Goal: Task Accomplishment & Management: Use online tool/utility

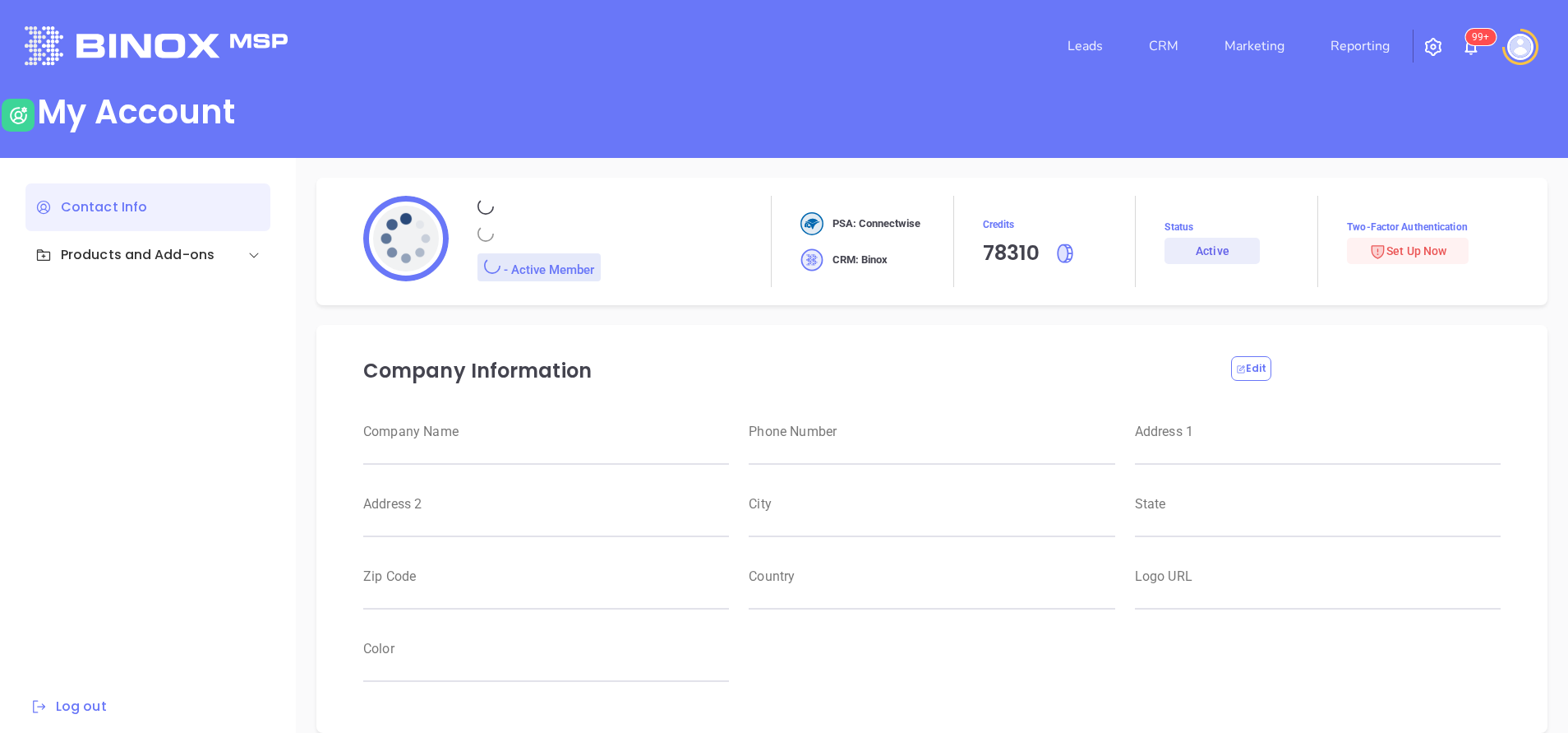
type input "Motiva Networks"
type input "[PHONE_NUMBER]"
type input "1100 Franklin Avenue"
type input "Garden City"
type input "New York"
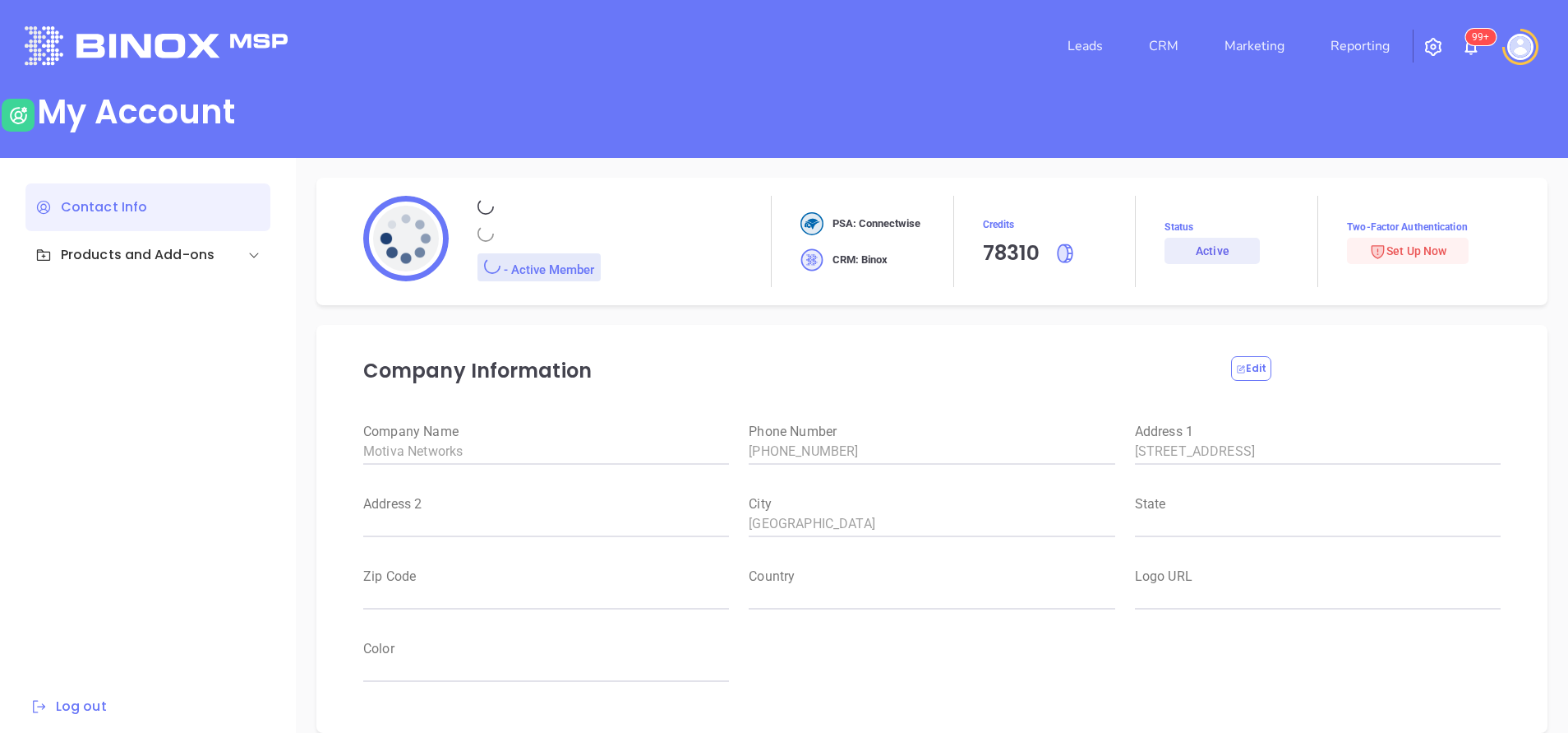
type input "11530"
type input "USA"
type input "https://motiva.net/wp-content/uploads/2024/02/Motiva-Networks-High-DPI.png"
type input "#007aff"
type input "Anabell"
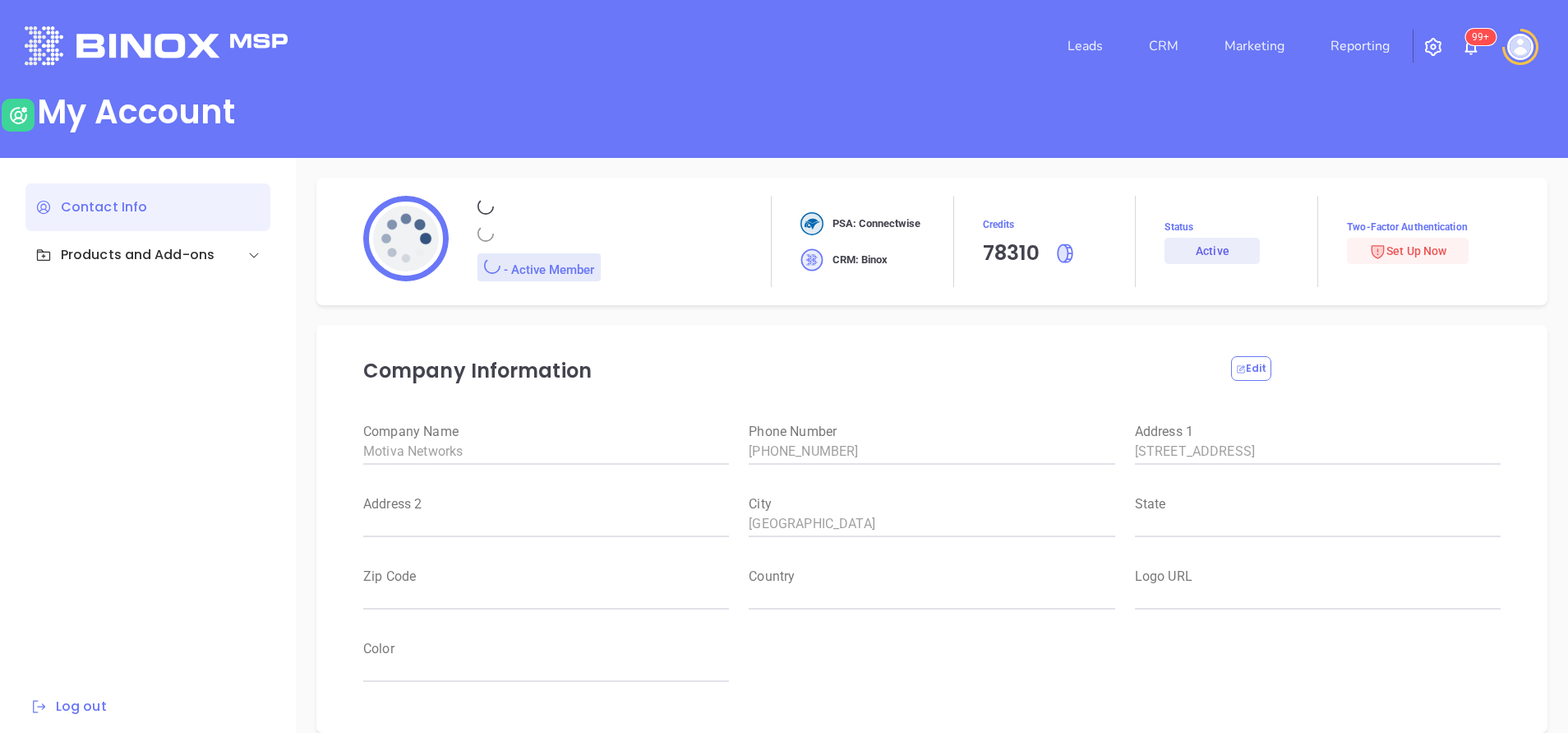
type input "Dominguez"
type input "anabell@motiva.net"
type input "Motiva Networks"
type input "Marketing"
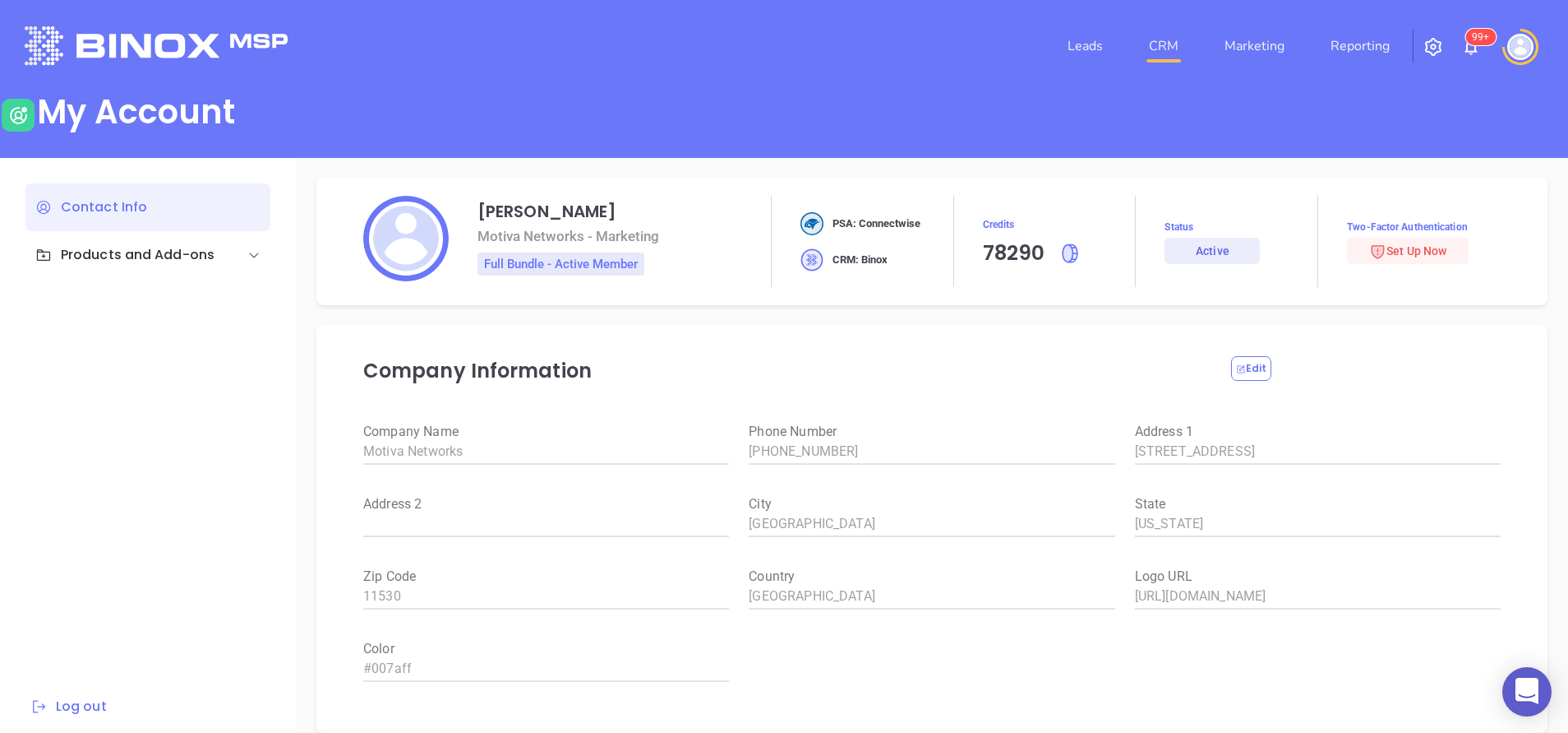
click at [1173, 39] on link "CRM" at bounding box center [1165, 46] width 43 height 33
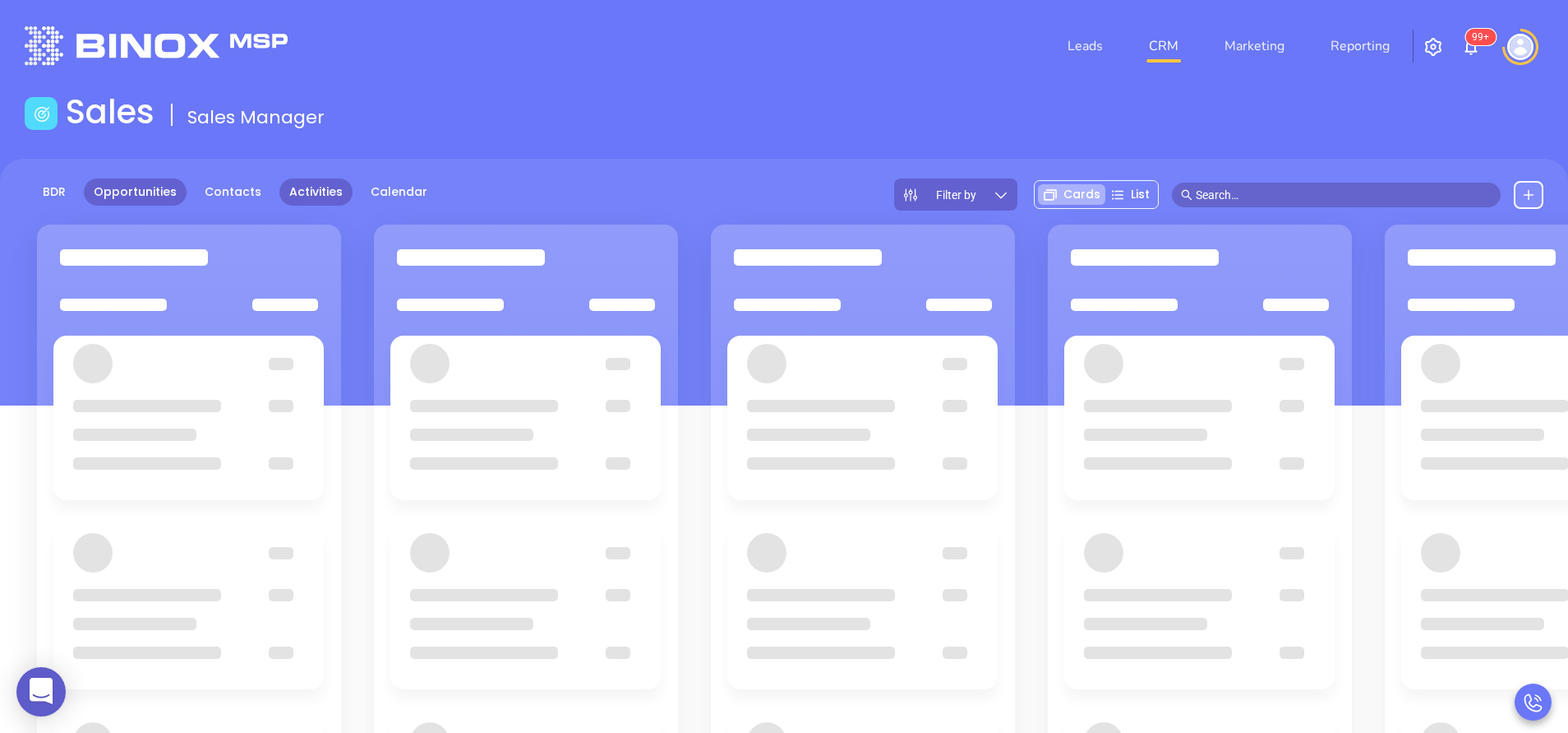
click at [312, 190] on link "Activities" at bounding box center [316, 191] width 73 height 27
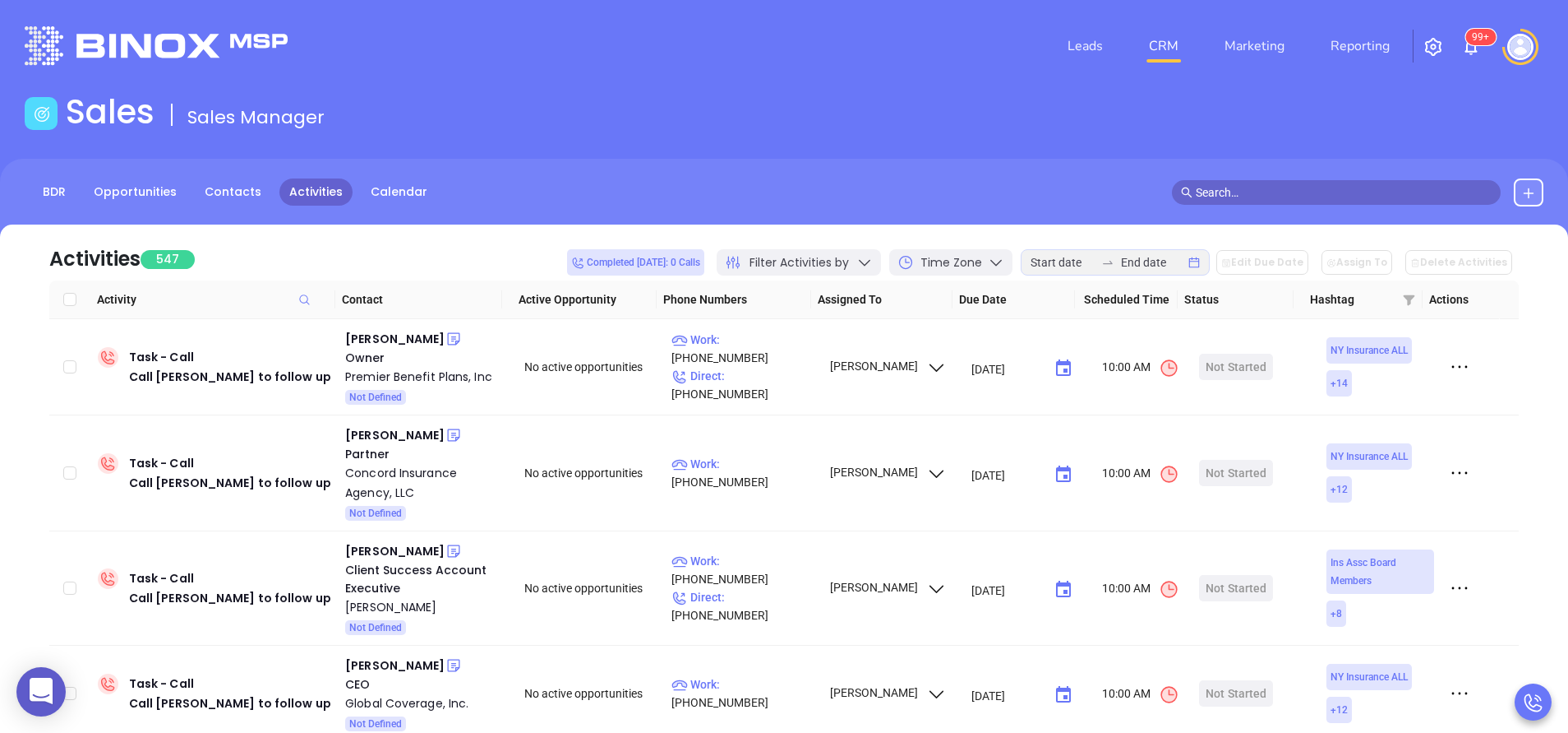
click at [873, 265] on icon at bounding box center [865, 263] width 17 height 17
click at [384, 257] on div "Activities 547 Completed today: 0 Calls Filter Activities by Time Zone Edit Due…" at bounding box center [784, 252] width 1469 height 56
click at [1400, 304] on span at bounding box center [1409, 299] width 21 height 24
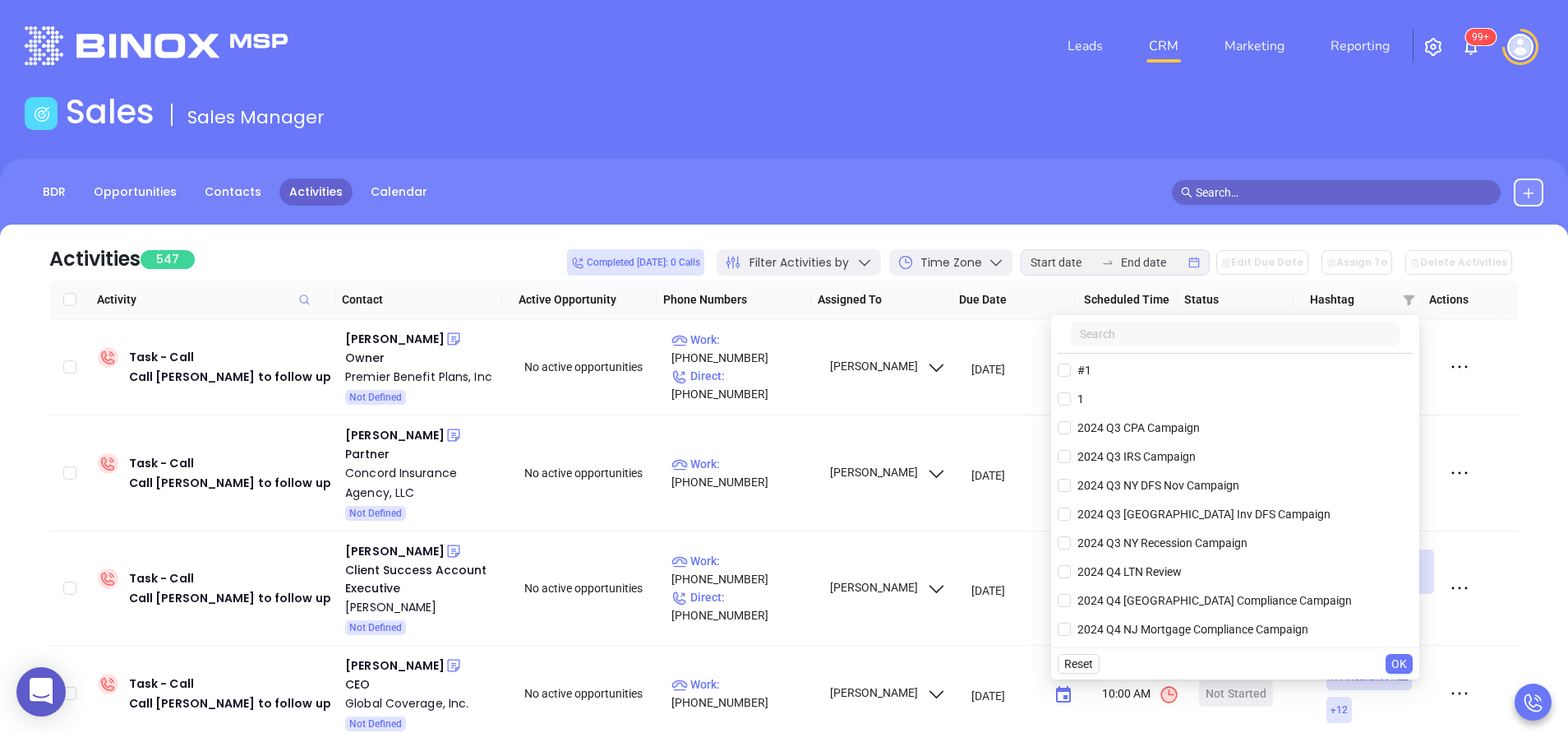
scroll to position [252, 0]
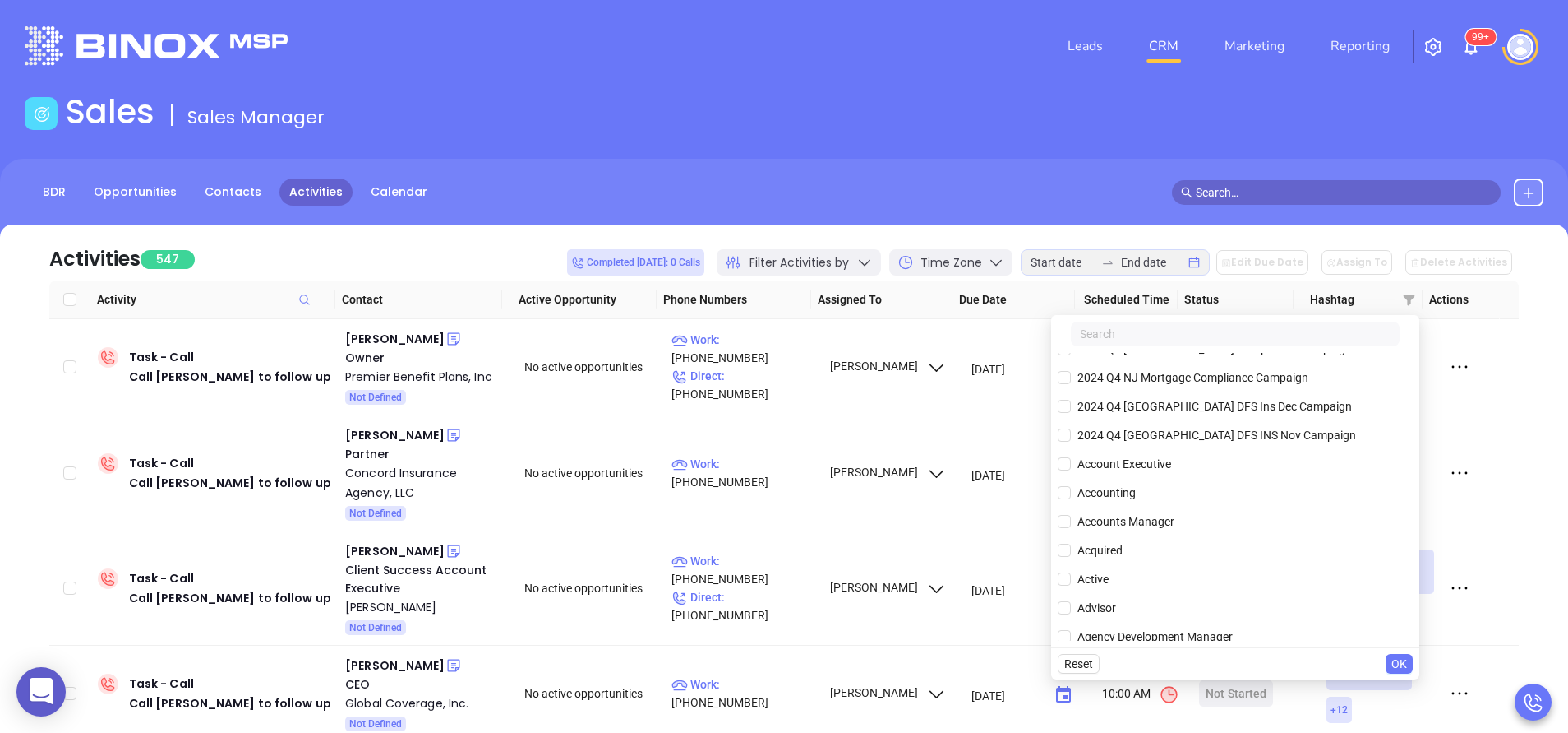
click at [1204, 319] on div "#1 1 2024 Q3 CPA Campaign 2024 Q3 IRS Campaign 2024 Q3 NY DFS Nov Campaign 2024…" at bounding box center [1235, 481] width 368 height 332
click at [1197, 328] on input "text" at bounding box center [1235, 334] width 328 height 24
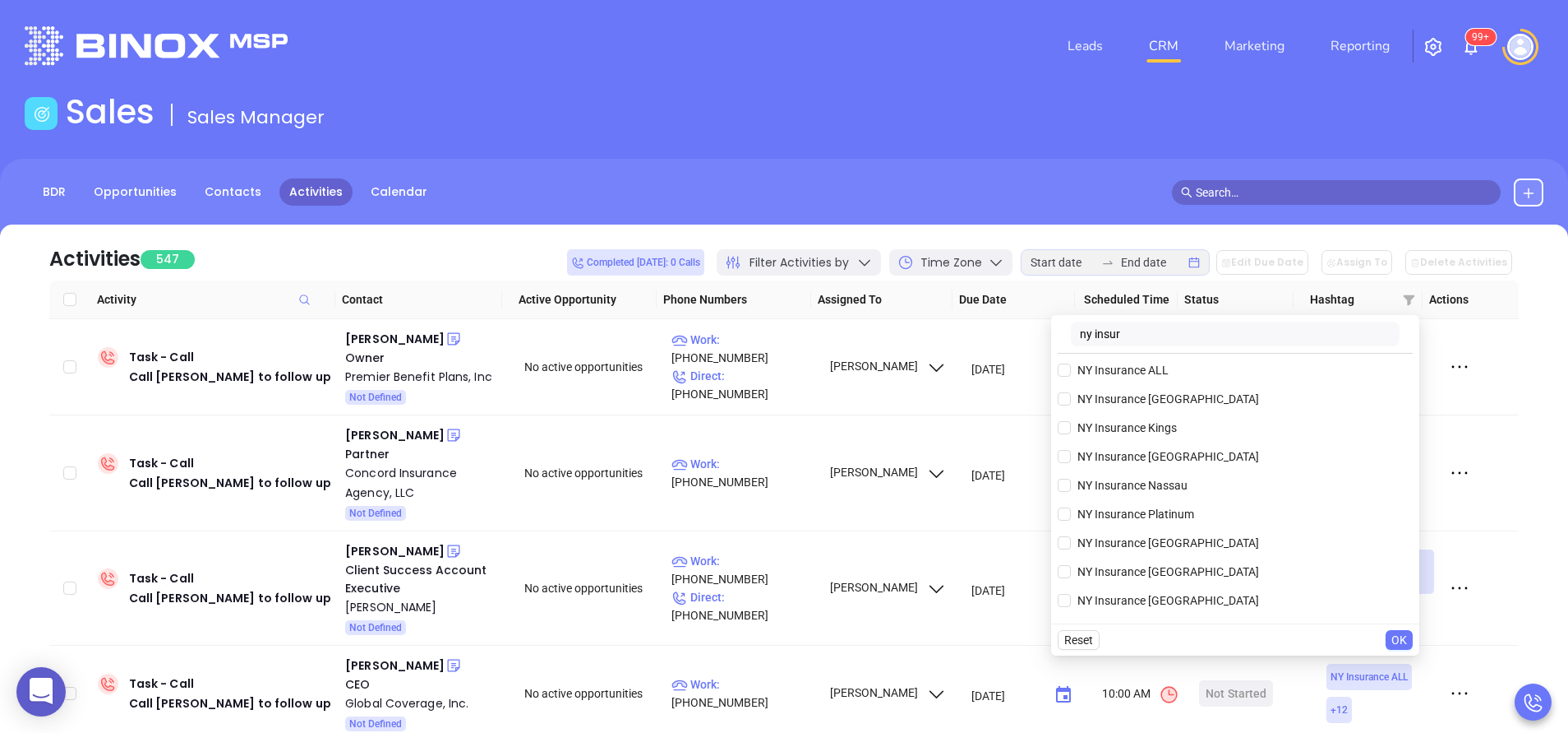
scroll to position [0, 0]
type input "ny insur"
click at [1126, 381] on label "NY Insurance ALL" at bounding box center [1116, 370] width 117 height 24
click at [1071, 376] on input "NY Insurance ALL" at bounding box center [1064, 370] width 13 height 13
checkbox input "true"
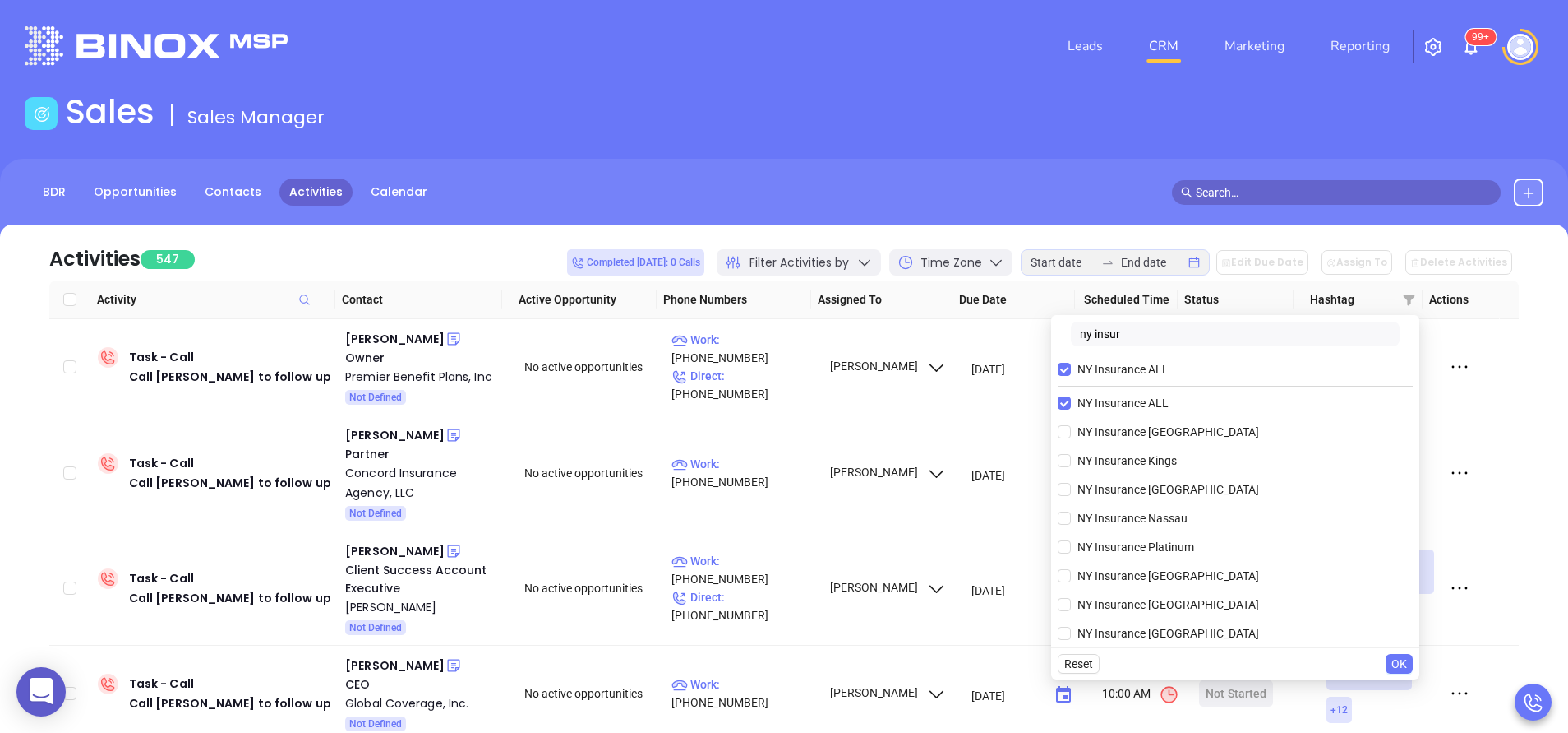
click at [1403, 663] on span "OK" at bounding box center [1399, 663] width 16 height 18
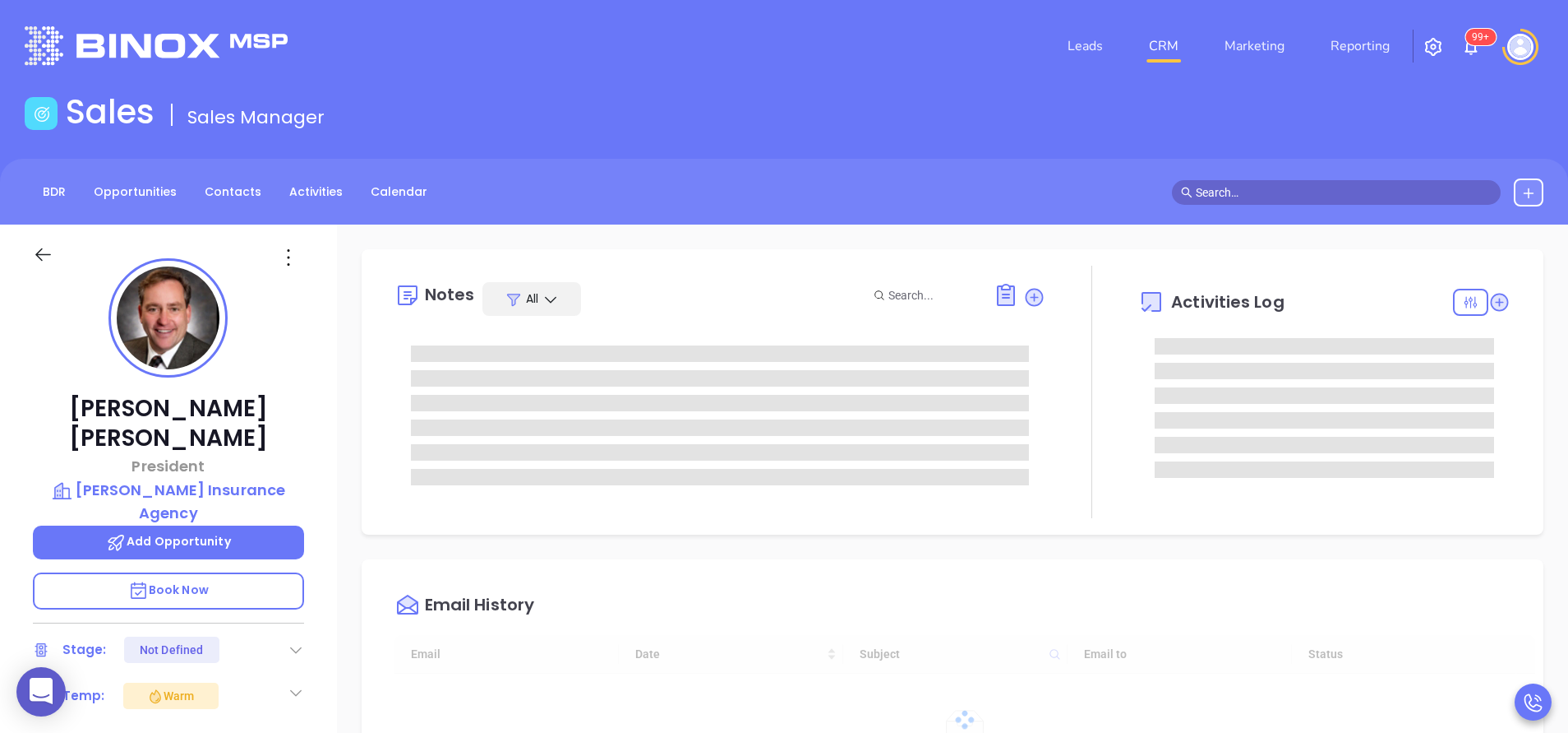
type input "08/13/2025"
type input "[PERSON_NAME]"
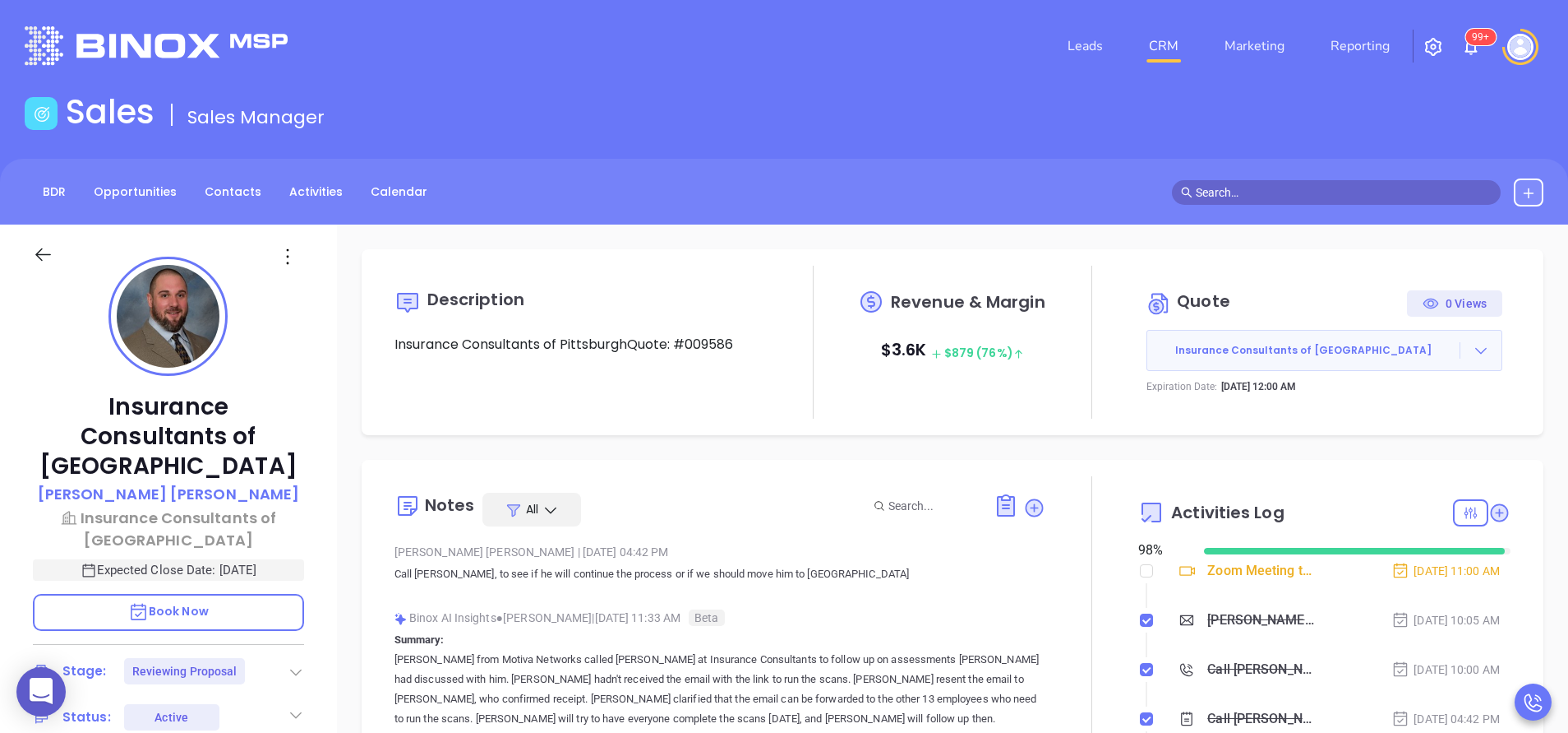
type input "[PERSON_NAME]"
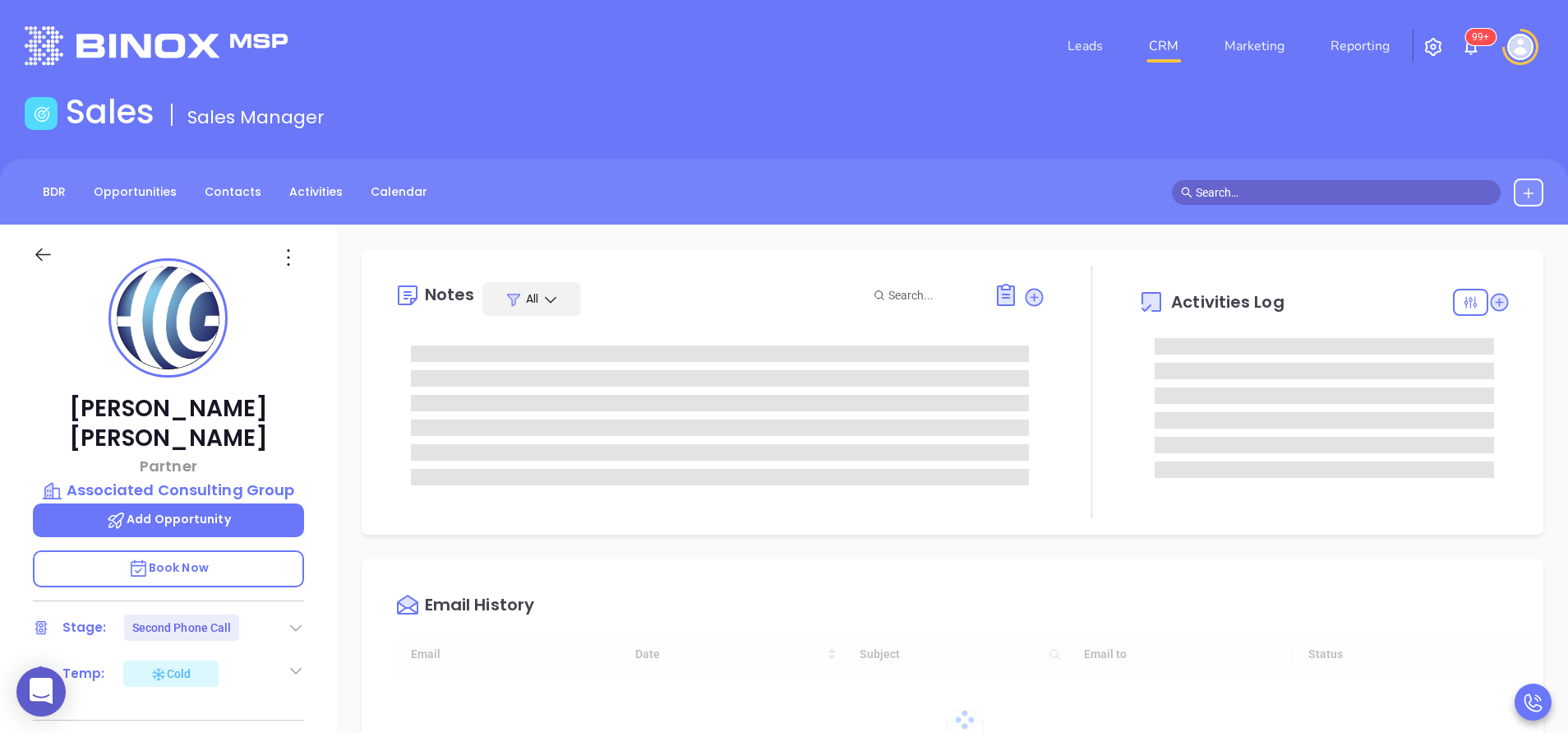
type input "[PERSON_NAME]"
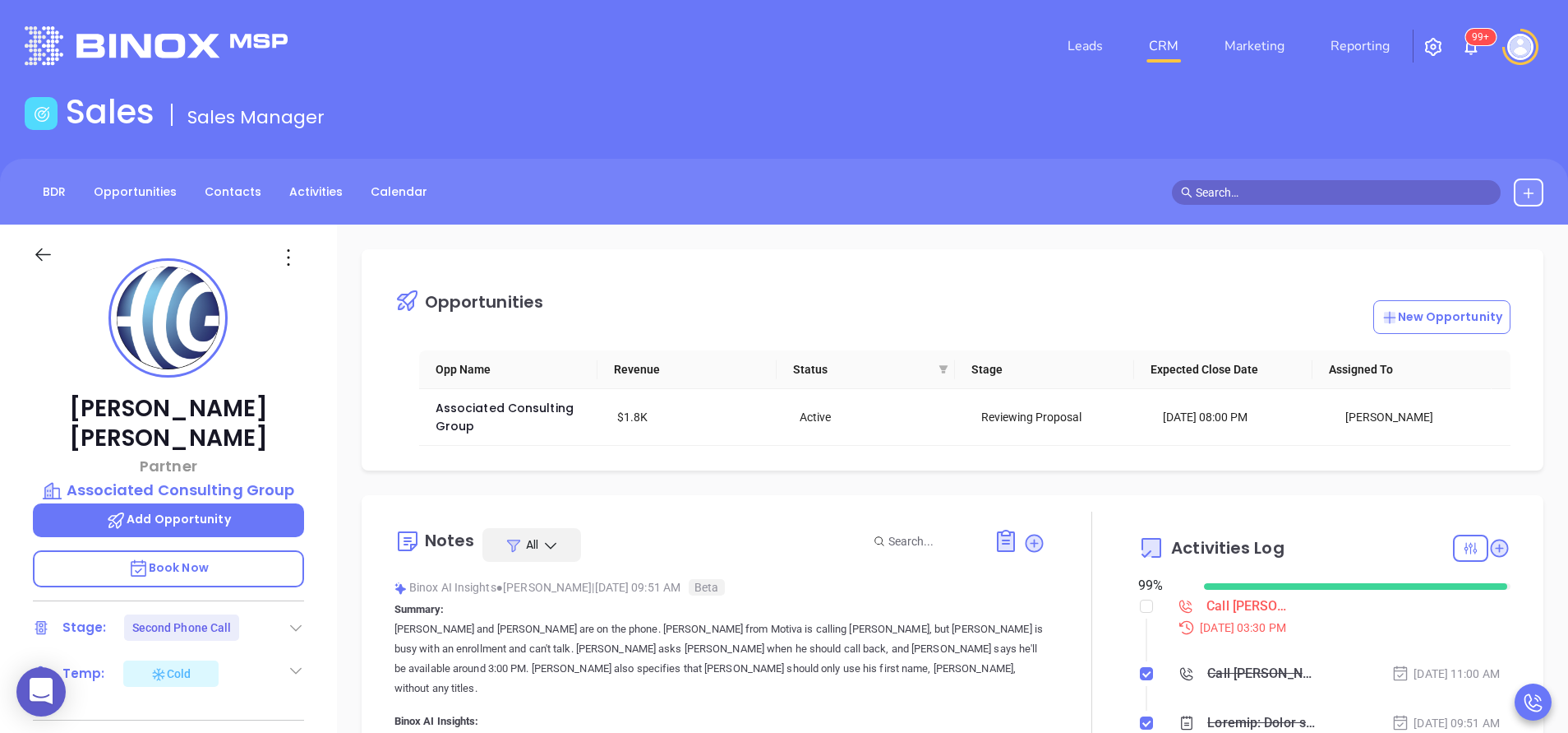
scroll to position [430, 0]
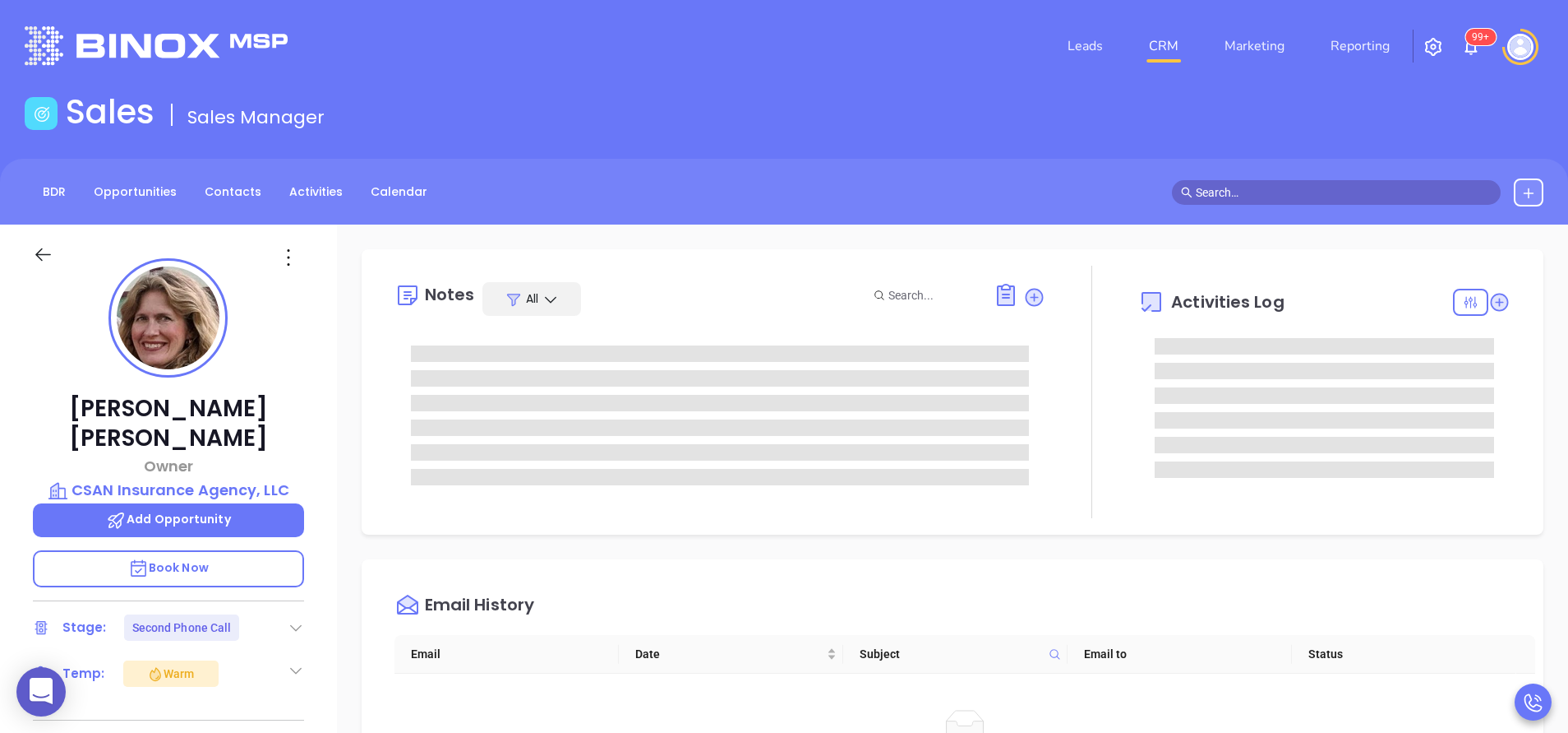
type input "[PERSON_NAME]"
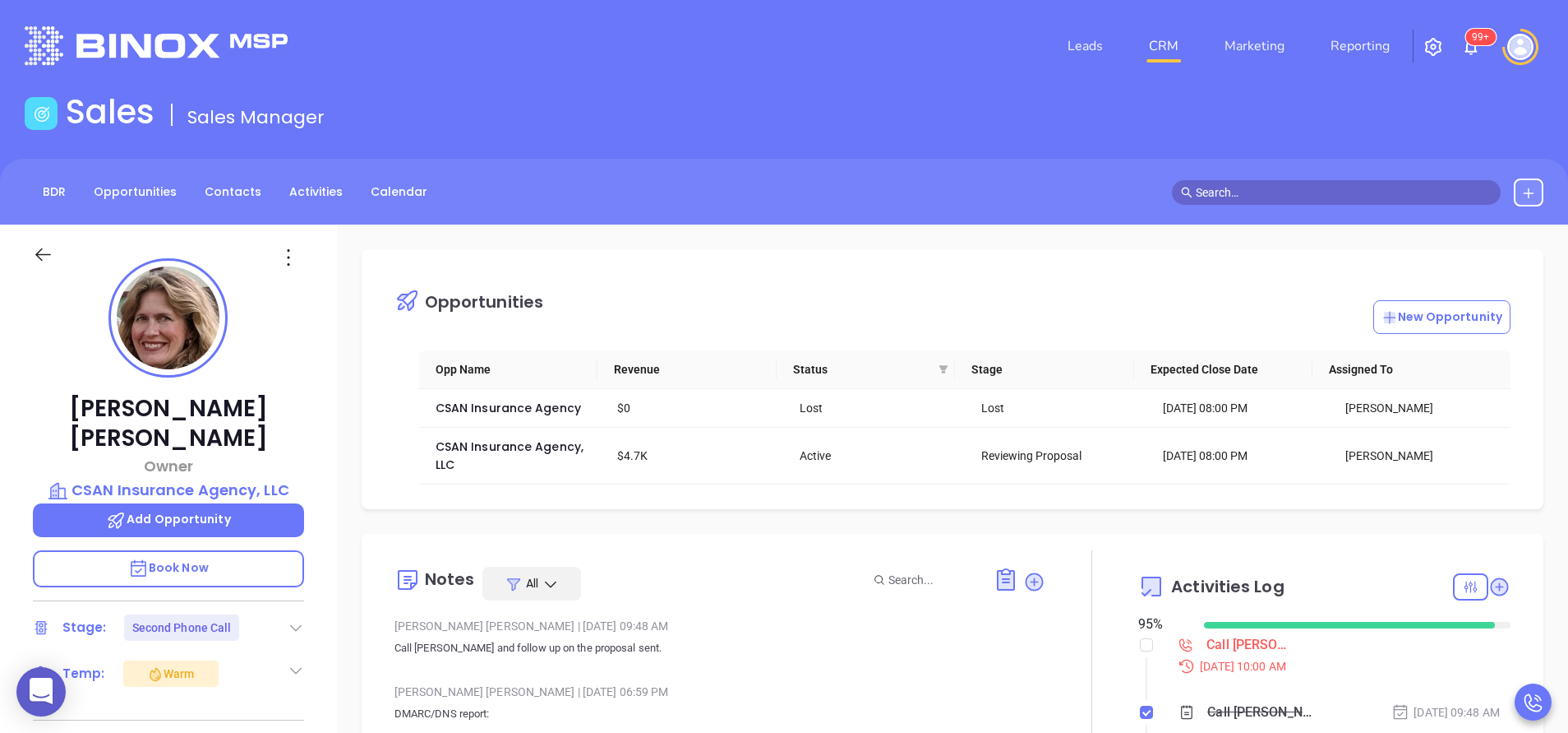
scroll to position [430, 0]
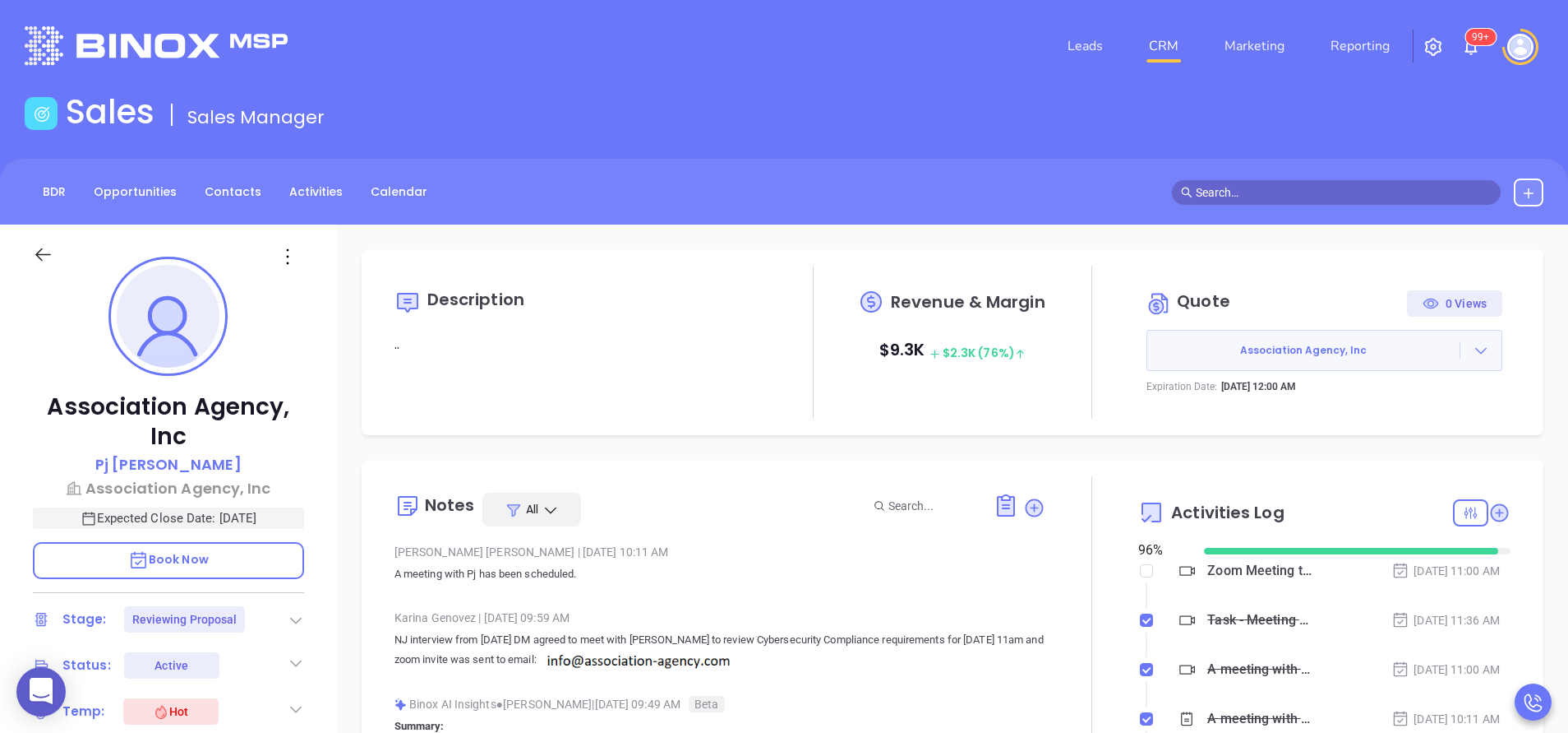
type input "[PERSON_NAME]"
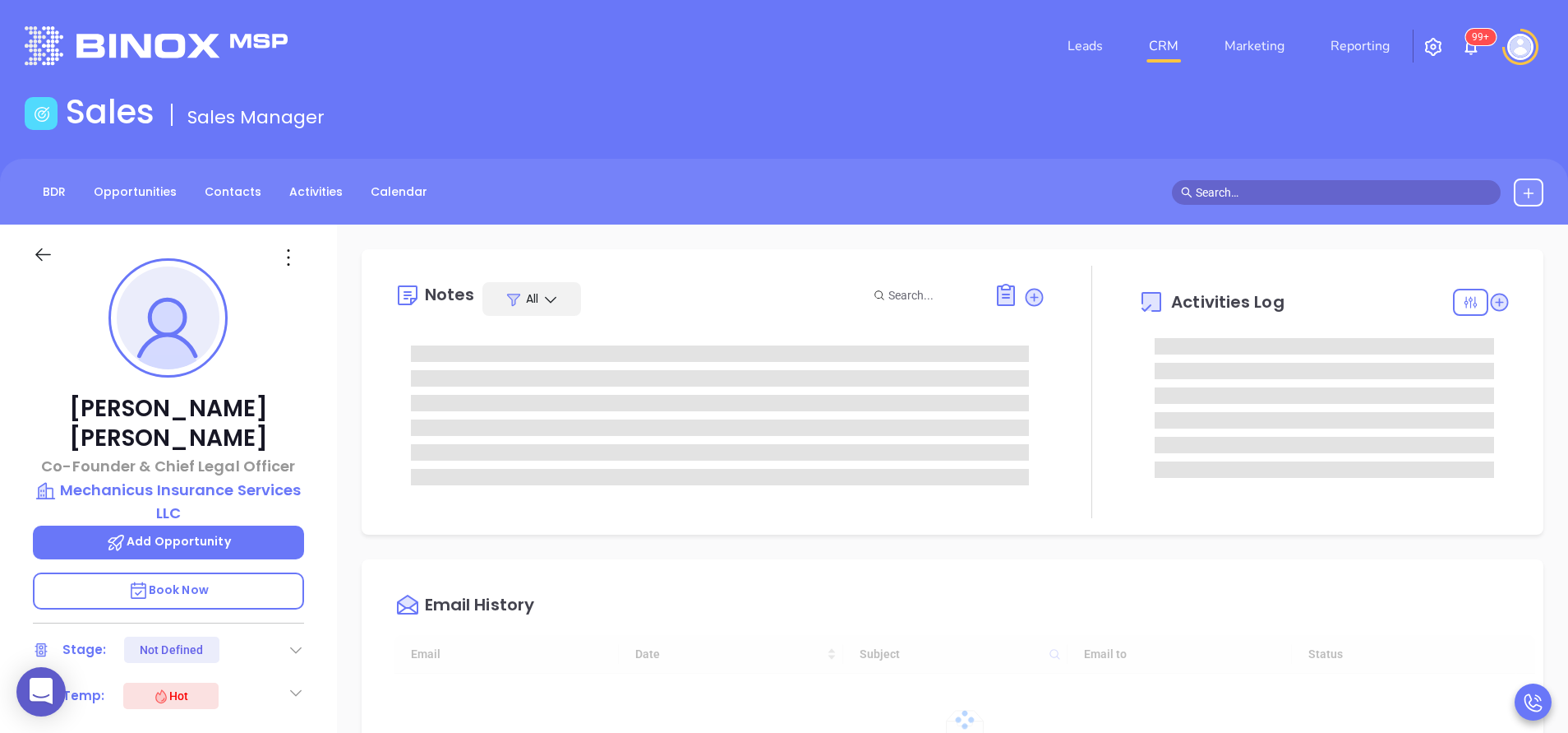
type input "10:00 am"
type input "[DATE]"
type input "[PERSON_NAME]"
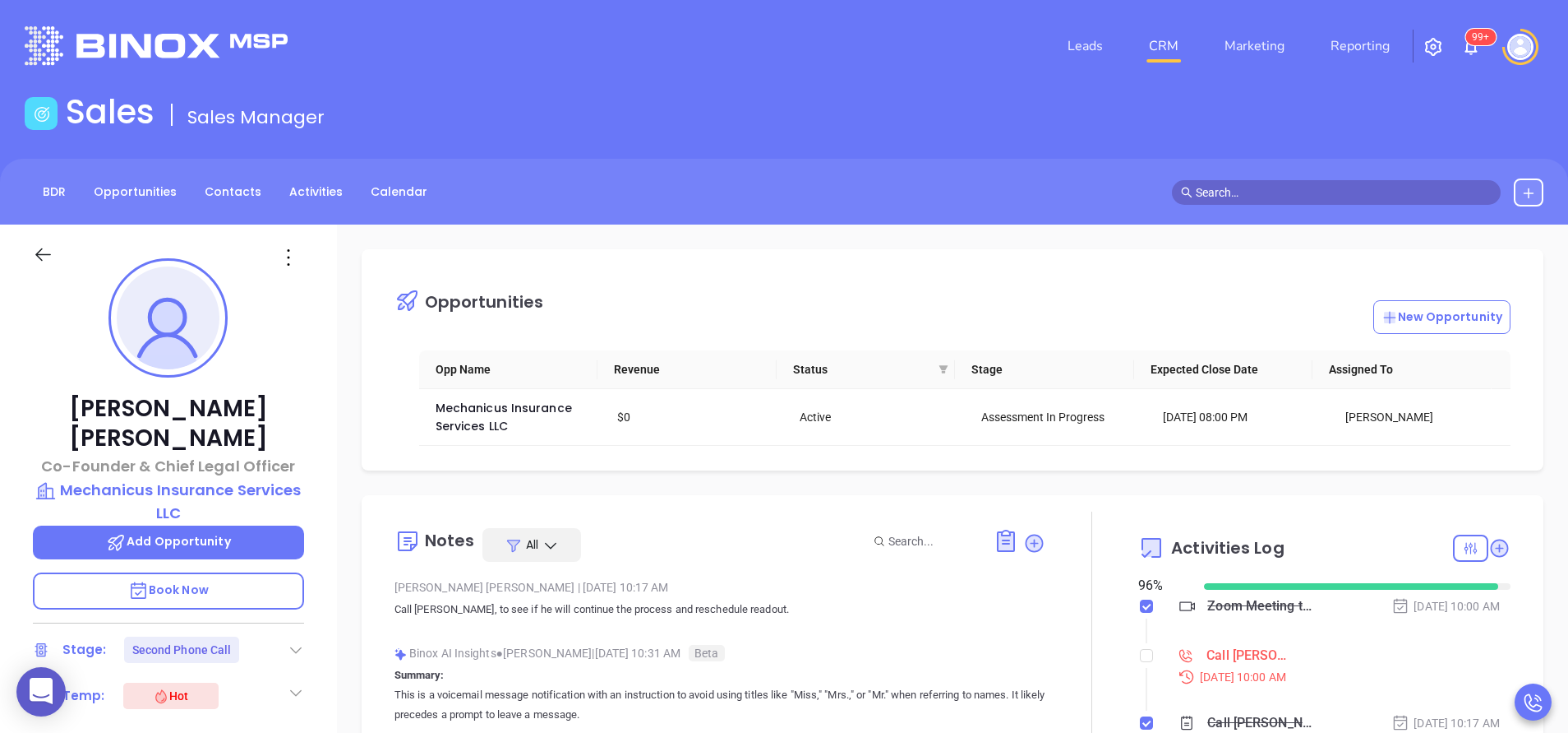
scroll to position [430, 0]
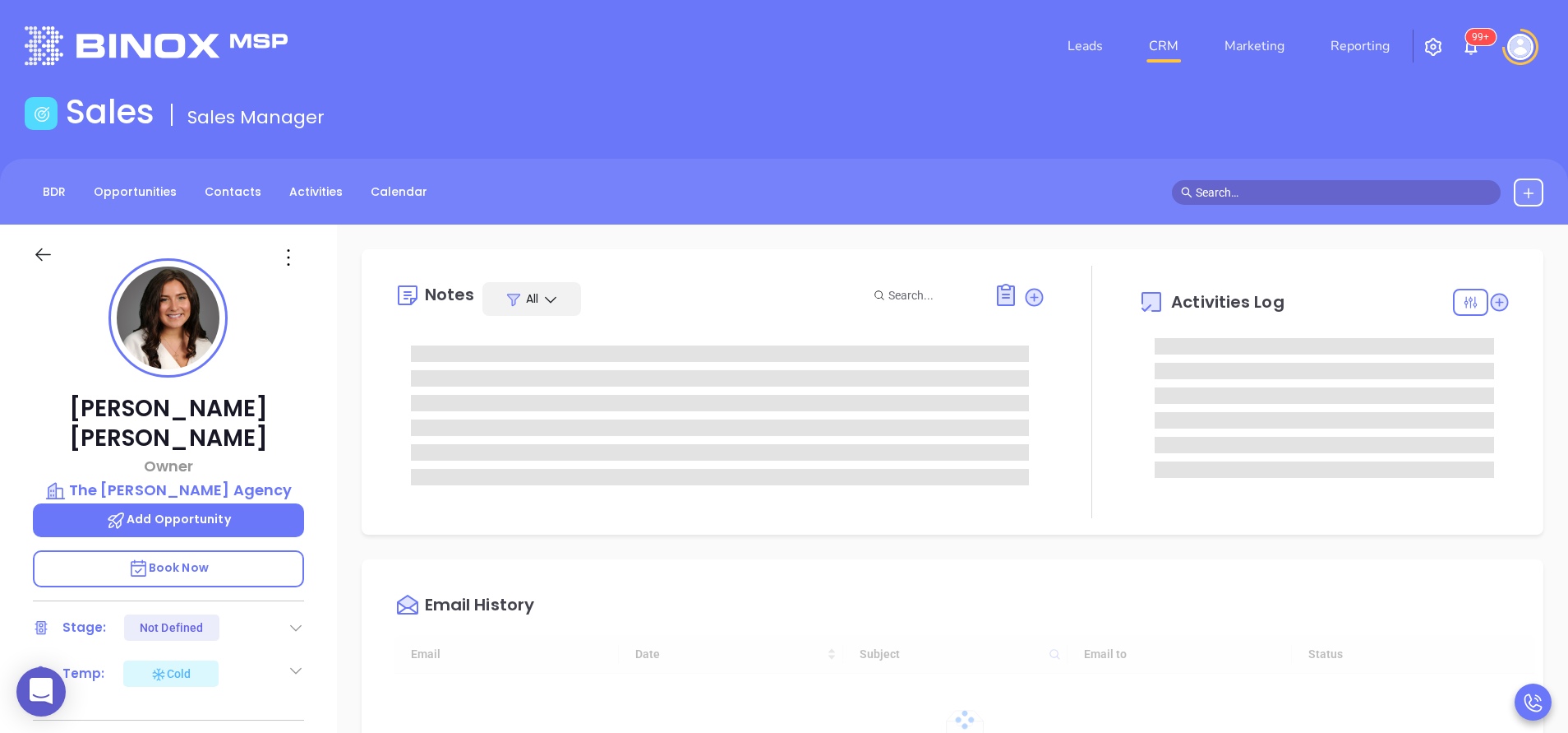
type input "[DATE]"
type input "[PERSON_NAME]"
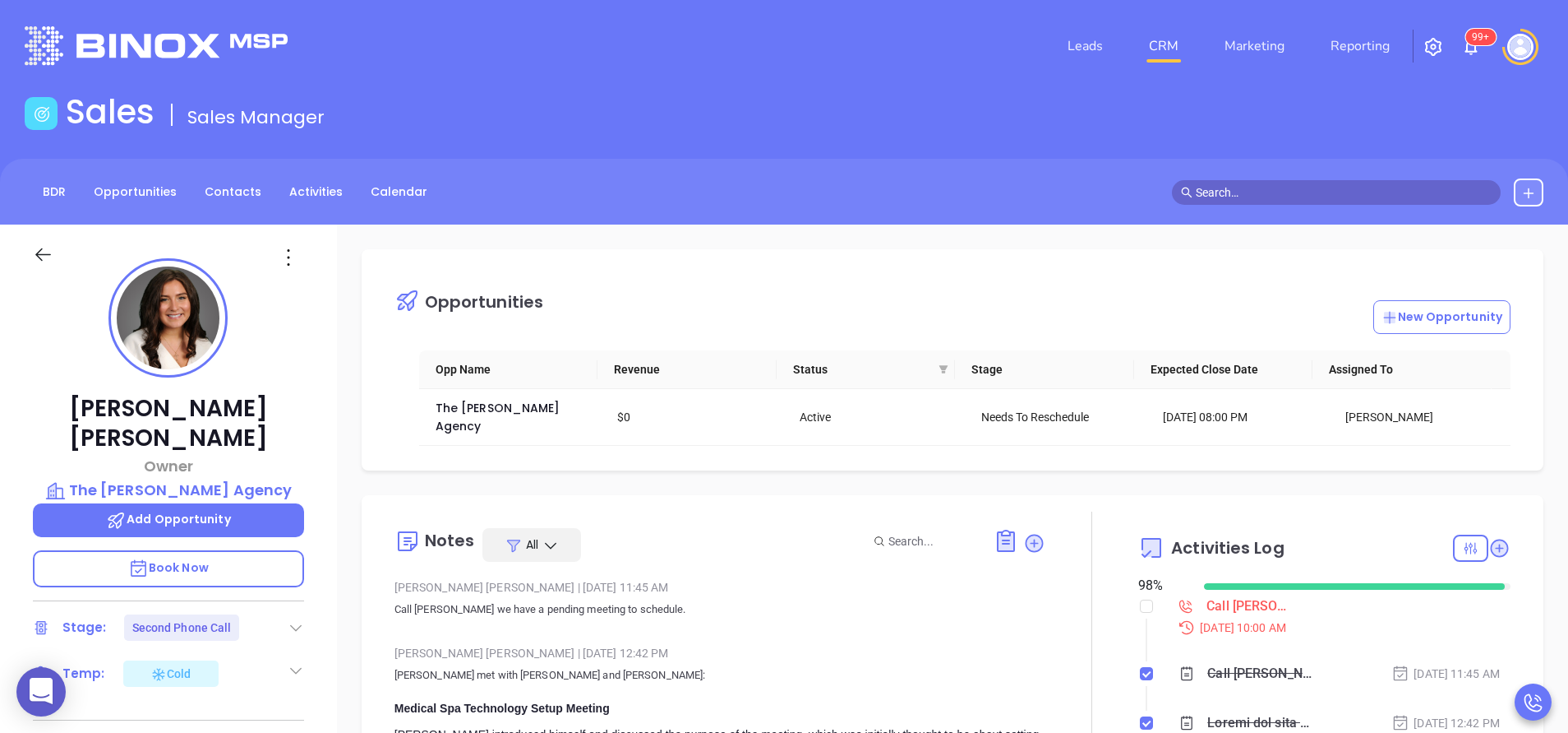
click at [814, 574] on div "Wendy Hernandez | Jul 10, 2025 11:45 AM" at bounding box center [720, 587] width 651 height 24
click at [1224, 594] on div "Call Abigail to schedule meeting - Abigail Merritt" at bounding box center [1251, 606] width 89 height 24
click at [1045, 603] on div at bounding box center [1091, 705] width 93 height 388
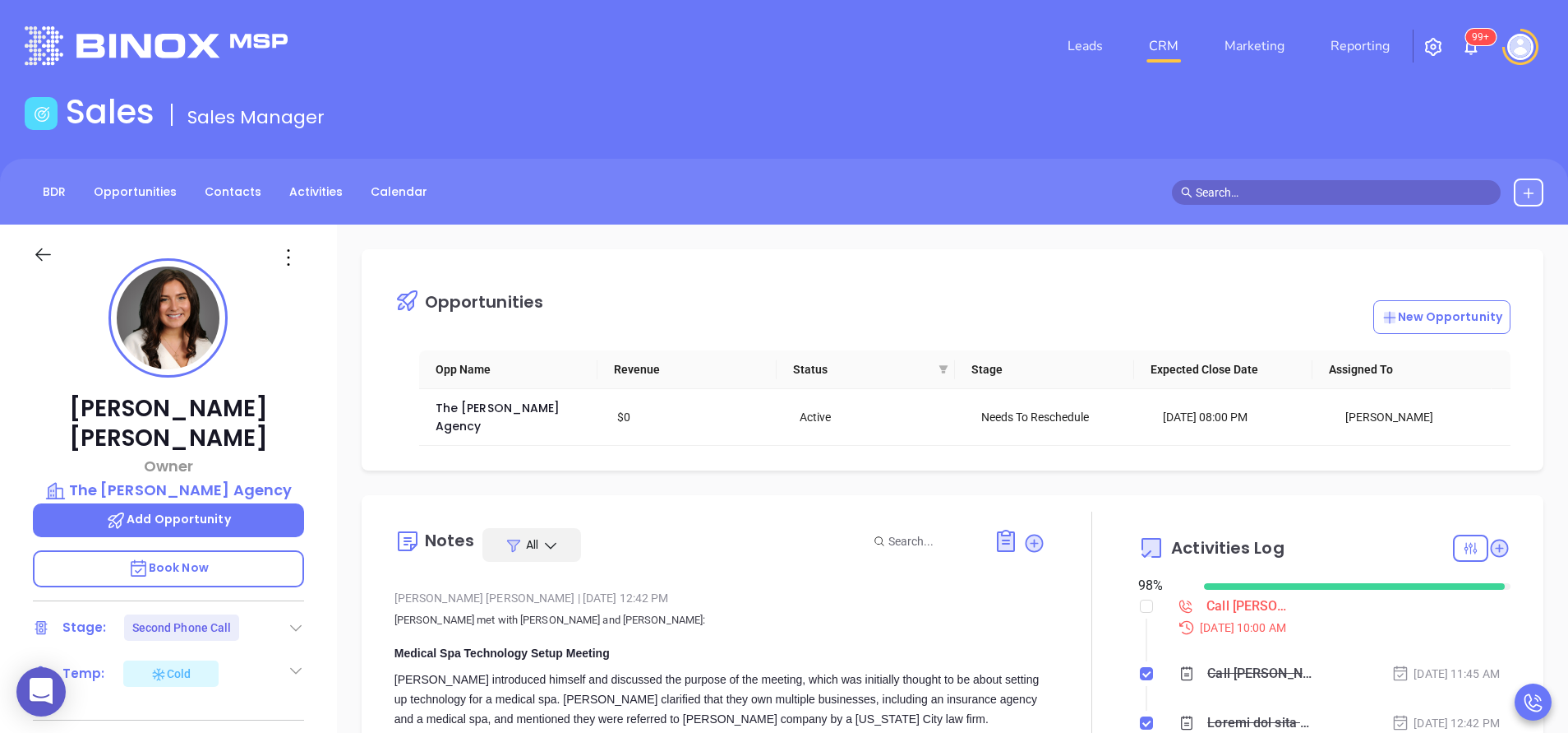
scroll to position [0, 0]
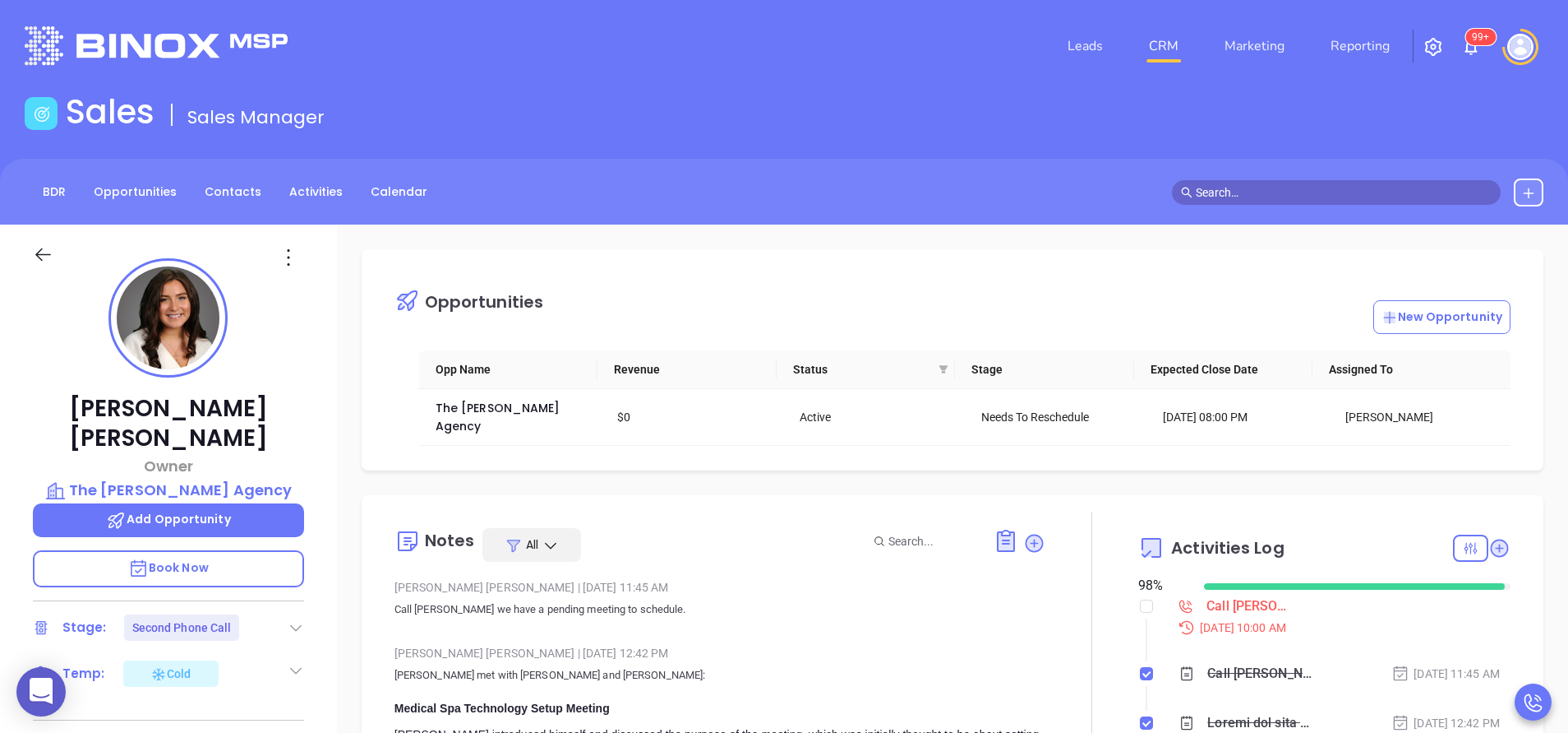
click at [600, 665] on p "Walter met with Abigail and Karen:" at bounding box center [720, 675] width 651 height 20
click at [1249, 661] on div "Call Abigail we have a pending meeting to schedule." at bounding box center [1262, 673] width 109 height 24
click at [1052, 634] on div at bounding box center [1091, 705] width 93 height 388
click at [826, 602] on div "Wendy Hernandez | Jul 10, 2025 11:45 AM Call Abigail we have a pending meeting …" at bounding box center [720, 603] width 651 height 57
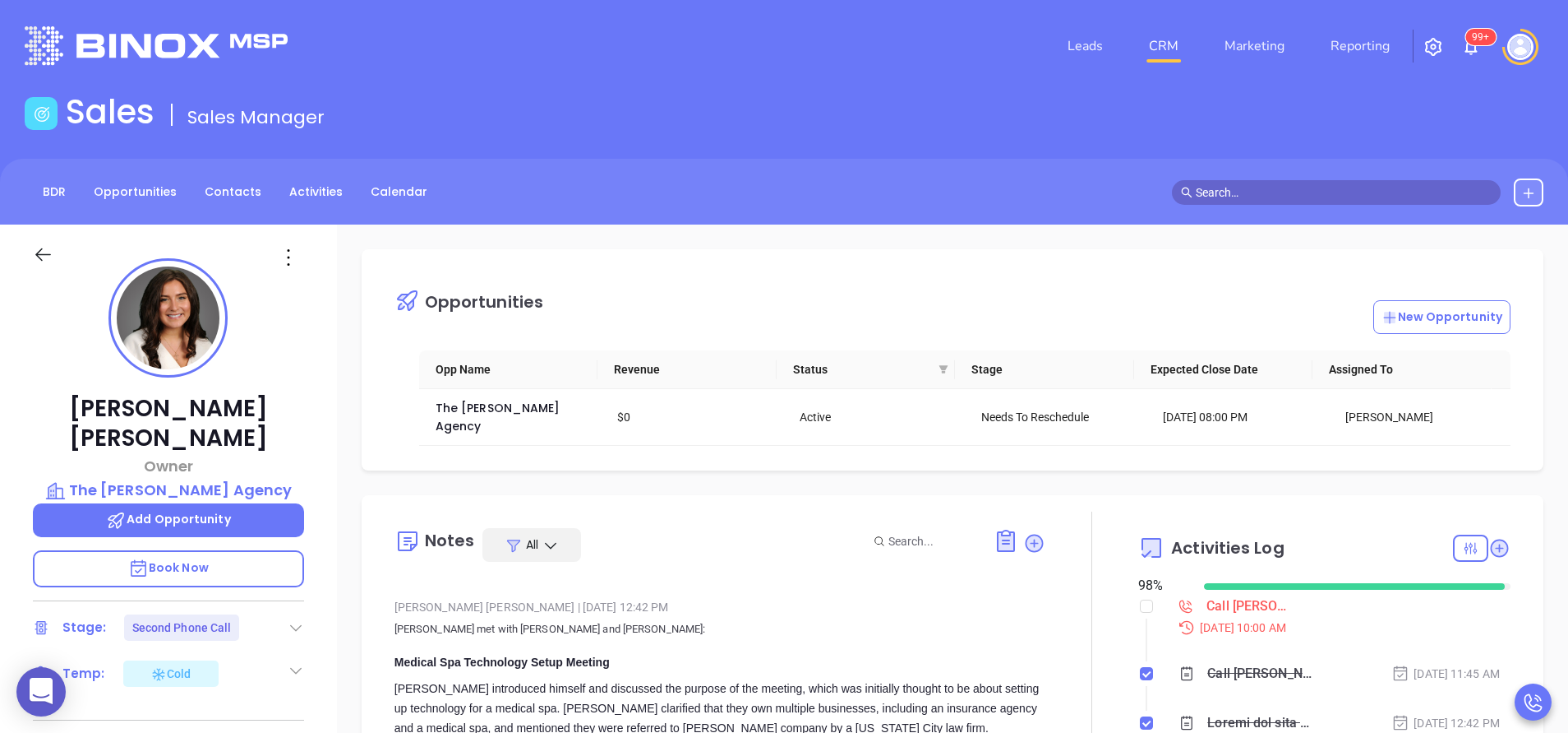
scroll to position [50, 0]
click at [532, 399] on div "The Merritt Agency" at bounding box center [514, 417] width 159 height 37
click at [513, 408] on span "The Merritt Agency" at bounding box center [499, 417] width 129 height 35
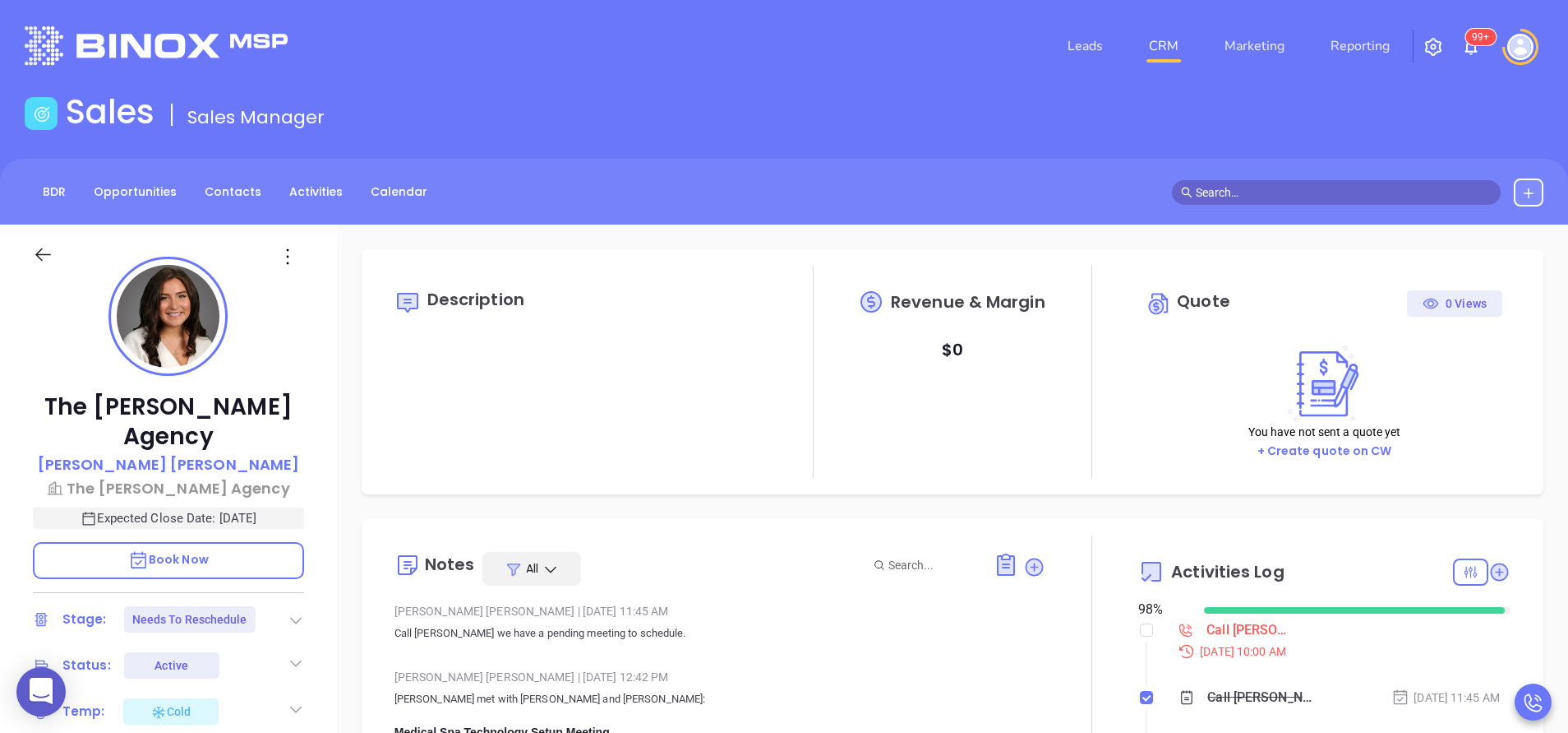
type input "[DATE]"
type input "[PERSON_NAME]"
click at [309, 187] on link "Activities" at bounding box center [316, 191] width 73 height 27
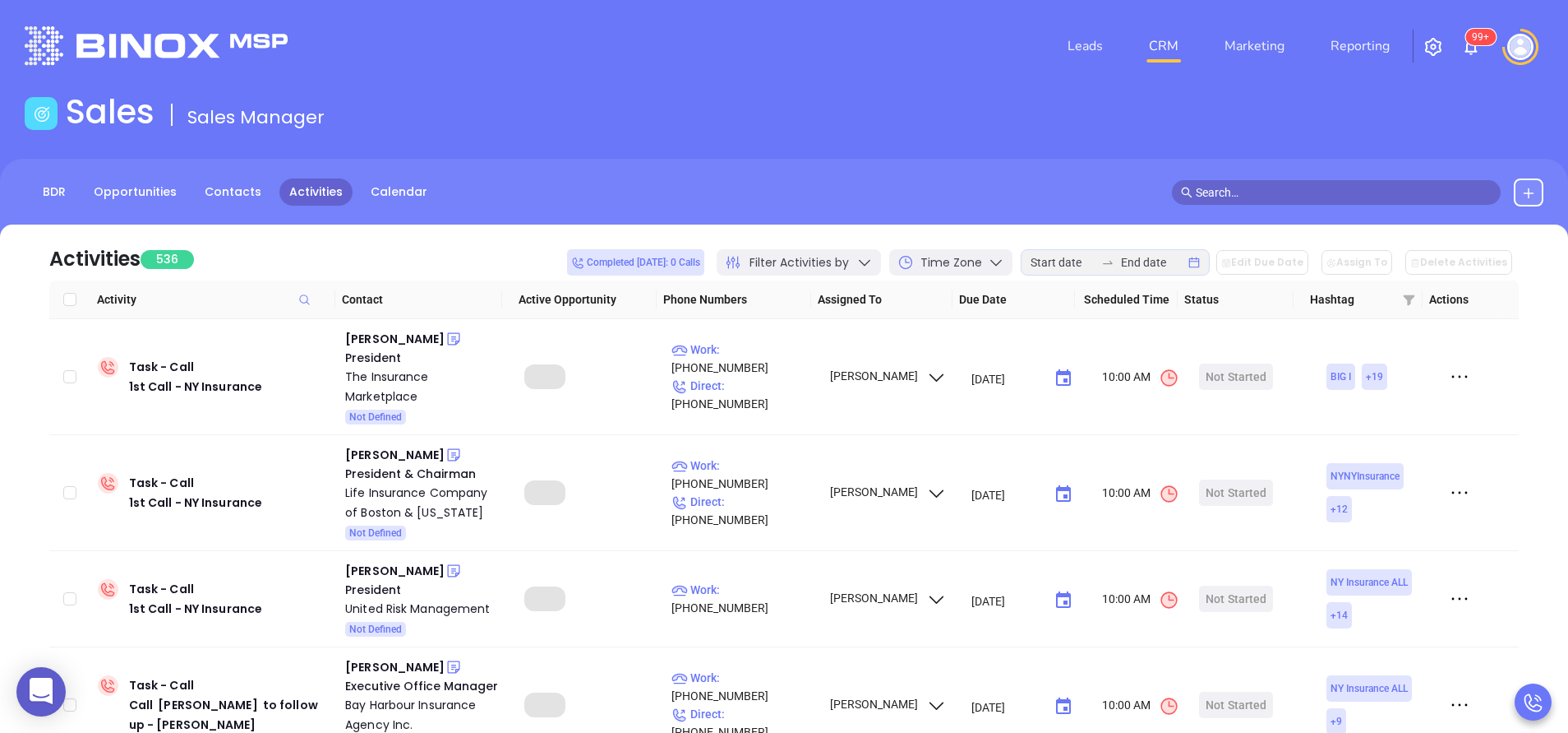
click at [873, 269] on icon at bounding box center [865, 263] width 17 height 17
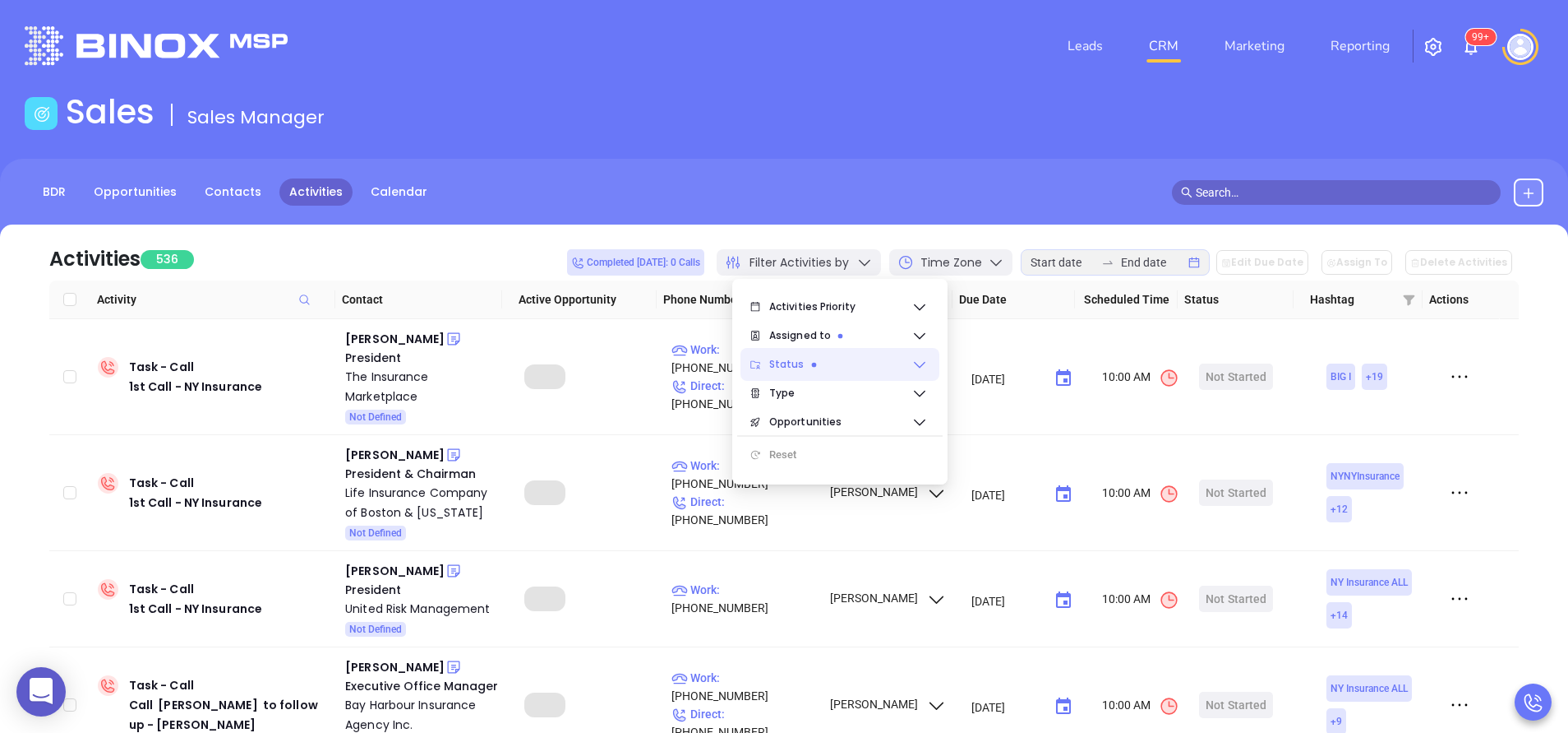
click at [885, 364] on span "Status" at bounding box center [841, 364] width 143 height 33
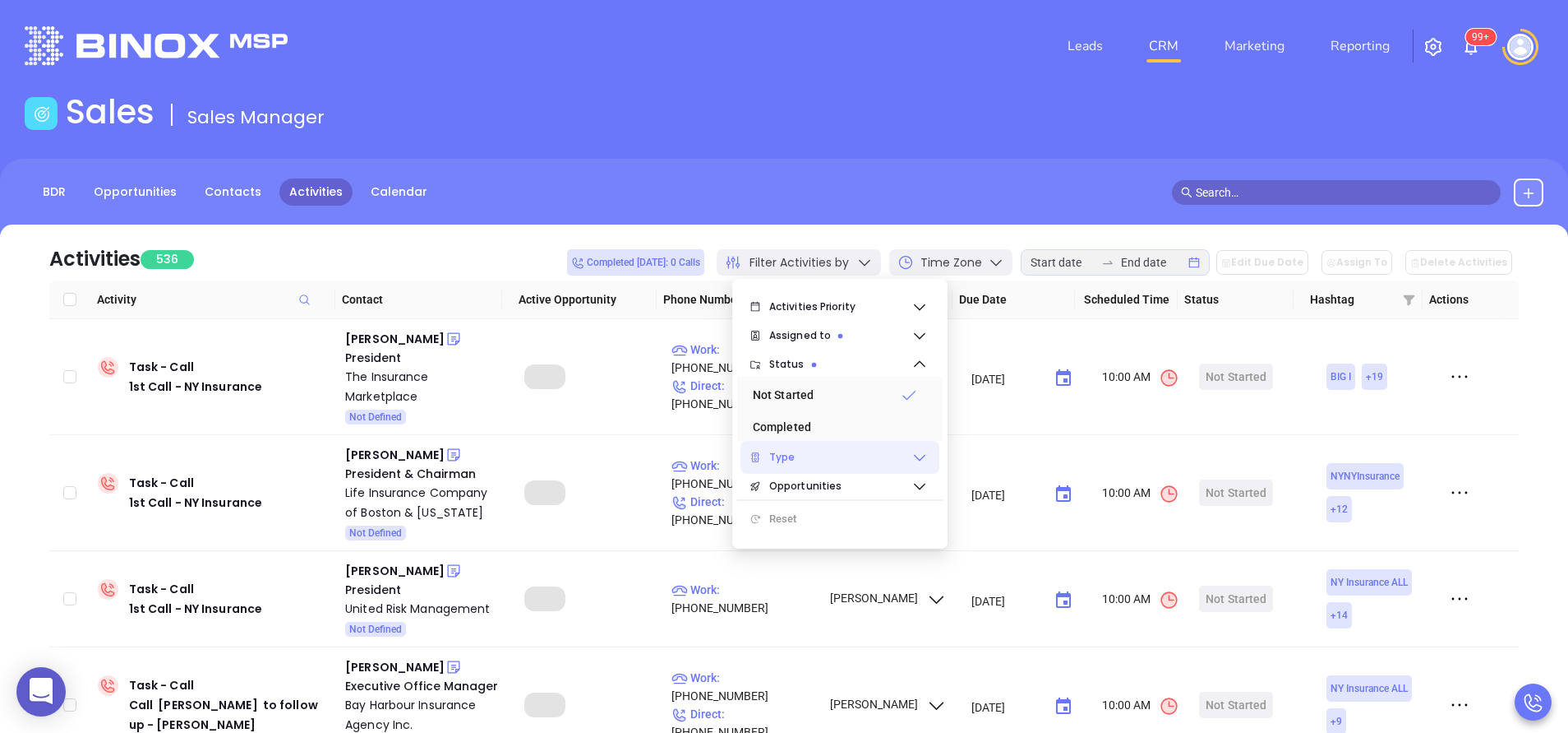
click at [856, 457] on span "Type" at bounding box center [841, 457] width 143 height 33
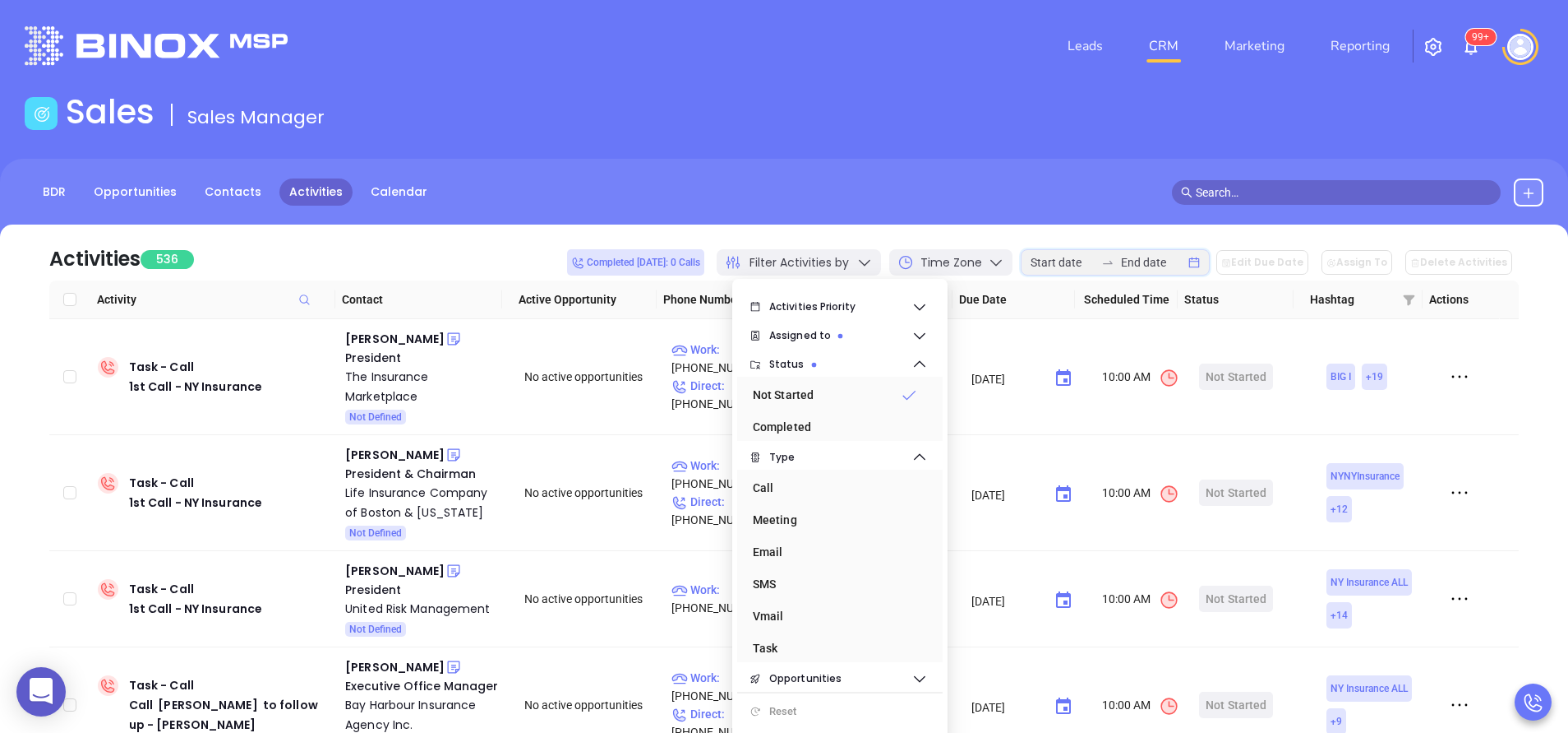
click at [1072, 264] on input at bounding box center [1063, 262] width 64 height 18
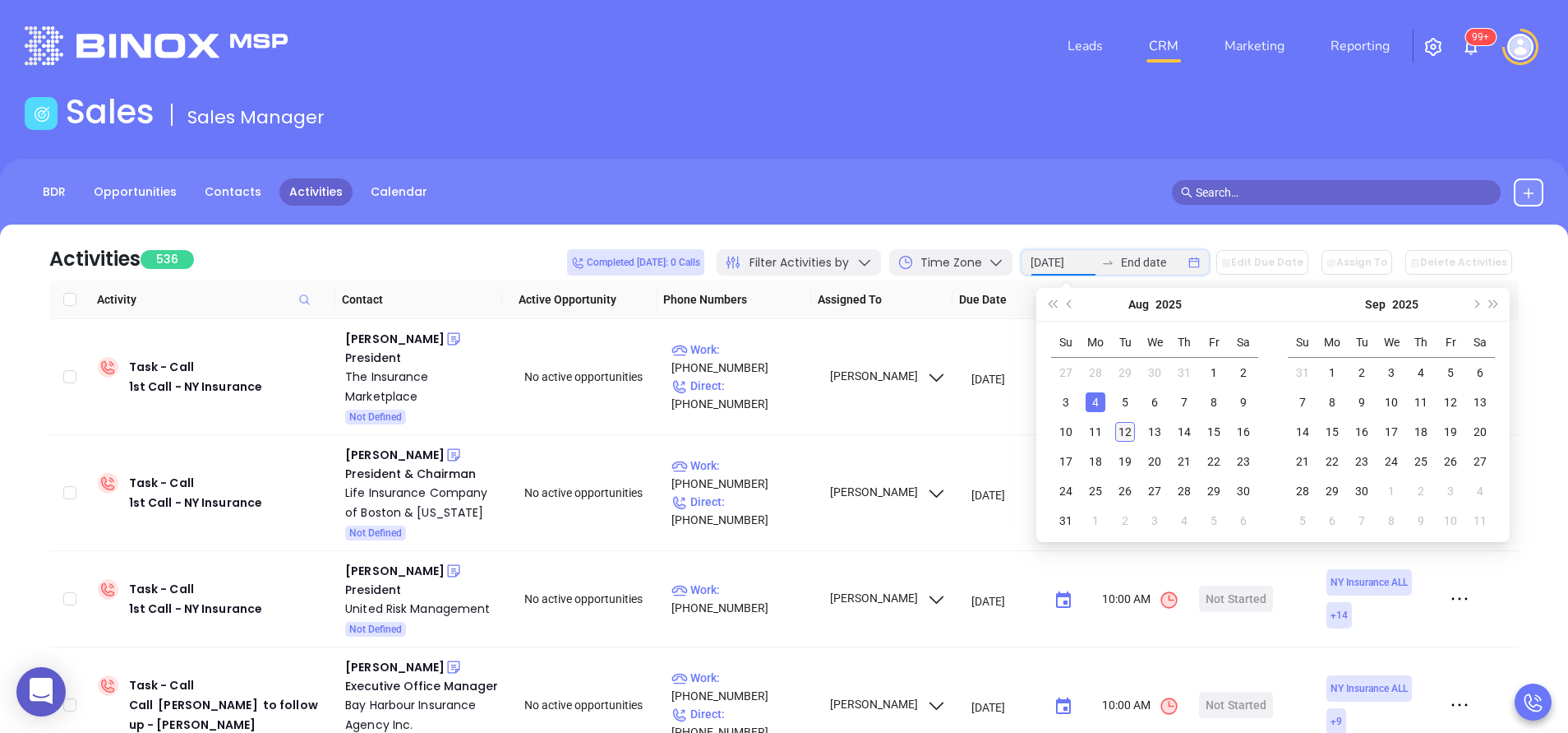
type input "2025-08-12"
click at [1121, 427] on div "12" at bounding box center [1125, 431] width 20 height 20
type input "2025-08-12"
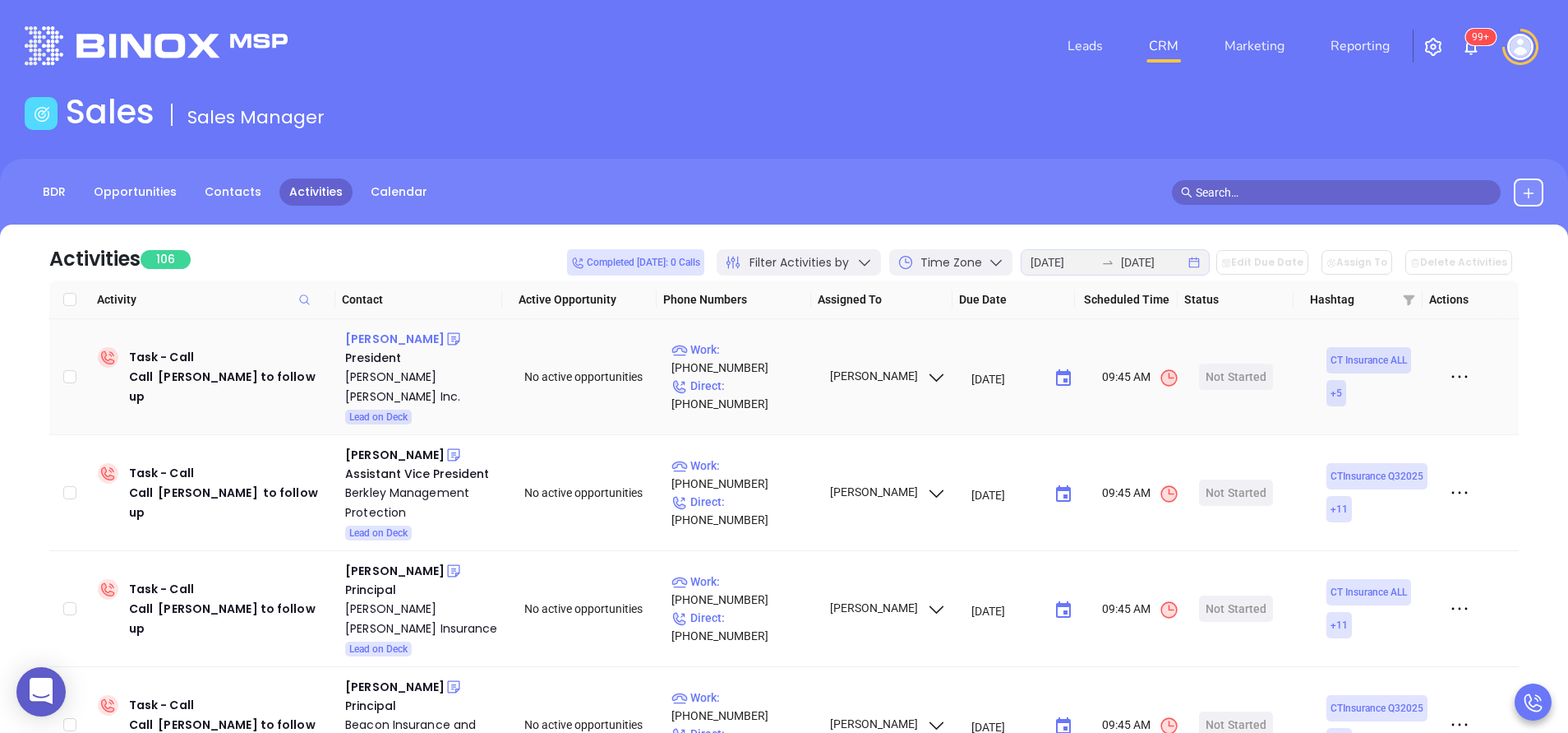
click at [407, 344] on div "[PERSON_NAME]" at bounding box center [395, 338] width 99 height 20
click at [408, 385] on div "[PERSON_NAME] [PERSON_NAME] Inc." at bounding box center [423, 387] width 156 height 39
click at [402, 445] on div "Mike Dwyer" at bounding box center [395, 454] width 99 height 20
click at [369, 490] on div "Berkley Management Protection" at bounding box center [423, 502] width 156 height 39
click at [413, 560] on div "Eugene Reznitsky" at bounding box center [395, 570] width 99 height 20
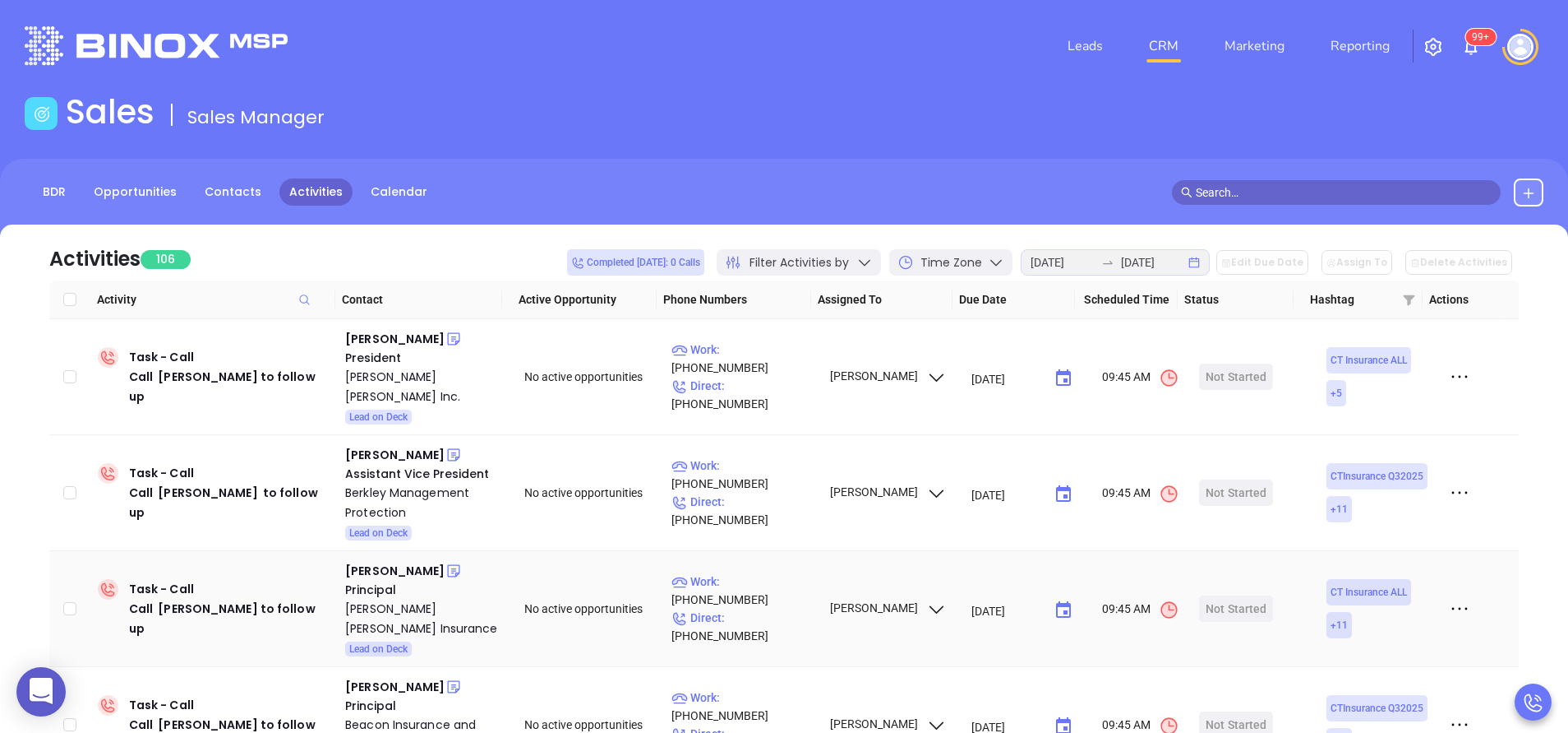
click at [376, 618] on div "Eugene Reznitsky Principal Trager Reznitsky Insurance Lead on Deck" at bounding box center [423, 608] width 156 height 96
click at [384, 599] on div "Trager Reznitsky Insurance" at bounding box center [423, 618] width 156 height 39
click at [1217, 595] on div "Start Now" at bounding box center [1236, 608] width 52 height 26
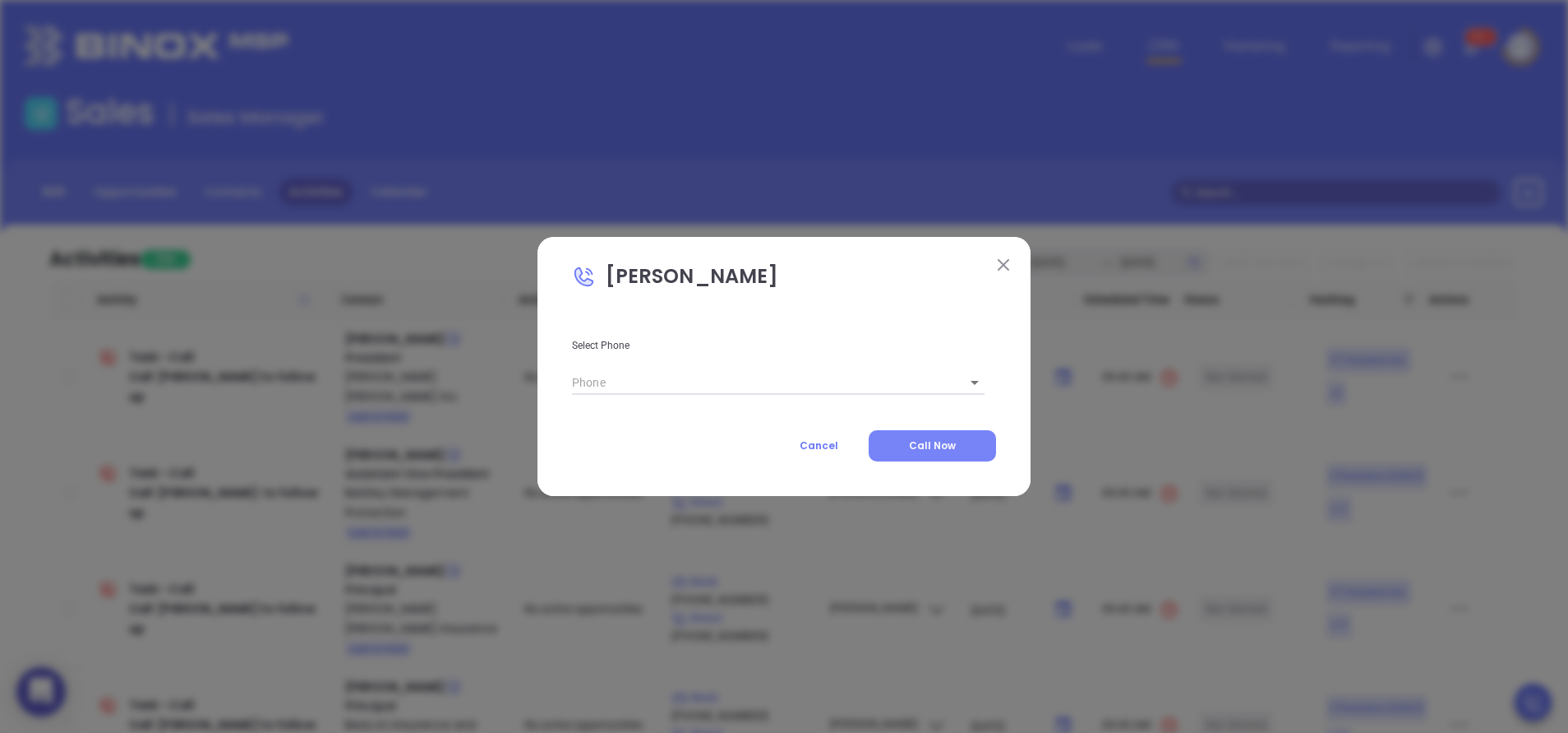
type input "(203) 235-1025"
type input "1"
click at [925, 454] on button "Call Now" at bounding box center [933, 445] width 128 height 31
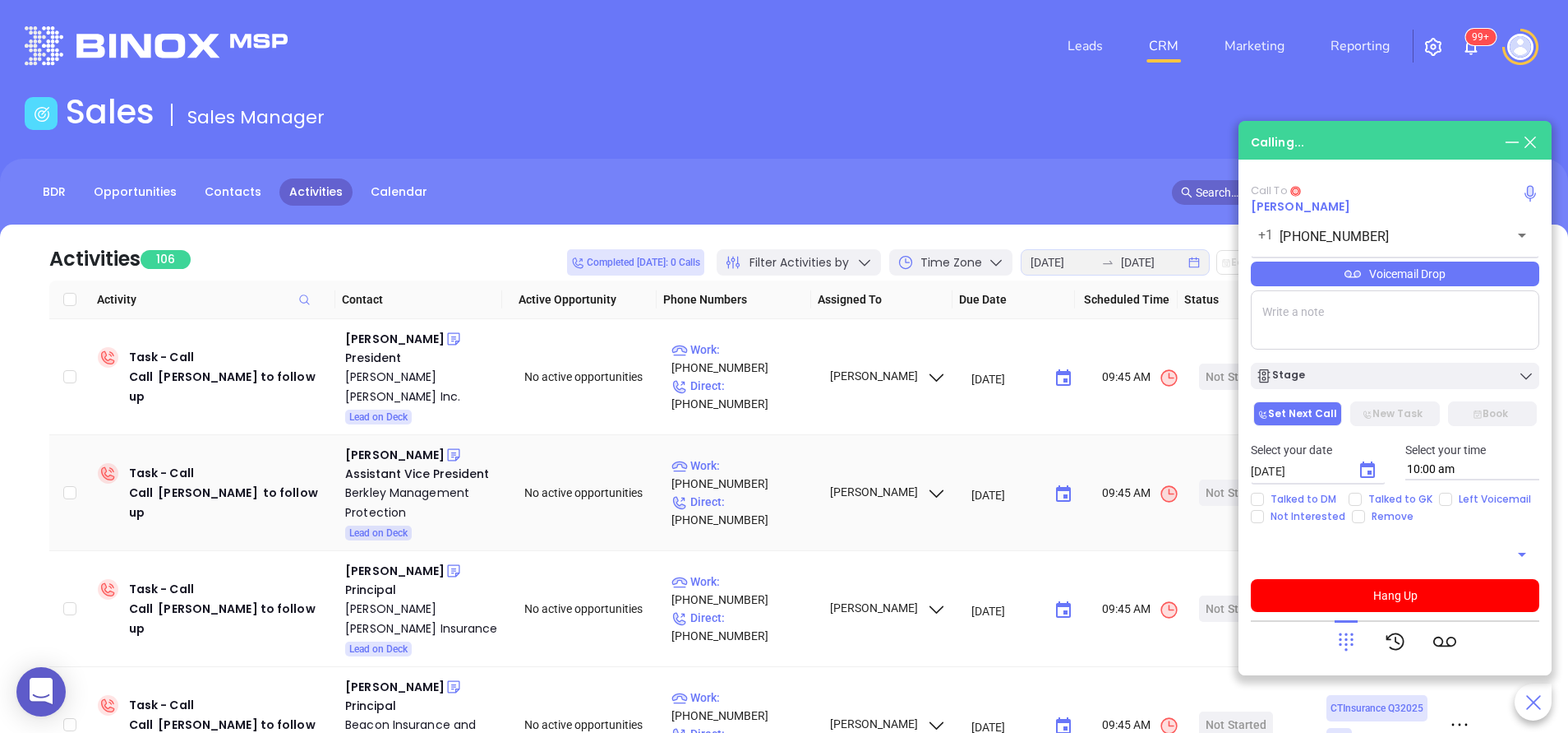
type input "(203) 235-1025"
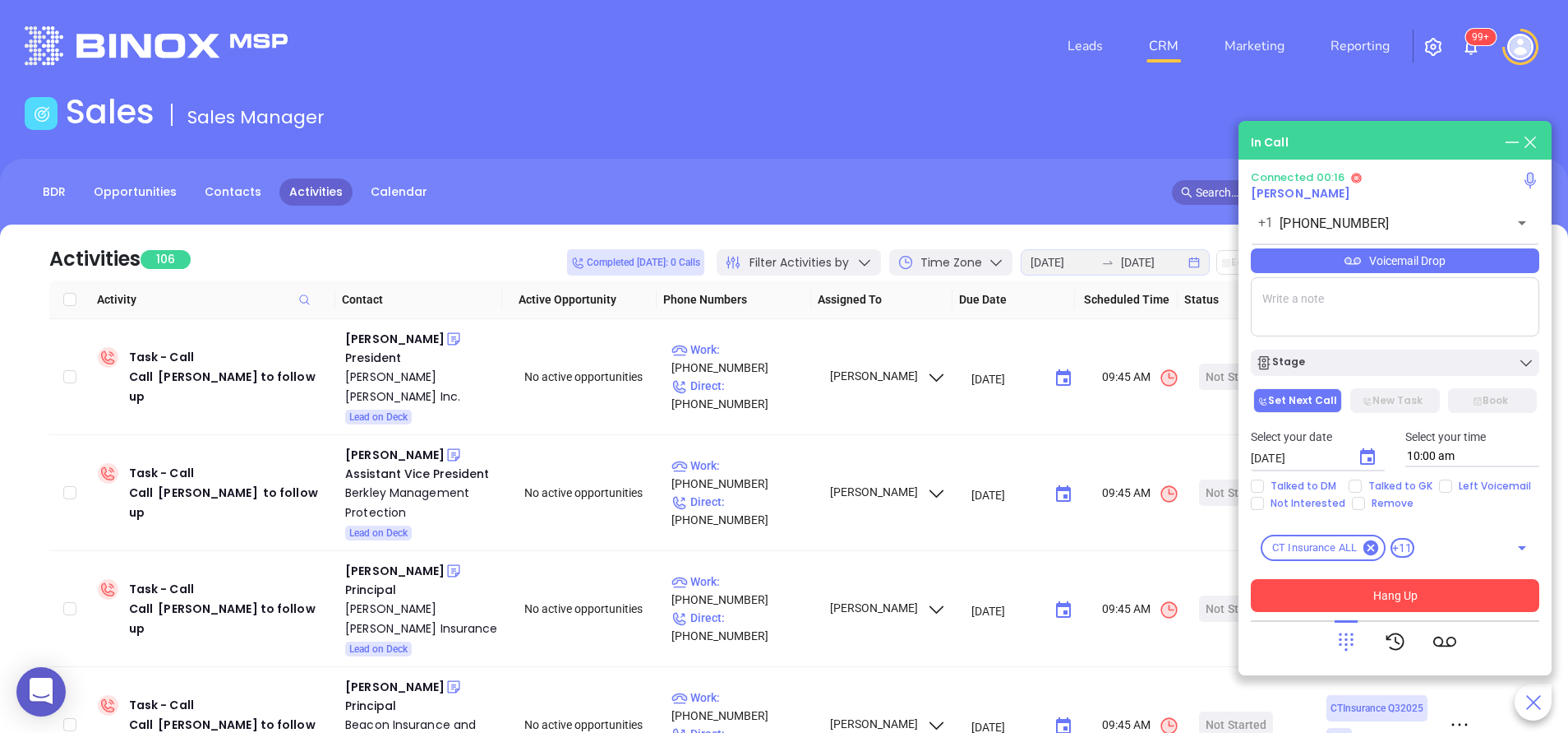
click at [1389, 594] on button "Hang Up" at bounding box center [1394, 595] width 288 height 33
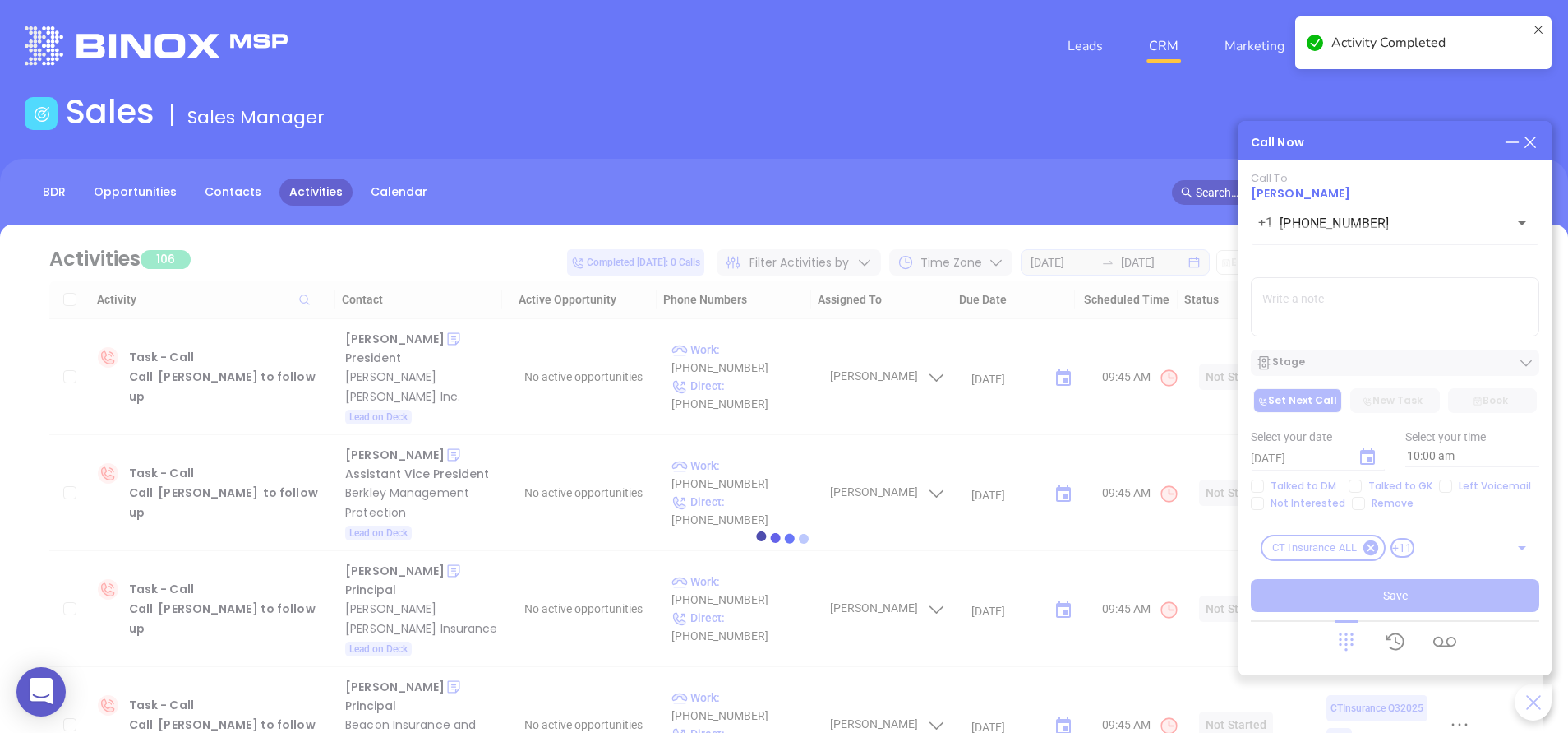
click at [1393, 225] on div at bounding box center [784, 538] width 1519 height 627
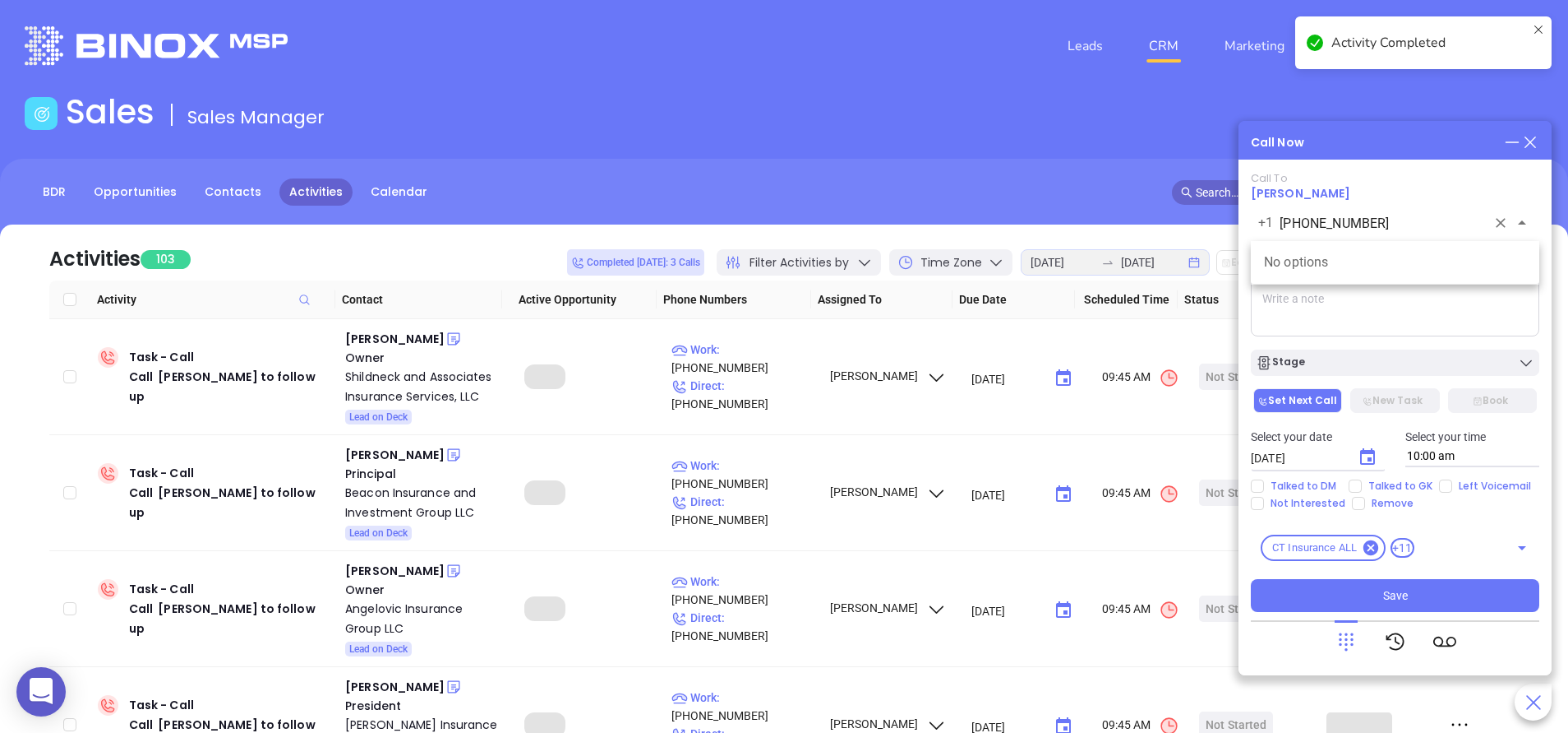
click at [1393, 225] on input "(203) 235-1025" at bounding box center [1383, 223] width 206 height 19
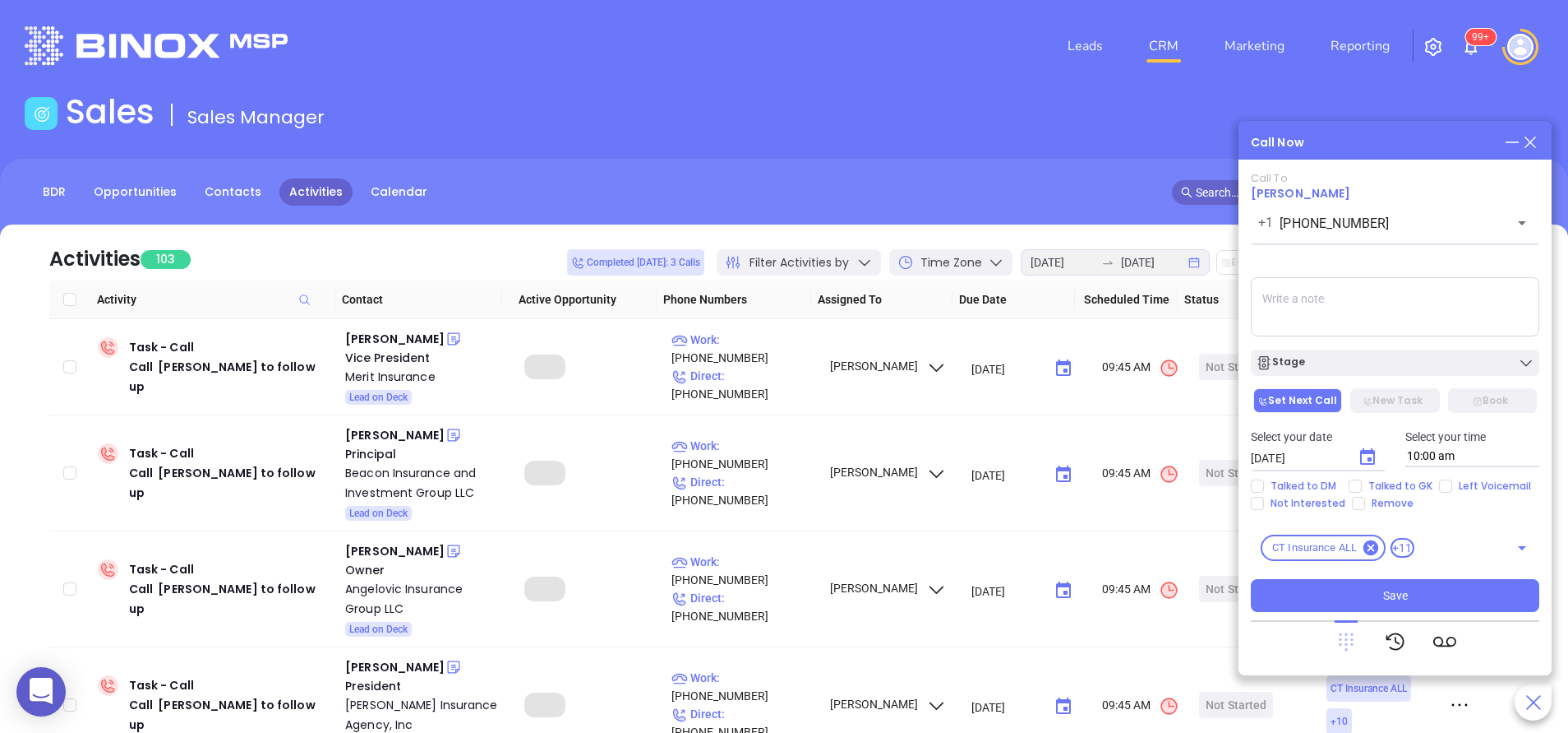
click at [1347, 643] on icon at bounding box center [1347, 641] width 23 height 23
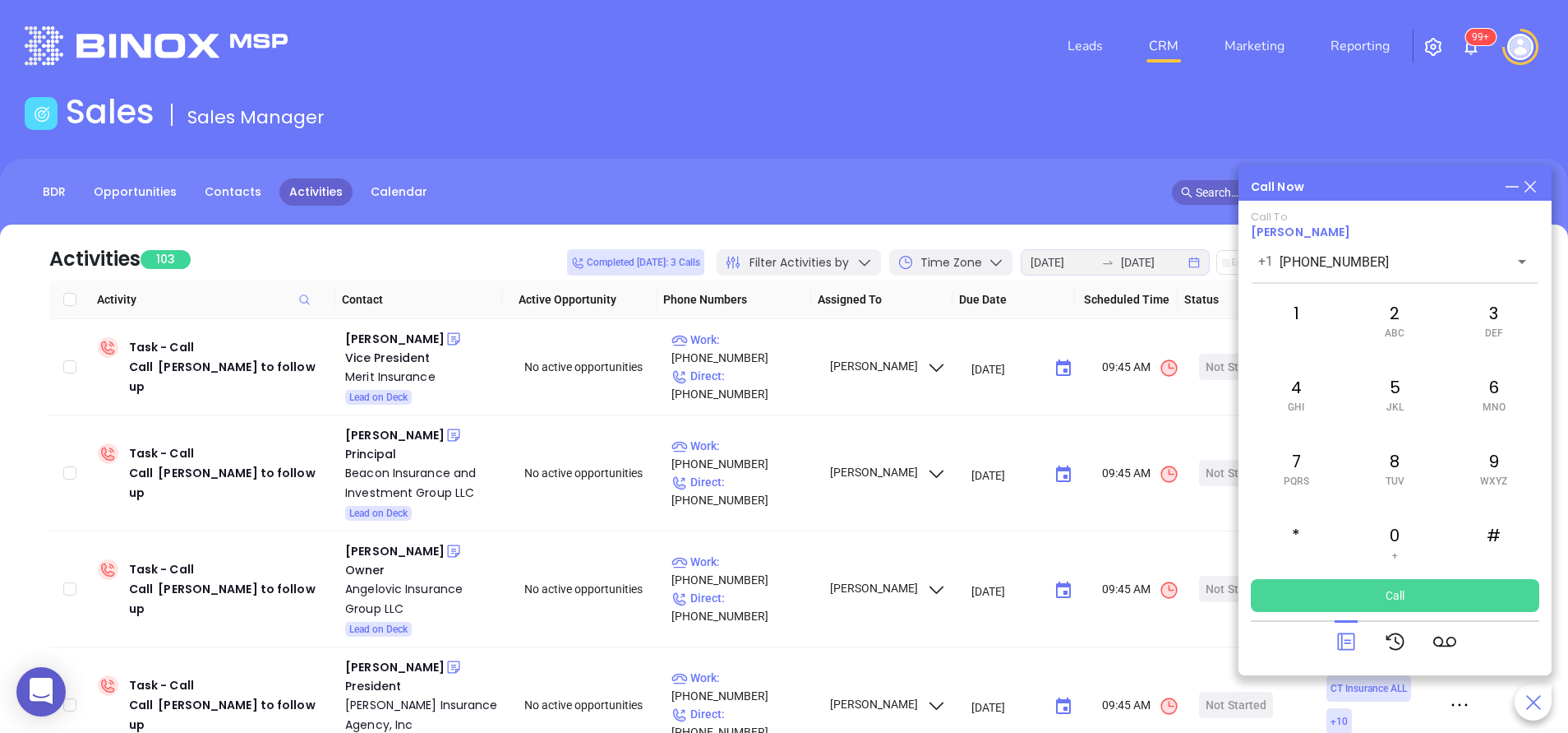
click at [1379, 586] on button "Call" at bounding box center [1394, 595] width 288 height 33
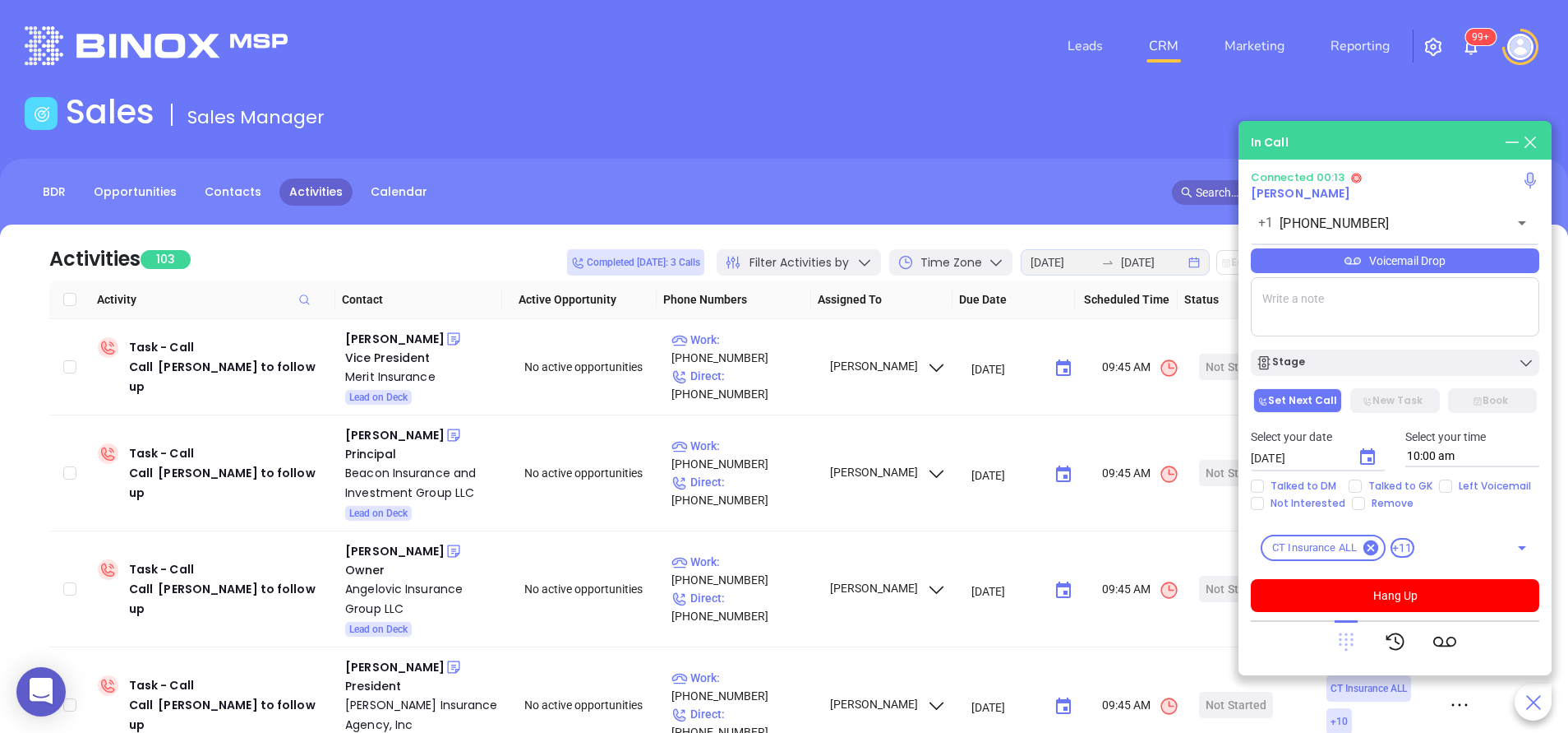
drag, startPoint x: 1330, startPoint y: 652, endPoint x: 1342, endPoint y: 645, distance: 13.9
click at [1342, 645] on div at bounding box center [1394, 642] width 288 height 43
click at [1342, 645] on icon at bounding box center [1347, 642] width 15 height 18
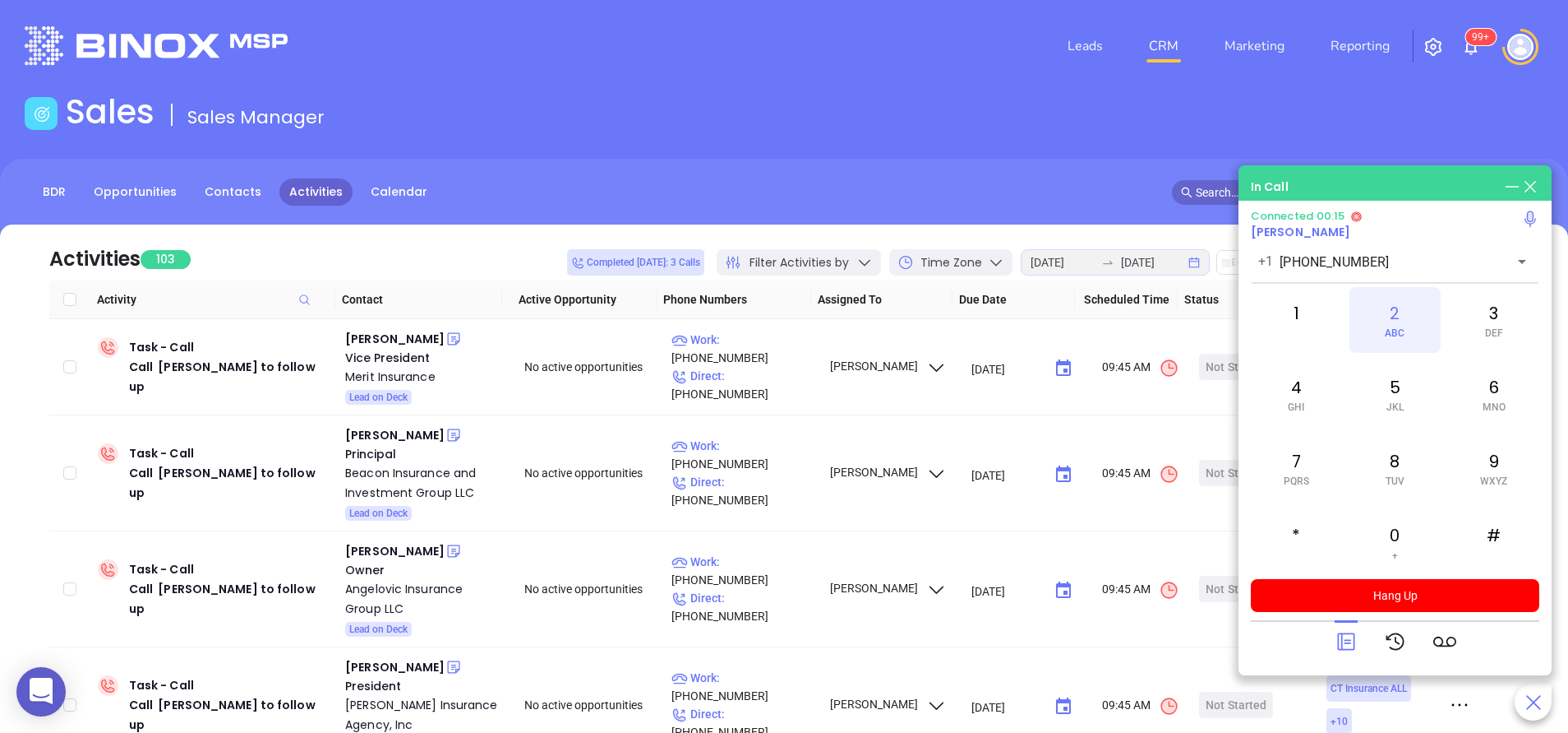
click at [1386, 340] on div "2 ABC" at bounding box center [1394, 320] width 90 height 66
click at [1328, 467] on div "7 PQRS" at bounding box center [1296, 467] width 90 height 66
click at [1465, 309] on div "3 DEF" at bounding box center [1494, 320] width 90 height 66
click at [1471, 469] on div "9 WXYZ" at bounding box center [1494, 467] width 90 height 66
click at [1289, 322] on div "1" at bounding box center [1296, 320] width 90 height 66
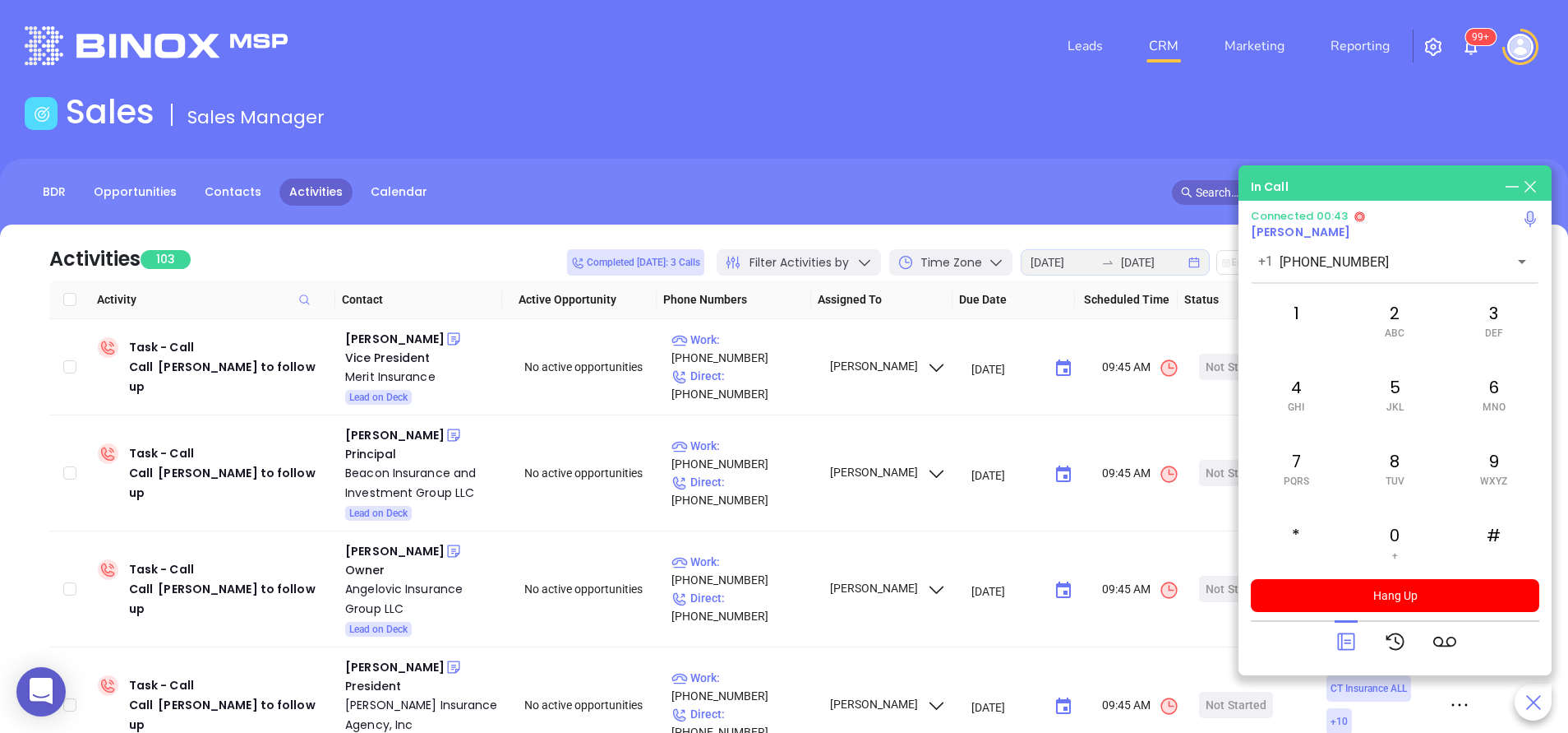
click at [1348, 638] on icon at bounding box center [1347, 641] width 23 height 23
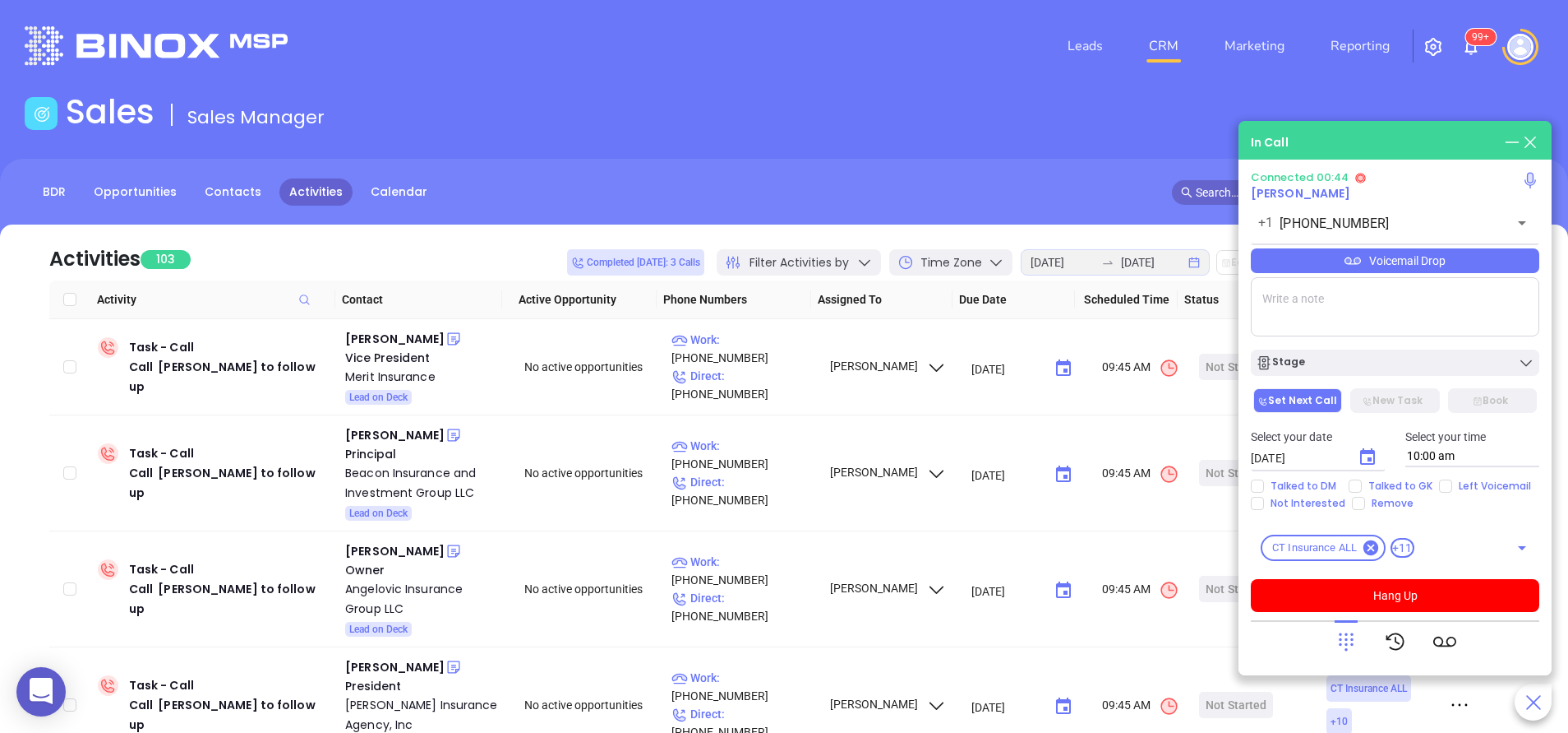
click at [1299, 324] on textarea at bounding box center [1394, 306] width 288 height 59
type textarea "Ext 103"
click at [1347, 361] on div "Stage" at bounding box center [1395, 363] width 279 height 17
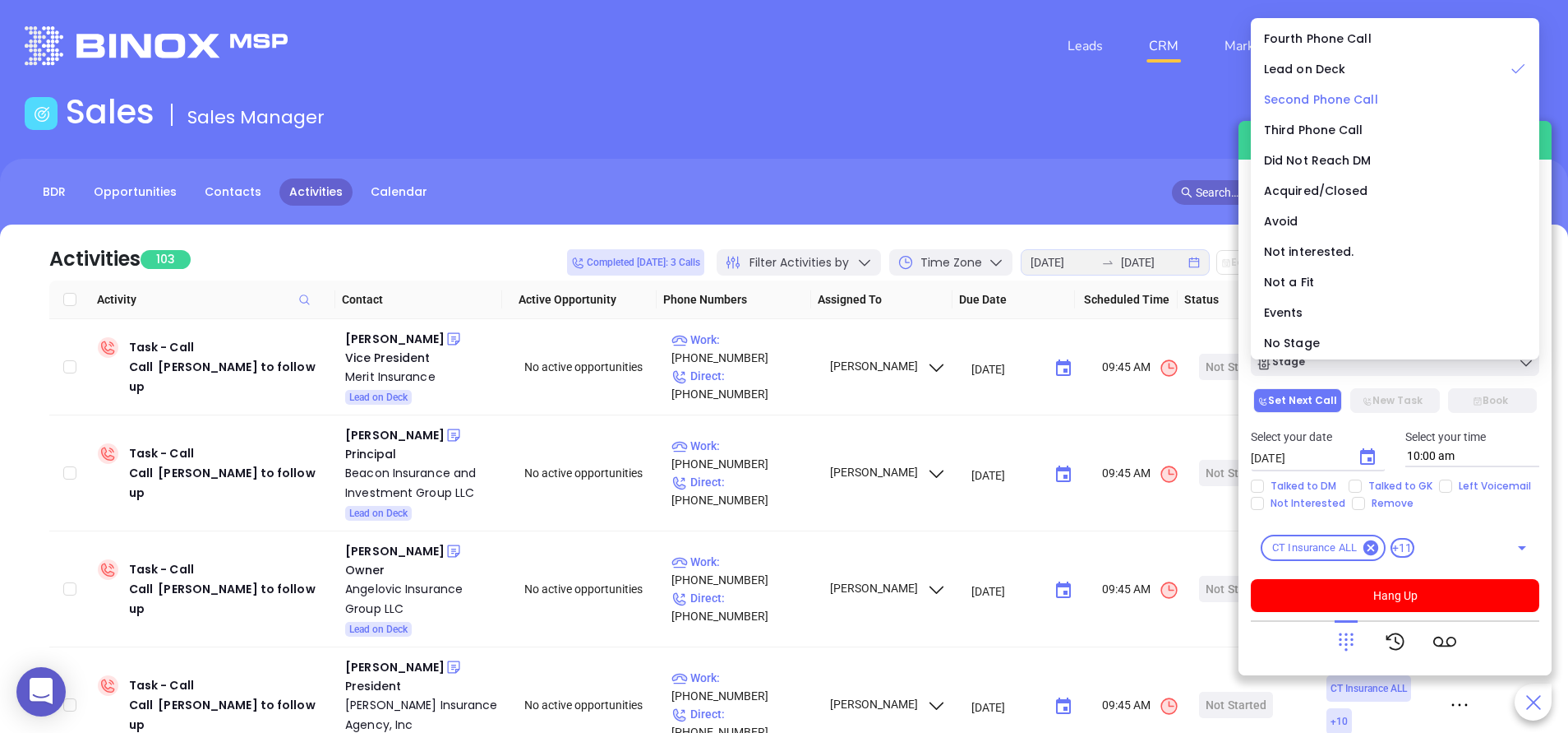
click at [1319, 103] on span "Second Phone Call" at bounding box center [1321, 99] width 114 height 17
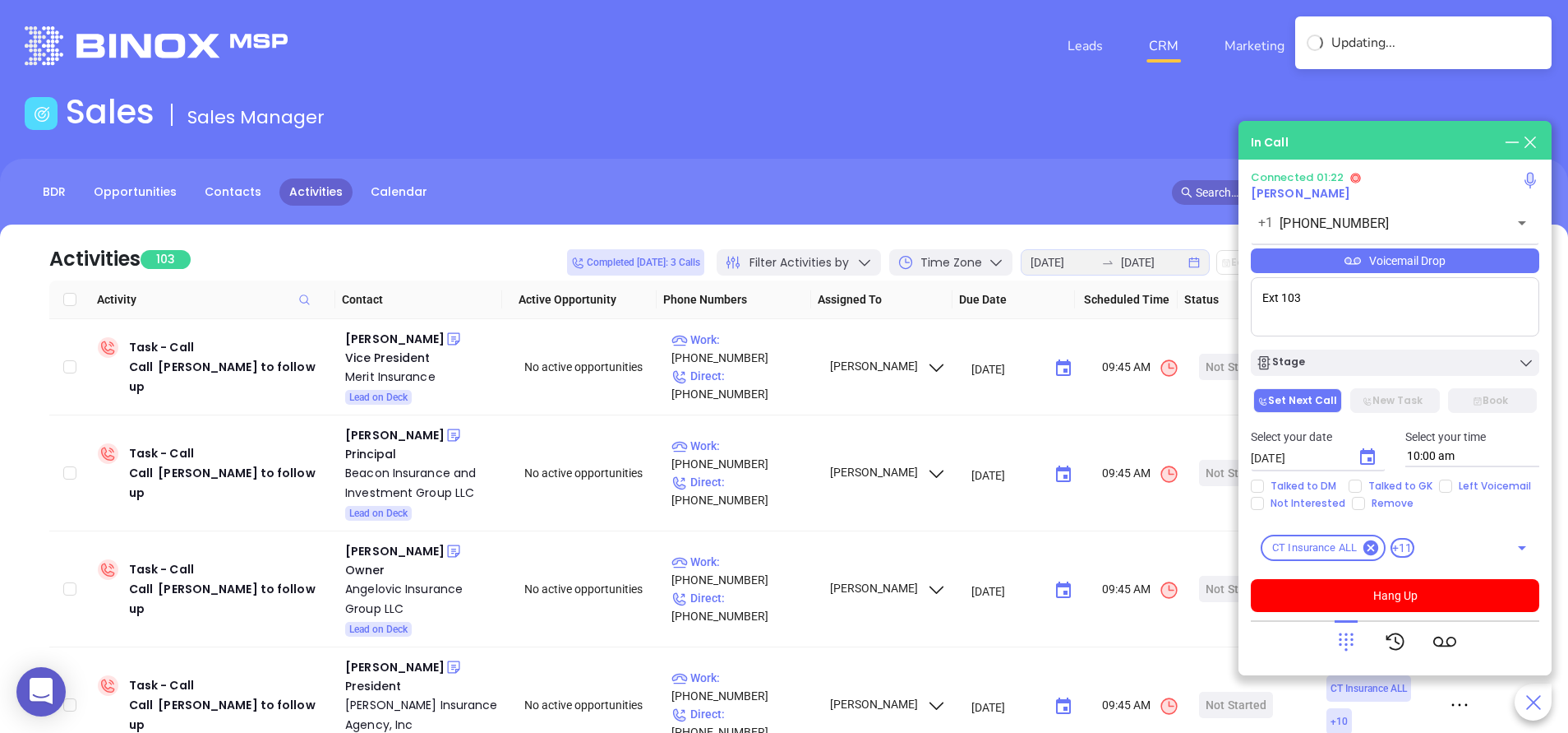
click at [1394, 260] on div "Voicemail Drop" at bounding box center [1394, 261] width 288 height 24
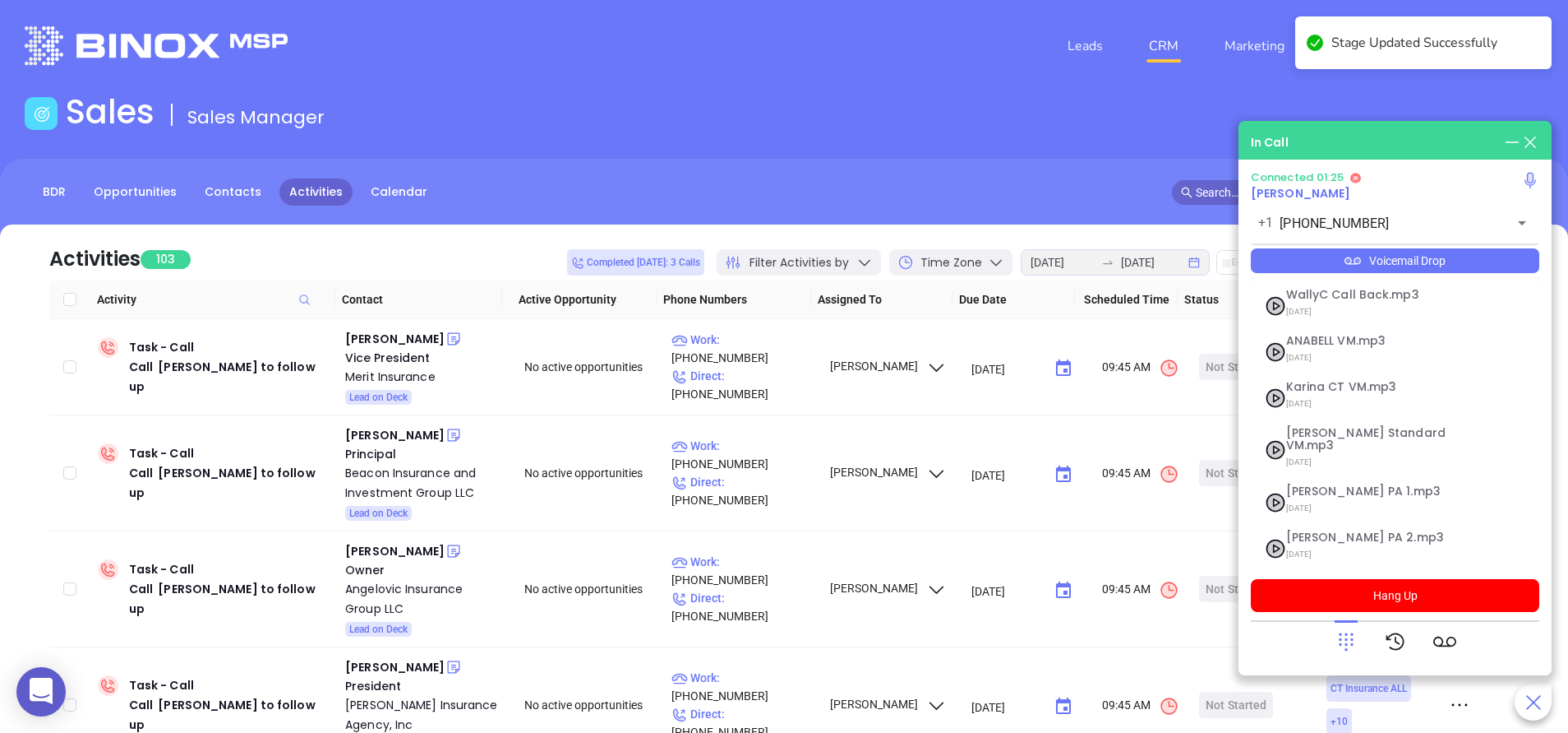
click at [1394, 138] on div "In Call" at bounding box center [1394, 142] width 288 height 18
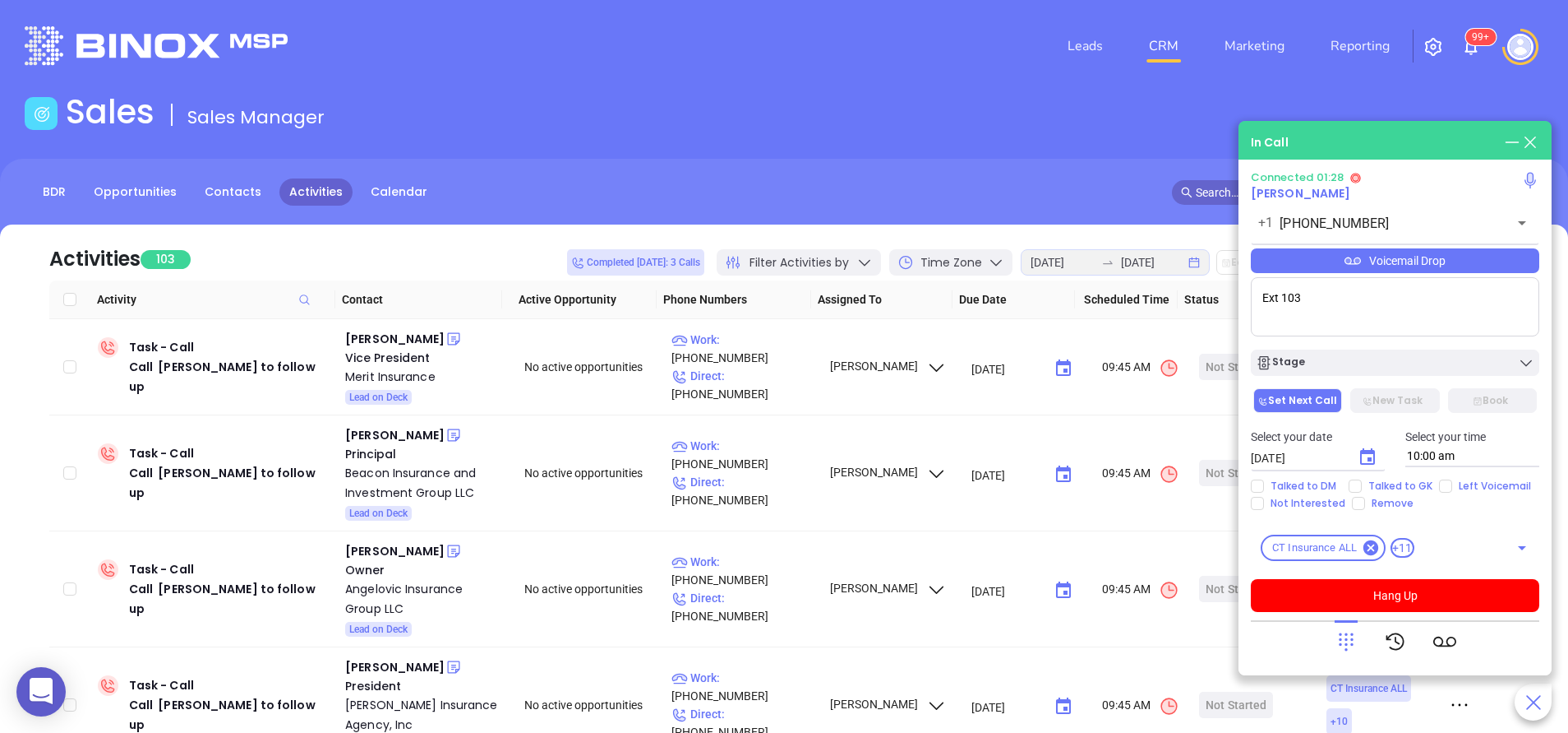
click at [1390, 265] on div "Voicemail Drop" at bounding box center [1394, 261] width 288 height 24
click at [1413, 132] on div "In Call Connected 01:30 Eugene Reznitsky +1 (203) 235-1025 ​ Voicemail Drop Ext…" at bounding box center [1395, 398] width 313 height 554
click at [1370, 300] on textarea "Ext 103" at bounding box center [1394, 306] width 288 height 59
click at [1405, 605] on button "Hang Up" at bounding box center [1394, 595] width 288 height 33
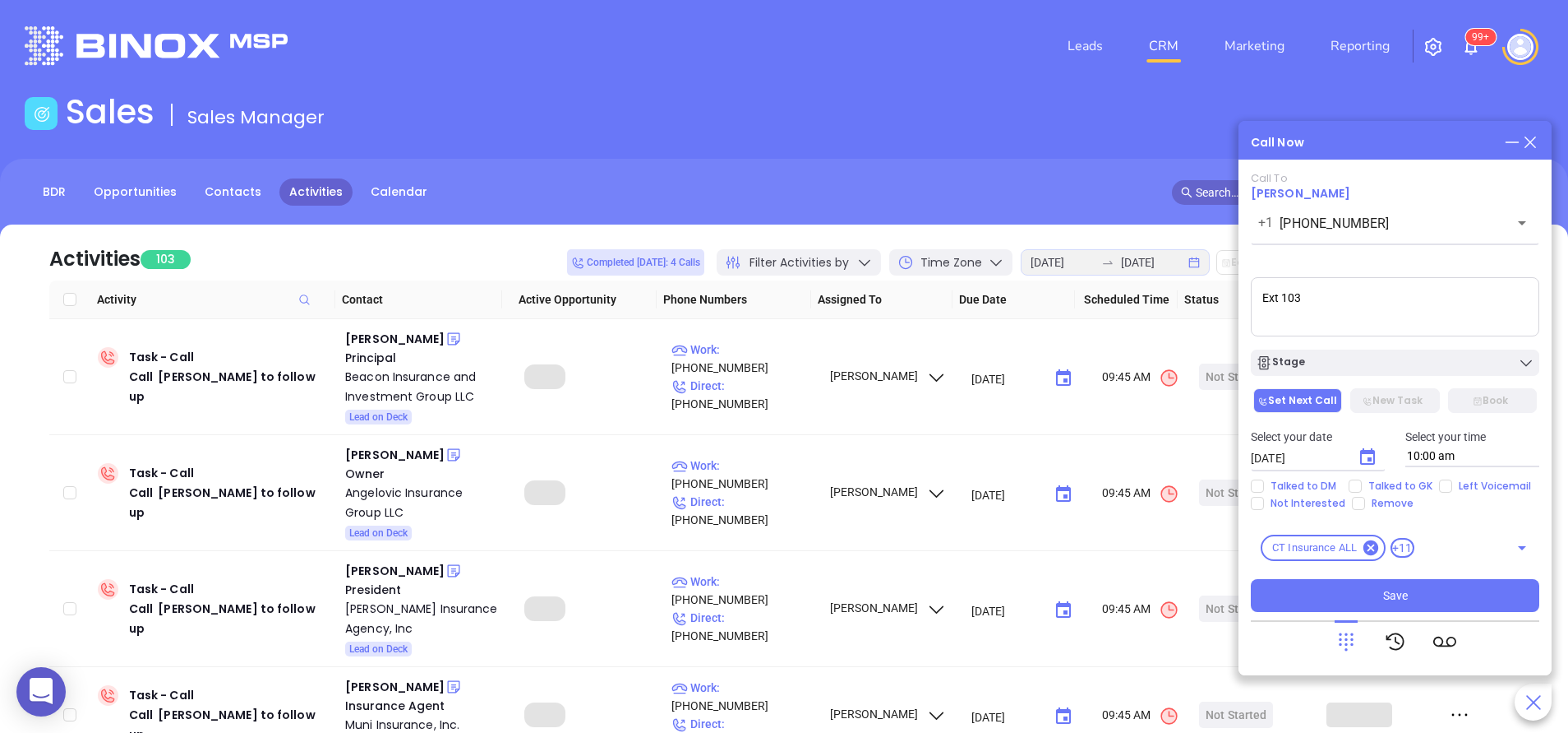
click at [1290, 302] on textarea "Ext 103" at bounding box center [1394, 306] width 288 height 59
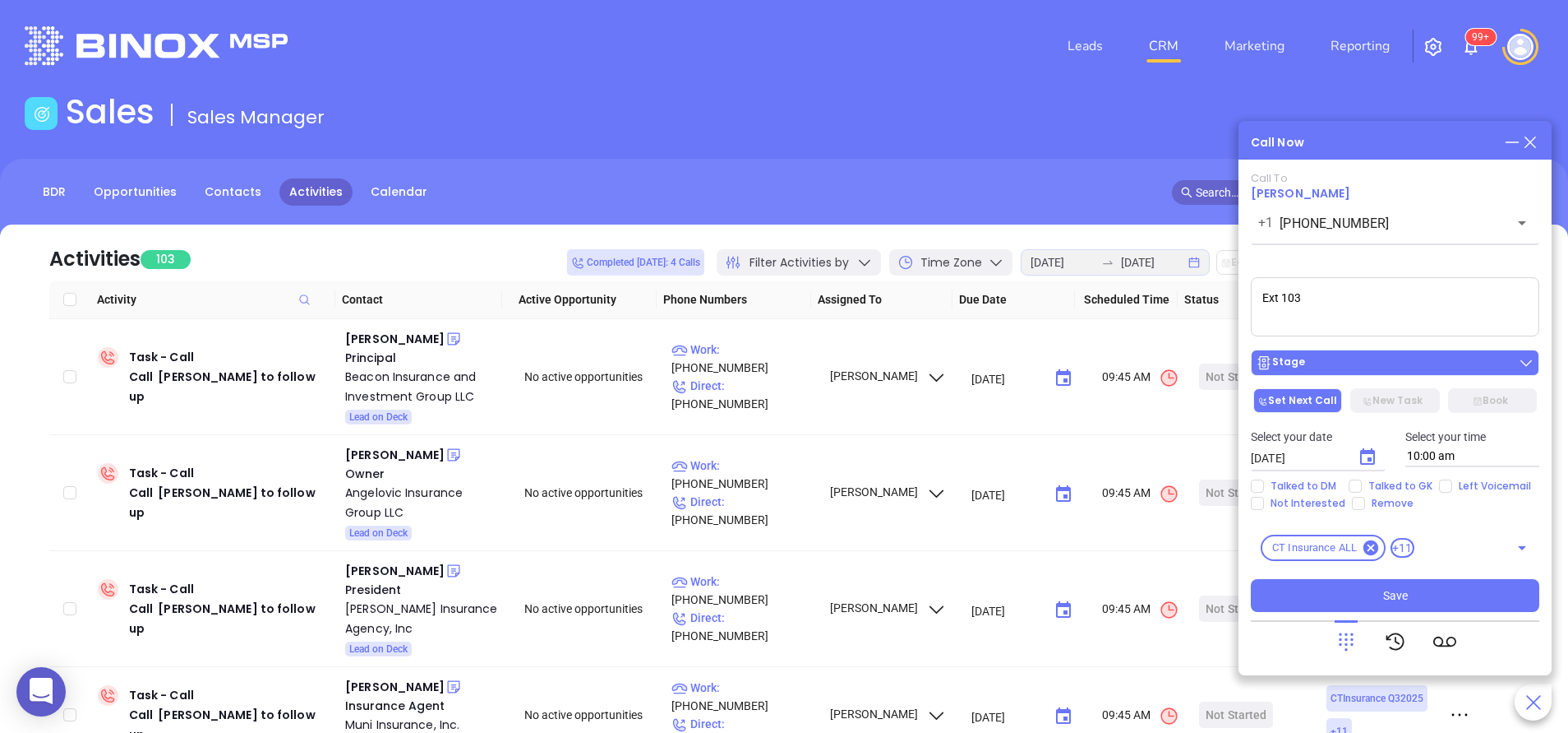
click at [1319, 369] on div "Stage" at bounding box center [1395, 363] width 279 height 17
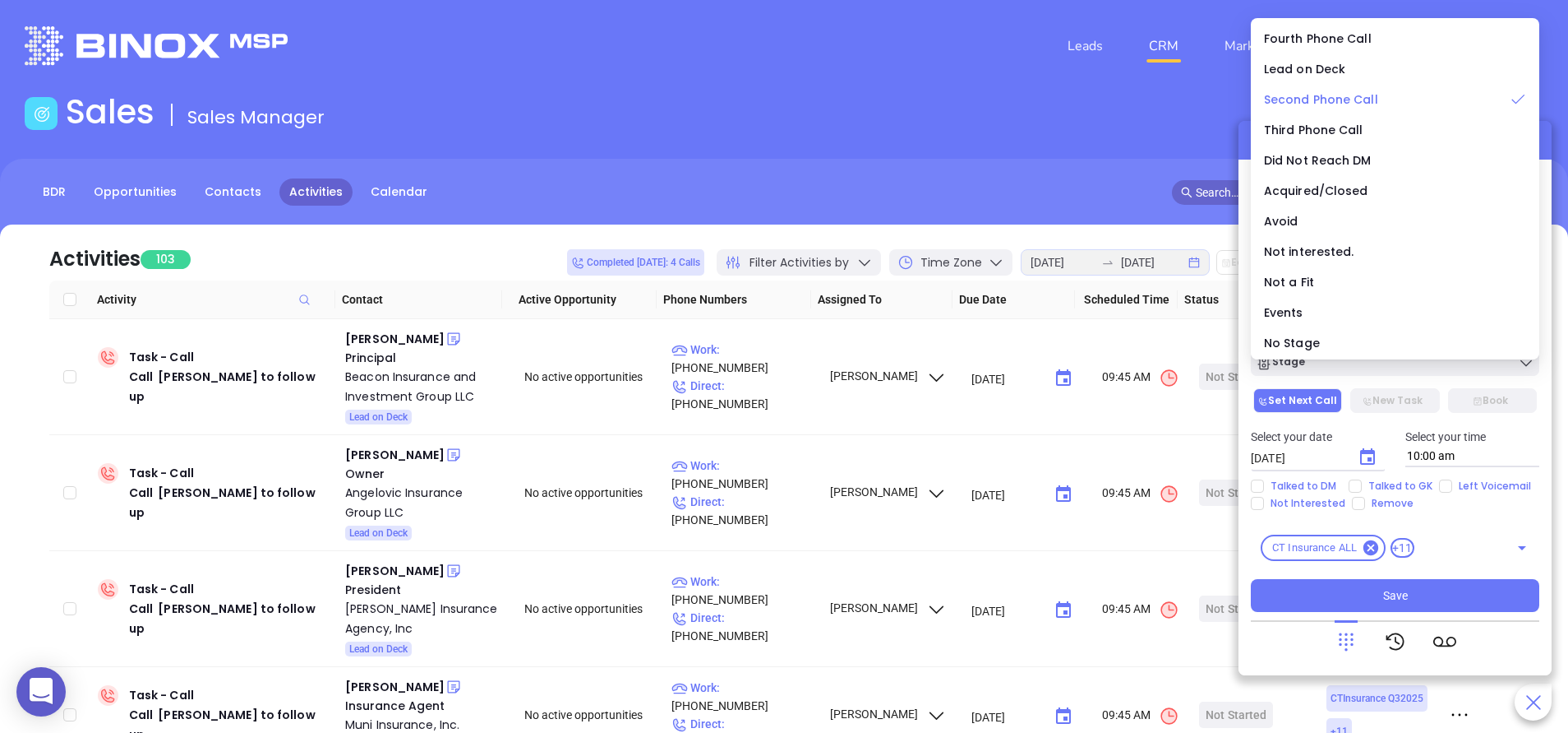
click at [1336, 90] on div "Second Phone Call" at bounding box center [1394, 99] width 262 height 18
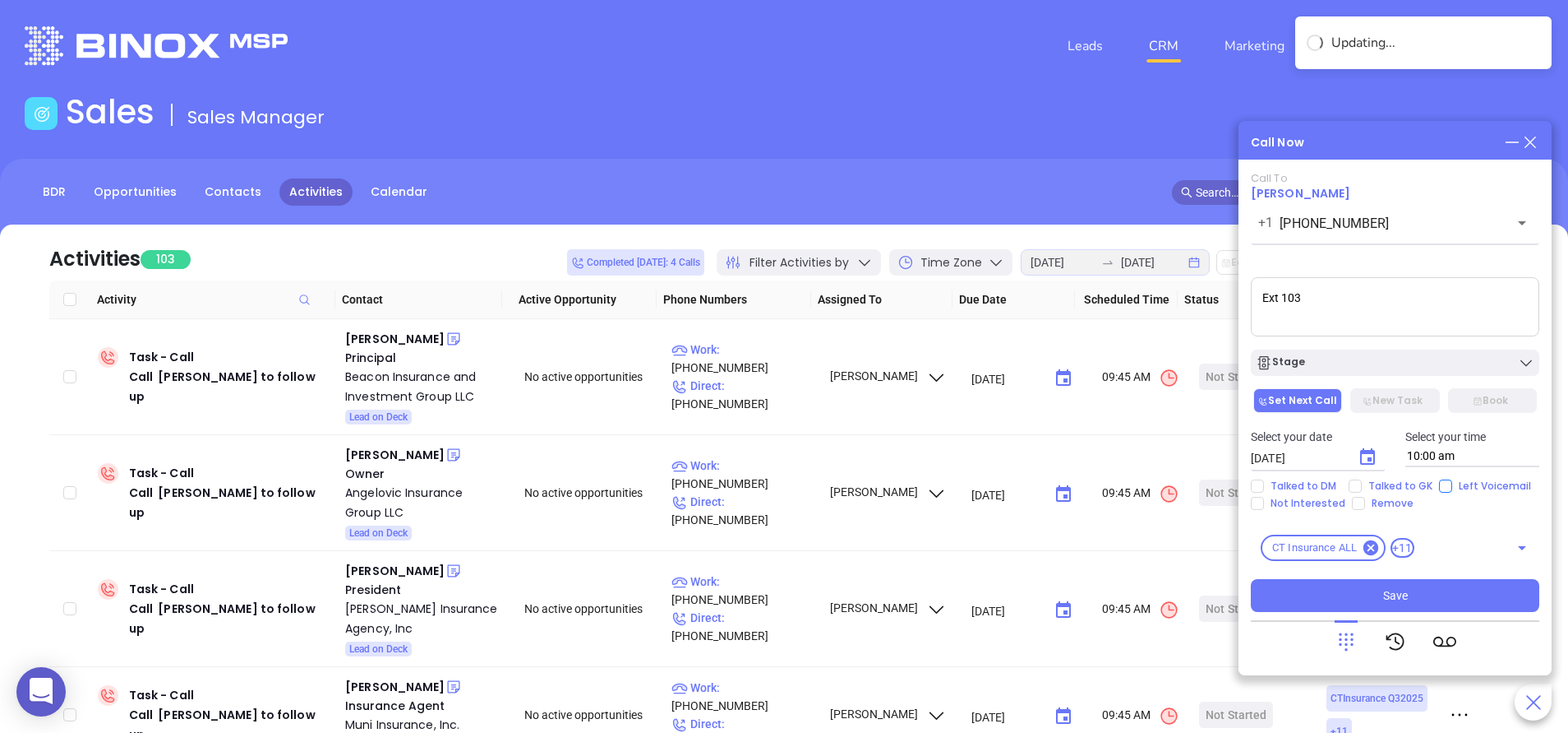
click at [1454, 480] on span "Left Voicemail" at bounding box center [1495, 486] width 85 height 13
click at [1453, 480] on input "Left Voicemail" at bounding box center [1446, 486] width 13 height 13
checkbox input "true"
click at [1364, 454] on icon "Choose date, selected date is Aug 13, 2025" at bounding box center [1367, 457] width 20 height 20
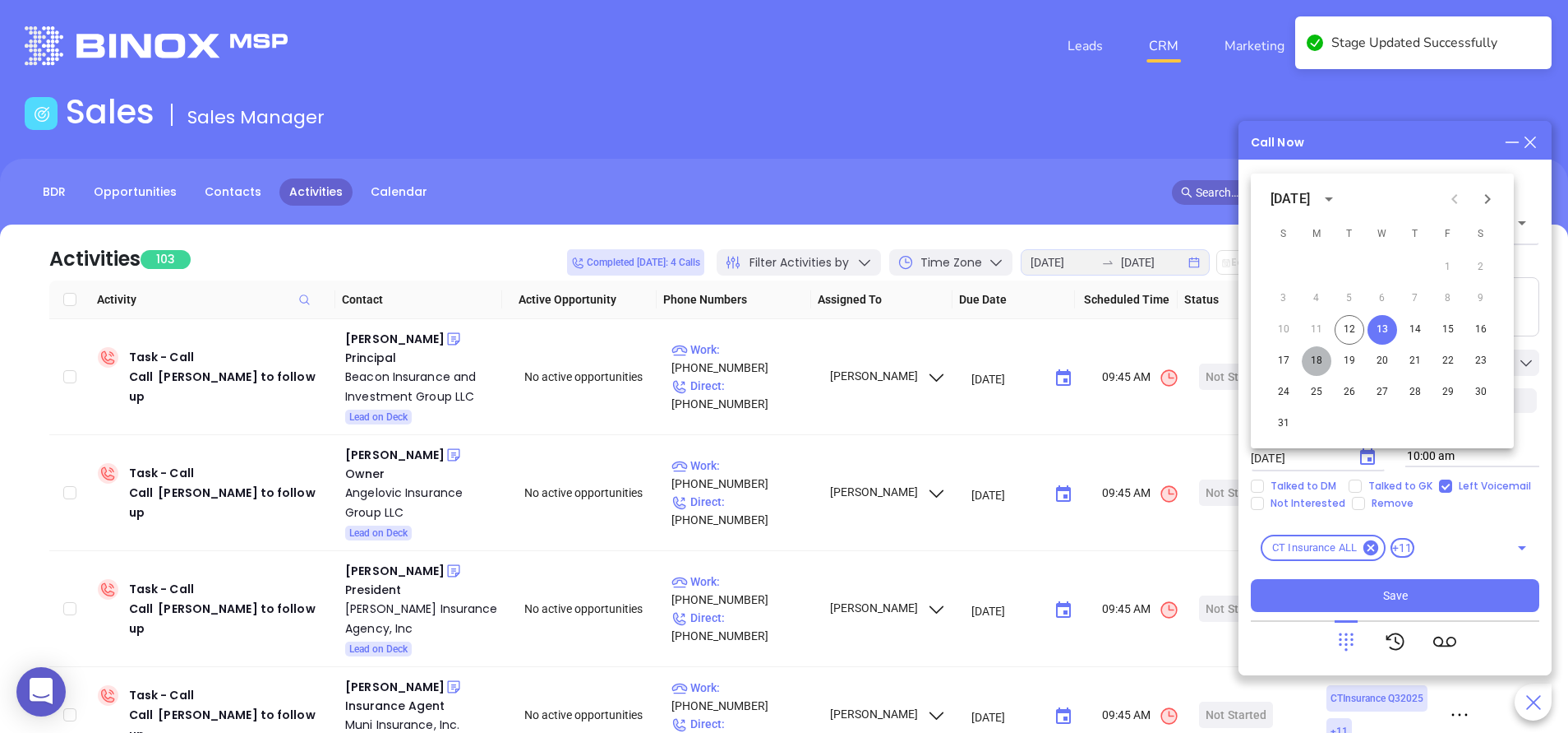
click at [1317, 357] on button "18" at bounding box center [1317, 361] width 30 height 30
type input "08/18/2025"
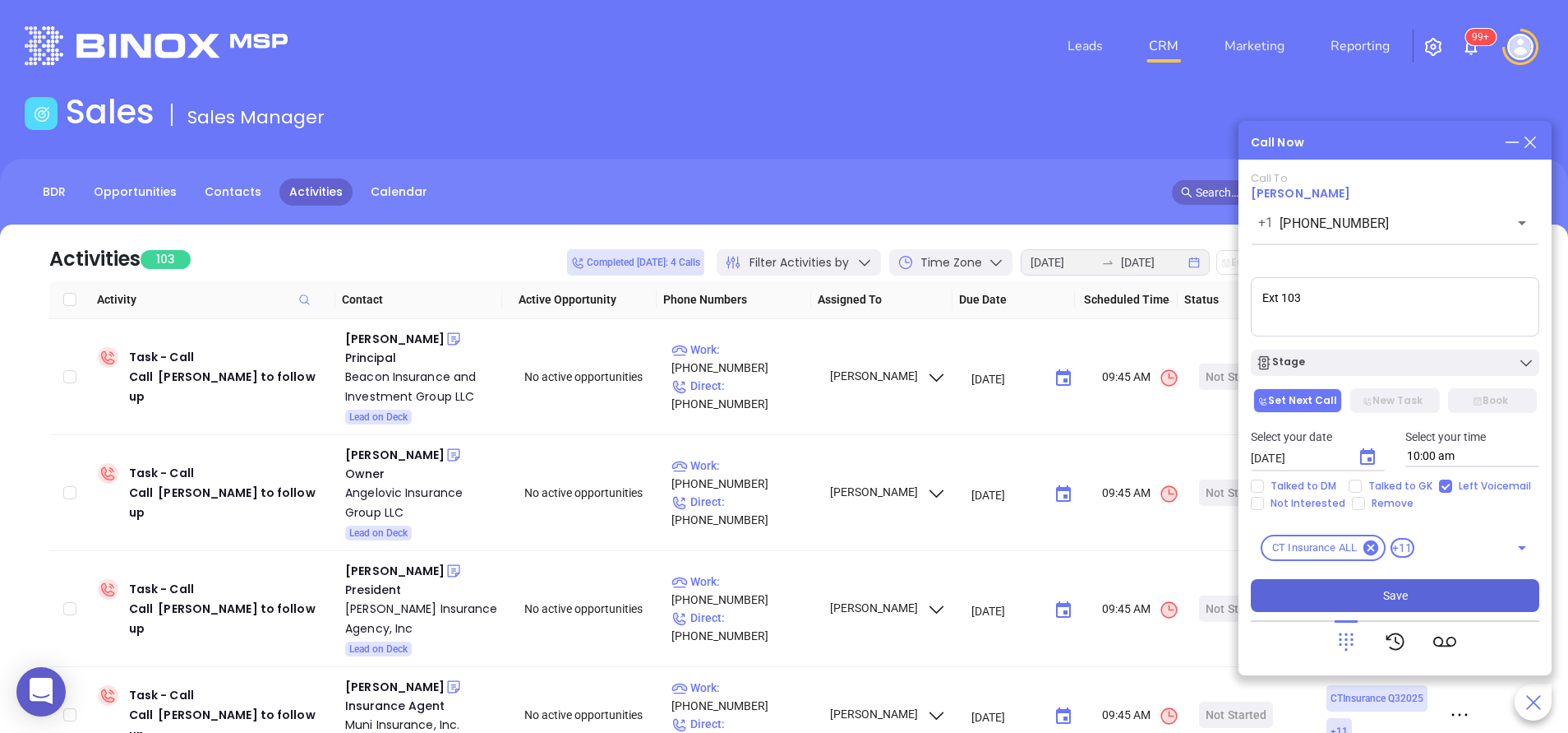
click at [1415, 587] on button "Save" at bounding box center [1394, 595] width 288 height 33
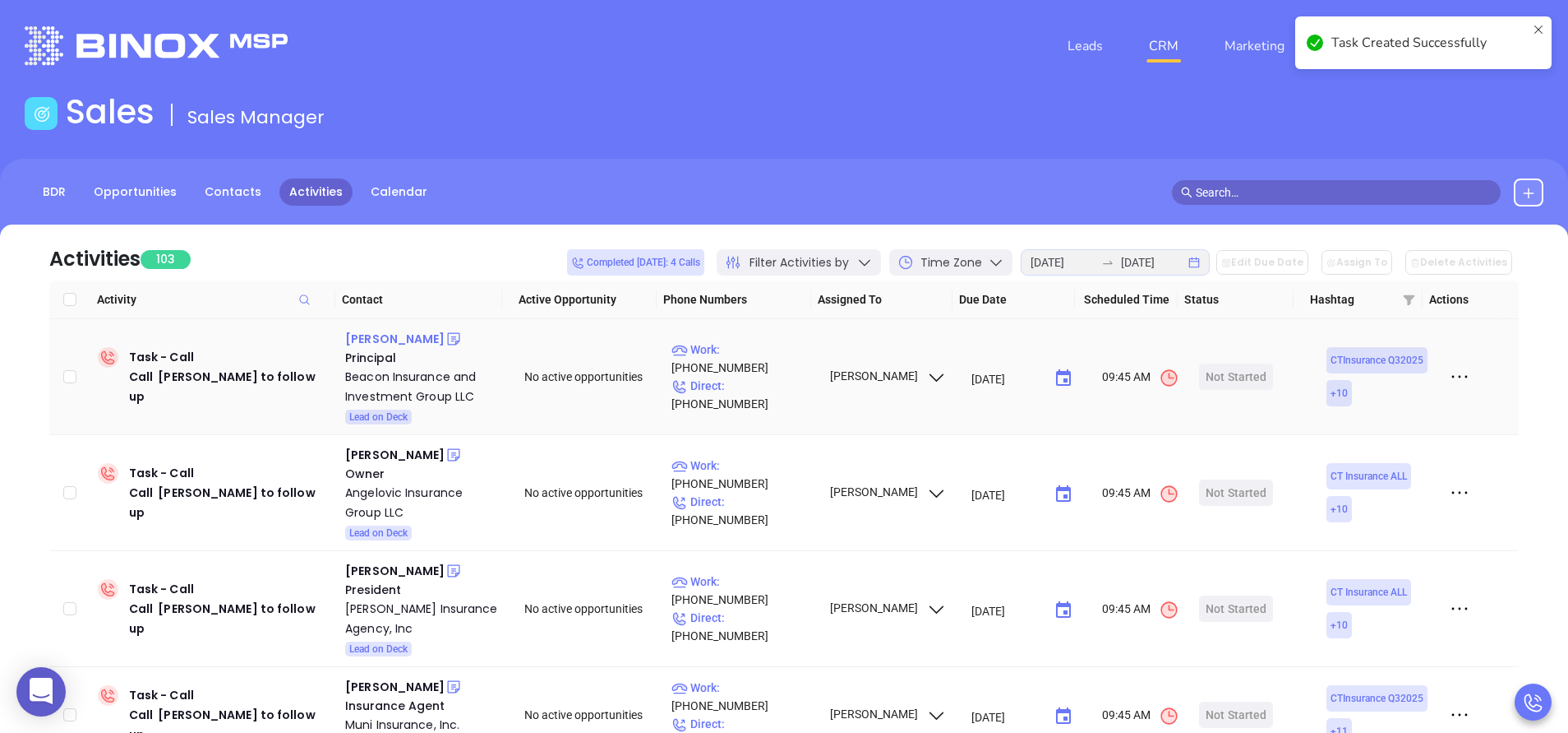
click at [395, 337] on div "Frank Trentini" at bounding box center [395, 338] width 99 height 20
click at [401, 388] on div "Beacon Insurance and Investment Group LLC" at bounding box center [423, 387] width 156 height 39
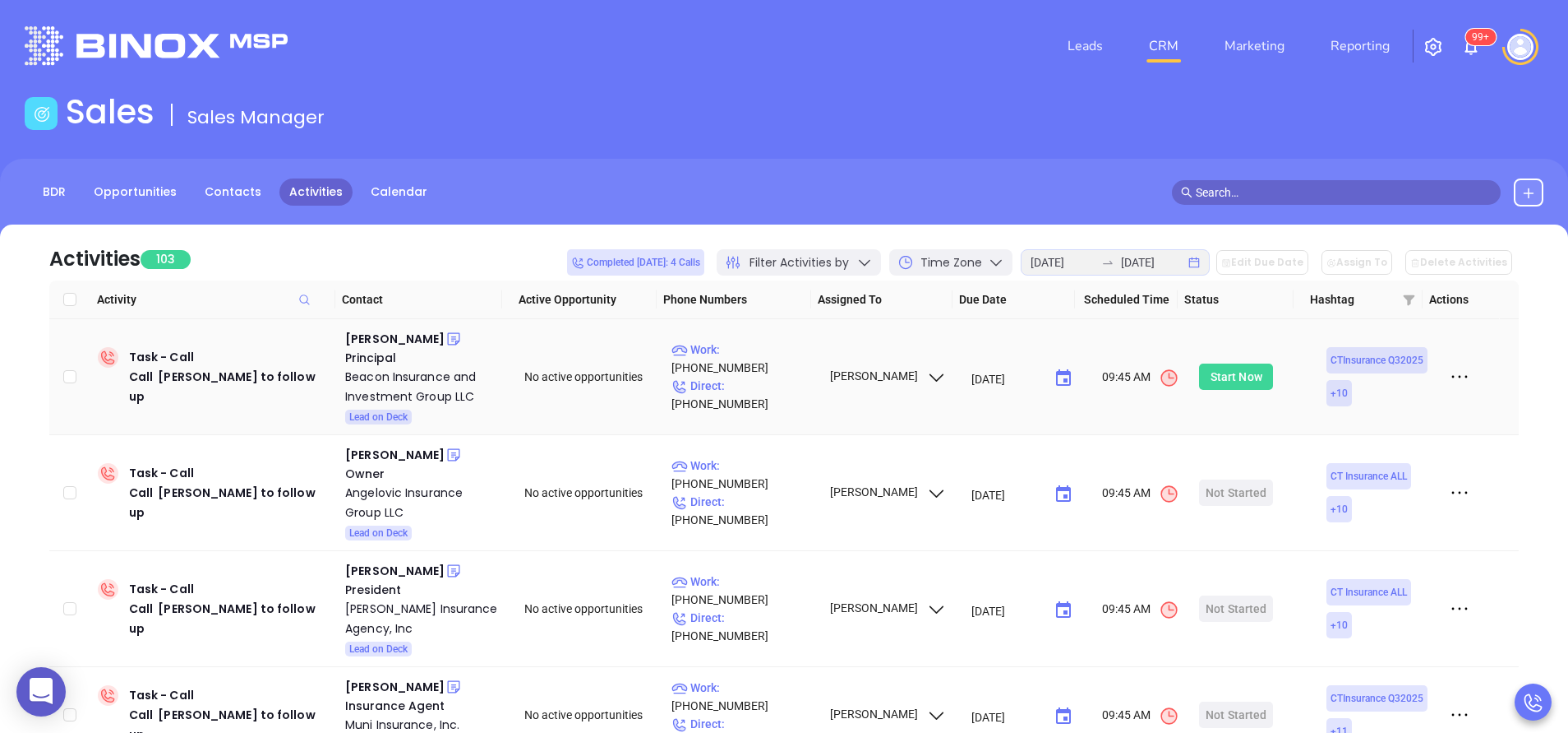
click at [1213, 367] on div "Start Now" at bounding box center [1236, 376] width 52 height 26
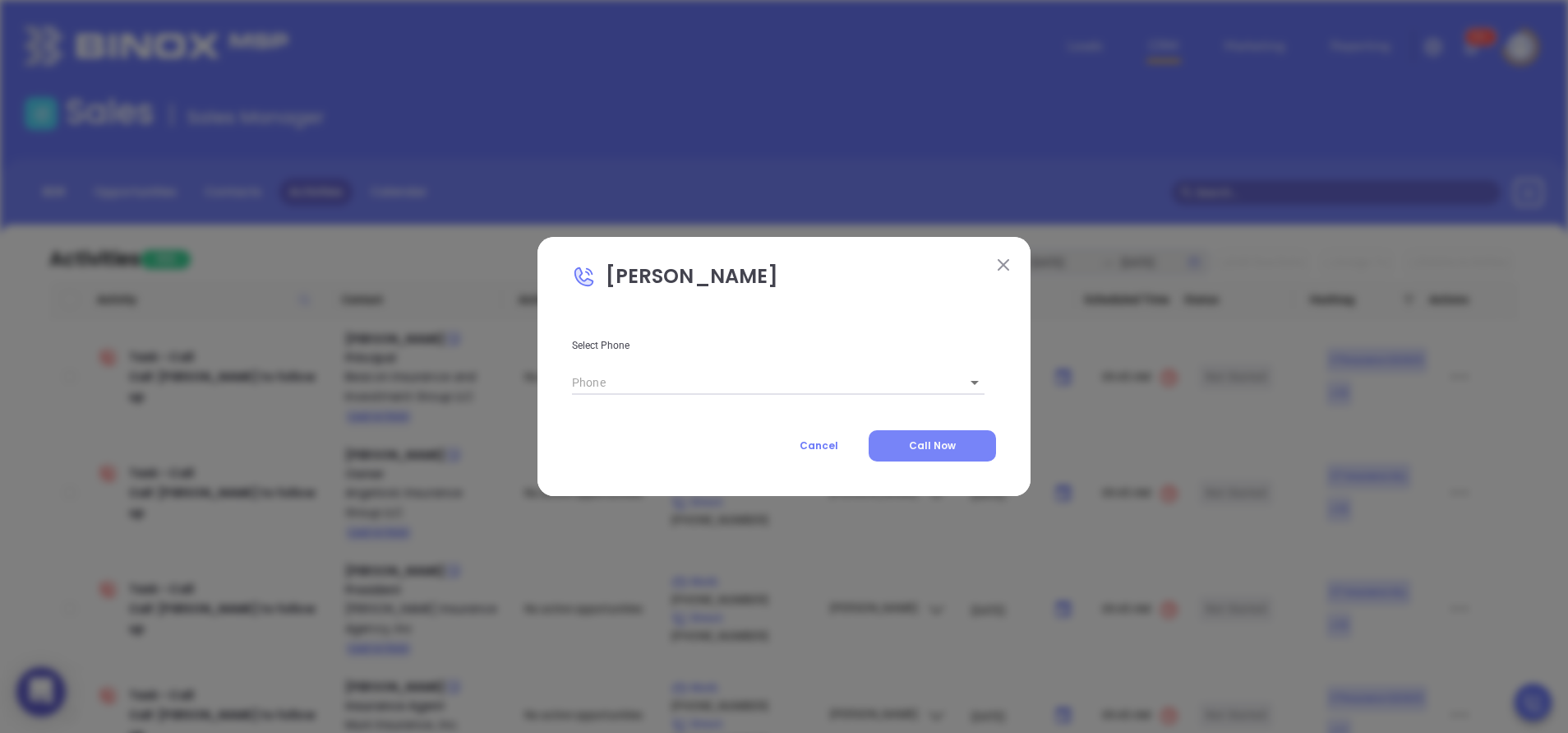
type input "(203) 467-3972"
type input "1"
click at [933, 454] on button "Call Now" at bounding box center [933, 445] width 128 height 31
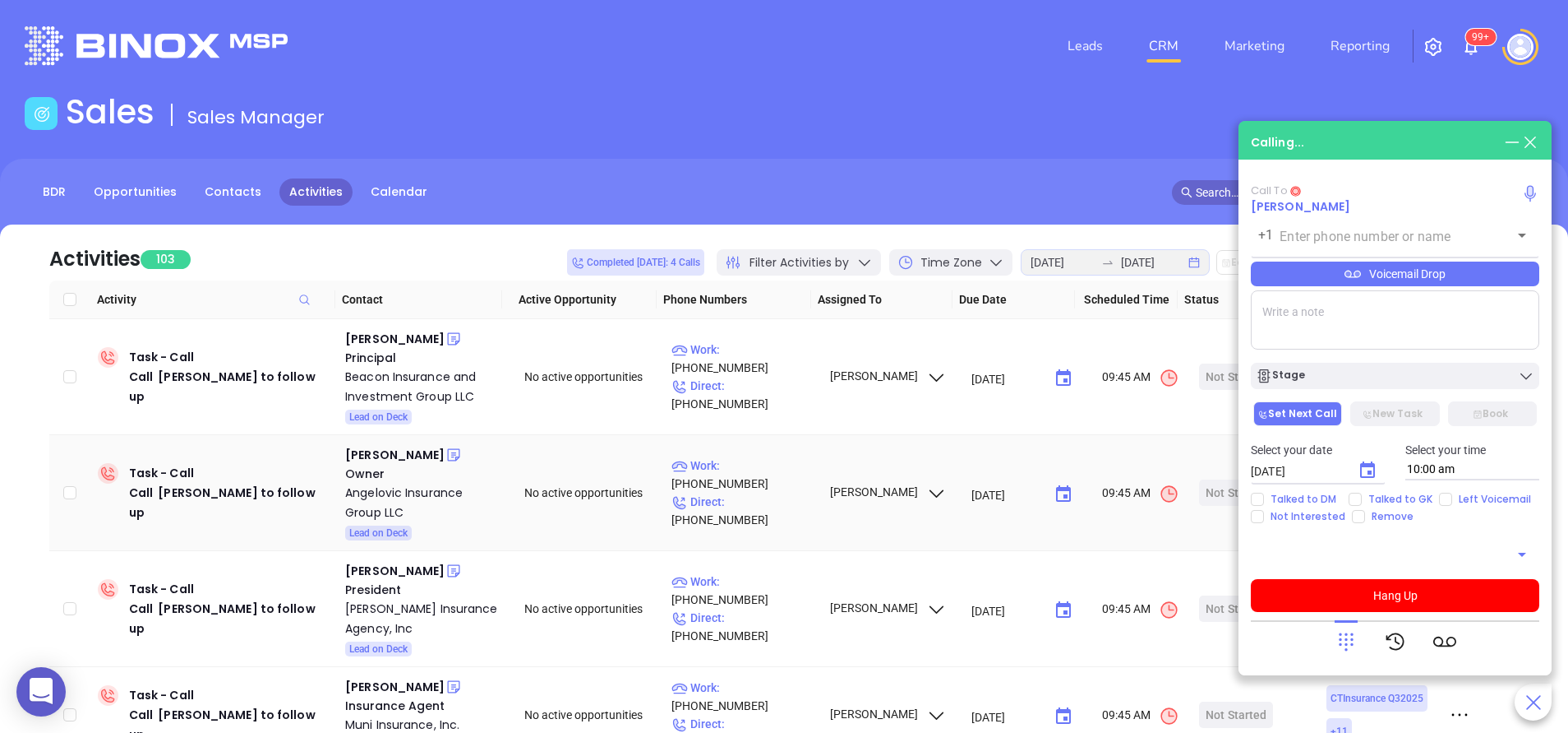
type input "(203) 467-3972"
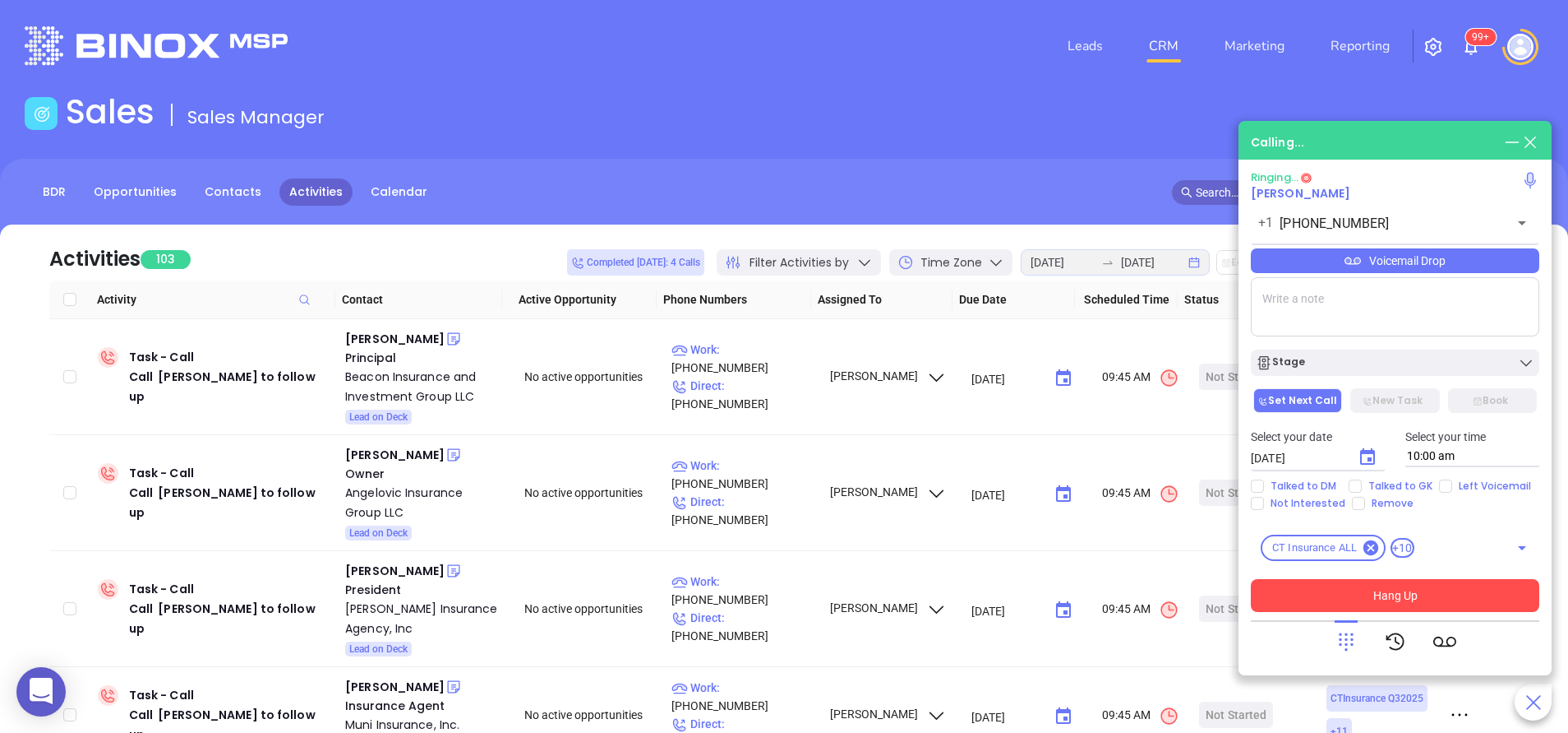
click at [1409, 587] on button "Hang Up" at bounding box center [1394, 595] width 288 height 33
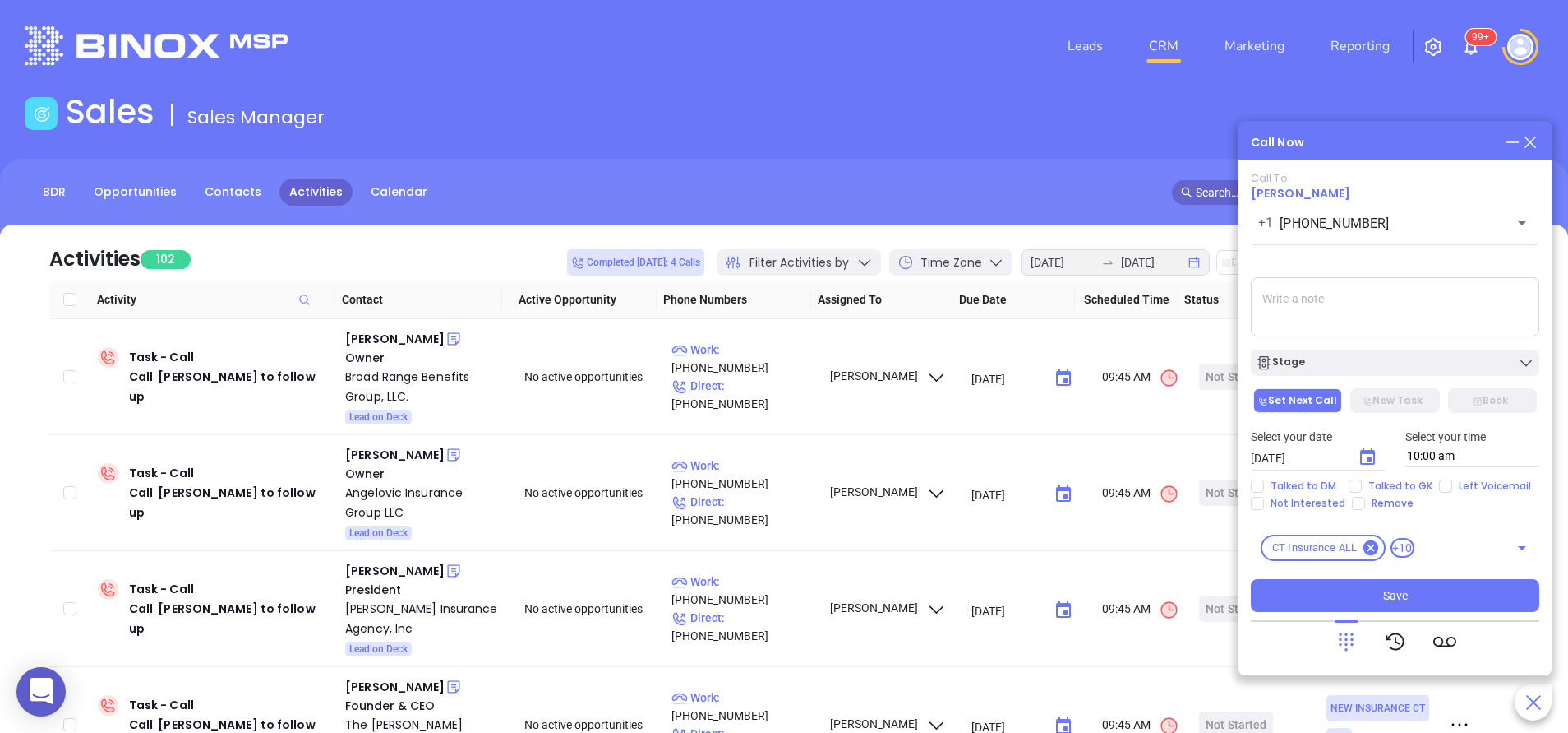
click at [1530, 146] on icon at bounding box center [1530, 142] width 18 height 18
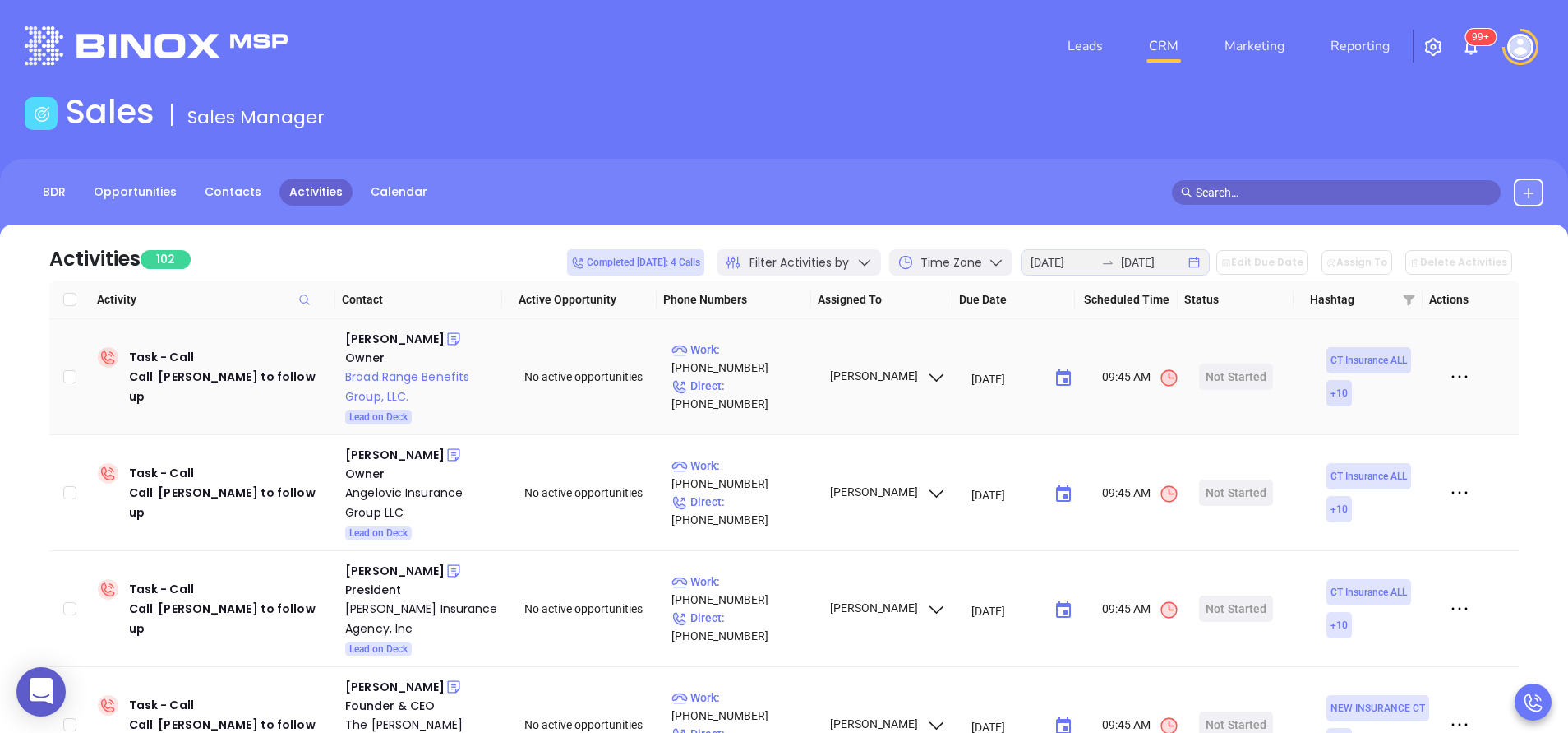
scroll to position [50, 0]
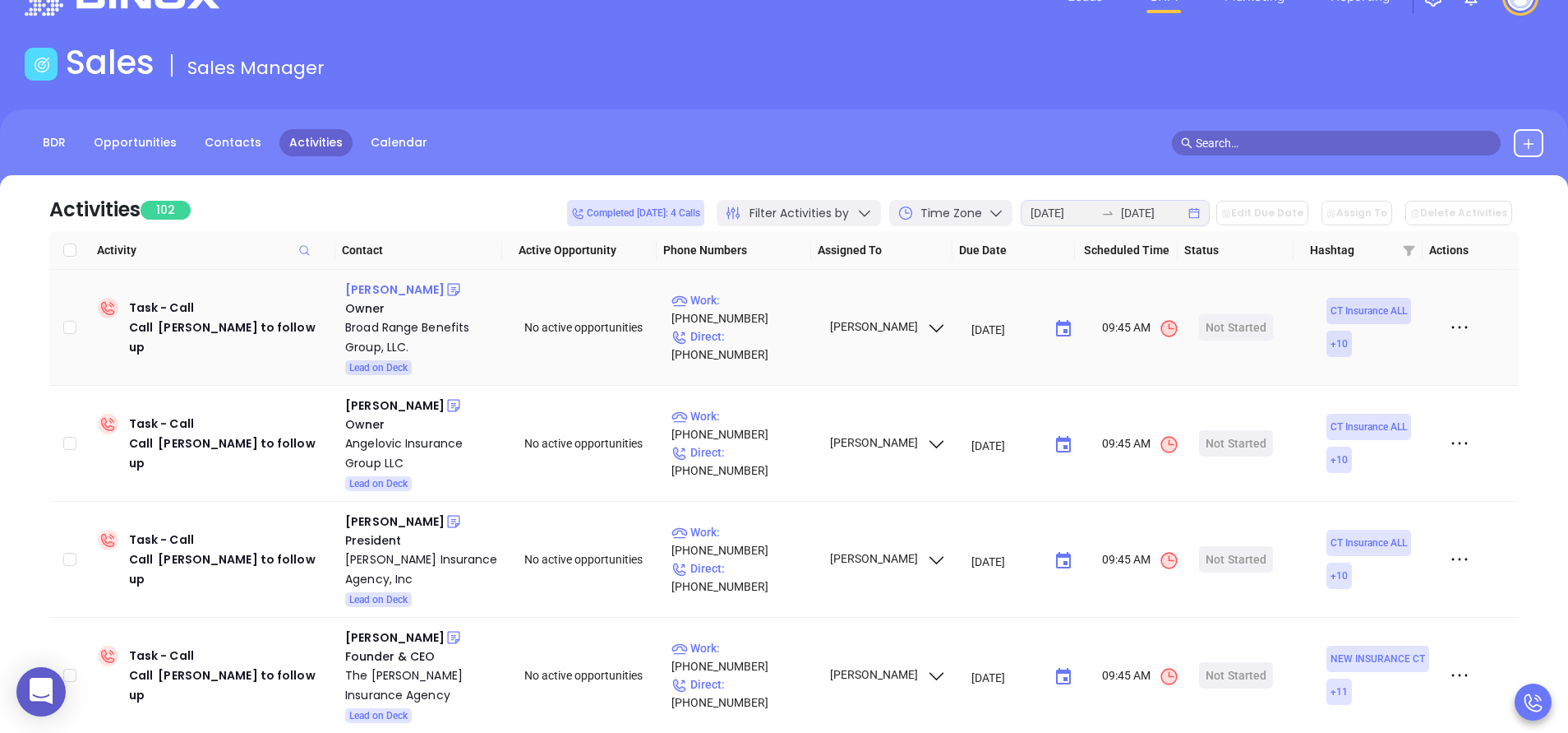
click at [388, 293] on div "[PERSON_NAME]" at bounding box center [395, 289] width 99 height 20
click at [378, 356] on div "Broad Range Benefits Group, LLC." at bounding box center [423, 337] width 156 height 39
click at [1228, 328] on div "Start Now" at bounding box center [1236, 328] width 52 height 26
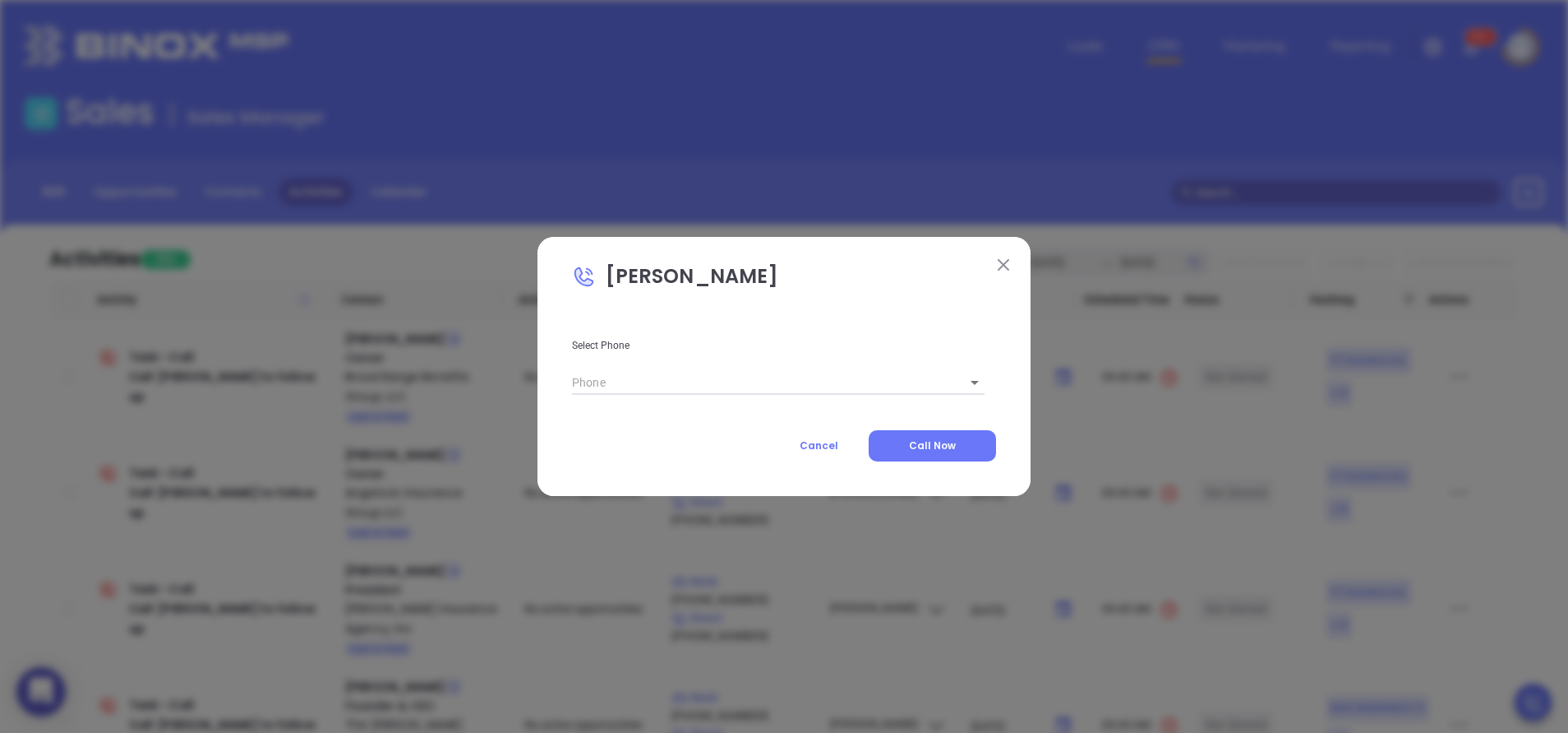
type input "[PHONE_NUMBER]"
type input "1"
click at [929, 435] on button "Call Now" at bounding box center [933, 445] width 128 height 31
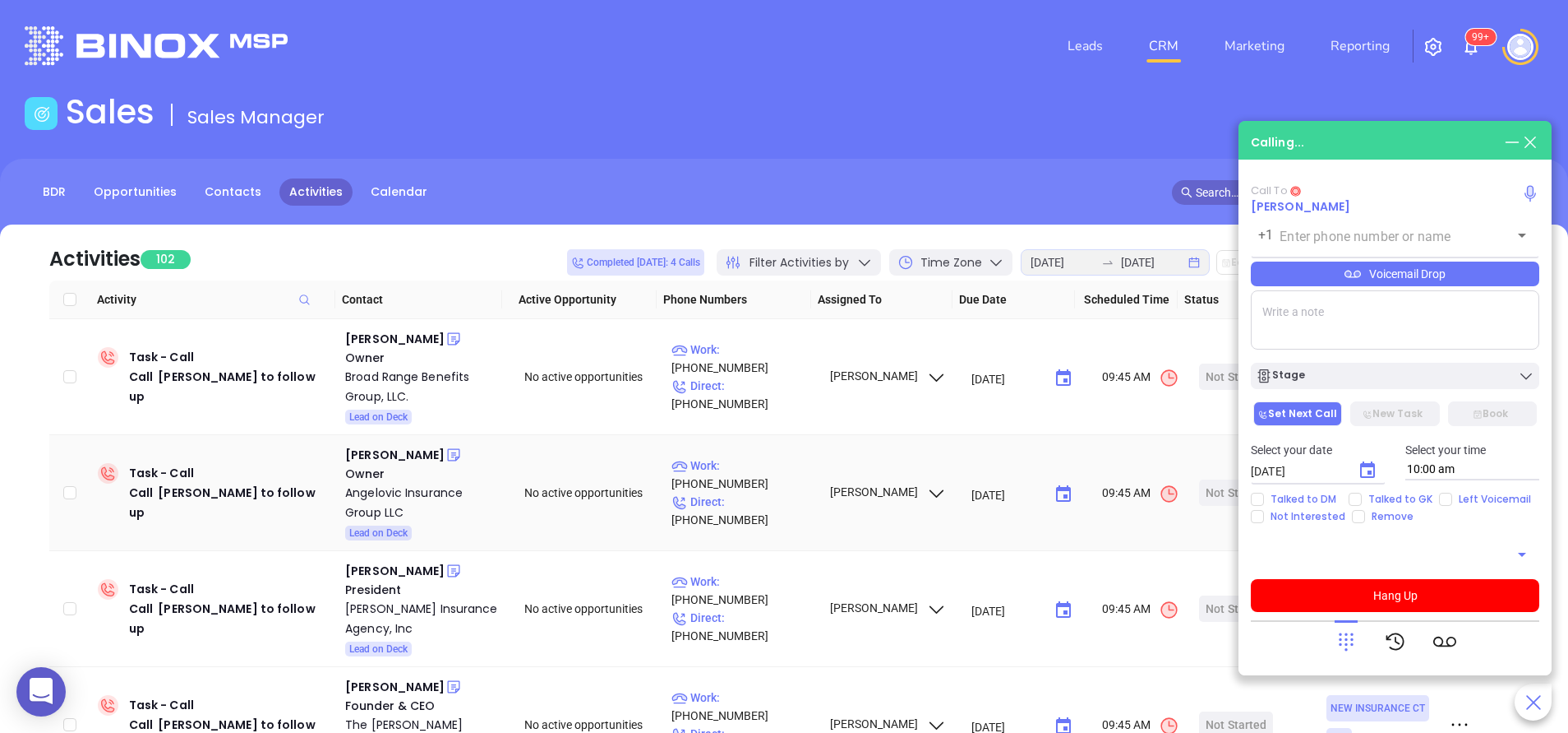
type input "[PHONE_NUMBER]"
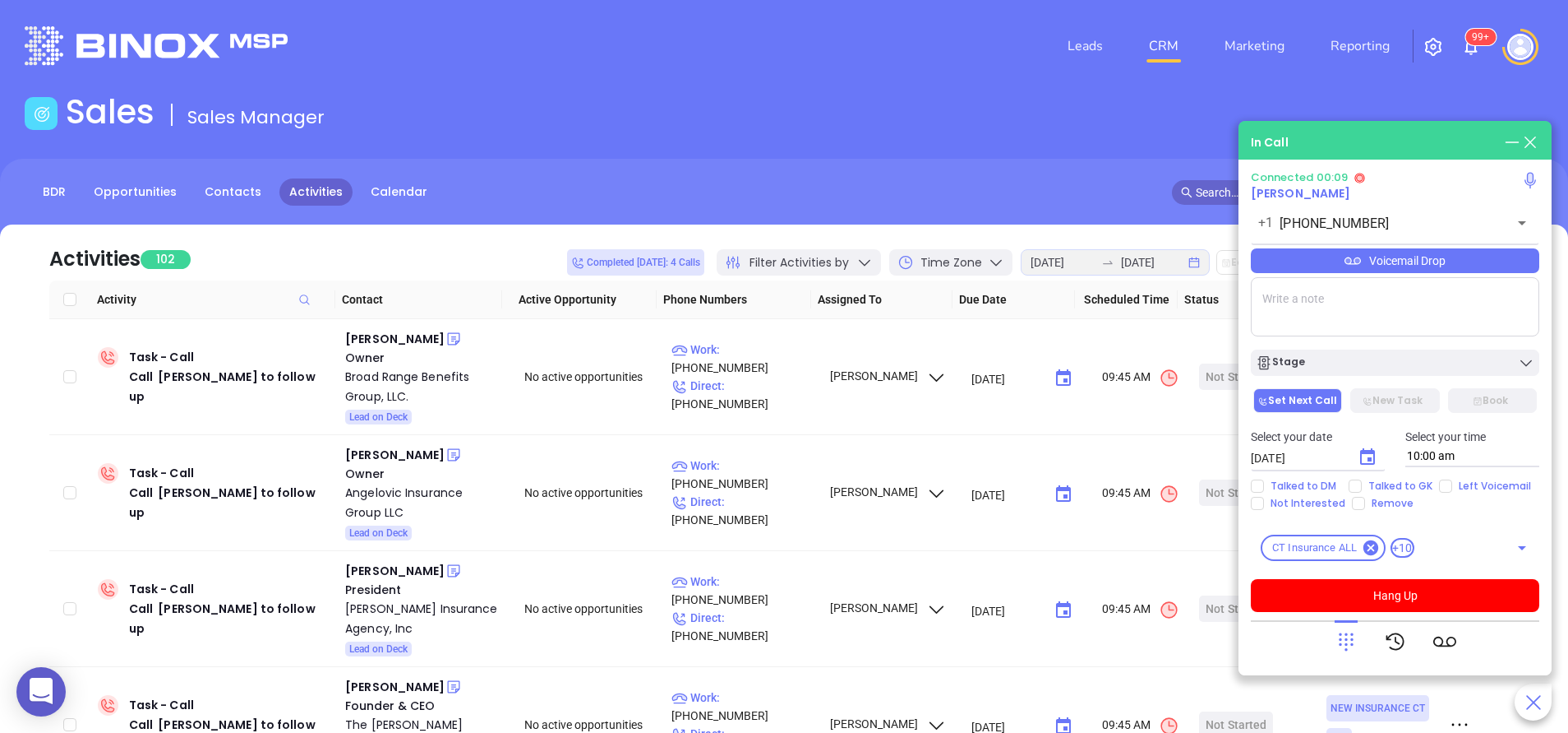
click at [1336, 638] on icon at bounding box center [1347, 641] width 23 height 23
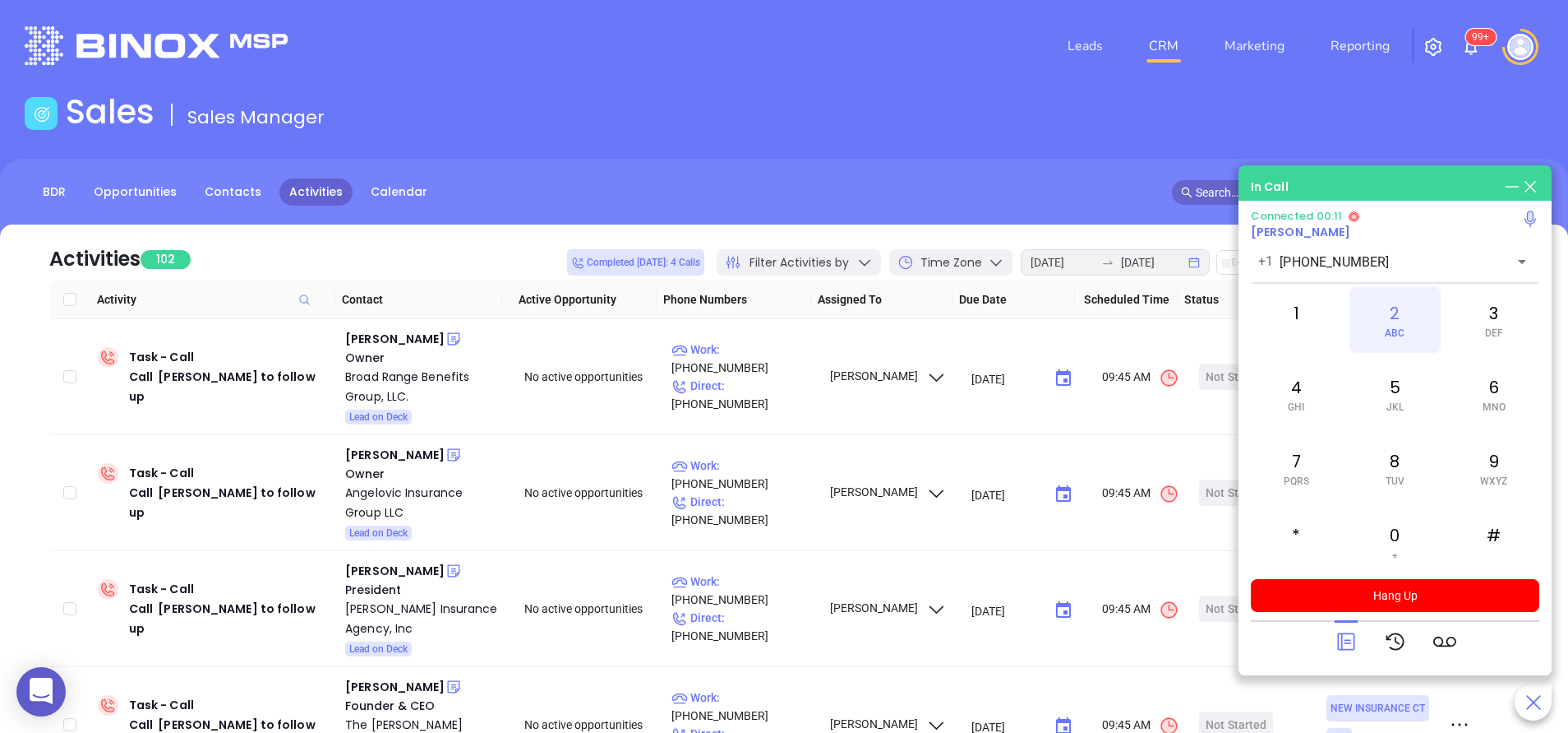
click at [1403, 322] on div "2 ABC" at bounding box center [1394, 320] width 90 height 66
click at [1396, 345] on div "2 ABC" at bounding box center [1394, 320] width 90 height 66
click at [1403, 419] on div "5 JKL" at bounding box center [1394, 394] width 90 height 66
click at [1500, 304] on div "3 DEF" at bounding box center [1494, 320] width 90 height 66
click at [1348, 647] on icon at bounding box center [1347, 641] width 23 height 23
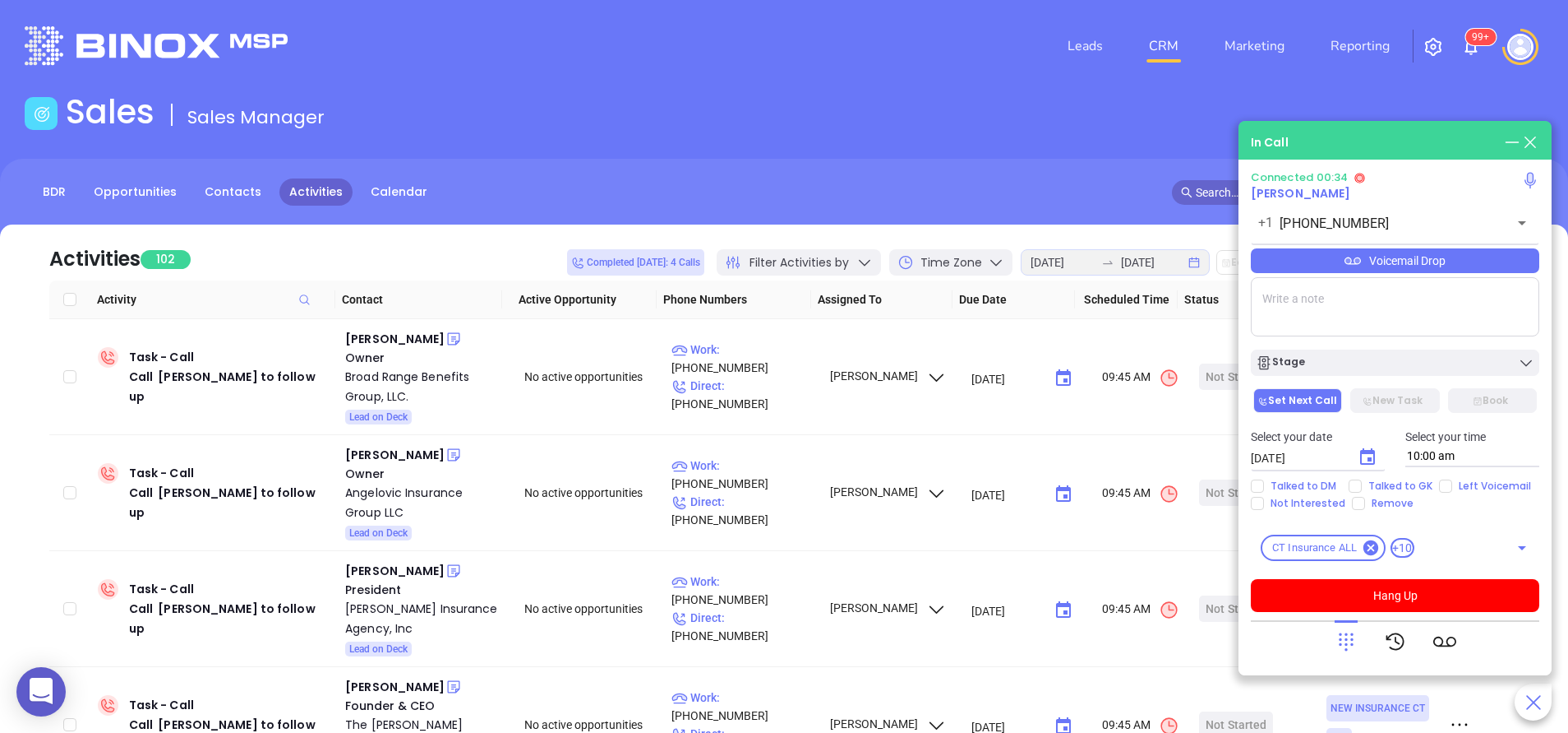
click at [1319, 320] on textarea at bounding box center [1394, 306] width 288 height 59
click at [1319, 320] on textarea "e" at bounding box center [1394, 306] width 288 height 59
type textarea "ext 112"
click at [1336, 629] on div at bounding box center [1347, 642] width 23 height 43
click at [1356, 634] on icon at bounding box center [1347, 641] width 23 height 23
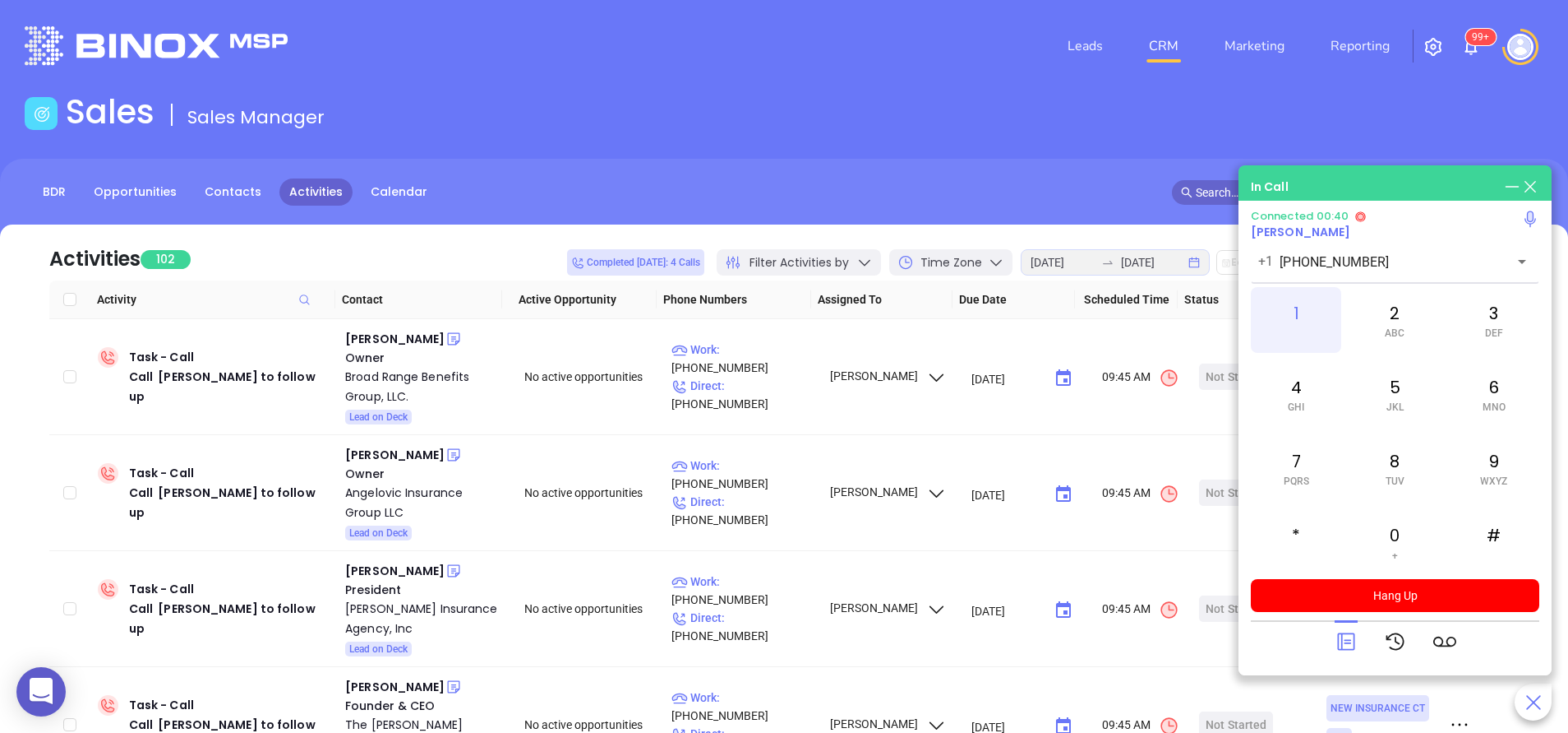
click at [1307, 310] on div "1" at bounding box center [1296, 320] width 90 height 66
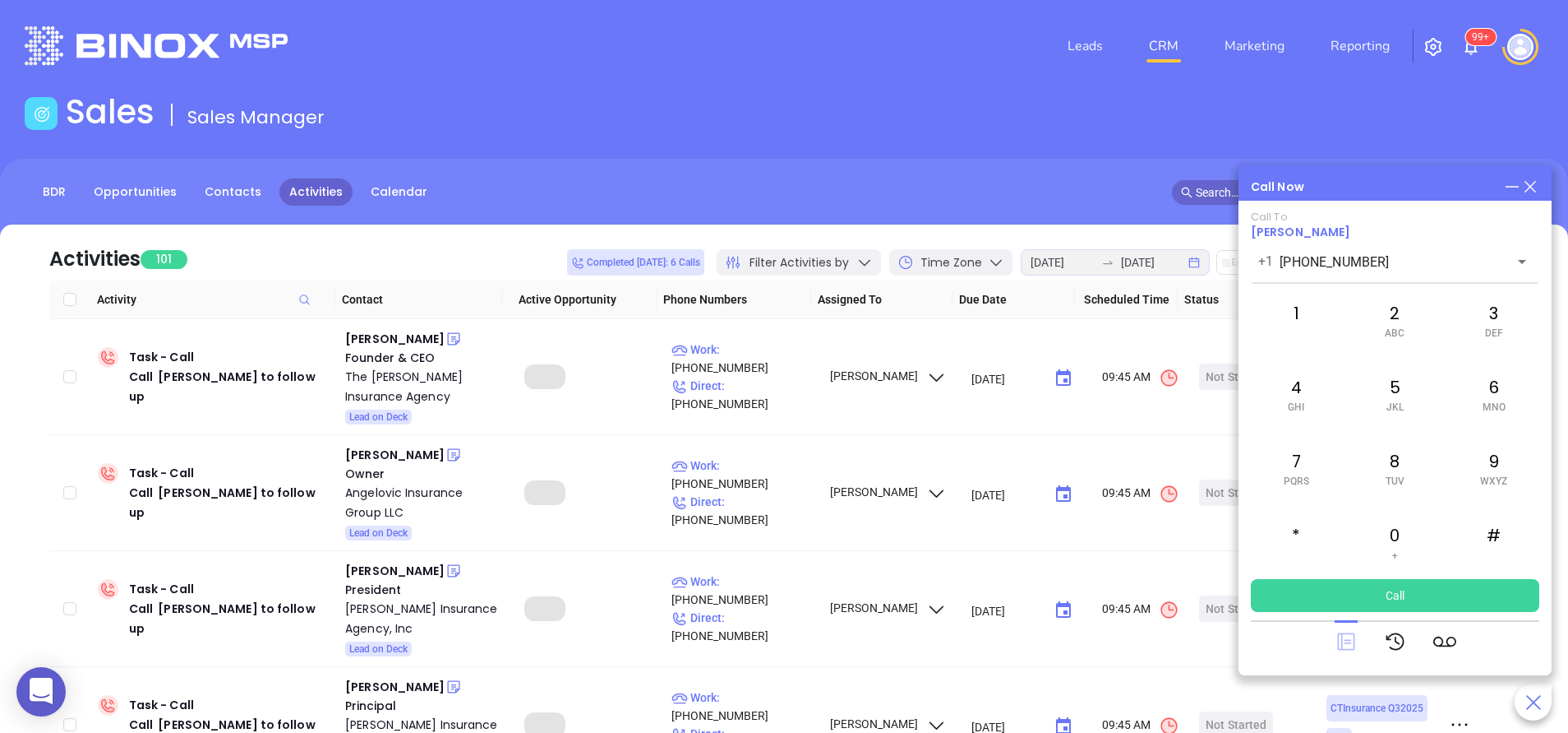
click at [1338, 643] on icon at bounding box center [1346, 642] width 17 height 17
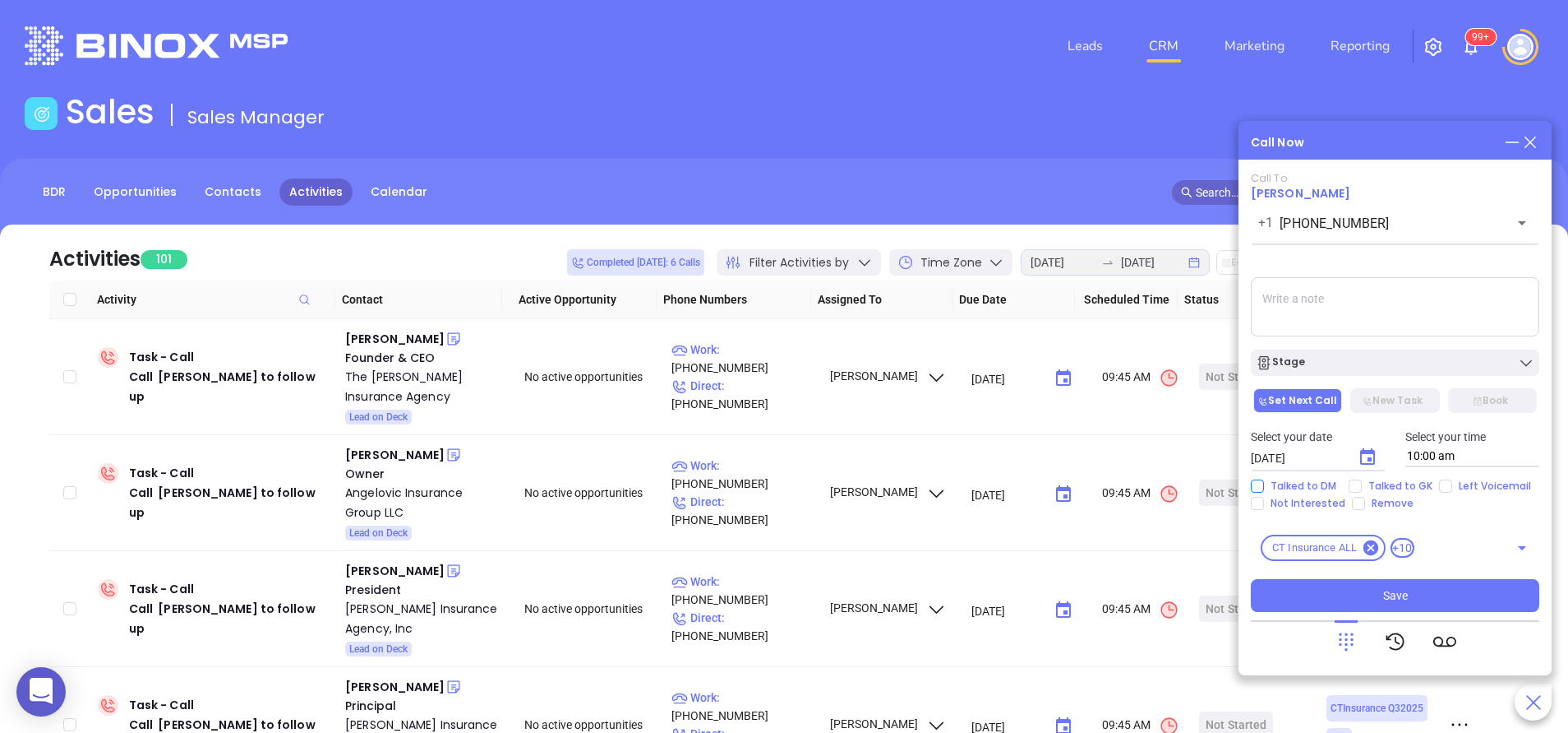
click at [1302, 481] on span "Talked to DM" at bounding box center [1303, 486] width 79 height 13
click at [1264, 481] on input "Talked to DM" at bounding box center [1257, 486] width 13 height 13
checkbox input "true"
click at [1368, 594] on button "Save" at bounding box center [1394, 595] width 288 height 33
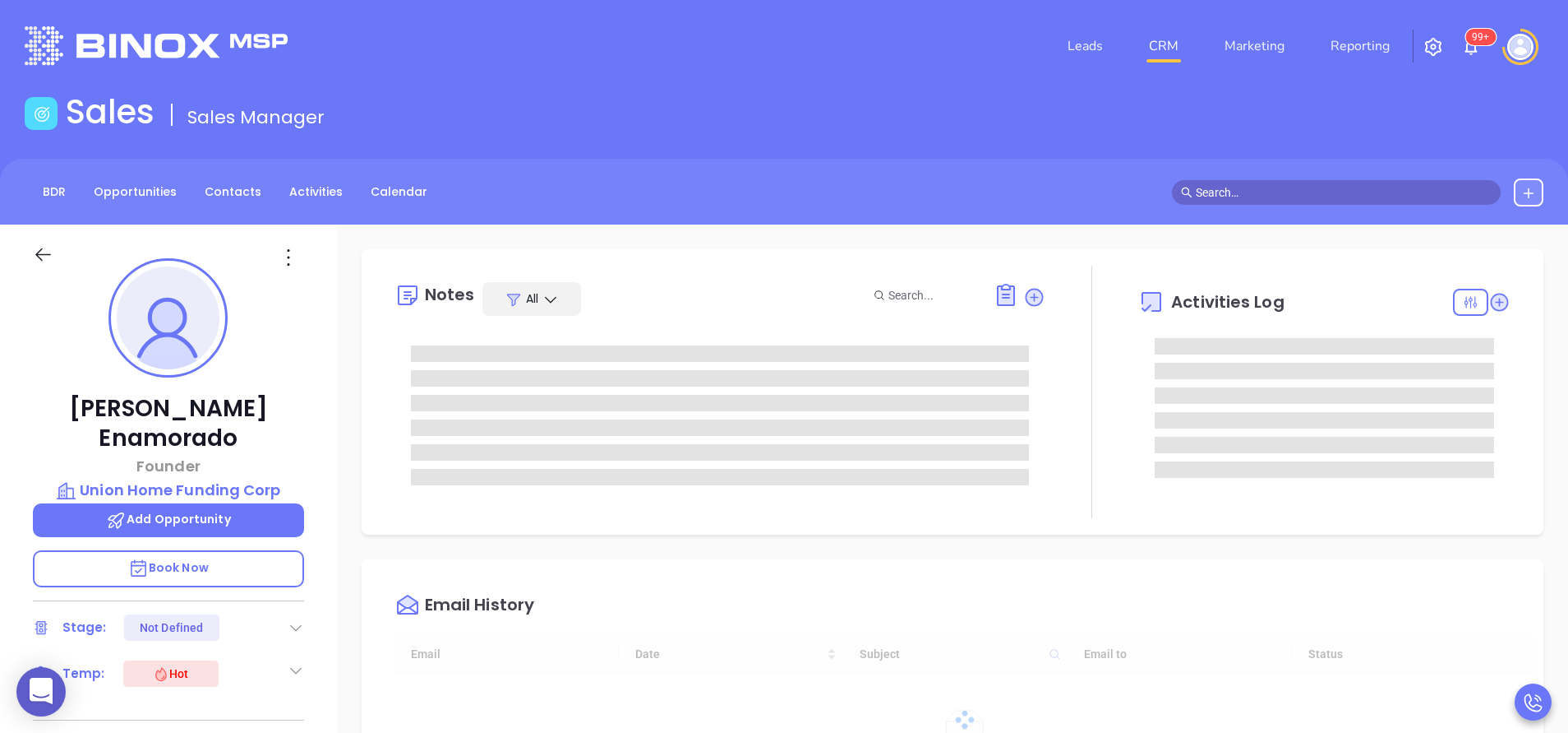
type input "[DATE]"
type input "[PERSON_NAME]"
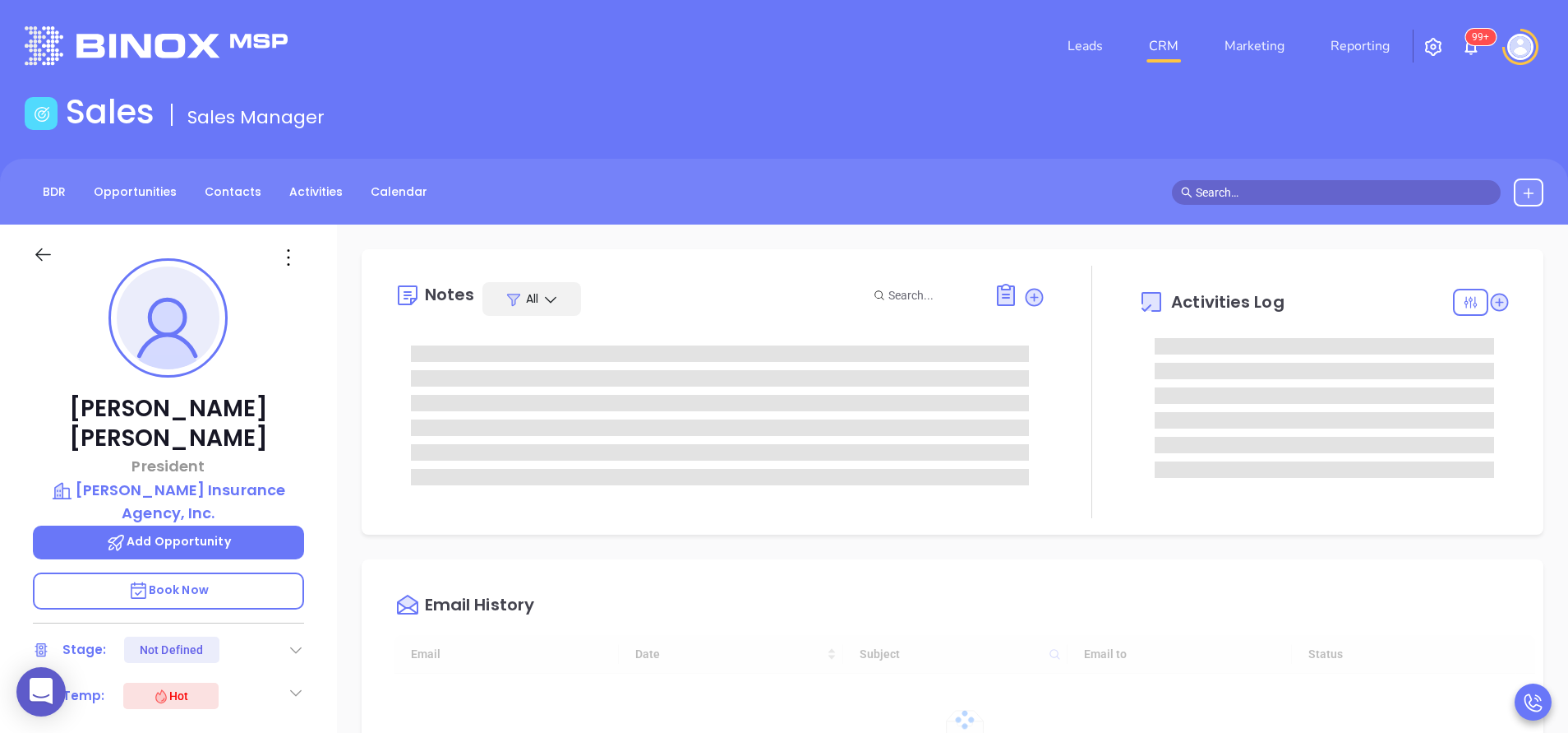
type input "[DATE]"
type input "[PERSON_NAME]"
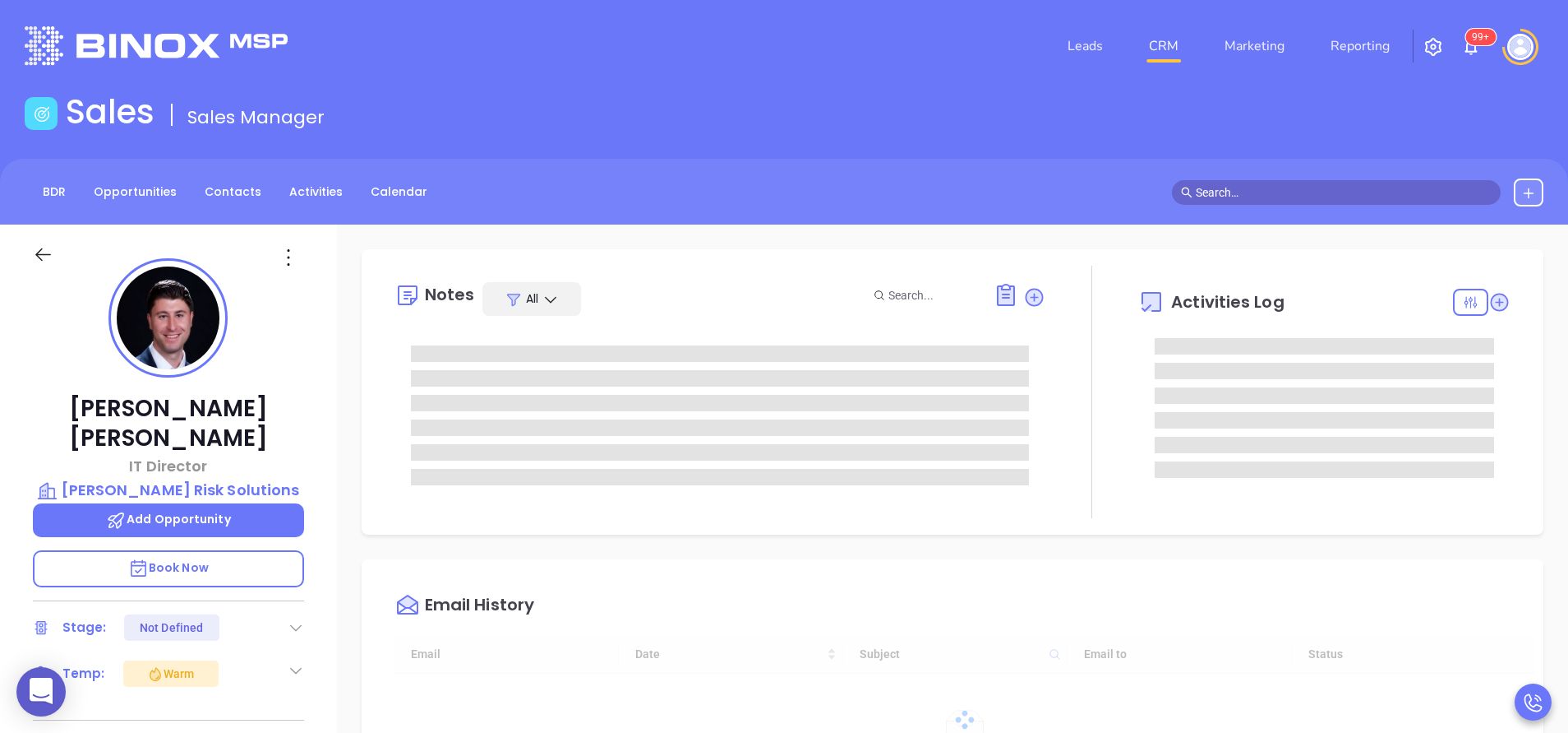
type input "[DATE]"
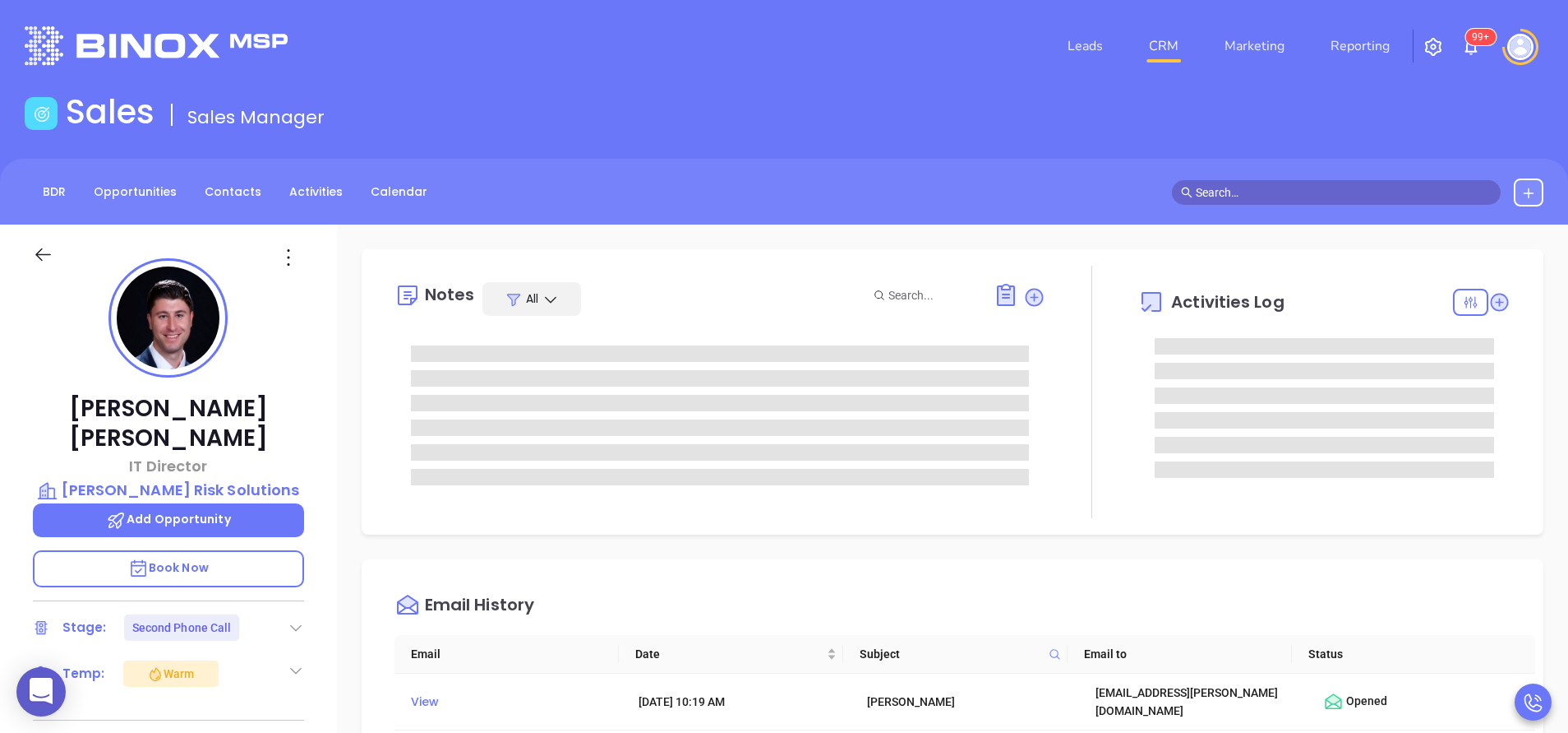
type input "[PERSON_NAME]"
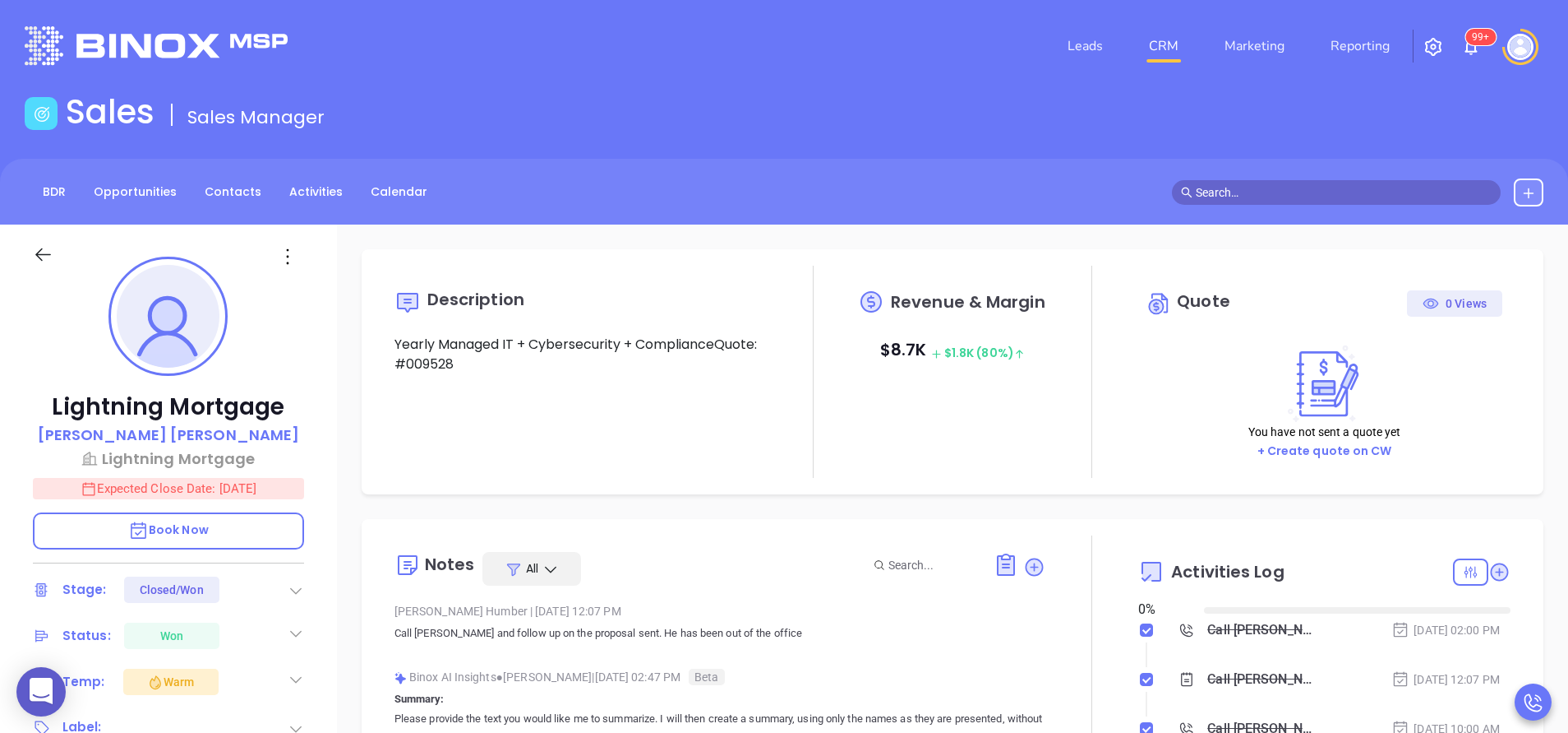
type input "[DATE]"
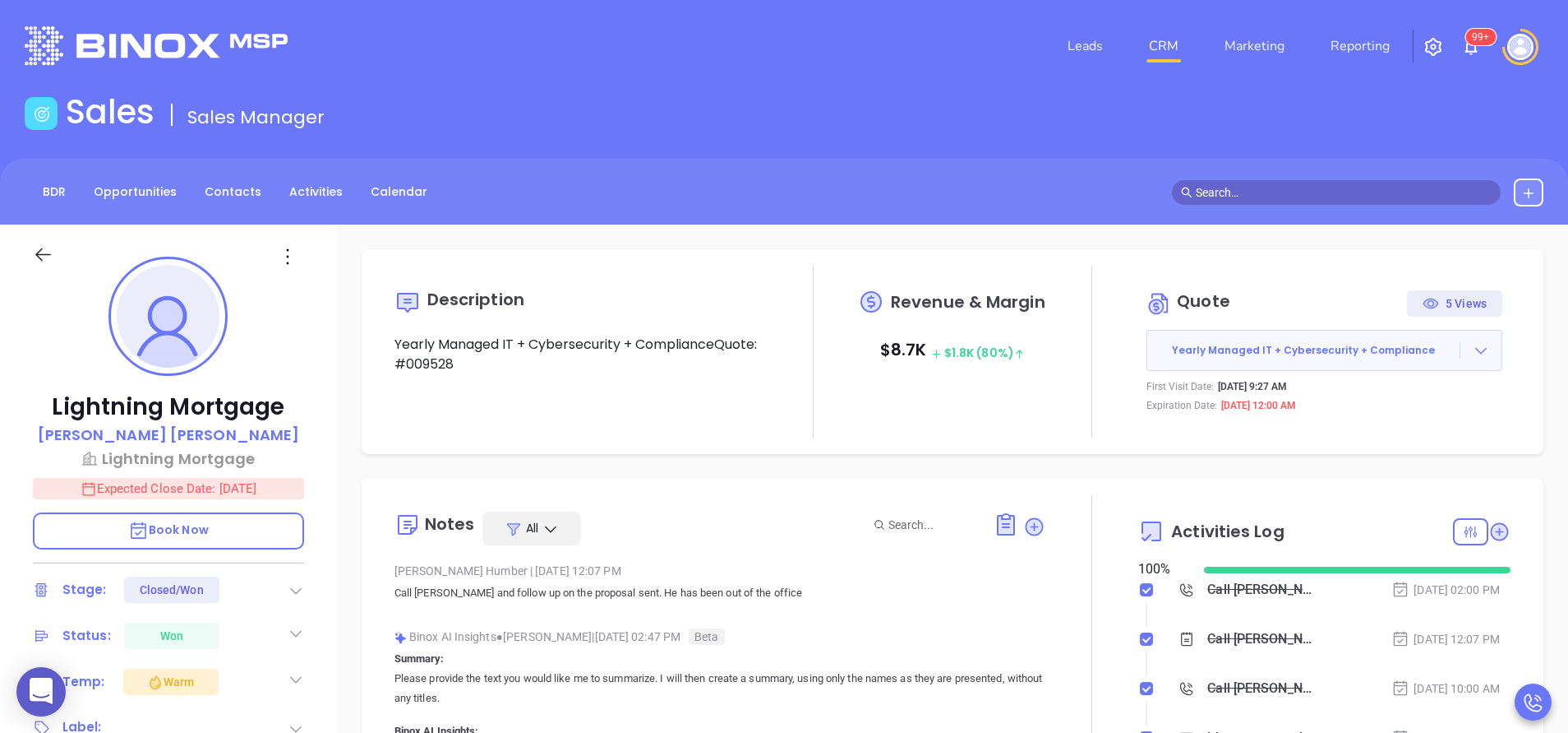
type input "[PERSON_NAME]"
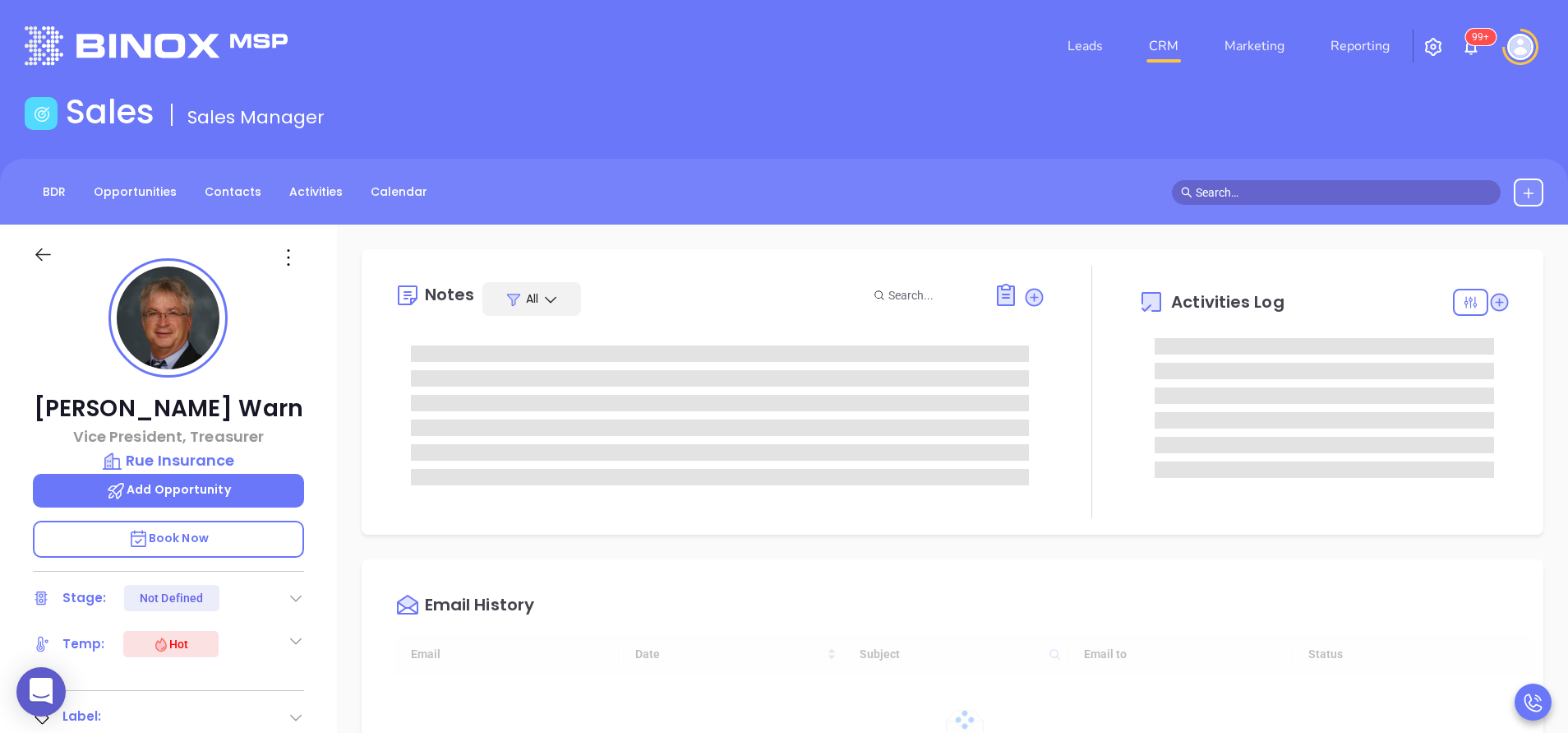
type input "[DATE]"
type input "[PERSON_NAME]"
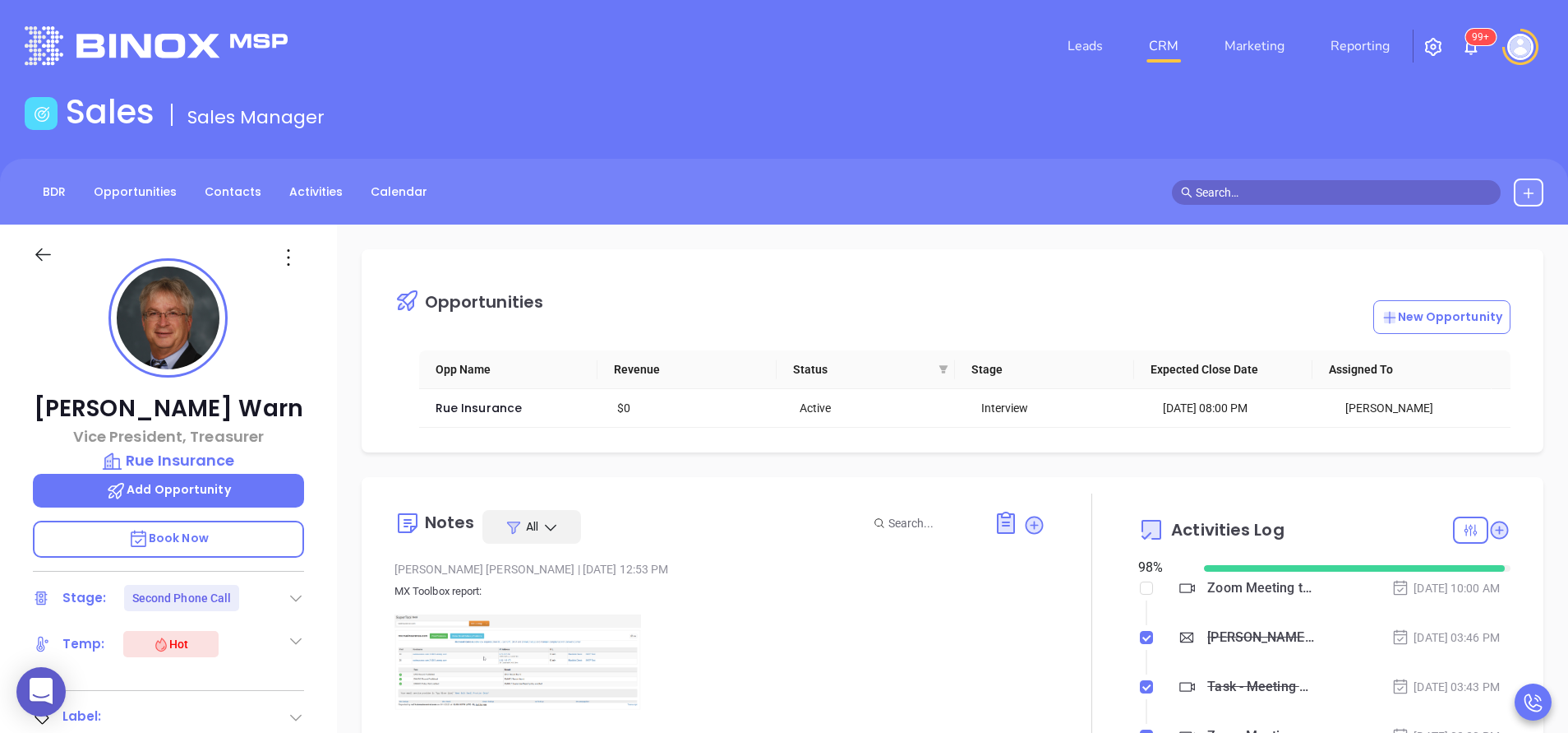
scroll to position [478, 0]
click at [894, 650] on p at bounding box center [720, 662] width 651 height 96
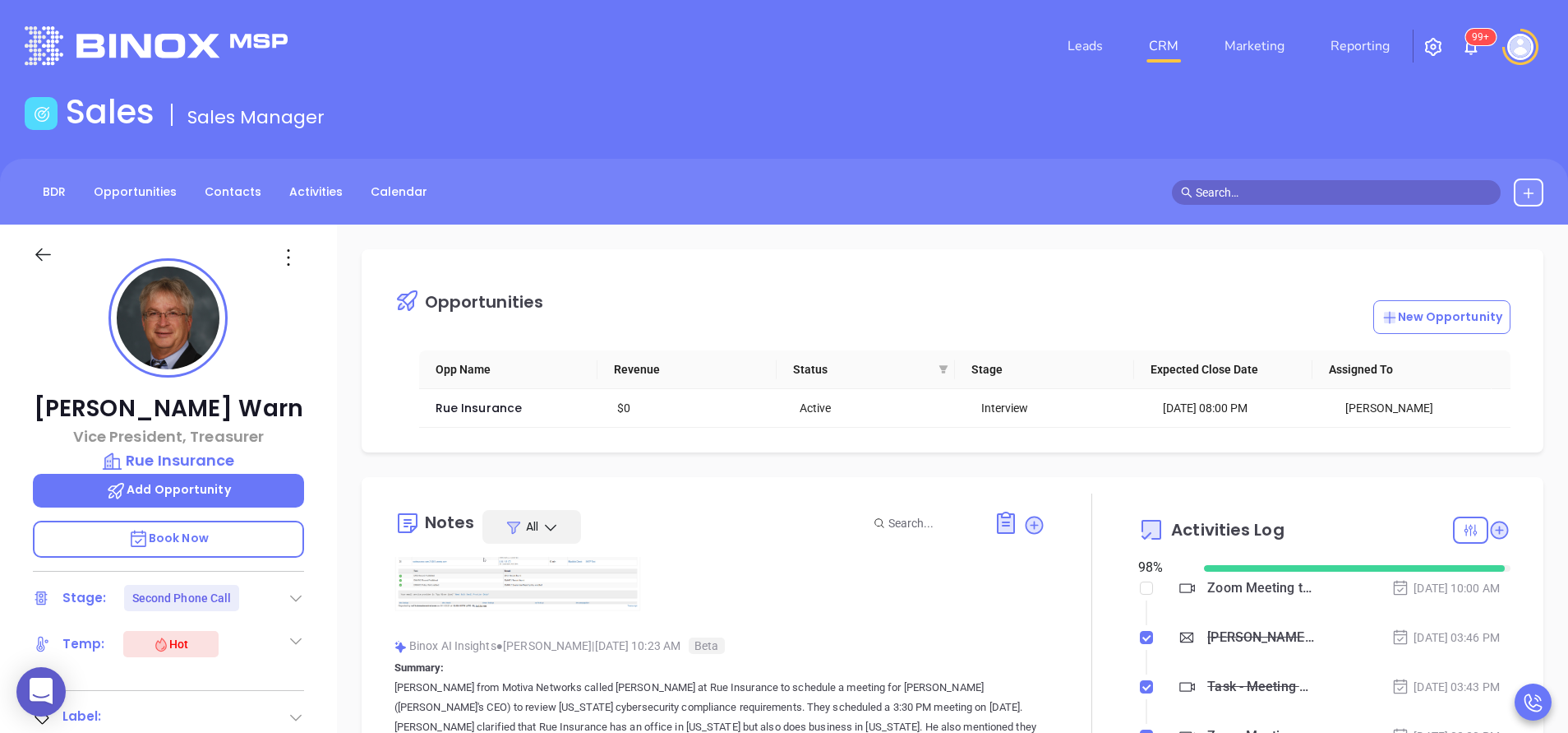
scroll to position [148, 0]
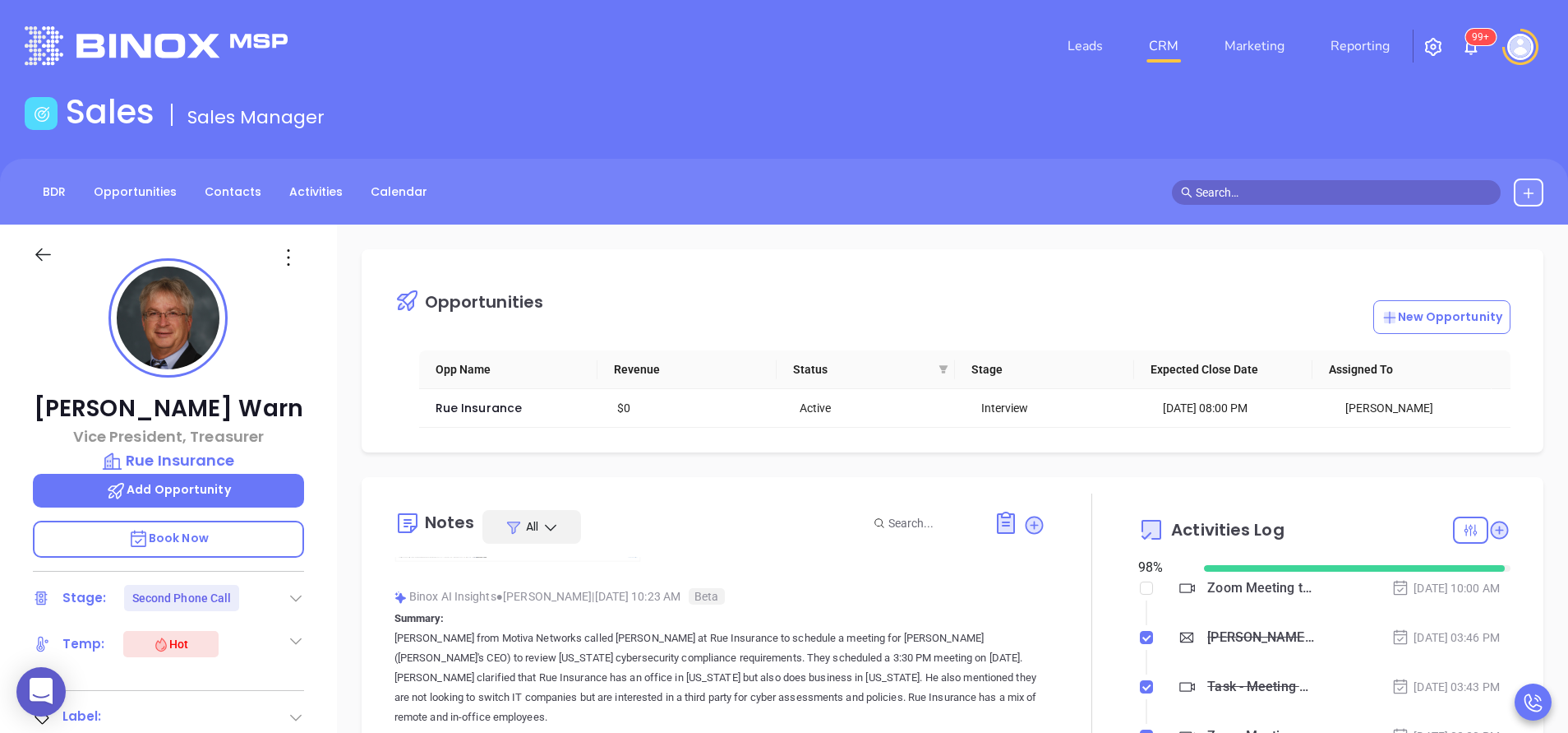
click at [1226, 587] on div "Zoom Meeting to Review Assessment - John Warn" at bounding box center [1262, 588] width 109 height 24
click at [992, 563] on div "Wendy Hernandez | Aug 11, 2025 12:53 PM MX Toolbox report:" at bounding box center [720, 492] width 651 height 167
click at [550, 603] on div "Binox AI Insights ● Karina Genovez | Jul 31, 2025 10:23 AM Beta" at bounding box center [720, 596] width 651 height 24
click at [1088, 612] on div at bounding box center [1091, 687] width 93 height 388
click at [1045, 628] on div at bounding box center [1091, 687] width 93 height 388
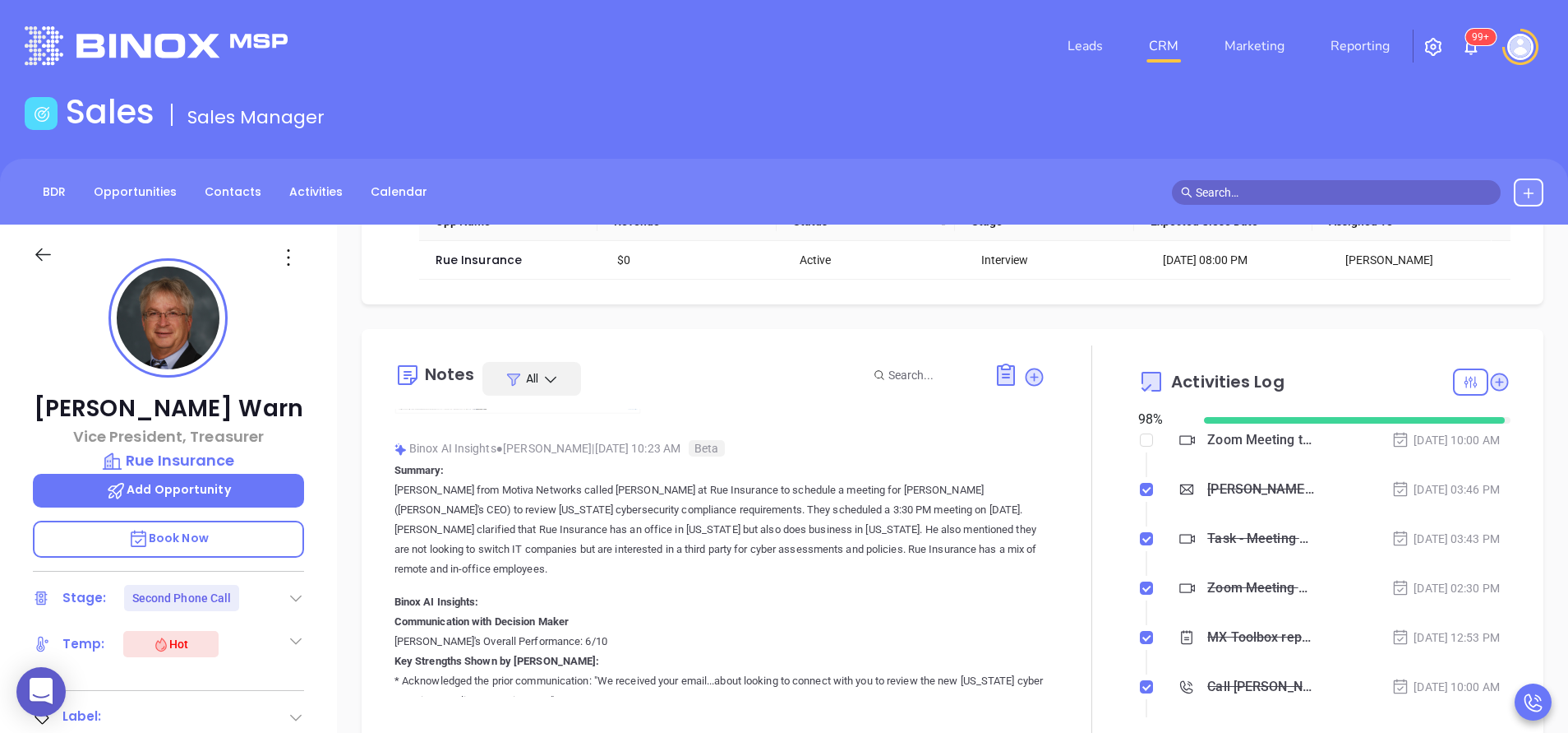
click at [1220, 486] on div "John Run Your Cybersecurity Assessment (Time-Sensitive)" at bounding box center [1262, 489] width 109 height 24
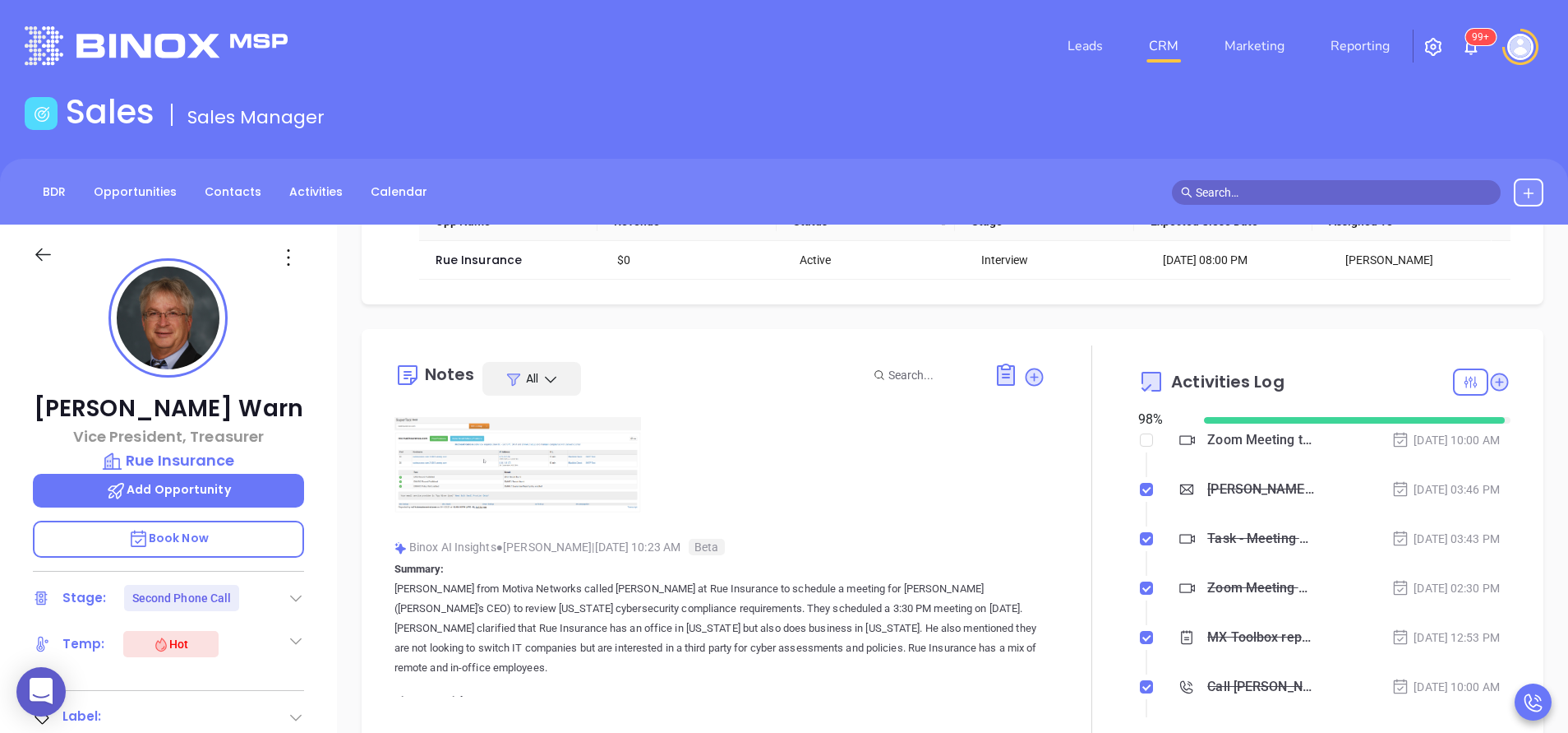
scroll to position [0, 0]
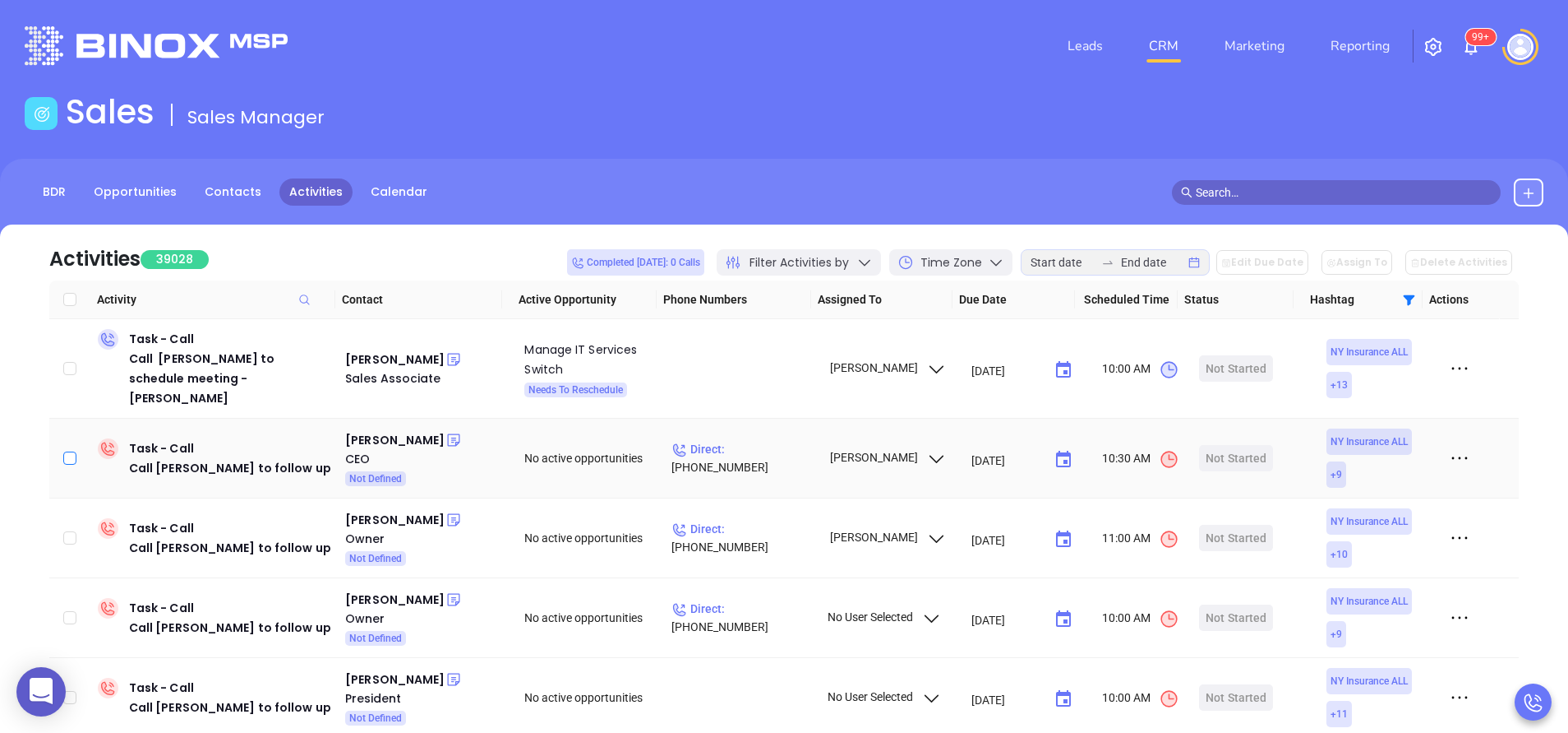
click at [76, 451] on input "checkbox" at bounding box center [69, 458] width 13 height 13
checkbox input "true"
click at [69, 531] on input "checkbox" at bounding box center [69, 538] width 13 height 13
checkbox input "true"
click at [68, 608] on label at bounding box center [69, 617] width 13 height 18
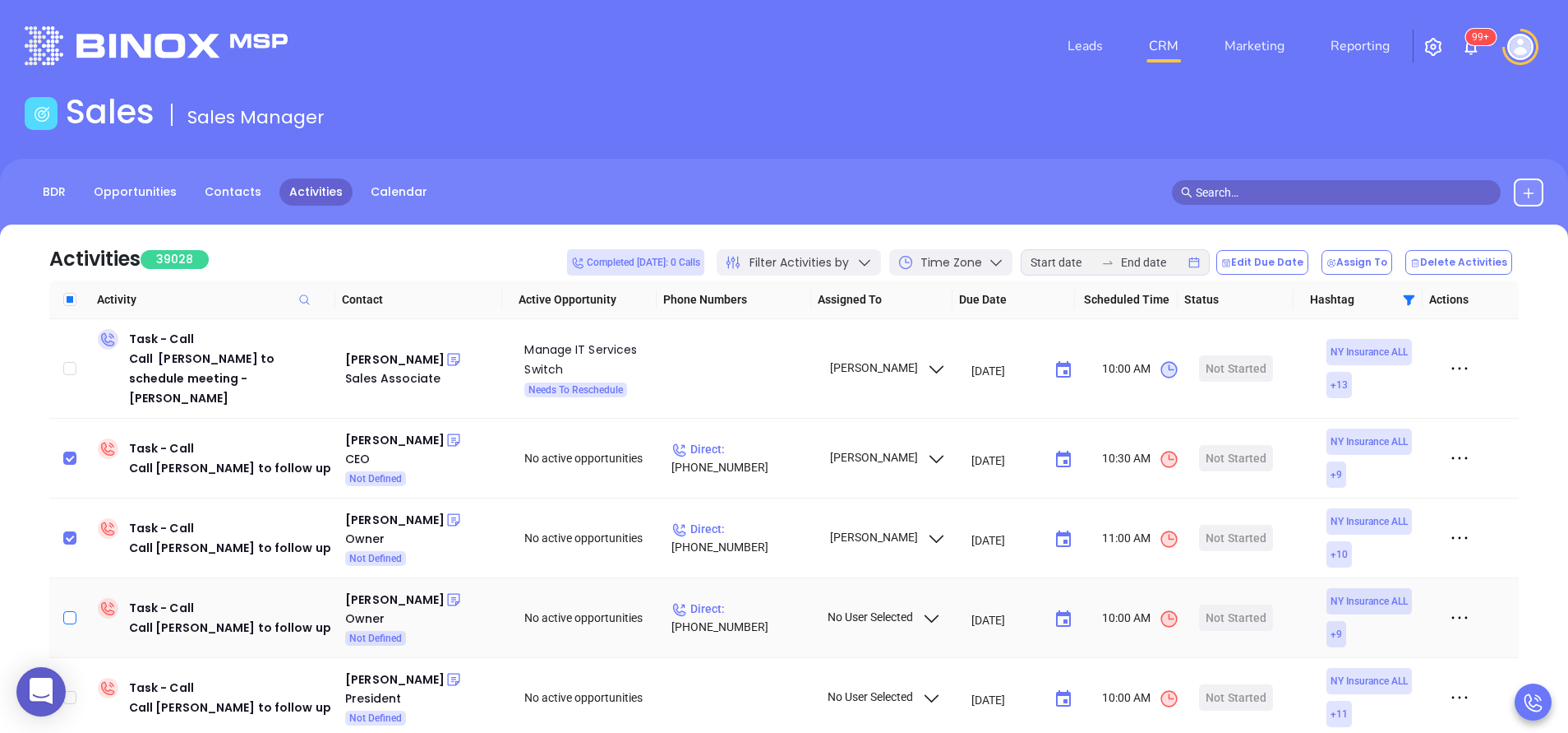
click at [68, 611] on input "checkbox" at bounding box center [69, 618] width 13 height 13
checkbox input "true"
click at [70, 691] on input "checkbox" at bounding box center [69, 697] width 13 height 13
checkbox input "true"
click at [409, 589] on div "Nicholas Podias" at bounding box center [395, 599] width 99 height 20
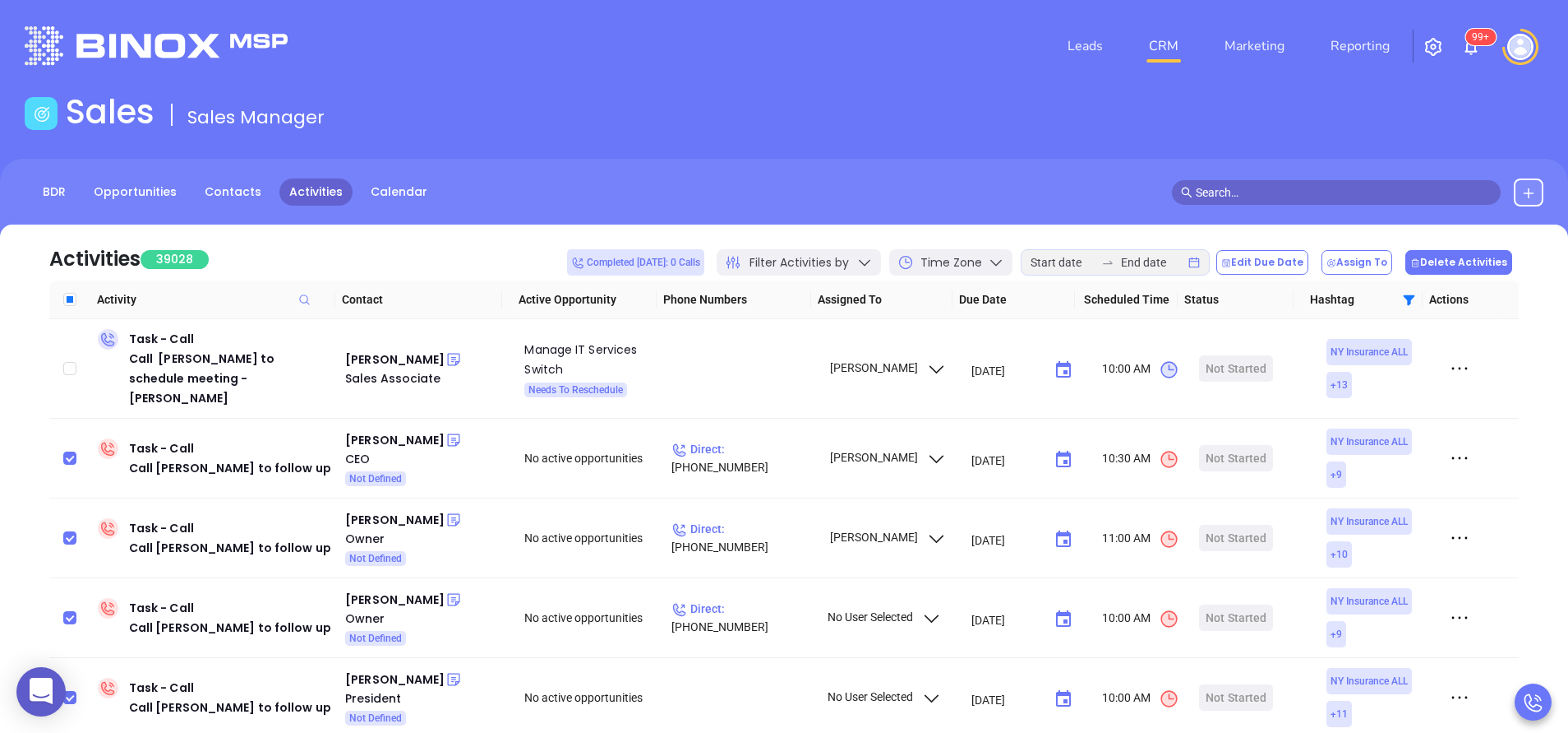
click at [1454, 255] on button "Delete Activities" at bounding box center [1459, 262] width 107 height 24
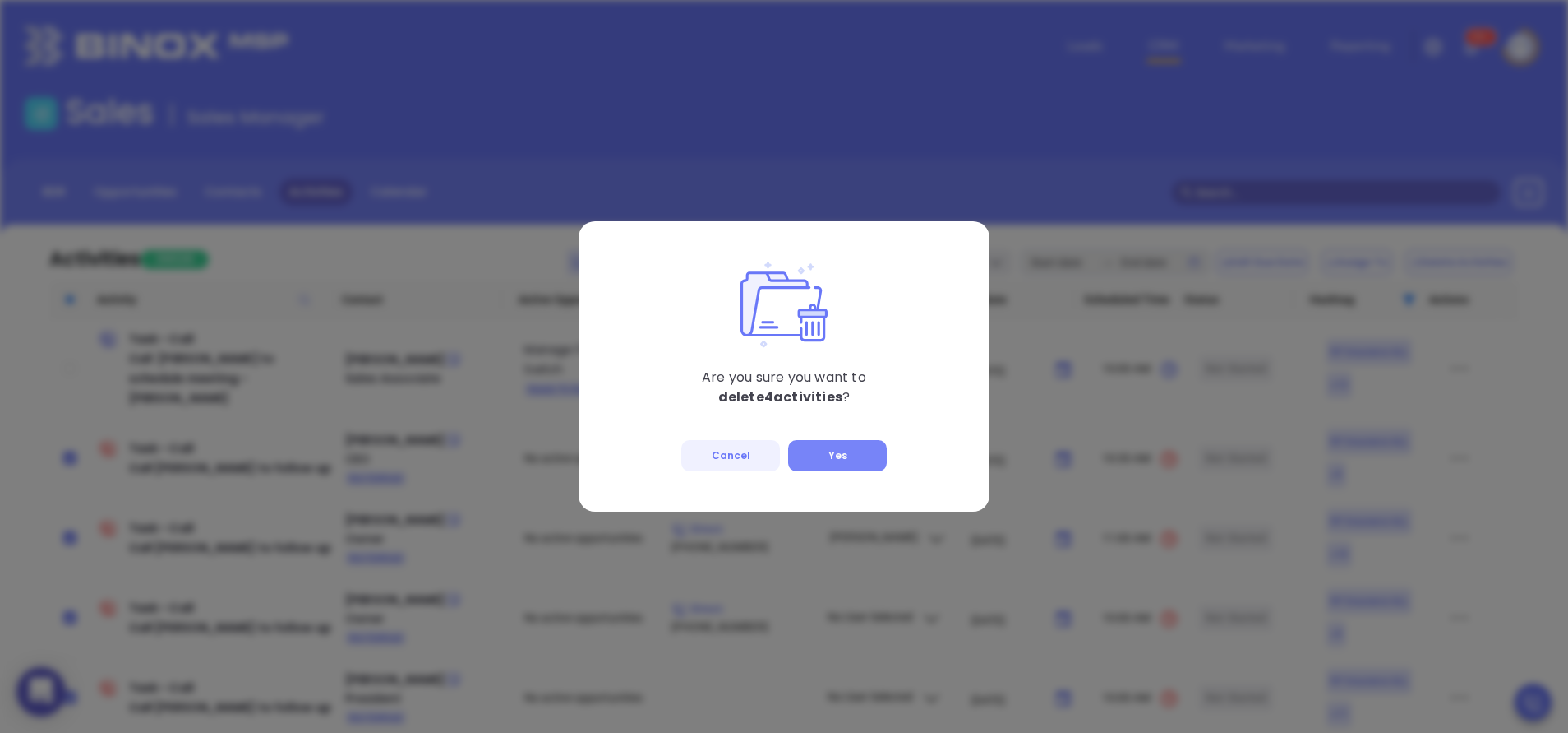
click at [832, 452] on button "Yes" at bounding box center [837, 455] width 99 height 31
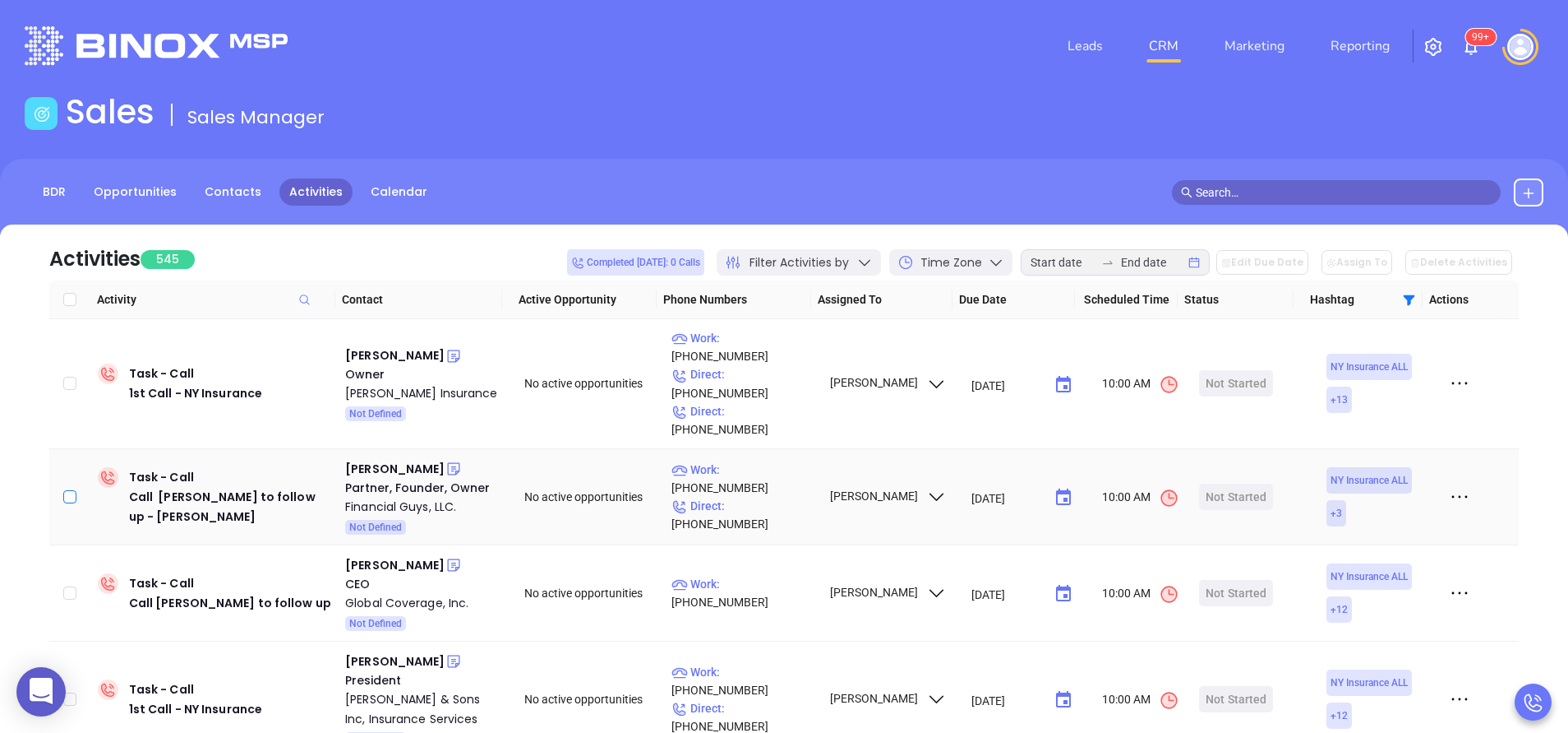
click at [76, 490] on input "checkbox" at bounding box center [69, 496] width 13 height 13
checkbox input "true"
click at [68, 587] on input "checkbox" at bounding box center [69, 593] width 13 height 13
checkbox input "true"
click at [70, 693] on input "checkbox" at bounding box center [69, 699] width 13 height 13
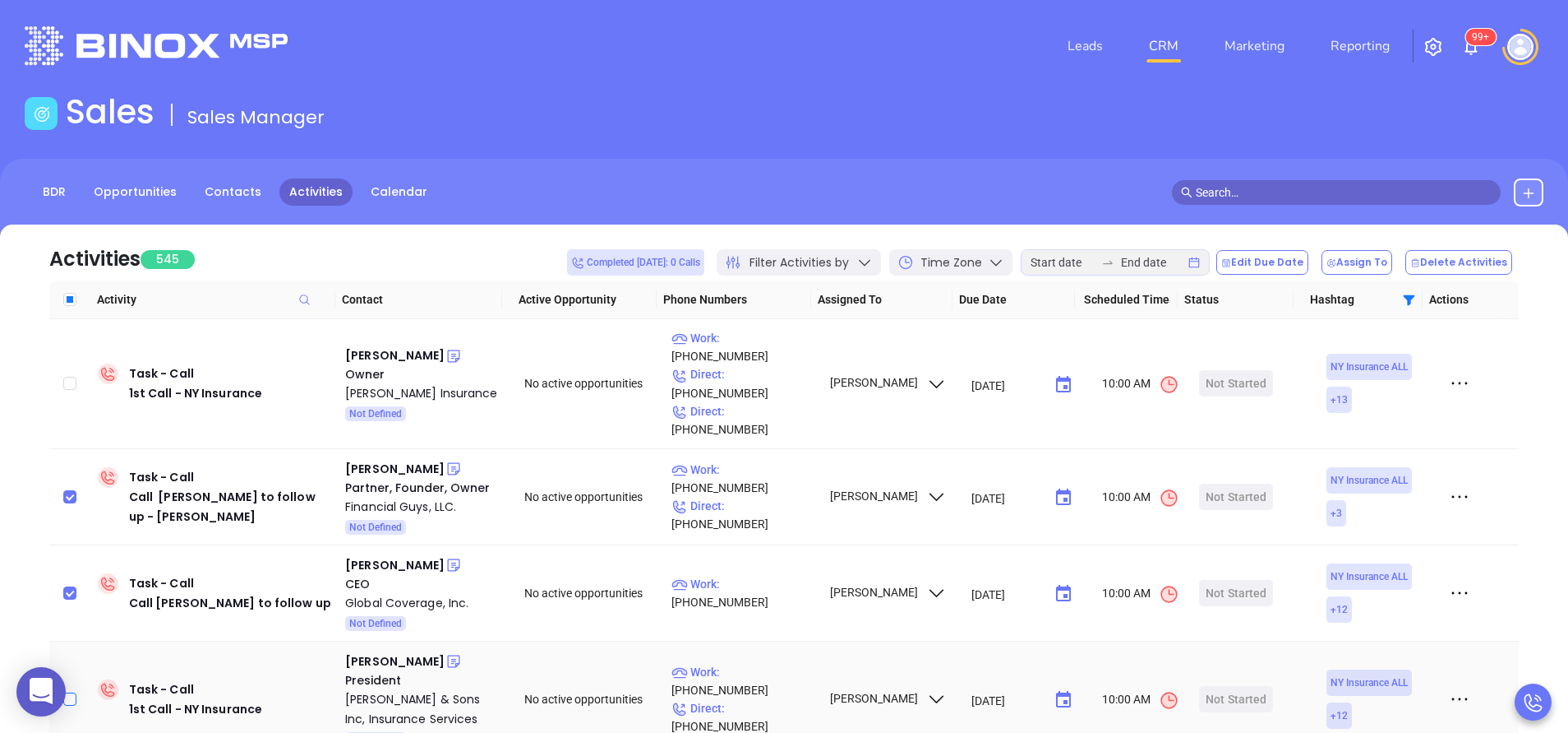
checkbox input "true"
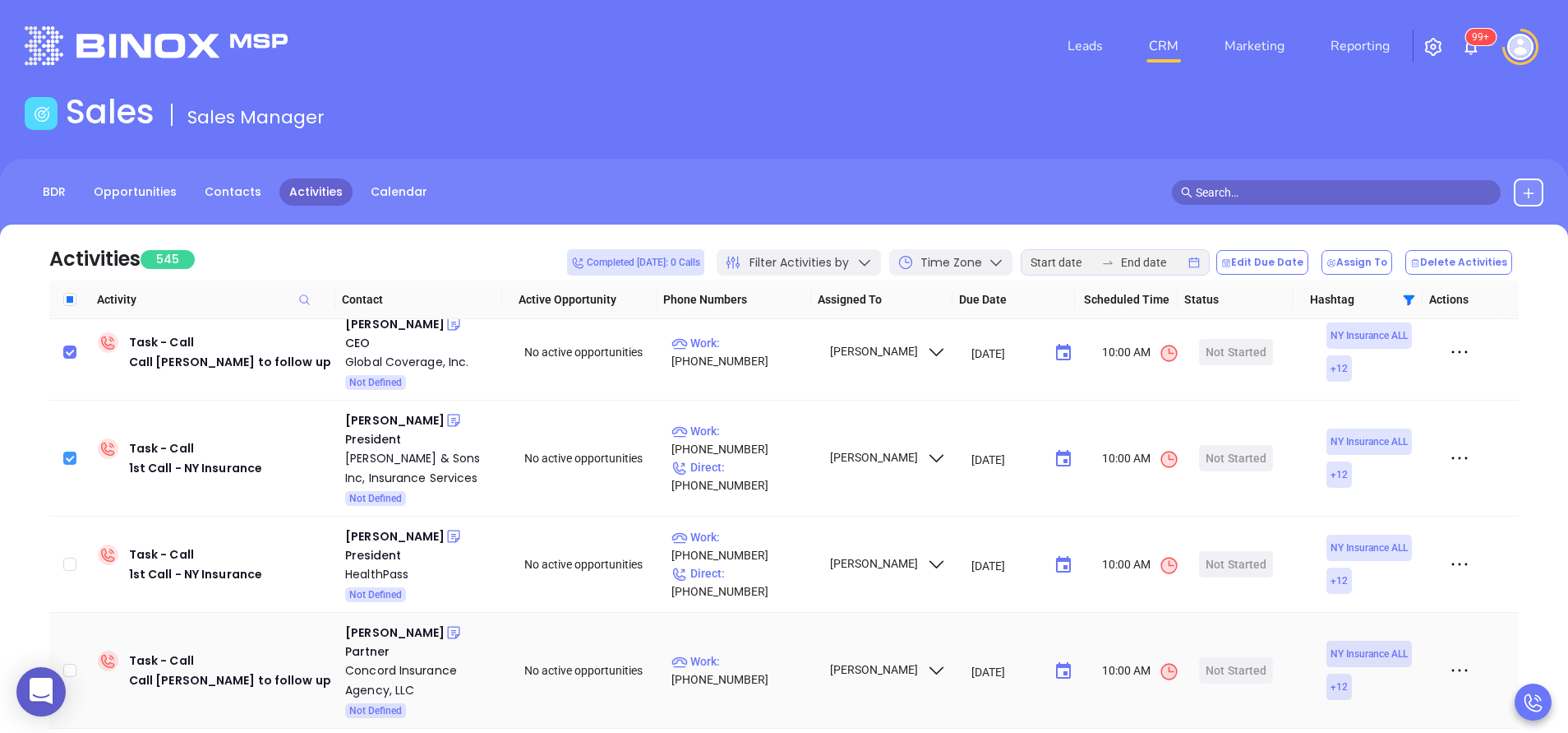
scroll to position [247, 0]
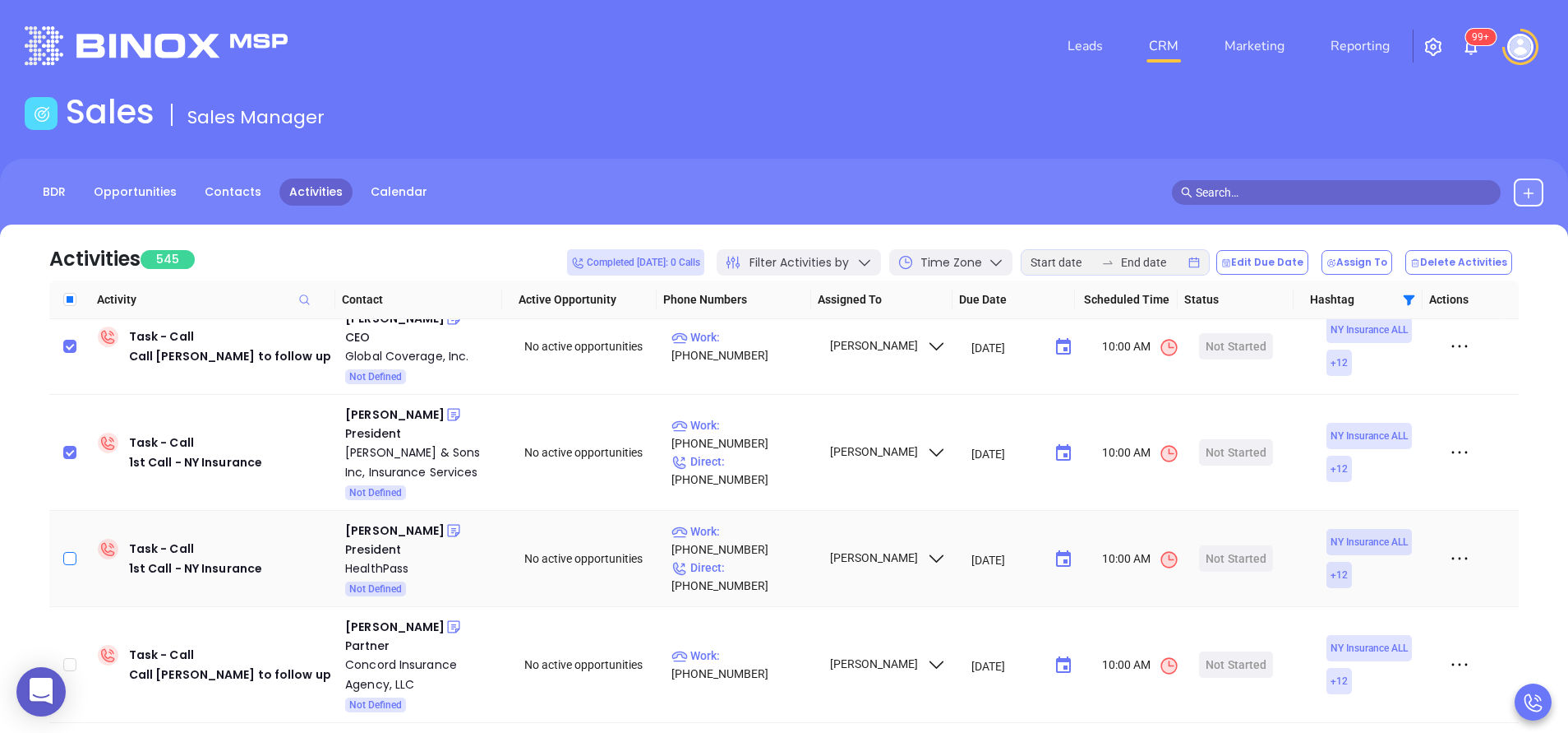
click at [74, 552] on input "checkbox" at bounding box center [69, 558] width 13 height 13
checkbox input "true"
click at [63, 642] on td at bounding box center [70, 665] width 42 height 116
click at [69, 658] on input "checkbox" at bounding box center [69, 664] width 13 height 13
checkbox input "true"
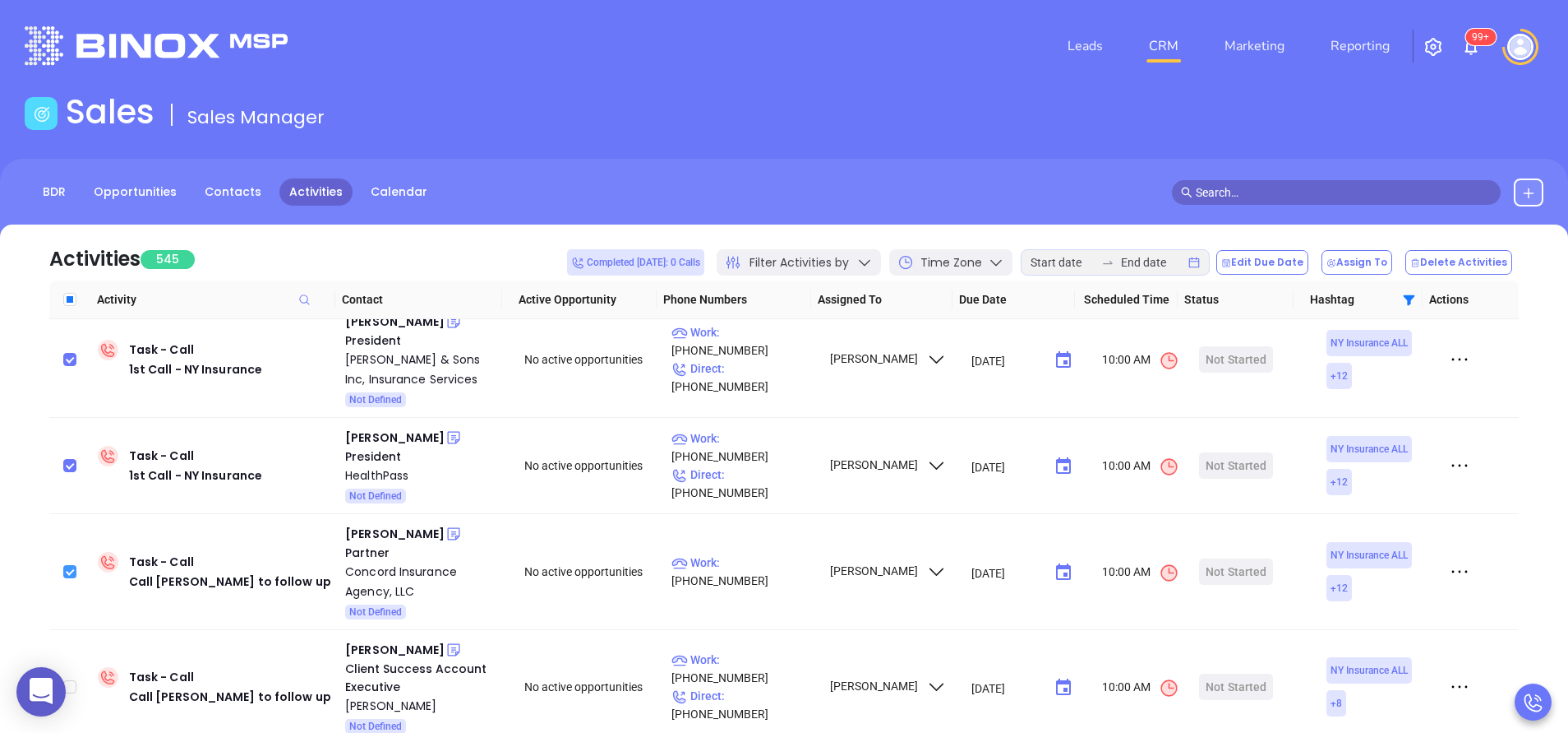
scroll to position [345, 0]
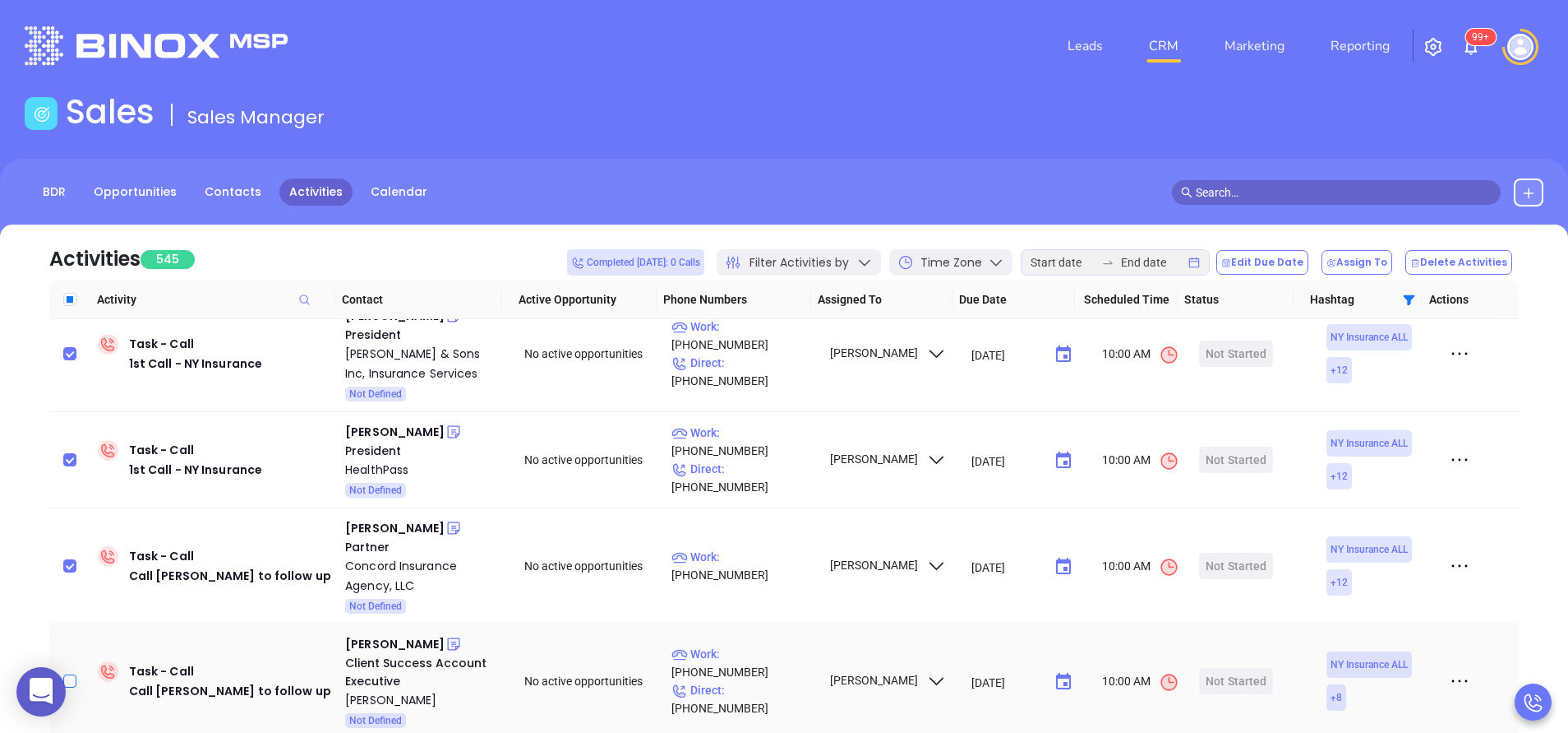
click at [75, 672] on label at bounding box center [69, 680] width 13 height 18
click at [75, 674] on input "checkbox" at bounding box center [69, 680] width 13 height 13
checkbox input "true"
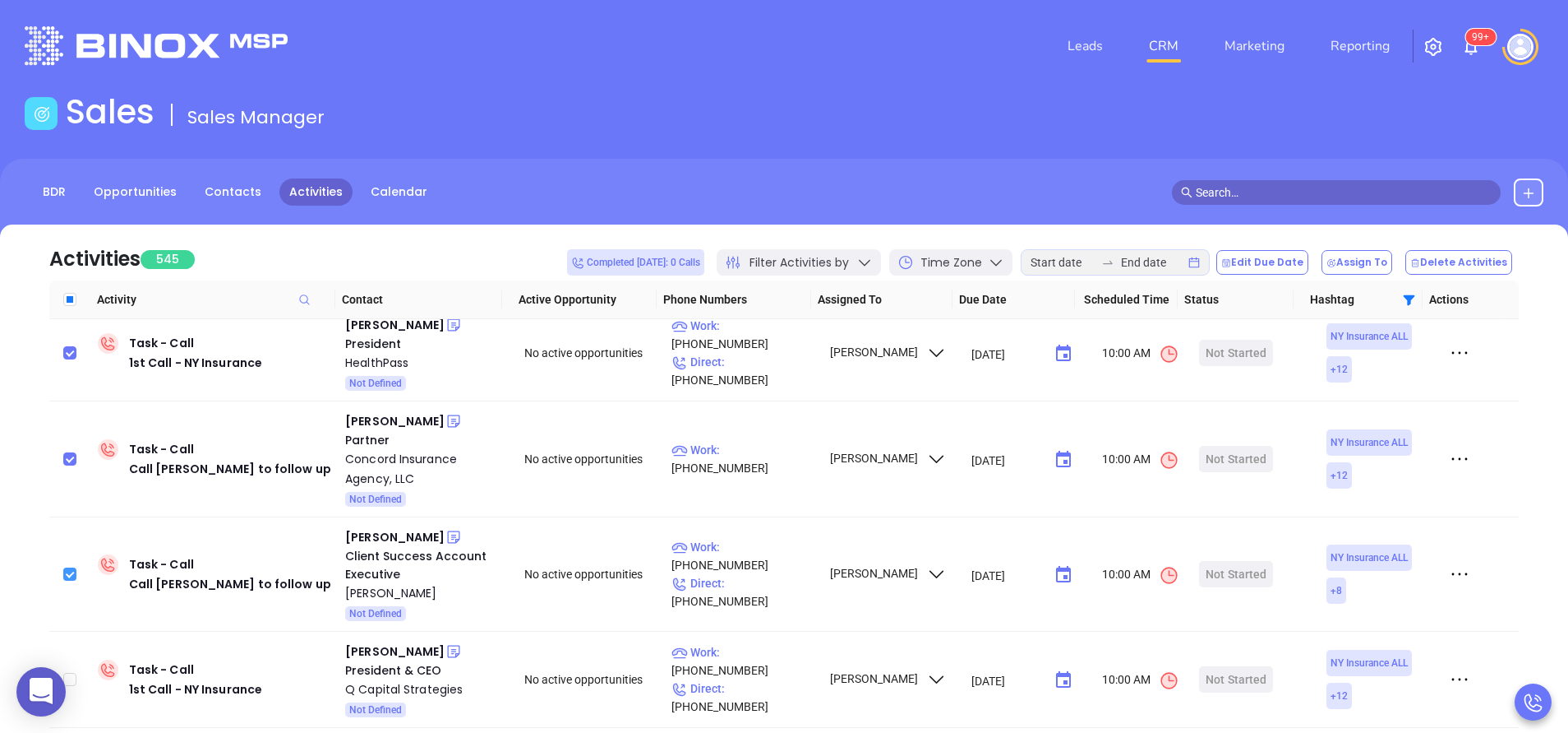
scroll to position [494, 0]
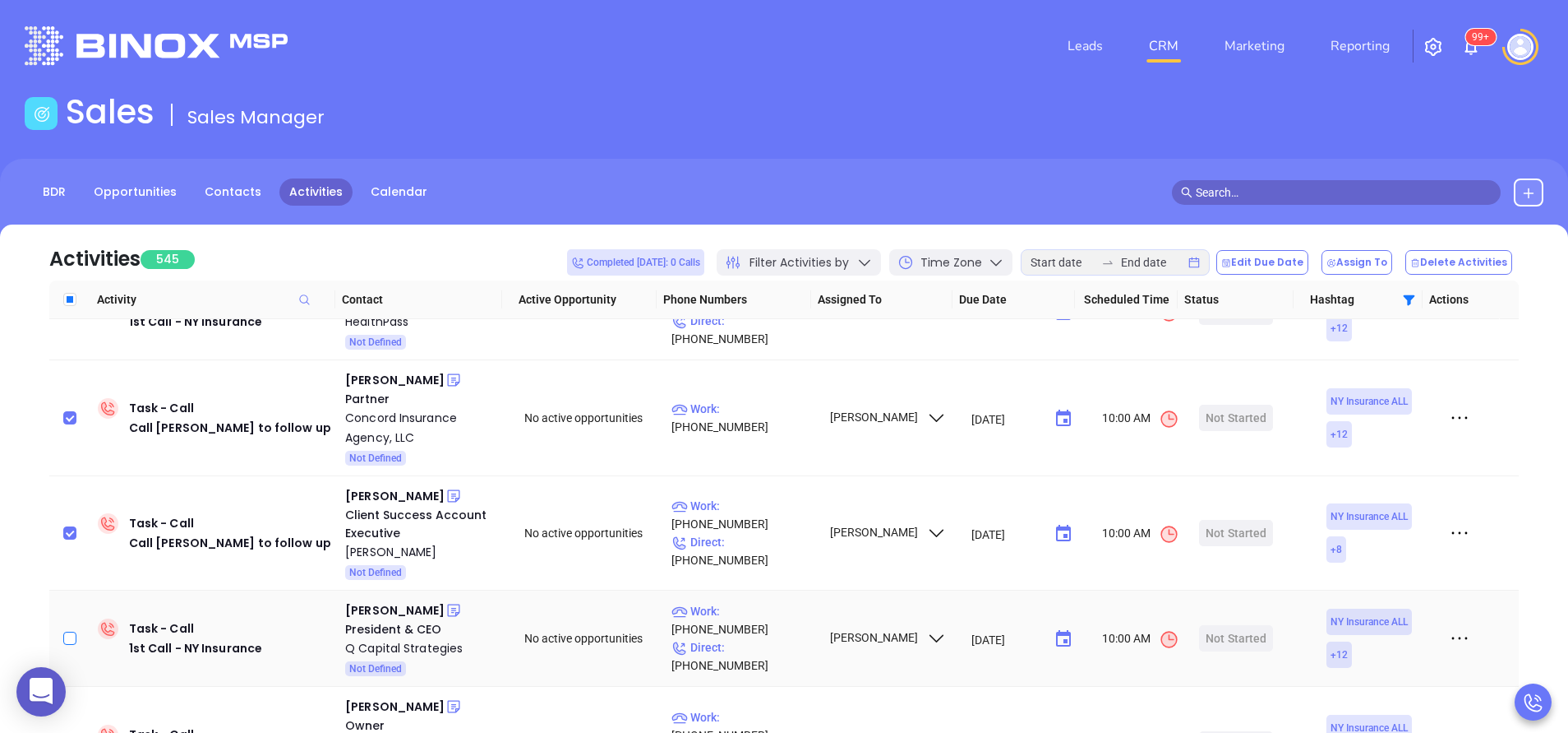
click at [70, 632] on input "checkbox" at bounding box center [69, 638] width 13 height 13
checkbox input "true"
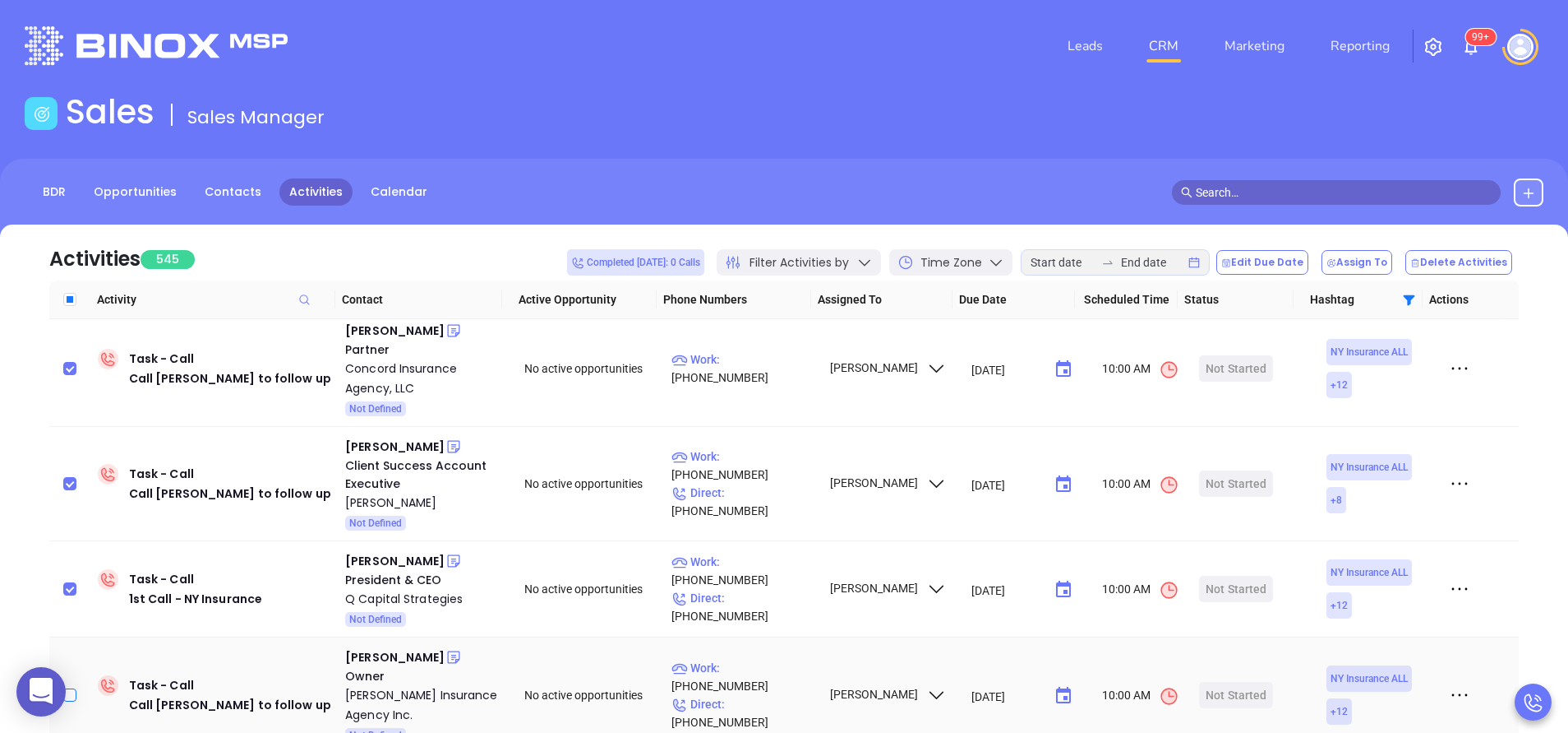
click at [67, 688] on input "checkbox" at bounding box center [69, 695] width 13 height 13
checkbox input "true"
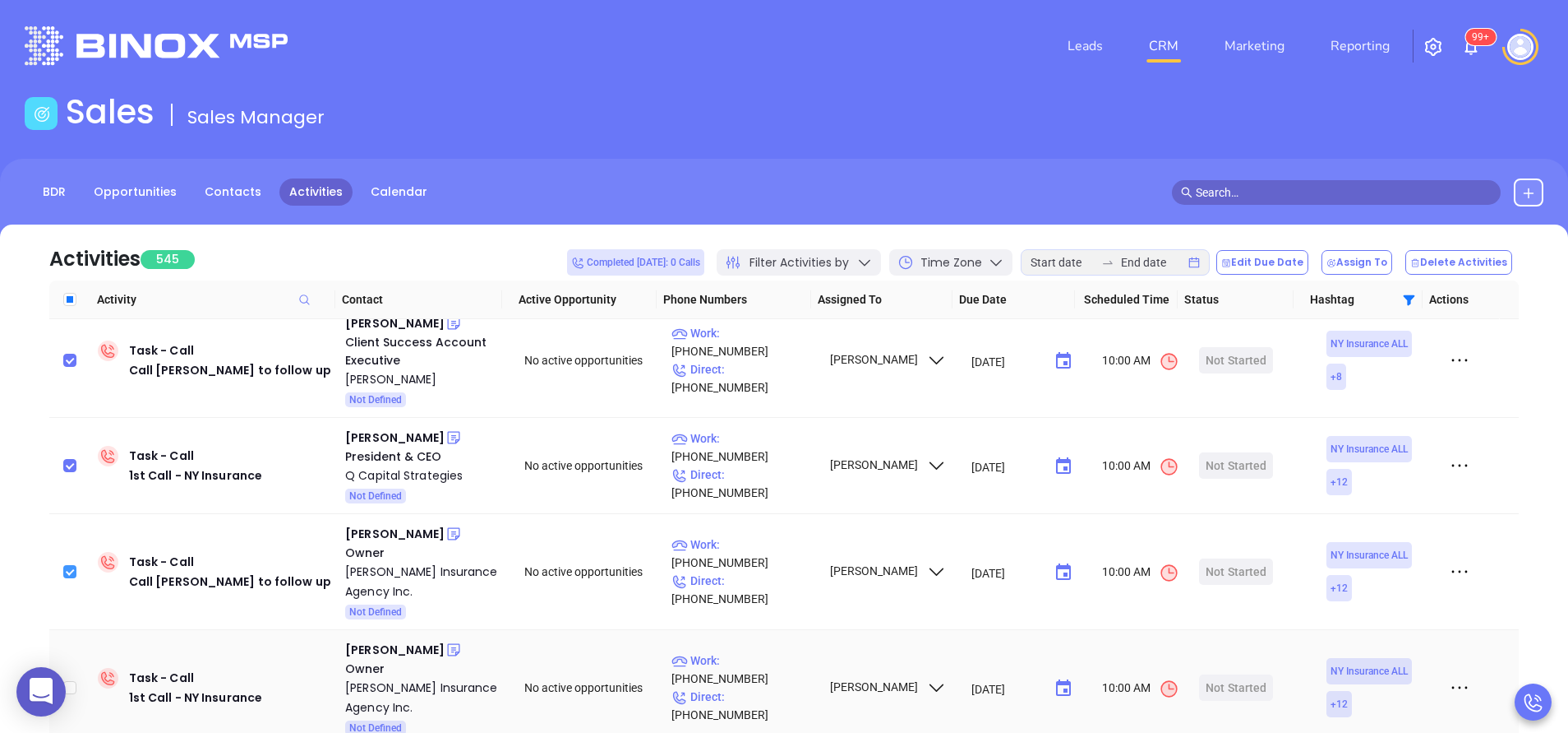
scroll to position [789, 0]
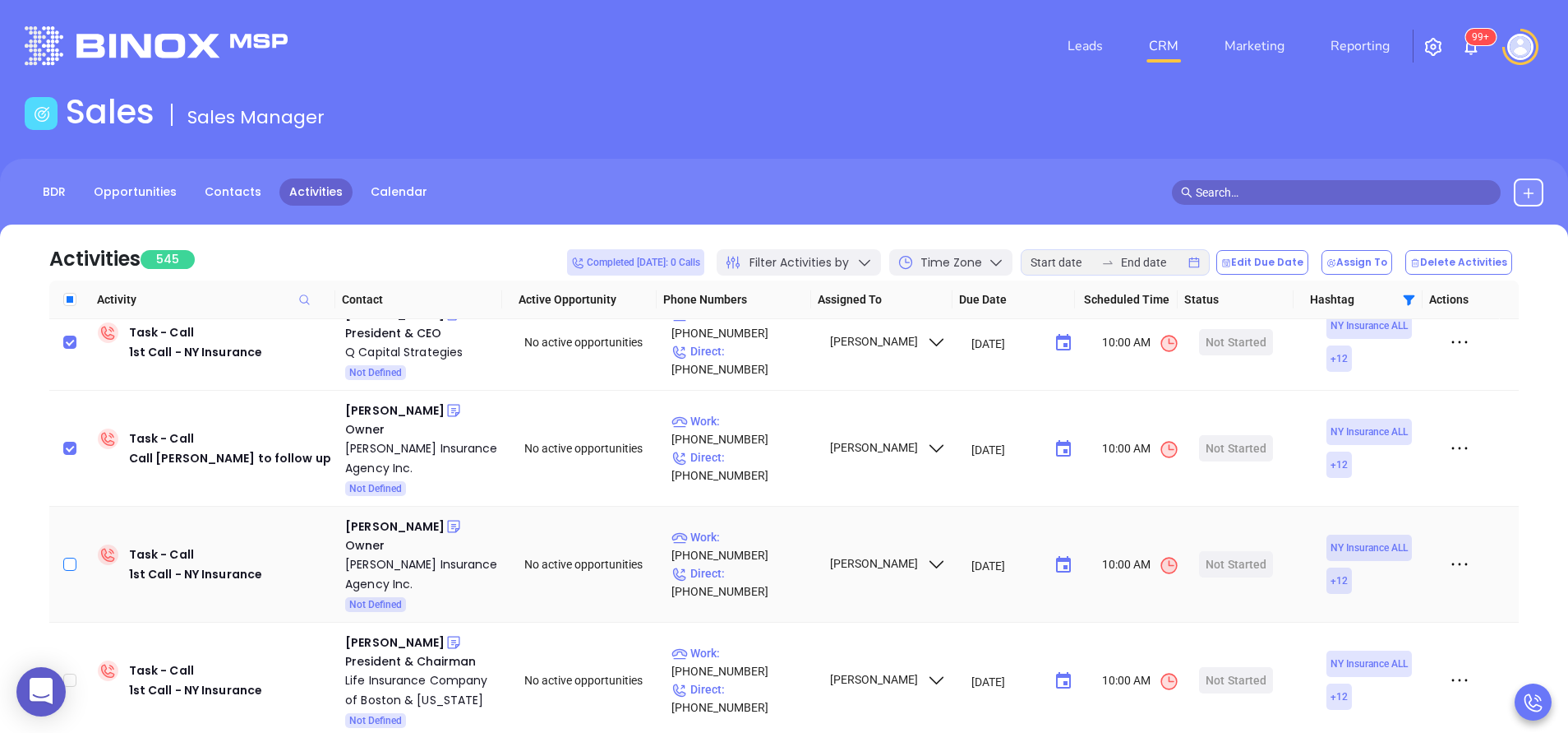
click at [74, 557] on input "checkbox" at bounding box center [69, 564] width 13 height 13
checkbox input "true"
click at [1421, 267] on icon at bounding box center [1415, 263] width 10 height 10
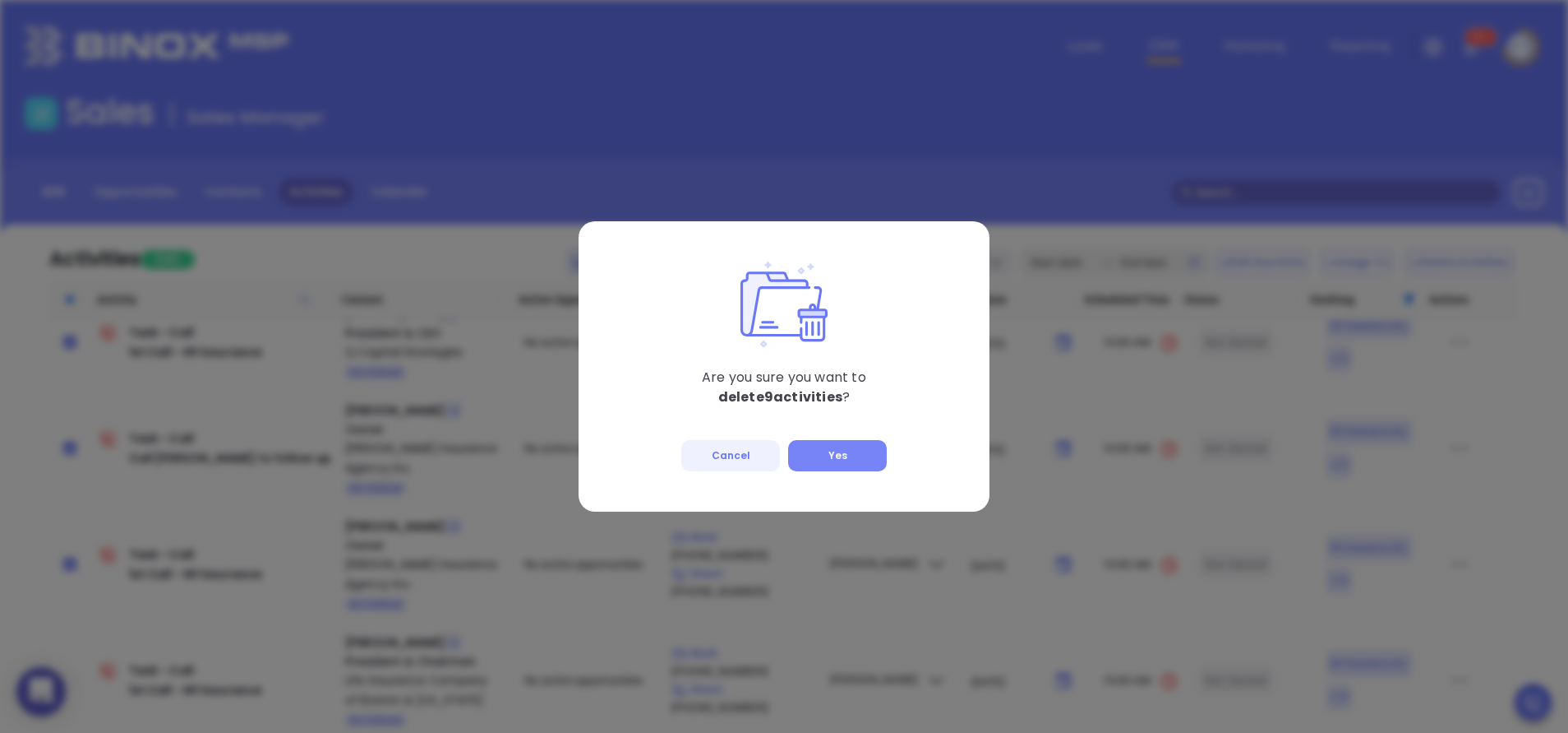
click at [854, 448] on button "Yes" at bounding box center [837, 455] width 99 height 31
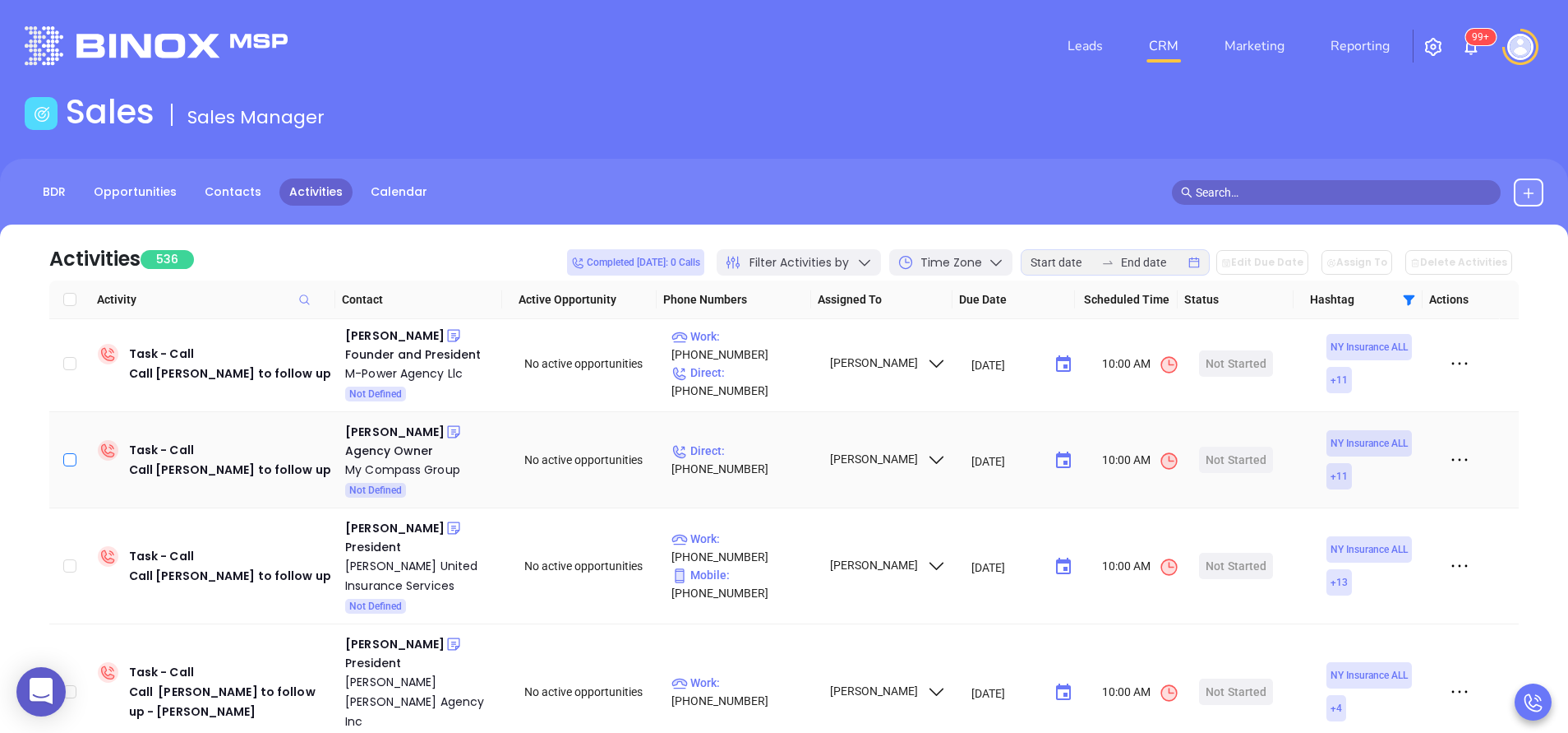
click at [70, 453] on input "checkbox" at bounding box center [69, 460] width 13 height 13
checkbox input "true"
click at [74, 559] on input "checkbox" at bounding box center [69, 566] width 13 height 13
checkbox input "true"
click at [70, 685] on input "checkbox" at bounding box center [69, 692] width 13 height 13
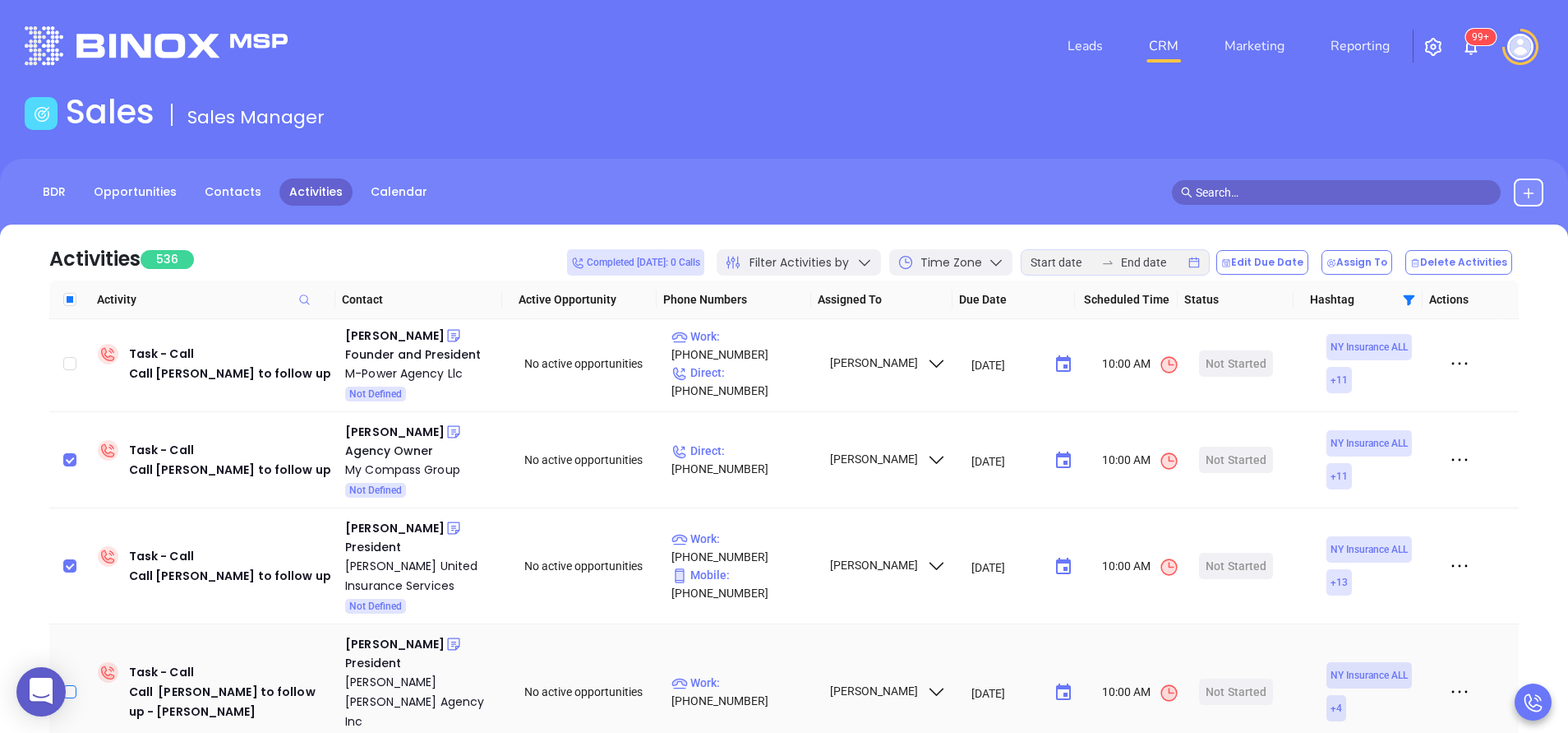
checkbox input "true"
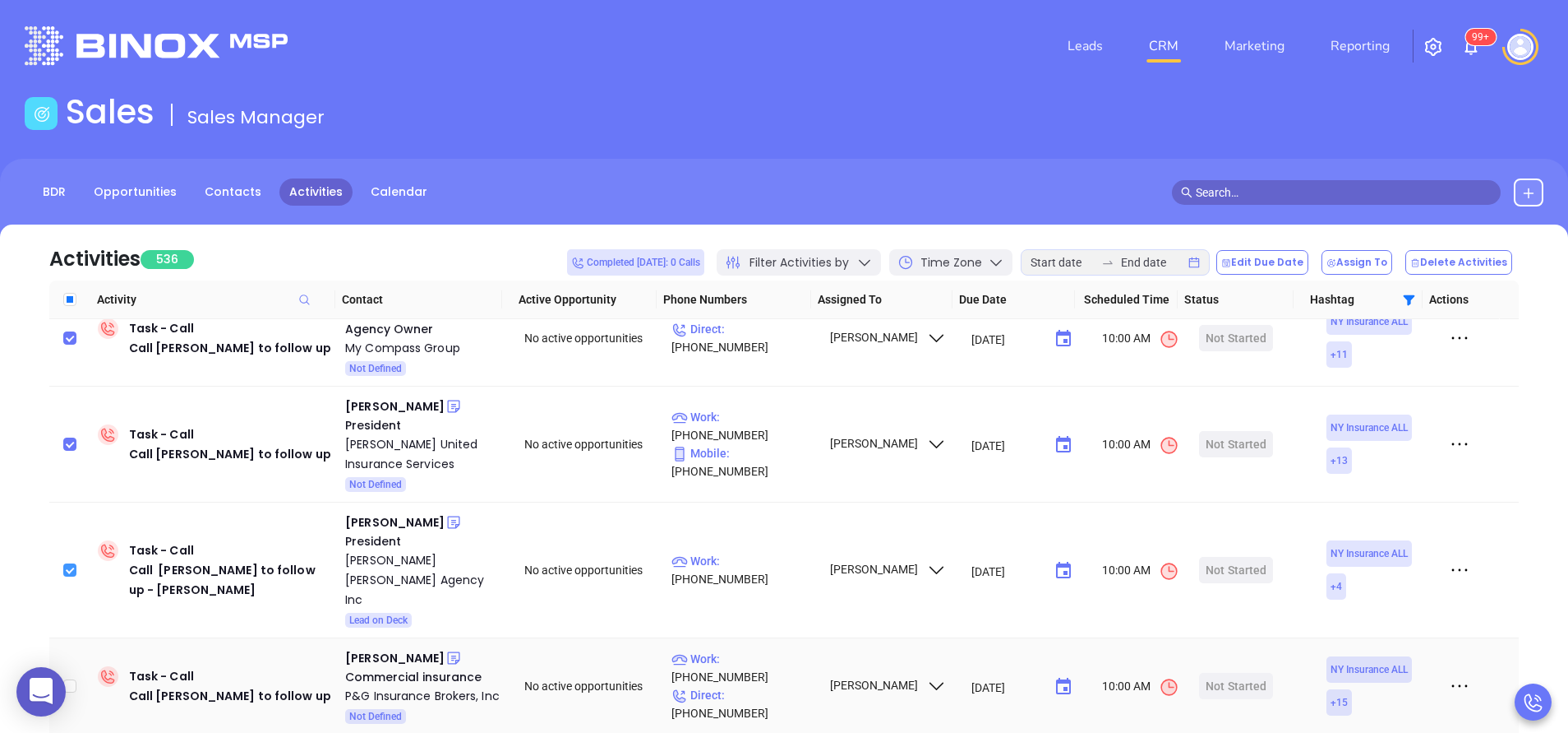
scroll to position [986, 0]
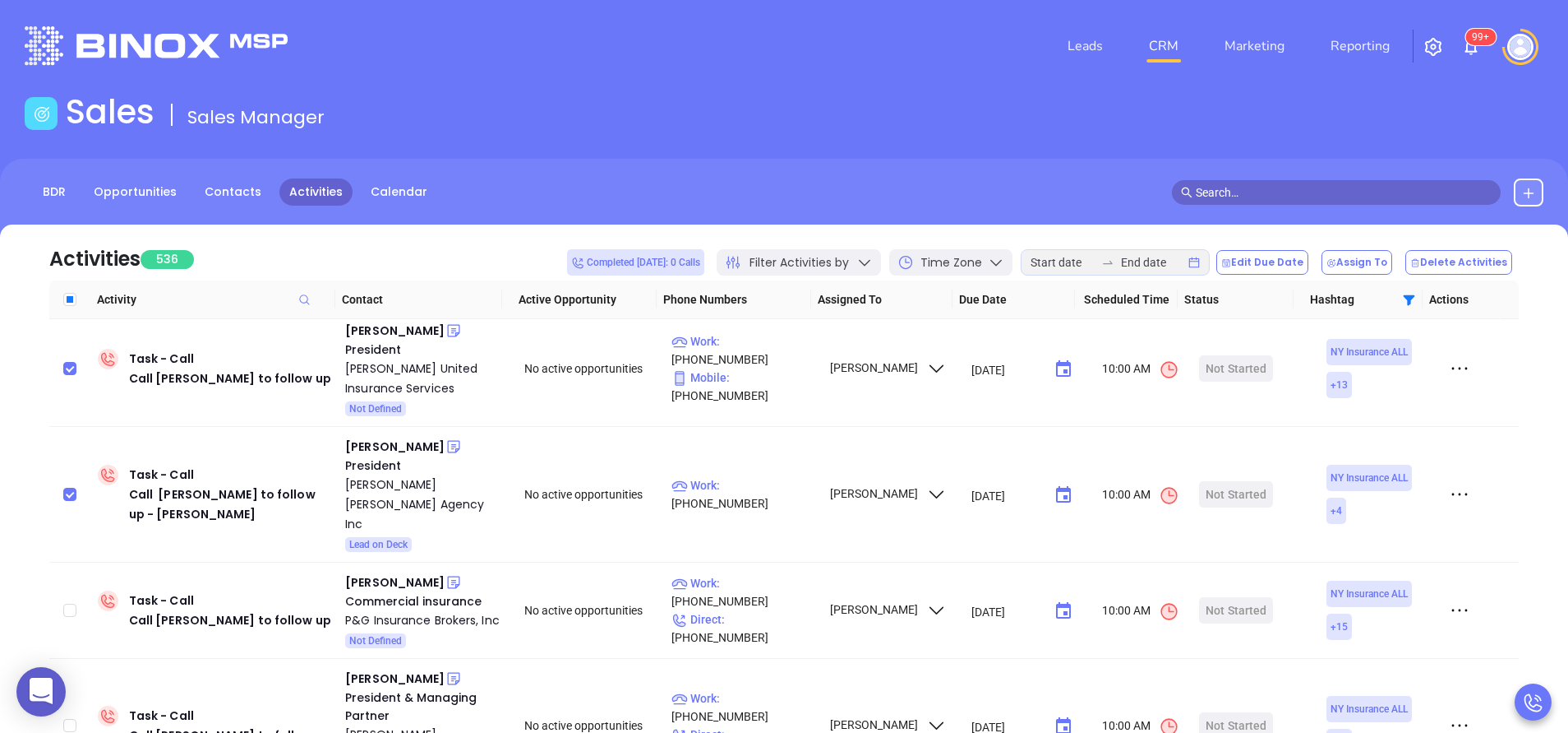
click at [69, 441] on td at bounding box center [70, 495] width 42 height 136
click at [76, 603] on input "checkbox" at bounding box center [69, 610] width 13 height 13
checkbox input "true"
click at [73, 487] on input "checkbox" at bounding box center [69, 494] width 13 height 13
checkbox input "false"
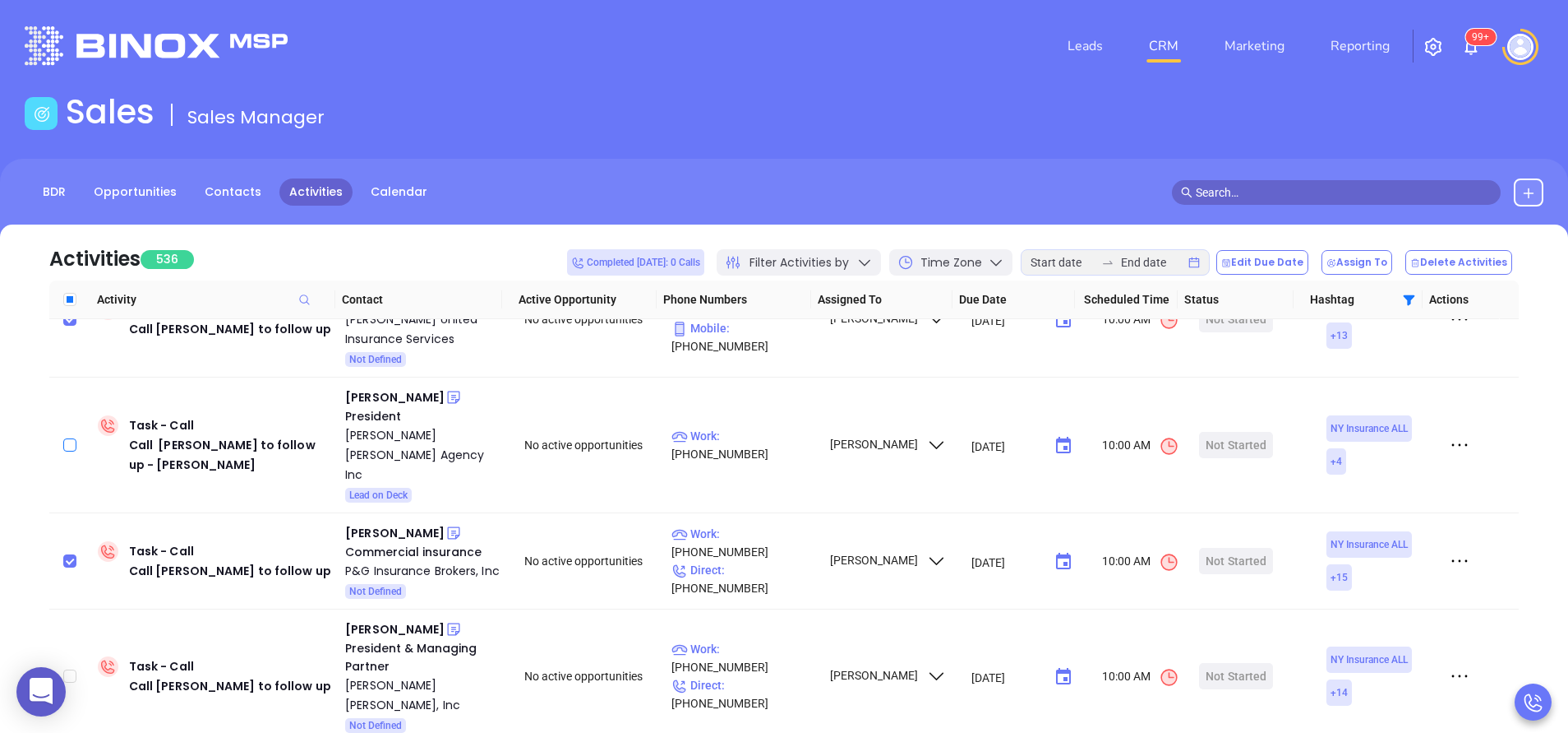
scroll to position [1135, 0]
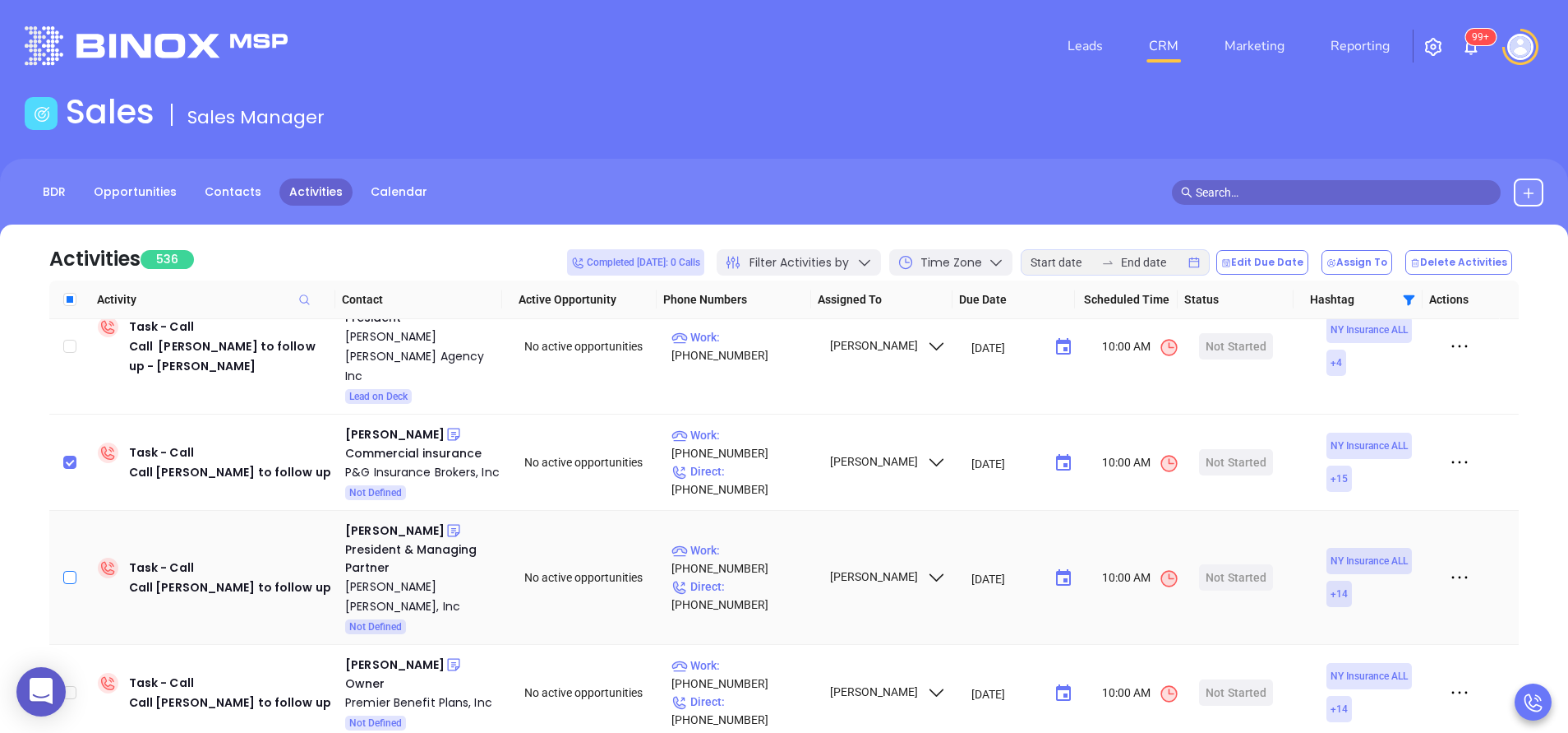
click at [69, 571] on input "checkbox" at bounding box center [69, 577] width 13 height 13
checkbox input "true"
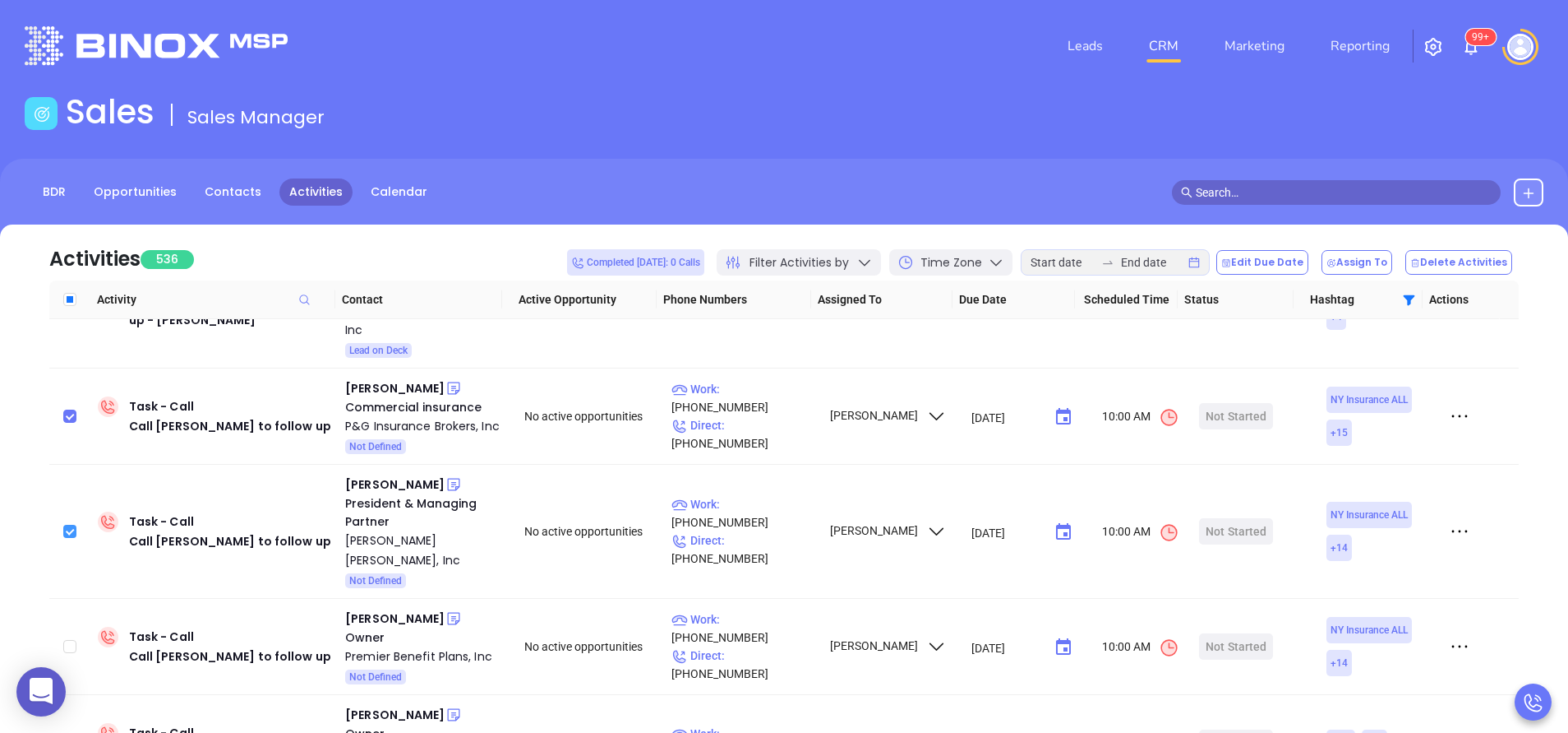
scroll to position [1183, 0]
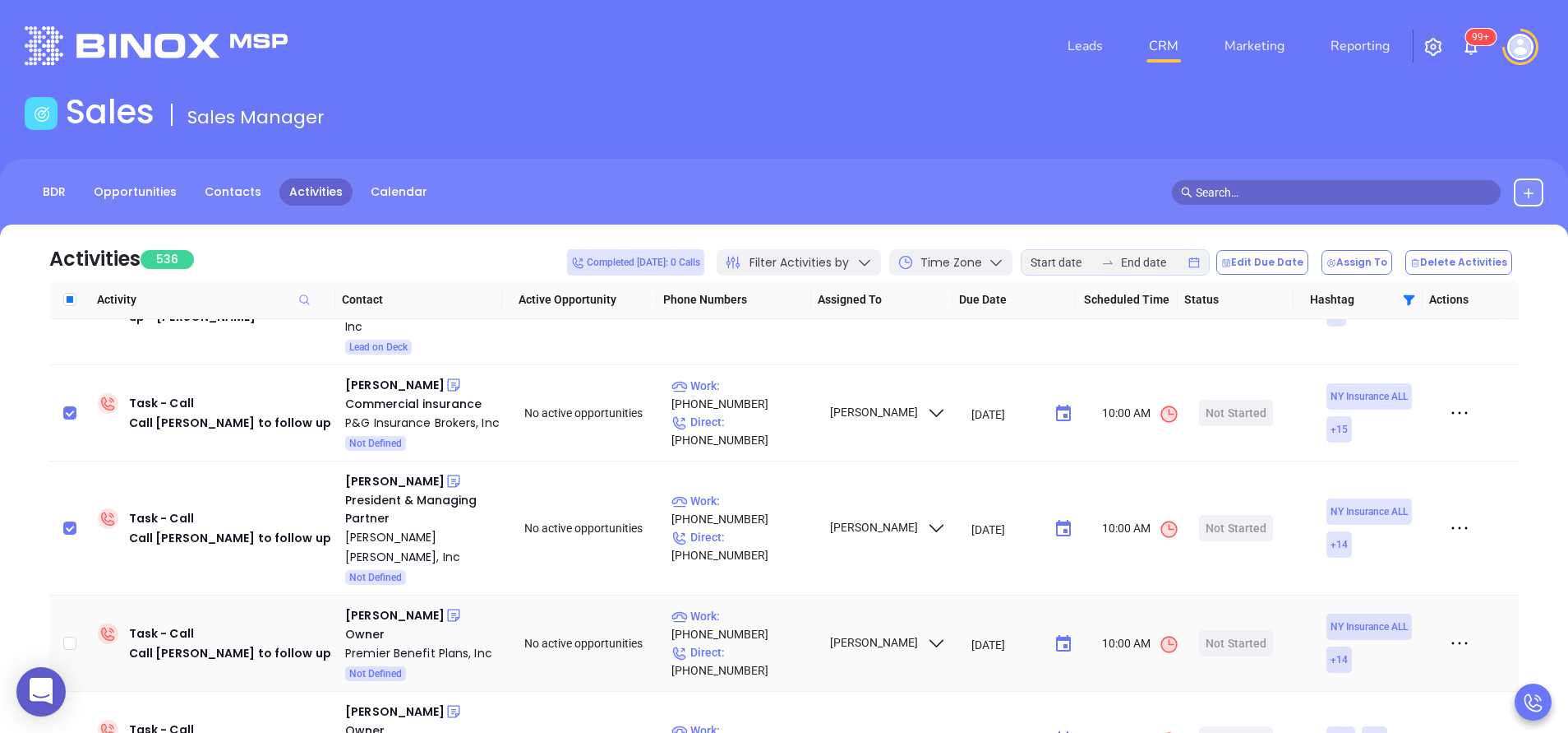
click at [83, 595] on td at bounding box center [70, 643] width 42 height 96
click at [67, 636] on input "checkbox" at bounding box center [69, 643] width 13 height 13
checkbox input "true"
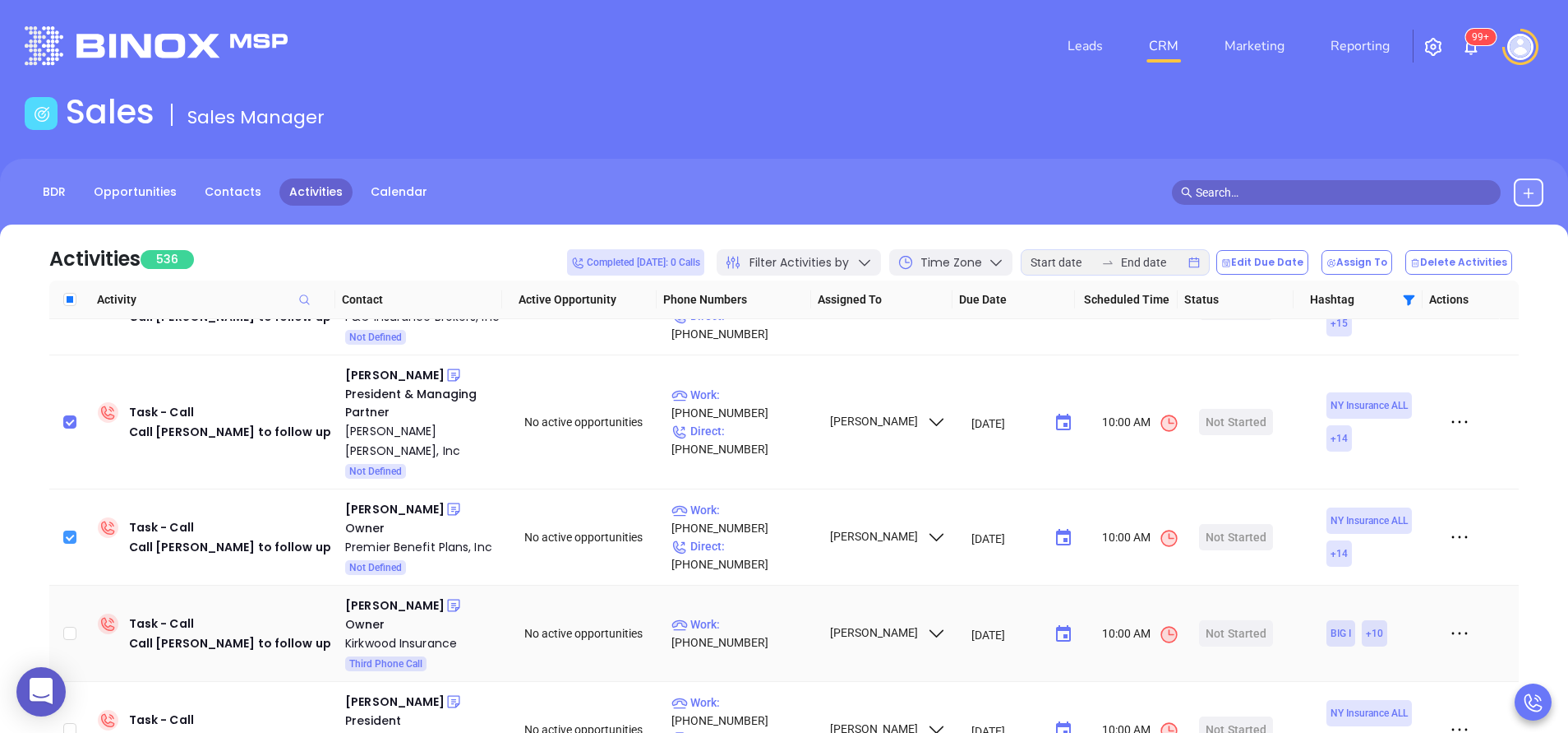
scroll to position [1382, 0]
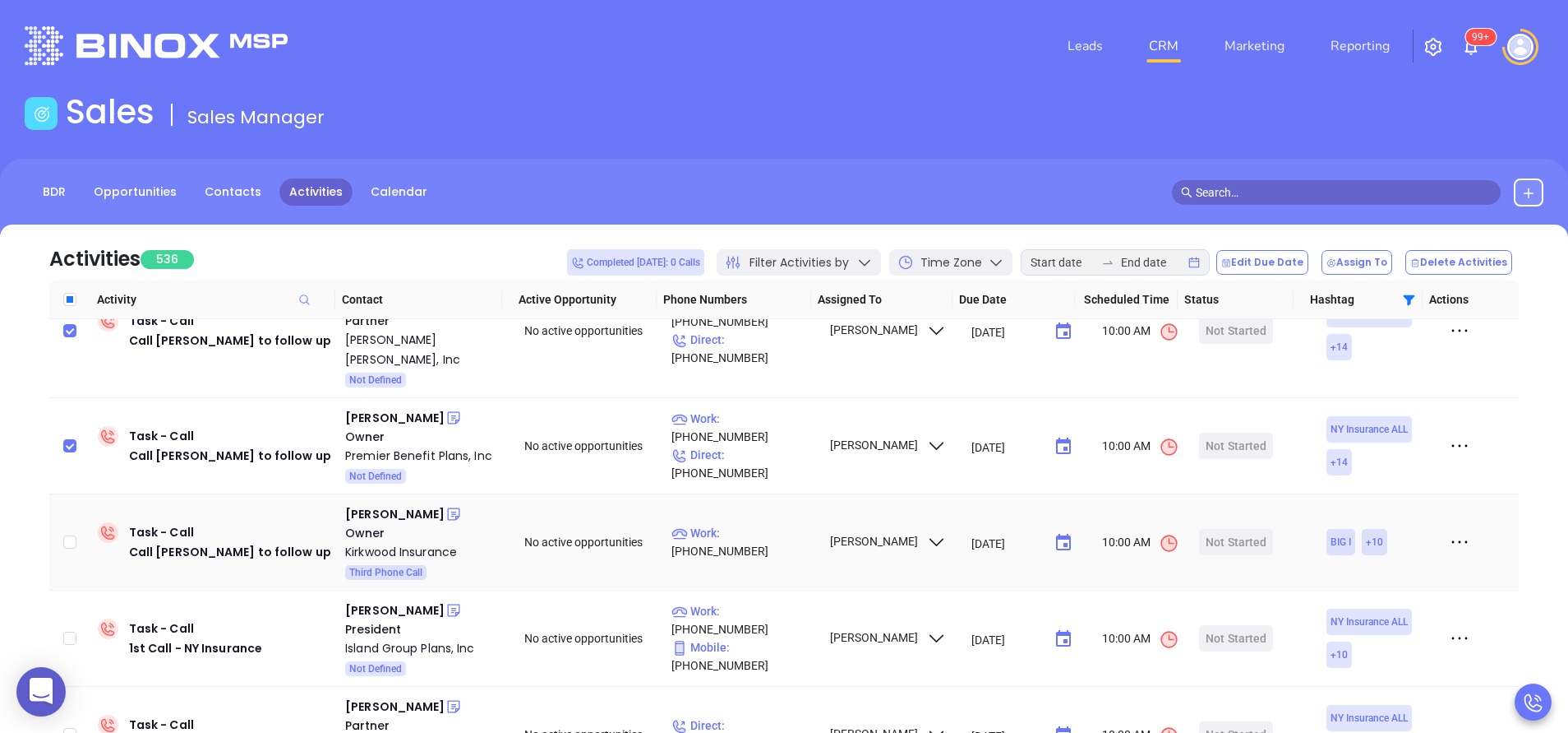
click at [74, 495] on td at bounding box center [70, 542] width 42 height 96
click at [74, 535] on input "checkbox" at bounding box center [69, 542] width 13 height 13
checkbox input "true"
click at [76, 302] on input "Select all" at bounding box center [69, 299] width 13 height 13
checkbox input "true"
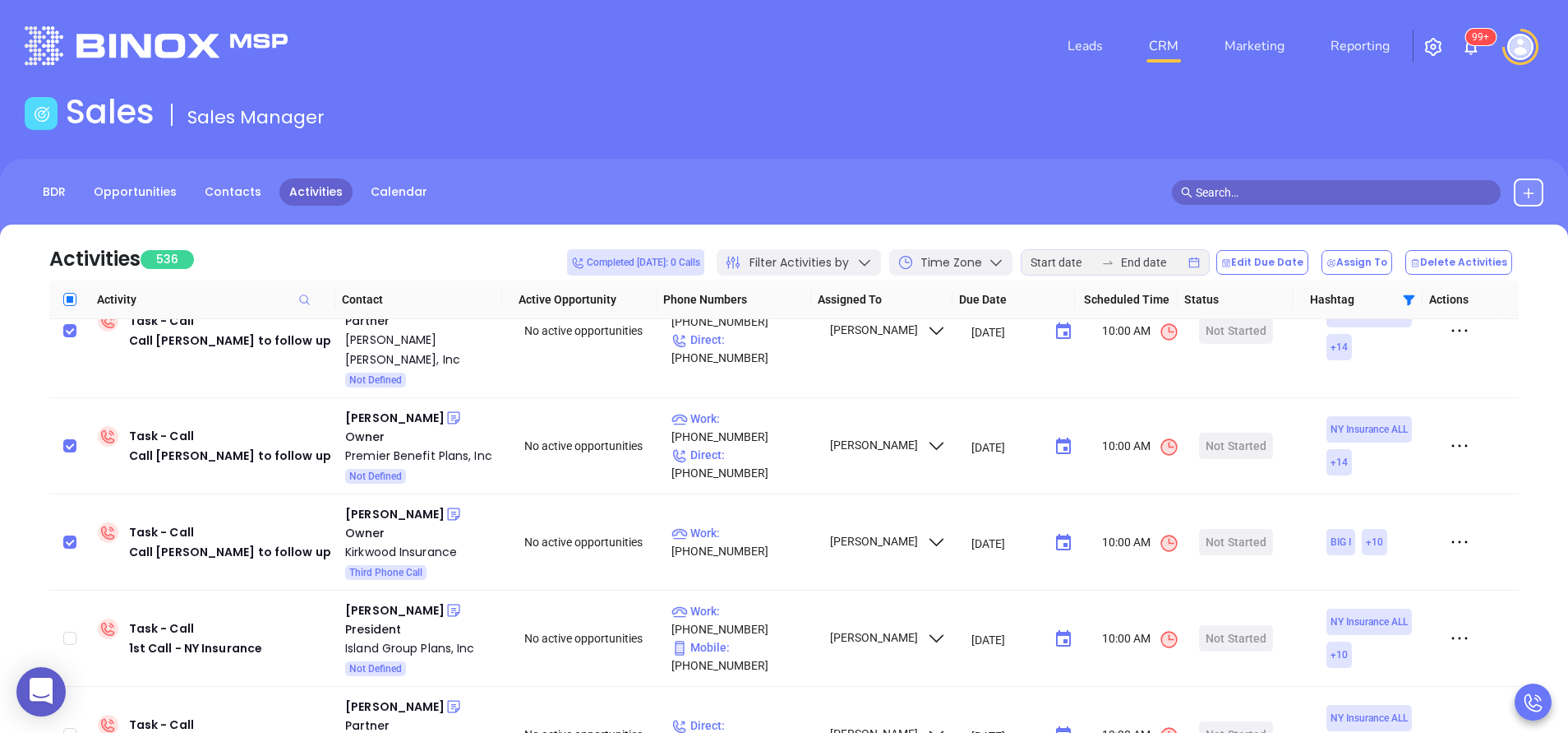
checkbox input "true"
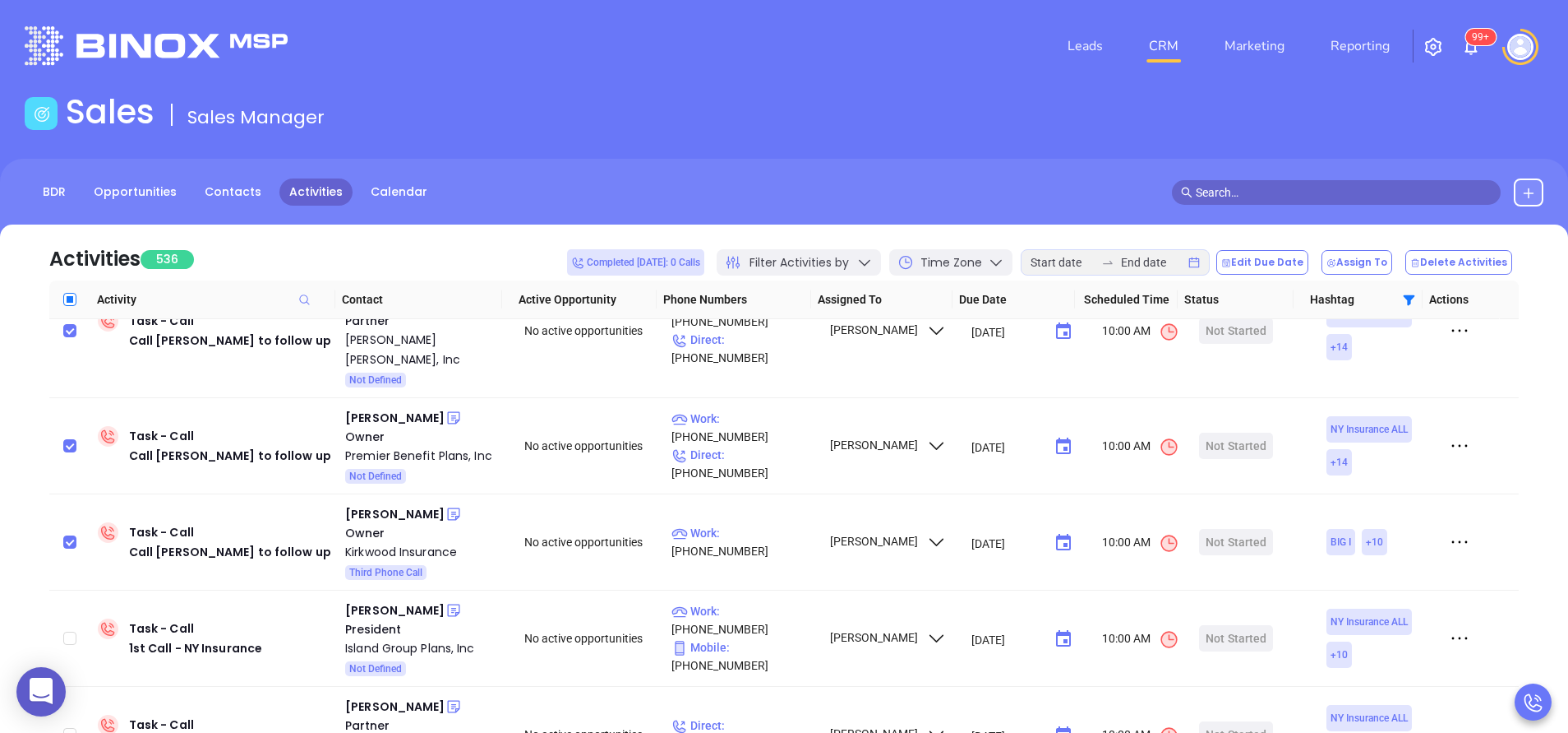
checkbox input "true"
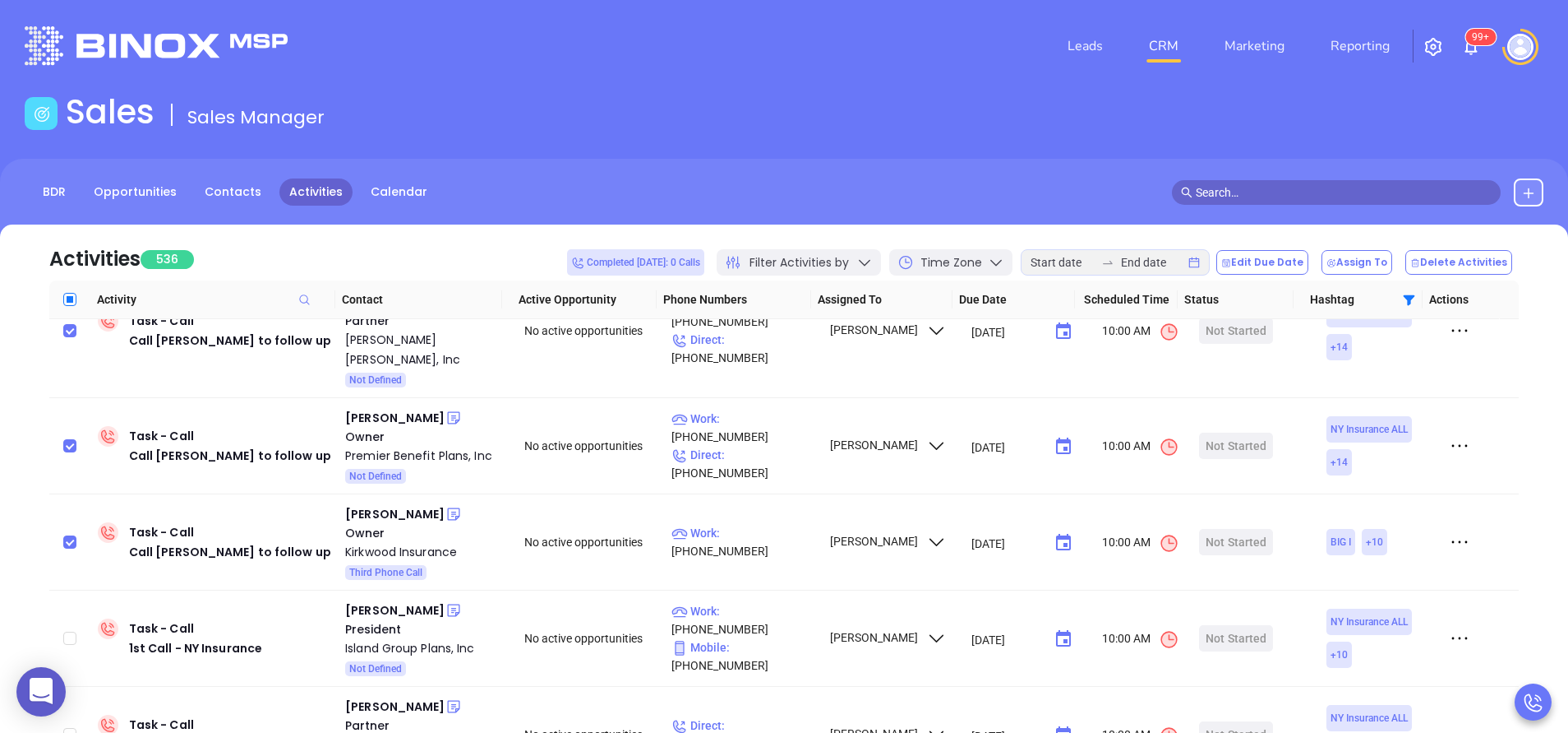
checkbox input "true"
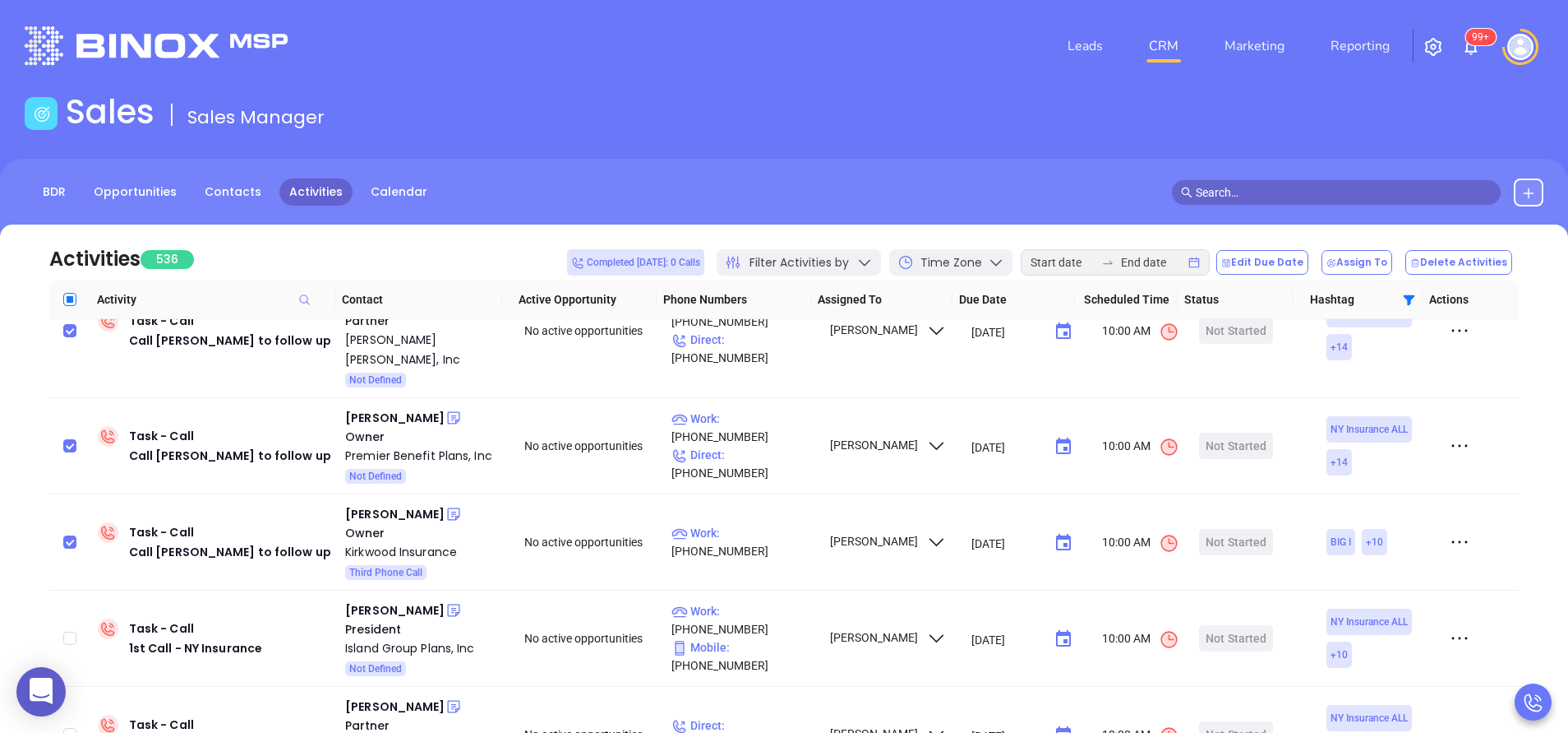
checkbox input "true"
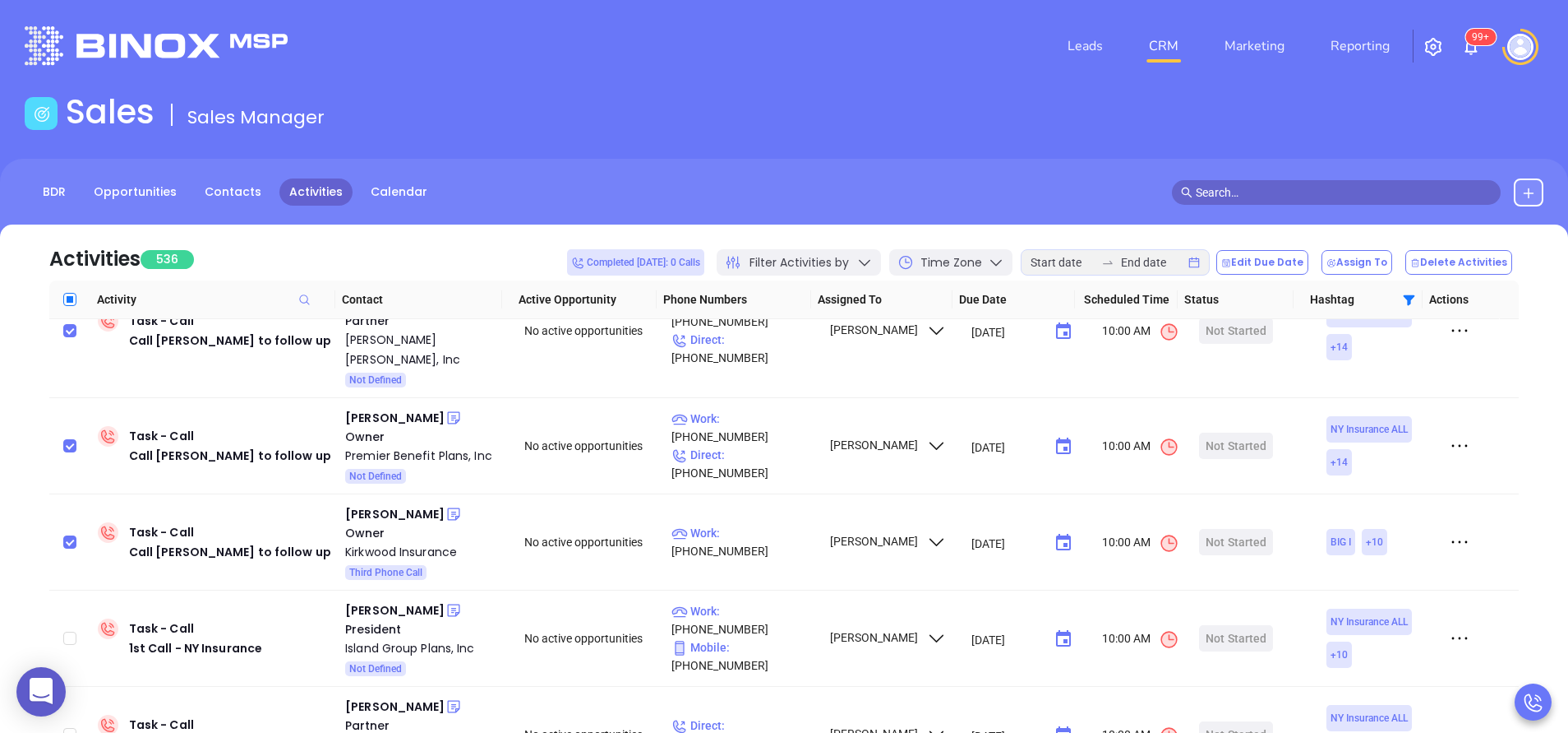
checkbox input "true"
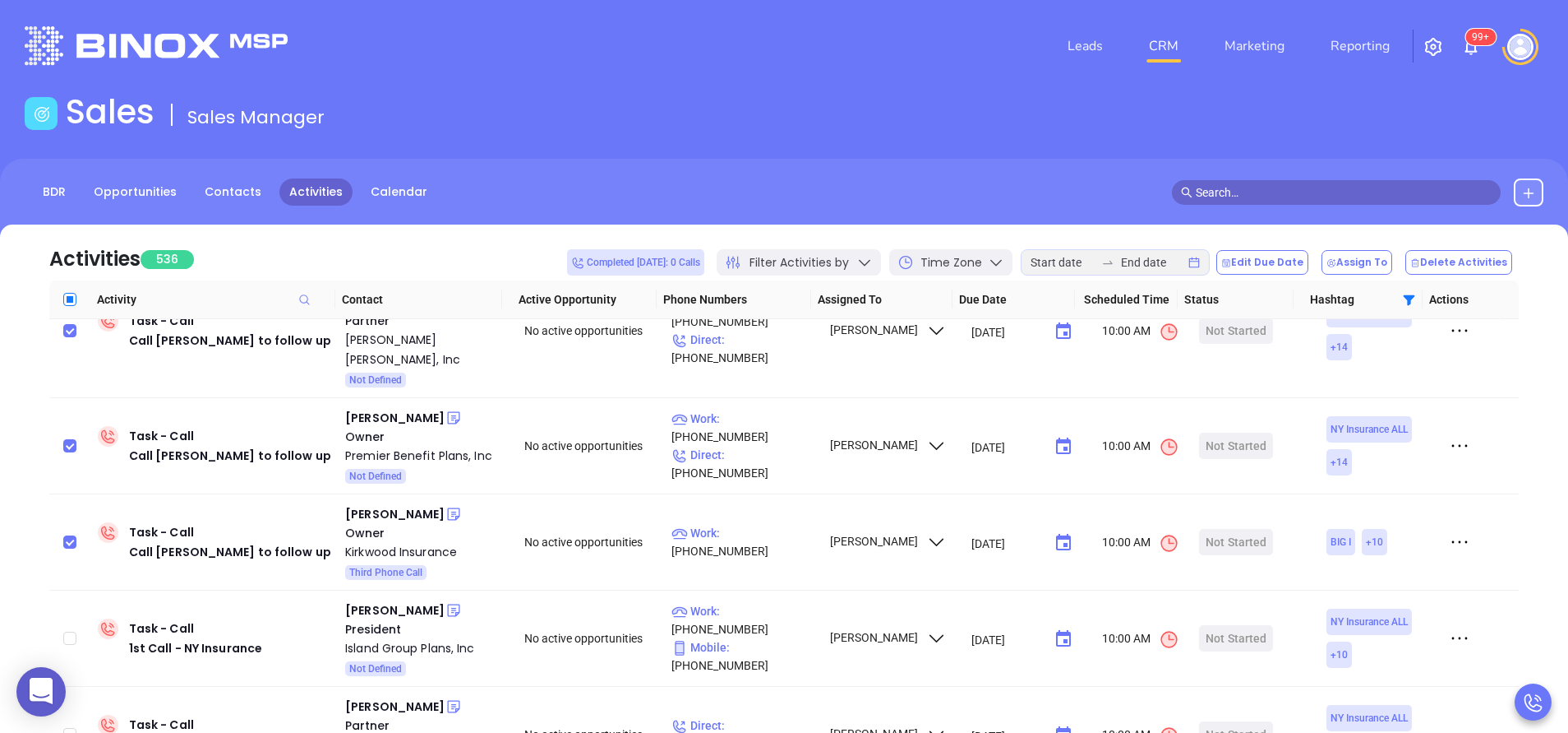
checkbox input "true"
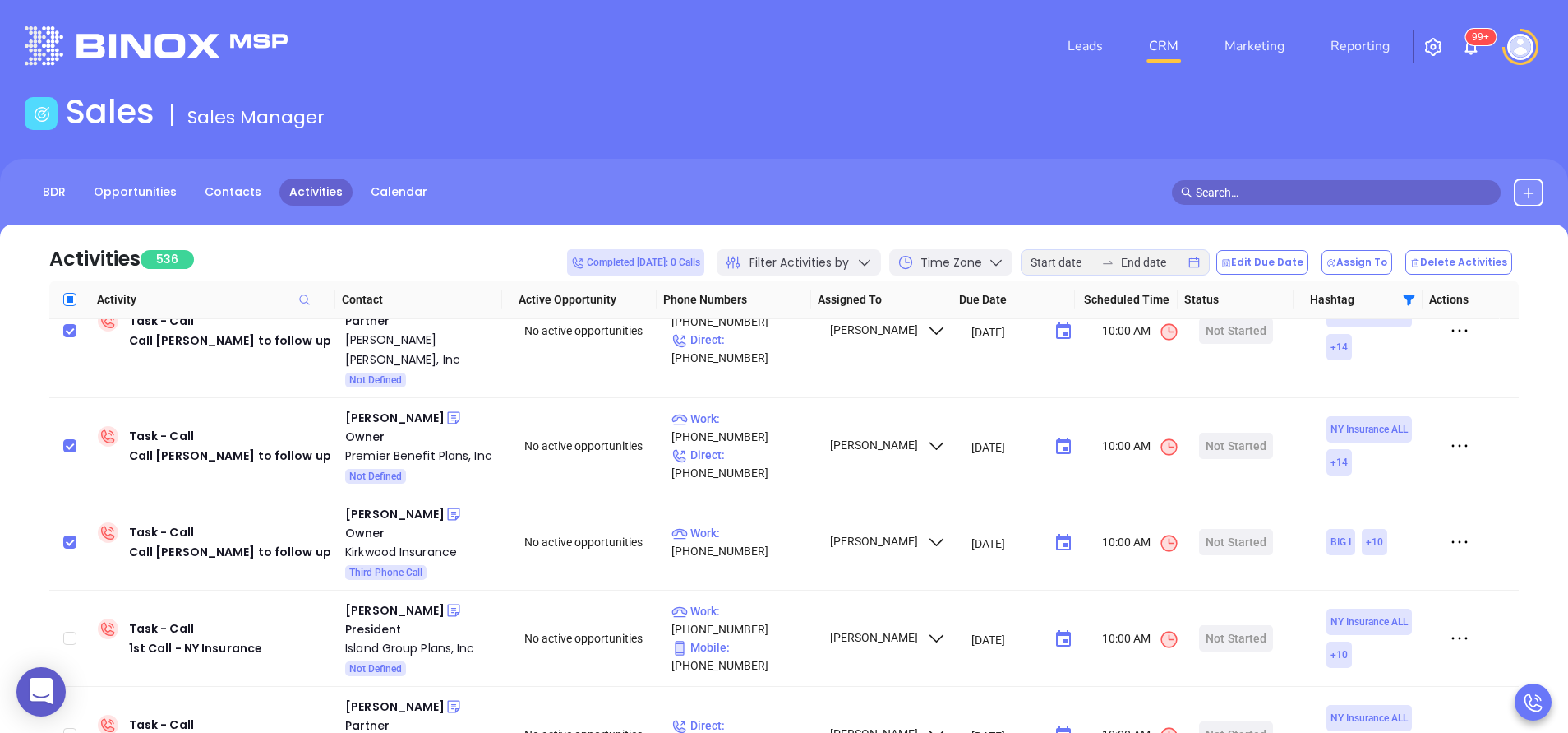
checkbox input "true"
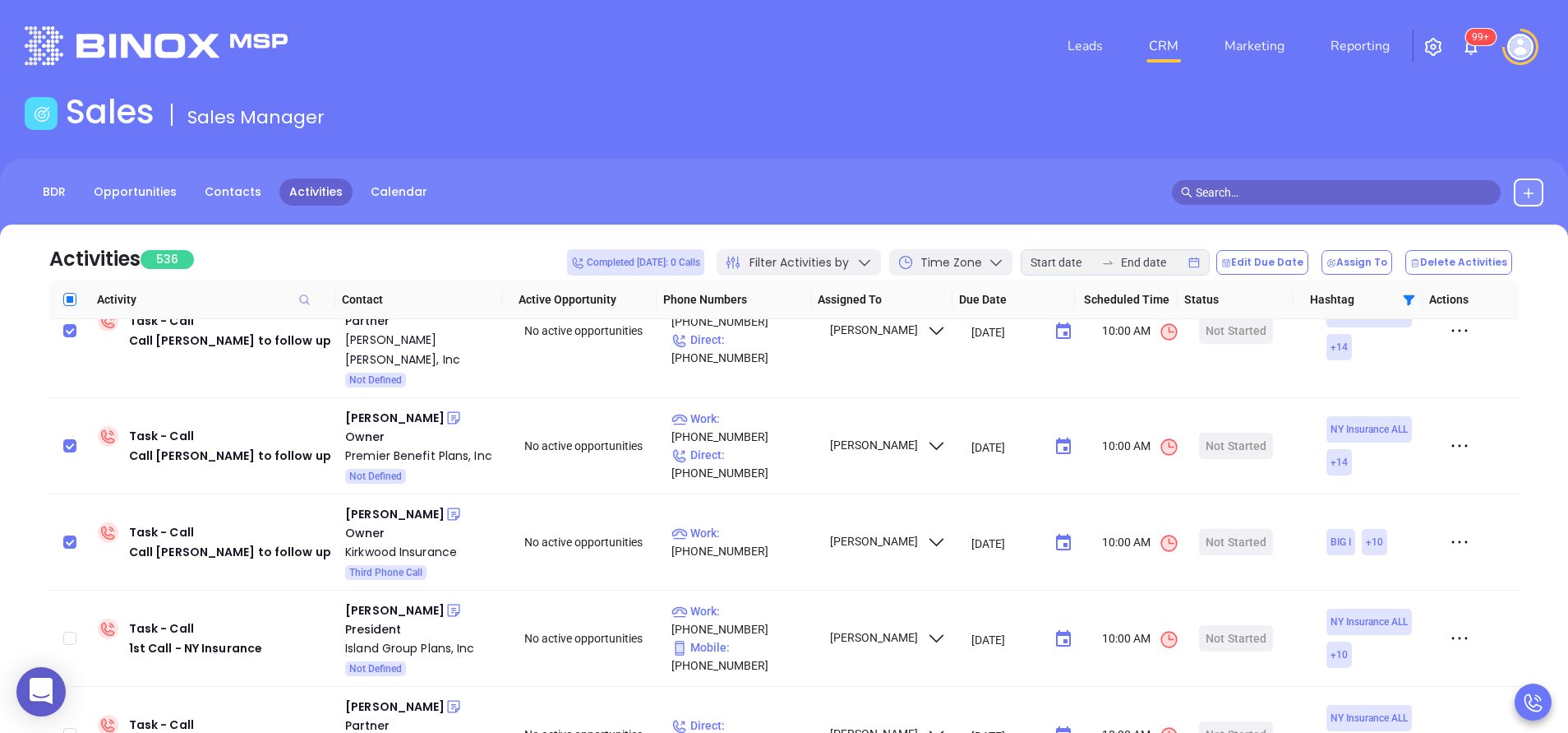
checkbox input "true"
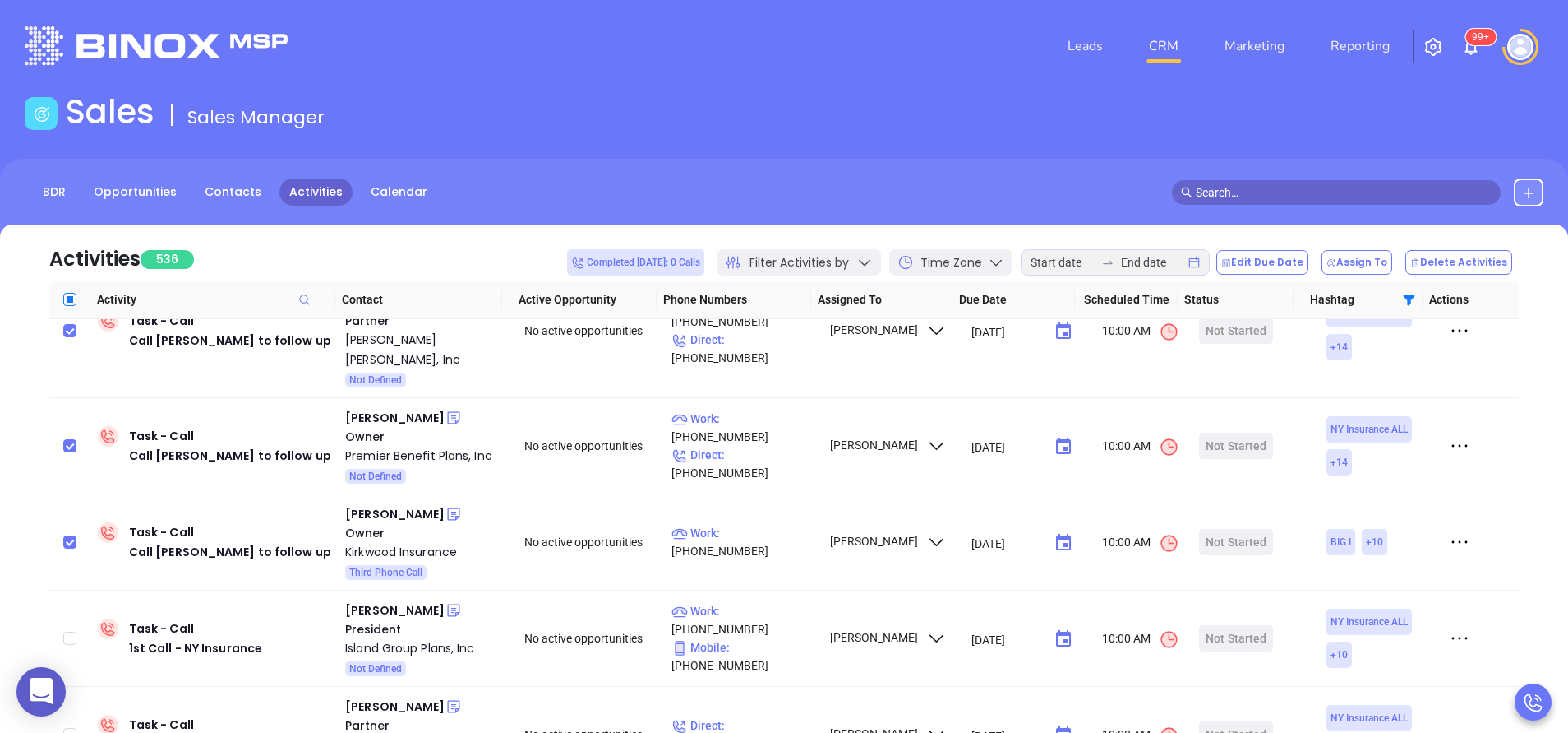
checkbox input "true"
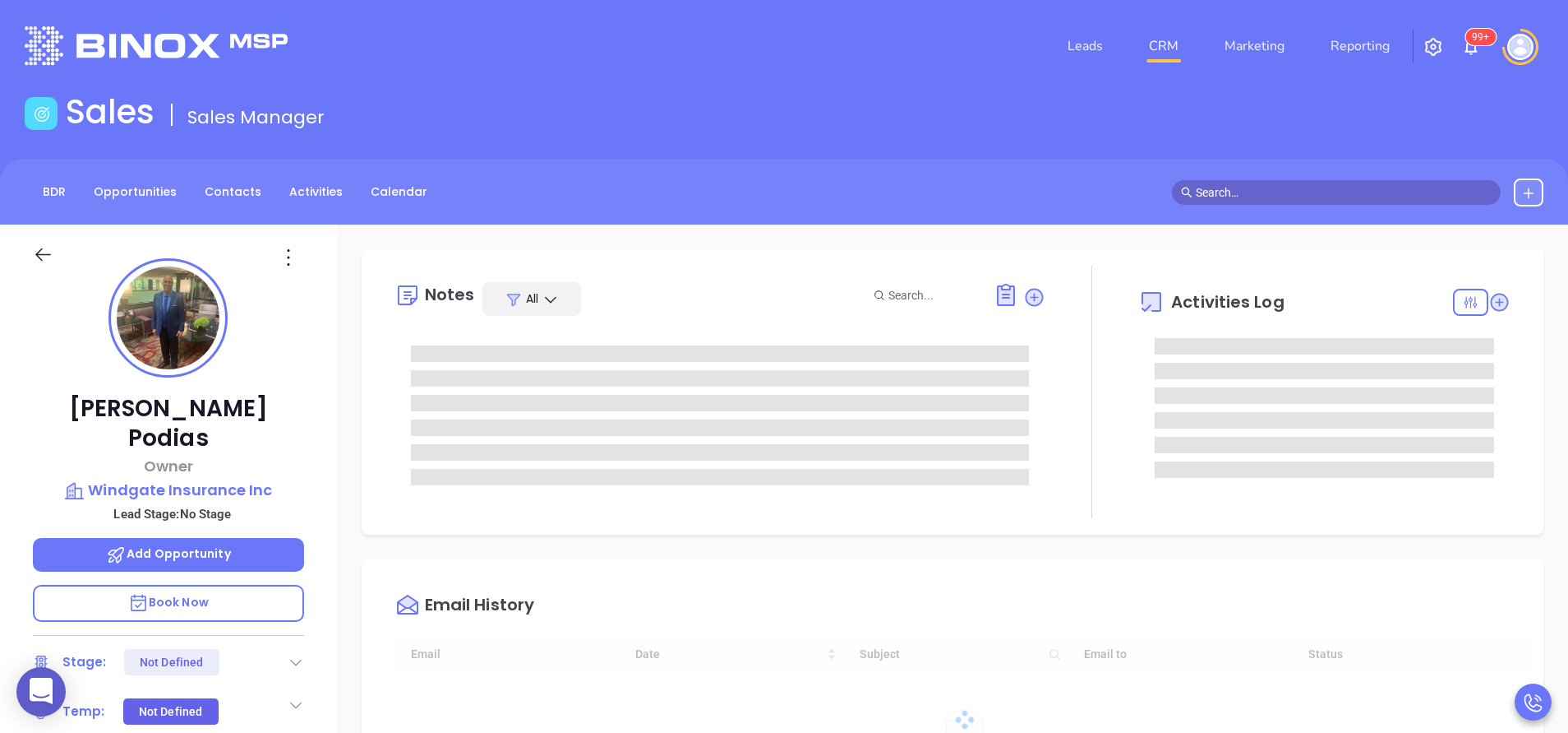
type input "[DATE]"
type input "[PERSON_NAME]"
type input "[DATE]"
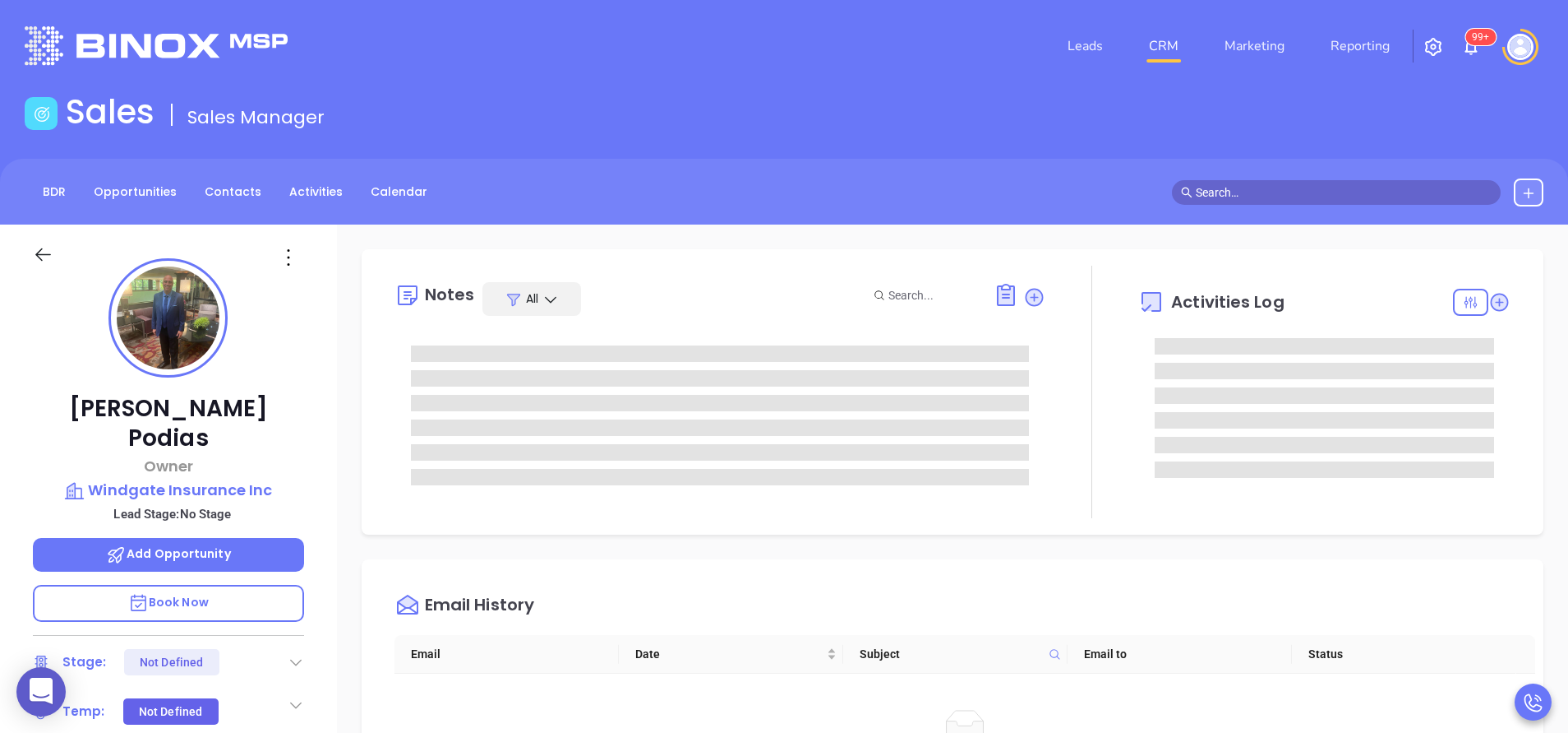
type input "[PERSON_NAME]"
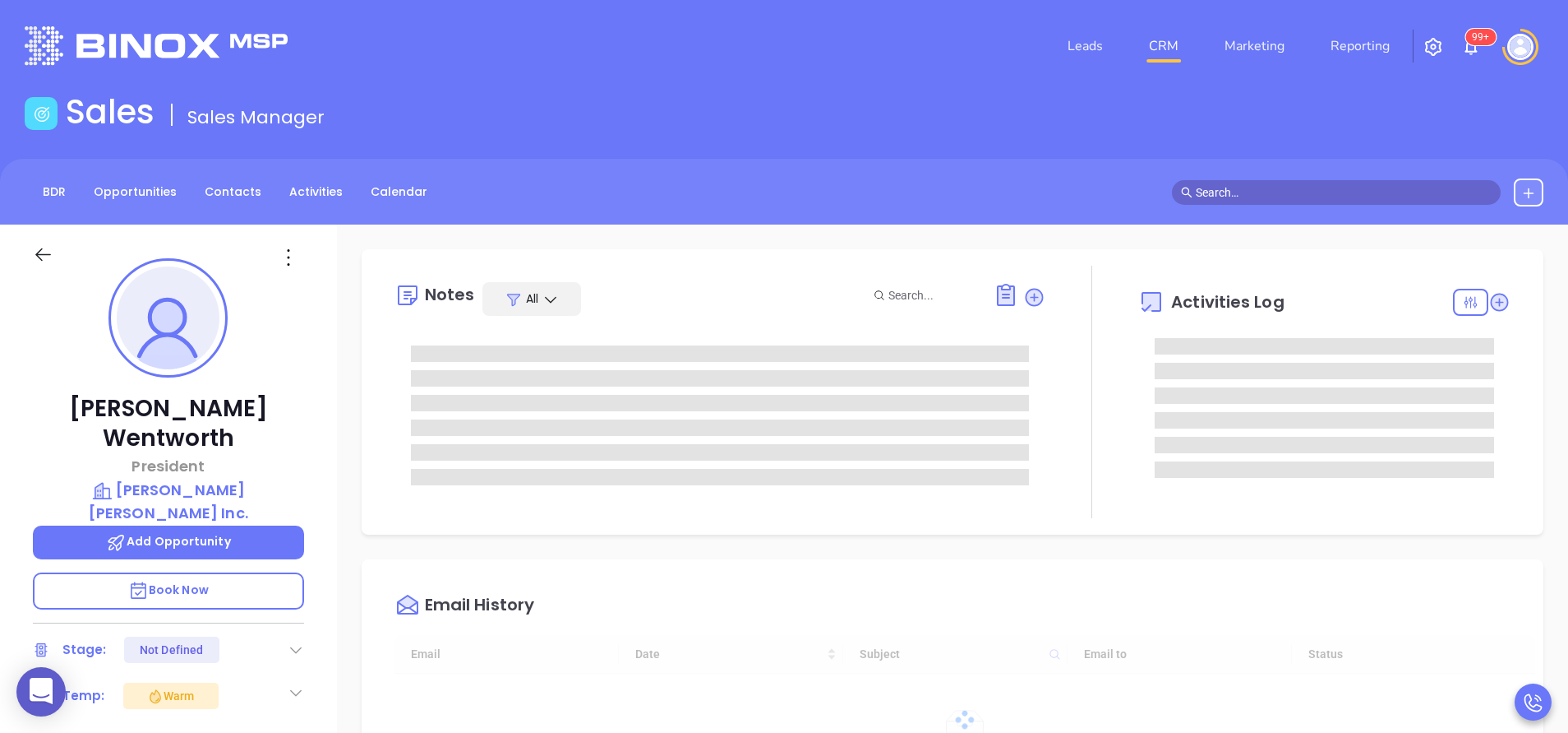
type input "[DATE]"
type input "[PERSON_NAME]"
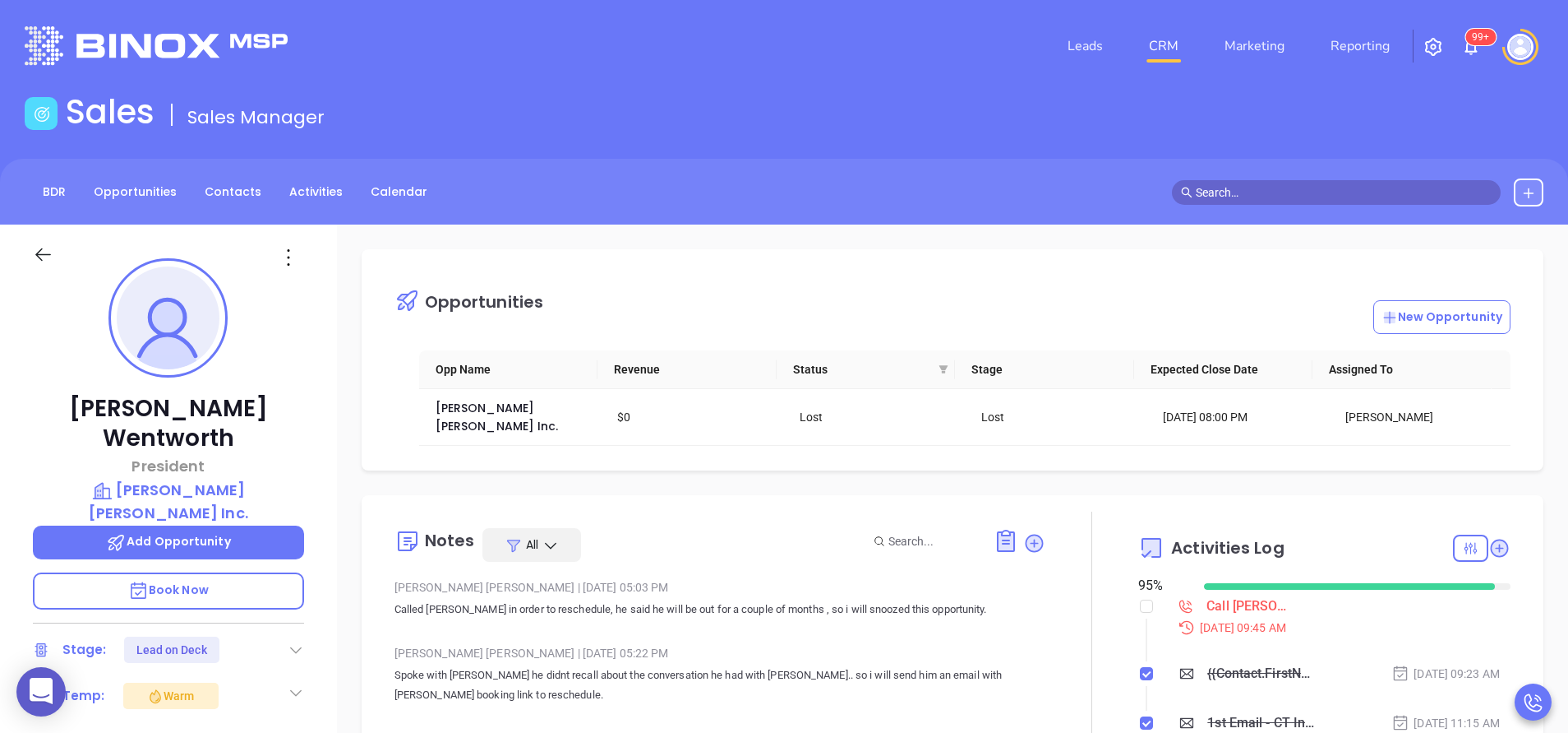
click at [318, 609] on div "[PERSON_NAME] President [PERSON_NAME] [PERSON_NAME] Inc. Add Opportunity Book N…" at bounding box center [168, 682] width 337 height 916
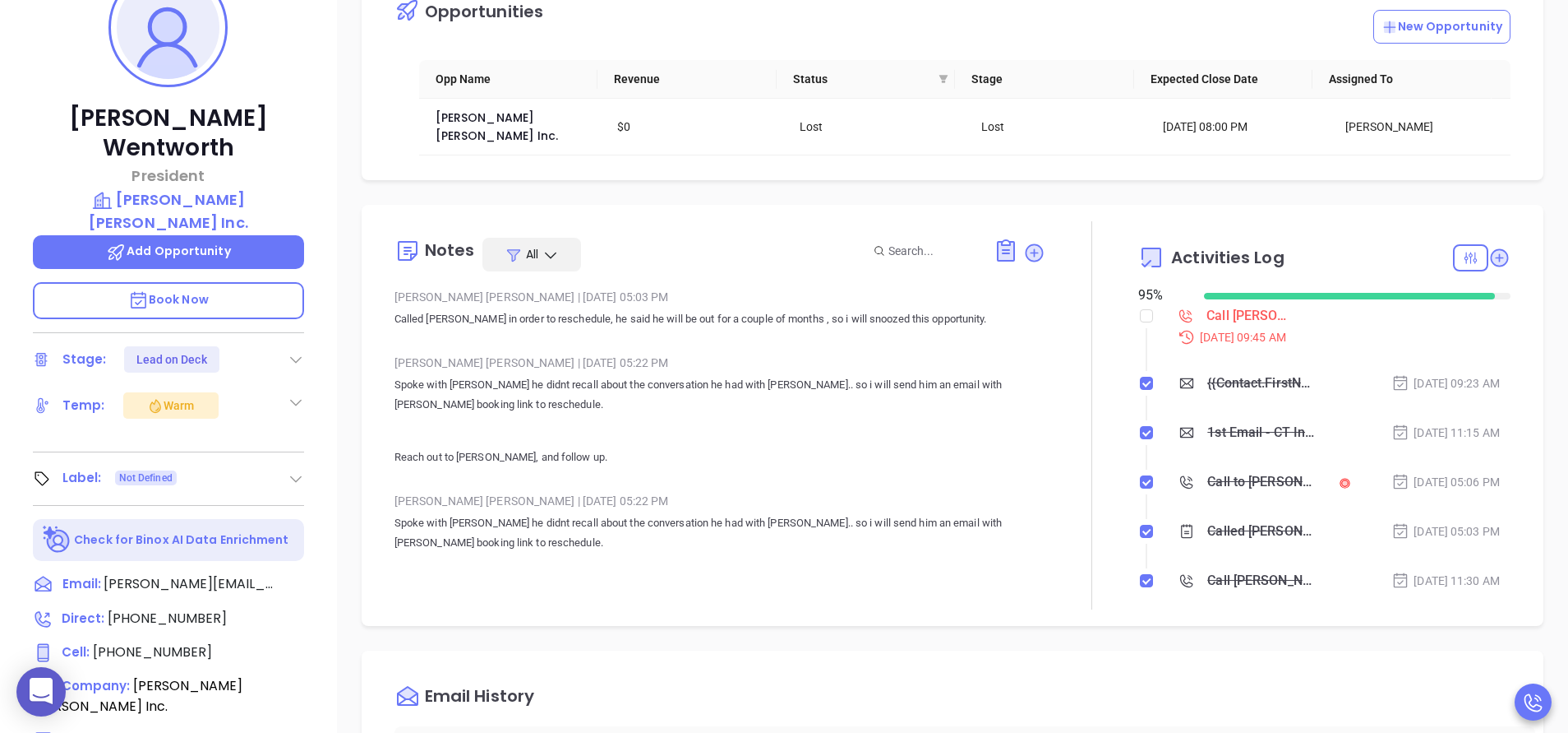
scroll to position [296, 0]
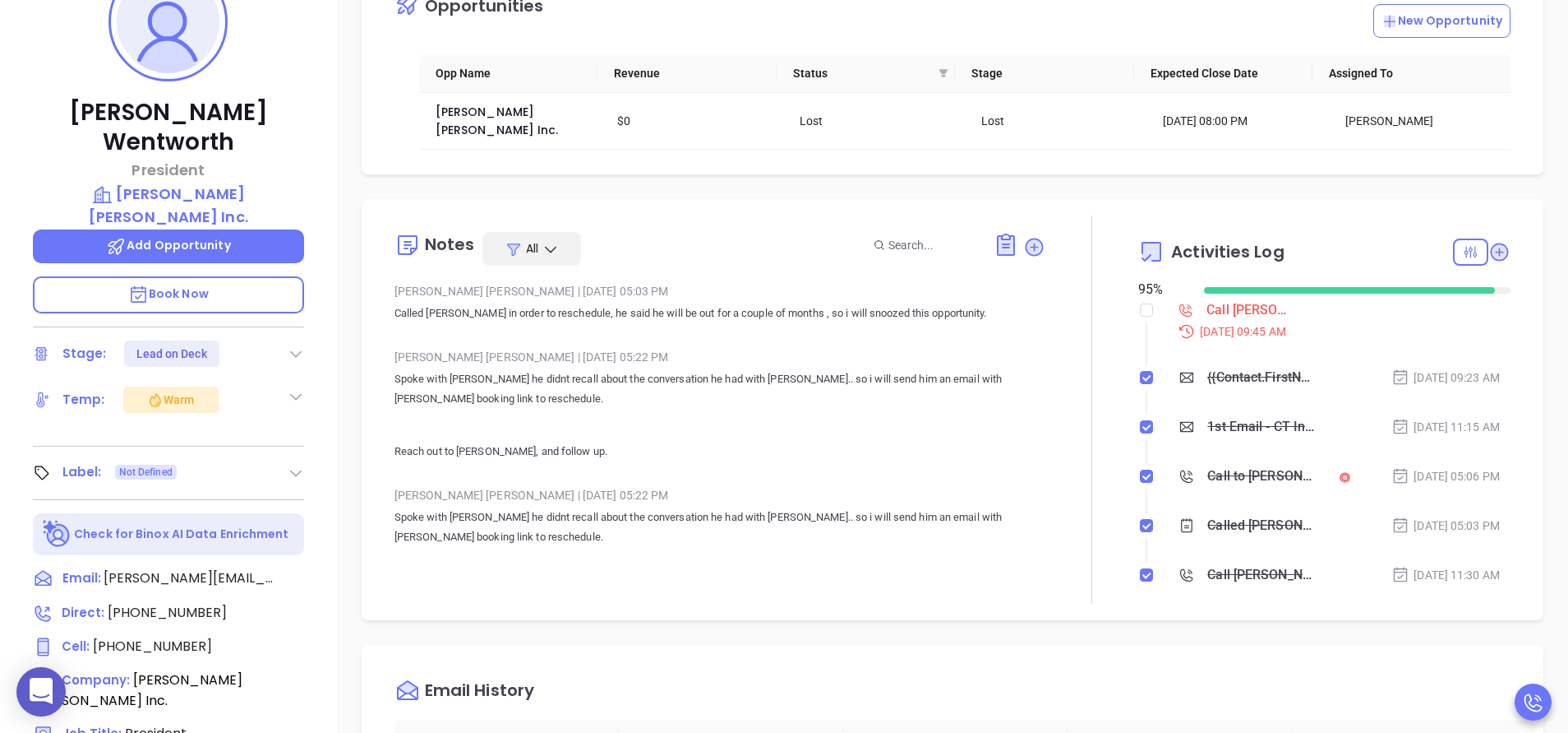
click at [331, 409] on div "[PERSON_NAME] President [PERSON_NAME] [PERSON_NAME] Inc. Add Opportunity Book N…" at bounding box center [168, 387] width 337 height 916
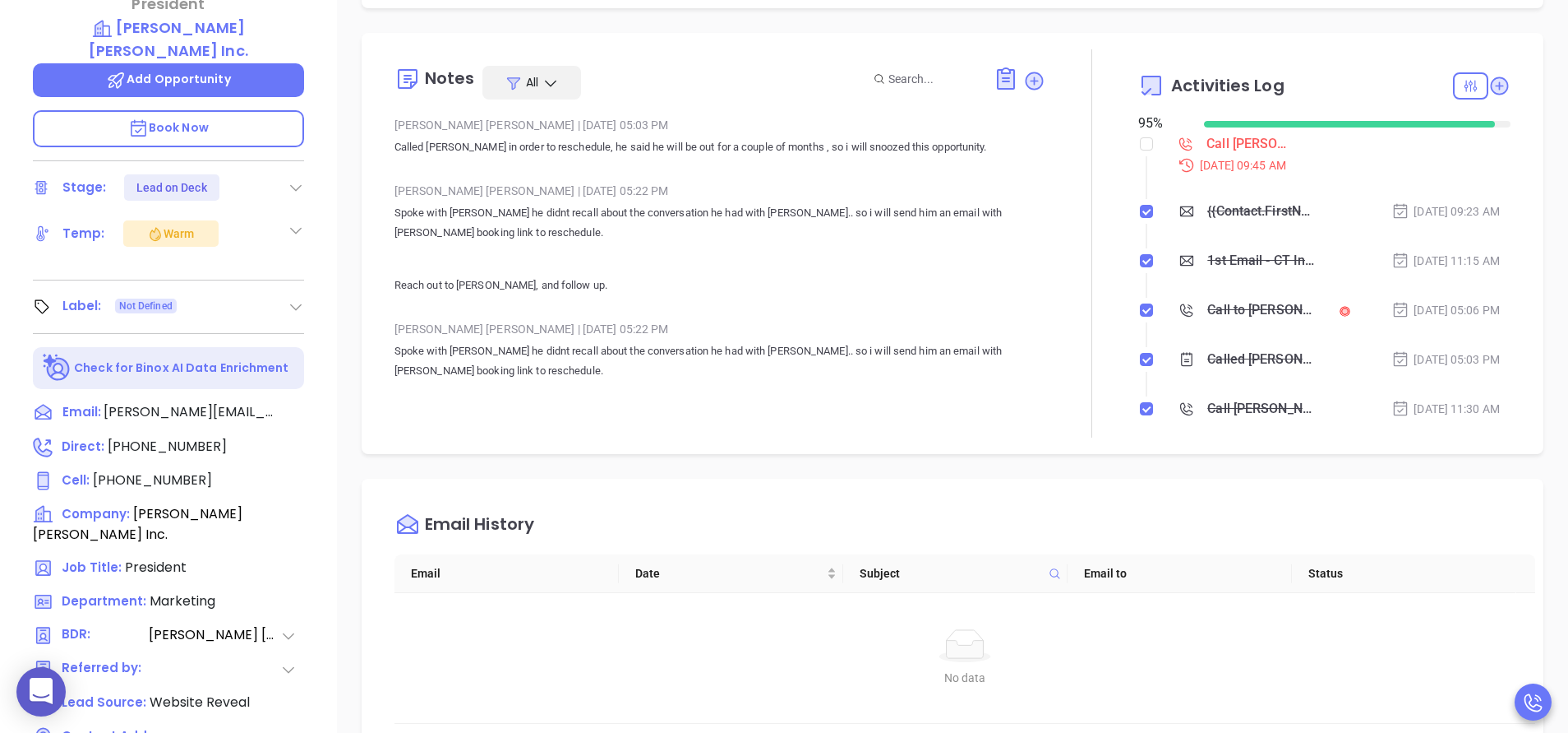
scroll to position [494, 0]
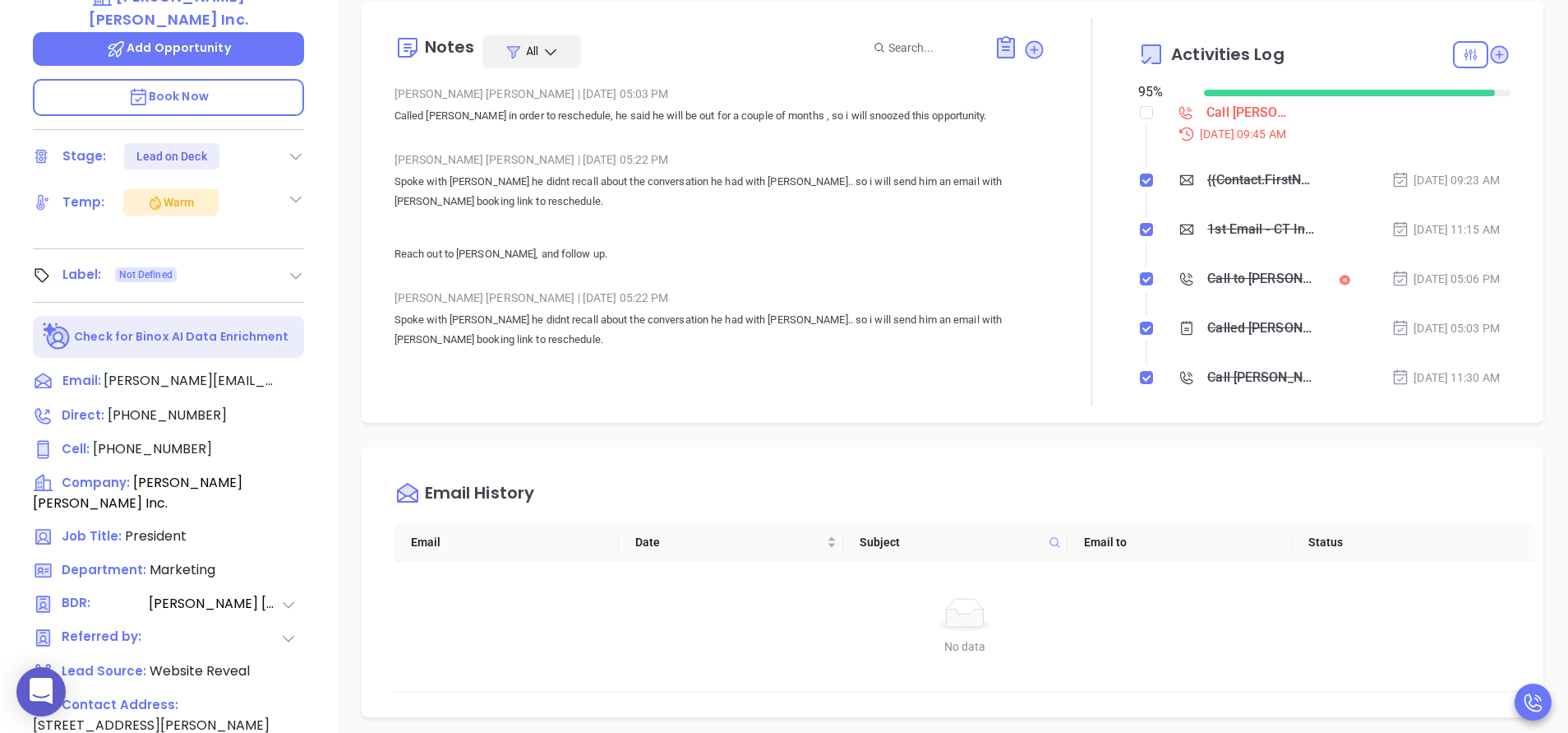
click at [324, 313] on div "[PERSON_NAME] President [PERSON_NAME] [PERSON_NAME] Inc. Add Opportunity Book N…" at bounding box center [168, 190] width 337 height 916
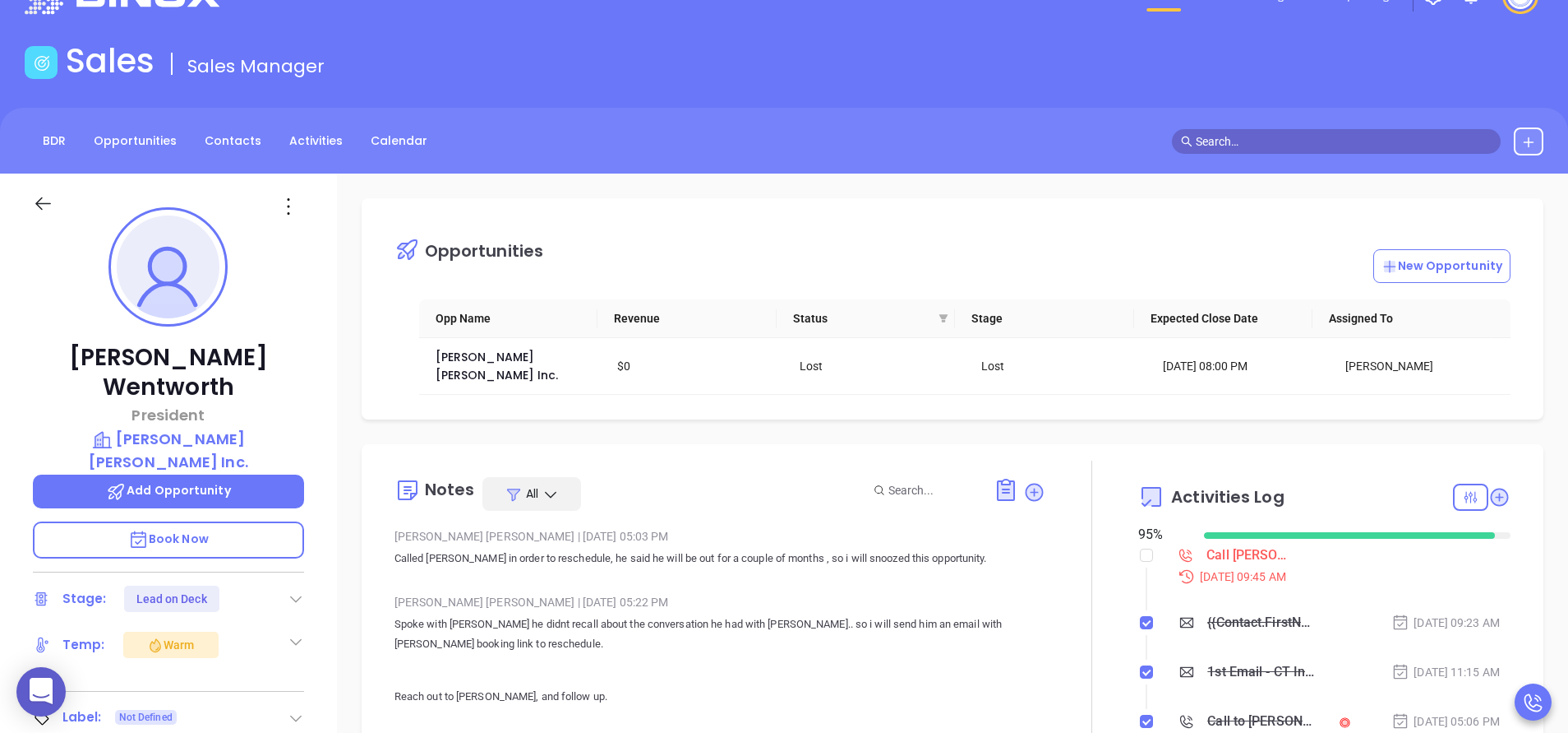
scroll to position [0, 0]
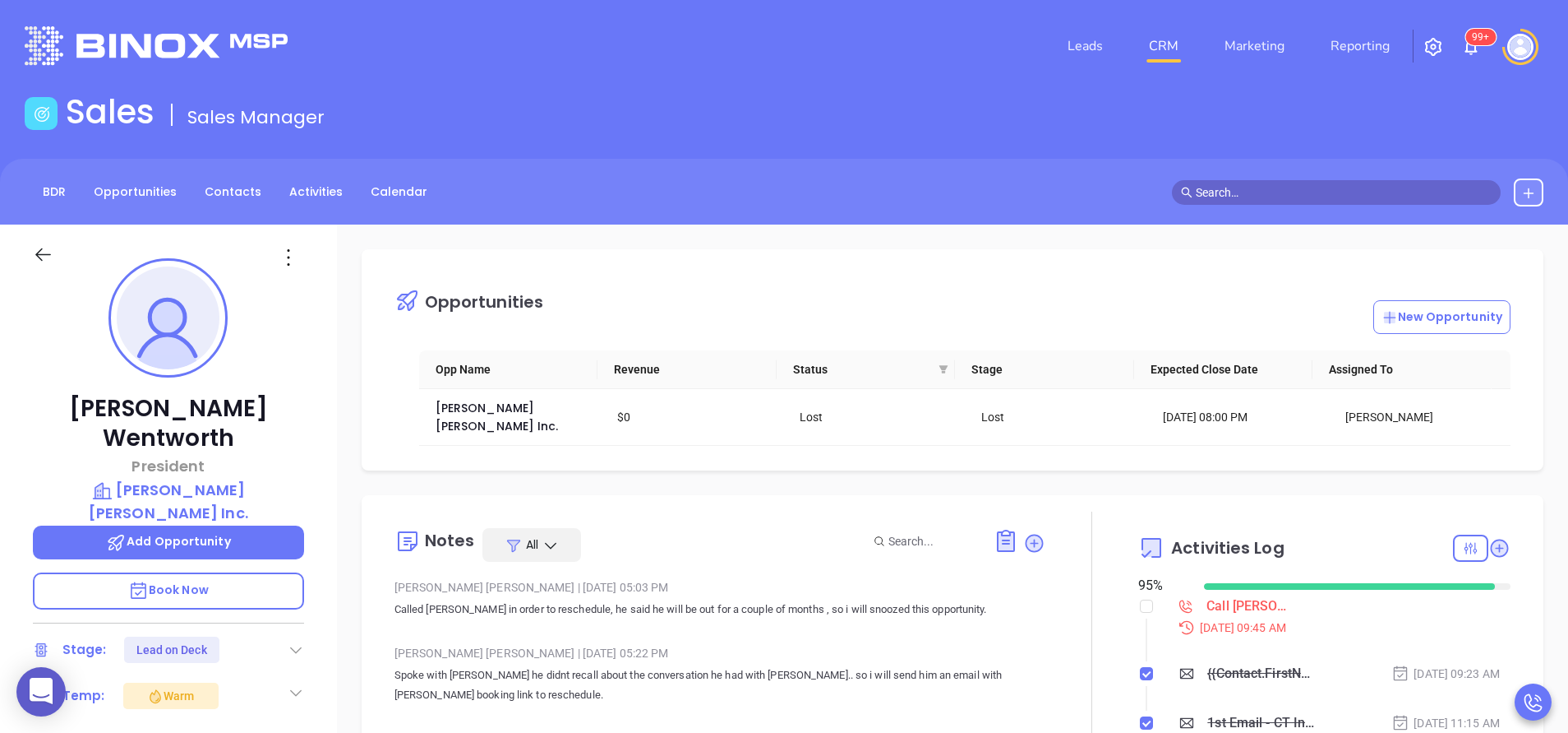
click at [328, 340] on div "[PERSON_NAME] President [PERSON_NAME] [PERSON_NAME] Inc. Add Opportunity Book N…" at bounding box center [168, 682] width 337 height 916
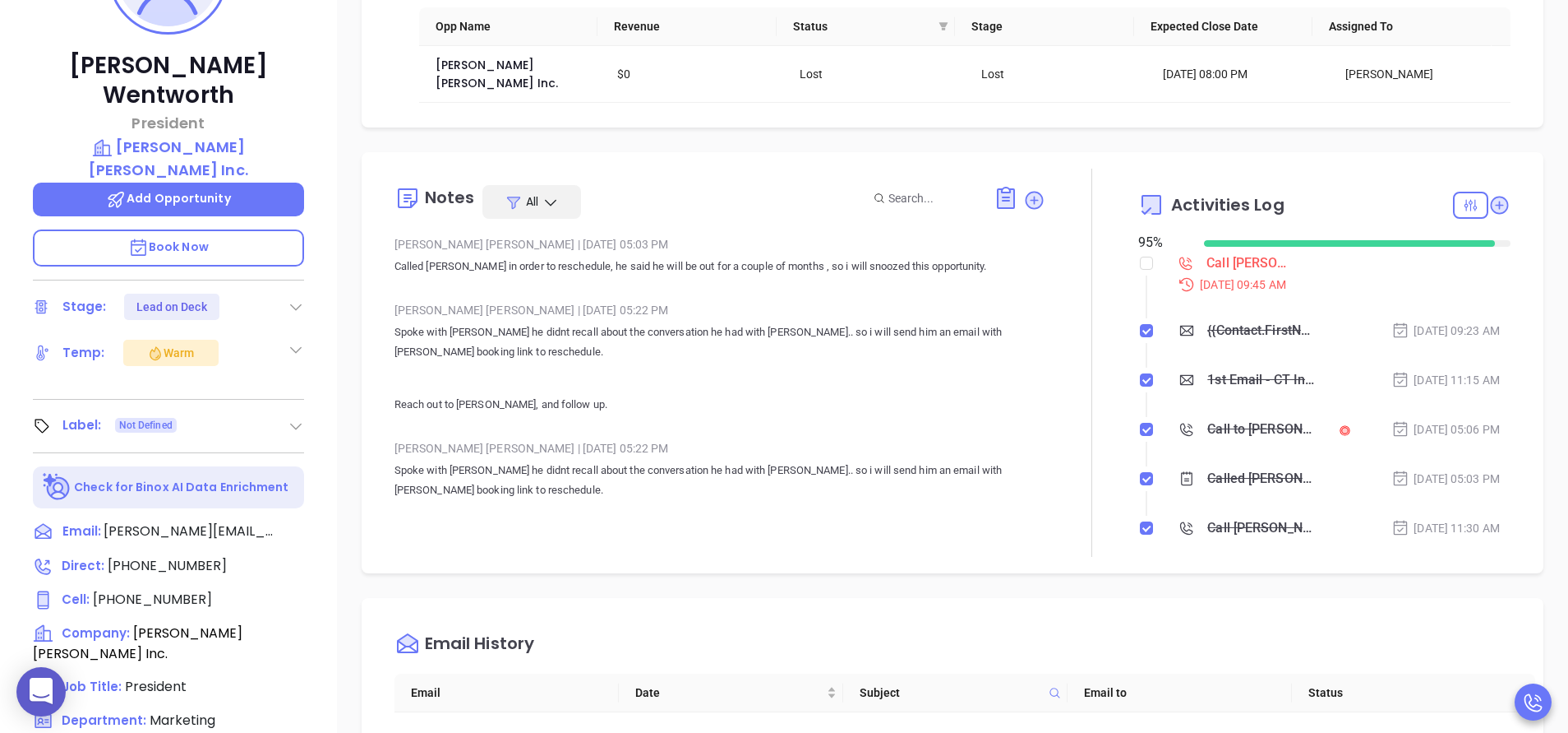
scroll to position [345, 0]
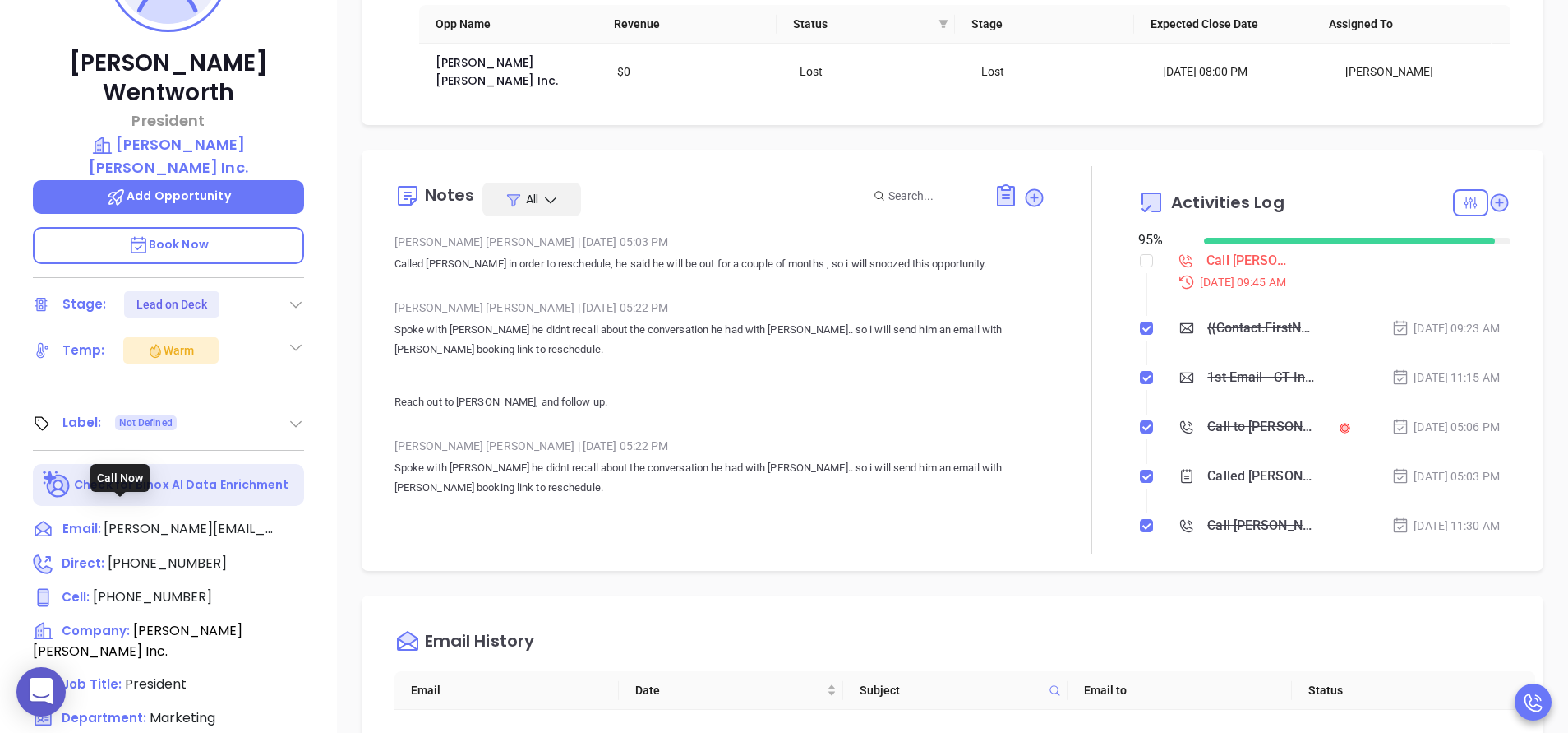
click at [154, 554] on span "[PHONE_NUMBER]" at bounding box center [167, 563] width 119 height 19
type input "[PHONE_NUMBER]"
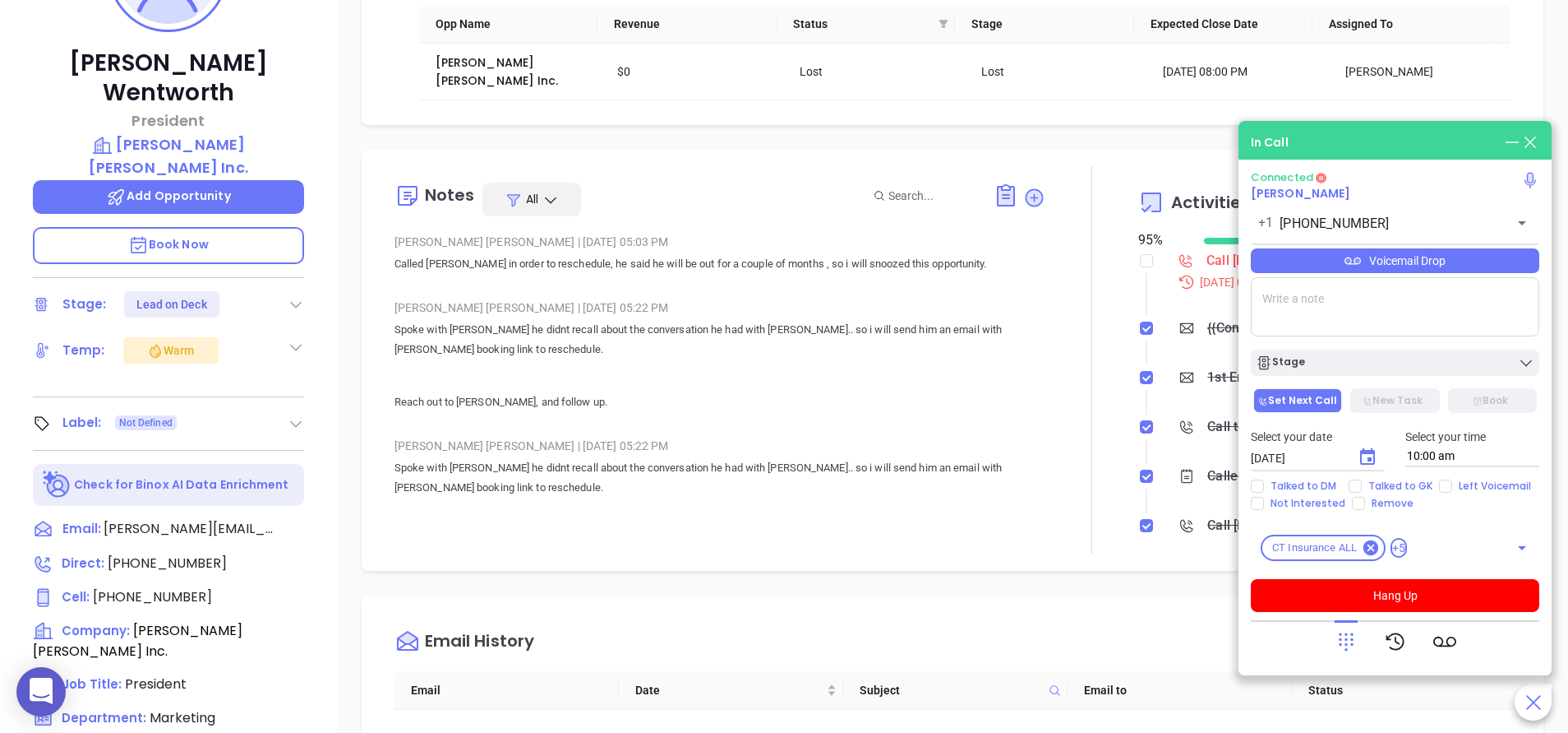
click at [921, 434] on div "[PERSON_NAME] | [DATE] 05:22 PM" at bounding box center [720, 446] width 651 height 24
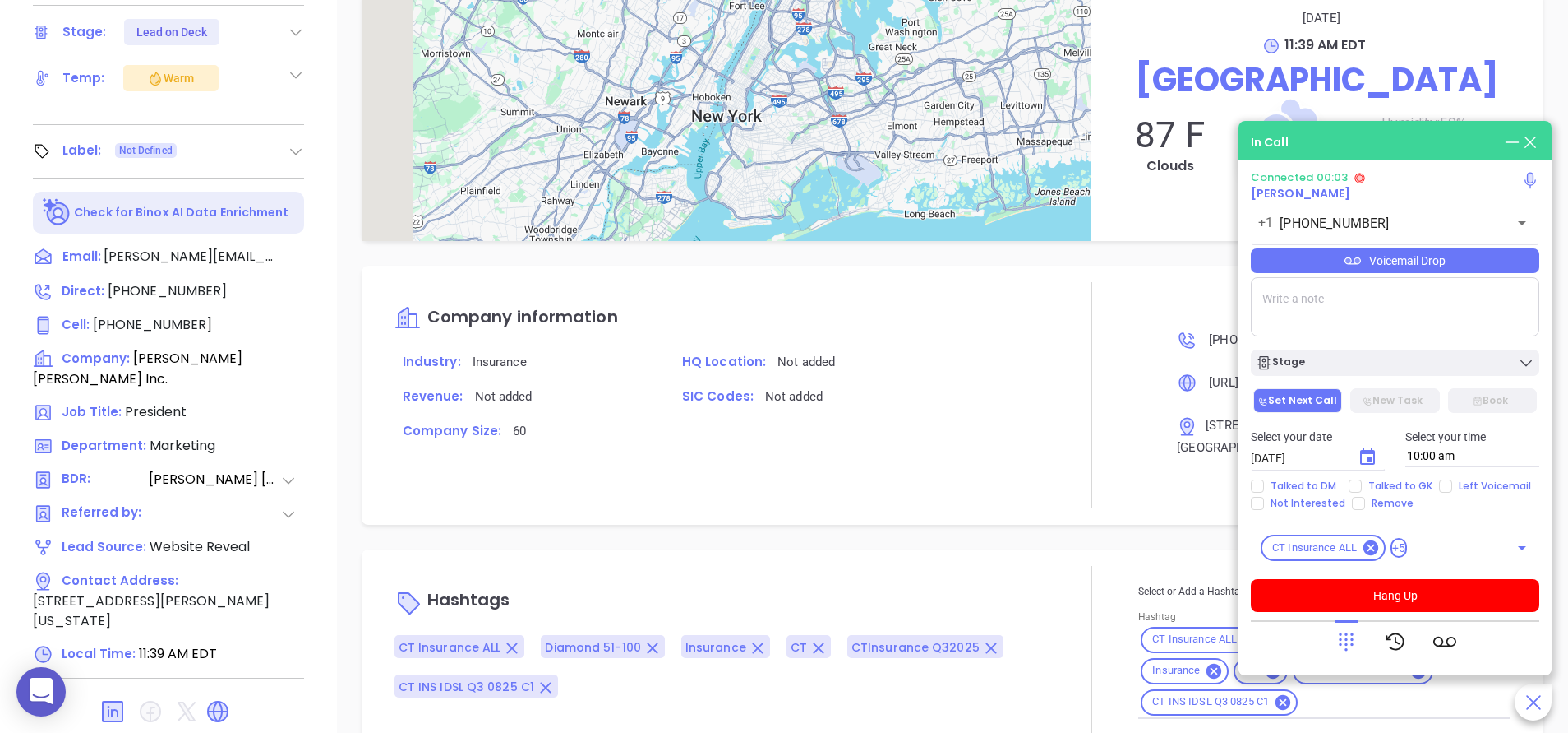
scroll to position [643, 0]
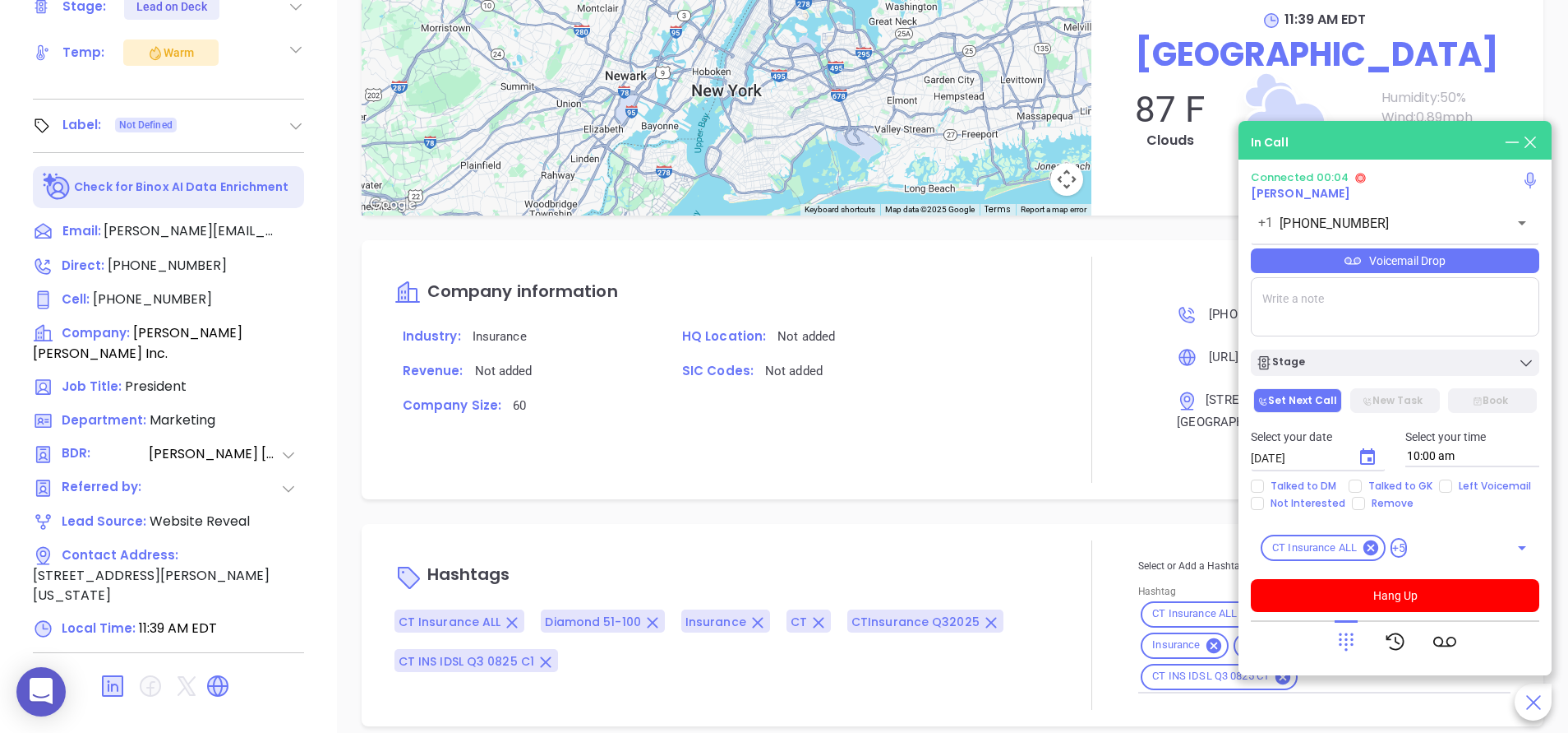
click at [1100, 194] on div "[DATE] 11:39 AM EDT Farmington 87 F Clouds Humidity: 50 % Wind: 0.89 mph" at bounding box center [1317, 90] width 452 height 250
click at [331, 348] on div "[PERSON_NAME] President [PERSON_NAME] [PERSON_NAME] Inc. Add Opportunity Book N…" at bounding box center [168, 39] width 337 height 916
click at [316, 342] on div "[PERSON_NAME] President [PERSON_NAME] [PERSON_NAME] Inc. Add Opportunity Book N…" at bounding box center [168, 39] width 337 height 916
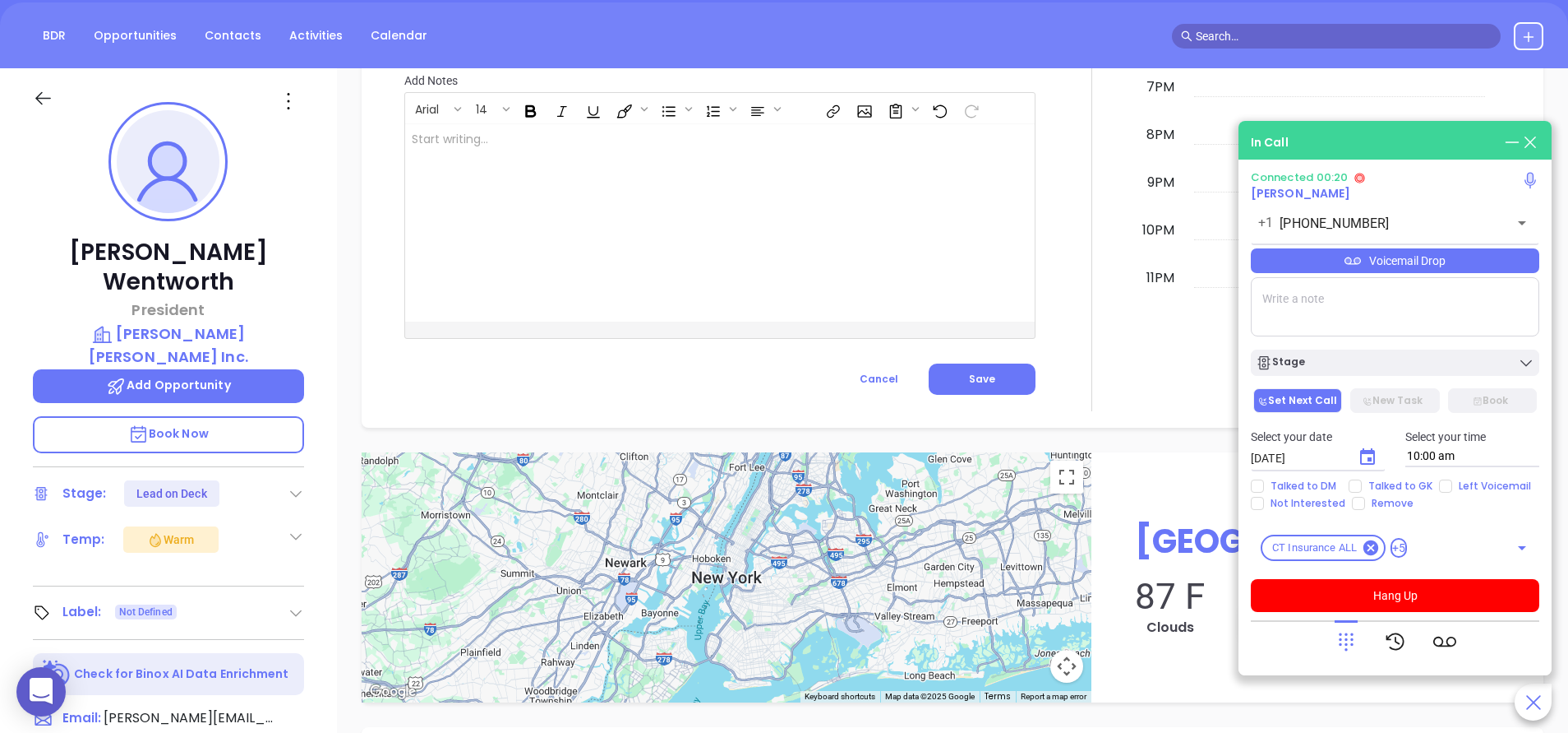
scroll to position [149, 0]
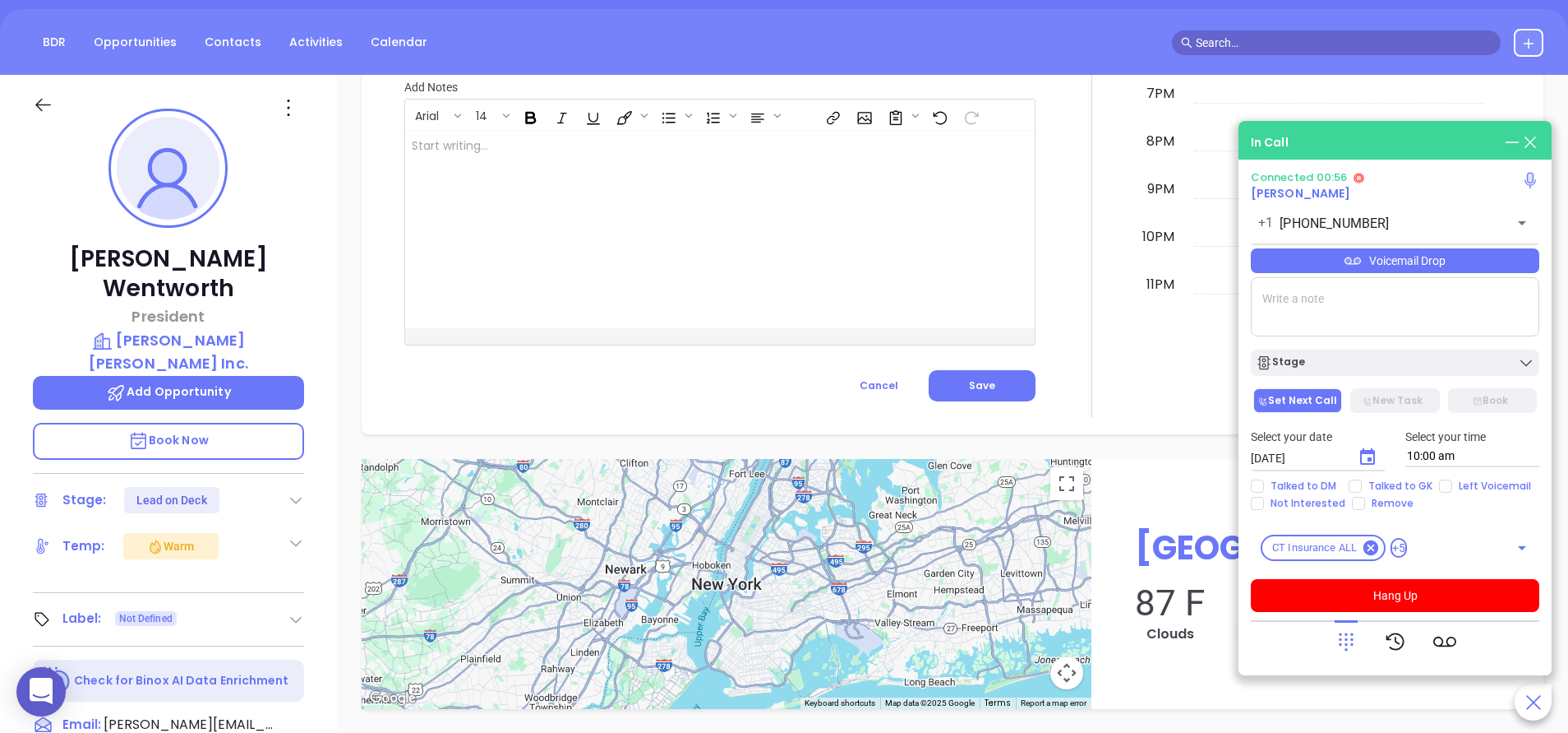
click at [1393, 268] on div "Voicemail Drop" at bounding box center [1394, 261] width 288 height 24
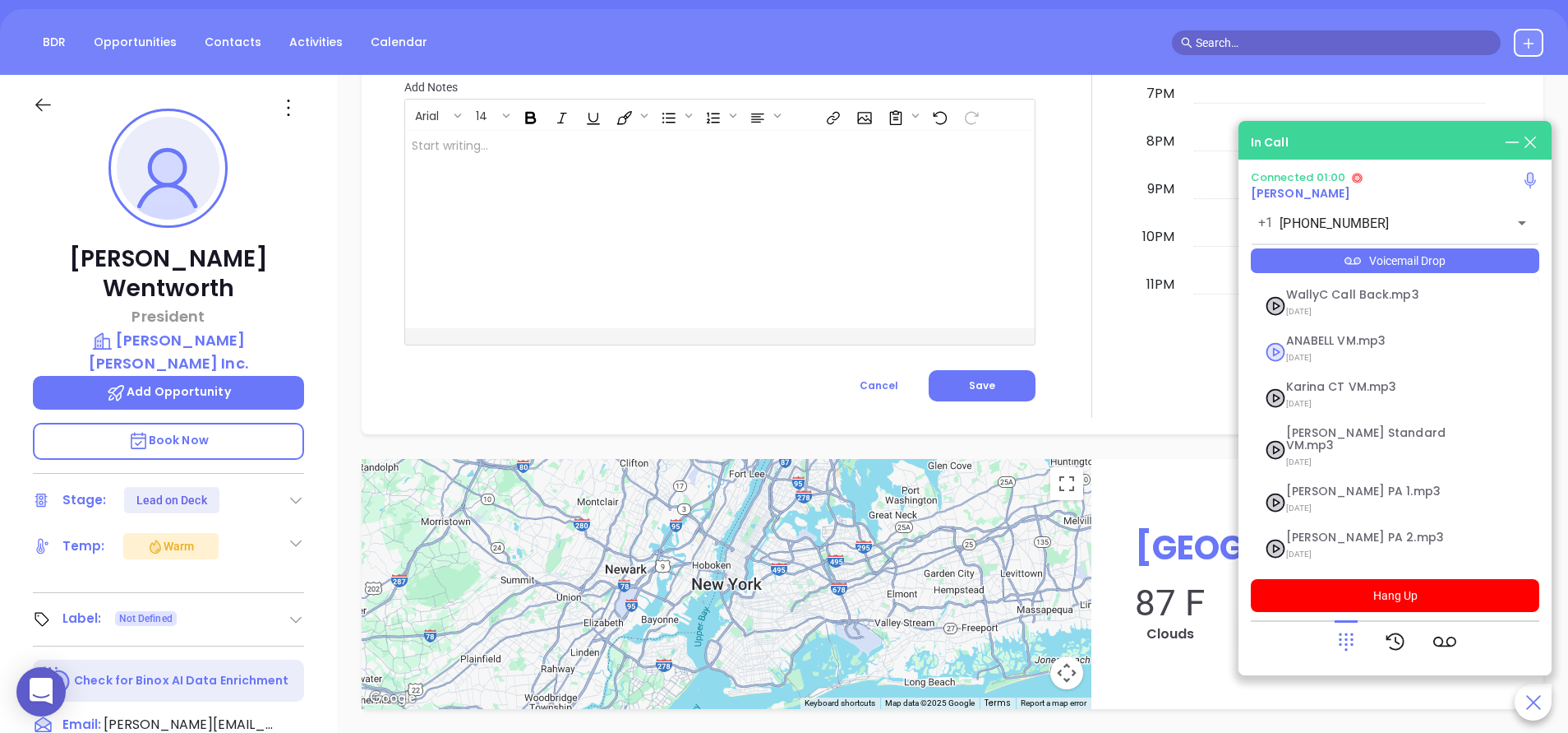
click at [1327, 351] on span "[DATE]" at bounding box center [1375, 358] width 177 height 22
checkbox input "true"
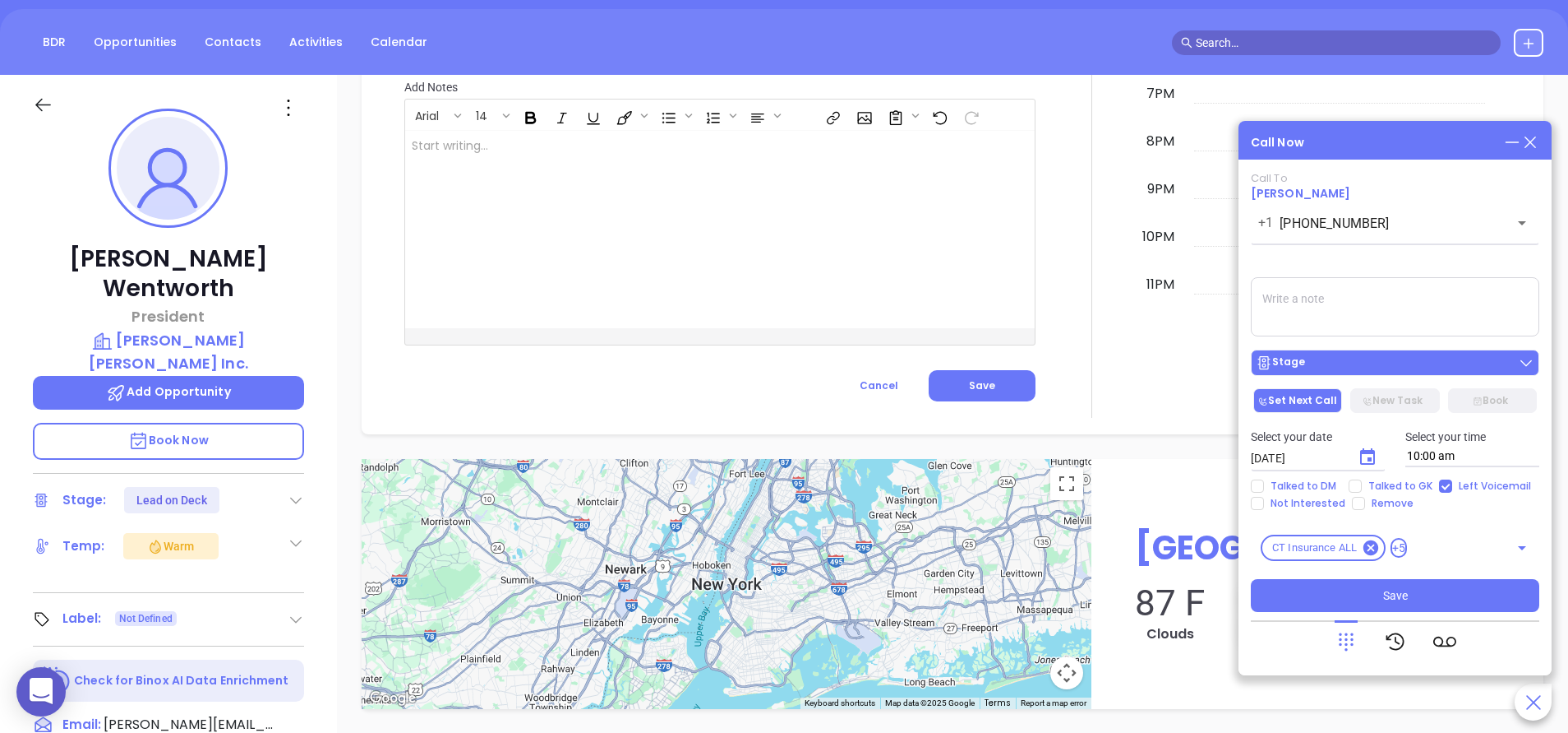
click at [1384, 355] on div "Stage" at bounding box center [1395, 363] width 279 height 17
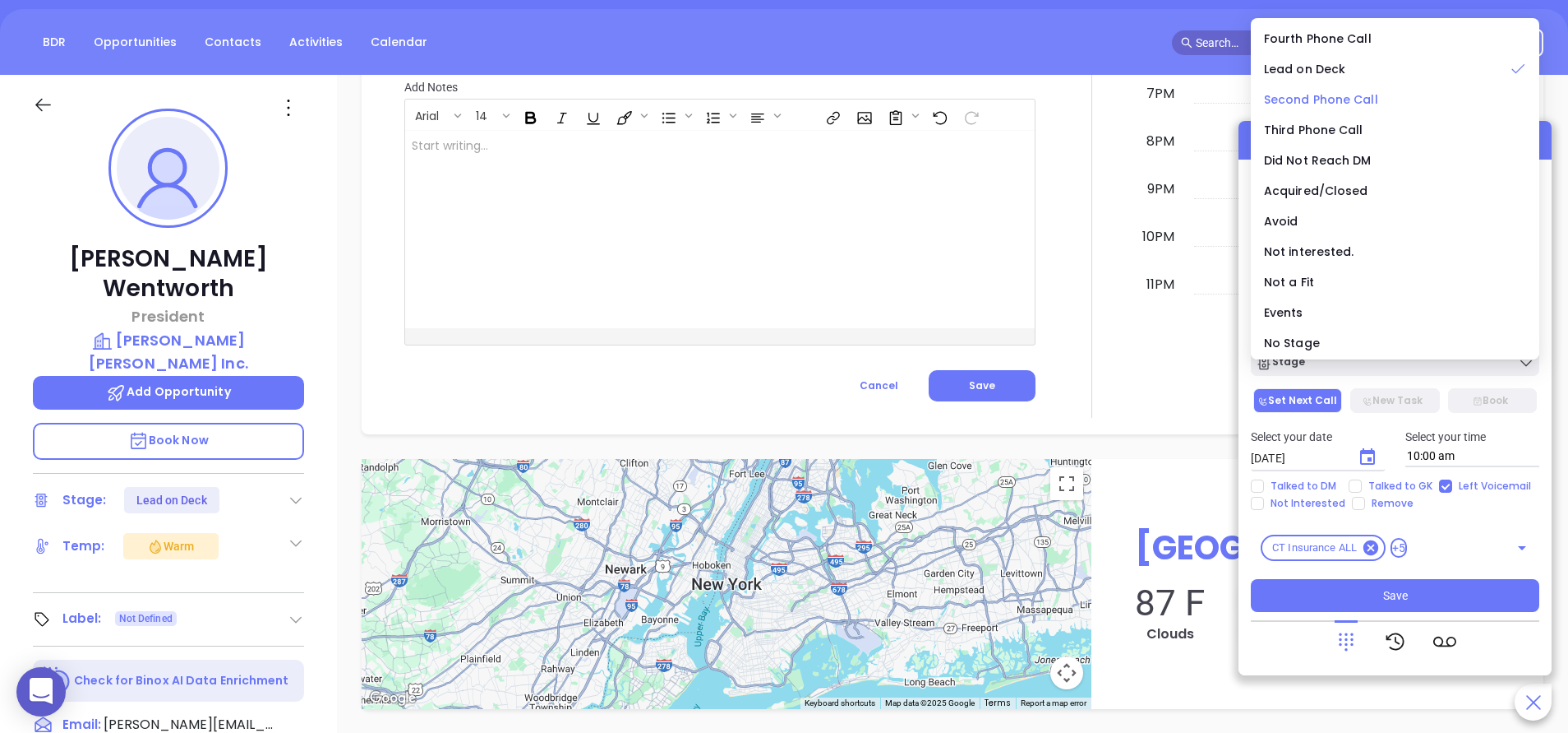
click at [1336, 96] on span "Second Phone Call" at bounding box center [1321, 99] width 114 height 17
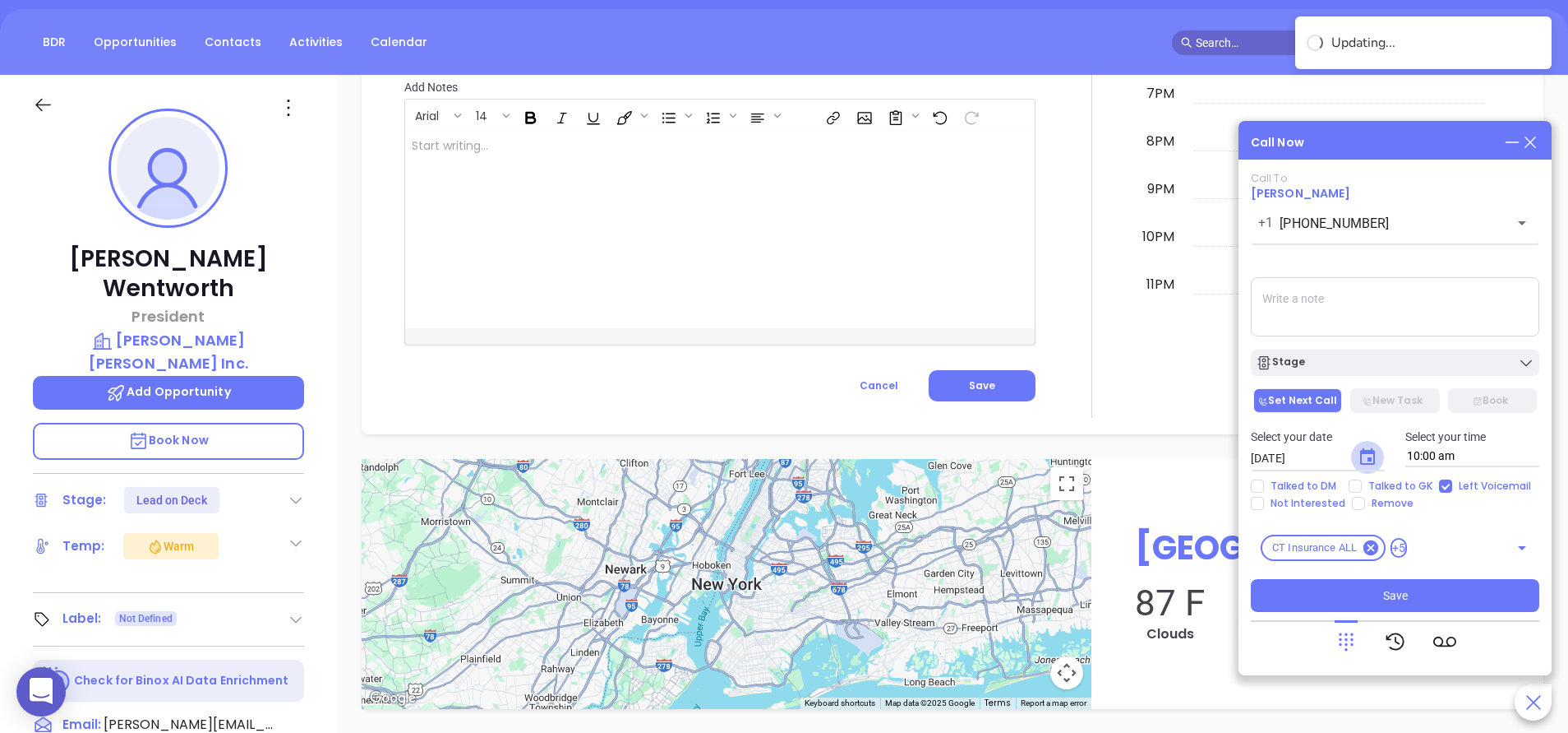
click at [1371, 448] on icon "Choose date, selected date is Aug 13, 2025" at bounding box center [1367, 457] width 20 height 20
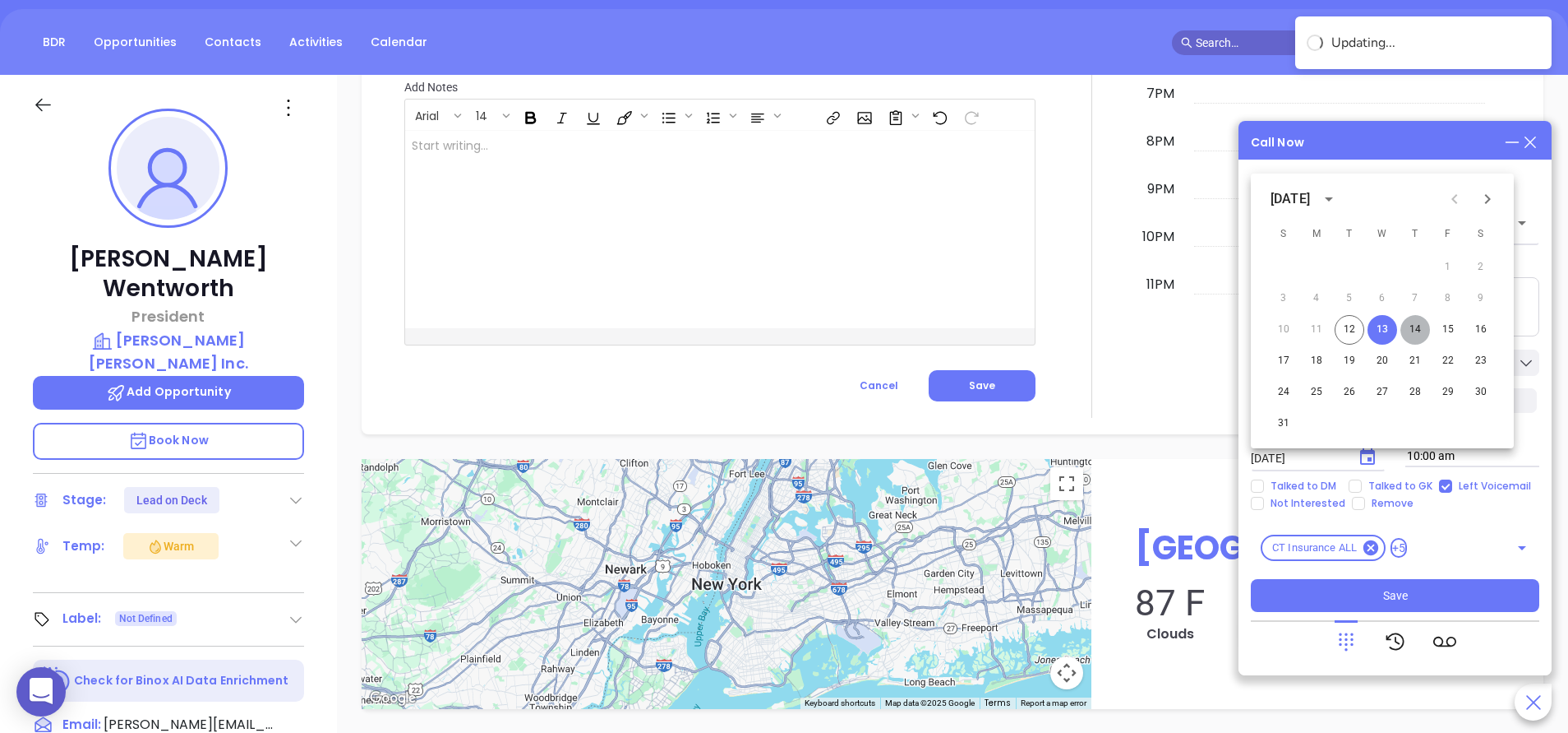
click at [1409, 322] on button "14" at bounding box center [1416, 330] width 30 height 30
type input "[DATE]"
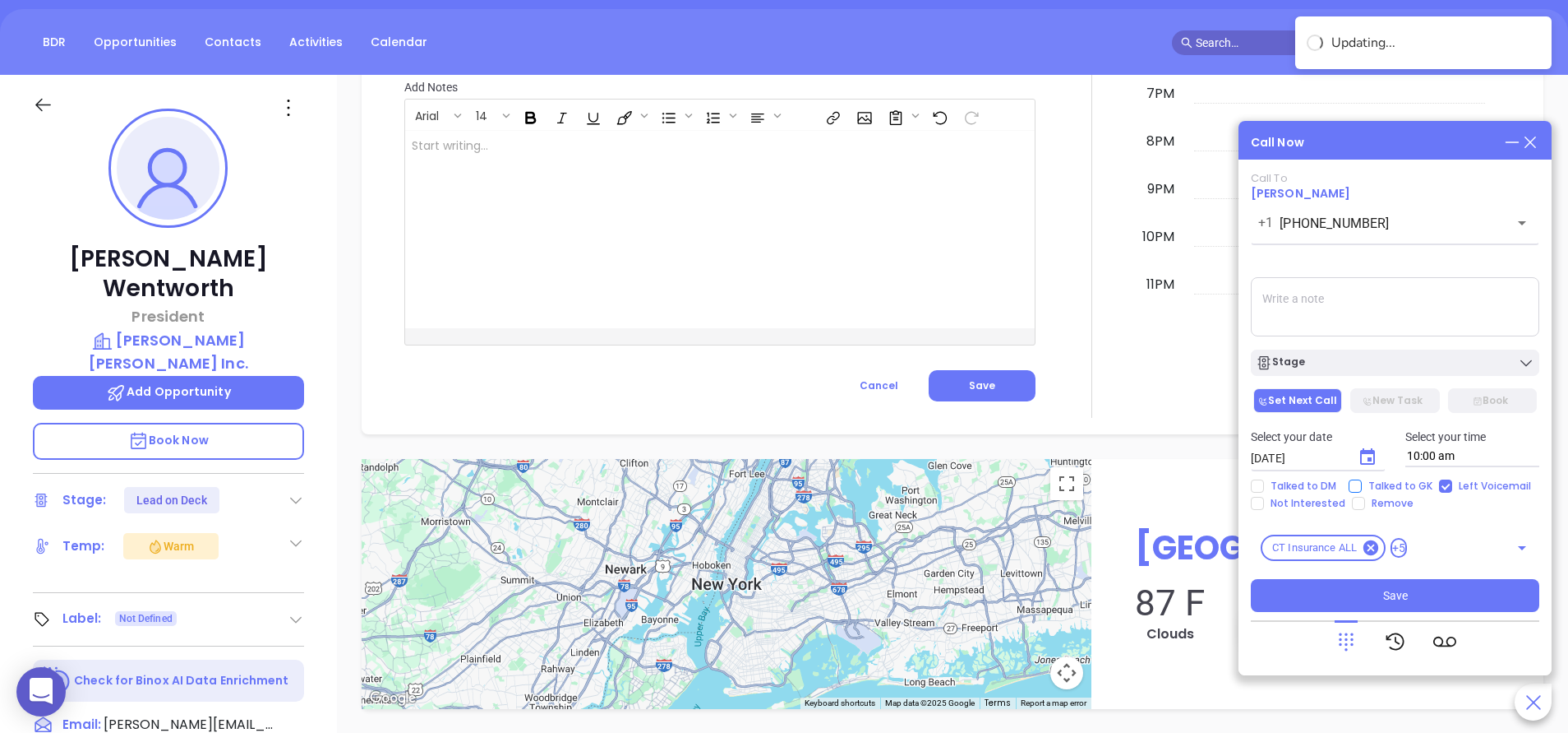
click at [1362, 487] on span "Talked to GK" at bounding box center [1401, 486] width 77 height 13
click at [1362, 487] on input "Talked to GK" at bounding box center [1356, 486] width 13 height 13
checkbox input "true"
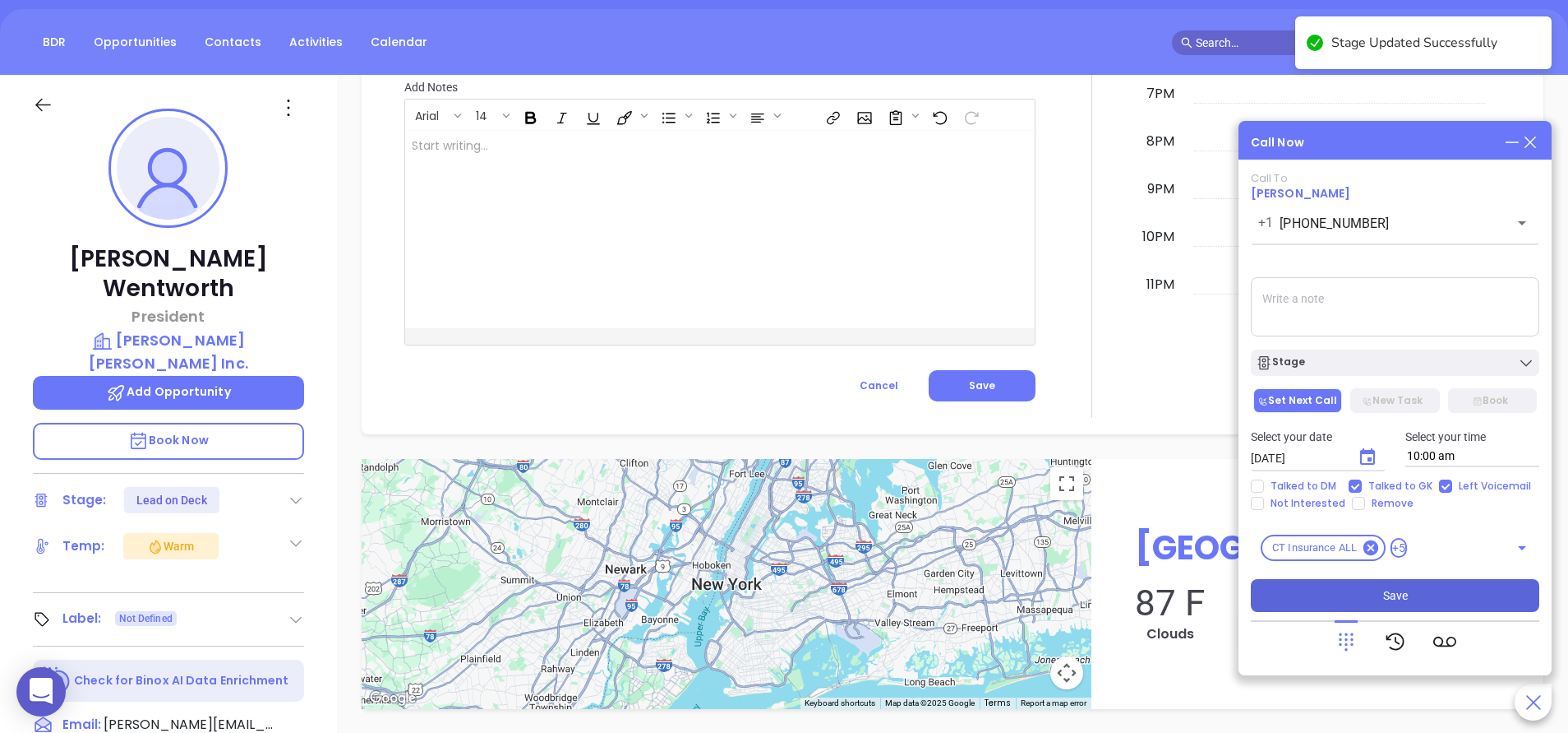
click at [1389, 595] on span "Save" at bounding box center [1395, 595] width 24 height 18
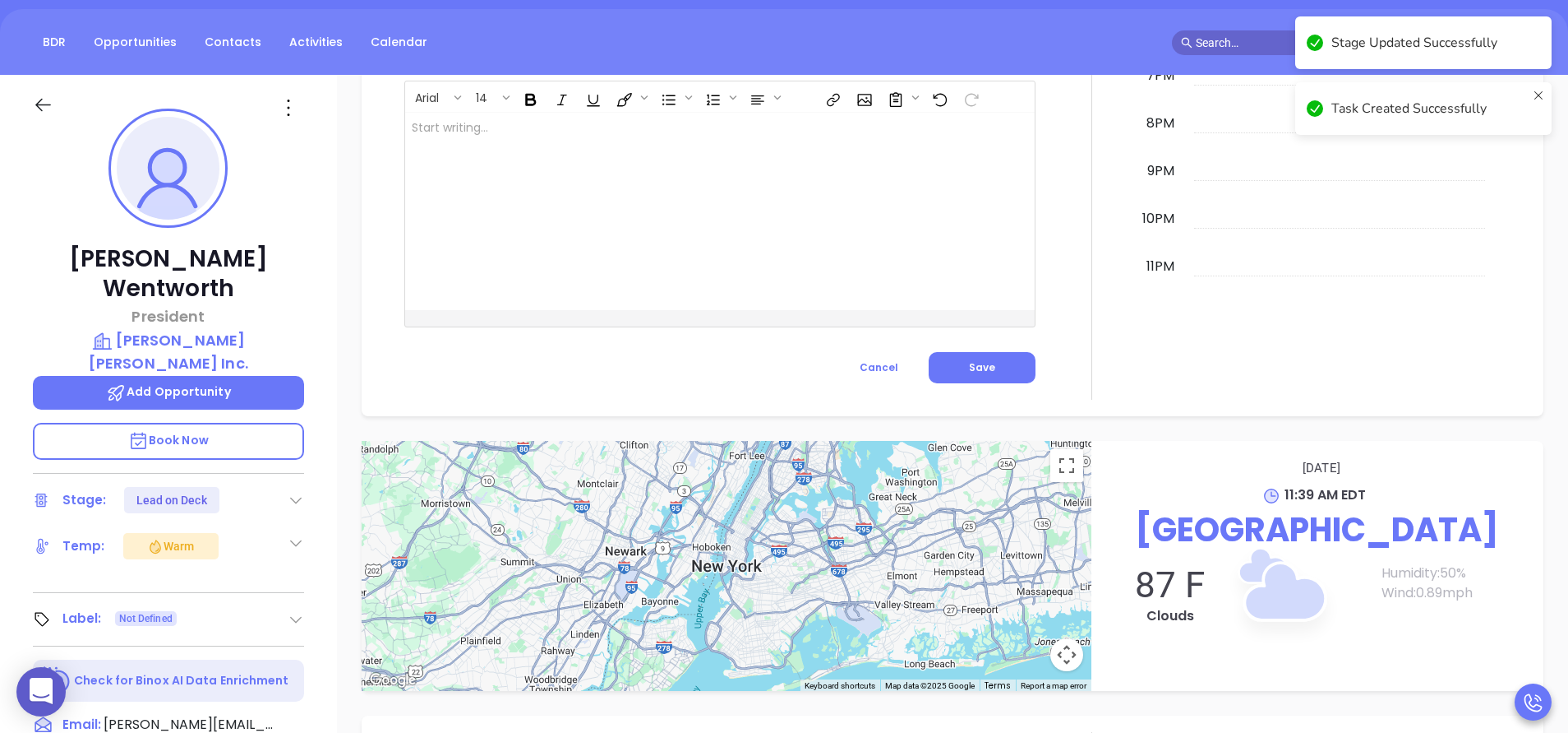
scroll to position [1462, 0]
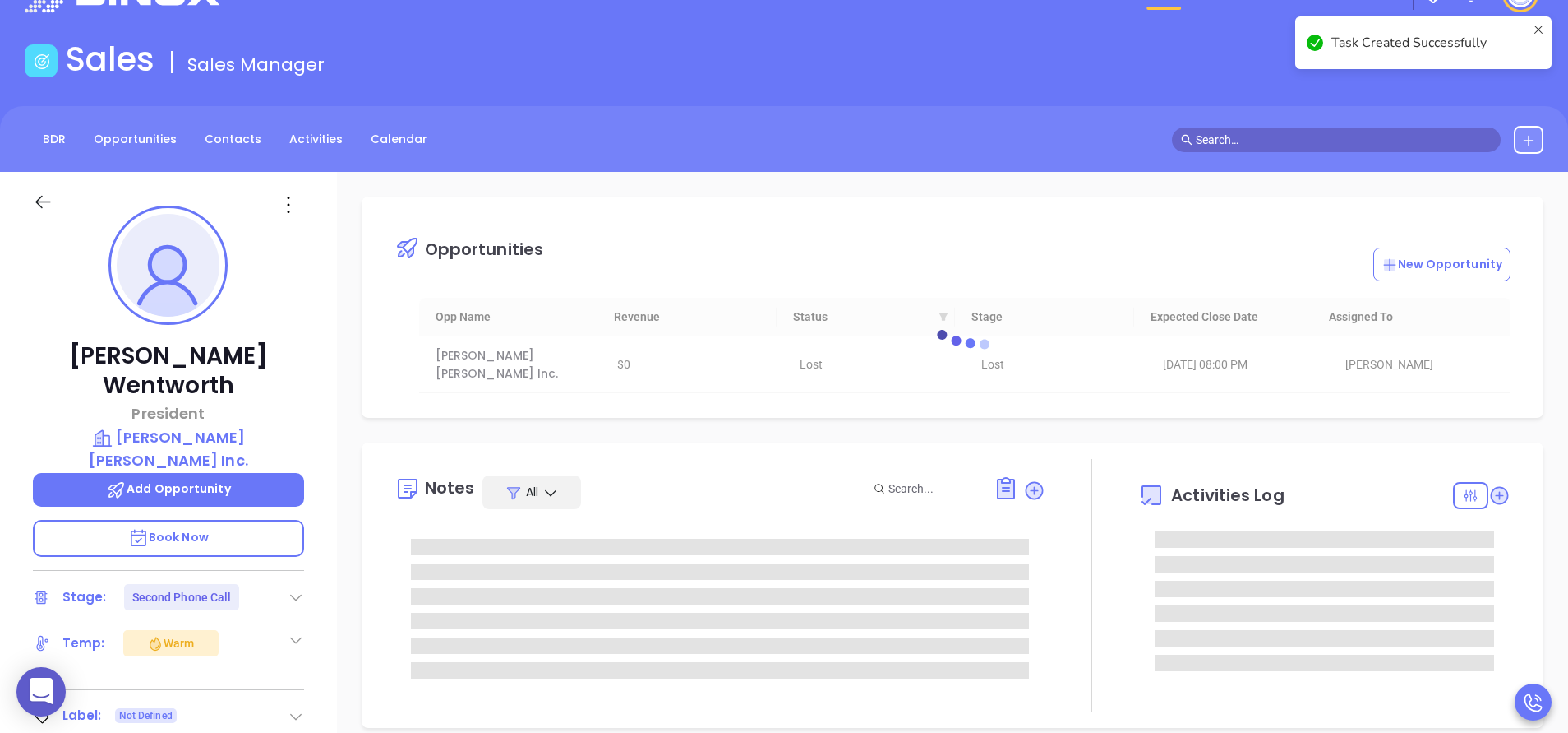
scroll to position [51, 0]
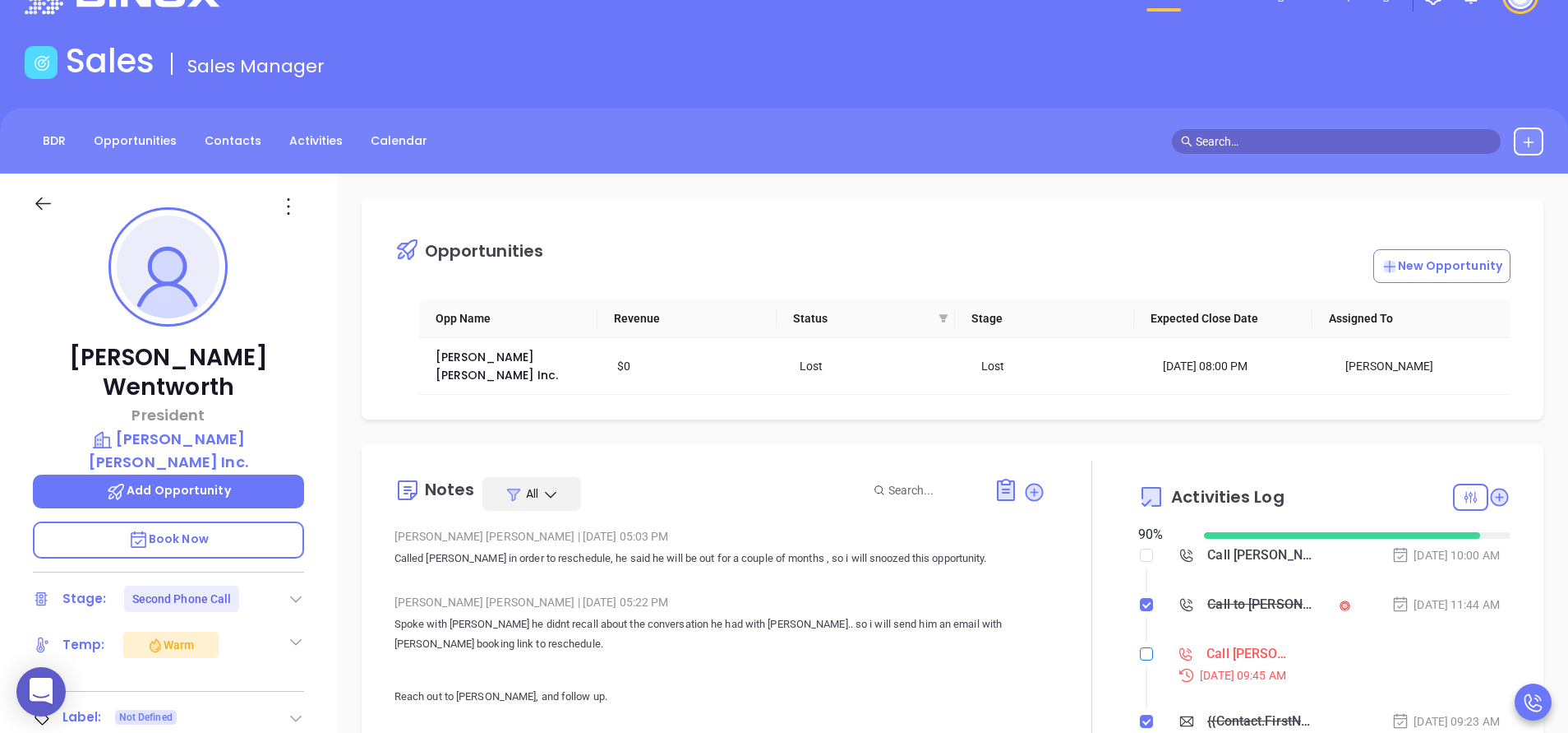
click at [1140, 647] on input "checkbox" at bounding box center [1147, 653] width 13 height 13
checkbox input "true"
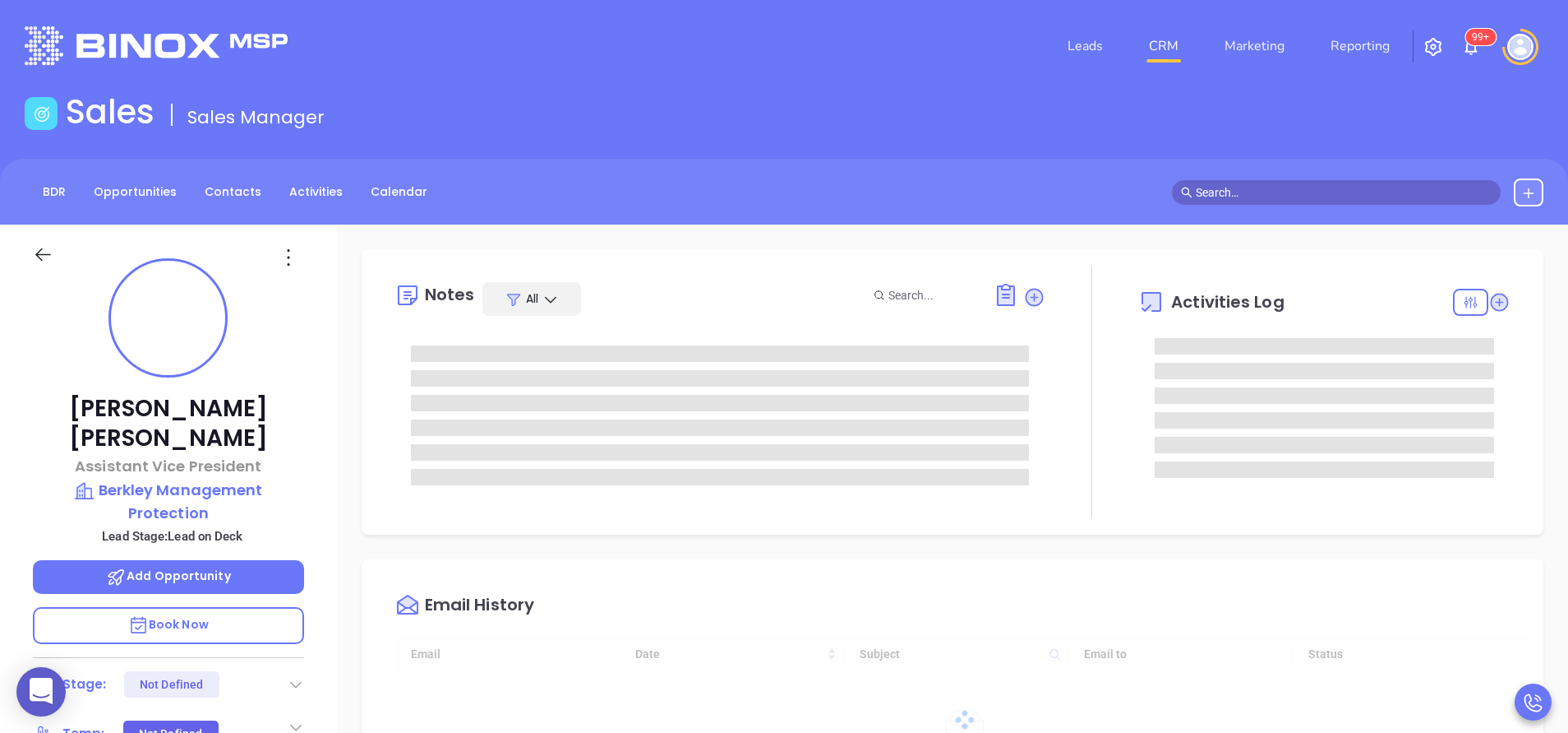
type input "[DATE]"
type input "[PERSON_NAME]"
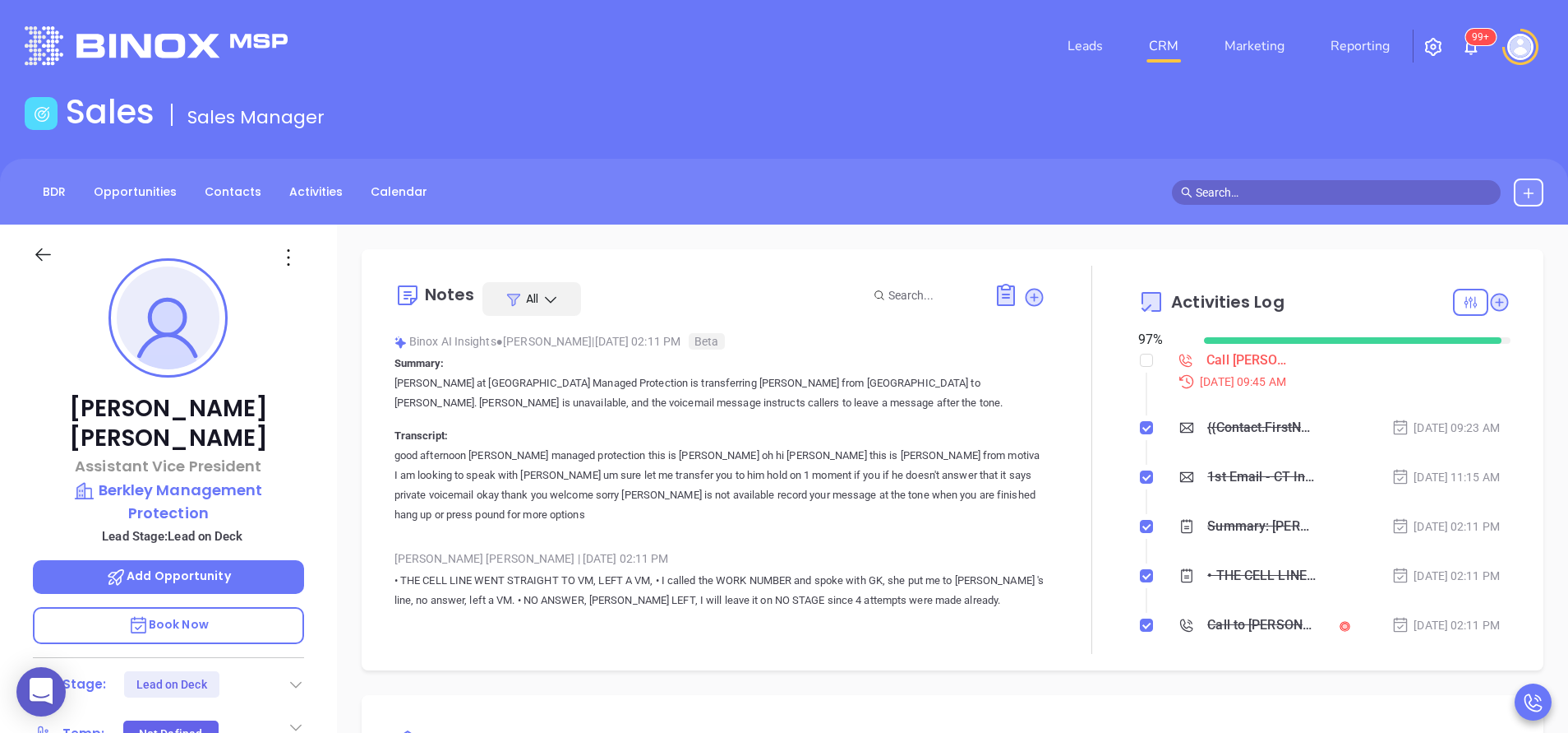
click at [314, 390] on div "[PERSON_NAME] Assistant Vice President Berkley Management Protection Lead Stage…" at bounding box center [168, 682] width 337 height 916
click at [583, 466] on p "good afternoon Berkeley managed protection this is Amy oh hi Amy this is Milton…" at bounding box center [720, 485] width 651 height 79
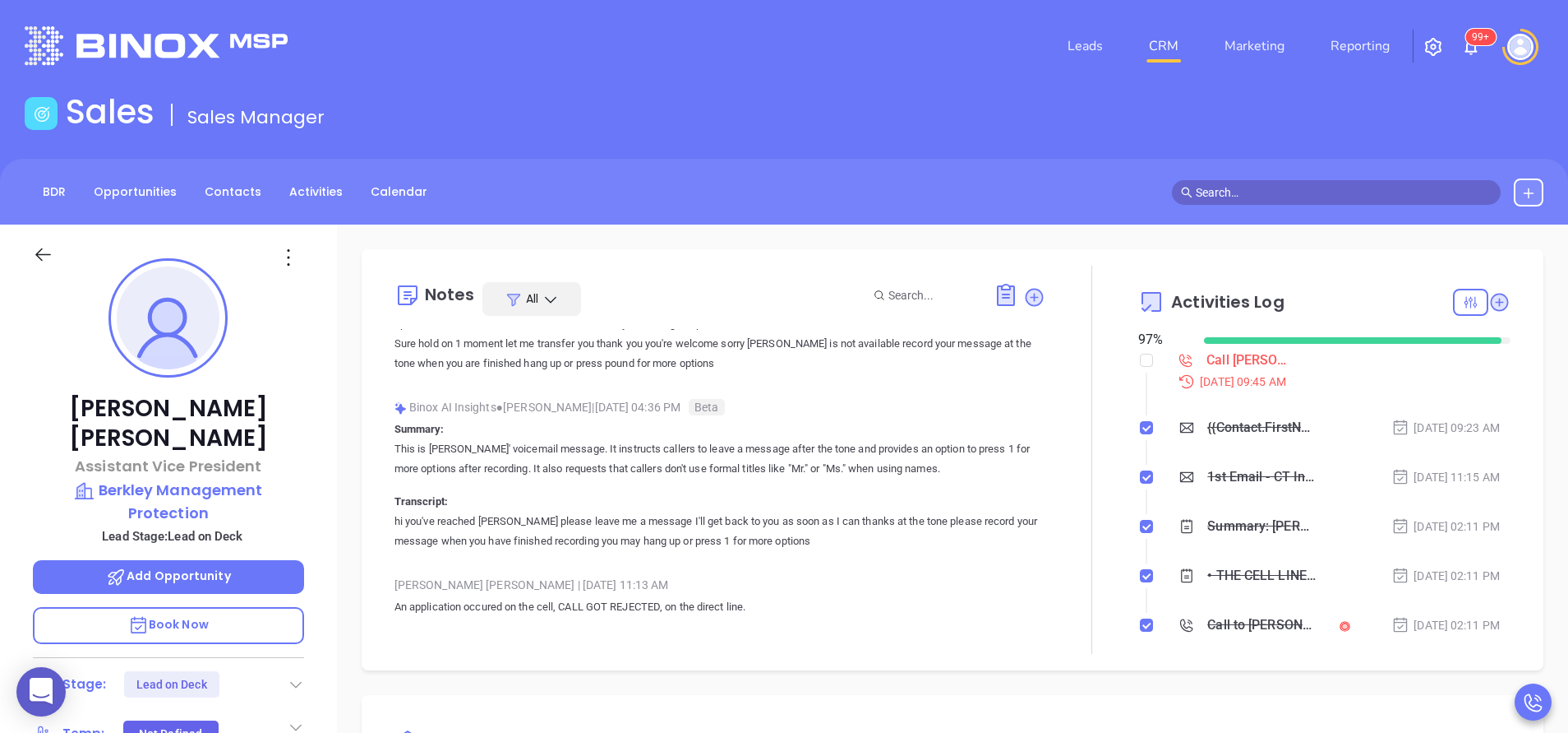
scroll to position [740, 0]
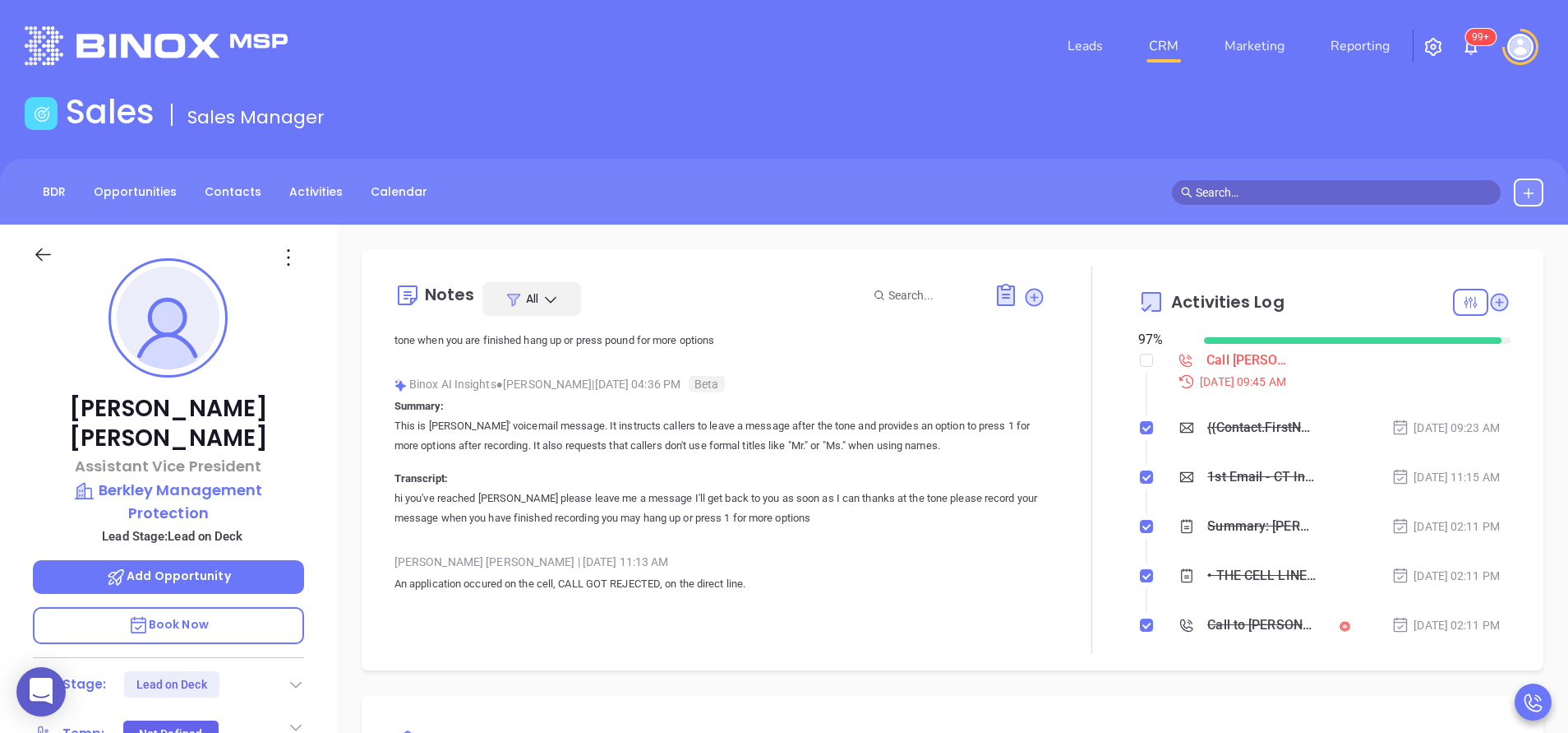
click at [458, 436] on p "This is Mike Dwires' voicemail message. It instructs callers to leave a message…" at bounding box center [720, 435] width 651 height 39
click at [327, 421] on div "Mike Dwyer Assistant Vice President Berkley Management Protection Lead Stage: L…" at bounding box center [168, 682] width 337 height 916
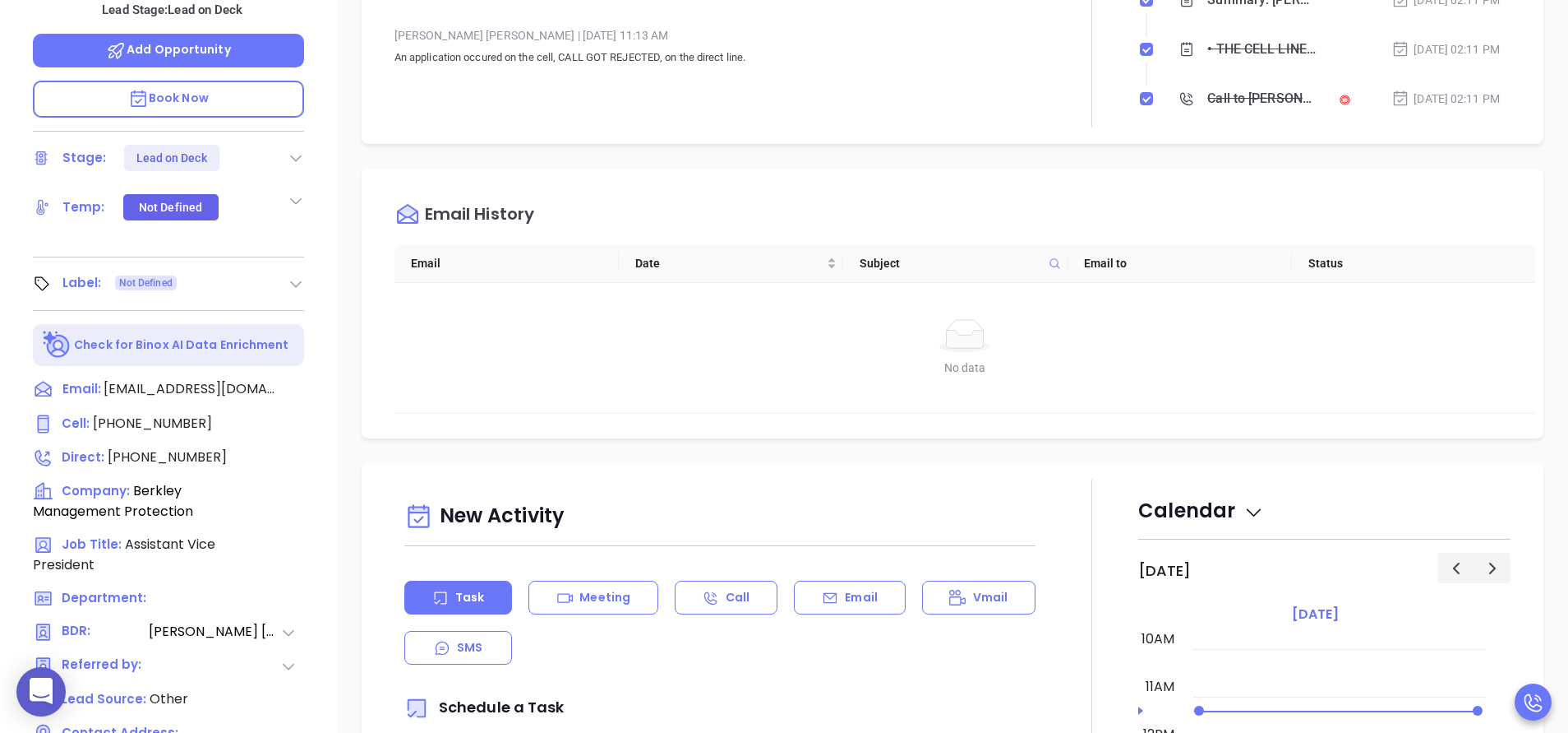
scroll to position [495, 0]
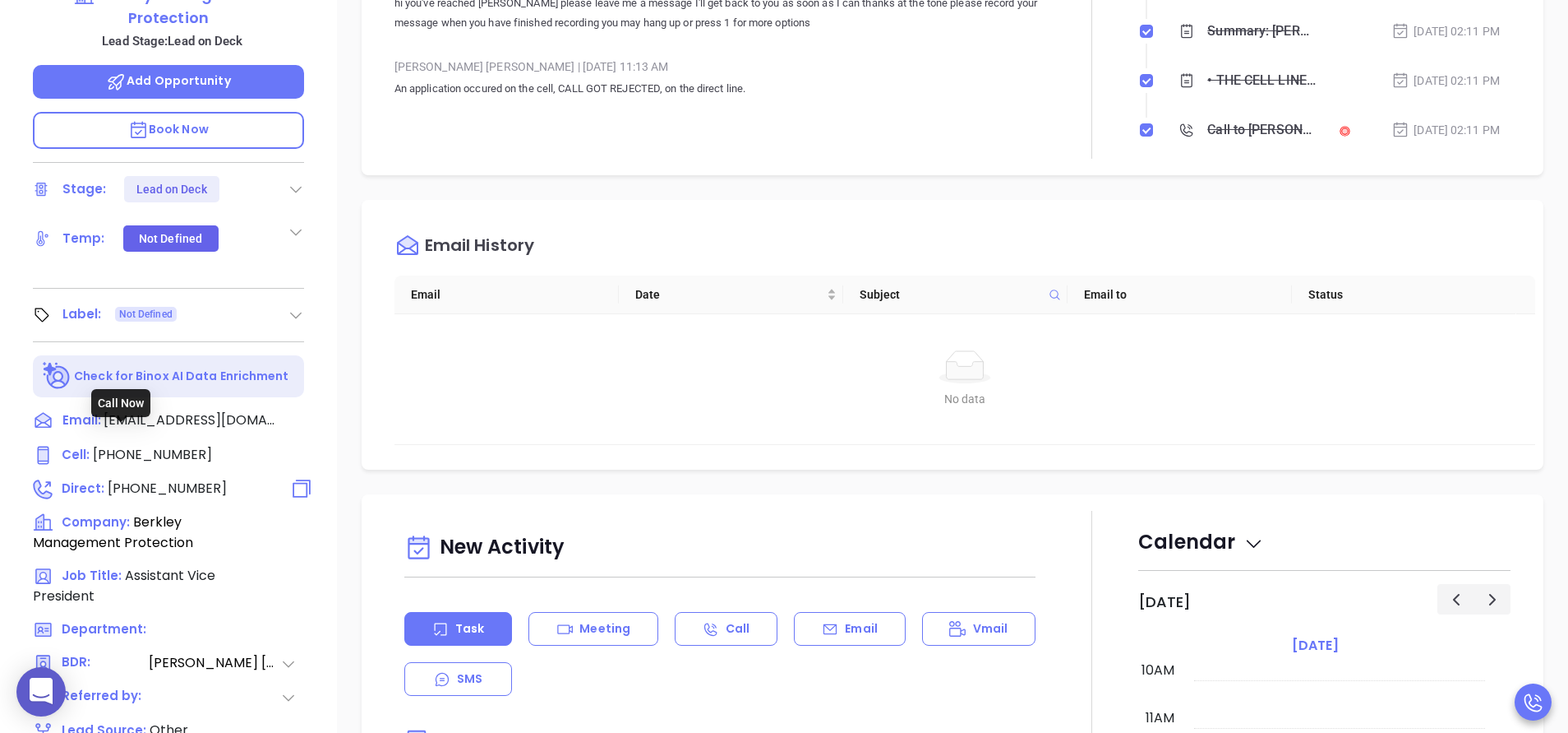
click at [190, 479] on span "(959) 205-5000" at bounding box center [167, 488] width 119 height 19
type input "(959) 205-5000"
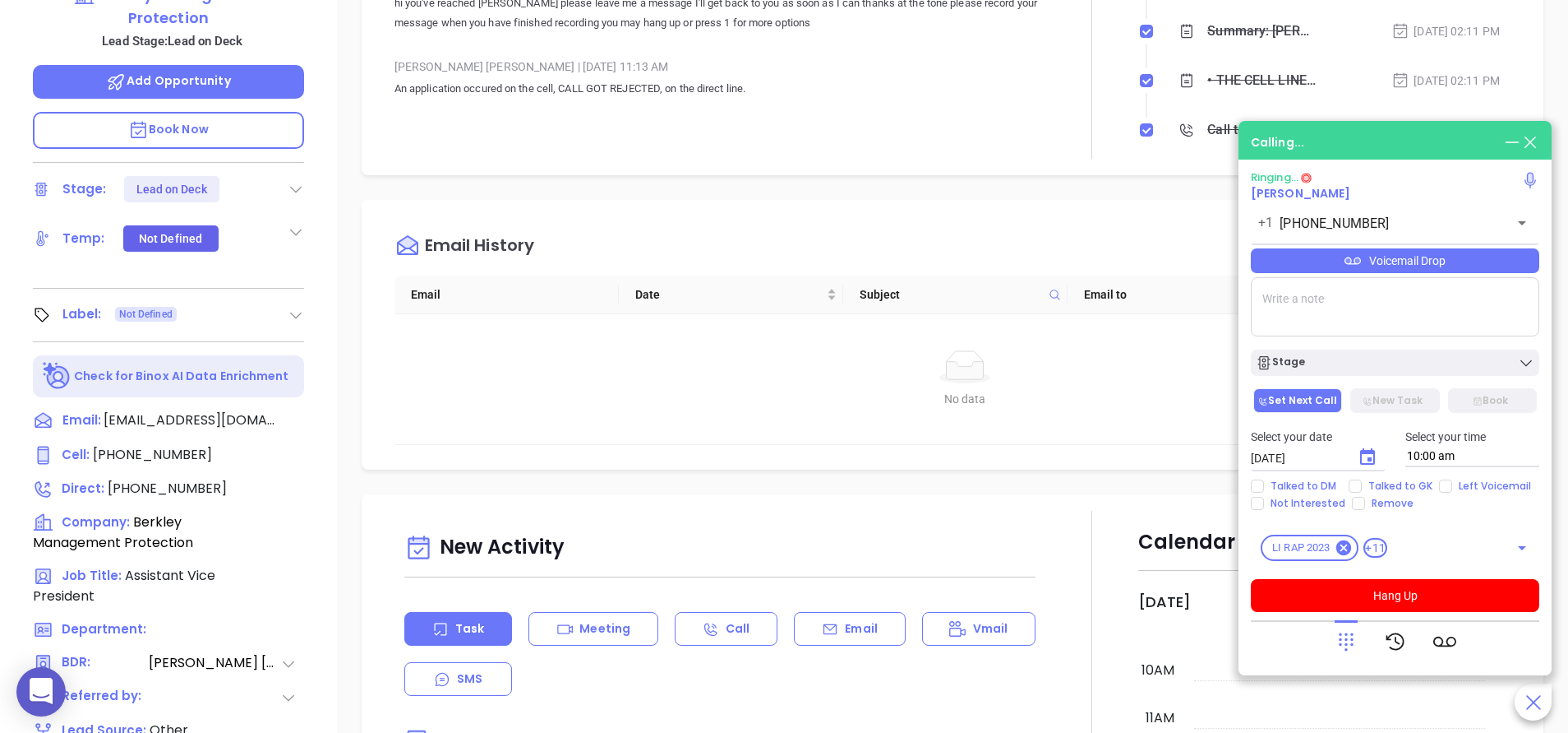
click at [327, 227] on div "Mike Dwyer Assistant Vice President Berkley Management Protection Lead Stage: L…" at bounding box center [168, 188] width 337 height 916
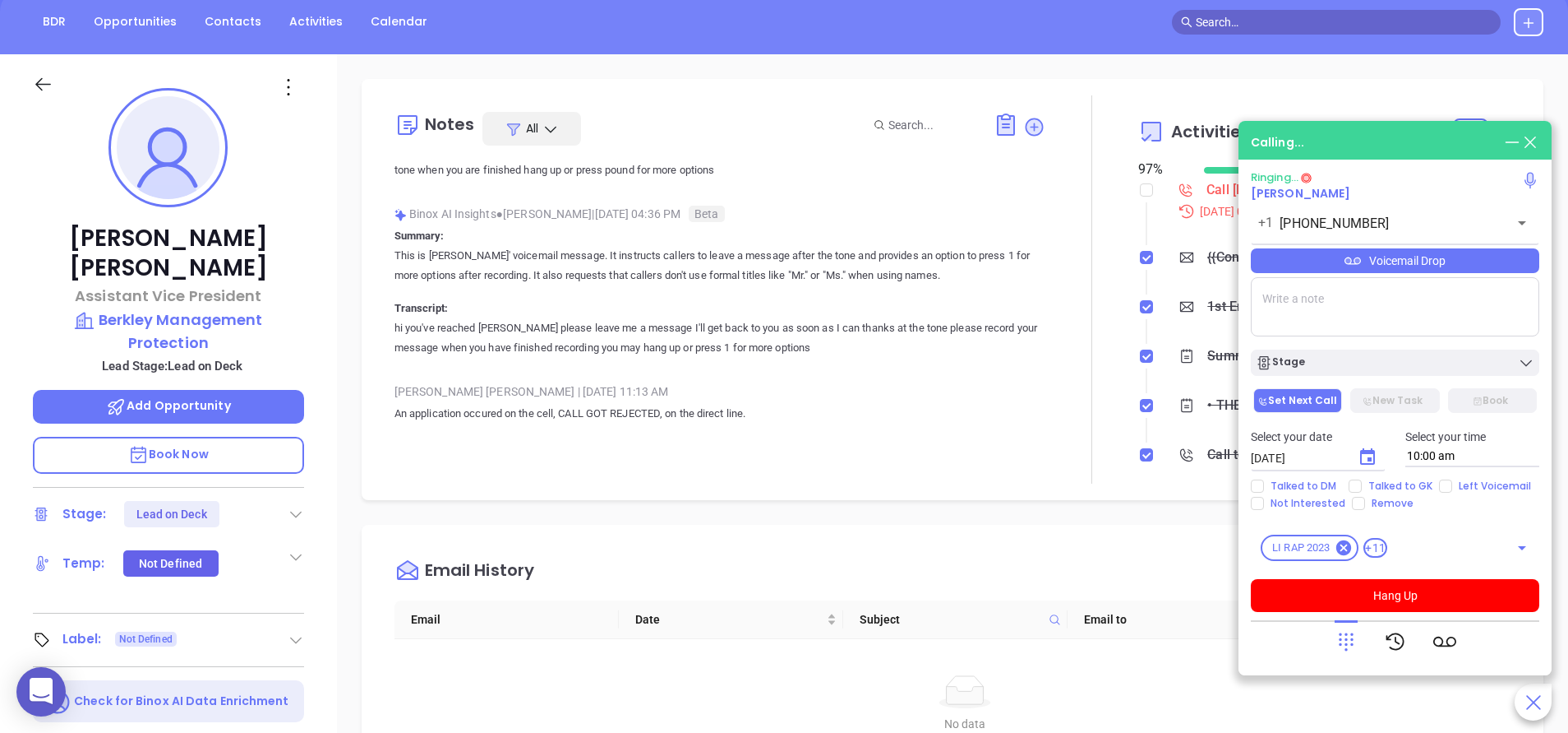
scroll to position [149, 0]
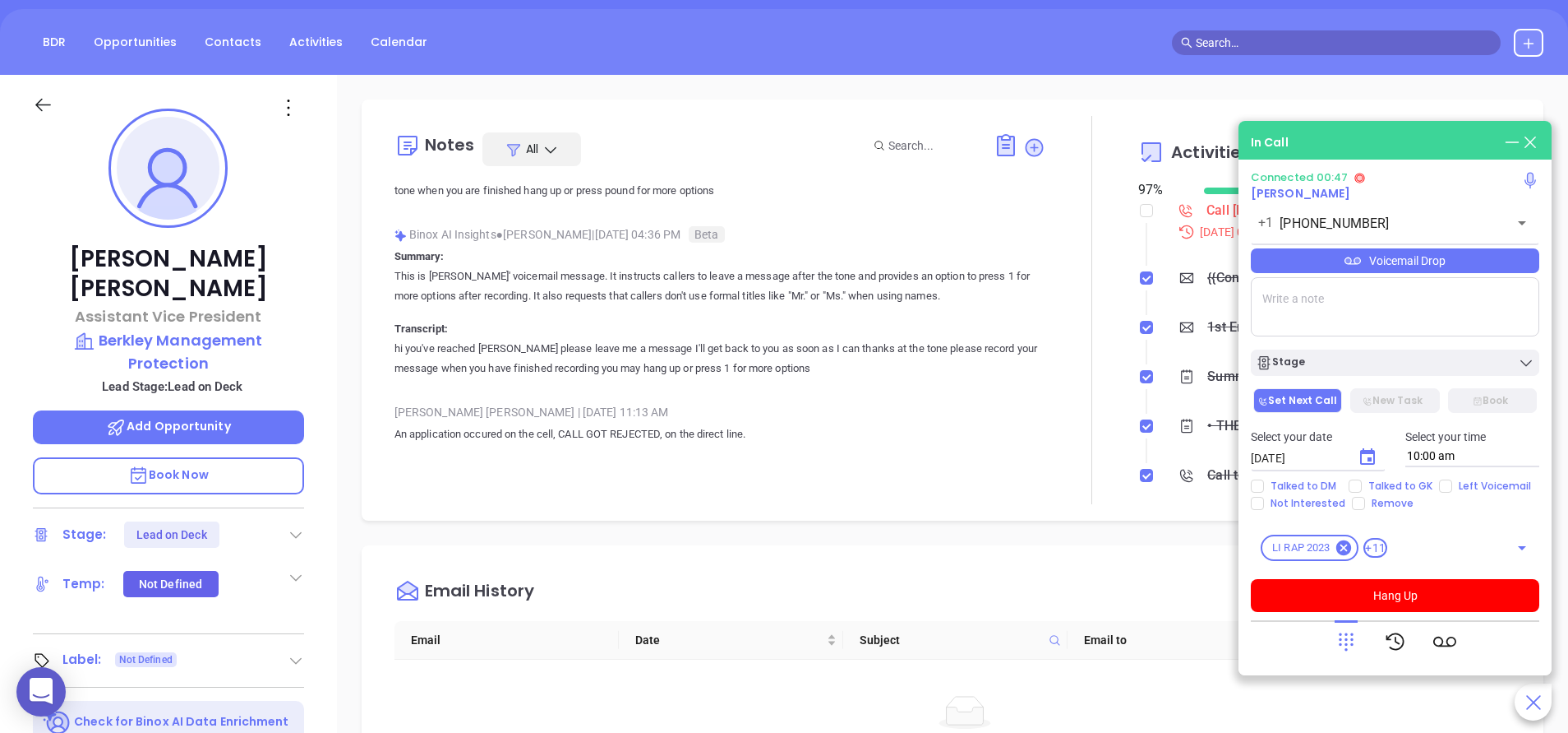
click at [1414, 258] on div "Voicemail Drop" at bounding box center [1394, 261] width 288 height 24
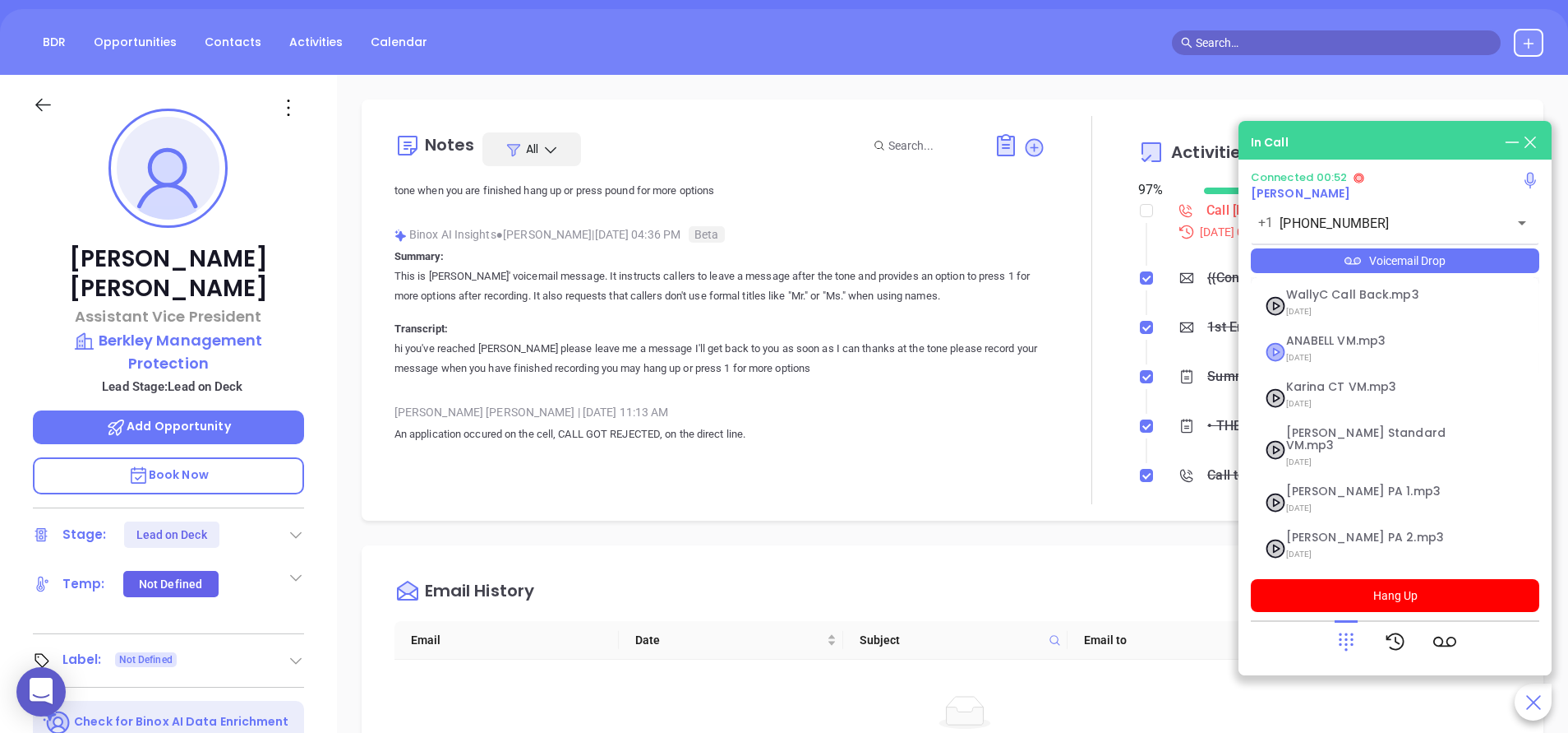
click at [1274, 347] on icon at bounding box center [1276, 351] width 17 height 17
checkbox input "true"
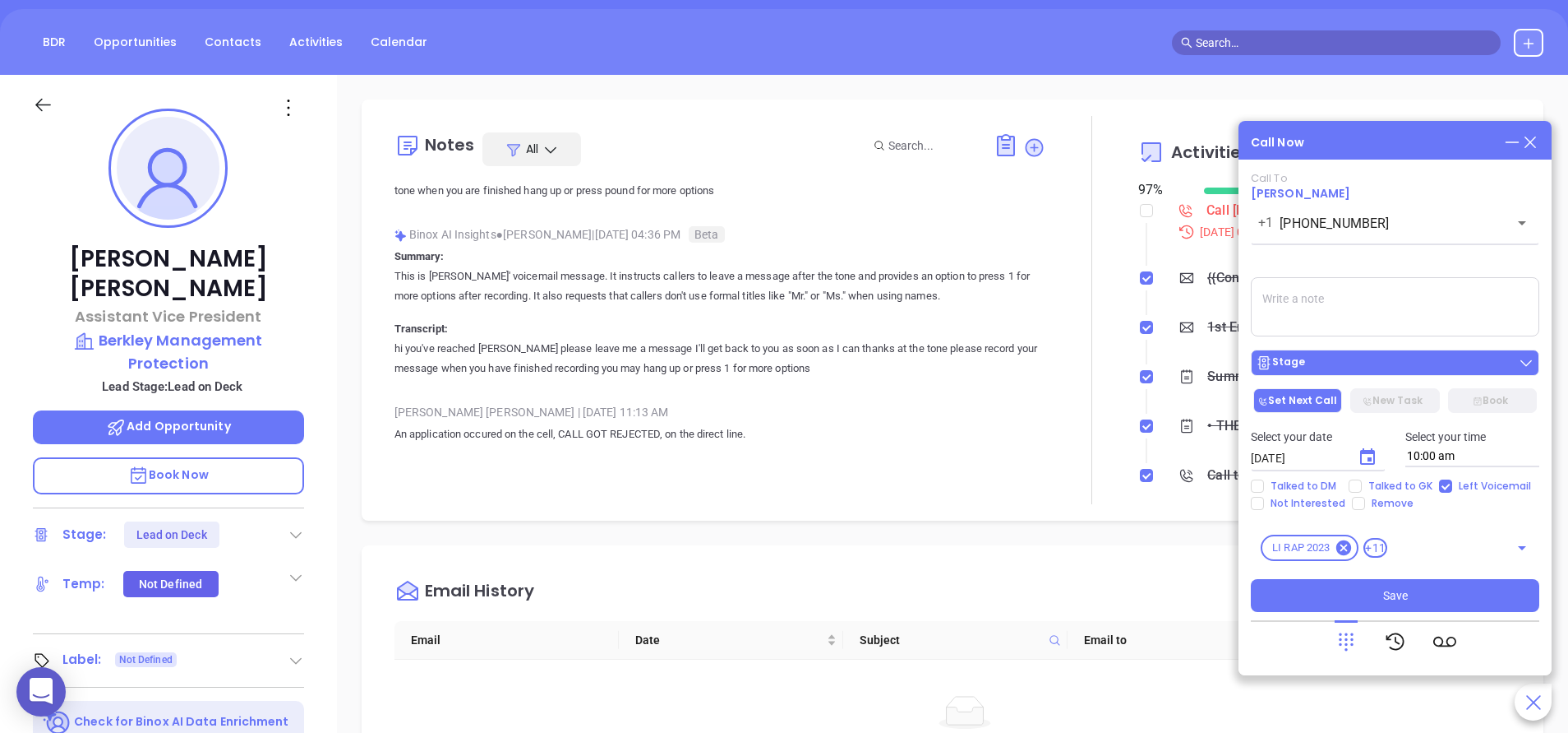
click at [1362, 355] on button "Stage" at bounding box center [1394, 362] width 288 height 26
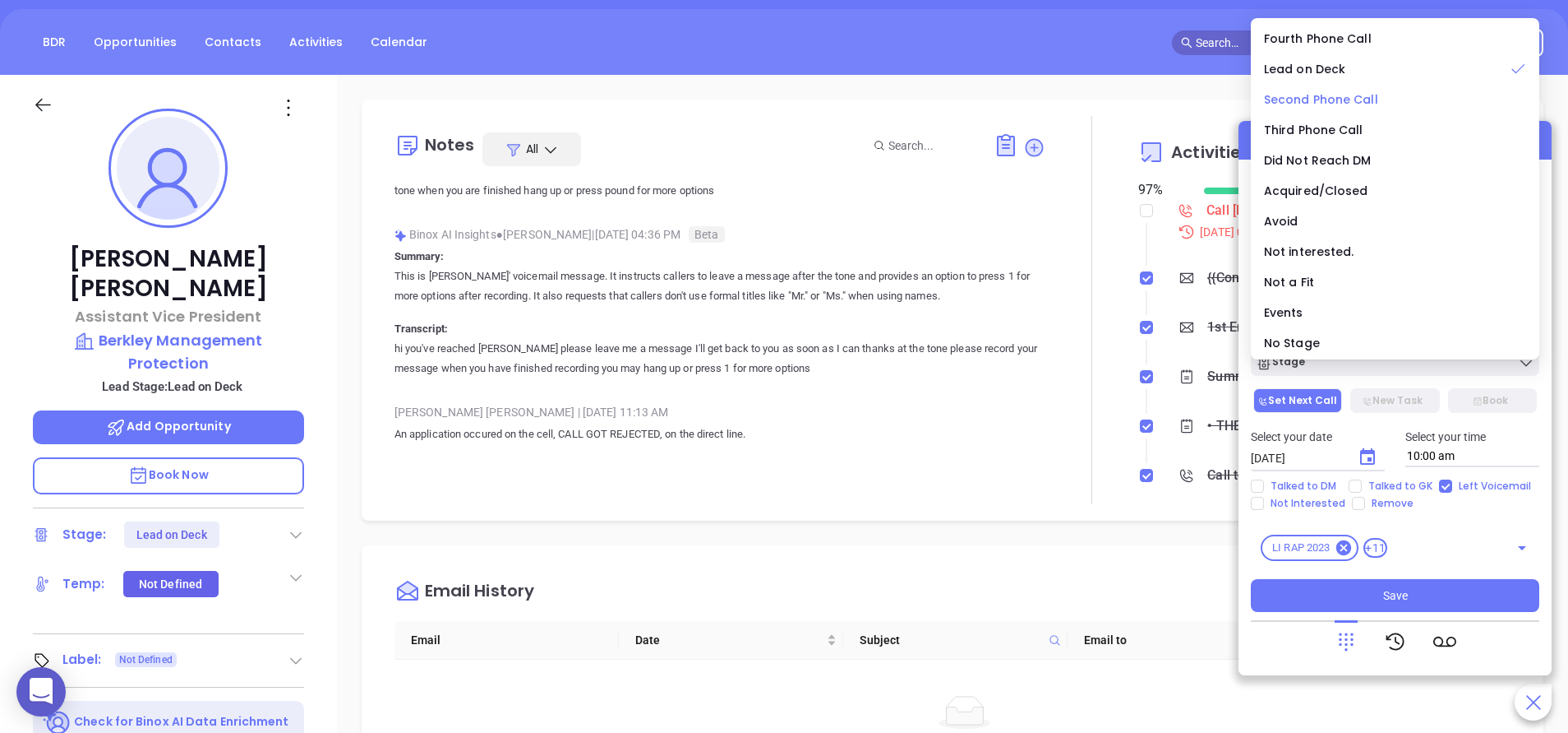
click at [1318, 99] on span "Second Phone Call" at bounding box center [1321, 99] width 114 height 17
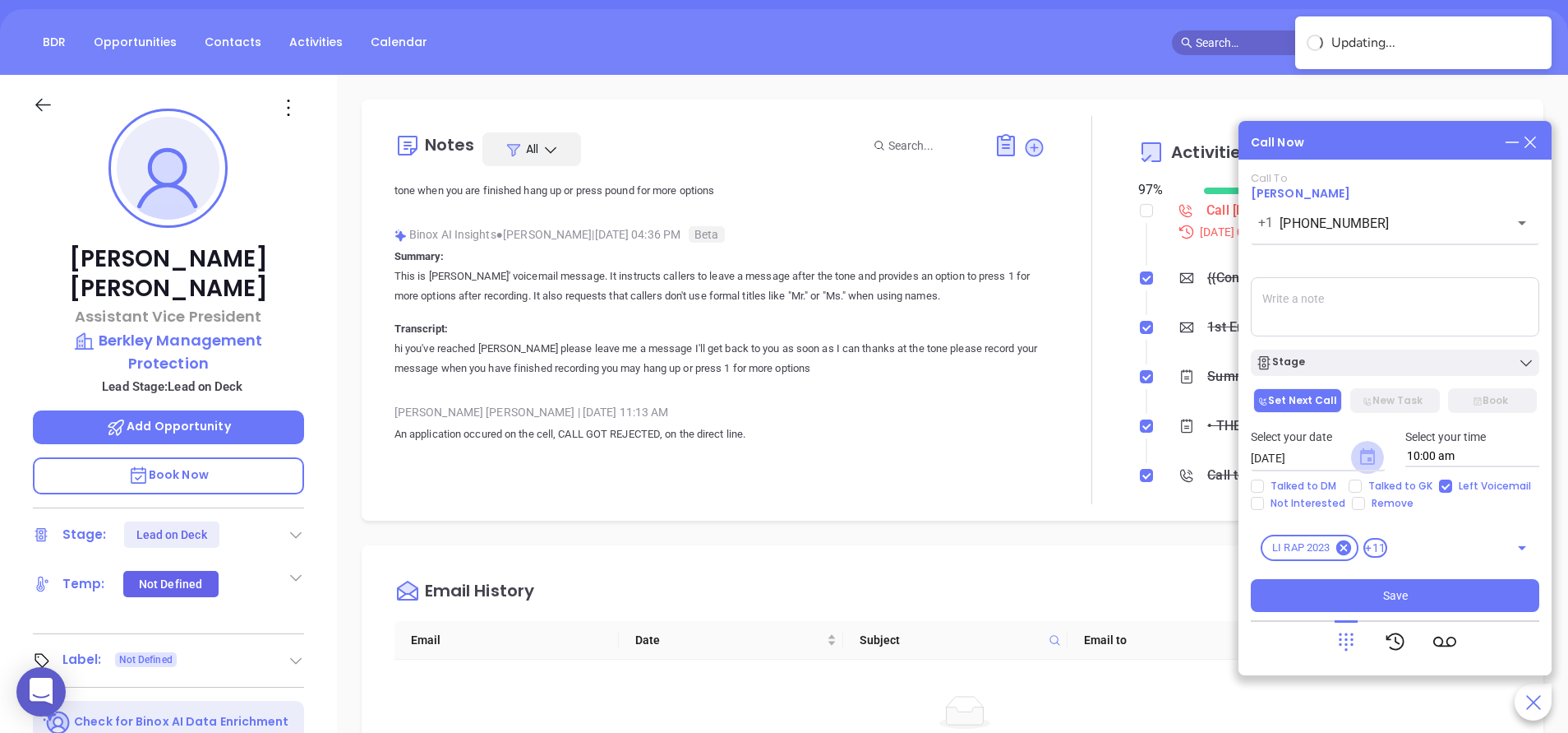
click at [1369, 460] on icon "Choose date, selected date is Aug 13, 2025" at bounding box center [1368, 456] width 15 height 17
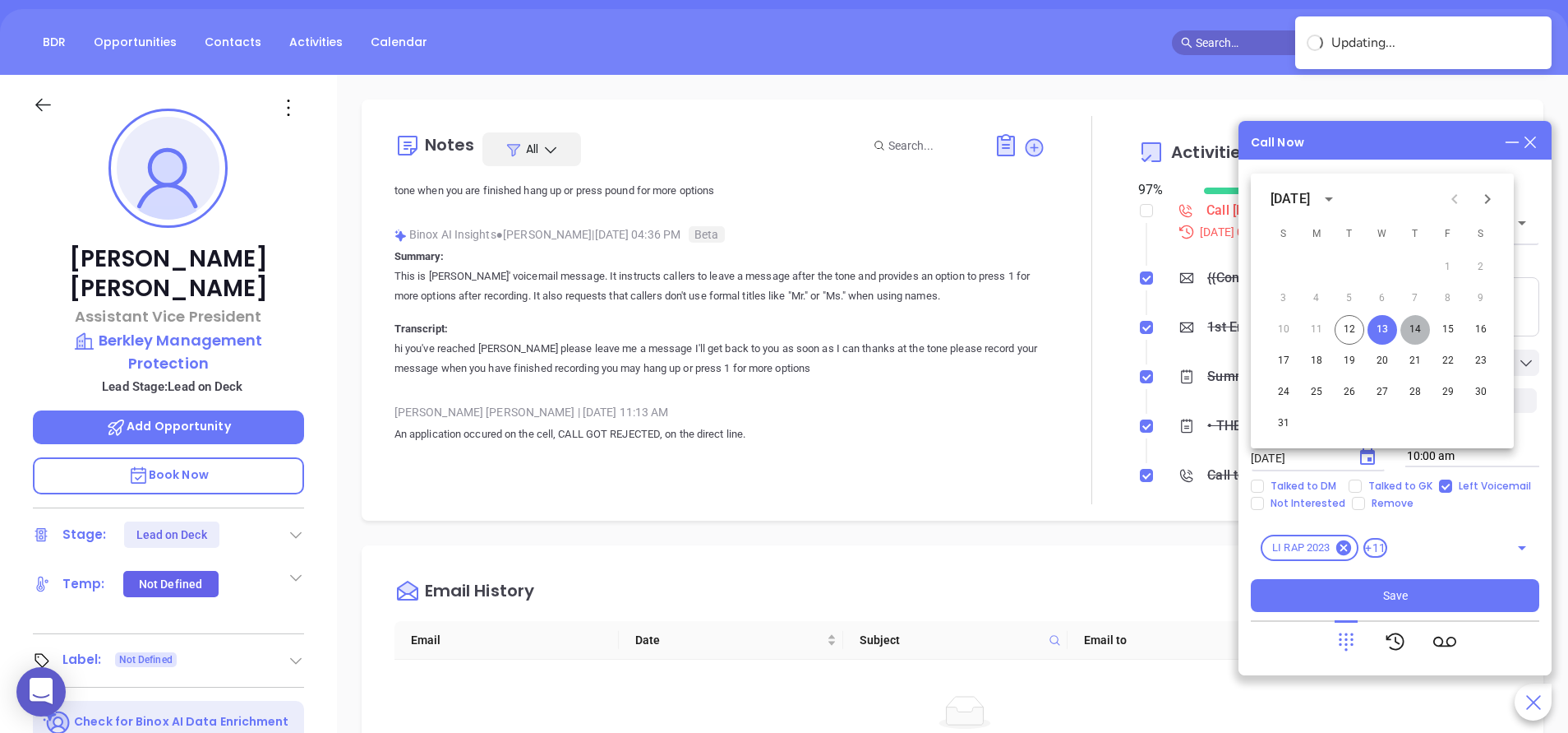
click at [1414, 332] on button "14" at bounding box center [1416, 330] width 30 height 30
type input "08/14/2025"
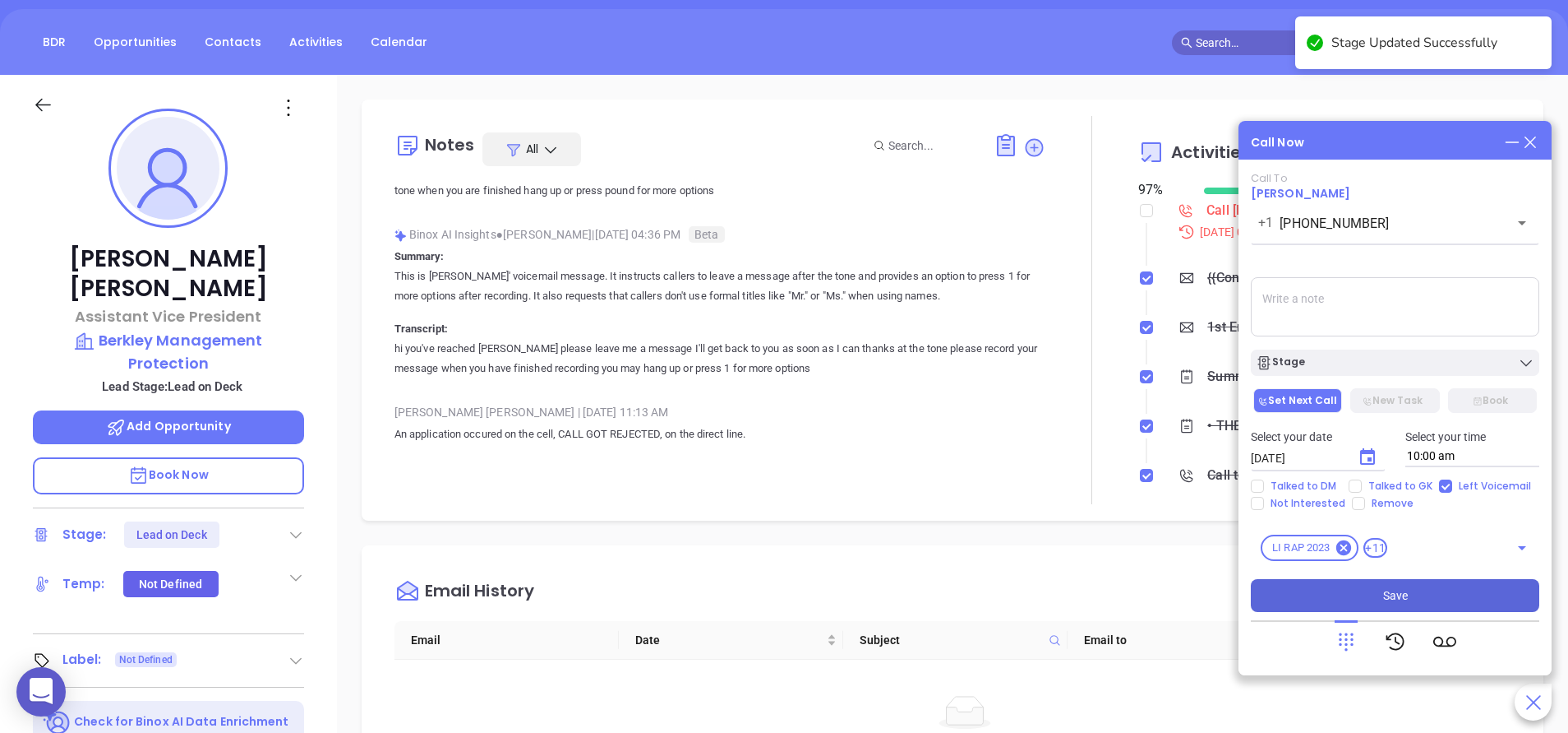
click at [1374, 588] on button "Save" at bounding box center [1394, 595] width 288 height 33
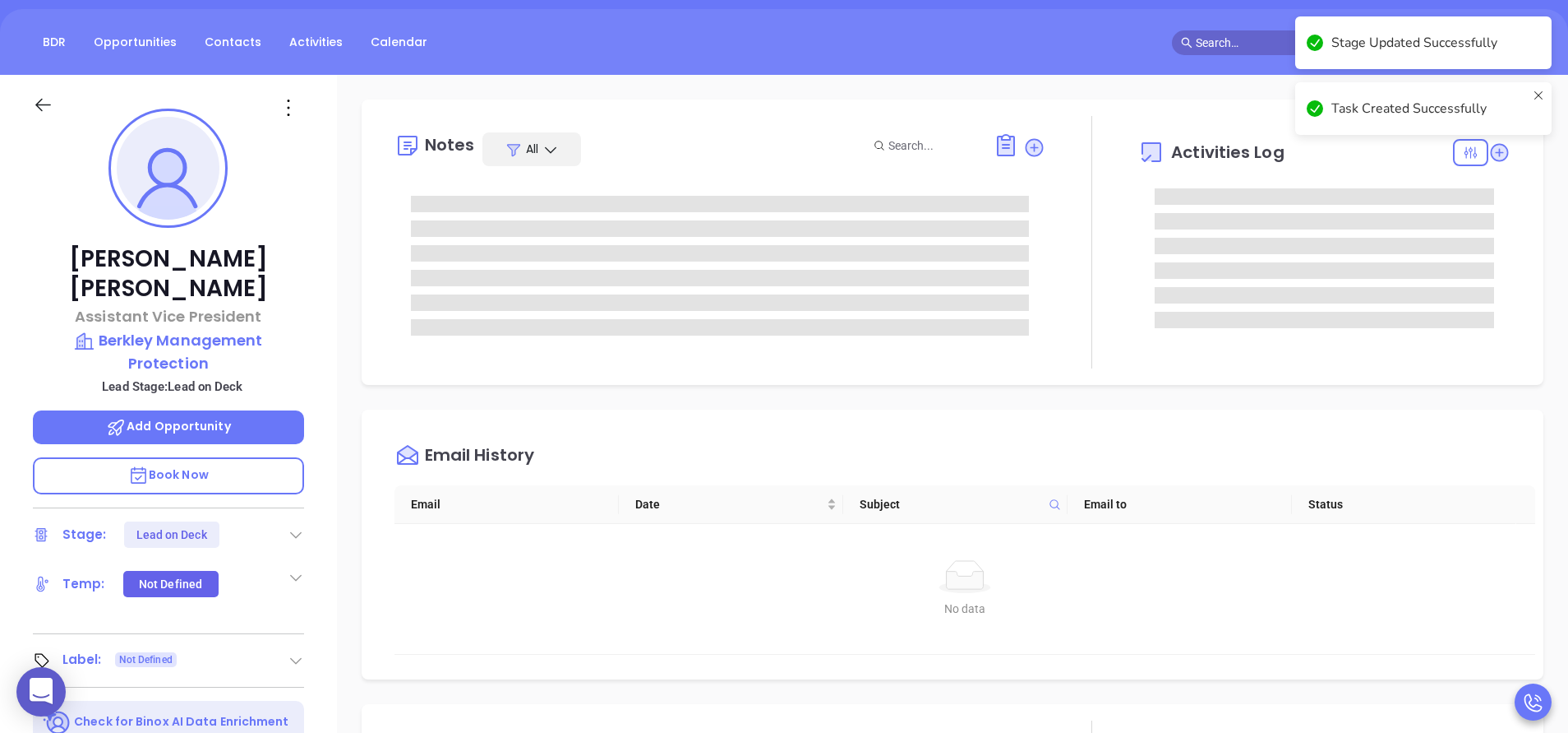
scroll to position [0, 0]
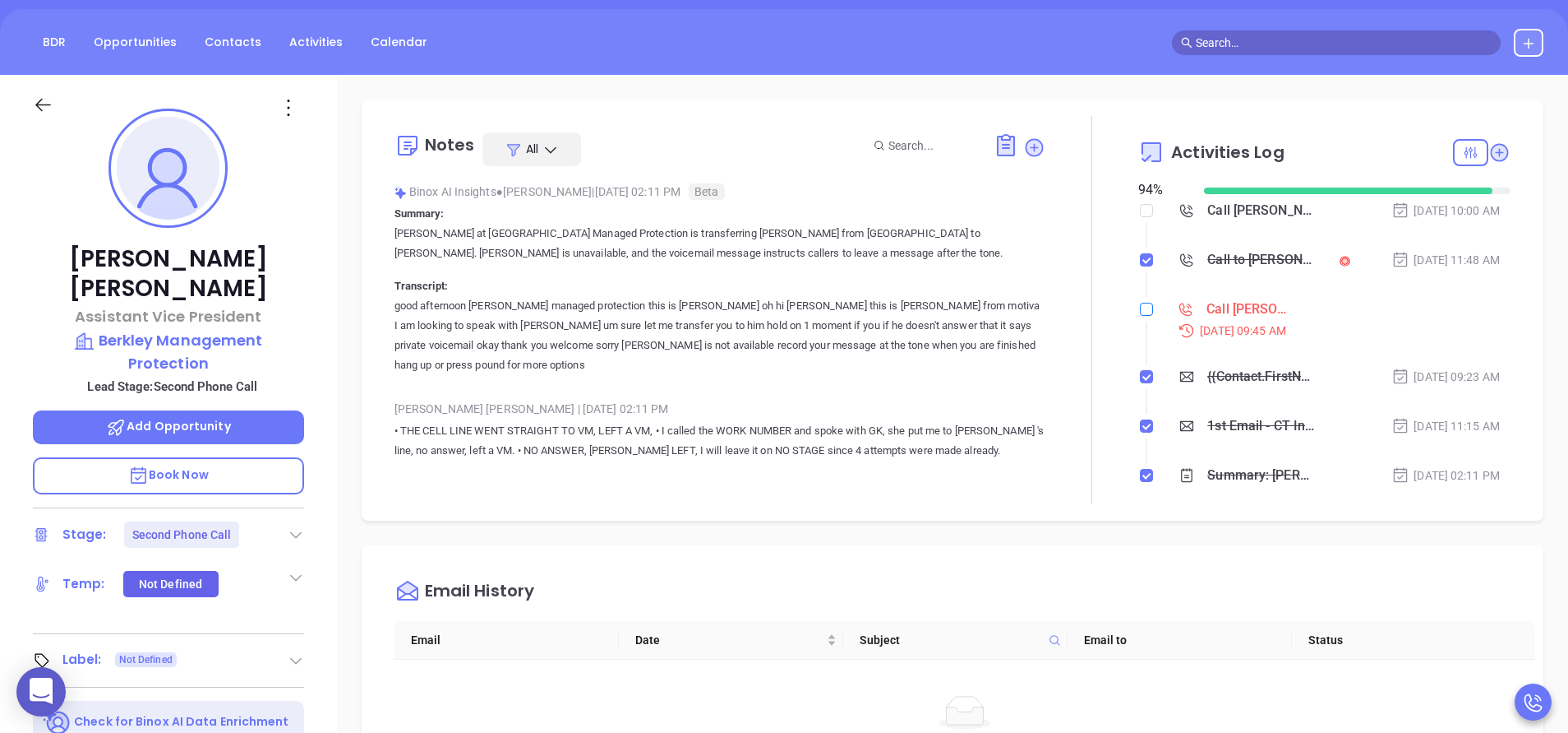
click at [1140, 303] on input "checkbox" at bounding box center [1147, 309] width 13 height 13
checkbox input "true"
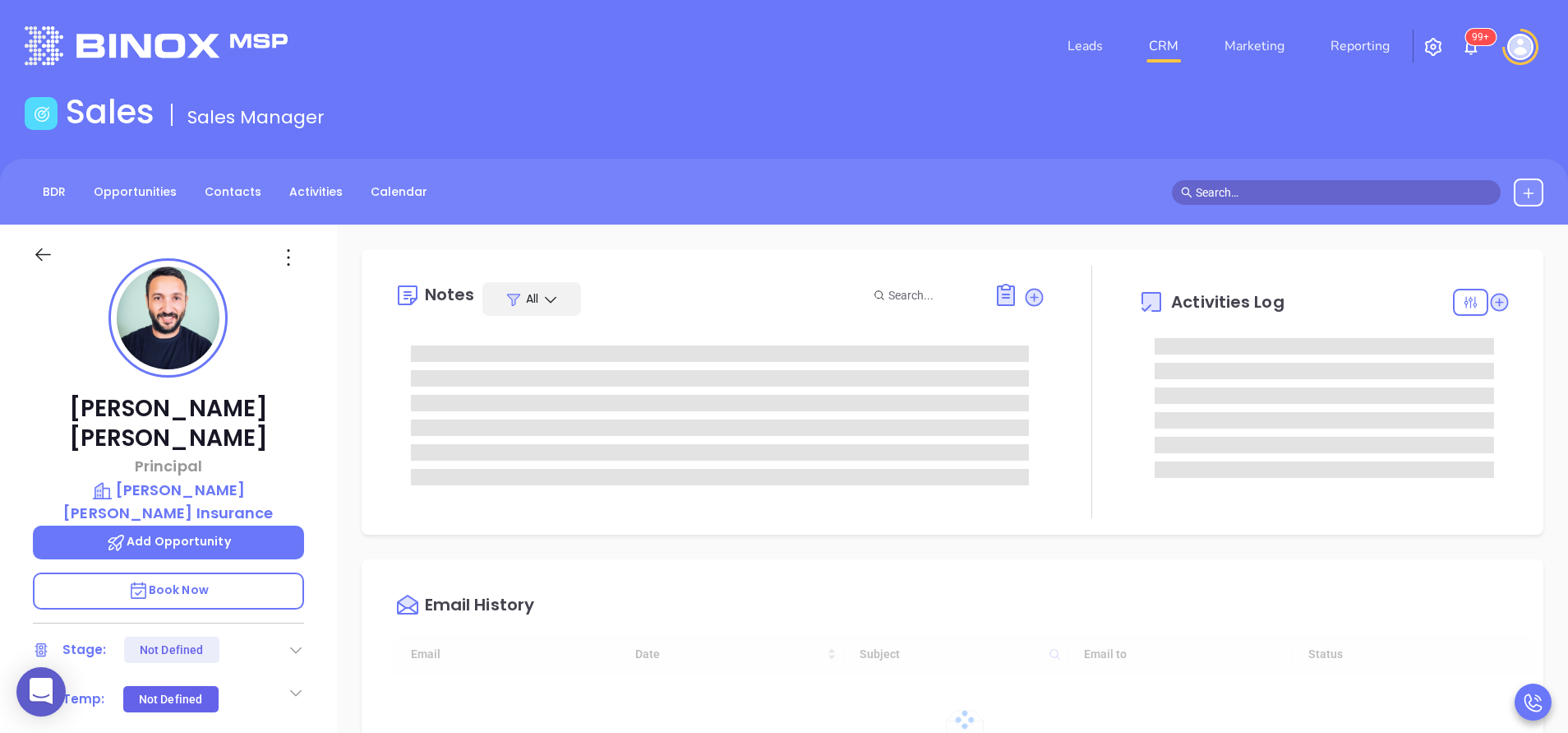
type input "[DATE]"
type input "[PERSON_NAME]"
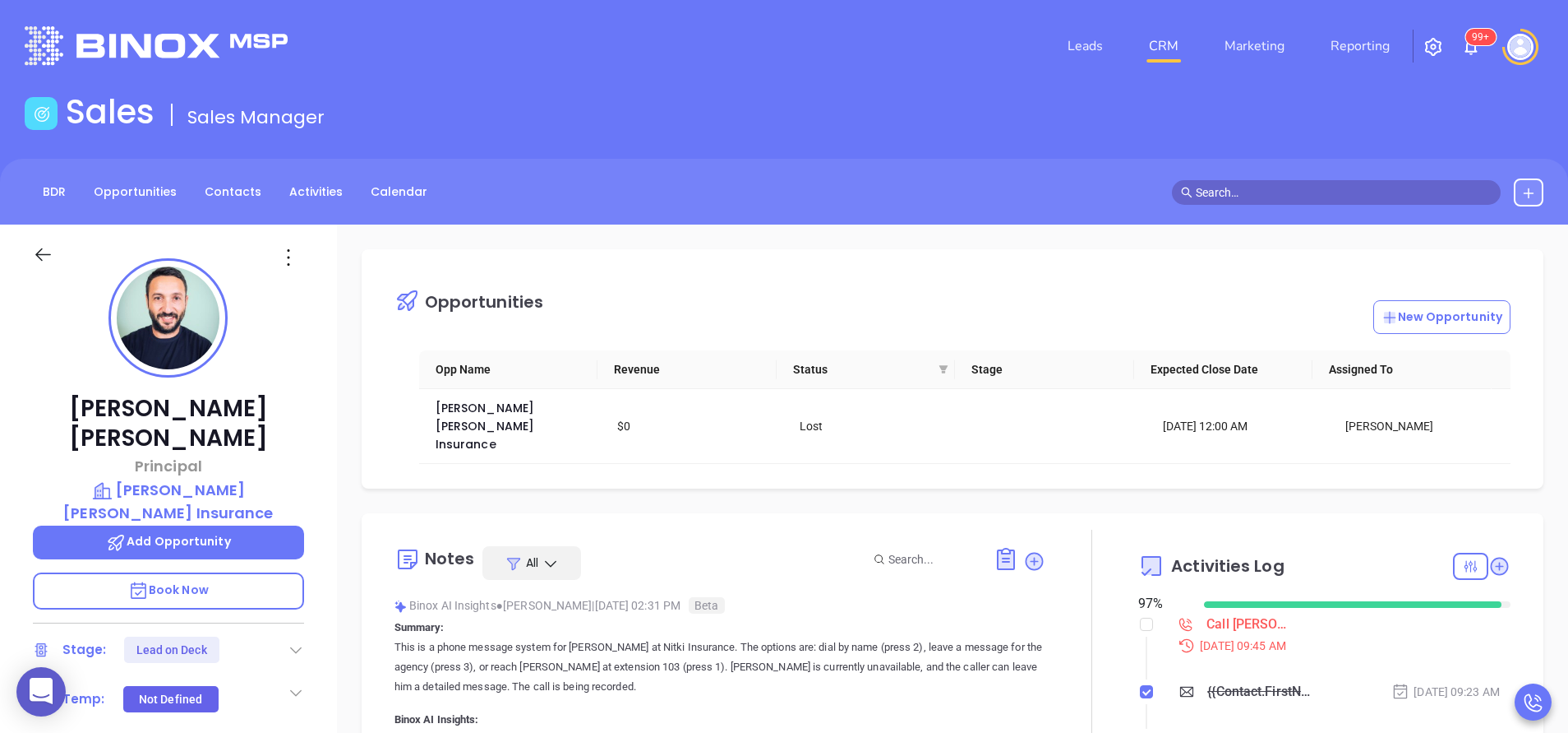
scroll to position [252, 0]
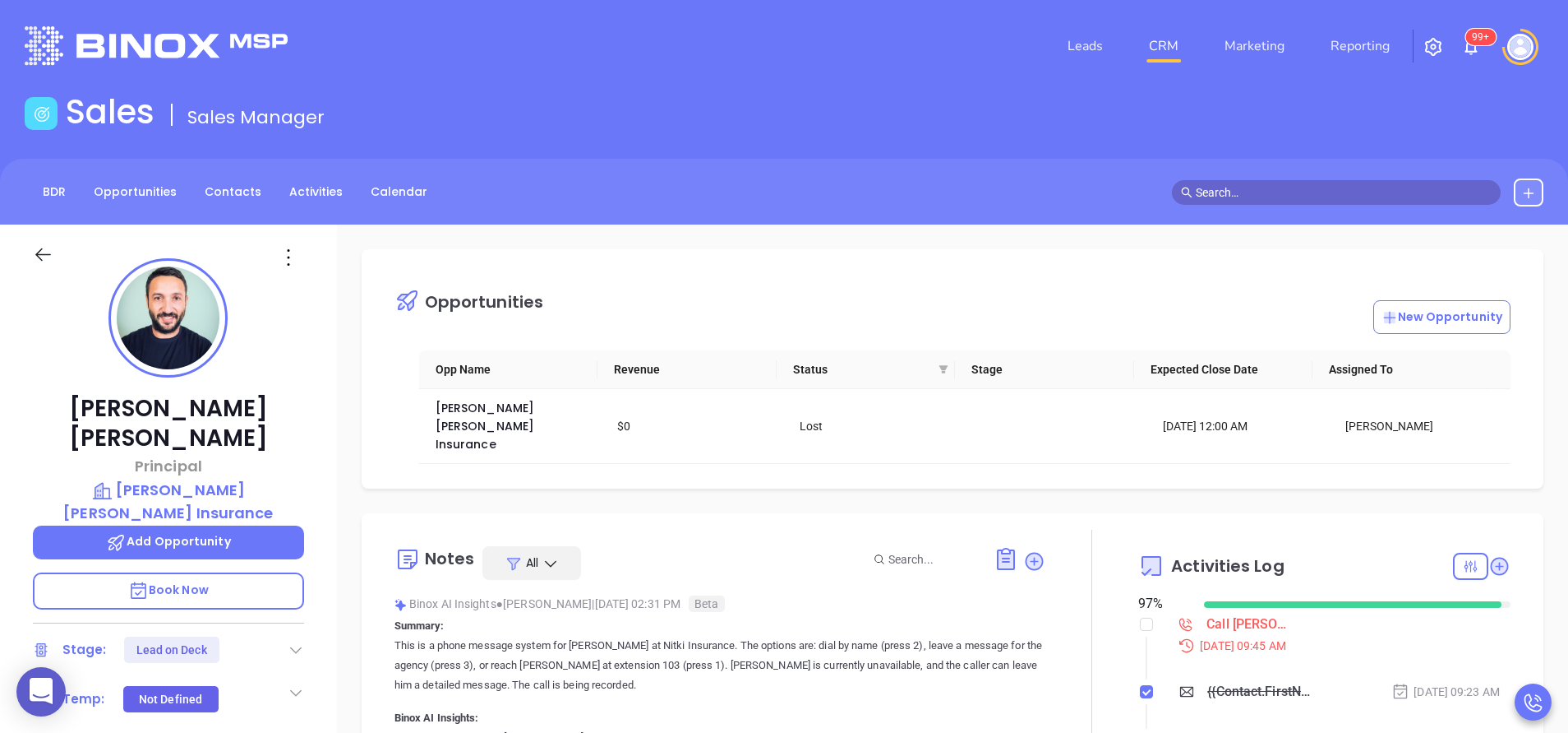
scroll to position [0, 0]
click at [1514, 601] on div "Notes All Binox AI Insights ● [PERSON_NAME] | [DATE] 02:31 PM Beta Summary: Thi…" at bounding box center [952, 724] width 1182 height 421
click at [1057, 604] on div at bounding box center [1091, 723] width 93 height 388
click at [334, 560] on div "[PERSON_NAME] Principal [PERSON_NAME] [PERSON_NAME] Insurance Add Opportunity B…" at bounding box center [168, 682] width 337 height 916
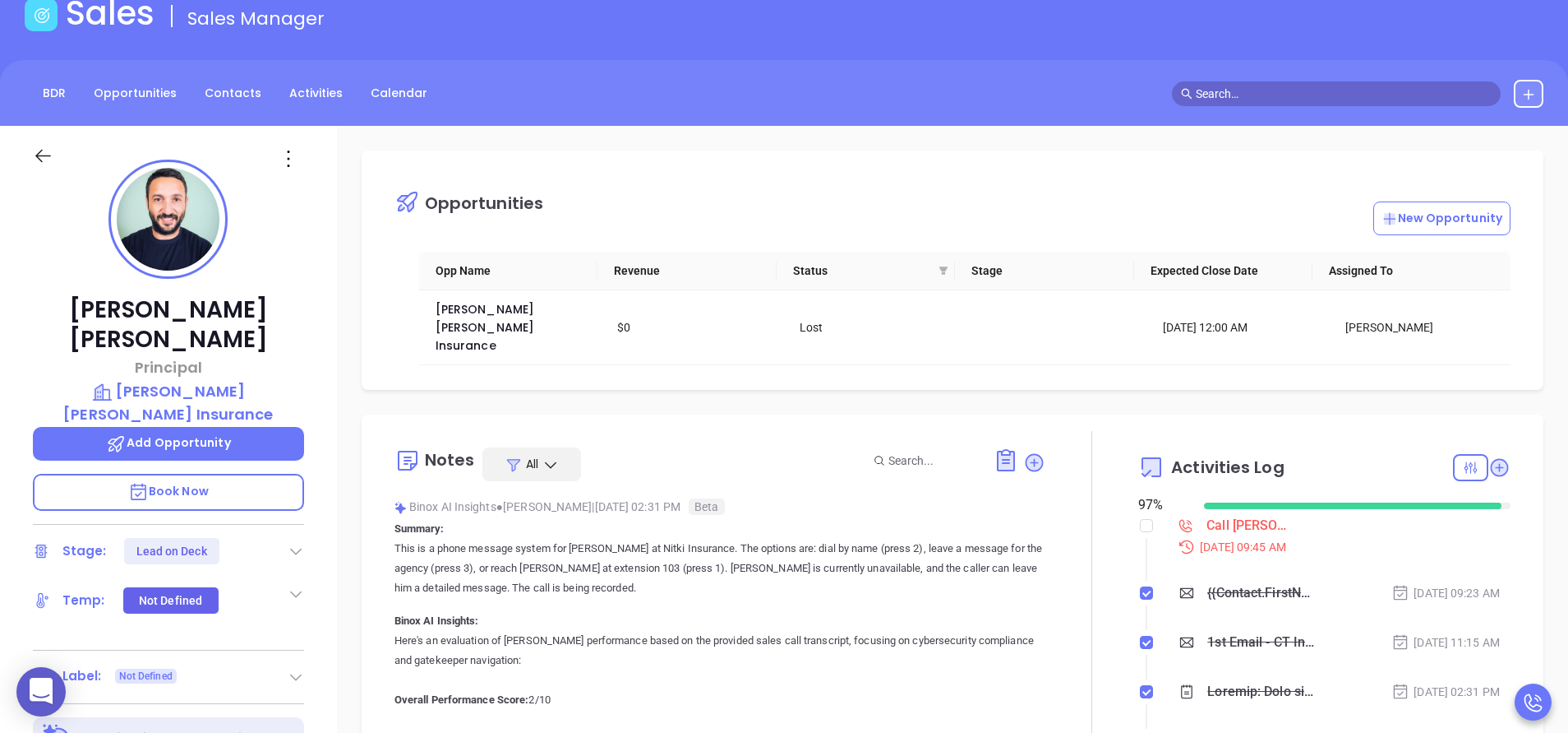
scroll to position [50, 0]
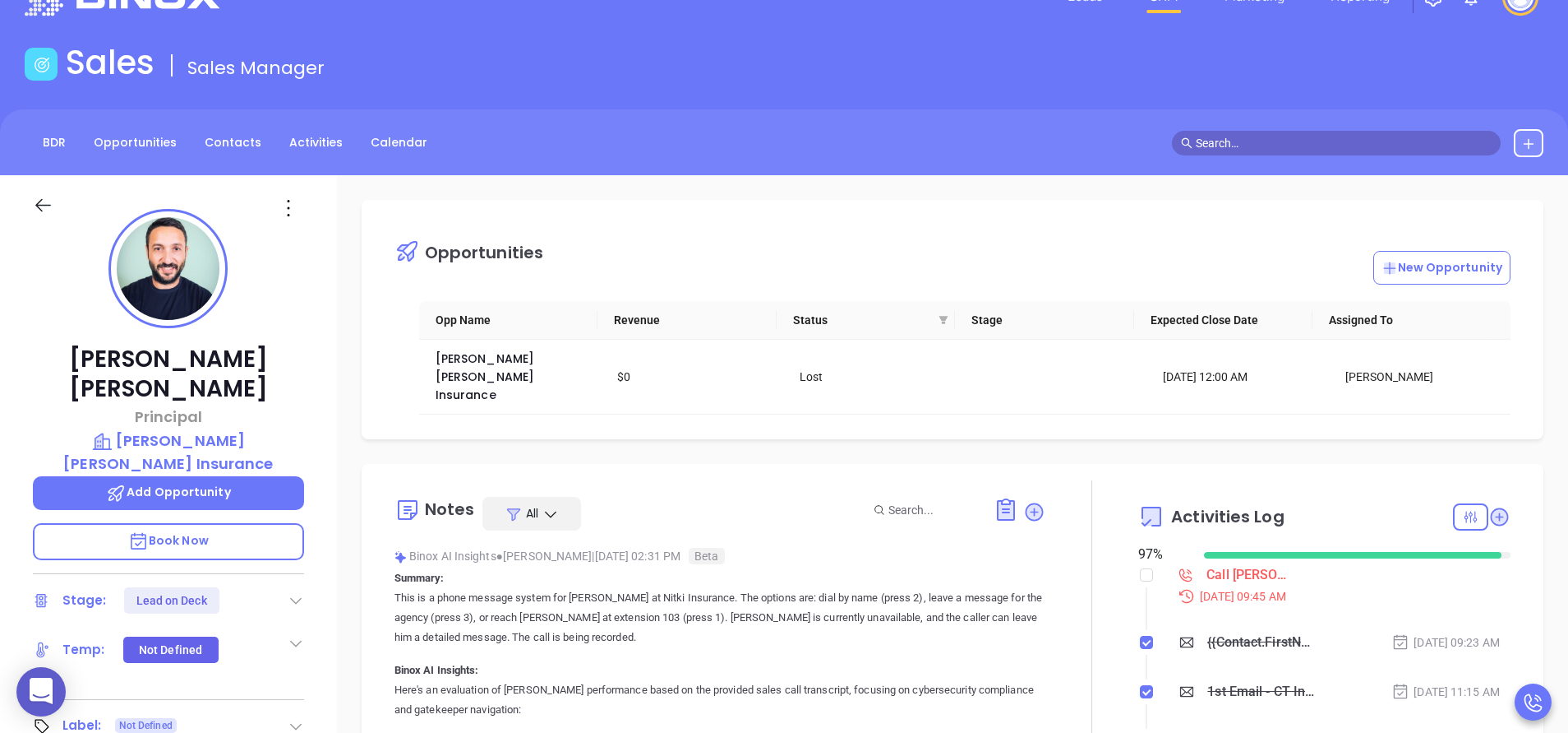
click at [304, 549] on div "[PERSON_NAME] Principal [PERSON_NAME] [PERSON_NAME] Insurance Add Opportunity B…" at bounding box center [168, 634] width 337 height 916
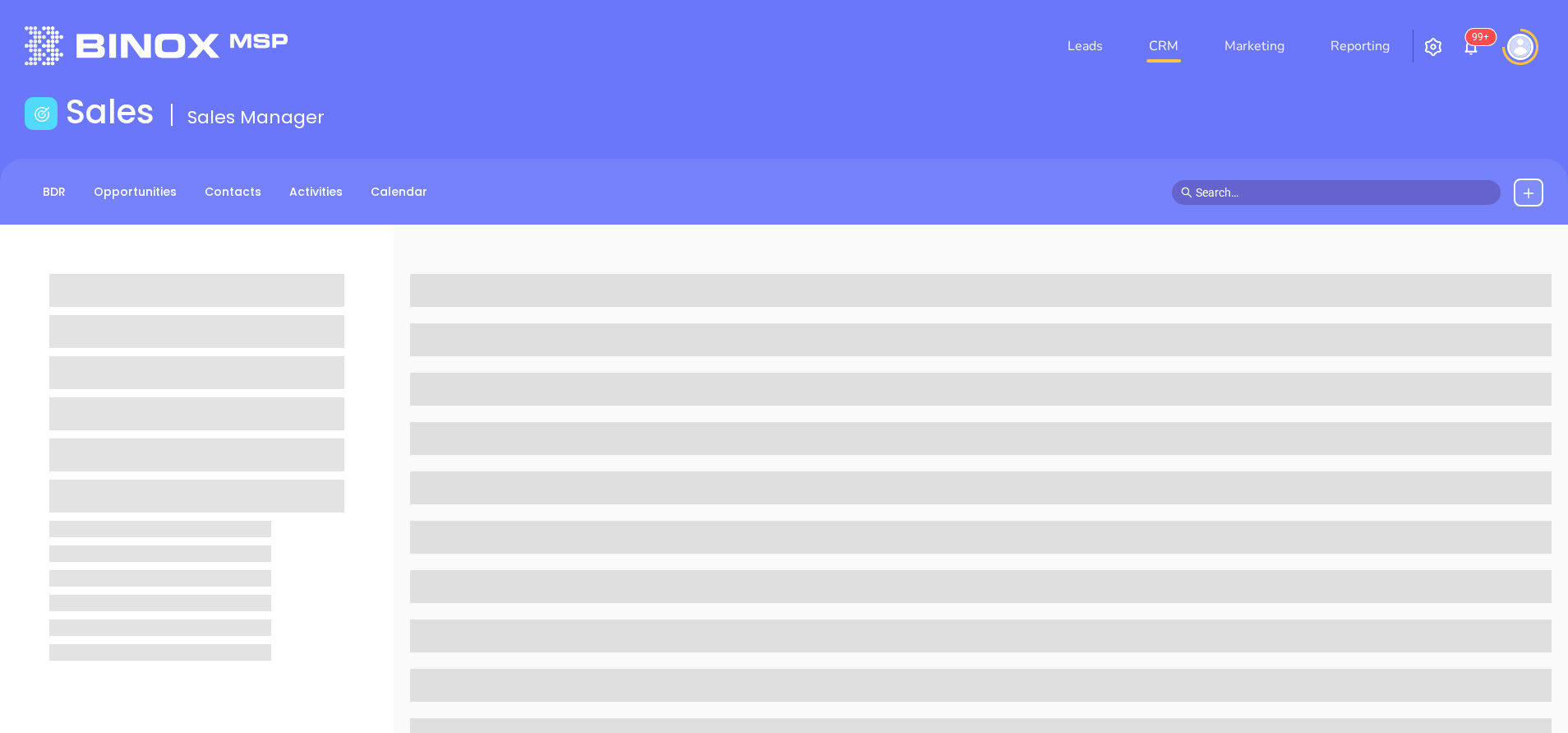
scroll to position [50, 0]
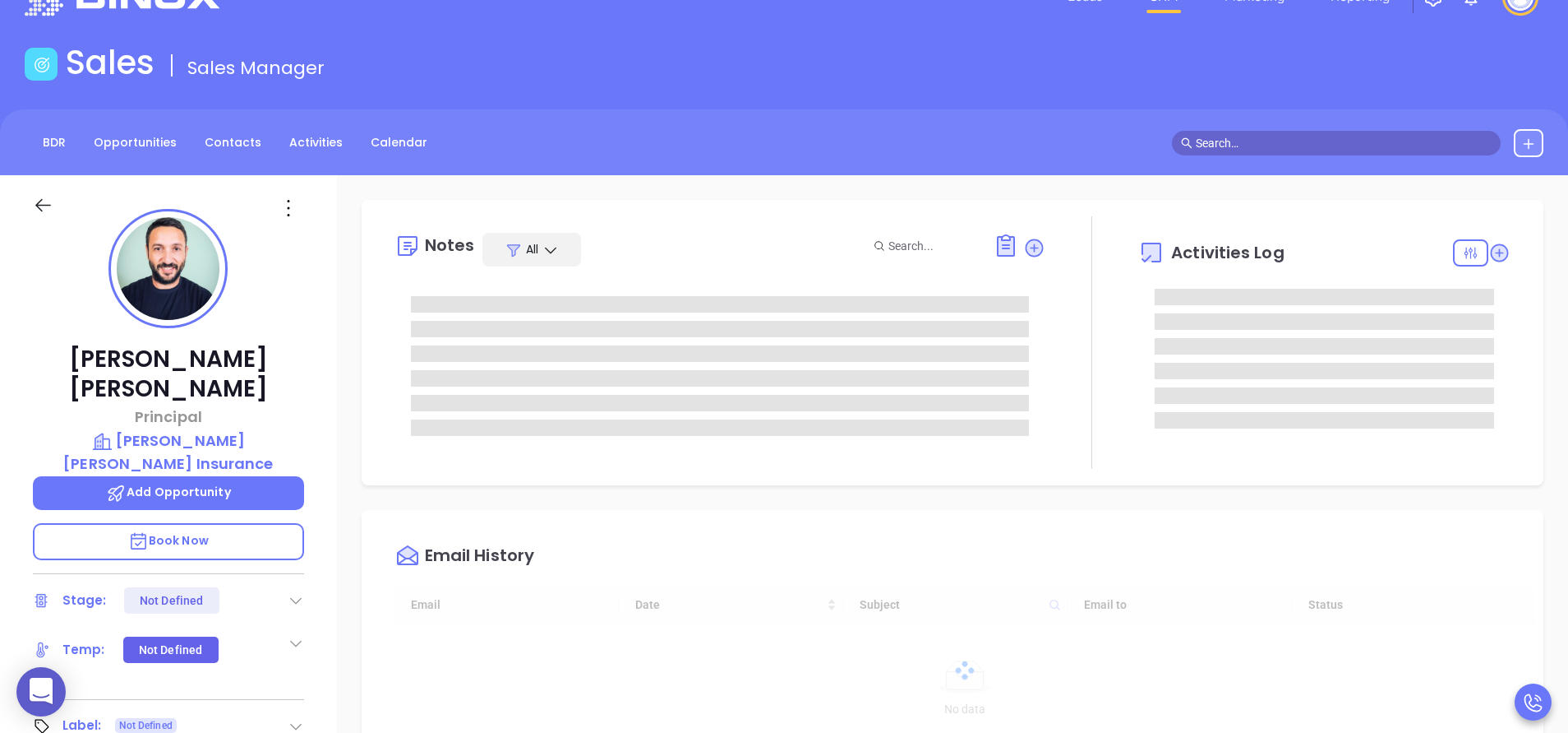
type input "[DATE]"
type input "[PERSON_NAME]"
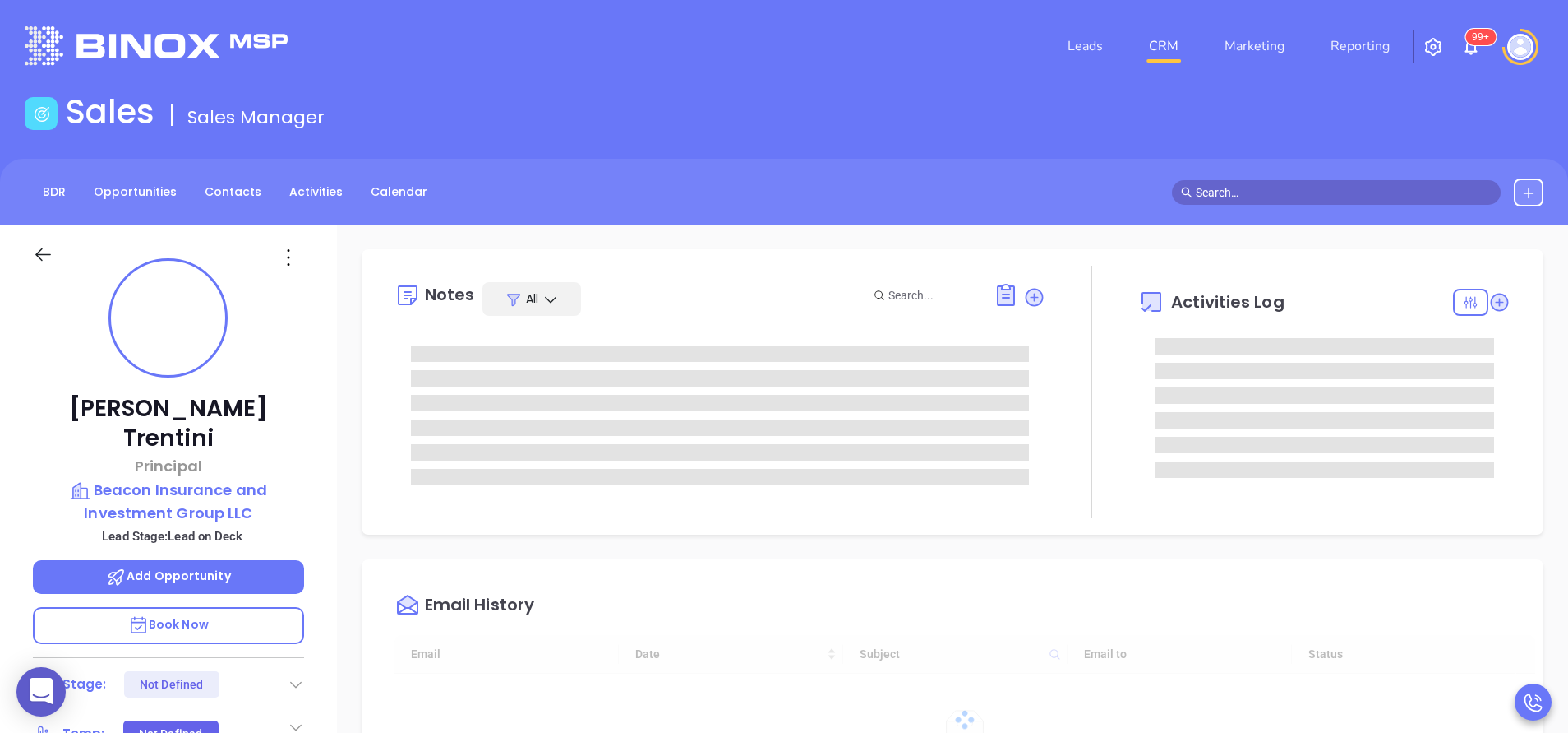
type input "[DATE]"
type input "[PERSON_NAME]"
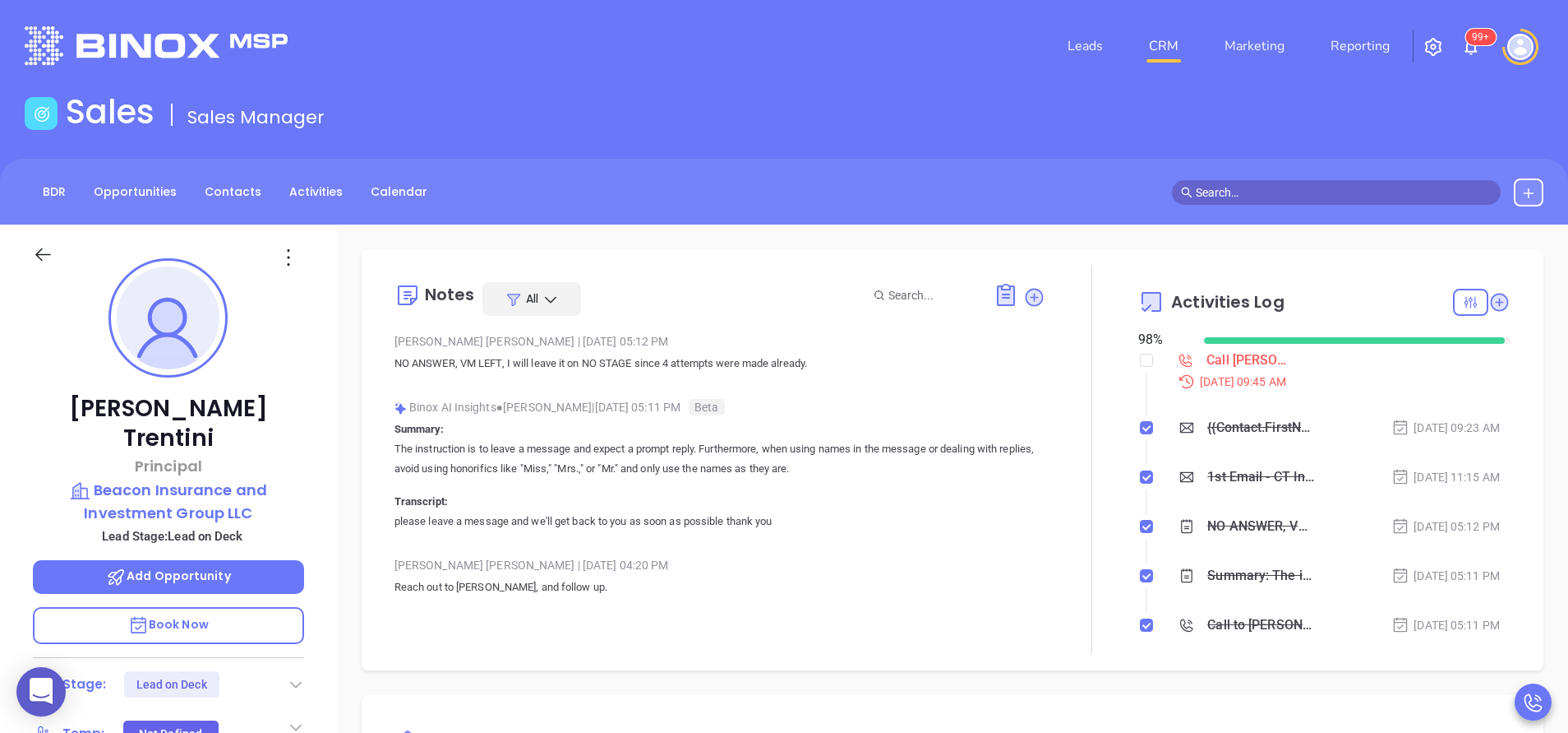
click at [309, 584] on div "Frank Trentini Principal Beacon Insurance and Investment Group LLC Lead Stage: …" at bounding box center [168, 682] width 337 height 916
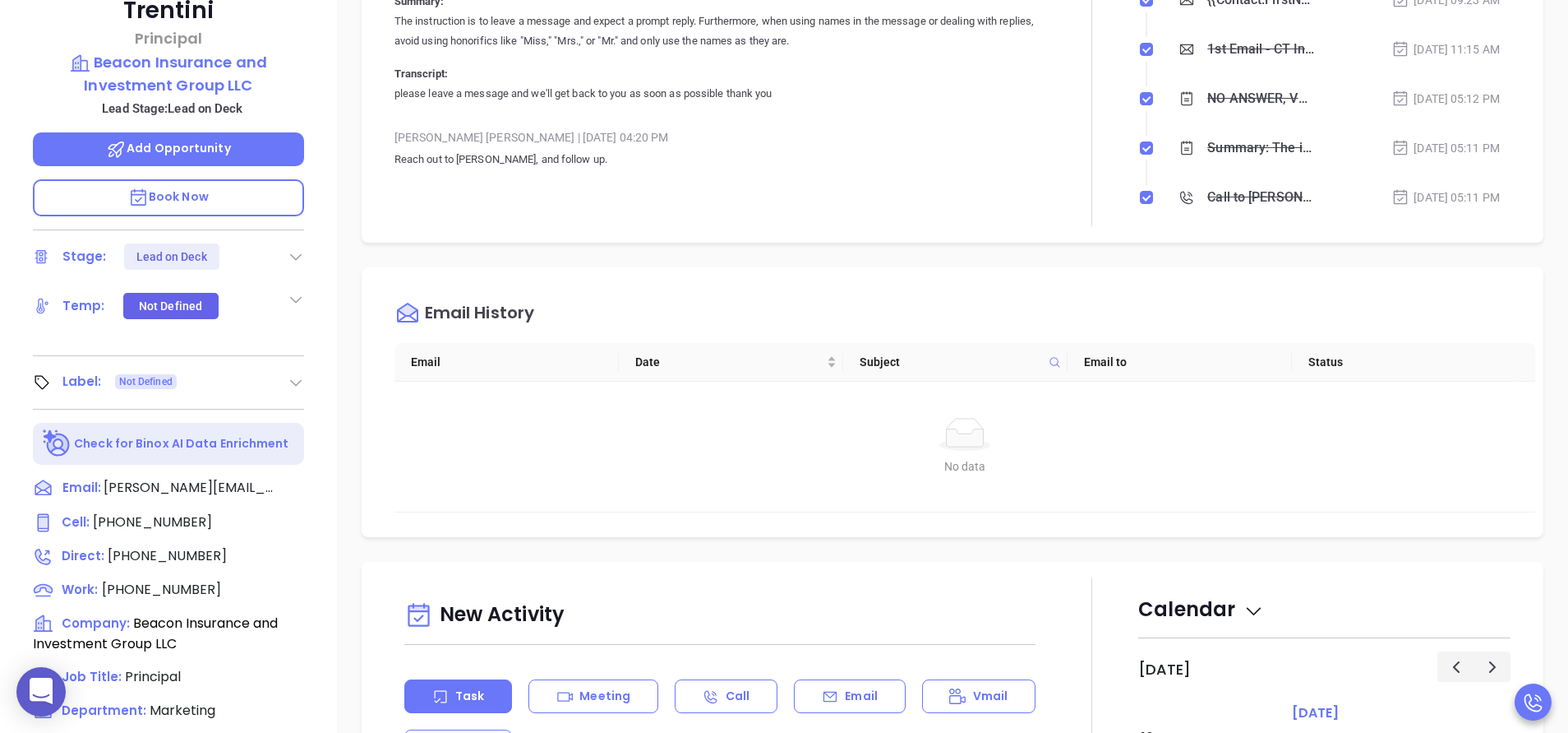
scroll to position [444, 0]
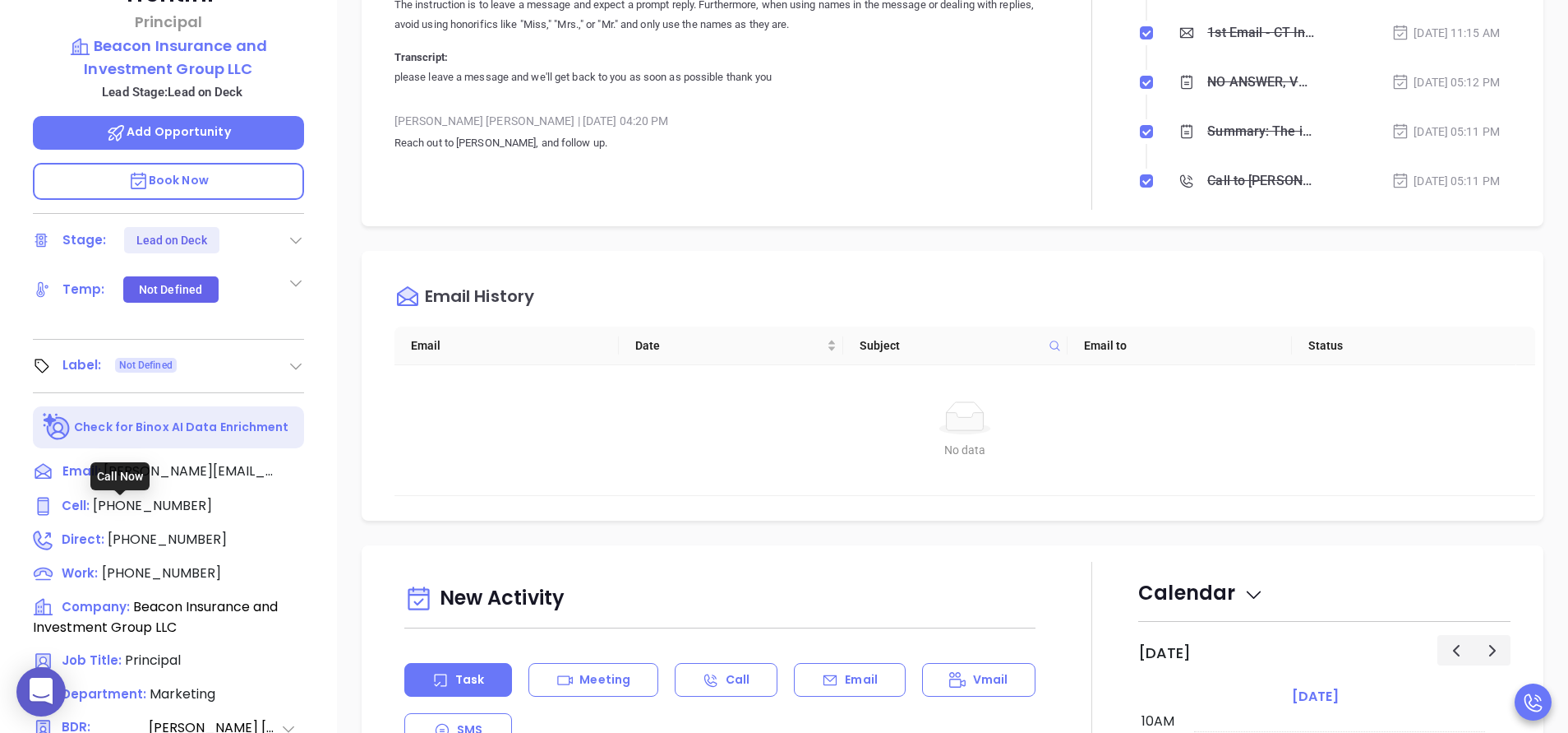
click at [170, 529] on span "(203) 494-0734" at bounding box center [167, 539] width 119 height 19
type input "(203) 494-0734"
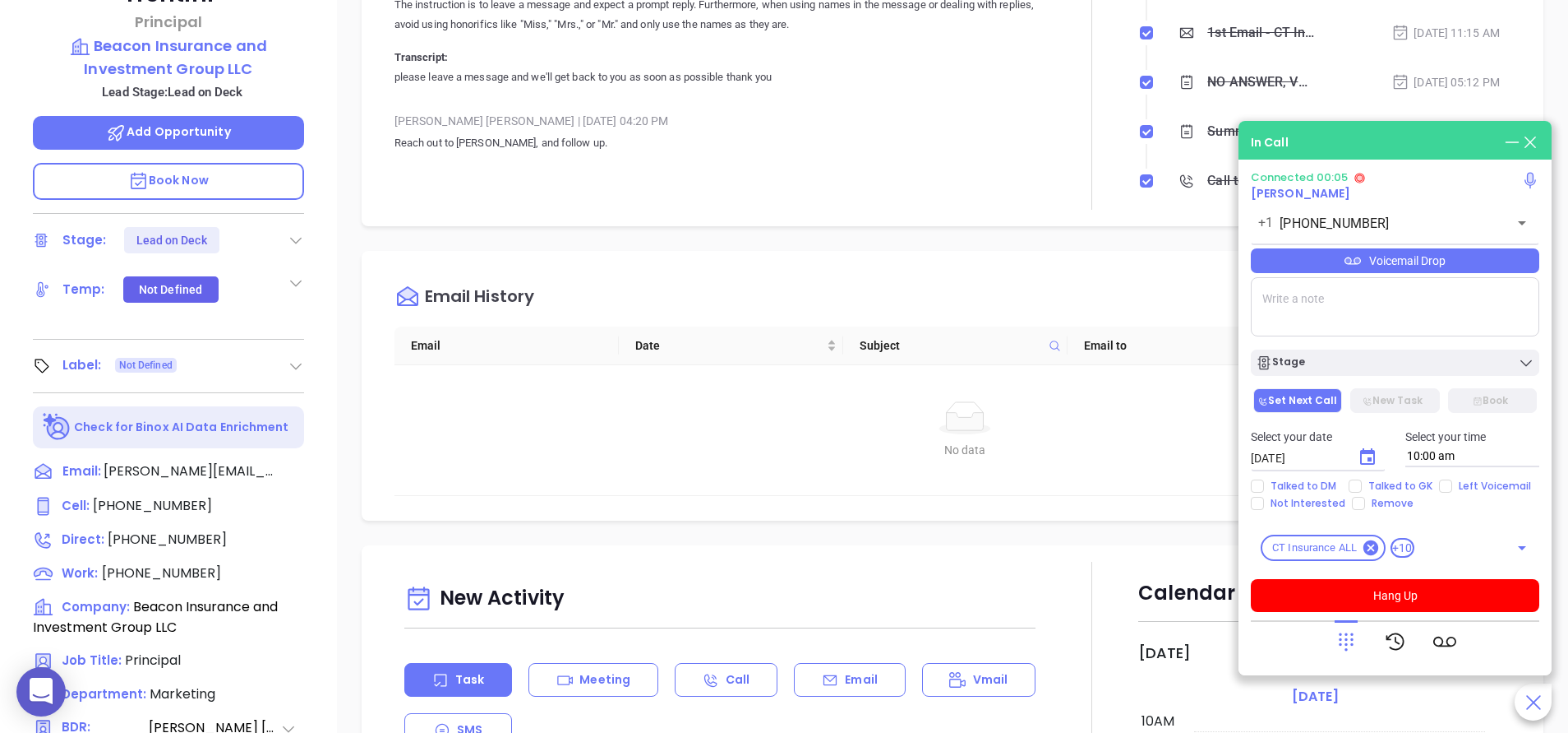
click at [326, 402] on div "Frank Trentini Principal Beacon Insurance and Investment Group LLC Lead Stage: …" at bounding box center [168, 238] width 337 height 916
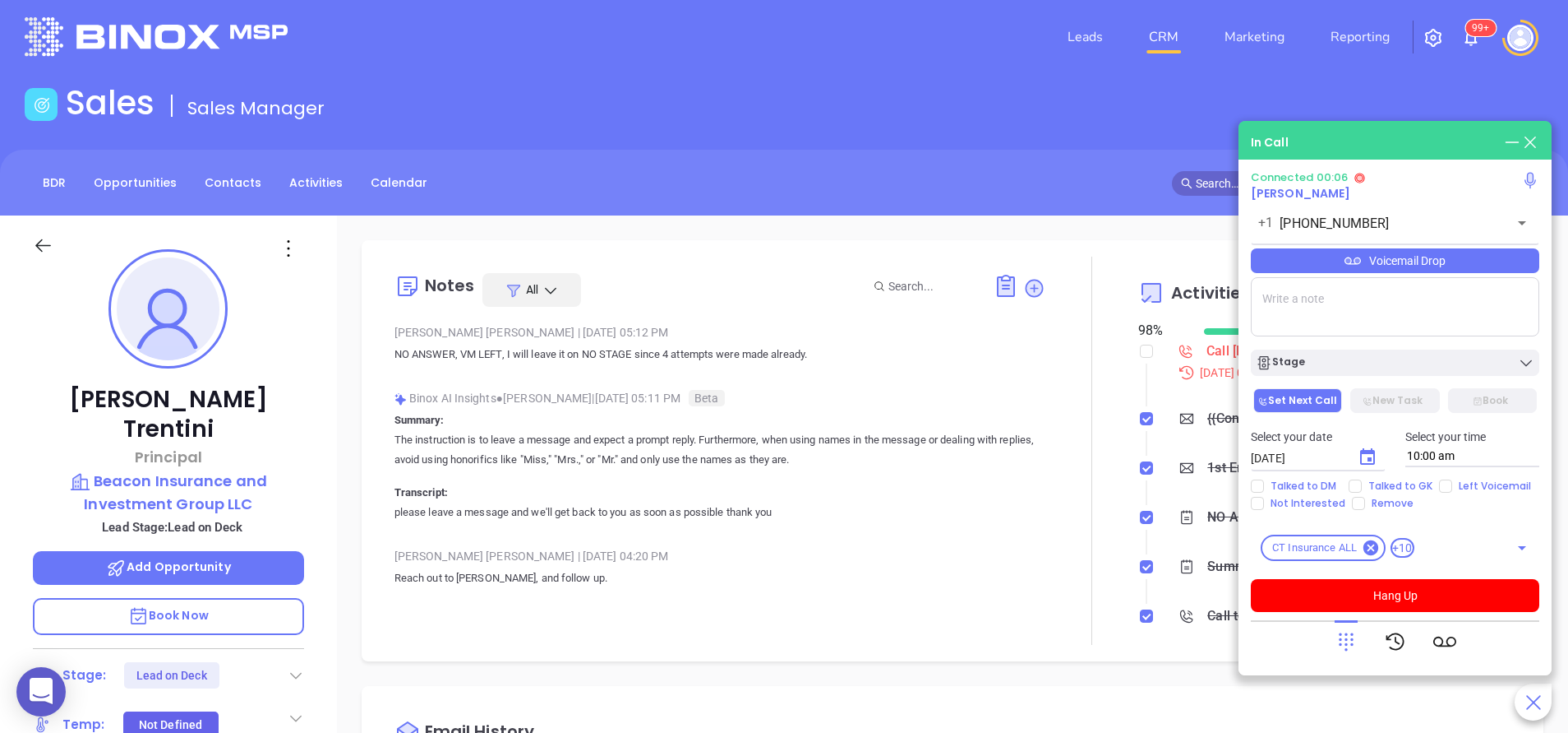
scroll to position [0, 0]
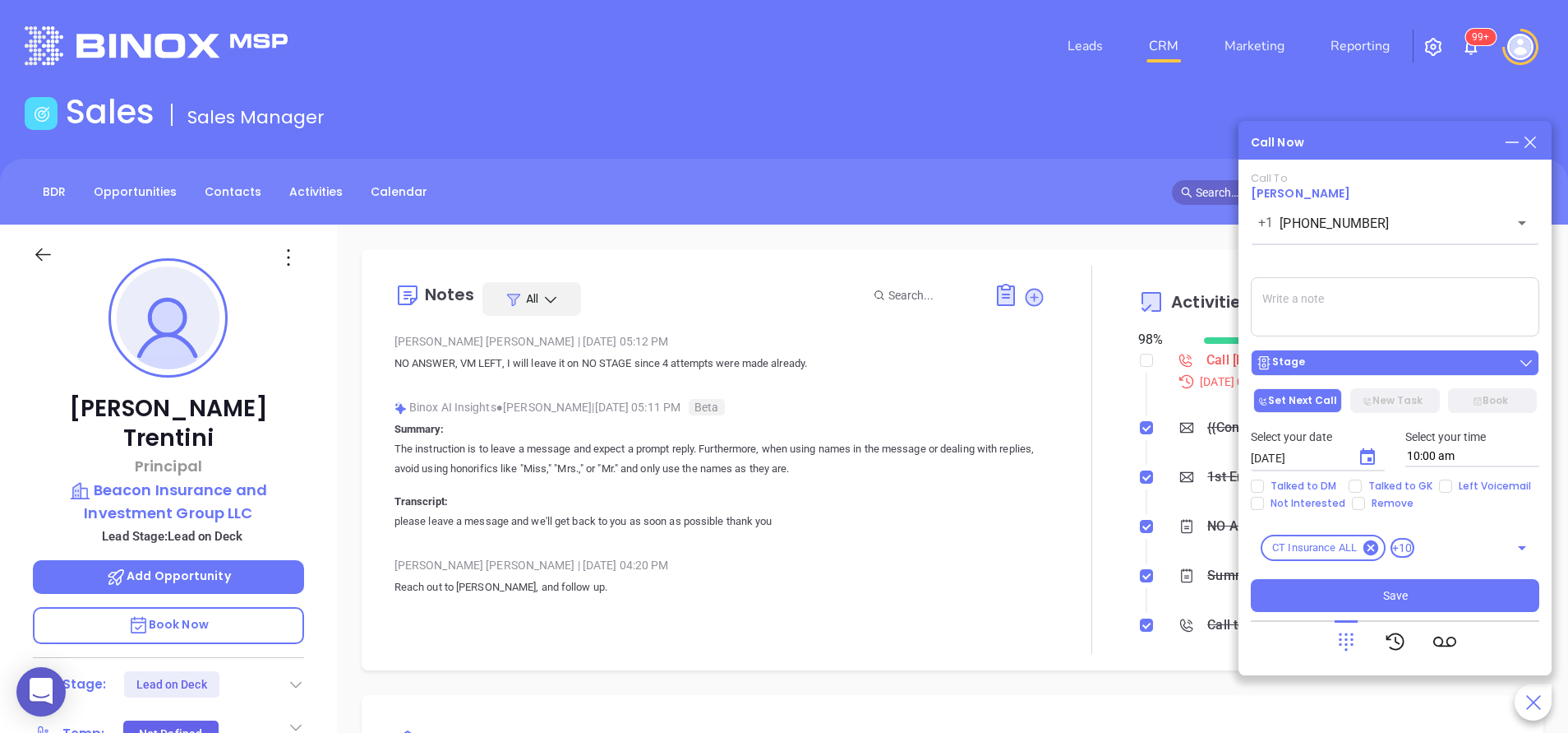
click at [1369, 368] on div "Stage" at bounding box center [1395, 363] width 279 height 17
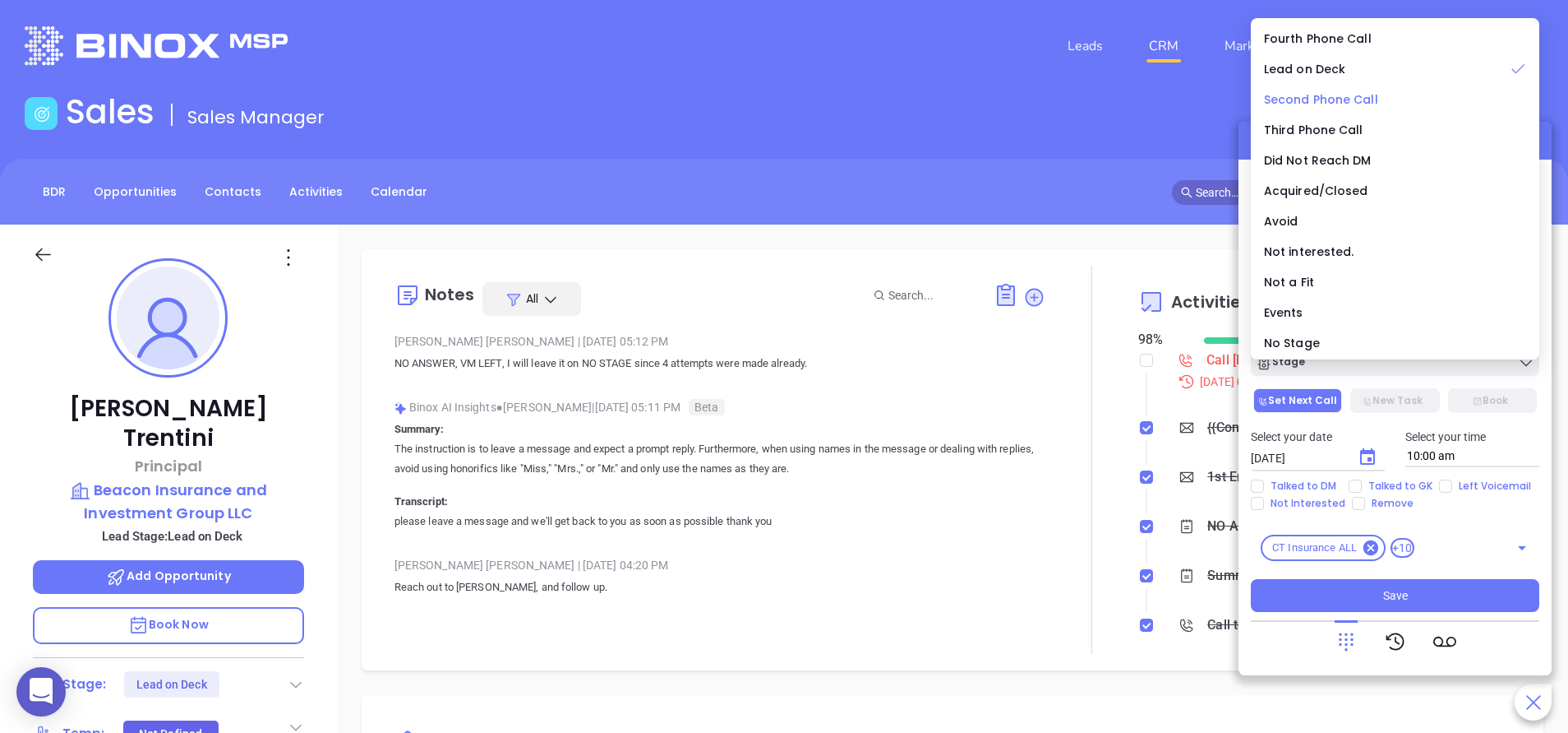
click at [1365, 94] on span "Second Phone Call" at bounding box center [1321, 99] width 114 height 17
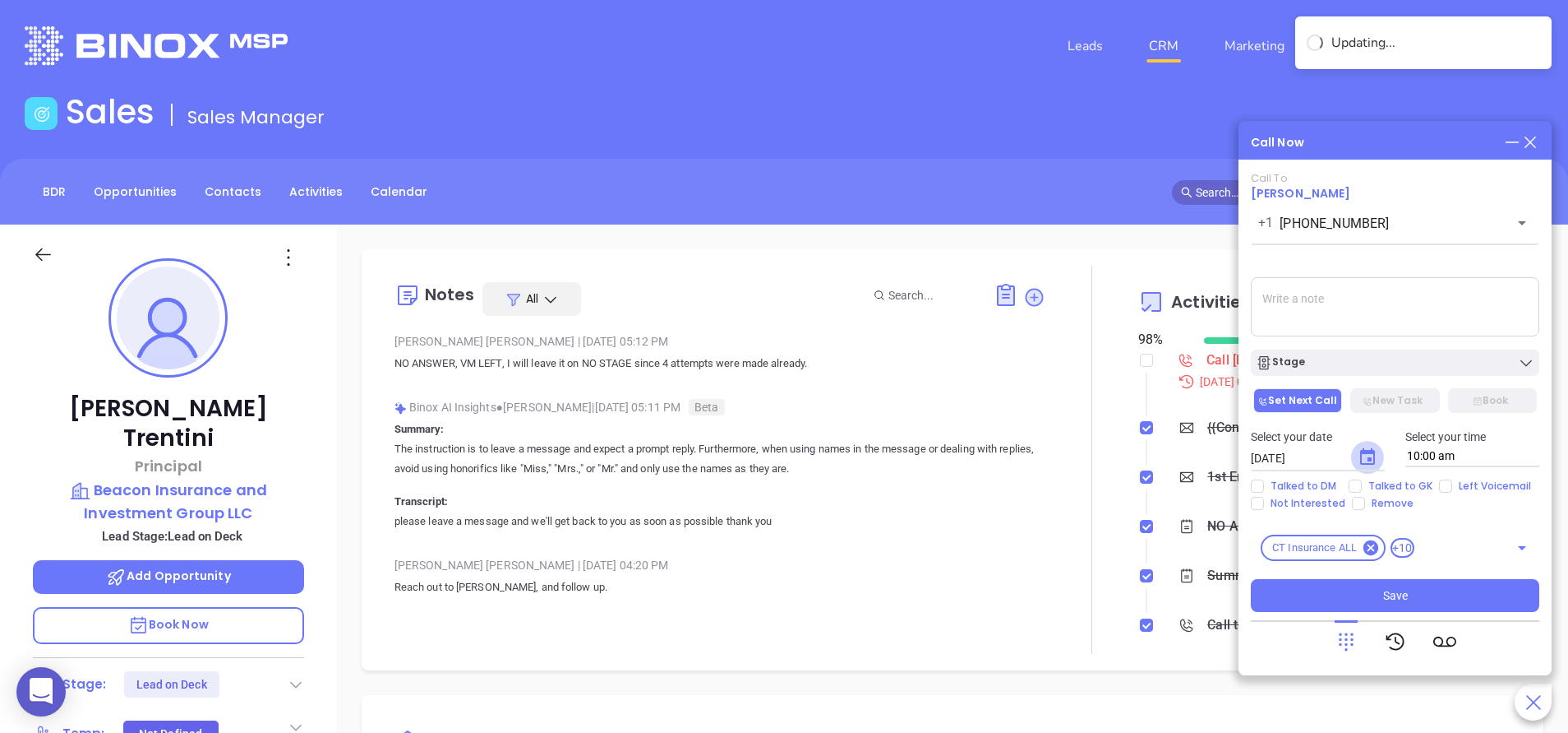
click at [1367, 461] on icon "Choose date, selected date is Aug 13, 2025" at bounding box center [1368, 456] width 15 height 17
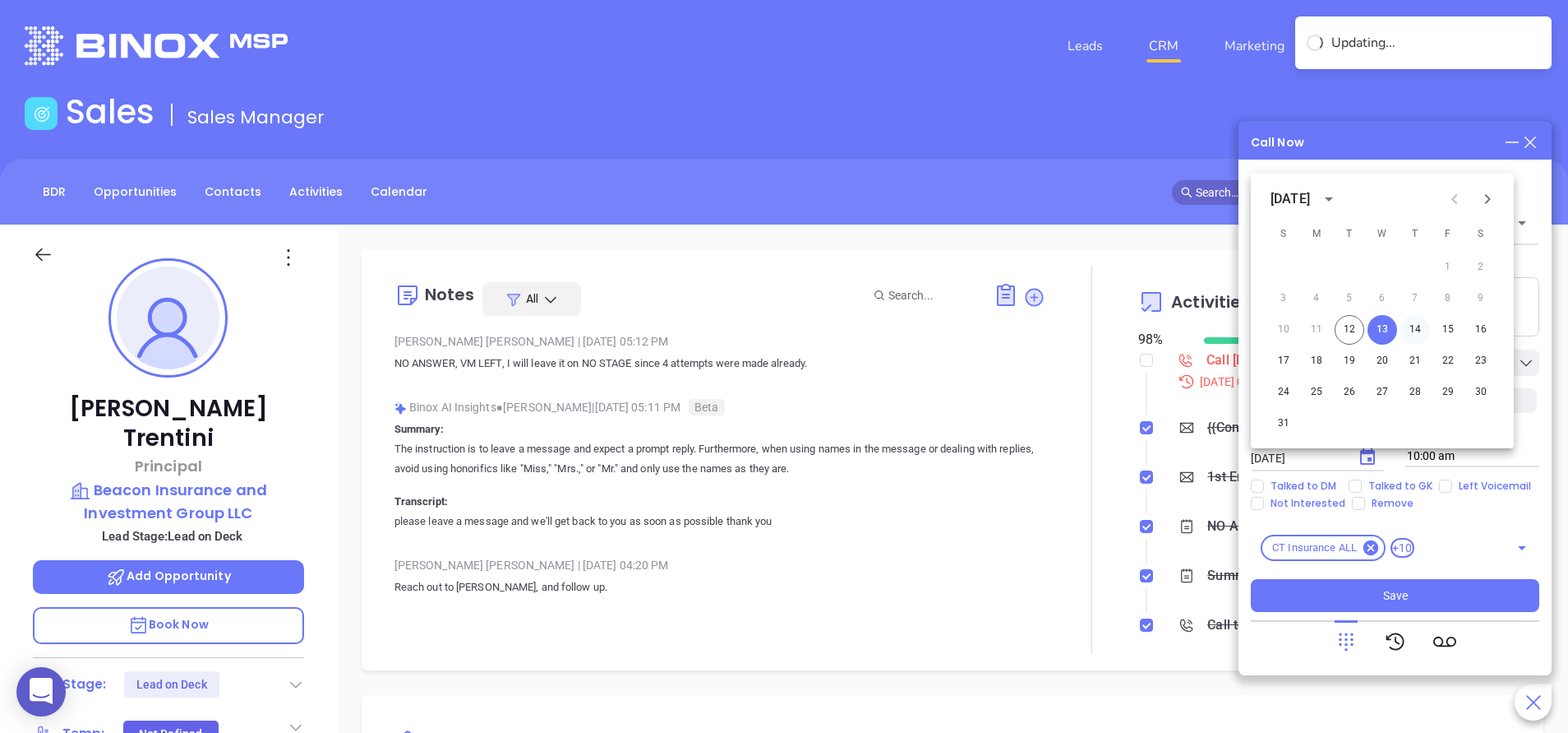
click at [1423, 322] on button "14" at bounding box center [1416, 330] width 30 height 30
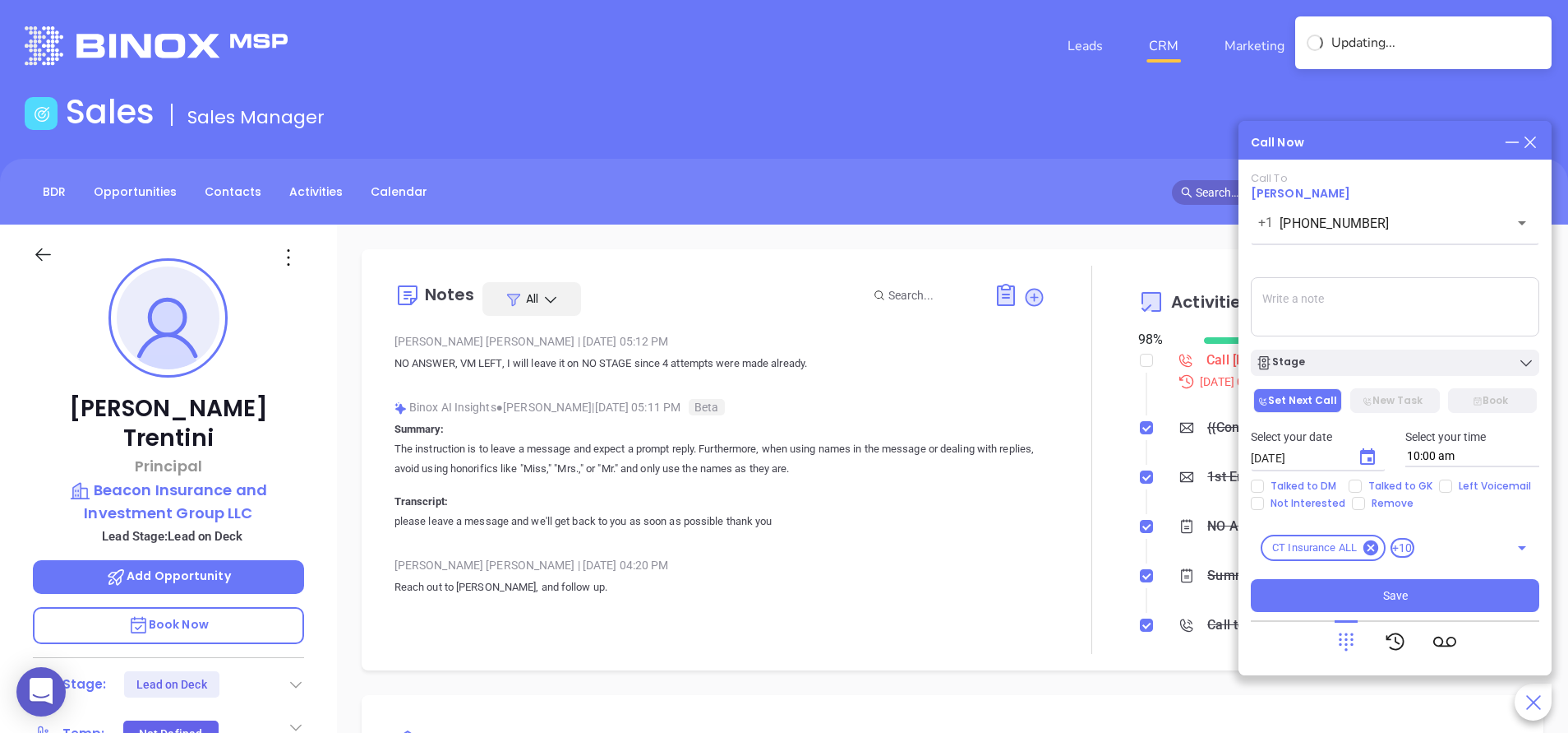
type input "08/14/2025"
click at [1392, 589] on span "Save" at bounding box center [1395, 595] width 24 height 18
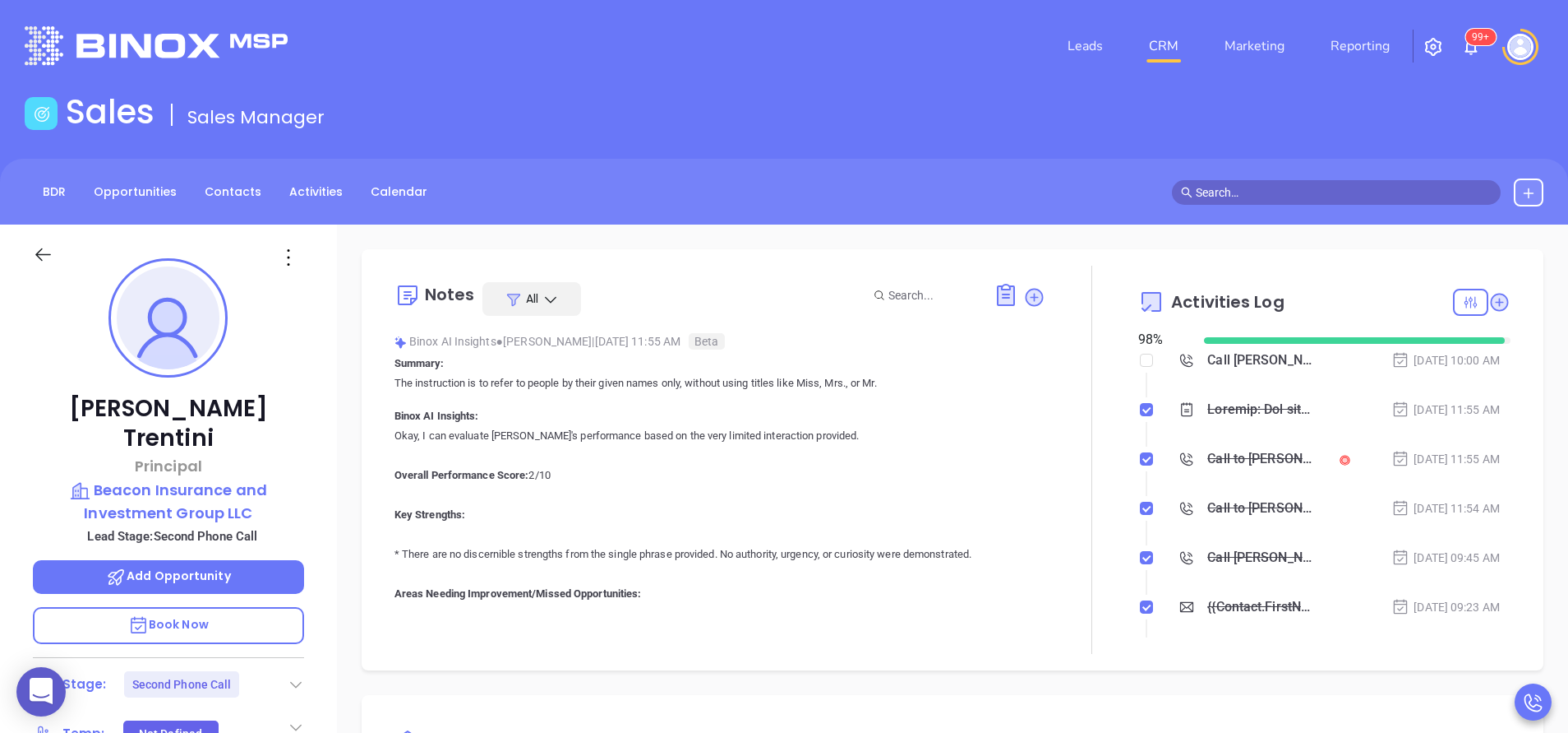
click at [1091, 417] on div at bounding box center [1091, 459] width 93 height 388
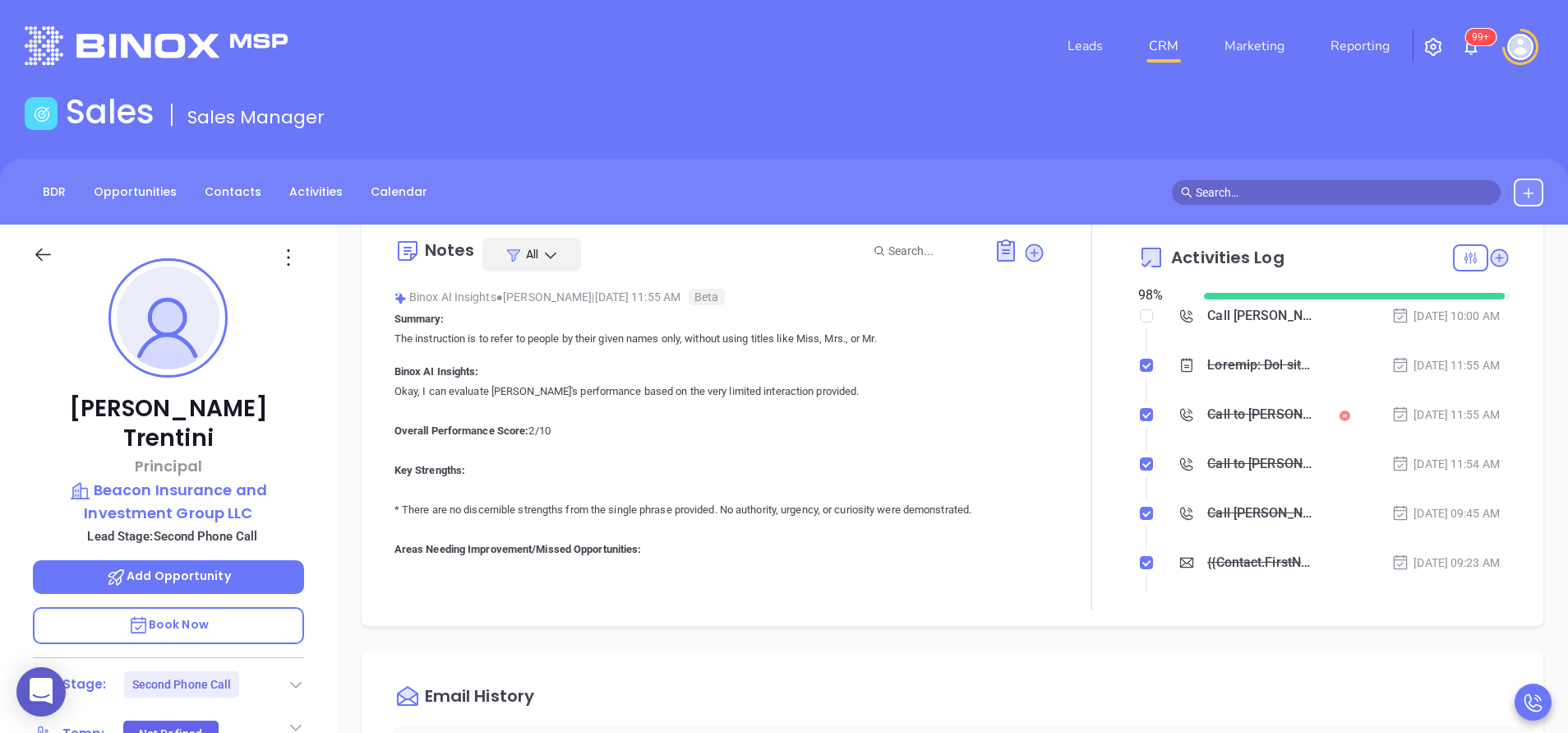
scroll to position [50, 0]
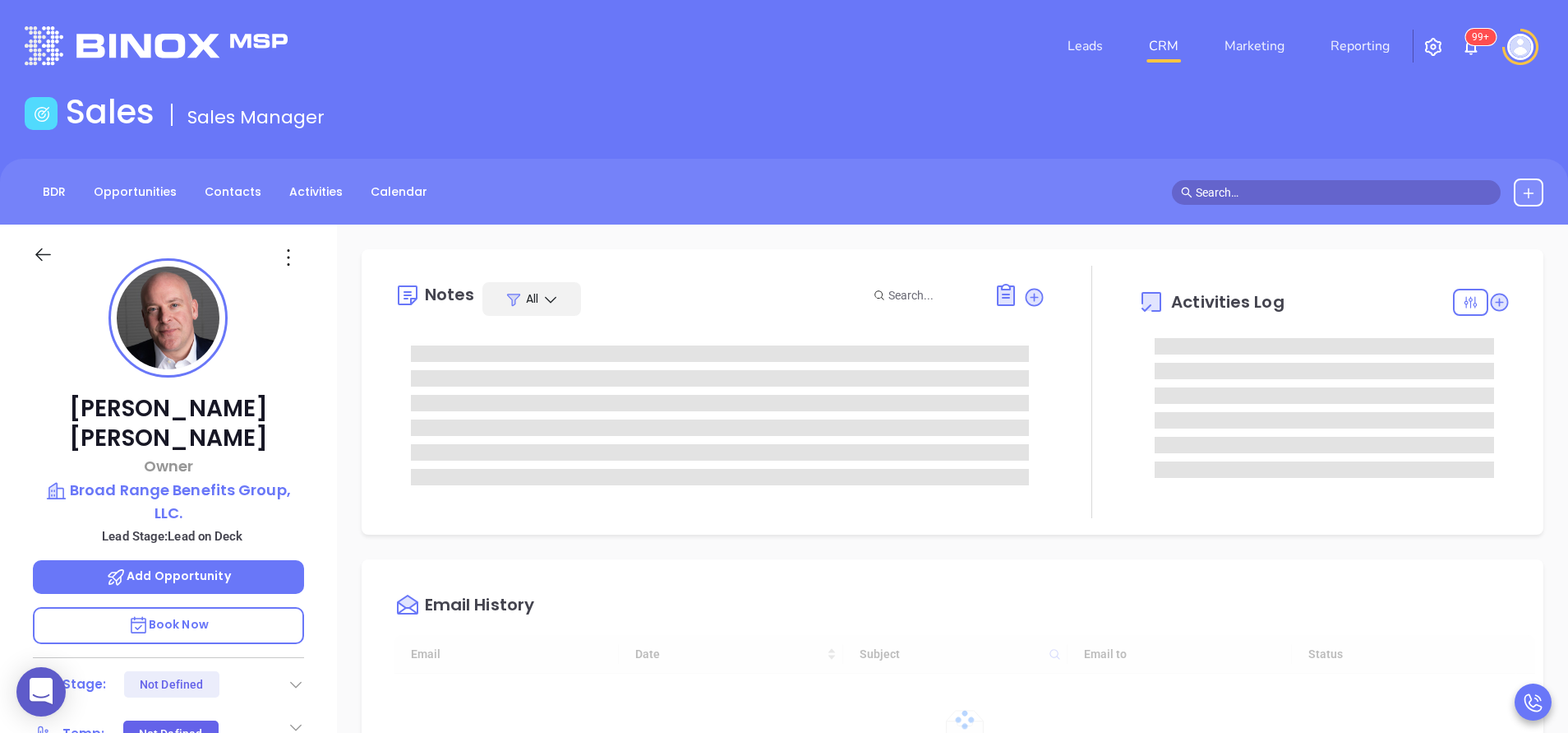
type input "[DATE]"
type input "[PERSON_NAME]"
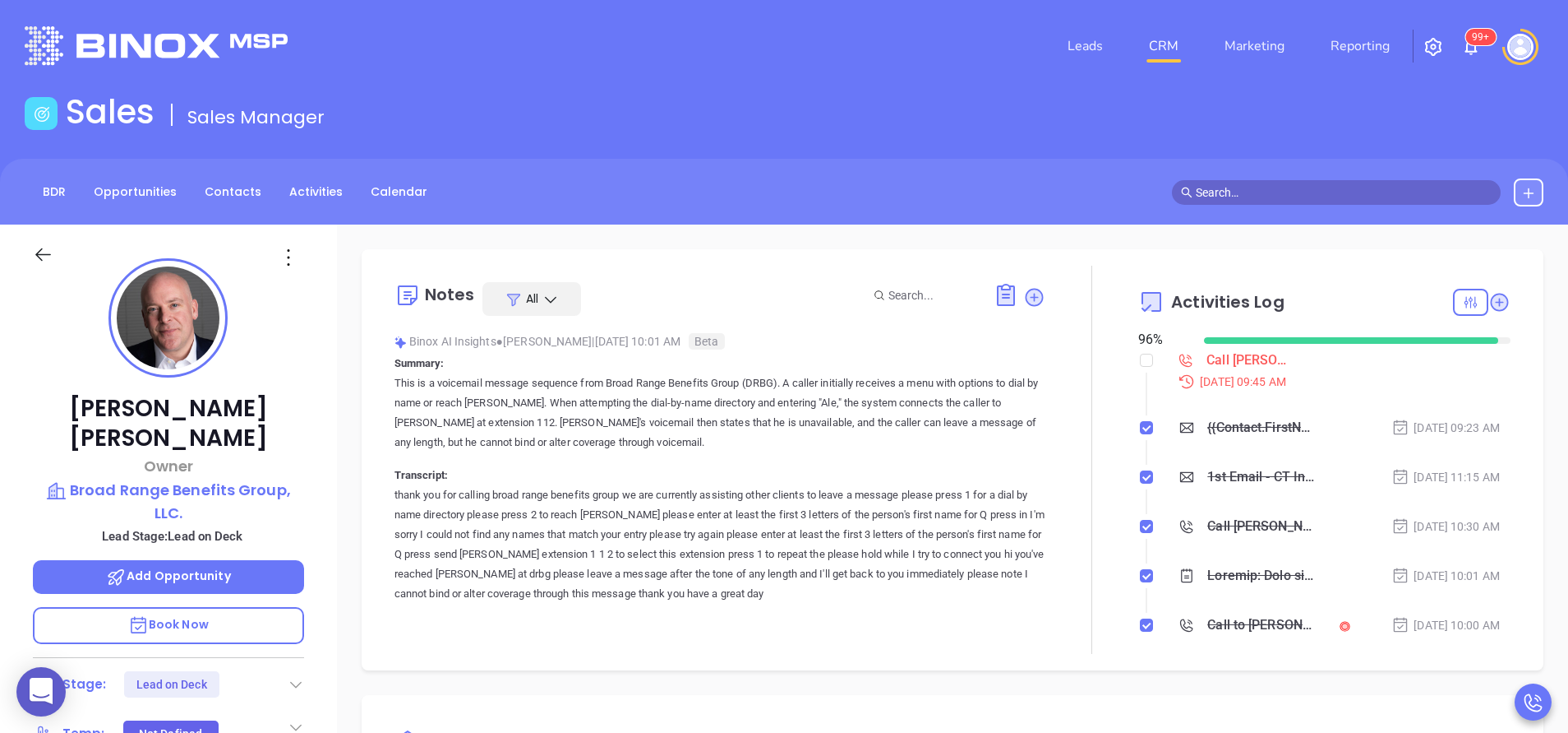
click at [1066, 417] on div at bounding box center [1091, 459] width 93 height 388
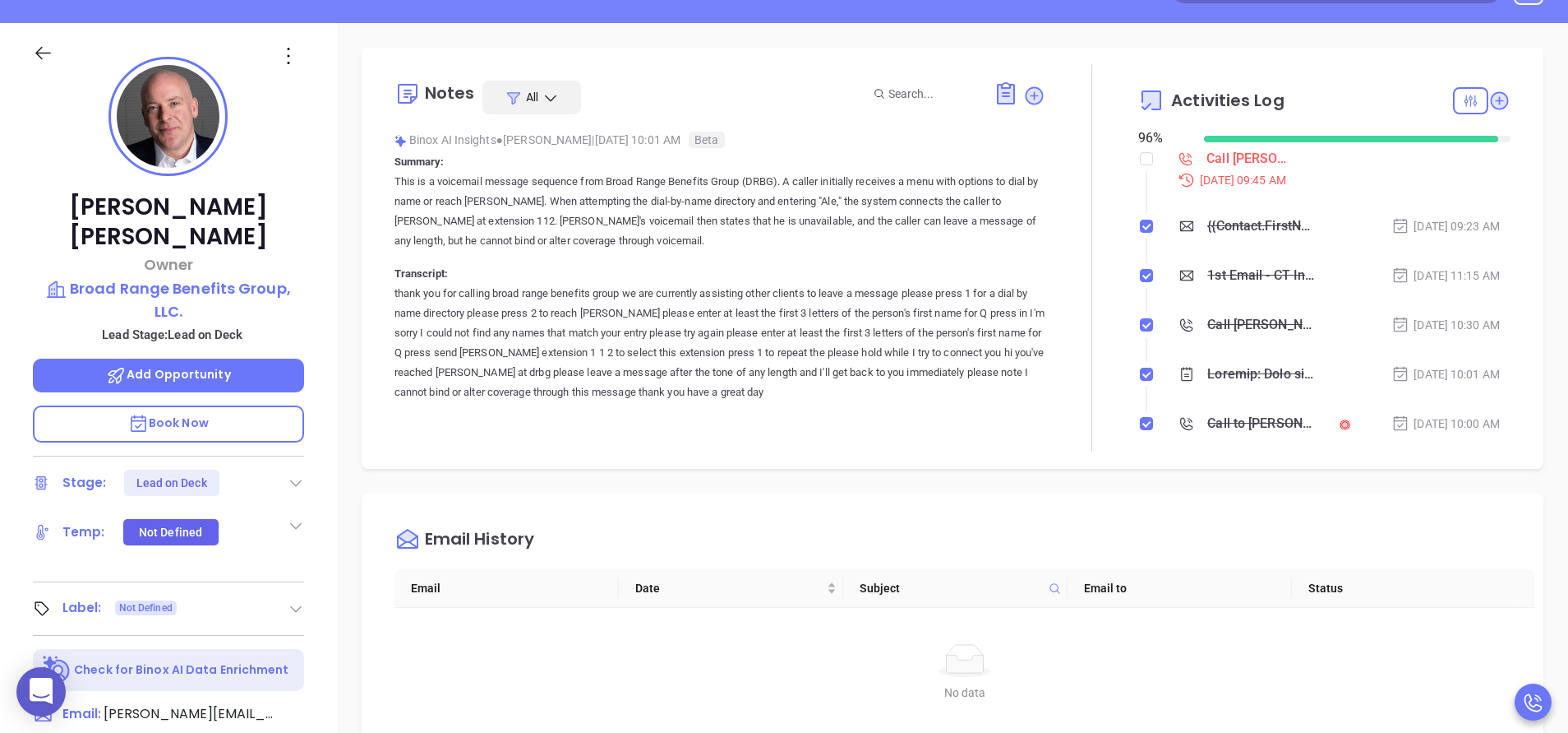
scroll to position [149, 0]
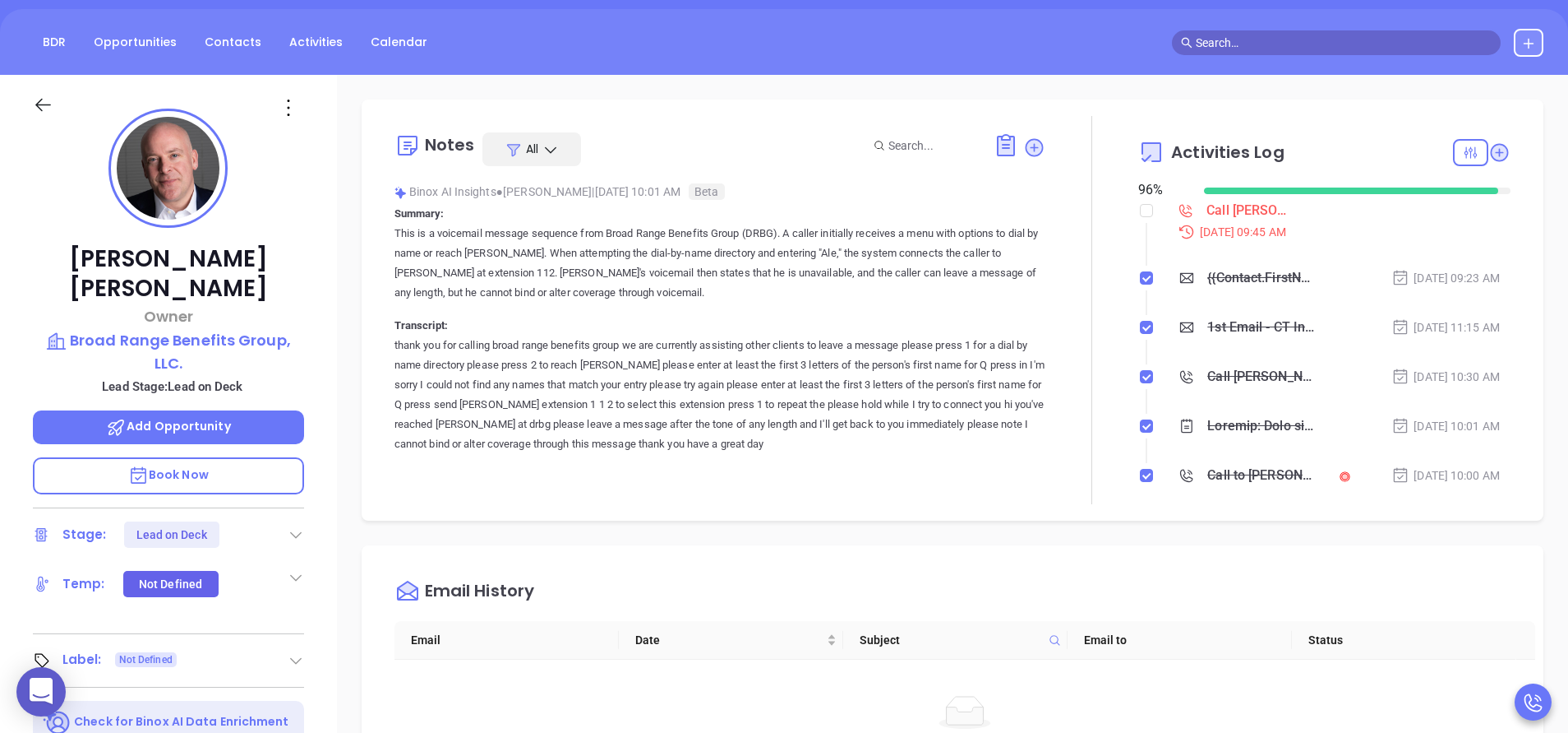
click at [322, 346] on div "[PERSON_NAME] Owner Broad Range Benefits Group, LLC. Lead Stage: Lead on Deck A…" at bounding box center [168, 533] width 337 height 916
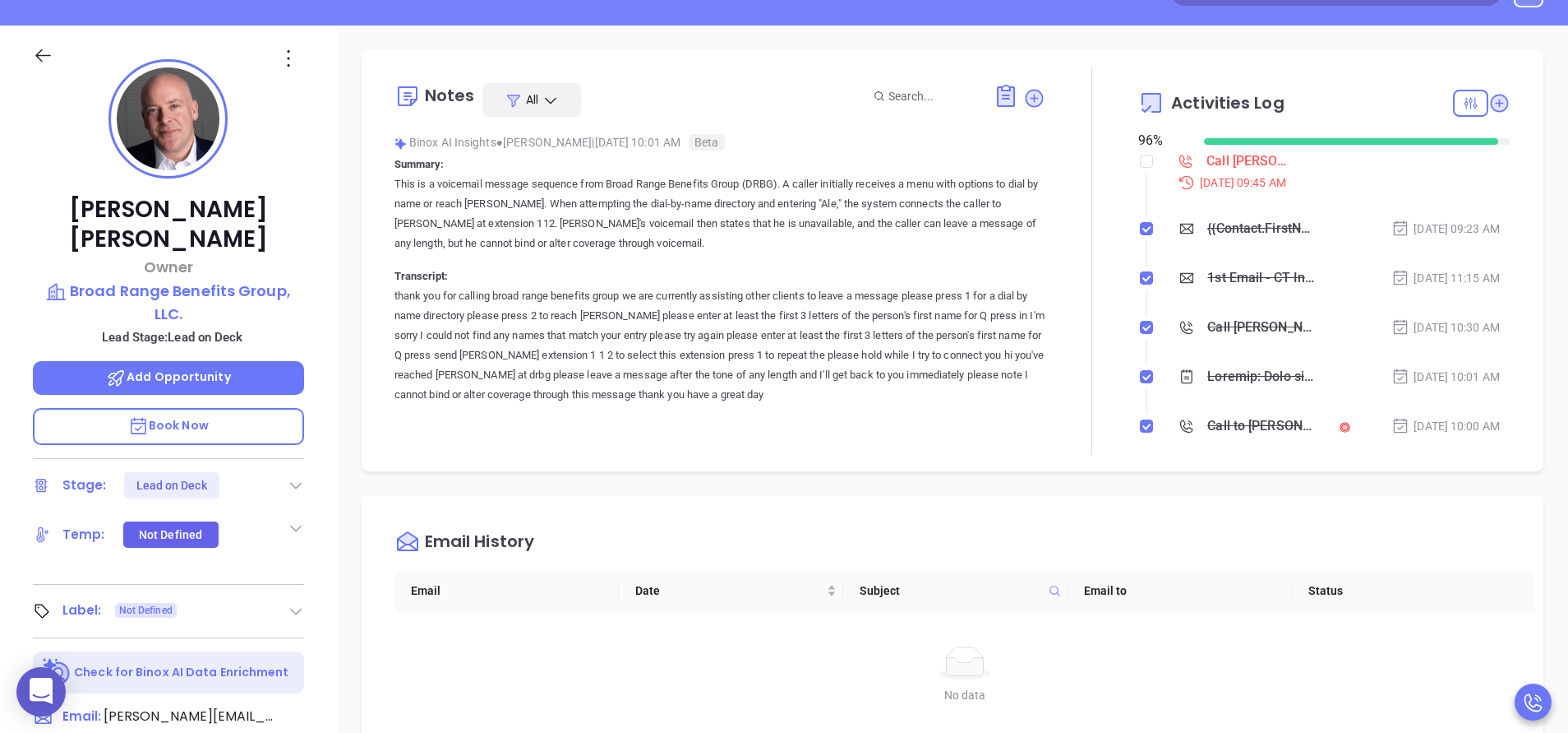
click at [190, 417] on span "Book Now" at bounding box center [169, 425] width 81 height 17
click at [1056, 294] on div at bounding box center [1091, 260] width 93 height 388
click at [997, 86] on icon at bounding box center [1006, 96] width 18 height 23
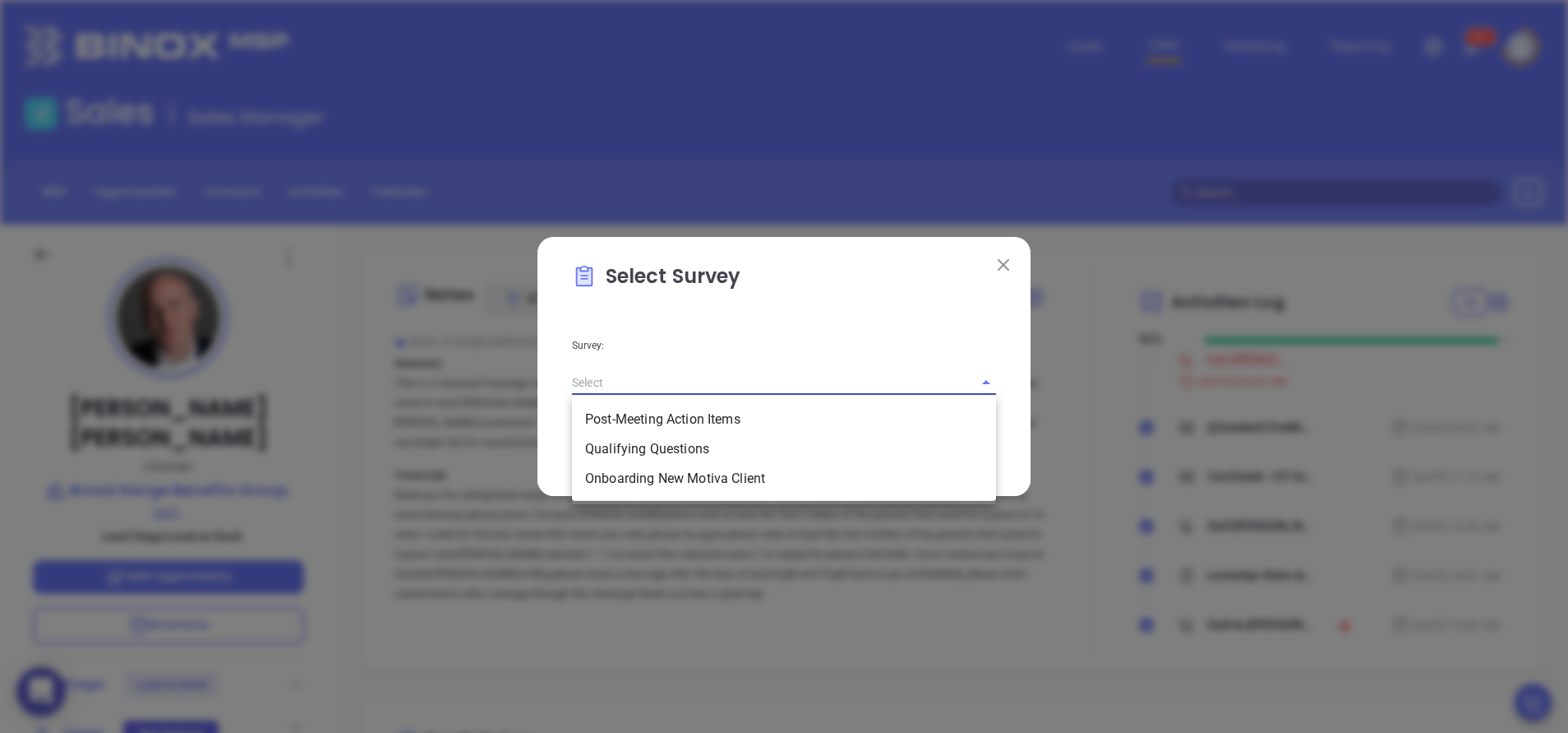
click at [883, 382] on input "text" at bounding box center [761, 381] width 378 height 23
click at [759, 442] on li "Qualifying Questions" at bounding box center [784, 450] width 424 height 30
type input "Qualifying Questions"
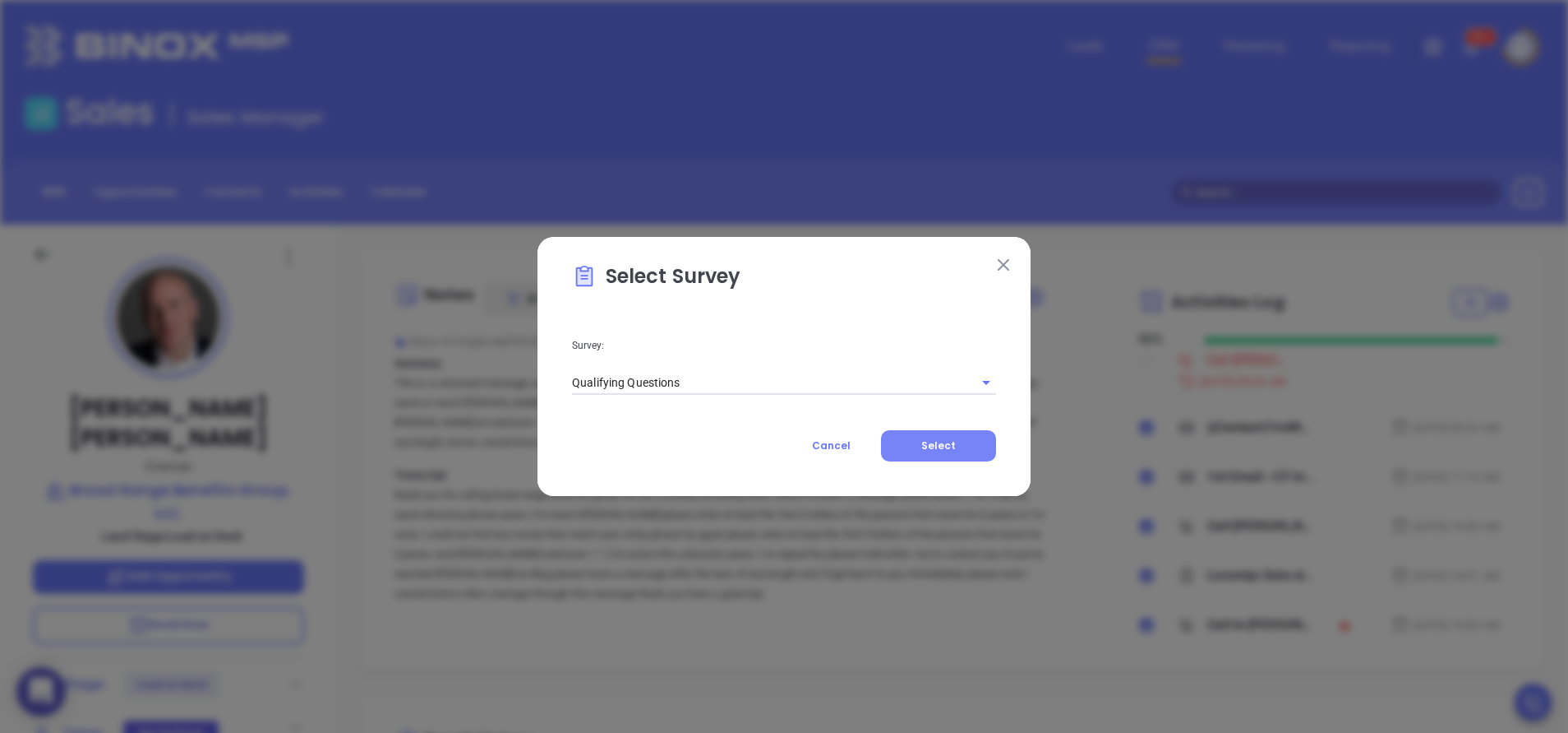
click at [930, 454] on button "Select" at bounding box center [938, 445] width 115 height 31
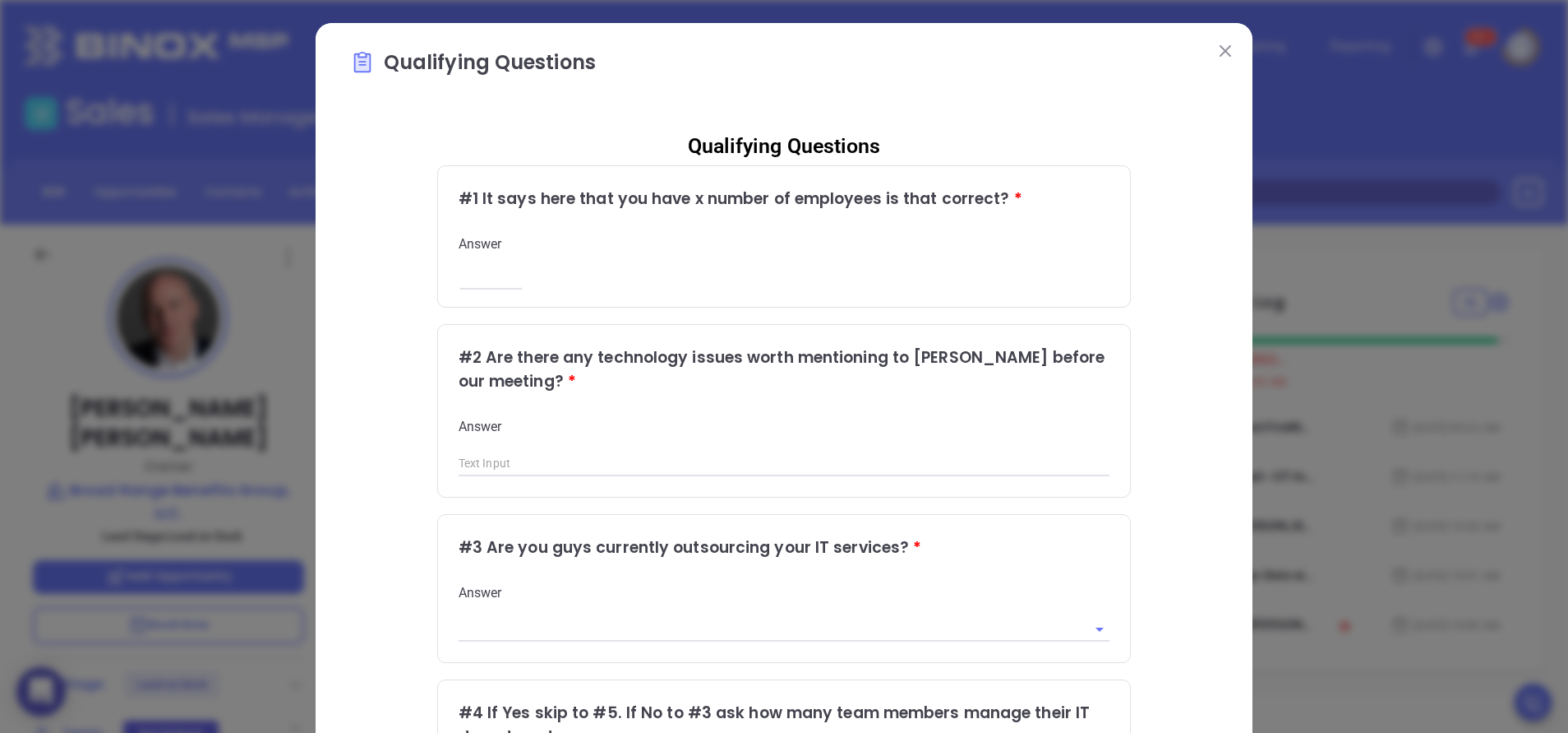
click at [493, 282] on input "number" at bounding box center [491, 277] width 65 height 14
type input "7"
click at [1156, 312] on div "Qualifying Questions # 1 It says here that you have x number of employees is th…" at bounding box center [784, 590] width 868 height 945
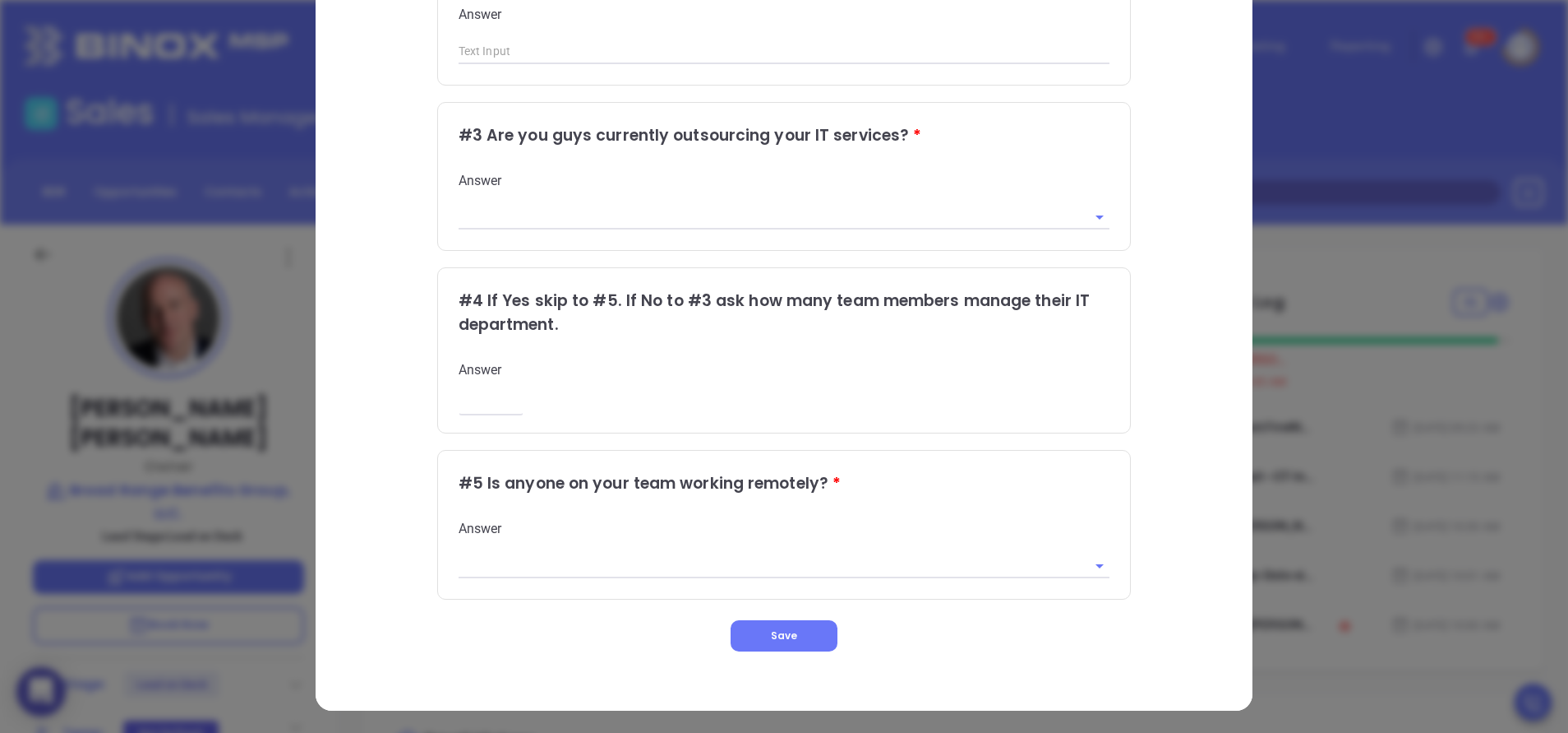
scroll to position [413, 0]
click at [1180, 508] on div "Qualifying Questions # 1 It says here that you have x number of employees is th…" at bounding box center [784, 177] width 868 height 945
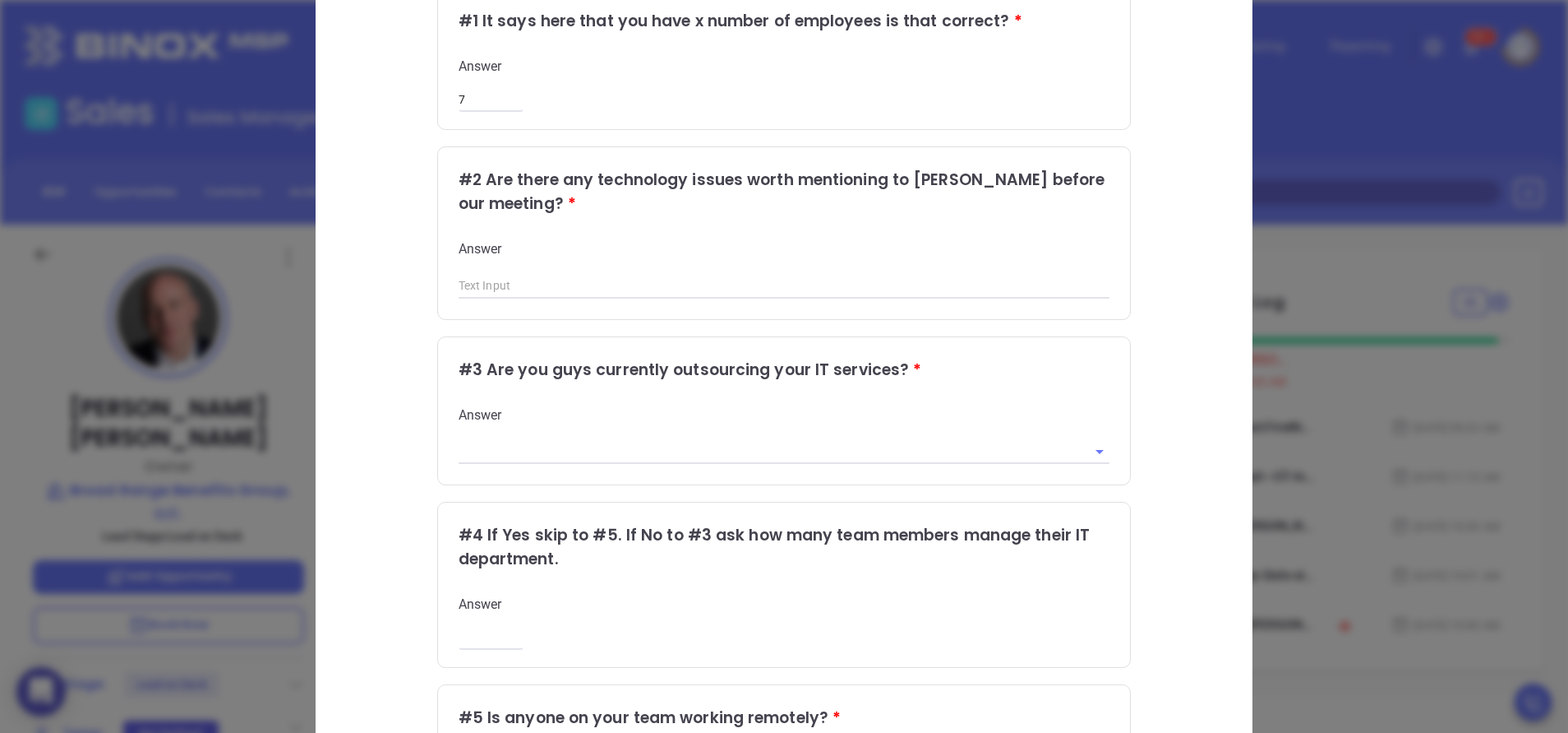
scroll to position [166, 0]
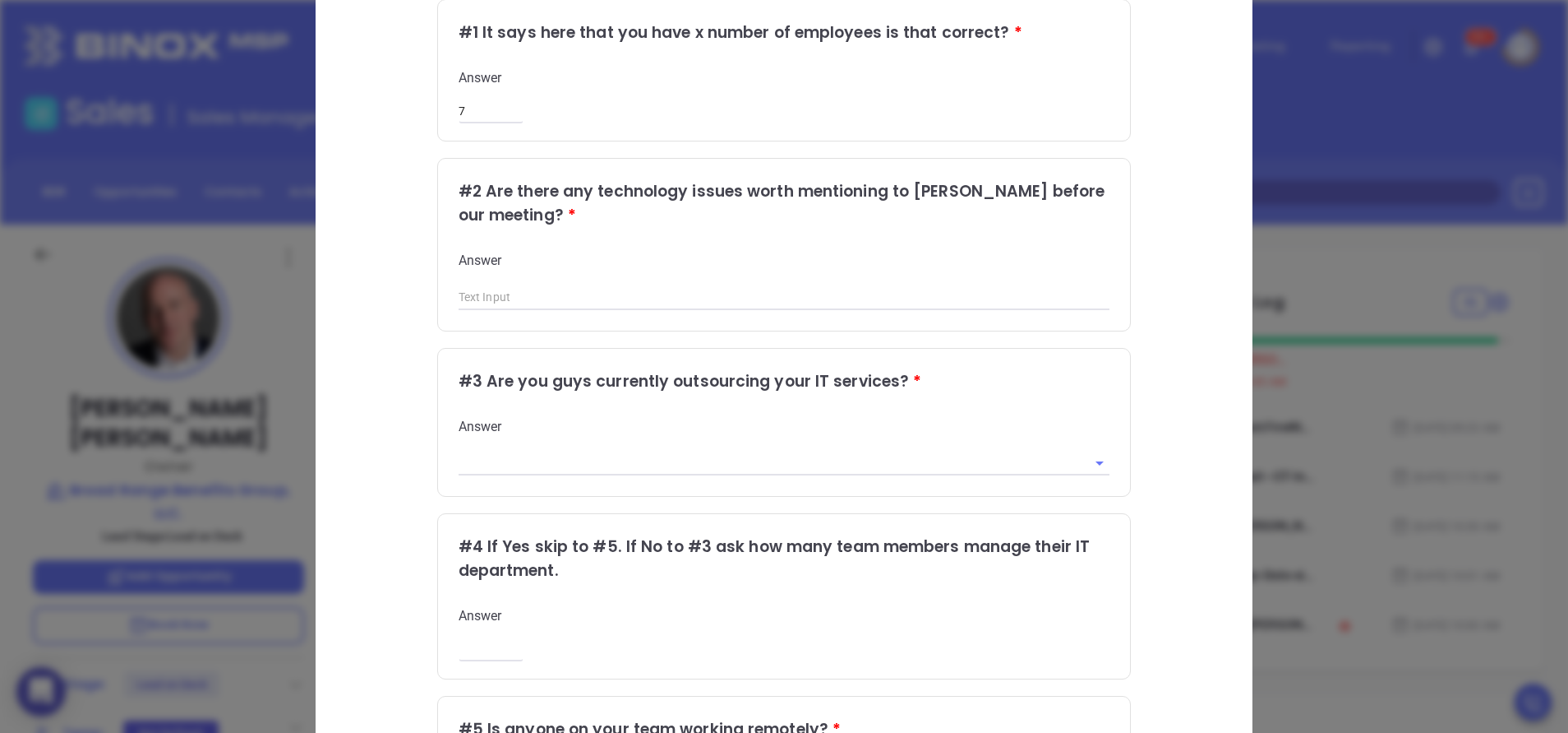
click at [1180, 508] on div "Qualifying Questions # 1 It says here that you have x number of employees is th…" at bounding box center [784, 424] width 868 height 945
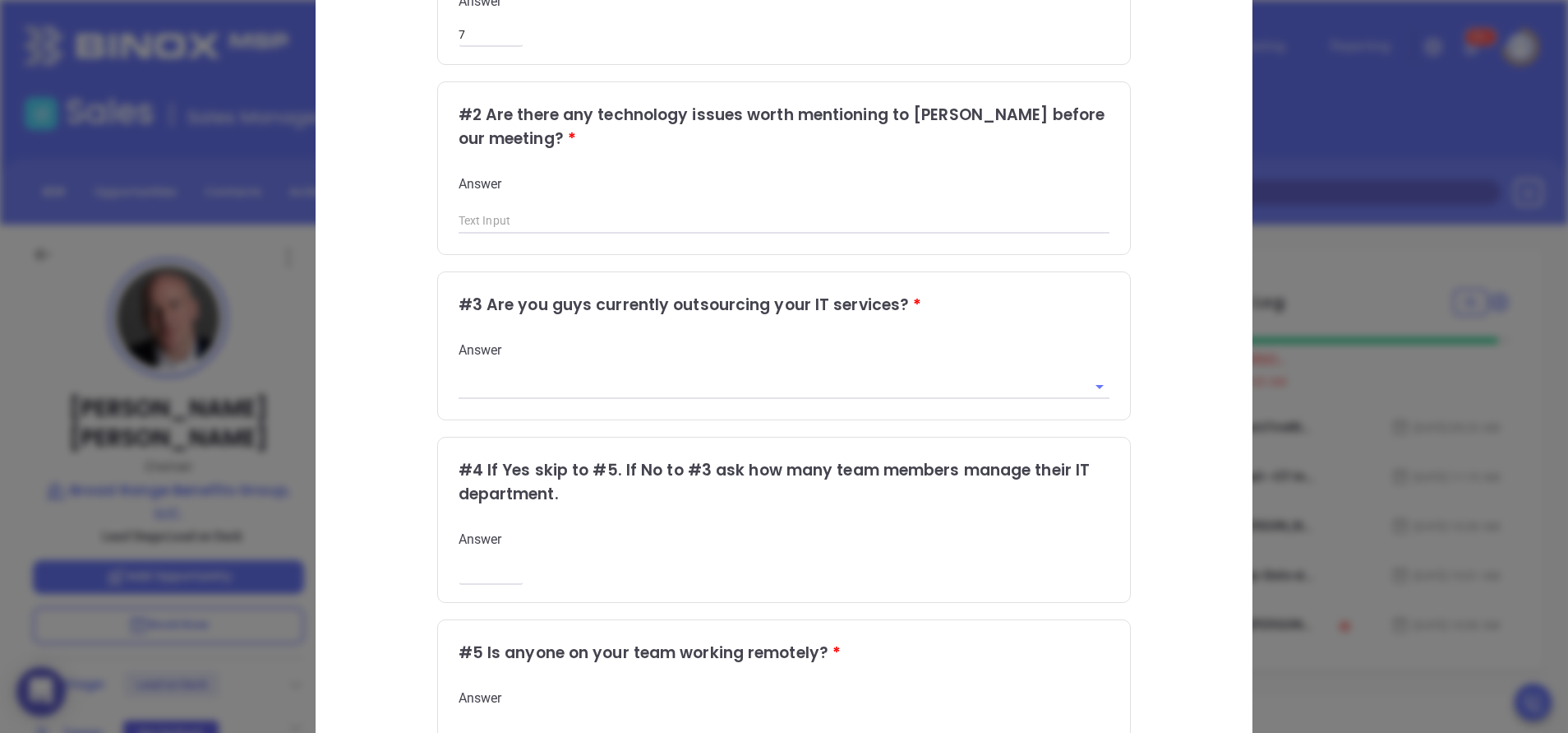
scroll to position [413, 0]
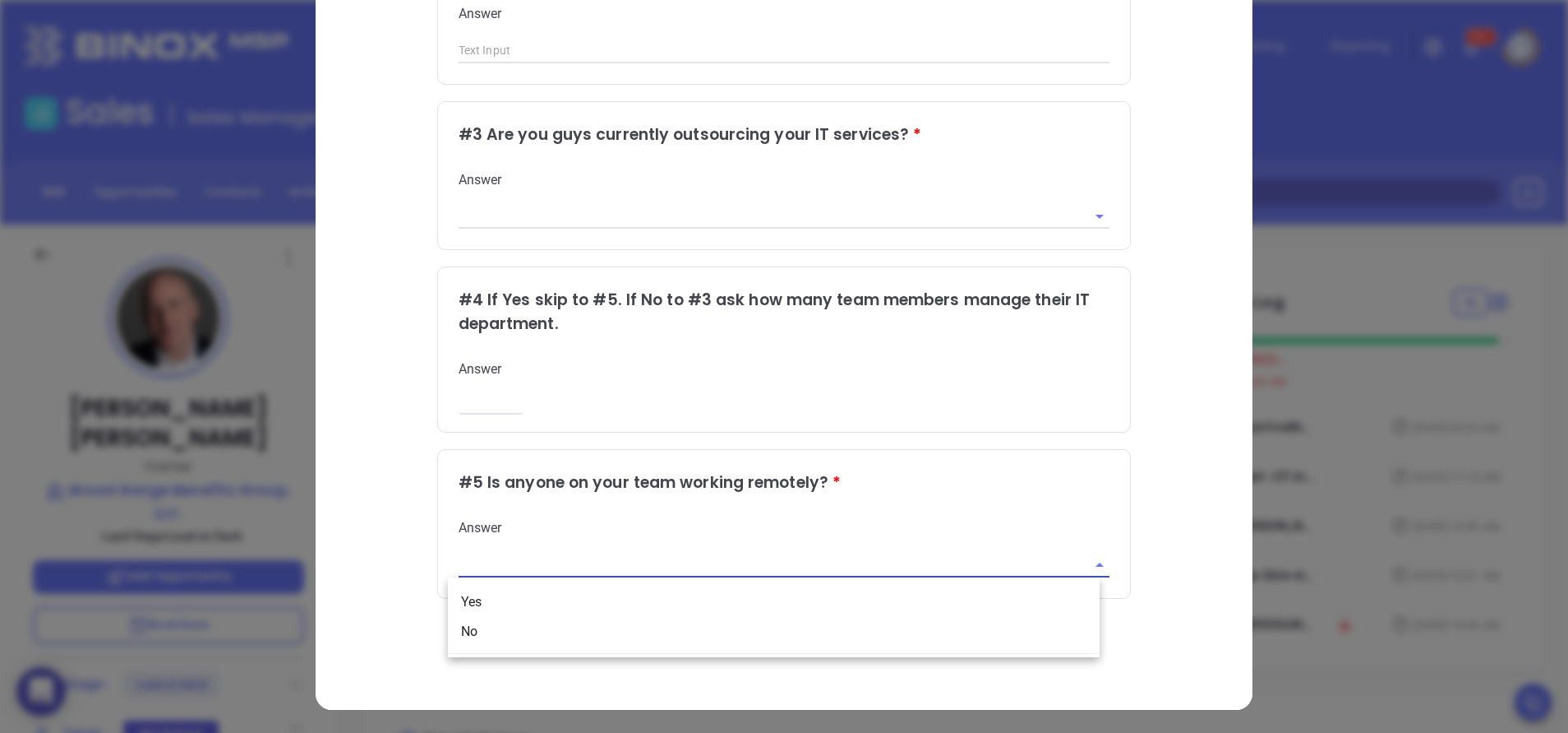
click at [781, 567] on input "text" at bounding box center [762, 564] width 606 height 23
click at [719, 598] on li "Yes" at bounding box center [773, 602] width 652 height 30
type input "Yes"
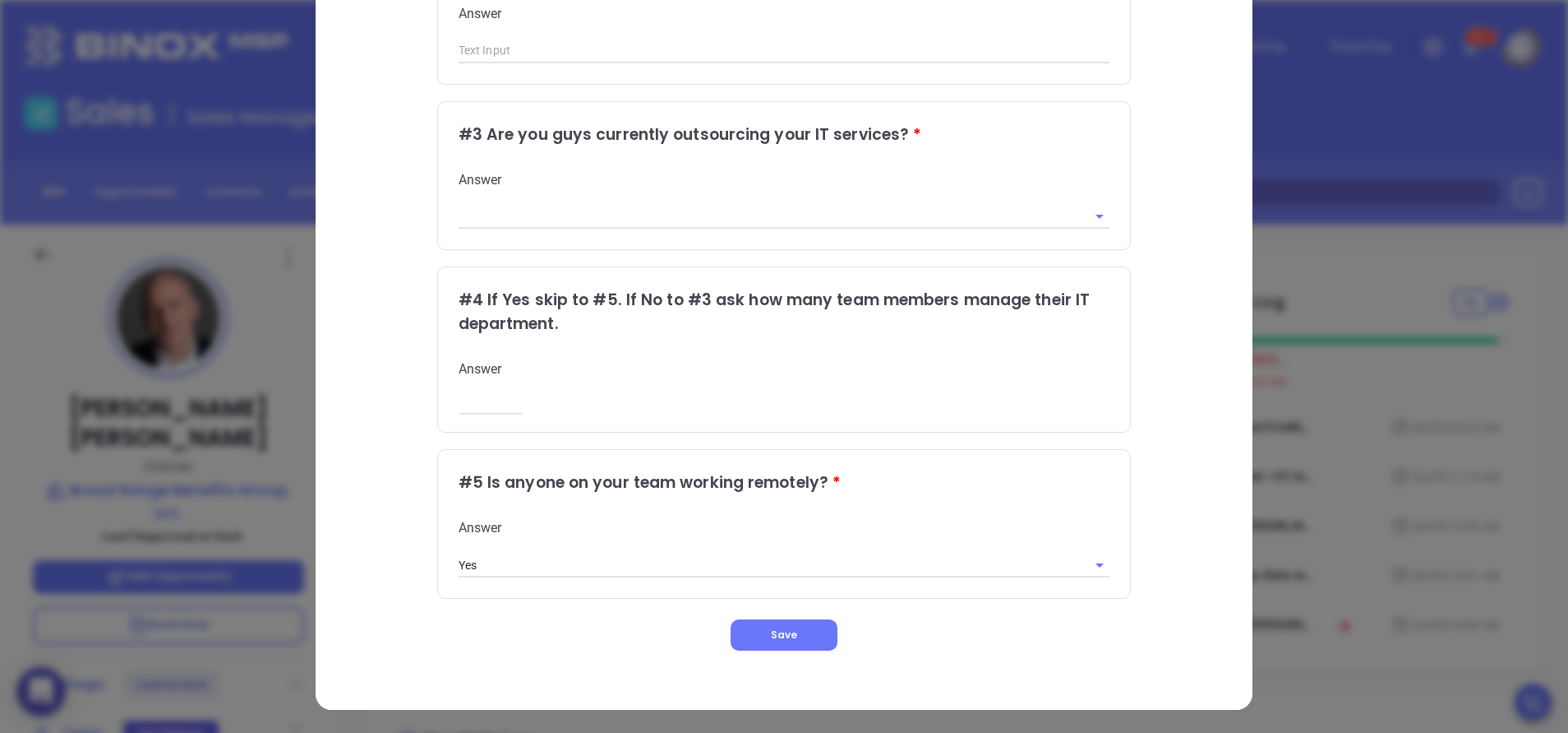
click at [1144, 520] on div "Qualifying Questions # 1 It says here that you have x number of employees is th…" at bounding box center [784, 177] width 868 height 945
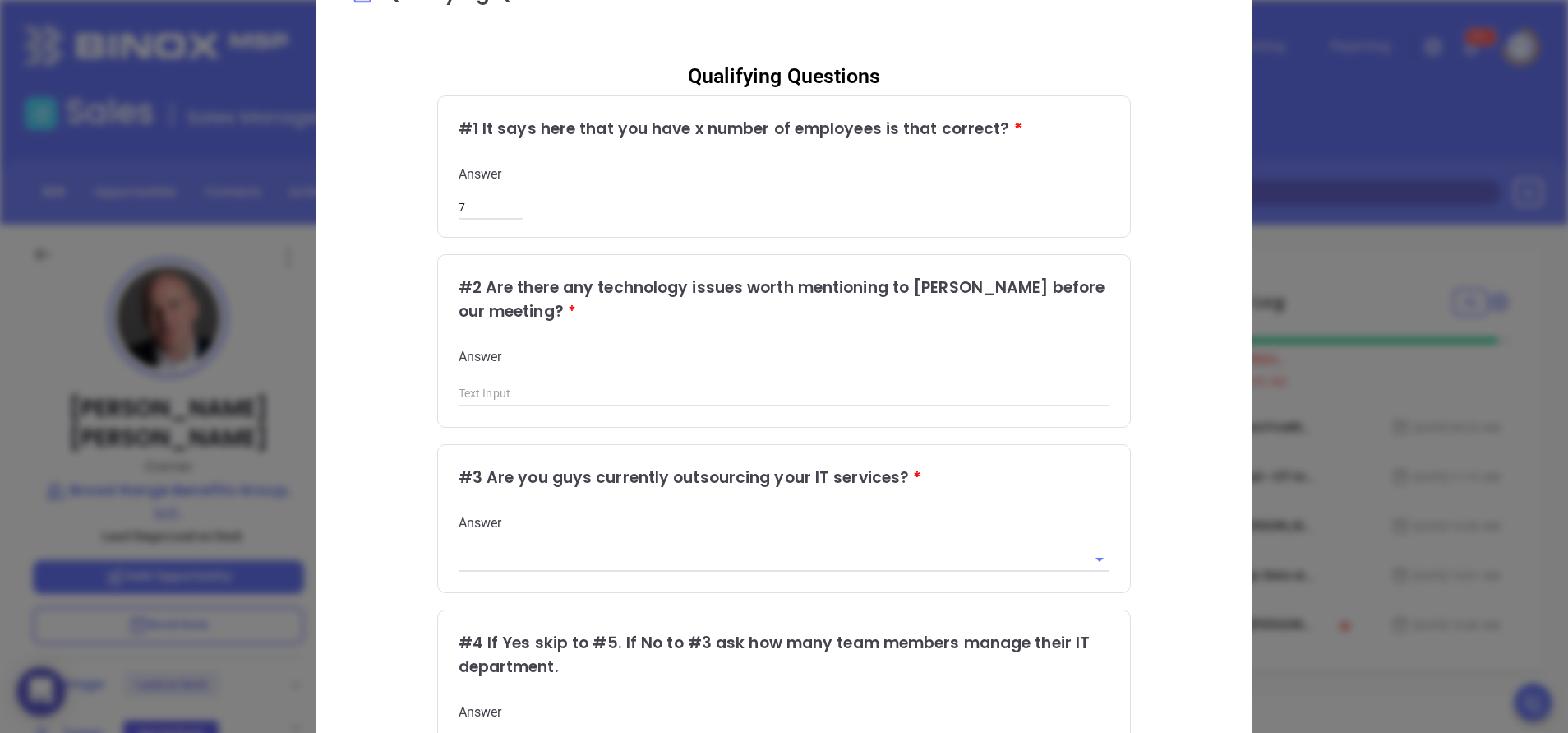
scroll to position [18, 0]
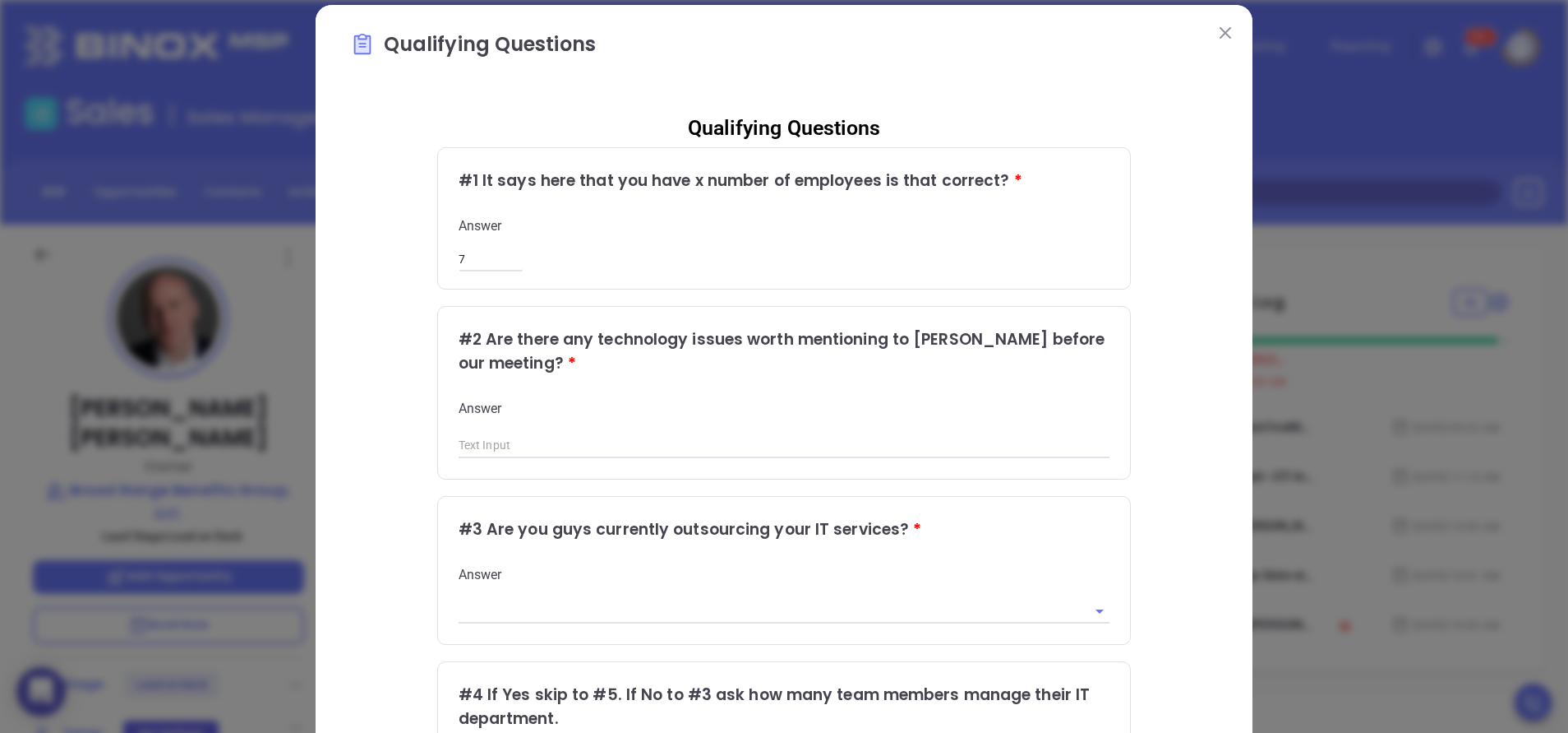
click at [500, 441] on input "text" at bounding box center [784, 446] width 652 height 24
click at [415, 461] on div "Qualifying Questions # 1 It says here that you have x number of employees is th…" at bounding box center [784, 573] width 868 height 945
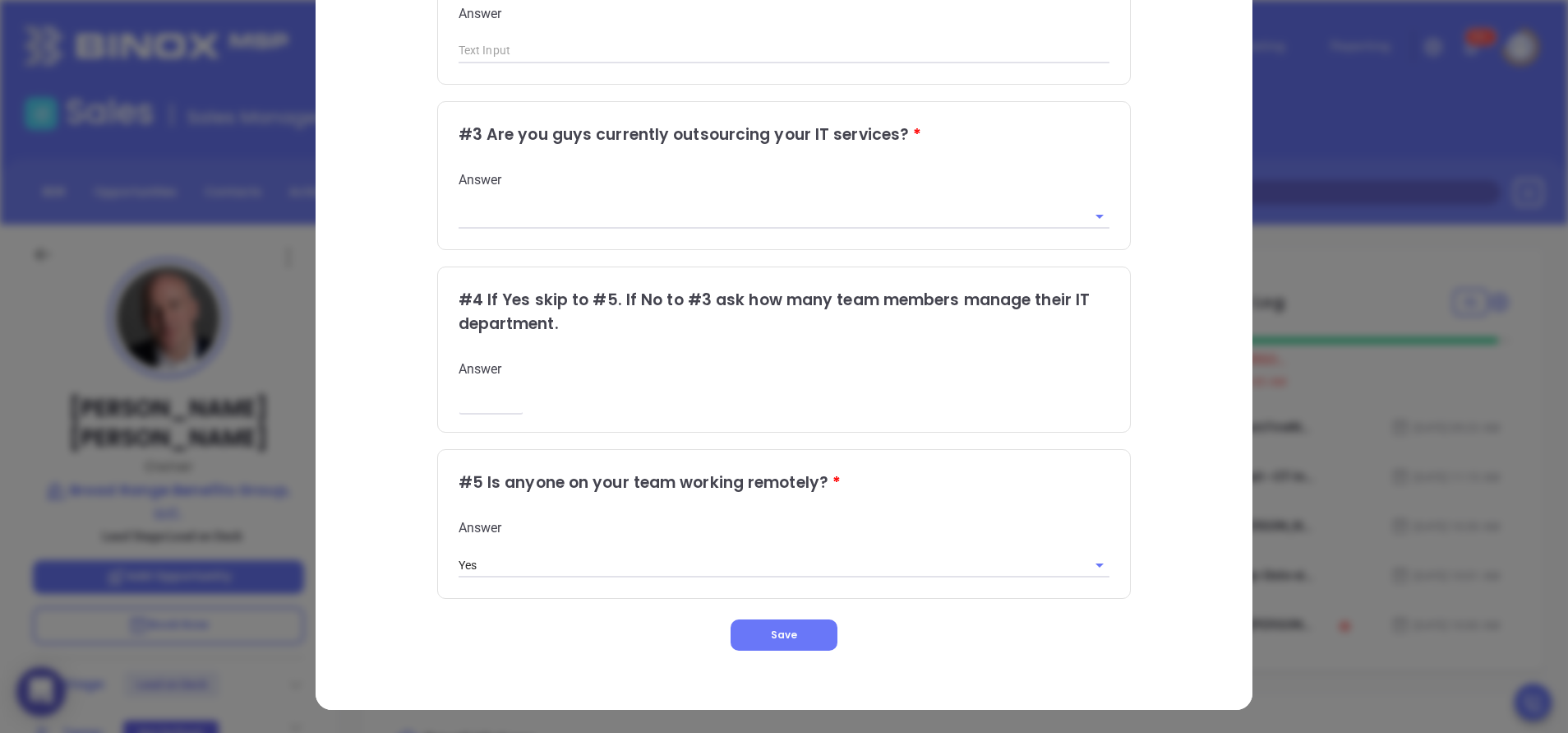
click at [1147, 419] on div "Qualifying Questions # 1 It says here that you have x number of employees is th…" at bounding box center [784, 177] width 868 height 945
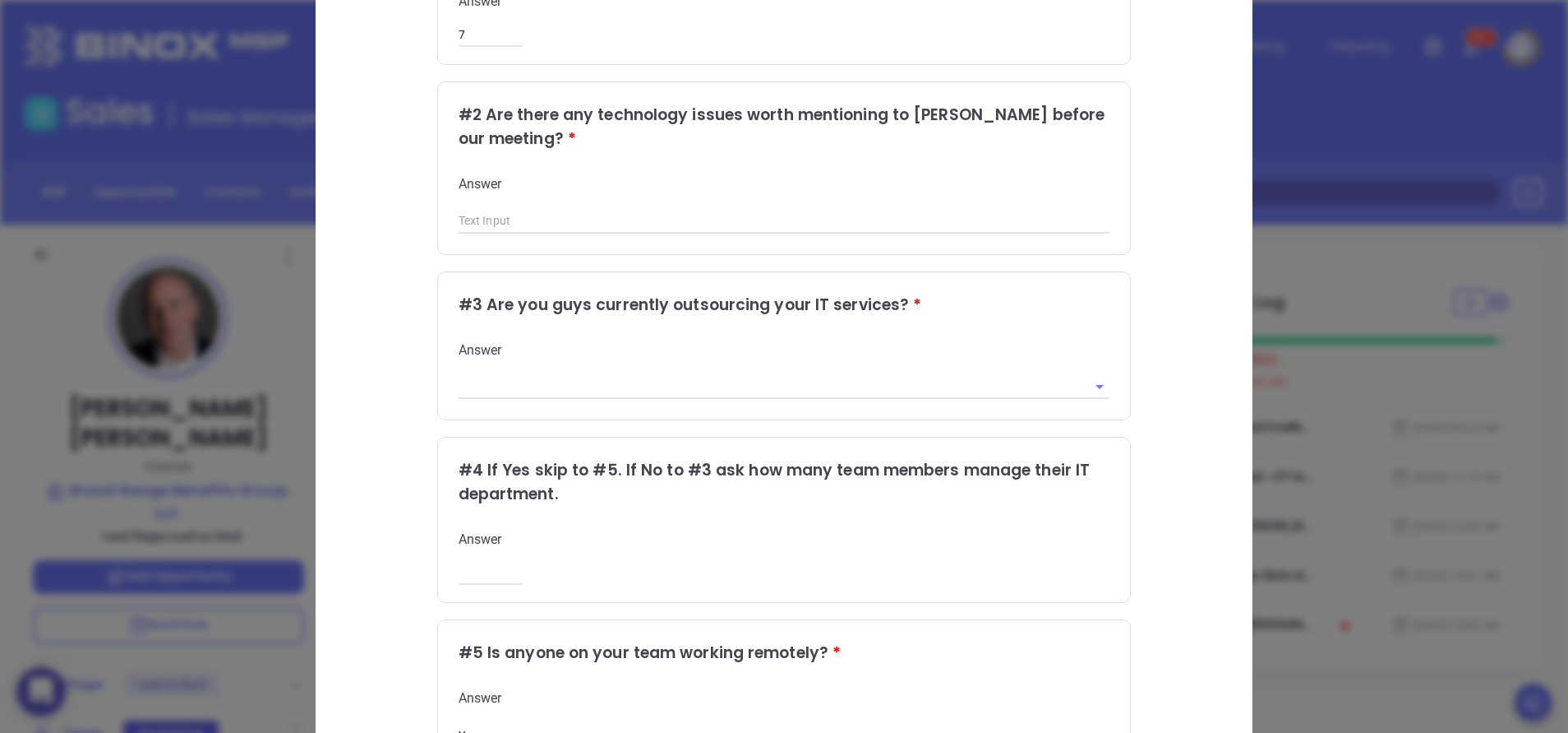
scroll to position [68, 0]
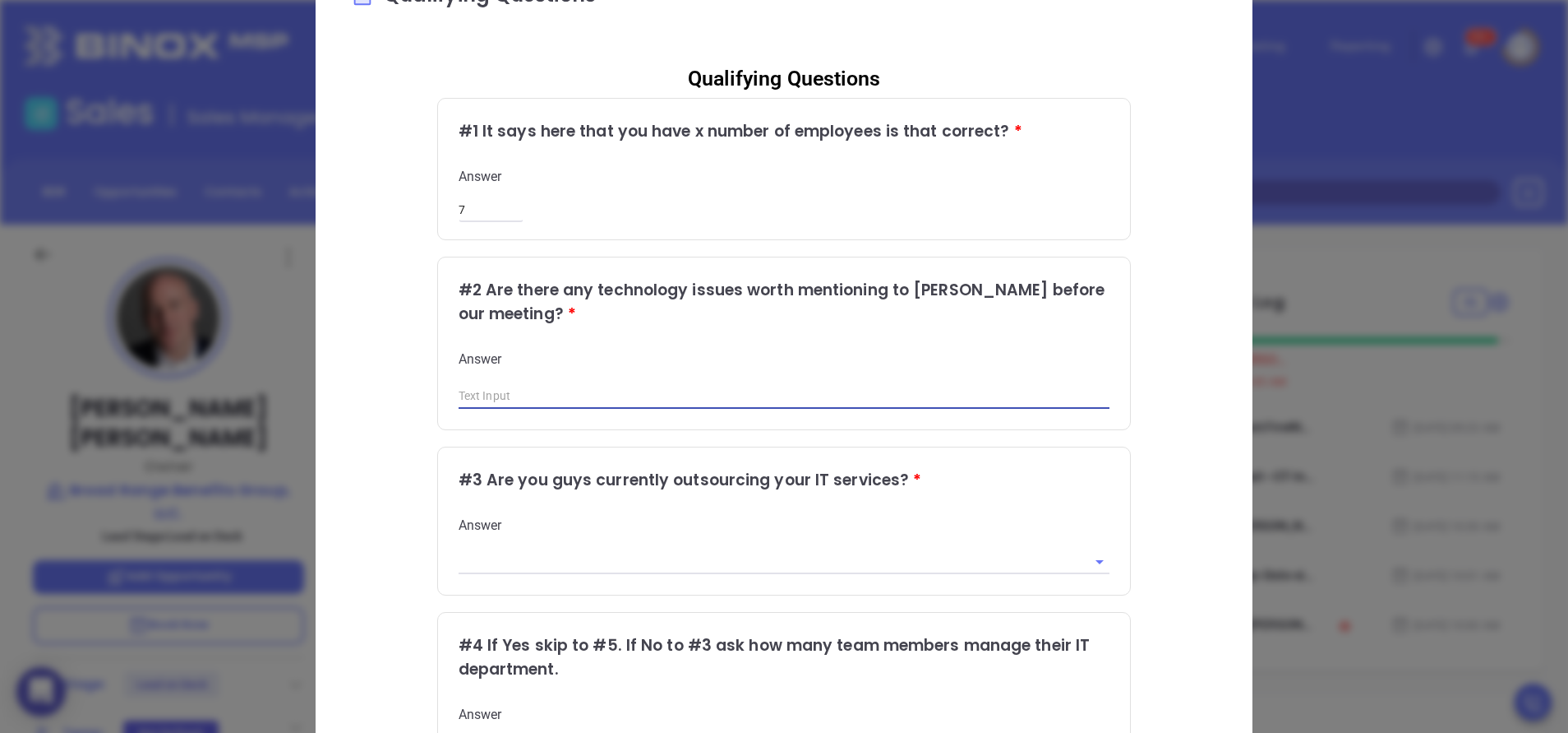
click at [624, 391] on input "text" at bounding box center [784, 396] width 652 height 24
type input "y"
type input "yes receives phishing emails"
click at [1163, 353] on div "Qualifying Questions # 1 It says here that you have x number of employees is th…" at bounding box center [784, 523] width 868 height 945
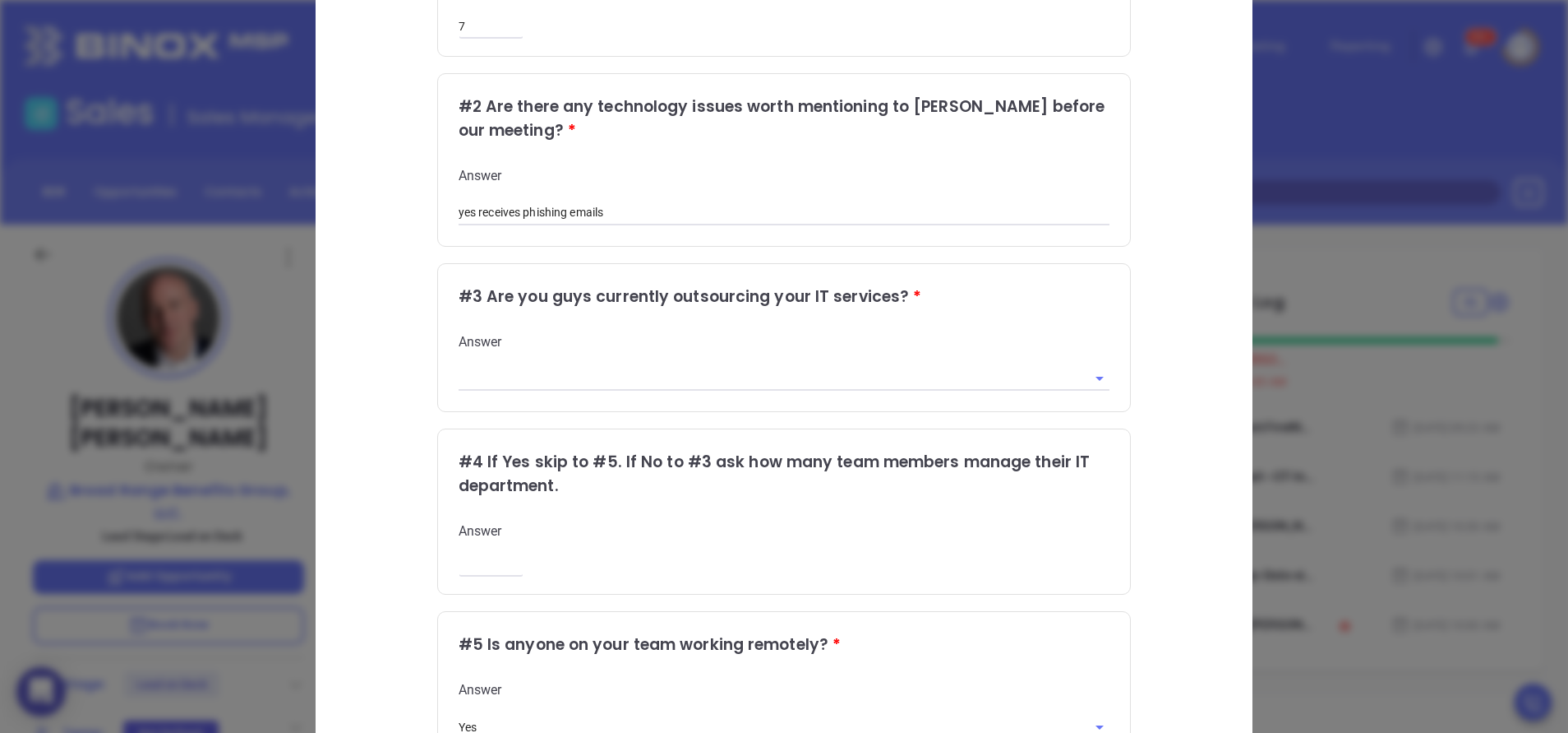
scroll to position [413, 0]
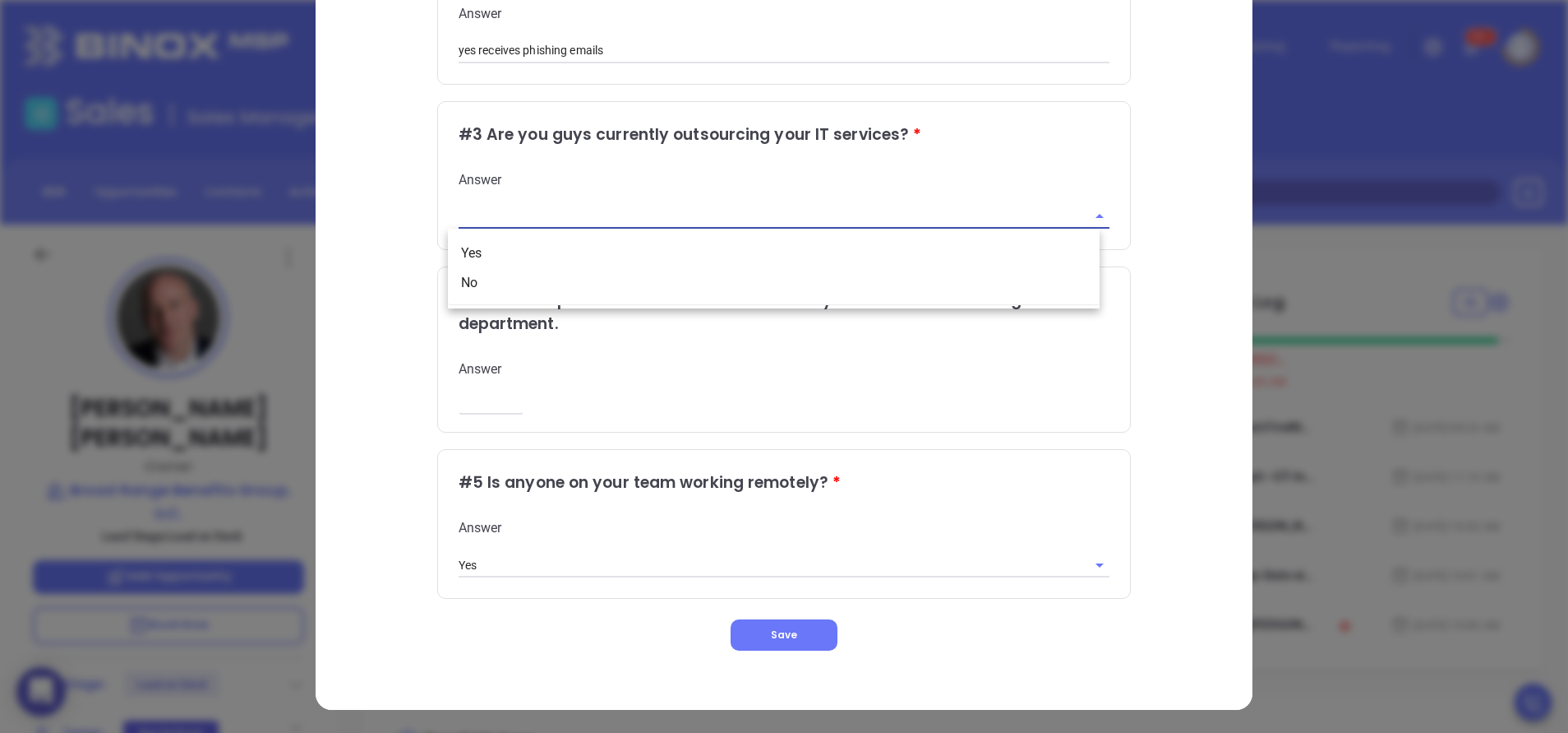
click at [646, 227] on input "text" at bounding box center [762, 216] width 606 height 23
click at [512, 258] on li "Yes" at bounding box center [773, 253] width 652 height 30
type input "Yes"
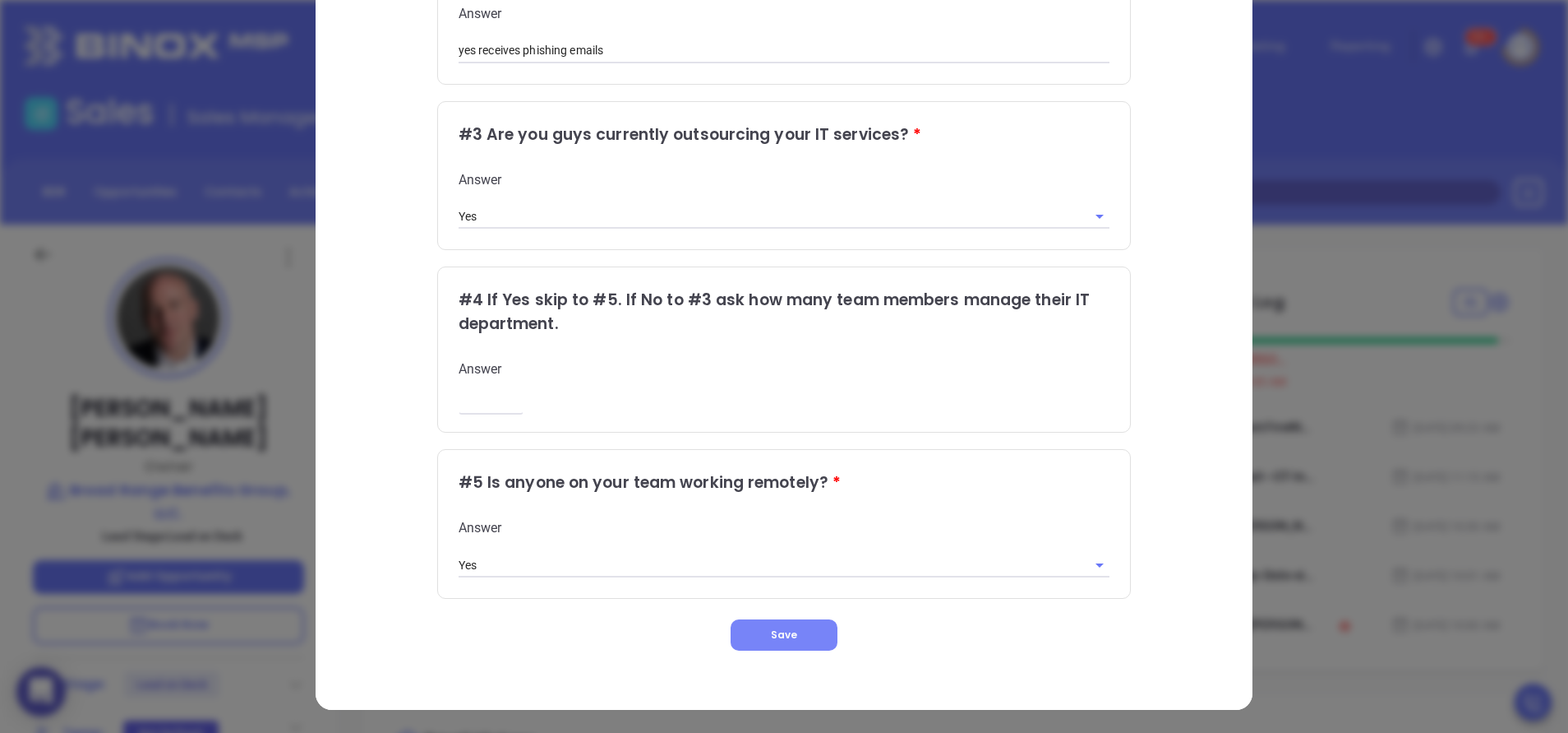
click at [811, 639] on button "Save" at bounding box center [784, 634] width 107 height 31
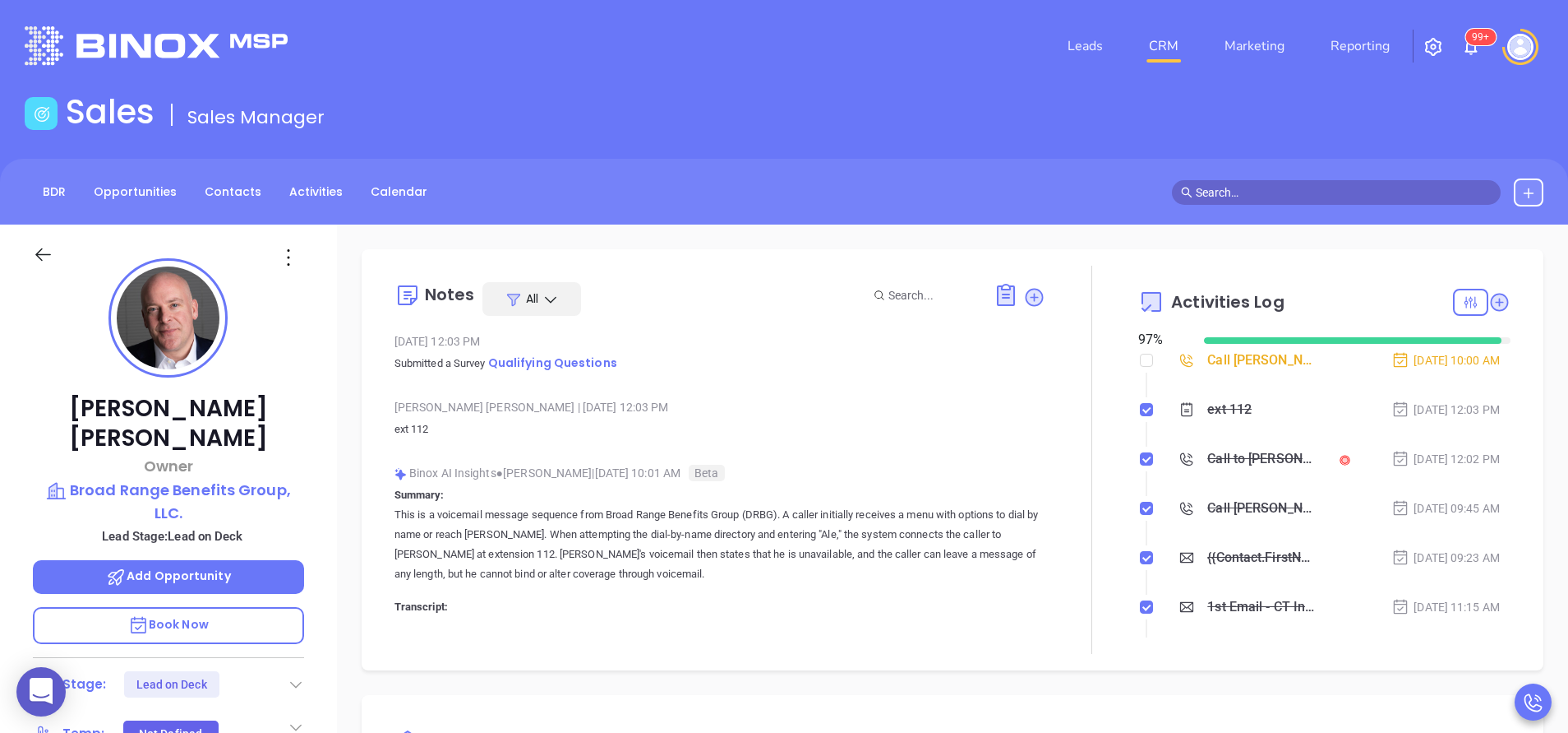
click at [315, 496] on div "[PERSON_NAME] Owner Broad Range Benefits Group, LLC. Lead Stage: Lead on Deck A…" at bounding box center [168, 682] width 337 height 916
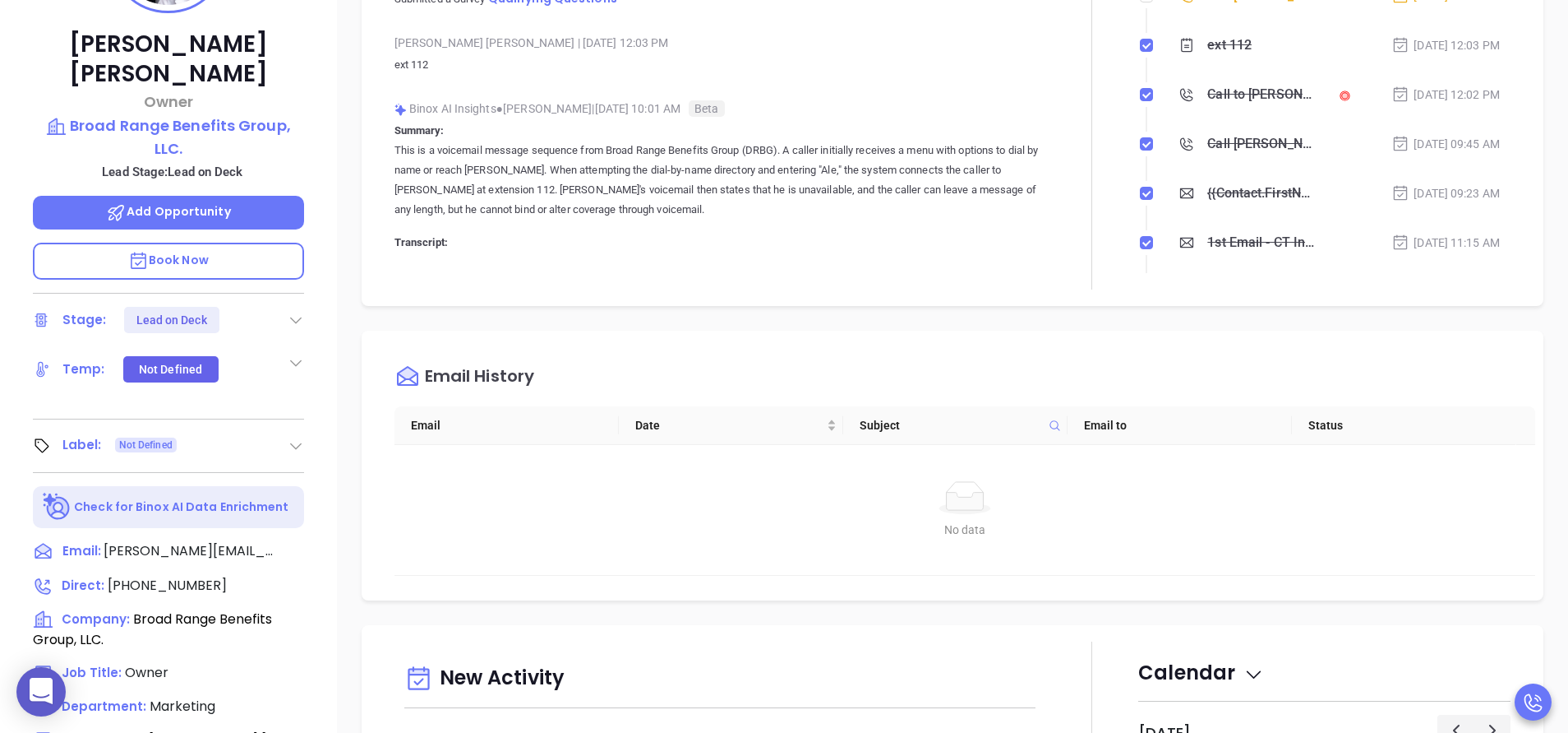
scroll to position [394, 0]
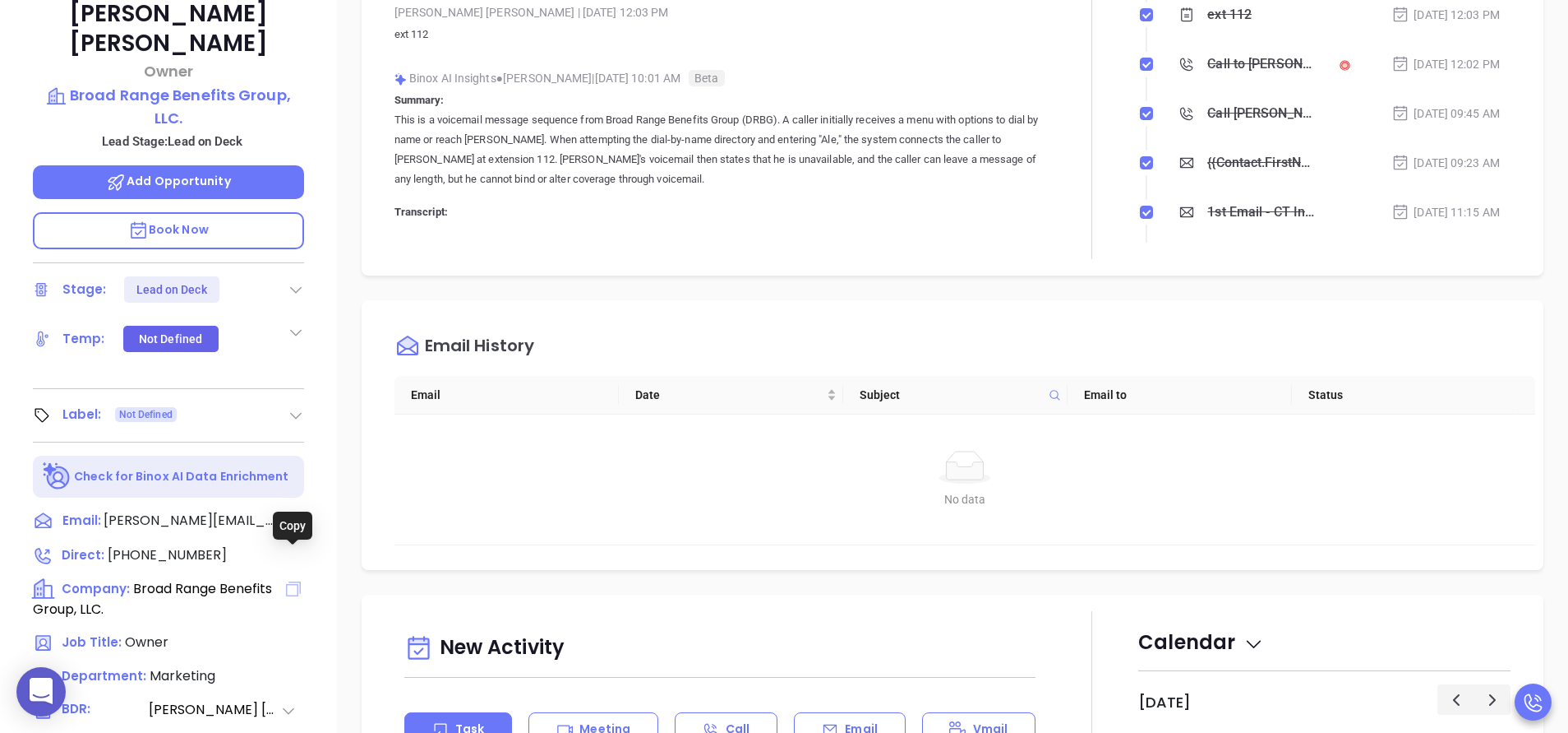
click at [288, 581] on icon at bounding box center [294, 588] width 15 height 15
click at [231, 165] on p "Add Opportunity" at bounding box center [168, 182] width 271 height 34
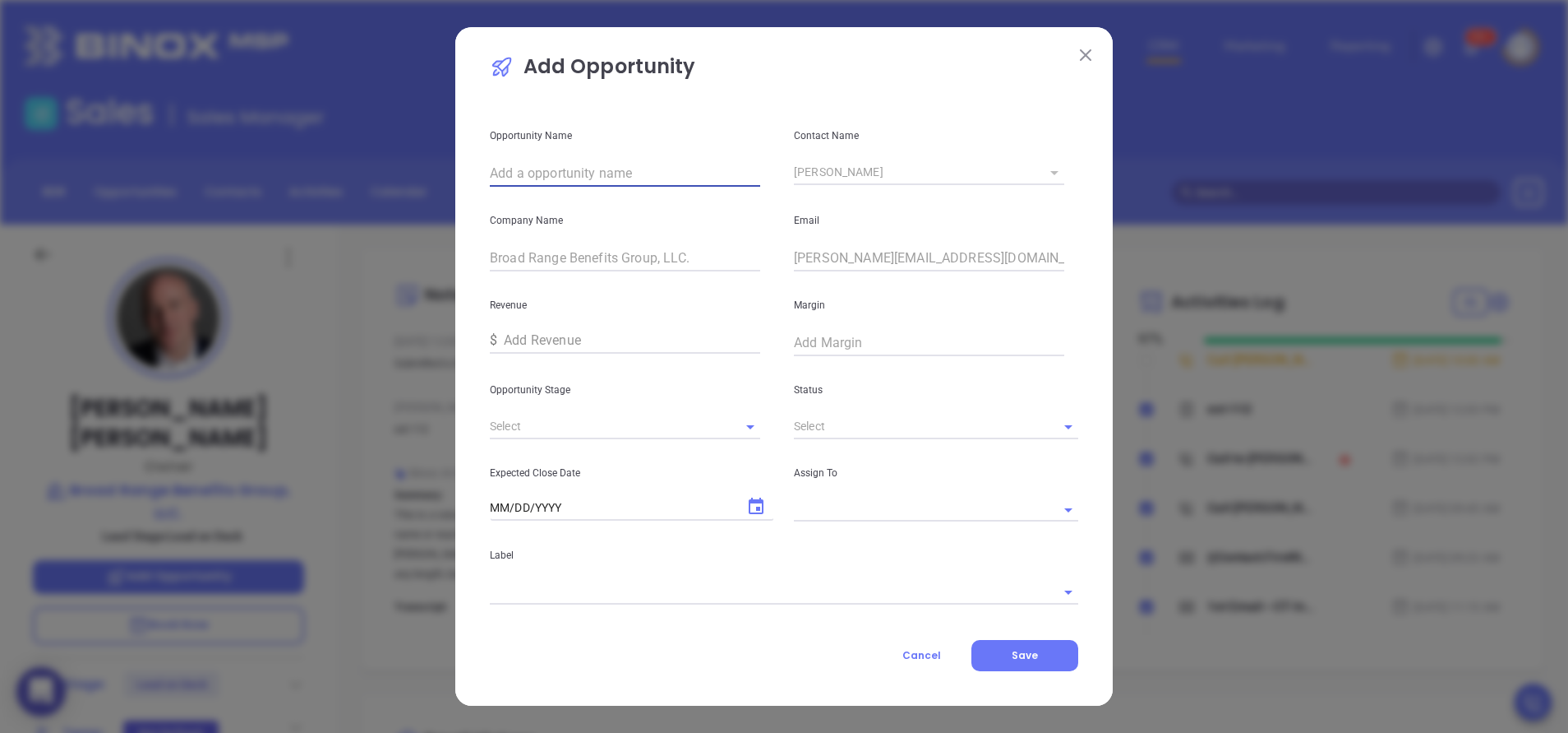
click at [627, 164] on input "text" at bounding box center [625, 174] width 270 height 26
paste input "Broad Range Benefits Group, LLC."
type input "Broad Range Benefits Group, LLC."
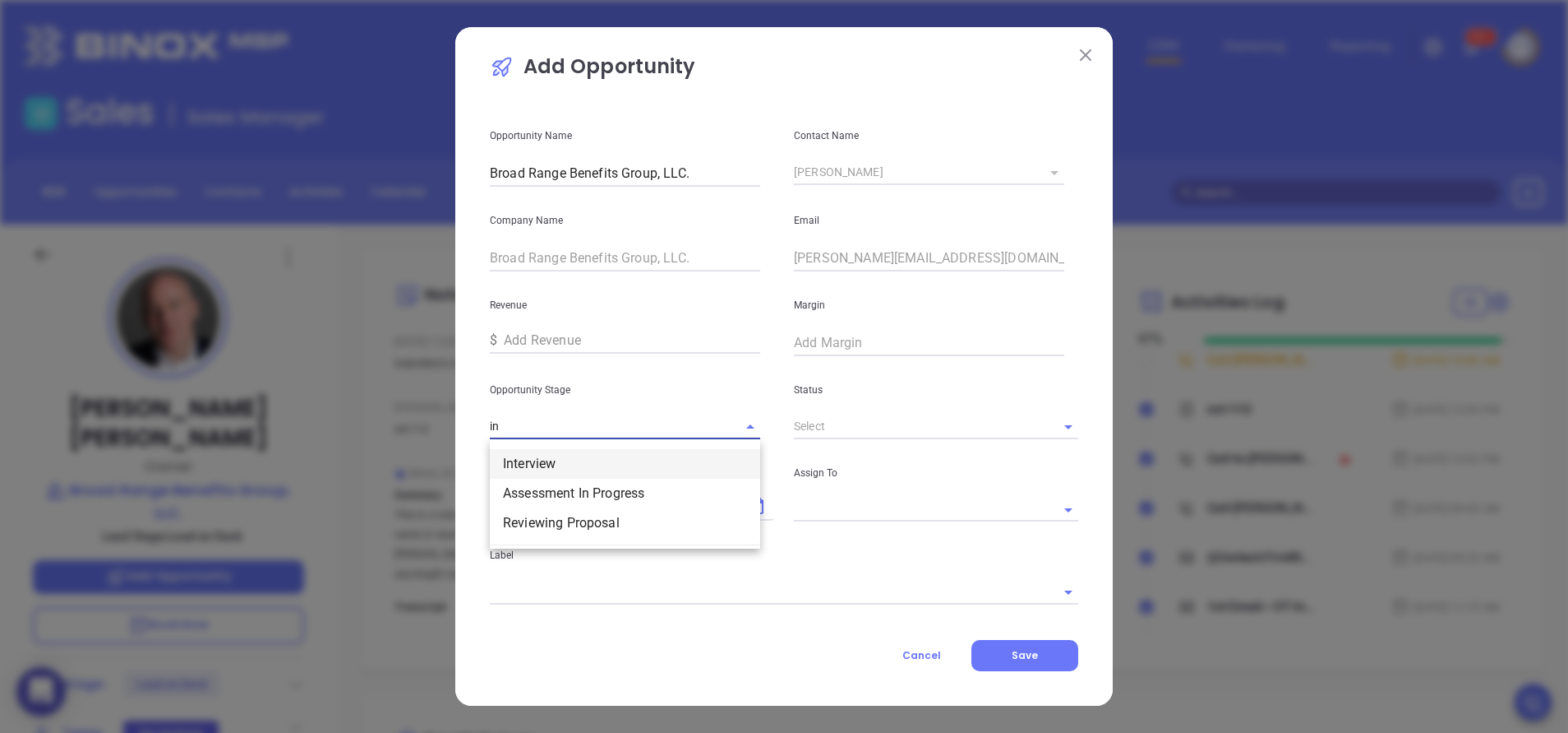
click at [579, 451] on li "Interview" at bounding box center [625, 464] width 270 height 30
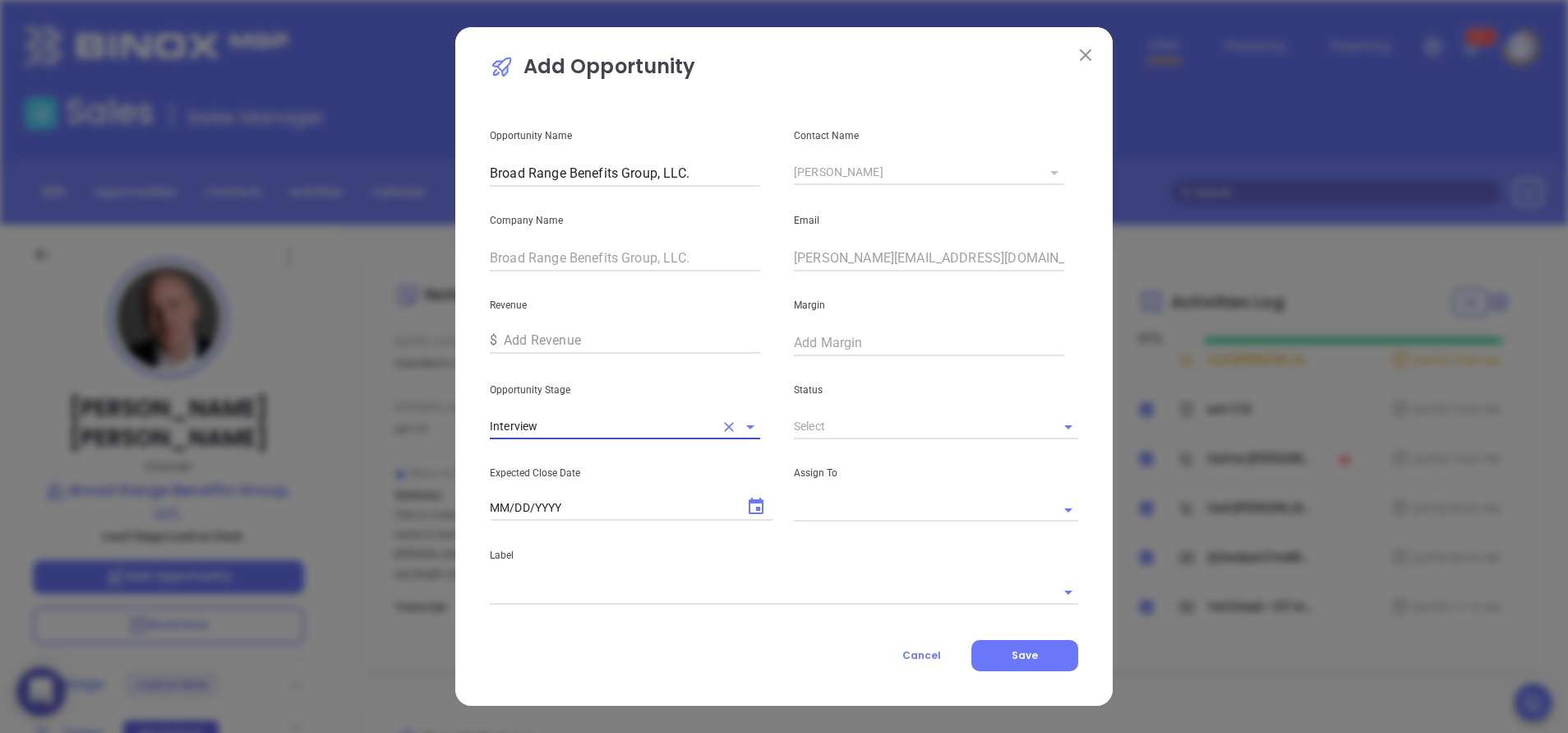
type input "Interview"
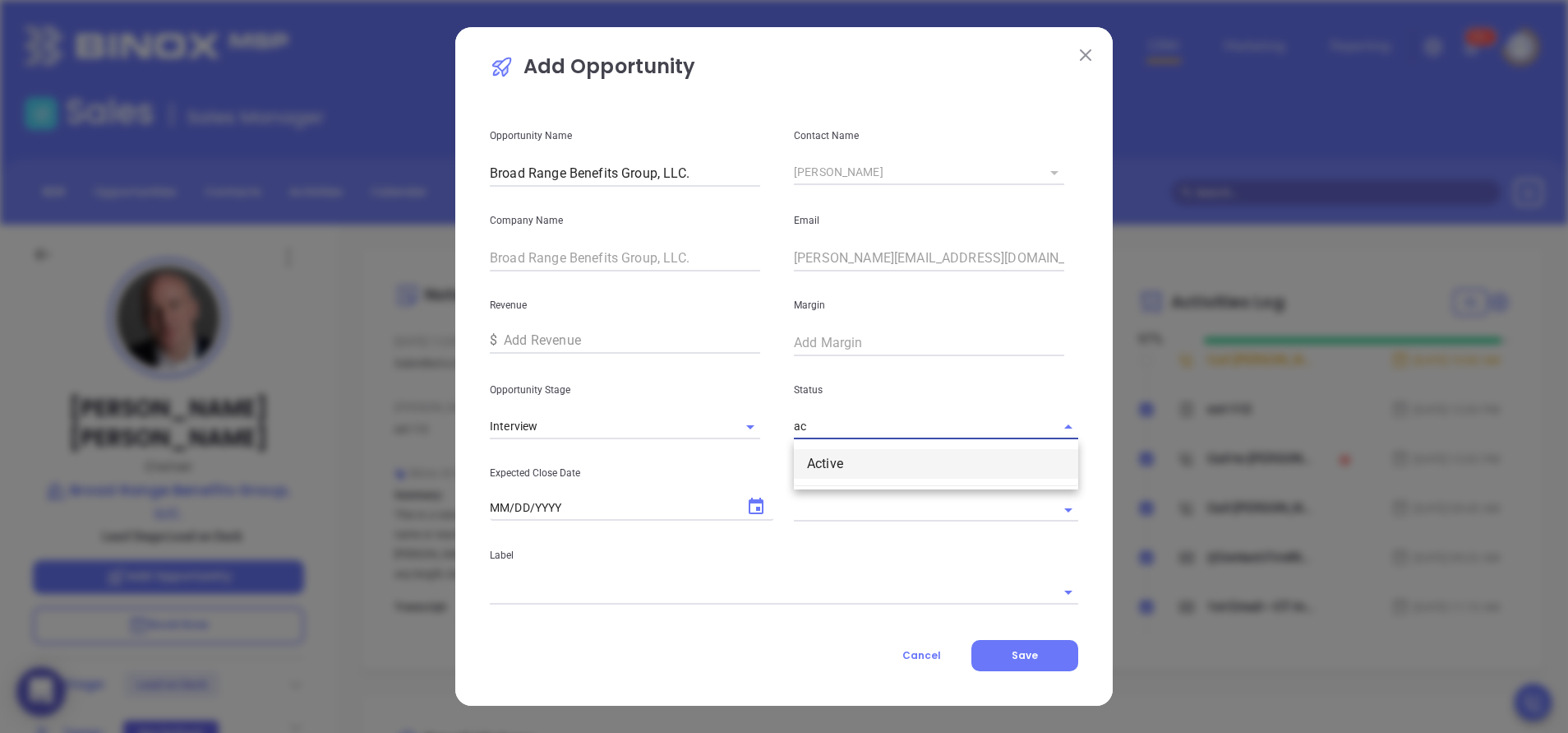
click at [855, 452] on li "Active" at bounding box center [936, 464] width 284 height 30
type input "Active"
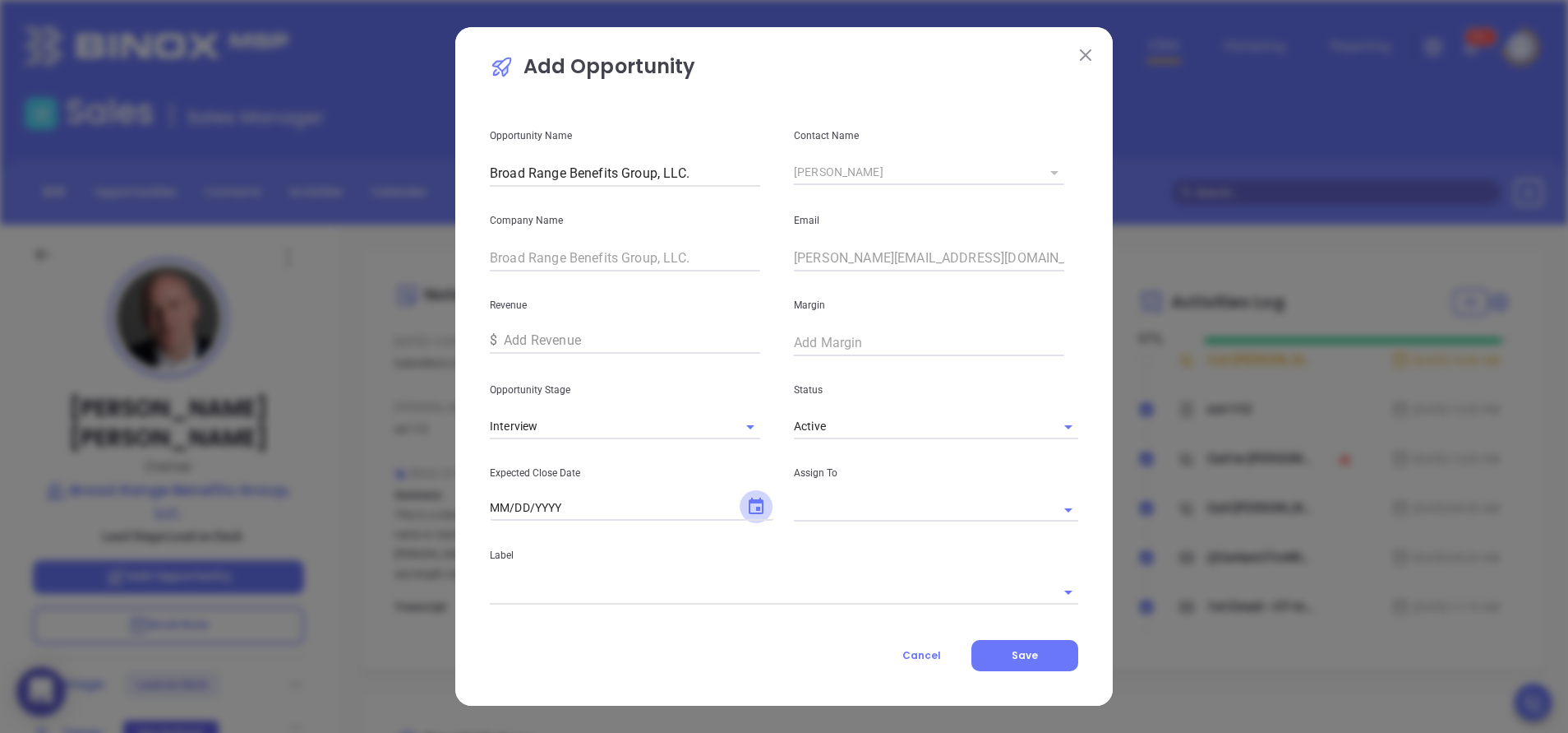
click at [760, 504] on icon "Choose date" at bounding box center [755, 506] width 20 height 20
click at [733, 224] on div "[DATE] S M T W T F S 1 2 3 4 5 6 7 8 9 10 11 12 13 14 15 16 17 18 19 20 21 22 2…" at bounding box center [621, 359] width 263 height 275
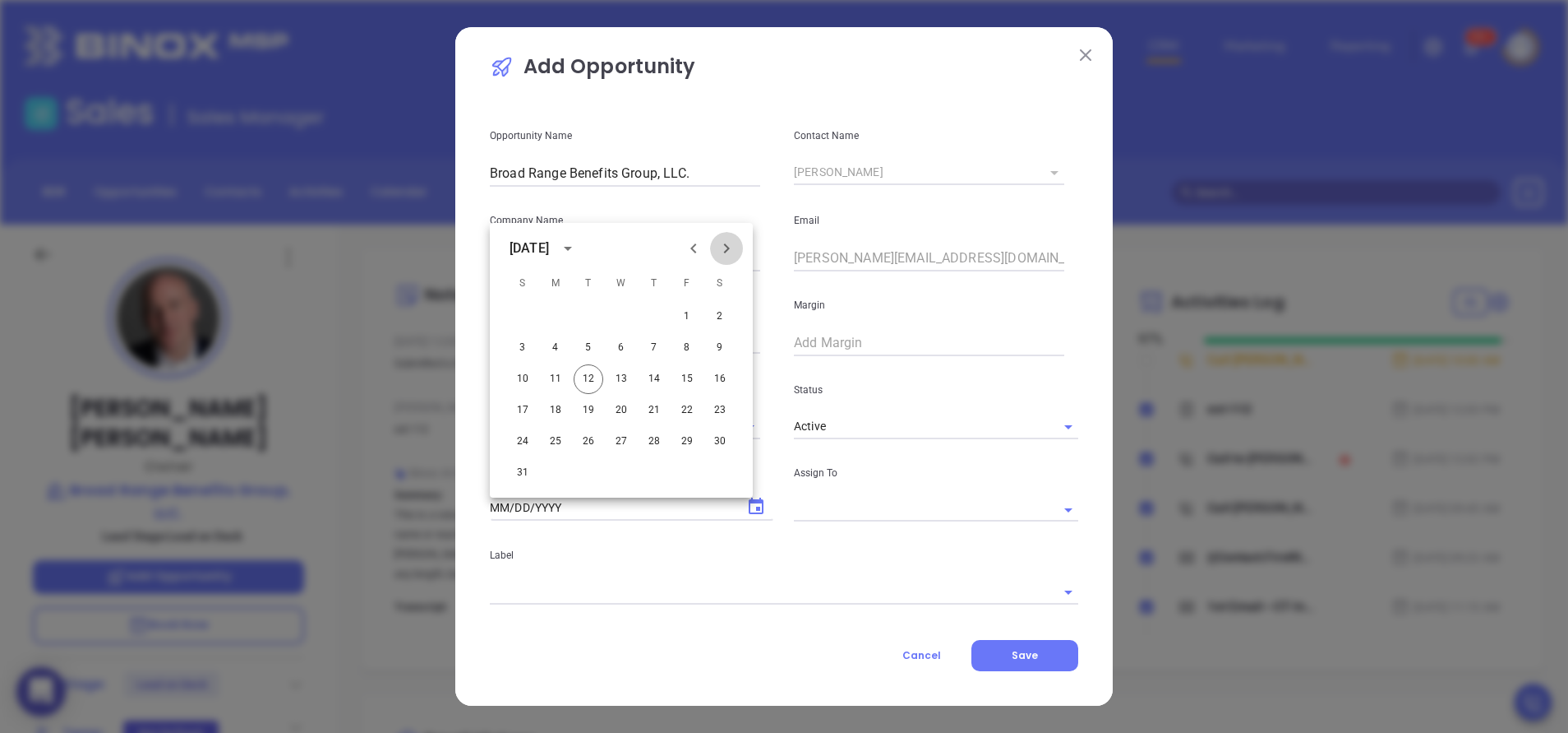
click at [733, 242] on icon "Next month" at bounding box center [726, 248] width 20 height 20
click at [684, 353] on button "12" at bounding box center [688, 348] width 30 height 30
type input "[DATE]"
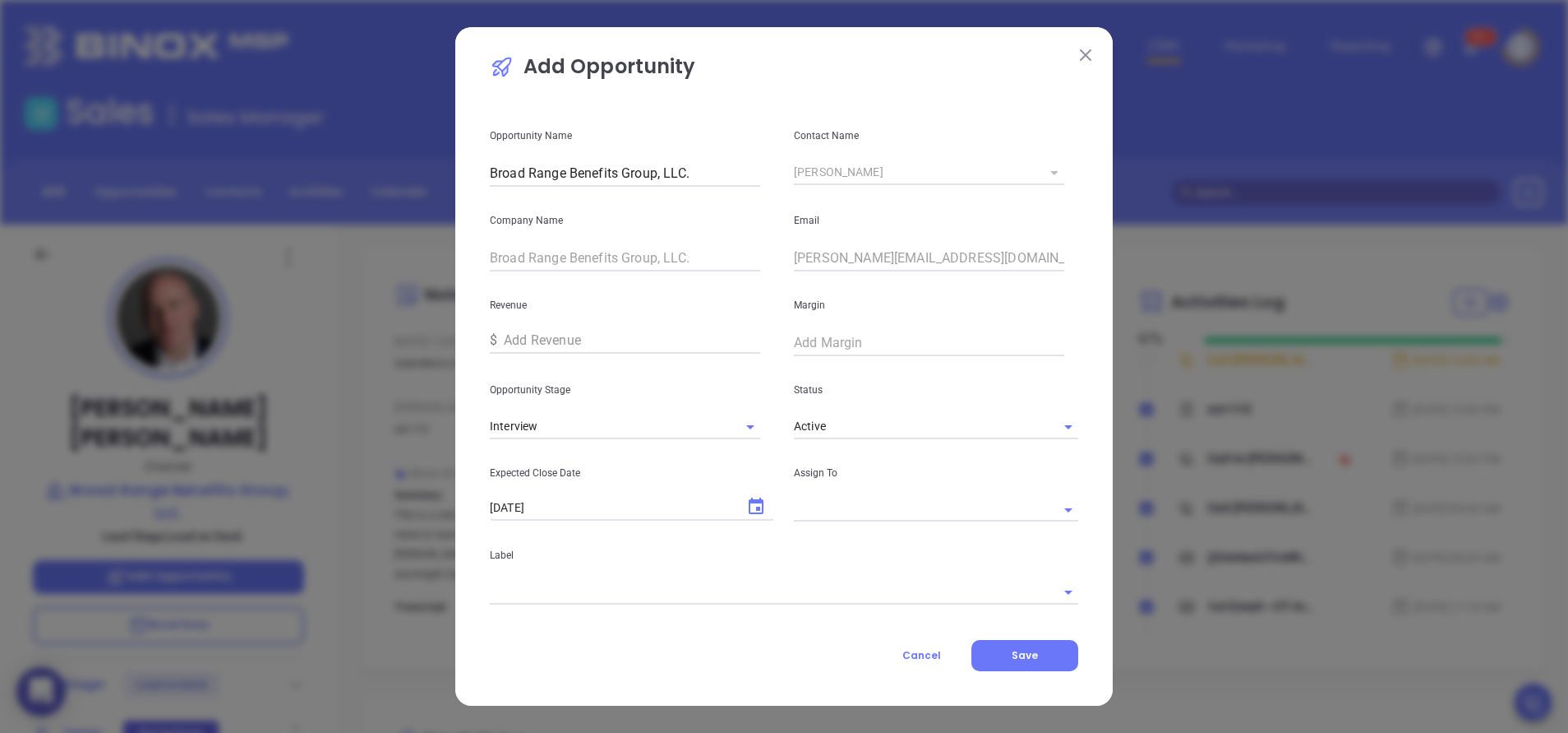
click at [714, 438] on input "text" at bounding box center [601, 426] width 224 height 23
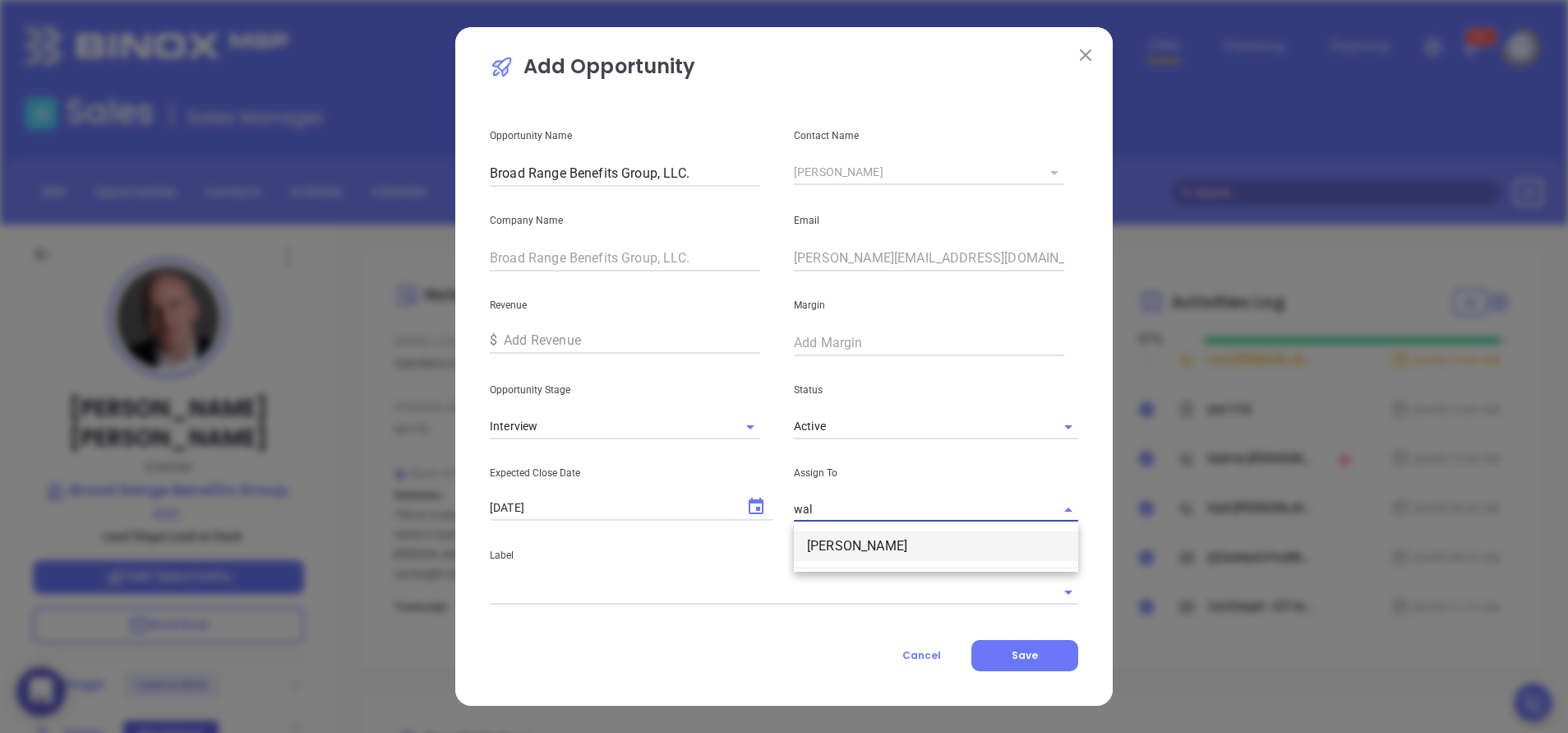
click at [878, 540] on li "[PERSON_NAME]" at bounding box center [936, 546] width 284 height 30
type input "[PERSON_NAME]"
click at [792, 590] on input "text" at bounding box center [761, 591] width 542 height 23
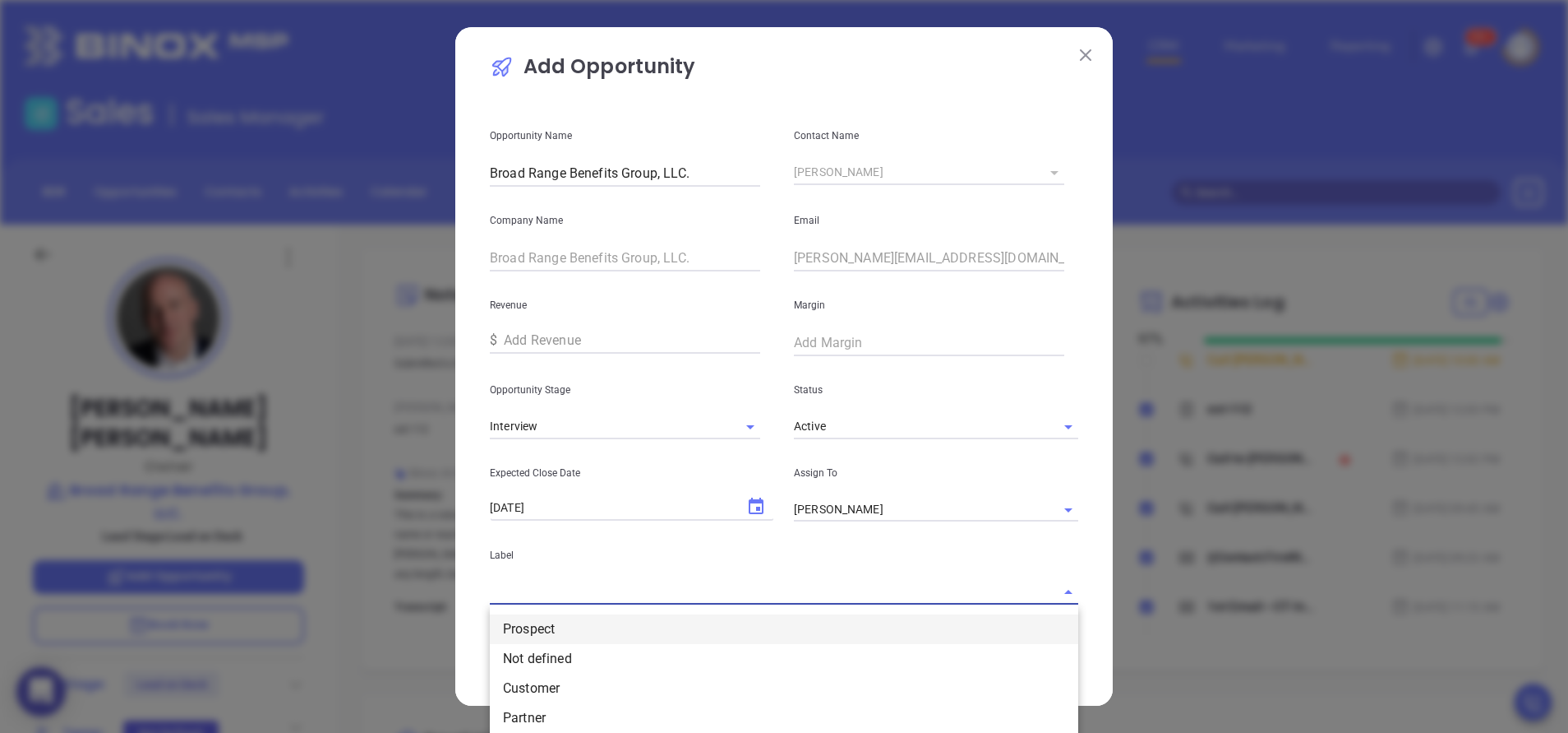
click at [589, 627] on li "Prospect" at bounding box center [784, 629] width 588 height 30
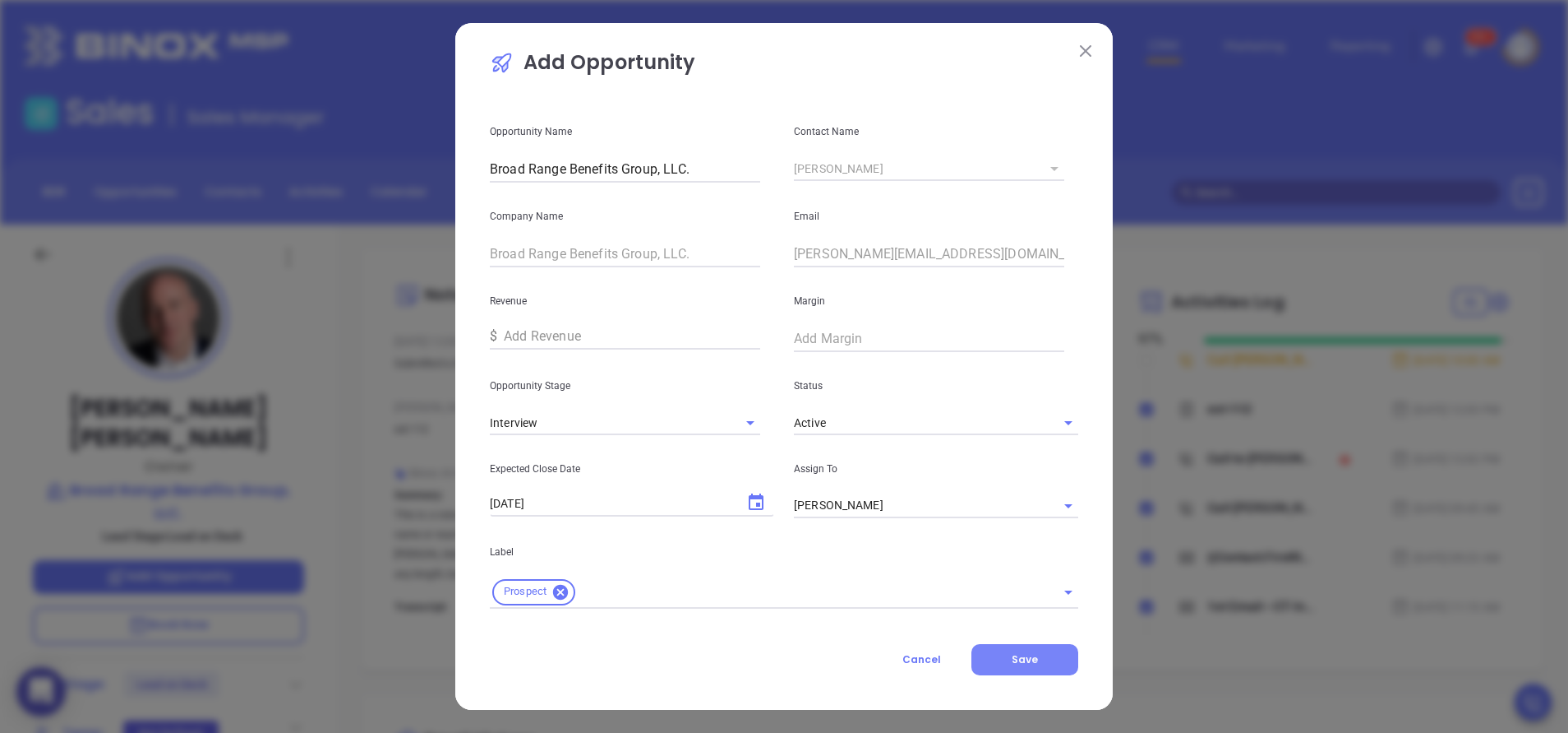
click at [1029, 659] on span "Save" at bounding box center [1025, 659] width 26 height 14
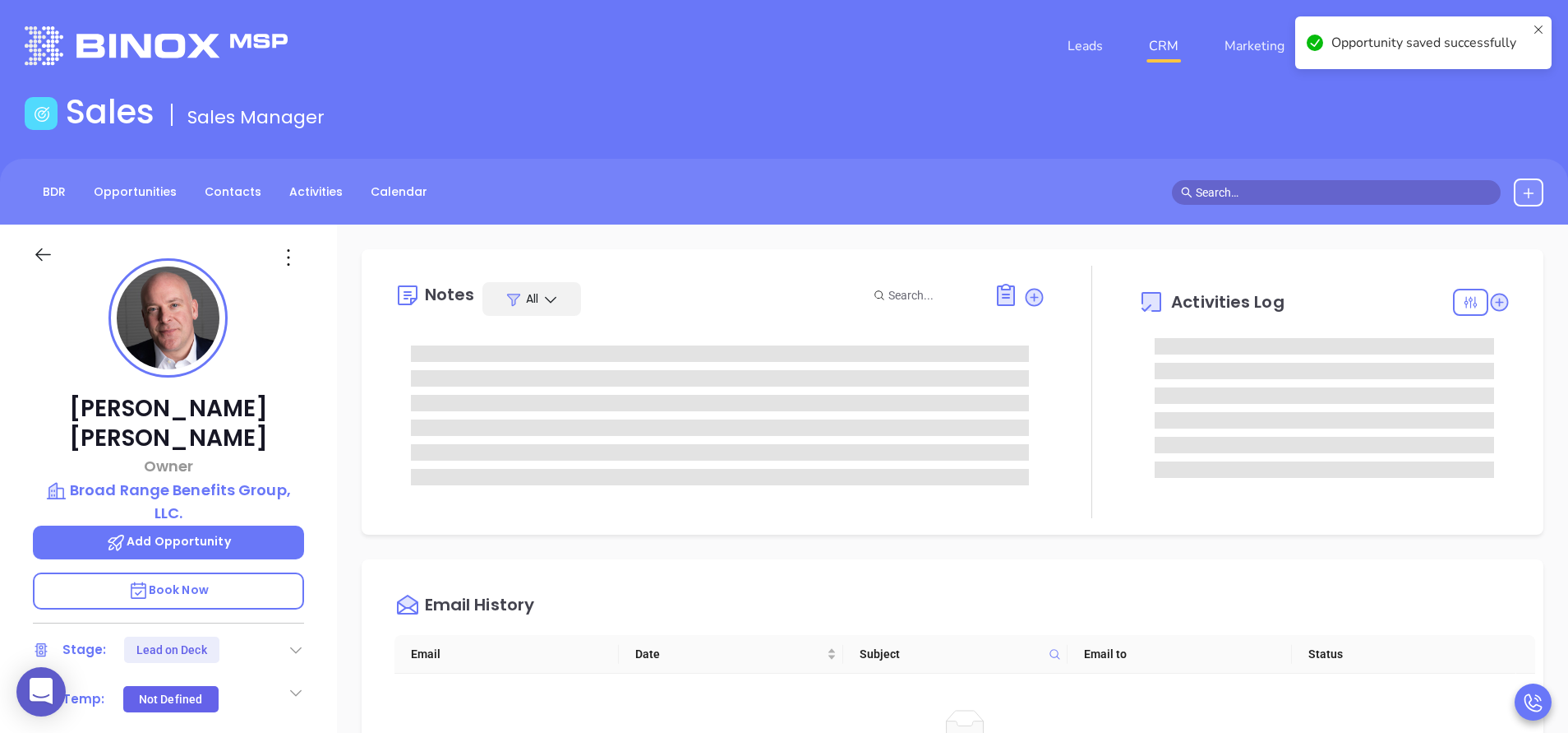
click at [1045, 512] on div at bounding box center [1091, 391] width 93 height 252
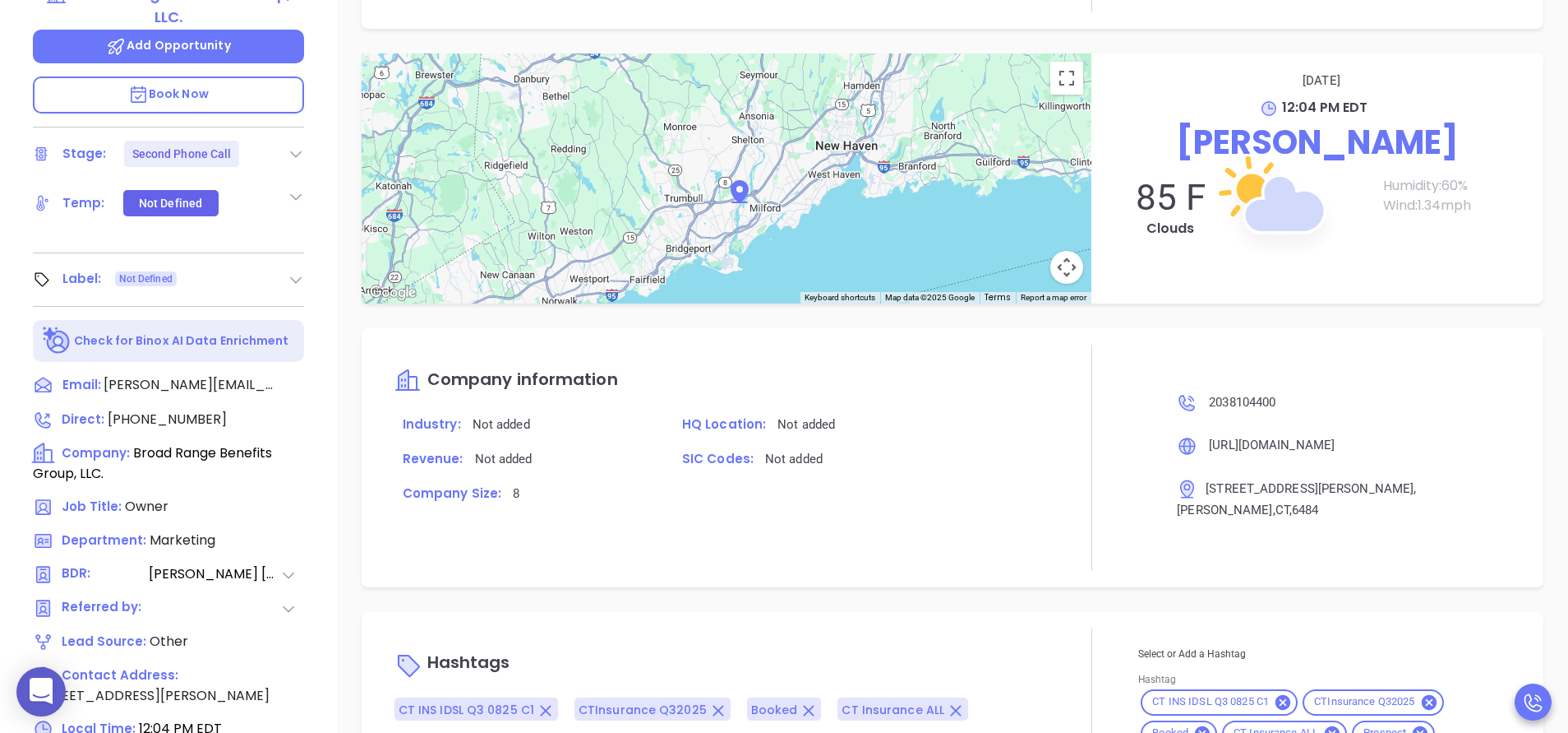
scroll to position [643, 0]
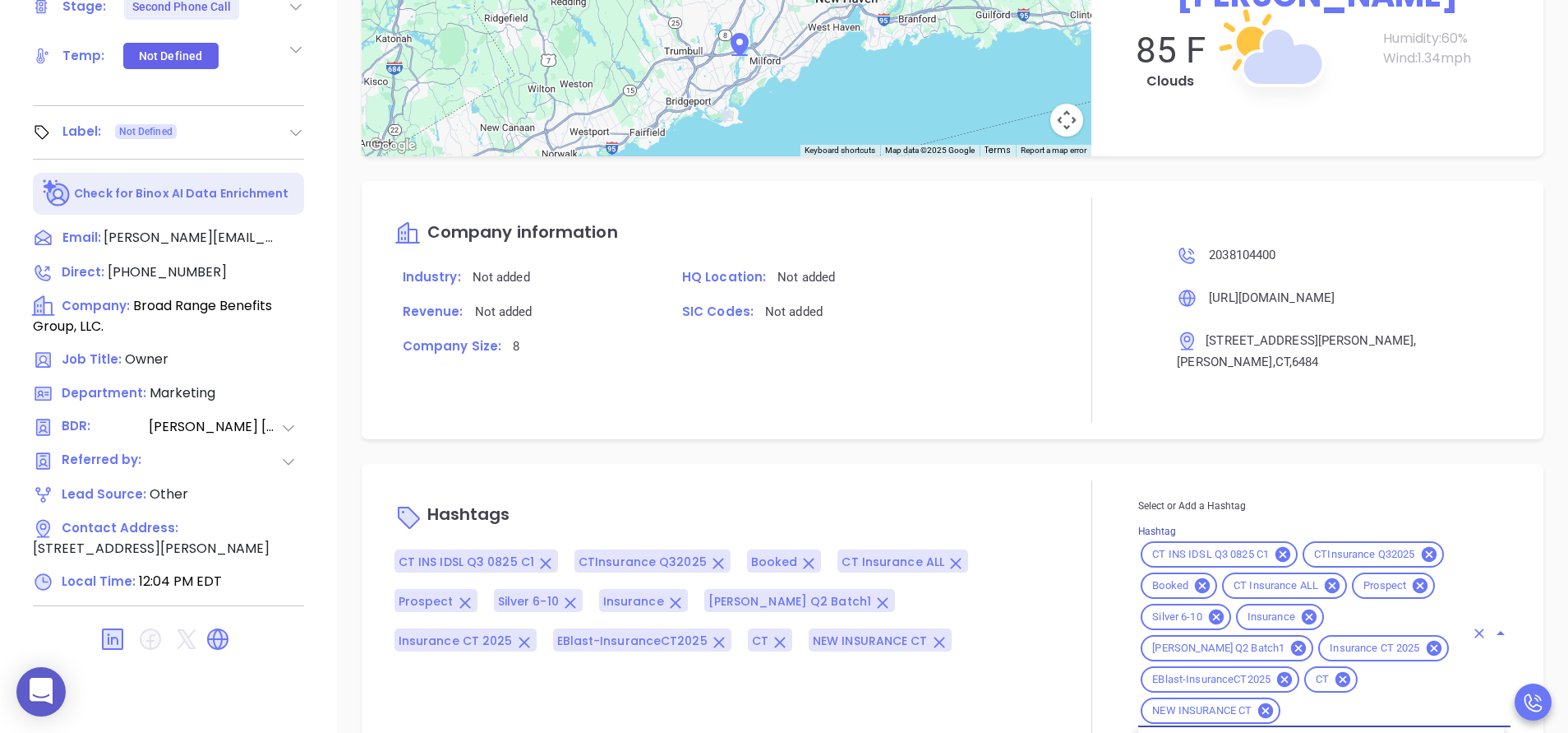
click at [1346, 700] on input "Hashtag" at bounding box center [1374, 710] width 182 height 21
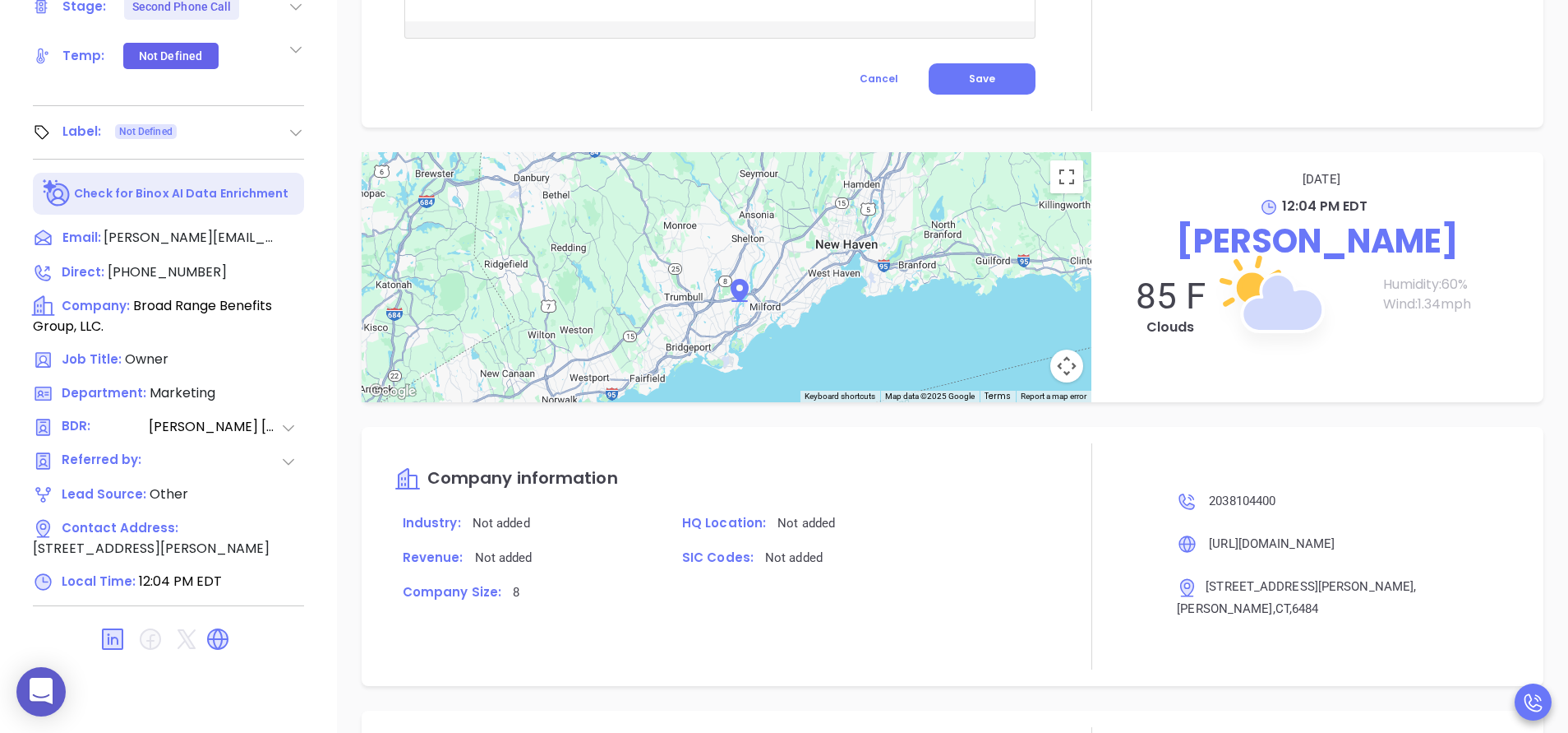
scroll to position [1657, 0]
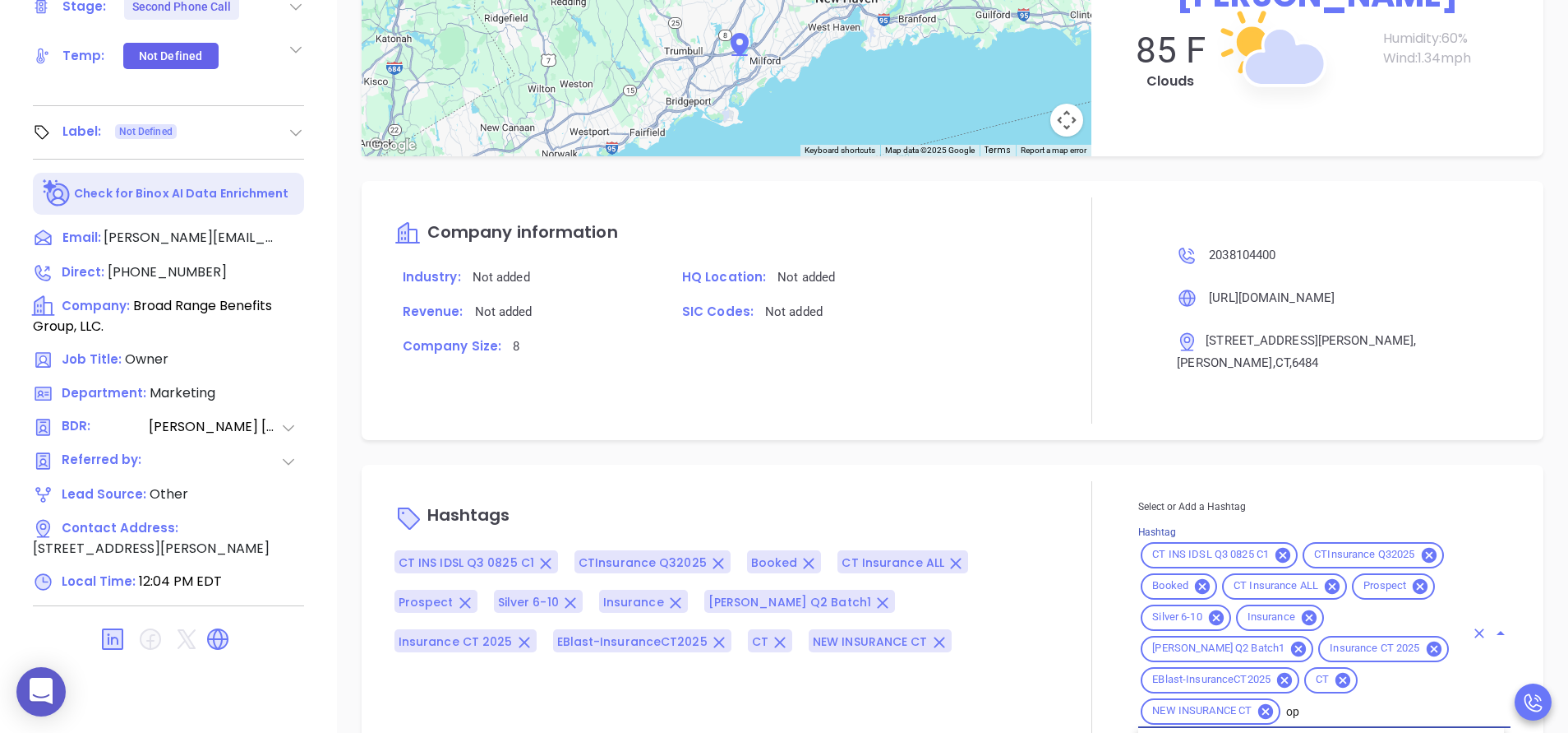
type input "opp"
click at [321, 271] on div "[PERSON_NAME] Owner Broad Range Benefits Group, LLC. Add Opportunity Book Now S…" at bounding box center [168, 39] width 337 height 916
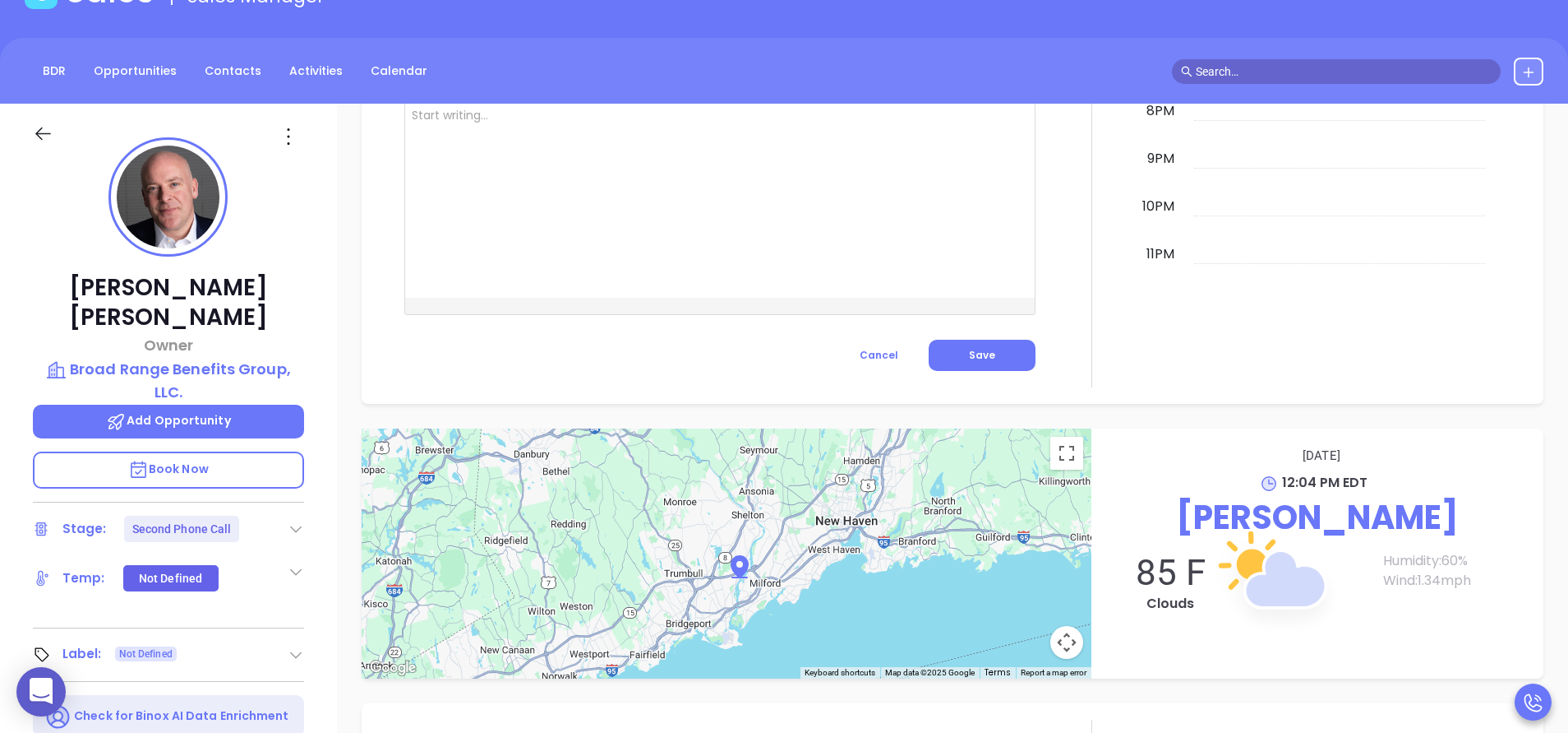
scroll to position [100, 0]
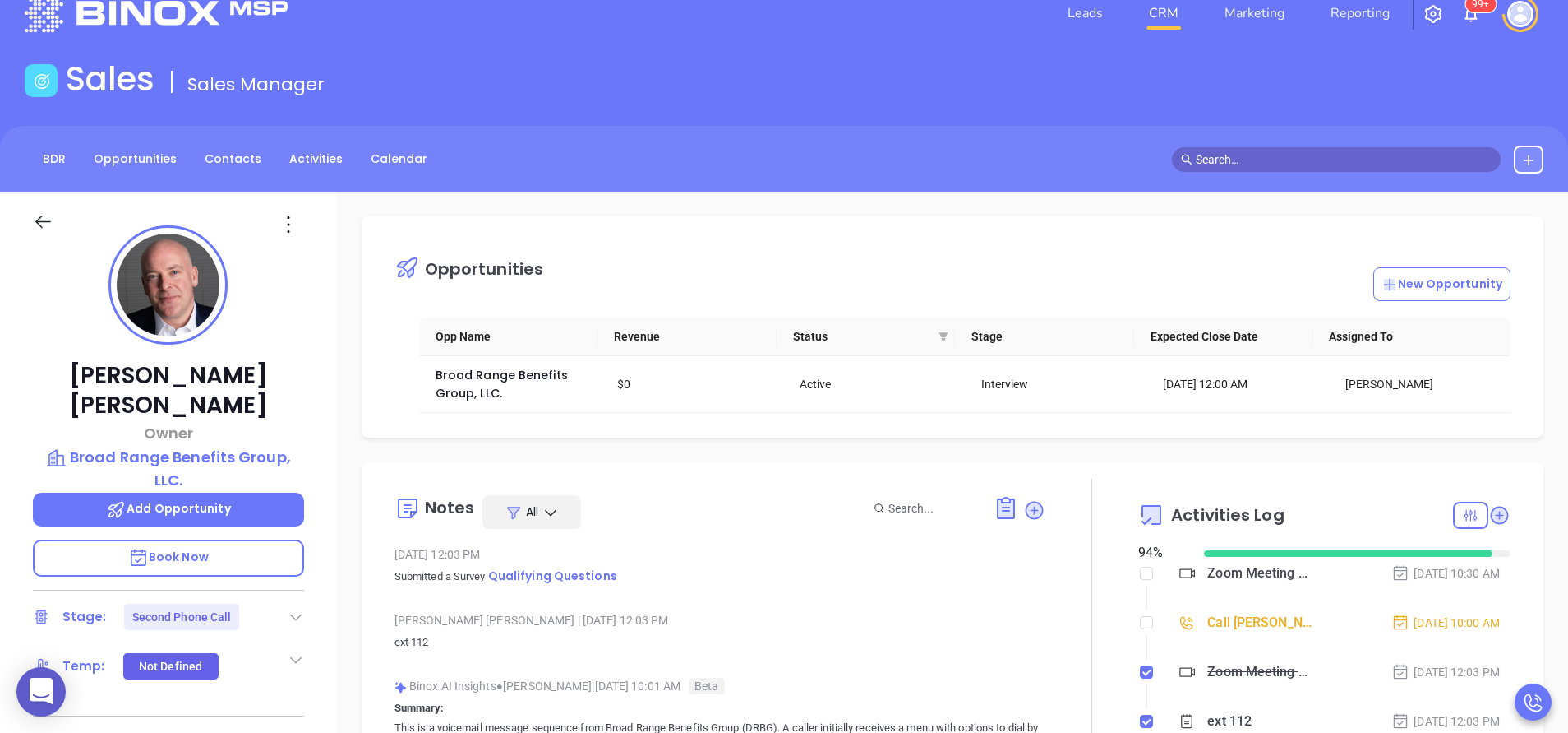
scroll to position [0, 0]
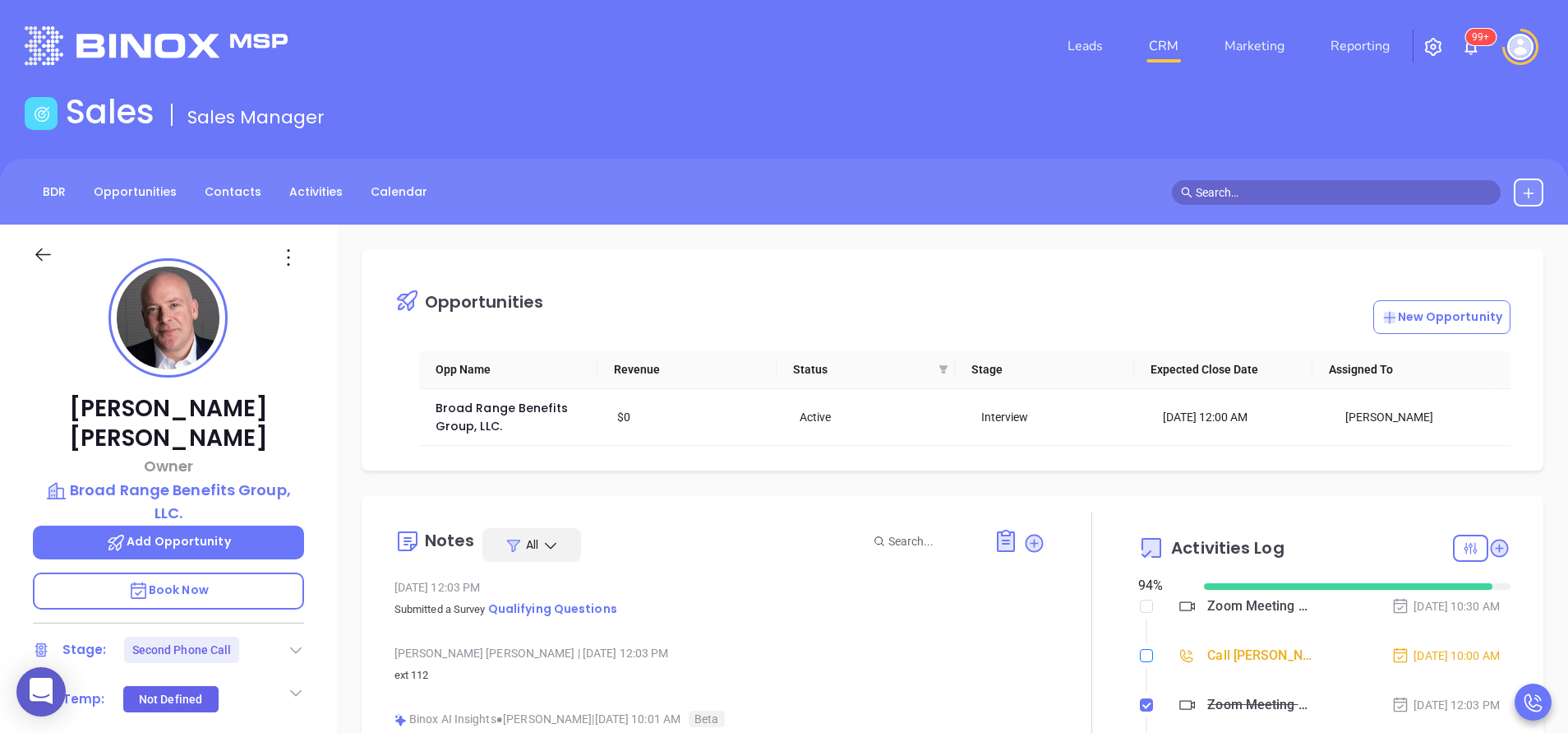
click at [1140, 653] on input "checkbox" at bounding box center [1147, 655] width 13 height 13
checkbox input "true"
click at [477, 409] on span "Broad Range Benefits Group, LLC." at bounding box center [503, 417] width 136 height 35
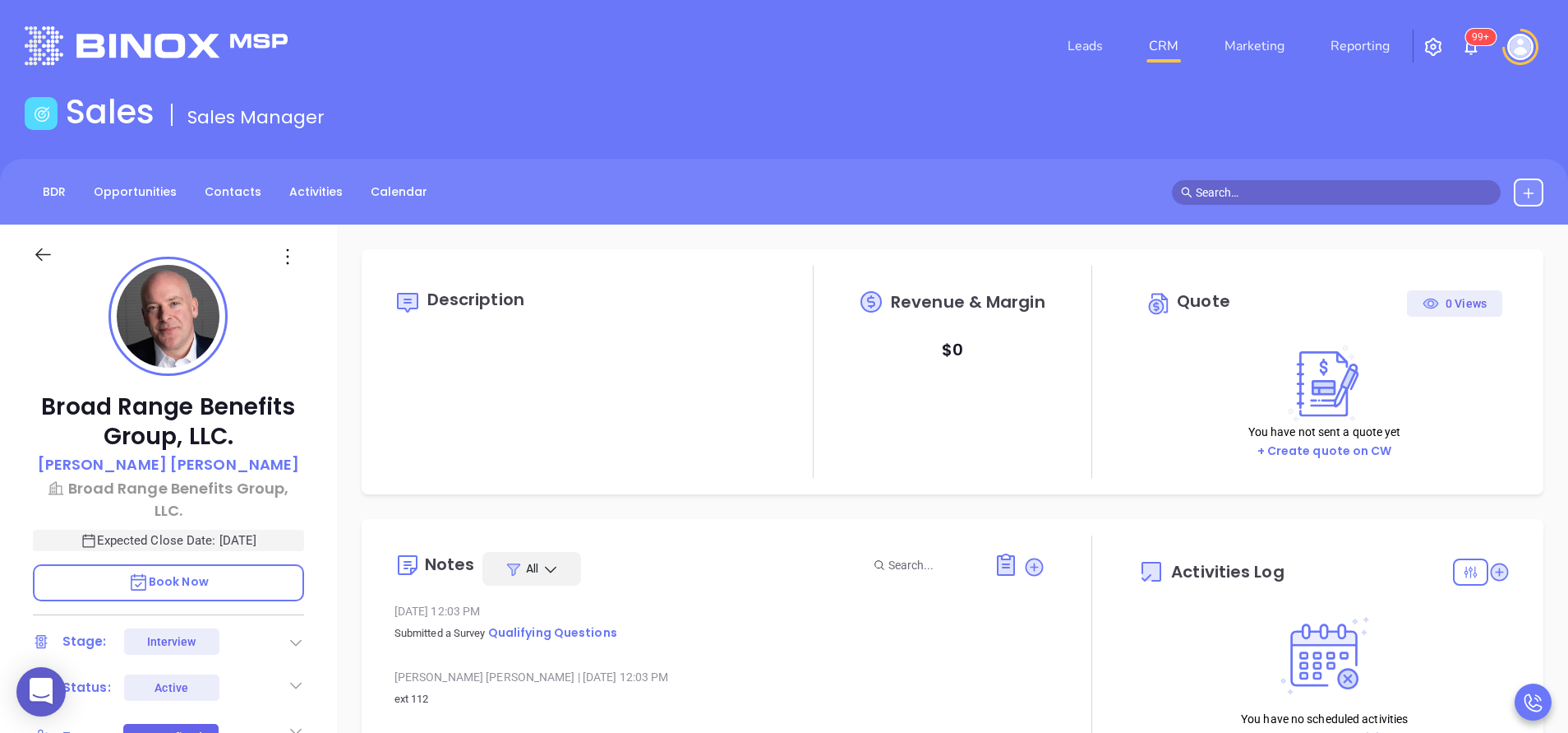
type input "08/13/2025"
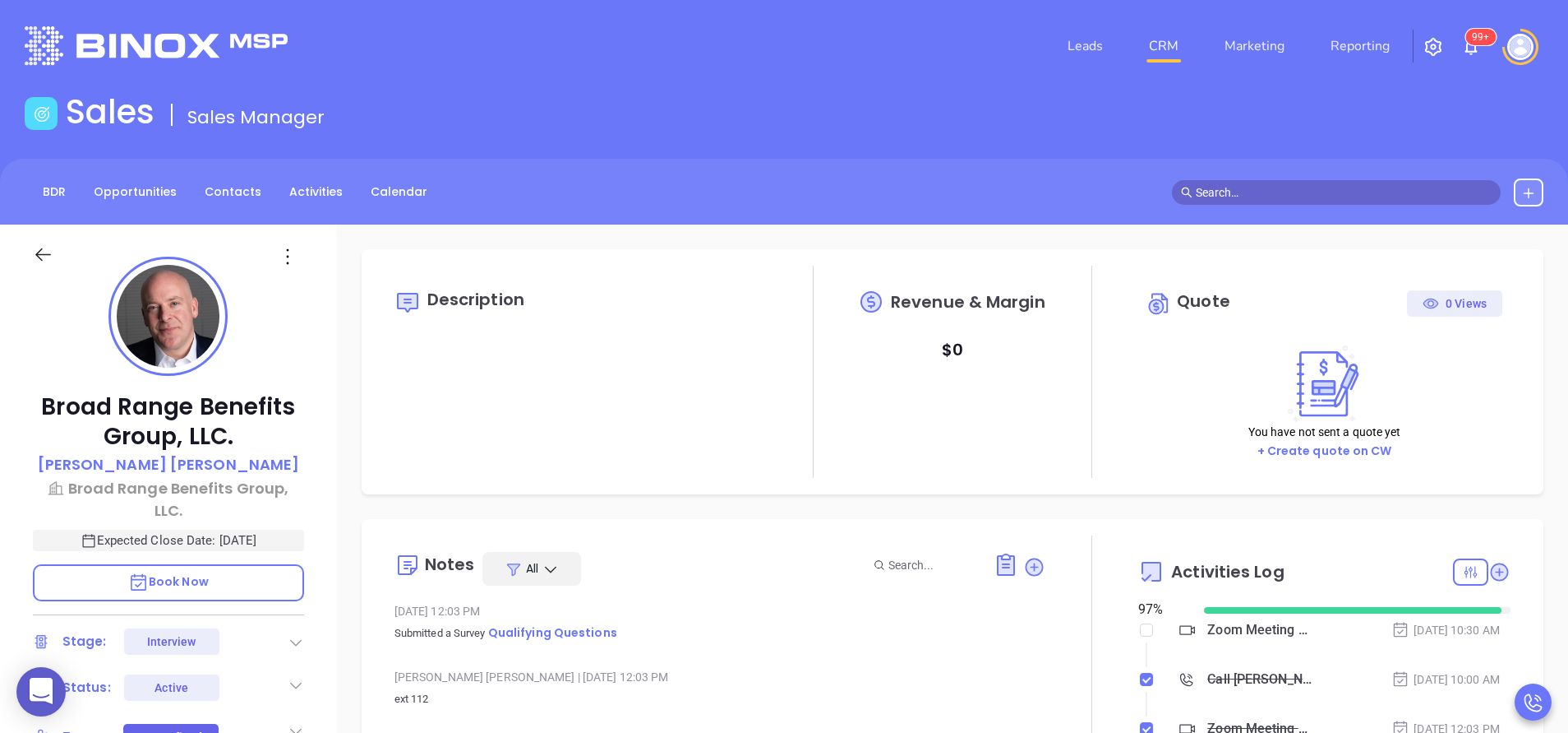
scroll to position [478, 0]
type input "Anabell Dominguez"
click at [330, 636] on div "Broad Range Benefits Group, LLC. Alex Horton Broad Range Benefits Group, LLC. E…" at bounding box center [168, 682] width 337 height 916
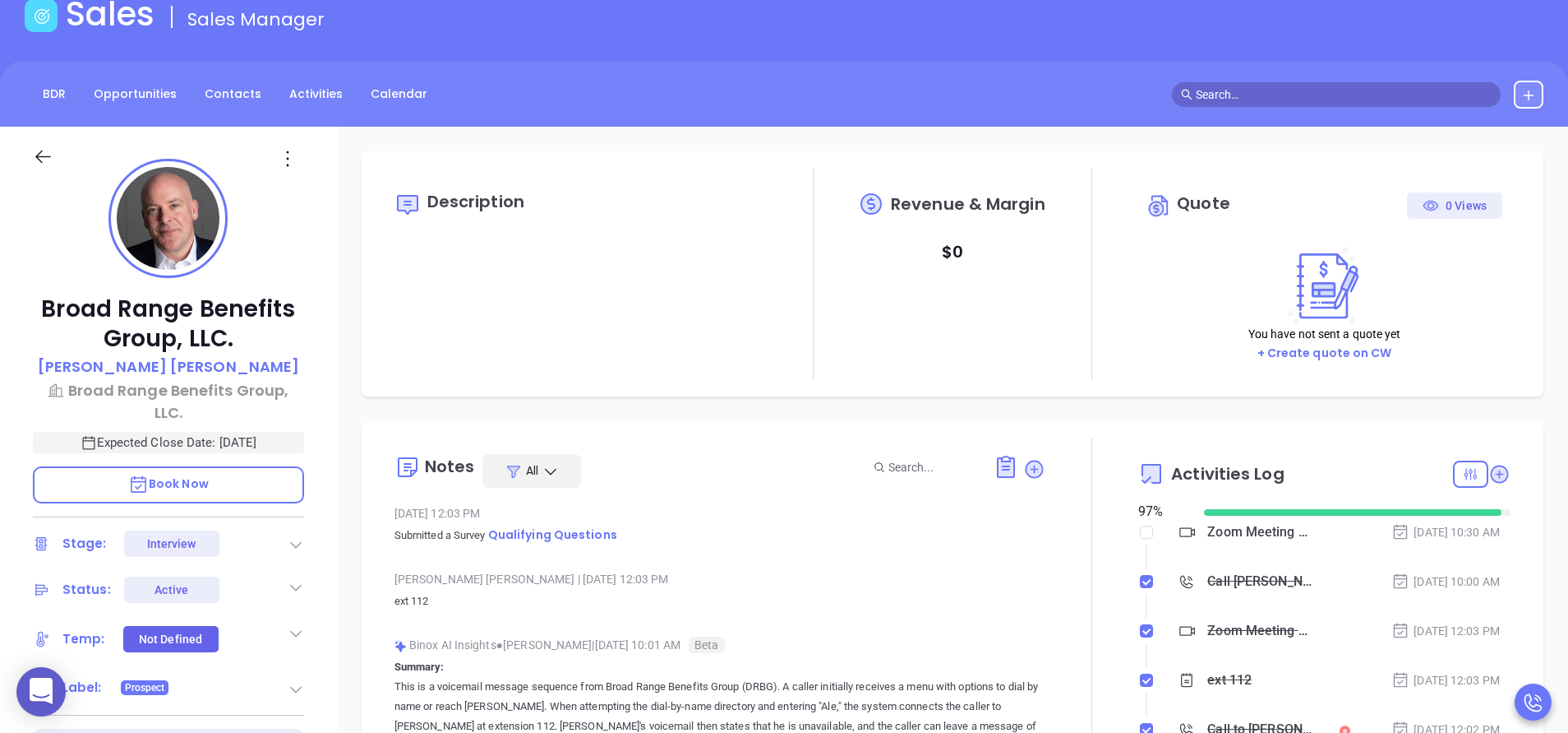
scroll to position [247, 0]
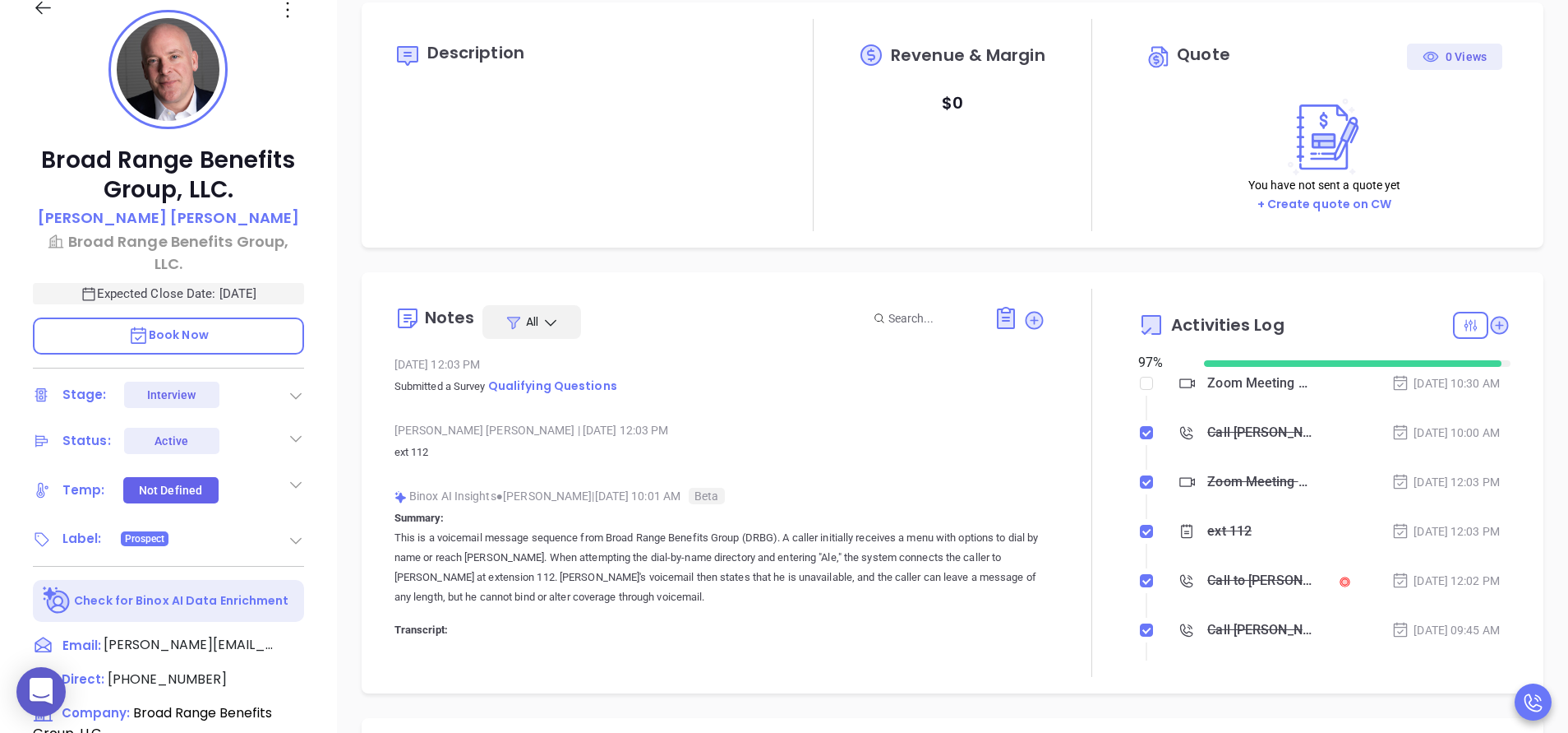
click at [294, 532] on icon at bounding box center [297, 541] width 17 height 17
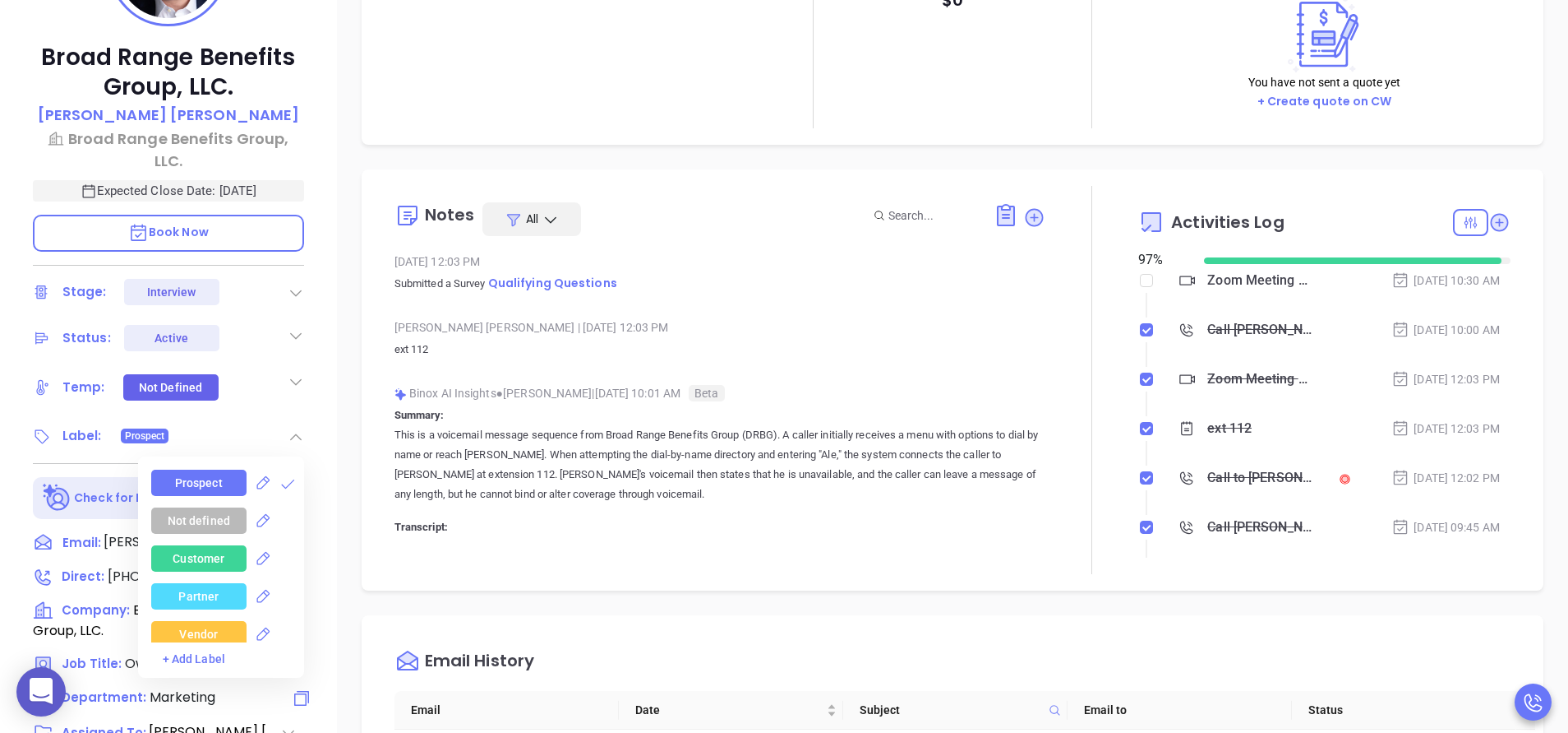
scroll to position [394, 0]
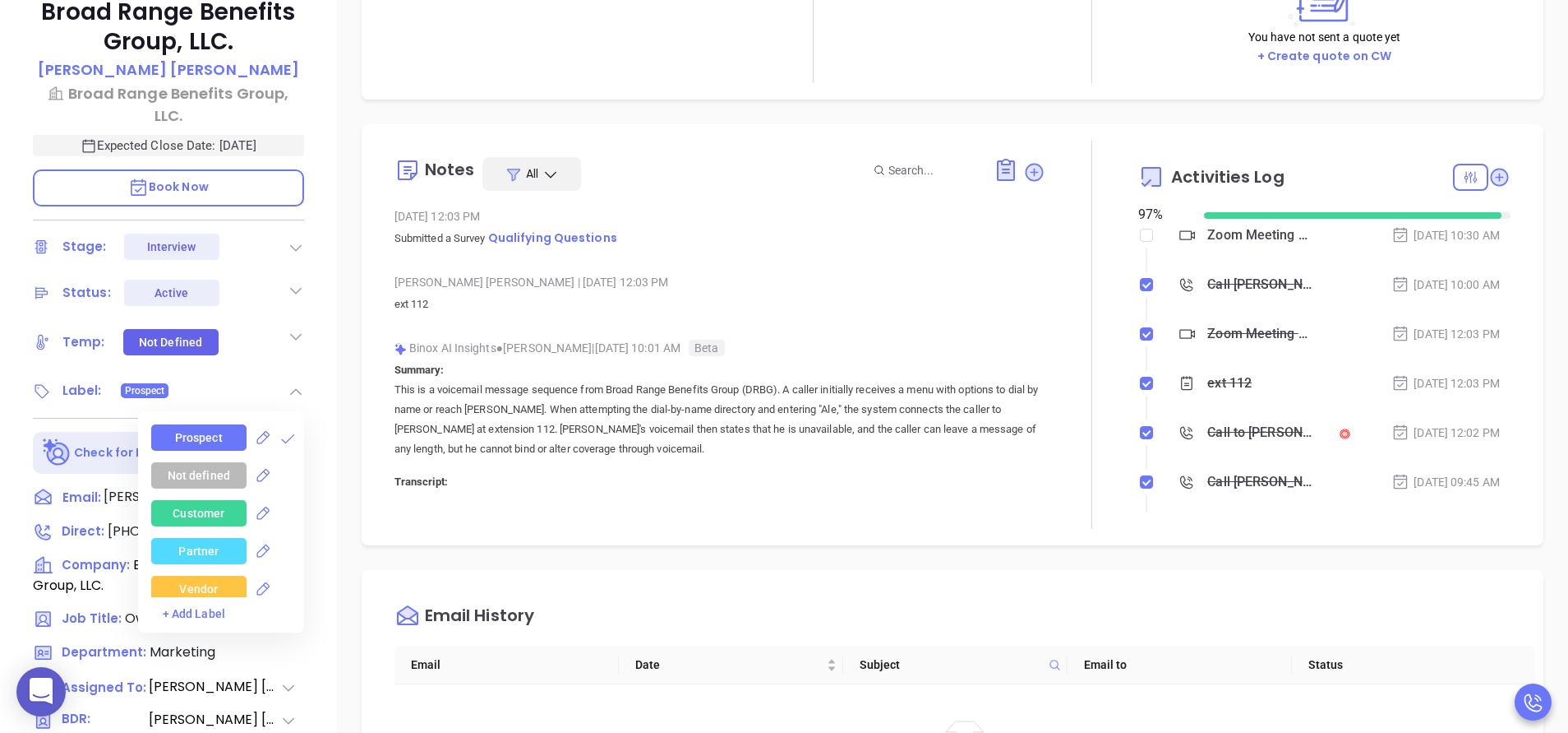
click at [291, 538] on div "Partner" at bounding box center [227, 551] width 153 height 26
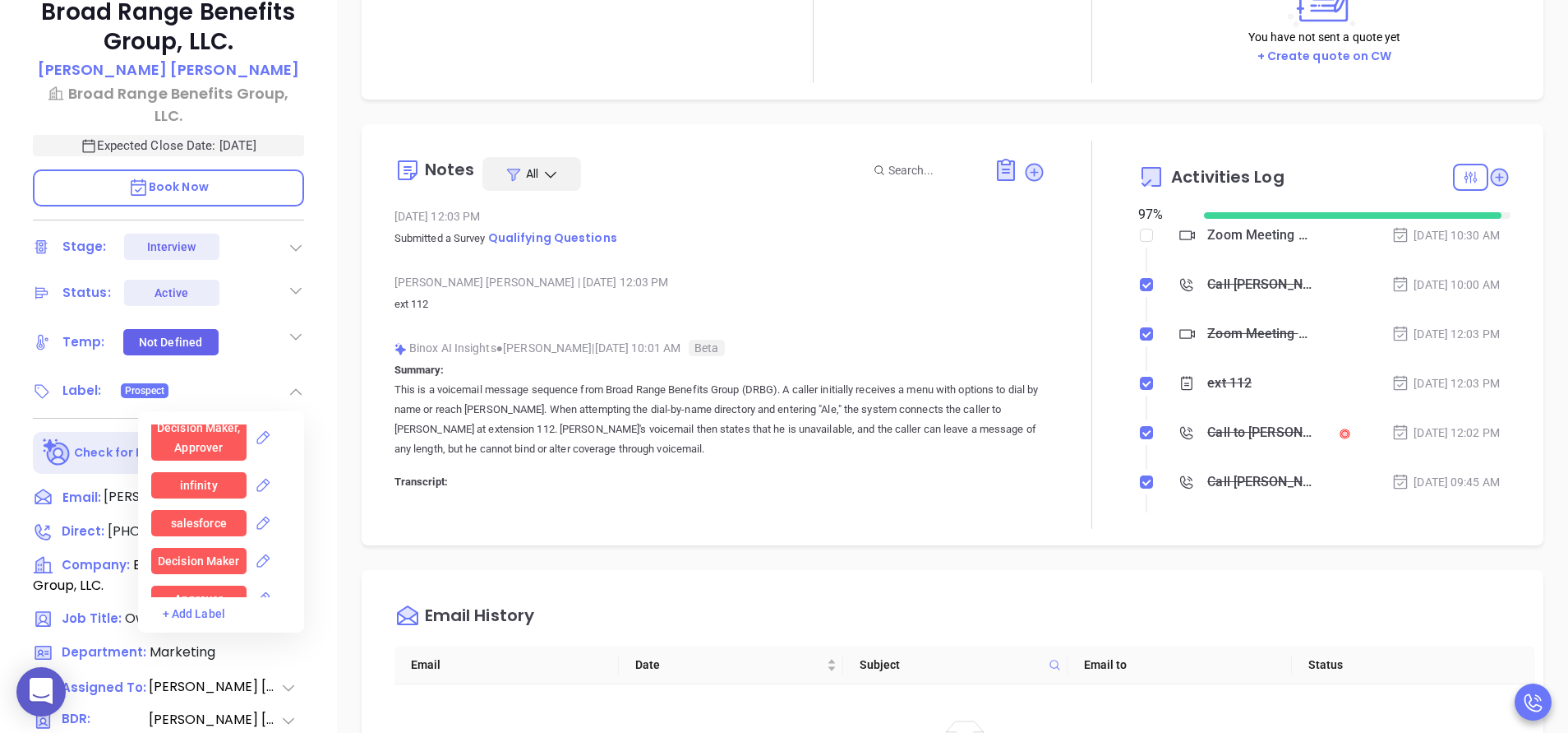
scroll to position [1579, 0]
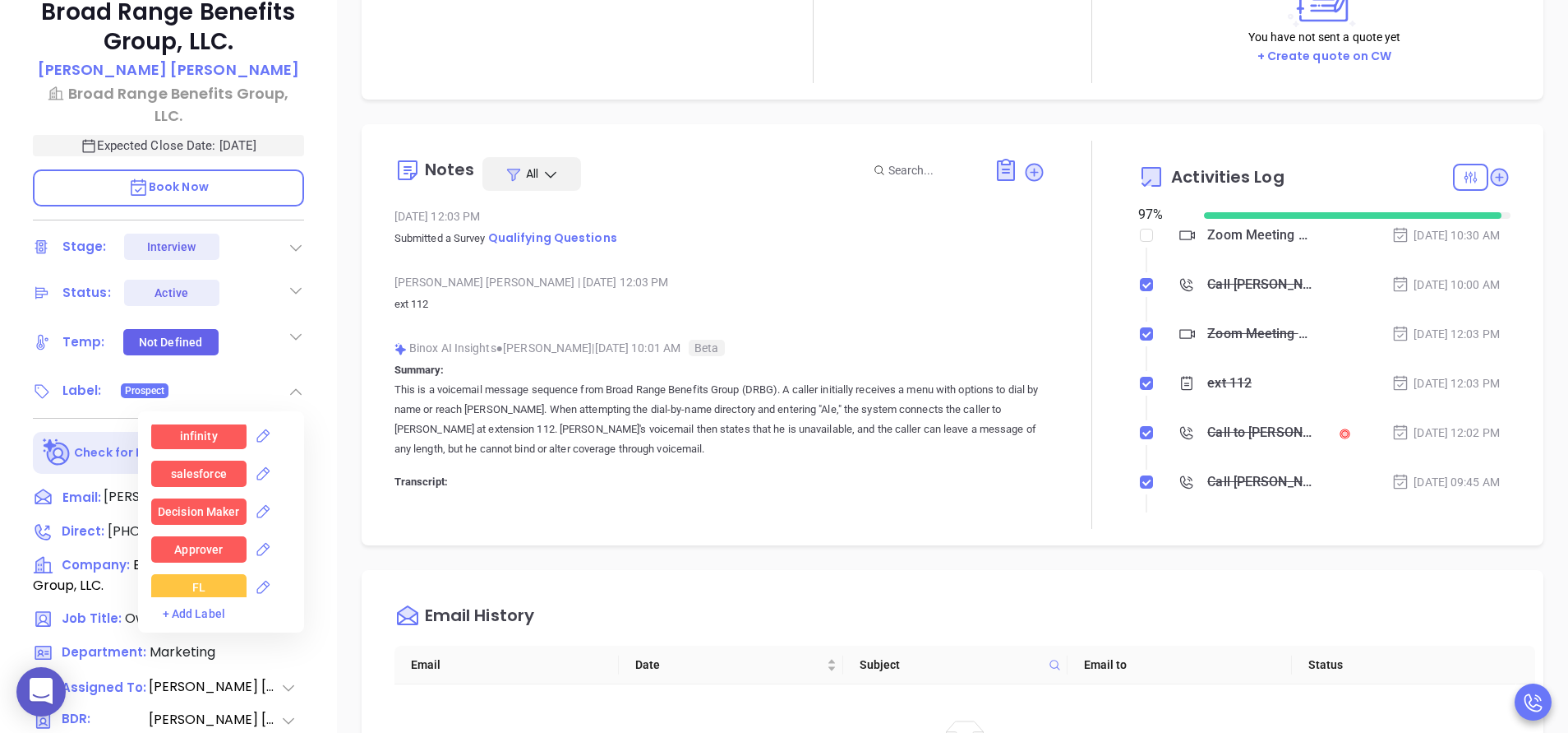
click at [220, 498] on div "Decision Maker" at bounding box center [198, 512] width 82 height 26
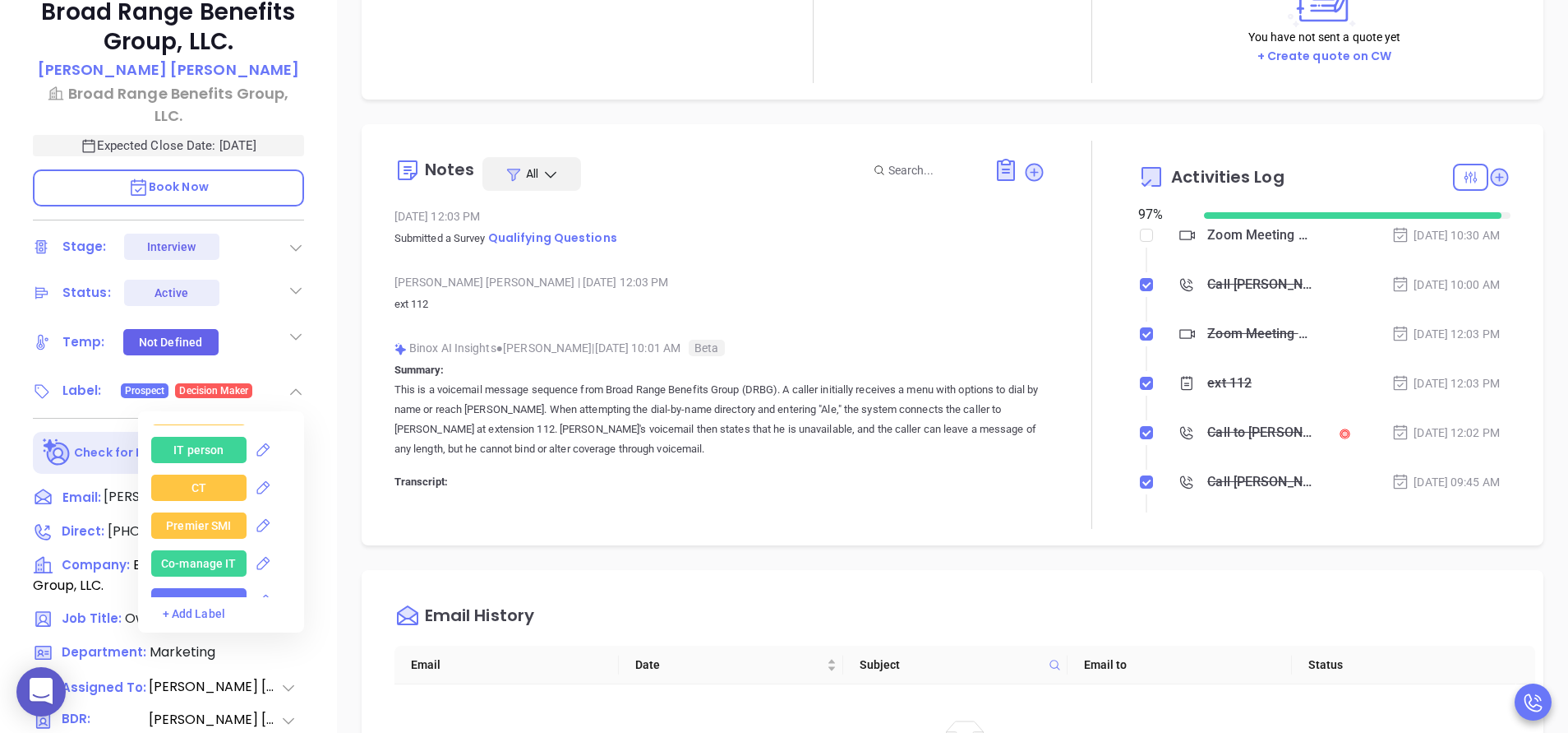
scroll to position [2269, 0]
click at [191, 472] on div "CT" at bounding box center [199, 485] width 15 height 26
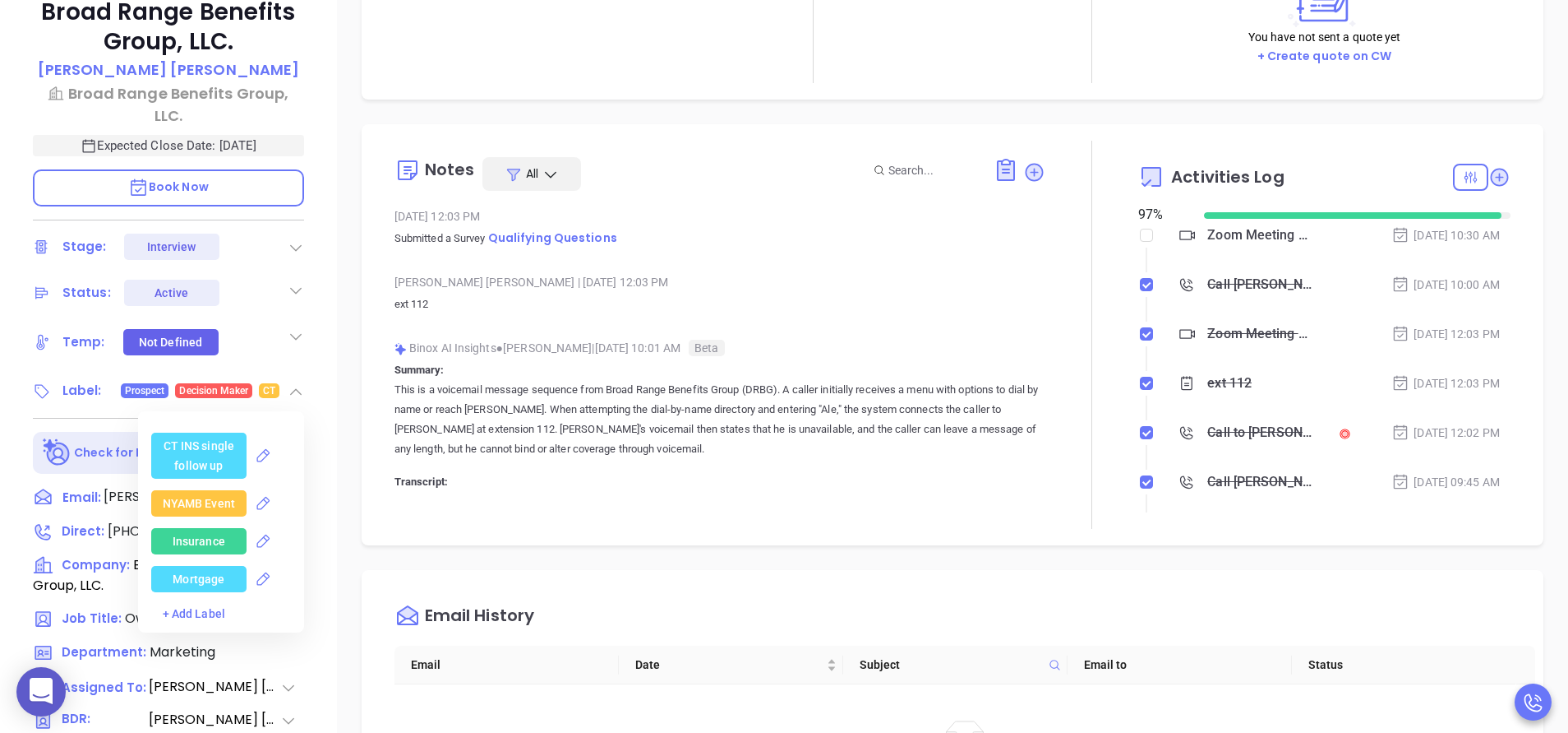
scroll to position [3404, 0]
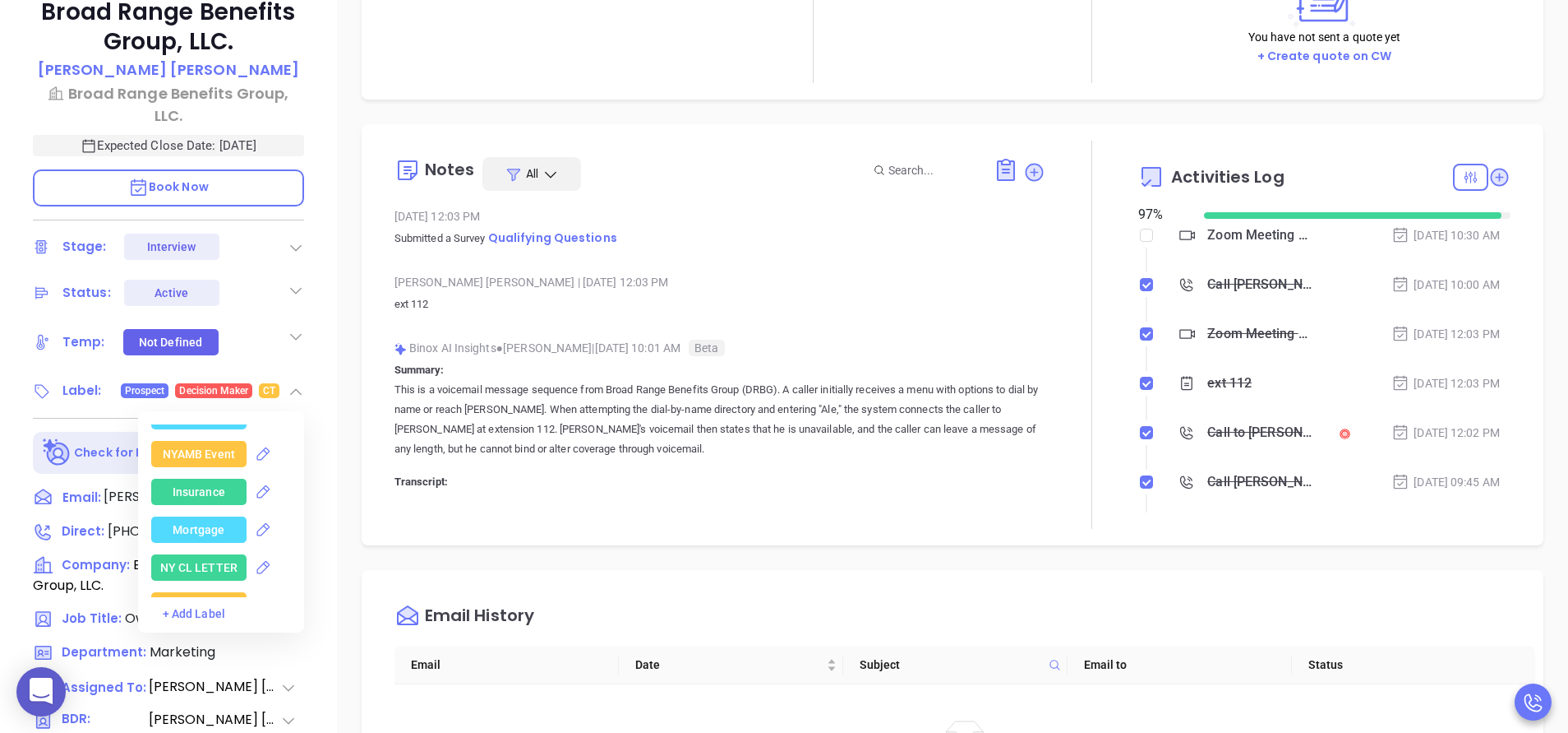
click at [202, 488] on div "Insurance" at bounding box center [199, 492] width 53 height 26
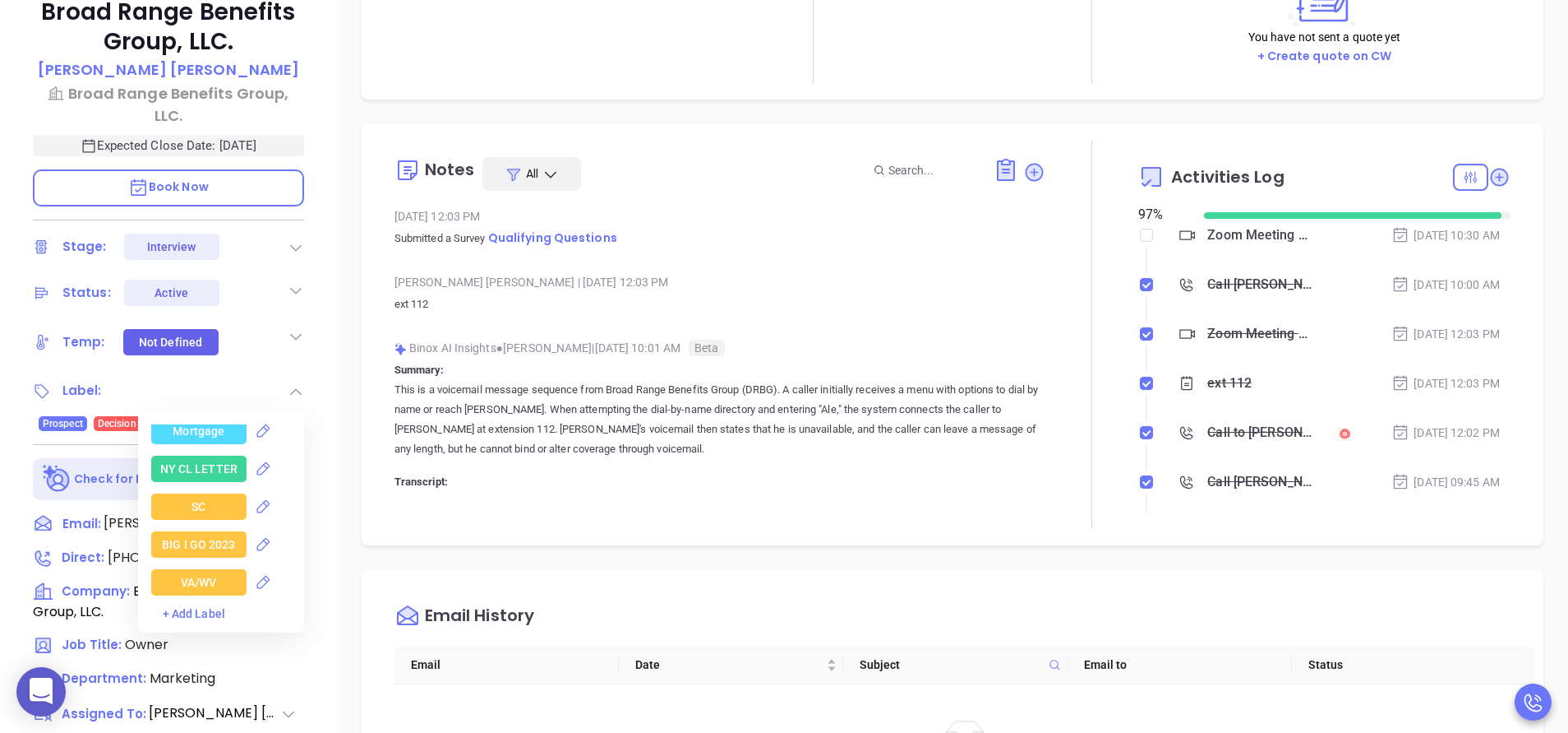
scroll to position [3551, 0]
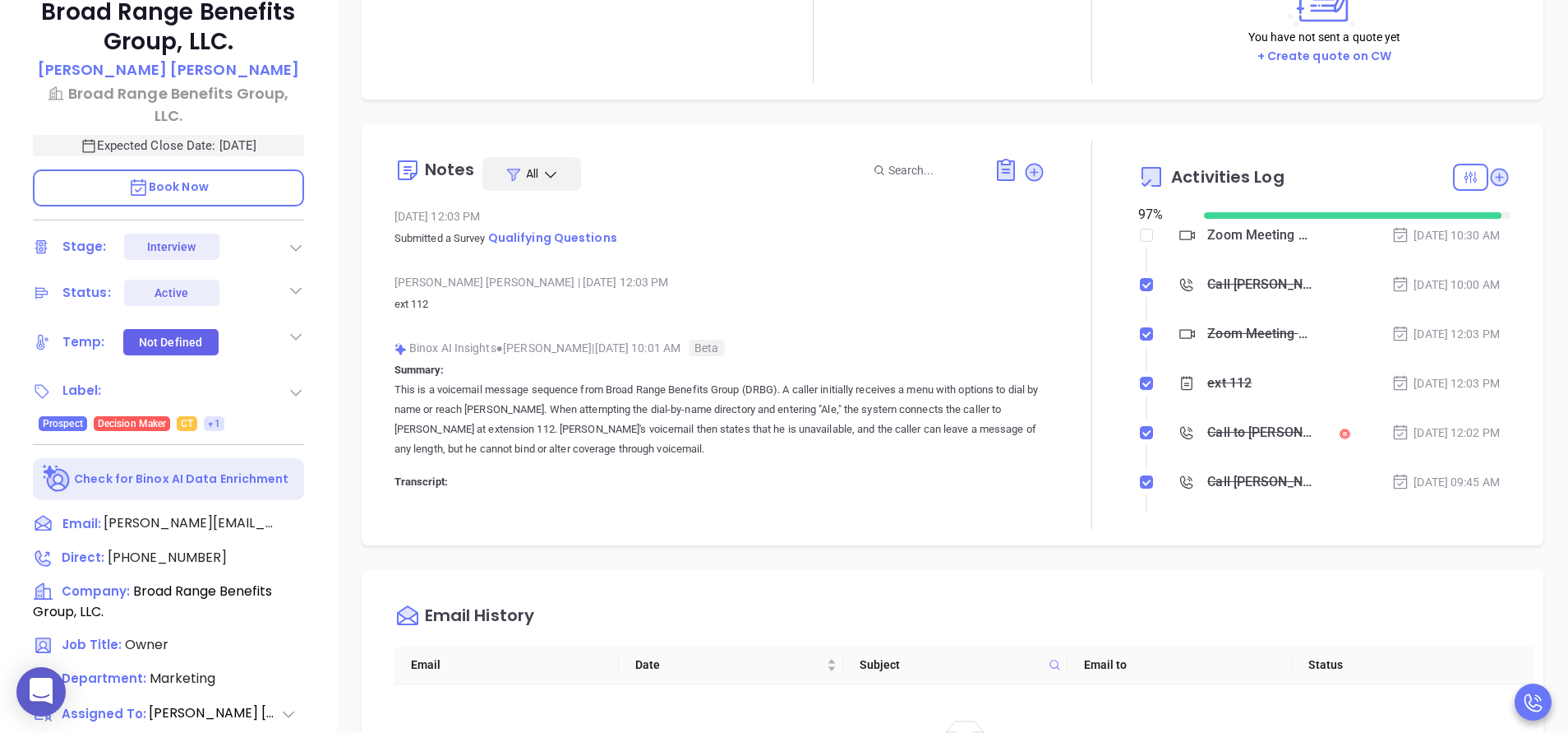
click at [368, 483] on div "Notes All Aug 12, 2025 12:03 PM Submitted a Survey Qualifying Questions Anabell…" at bounding box center [952, 334] width 1182 height 421
click at [212, 415] on span "+1" at bounding box center [214, 423] width 11 height 18
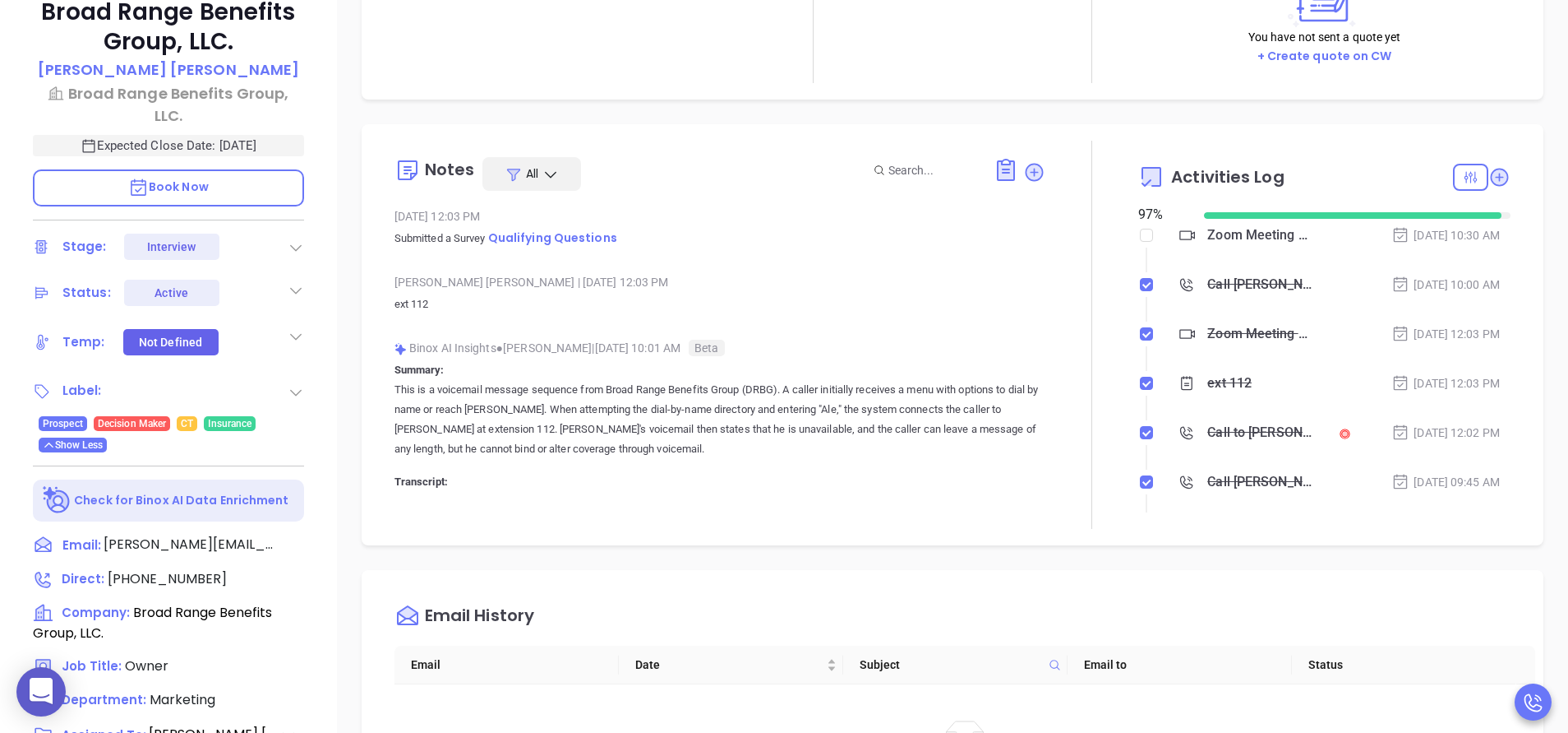
click at [290, 384] on icon at bounding box center [297, 392] width 17 height 17
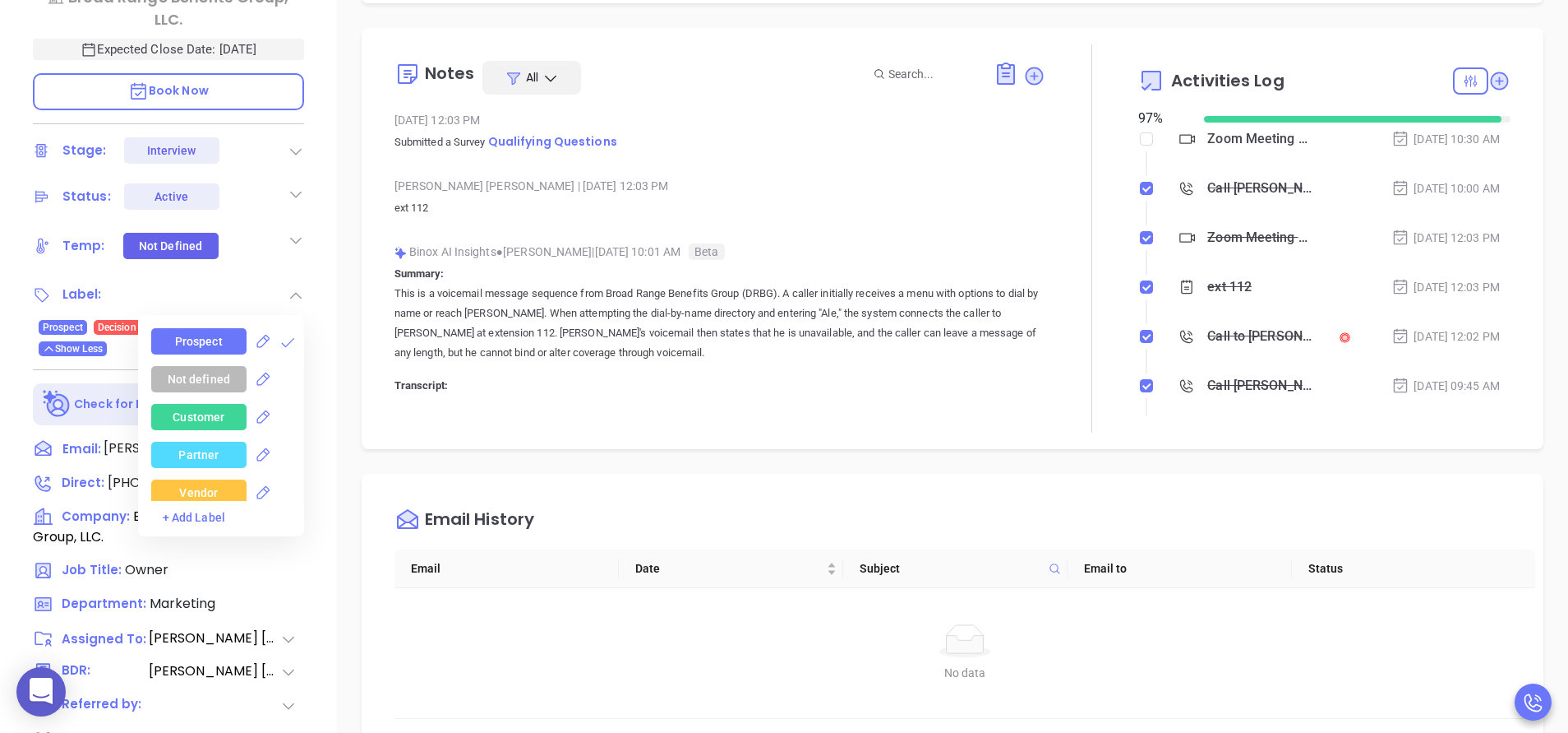
scroll to position [494, 0]
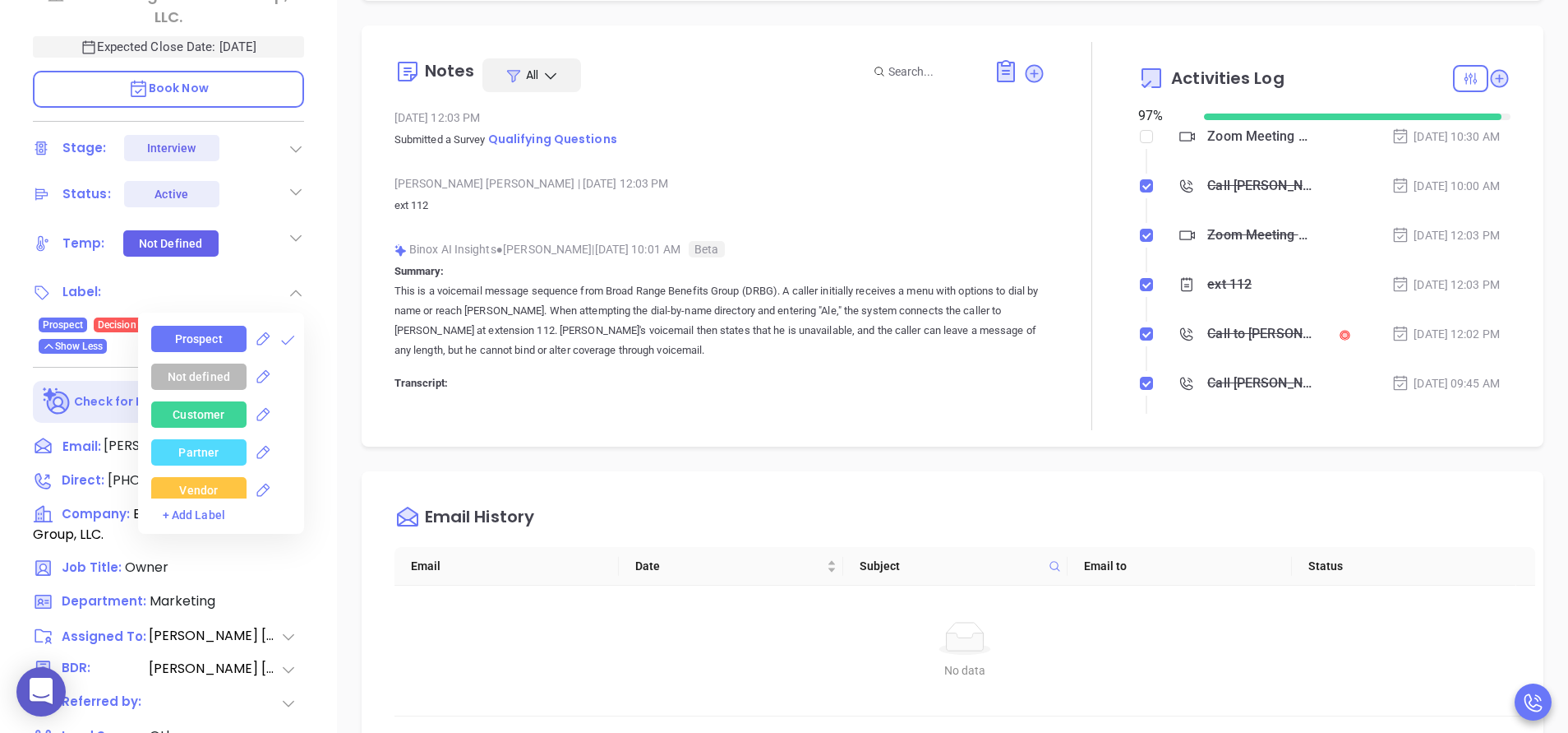
click at [290, 402] on div "Customer" at bounding box center [227, 415] width 153 height 26
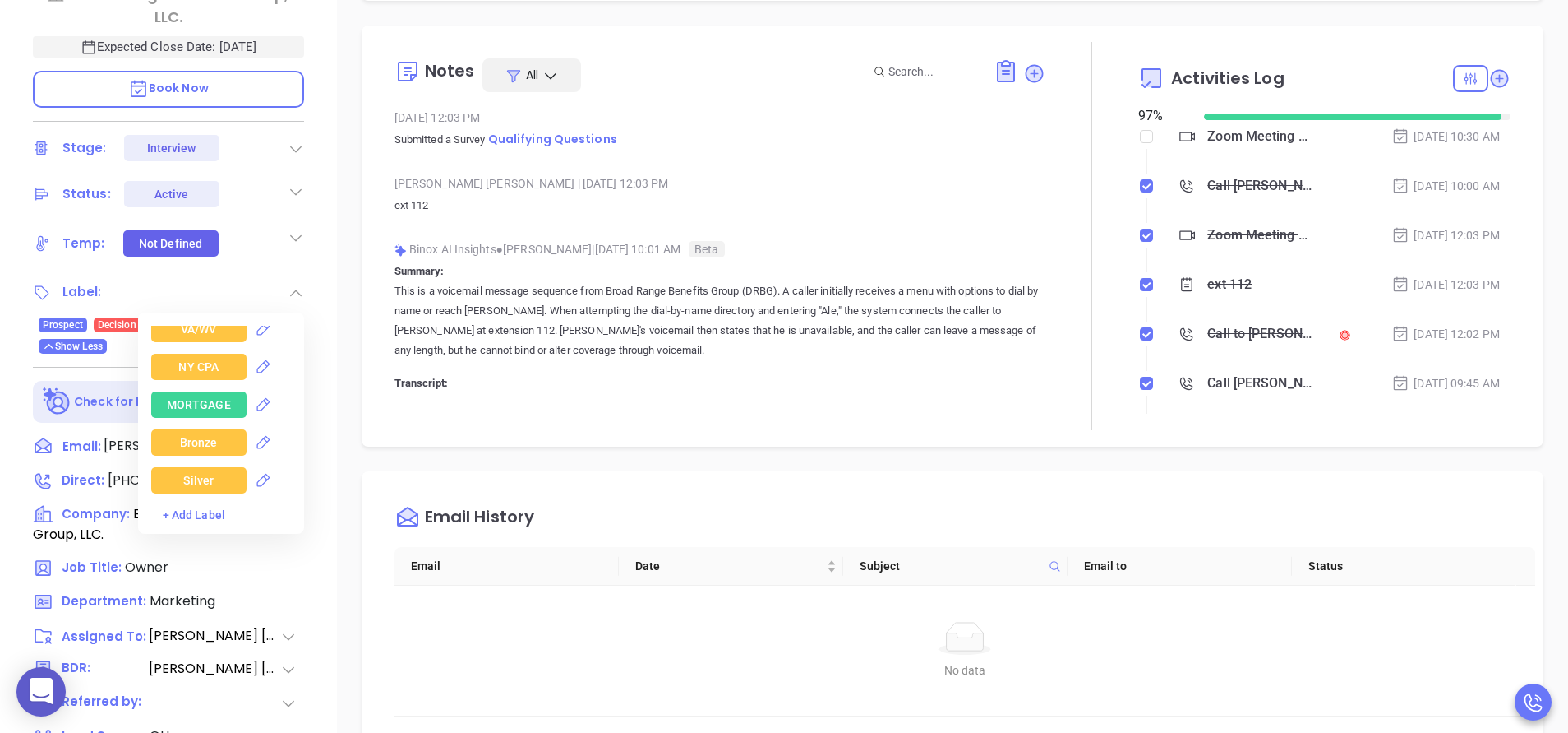
scroll to position [3700, 0]
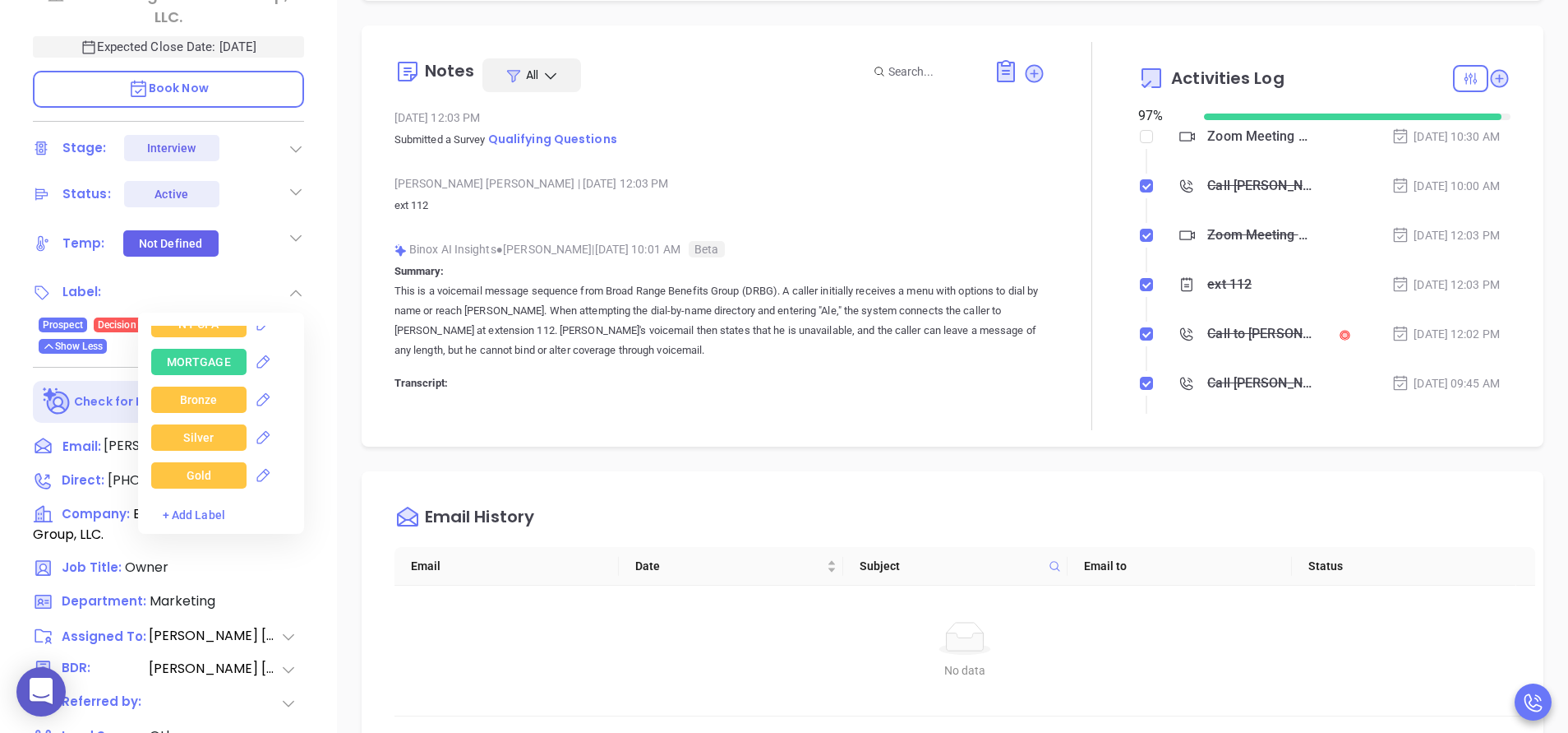
click at [211, 431] on div "Silver" at bounding box center [199, 437] width 96 height 26
click at [348, 319] on div "Description Revenue & Margin $ 0 Quote 0 Views You have not sent a quote yet + …" at bounding box center [952, 307] width 1231 height 1151
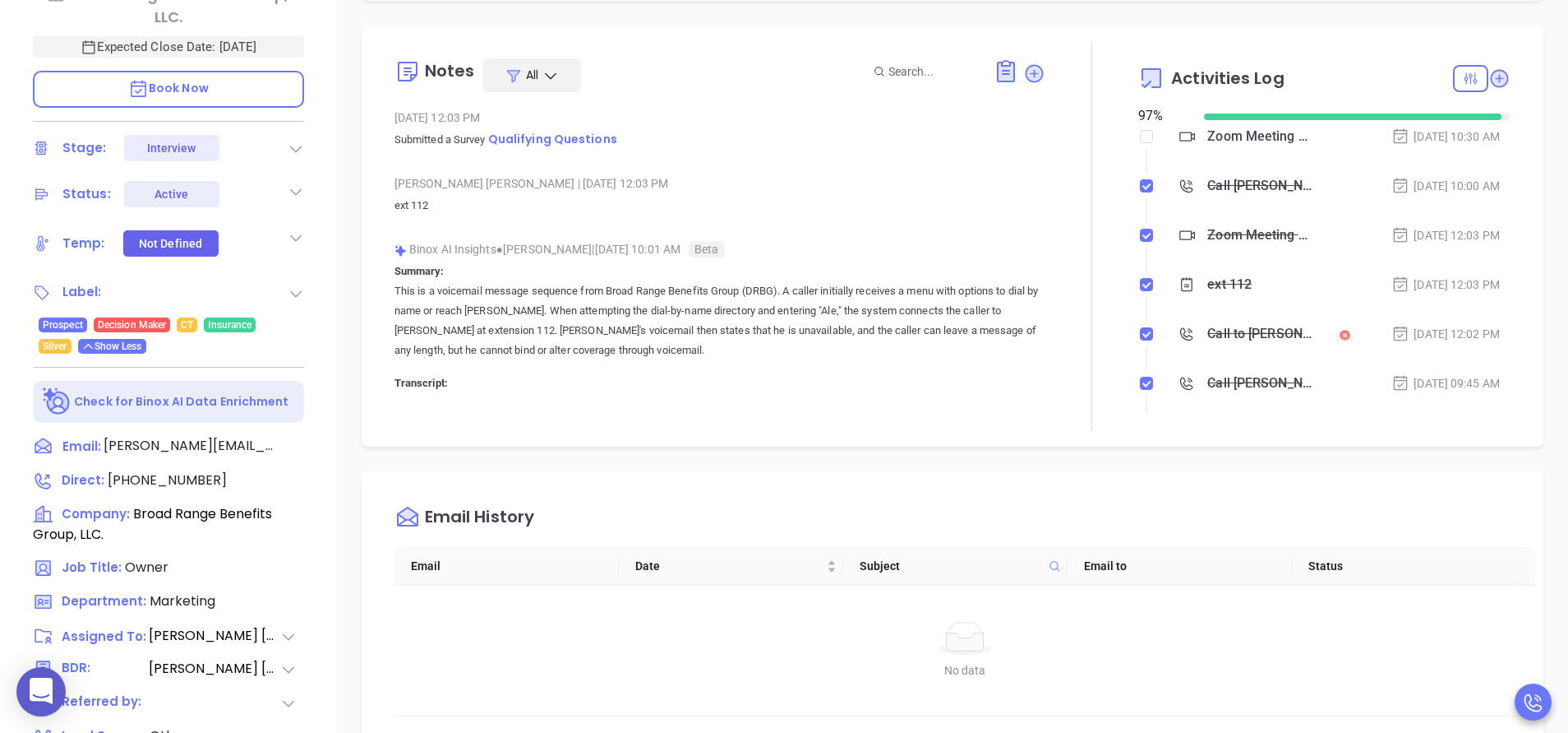
click at [1071, 281] on div at bounding box center [1091, 236] width 93 height 388
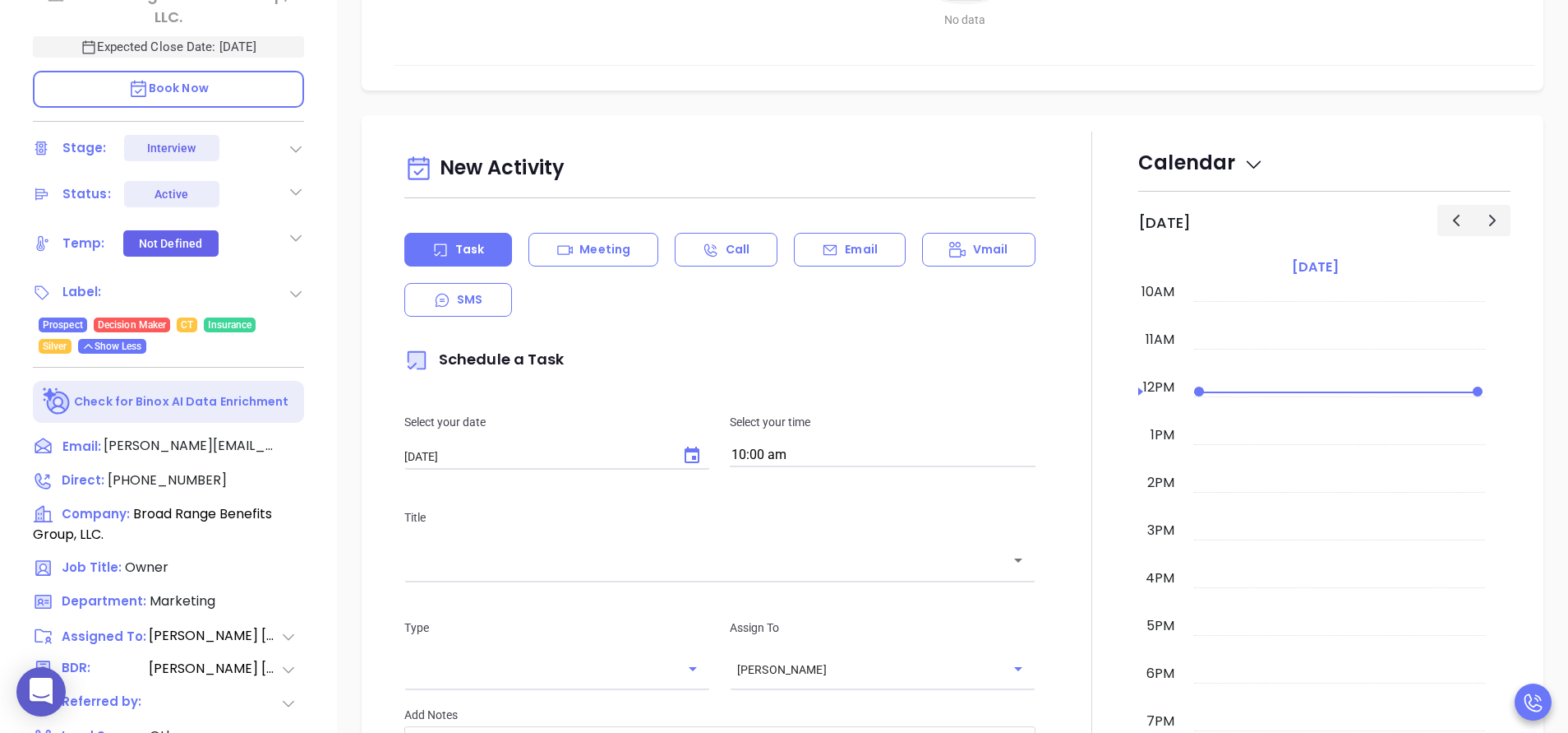
scroll to position [691, 0]
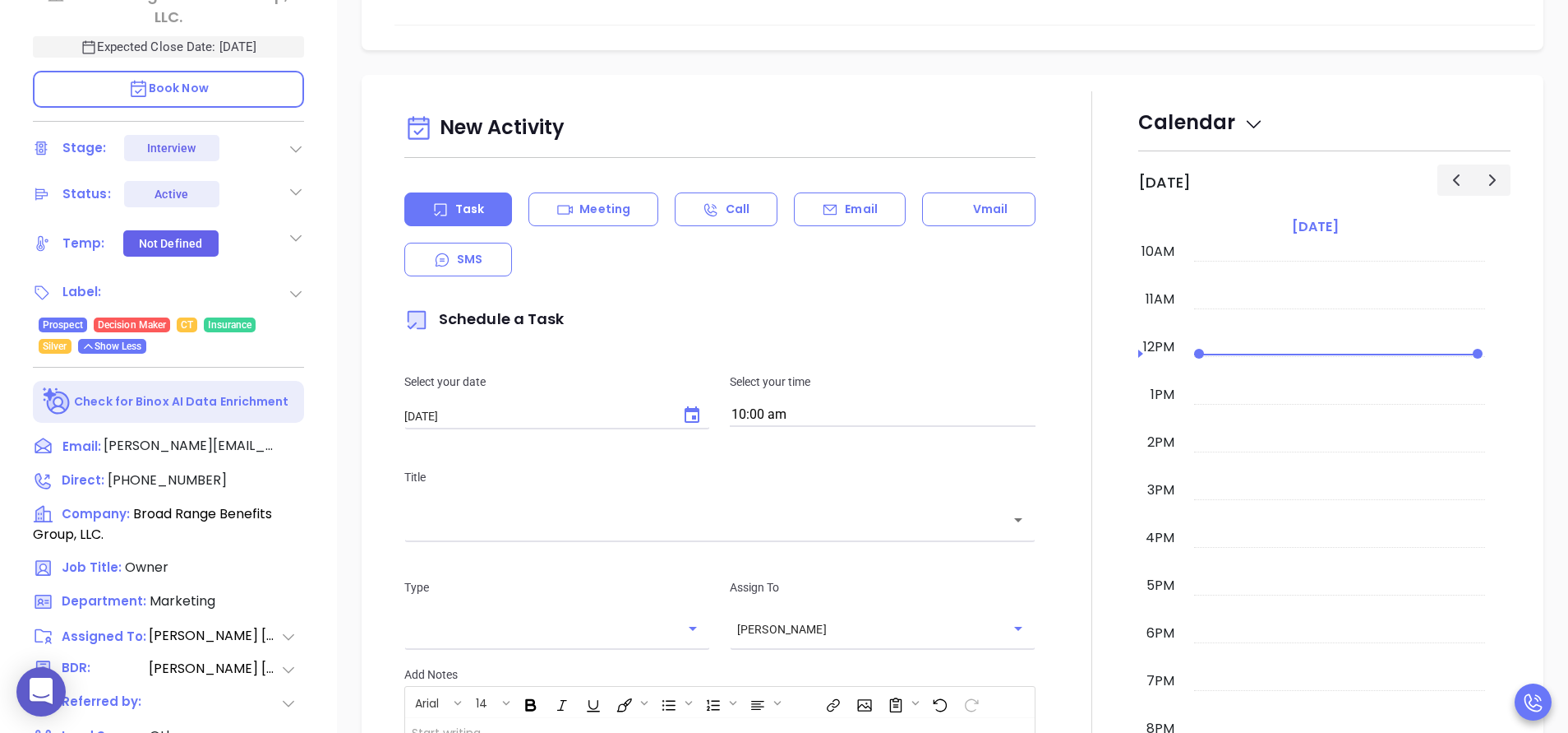
click at [1060, 418] on div at bounding box center [1091, 547] width 93 height 913
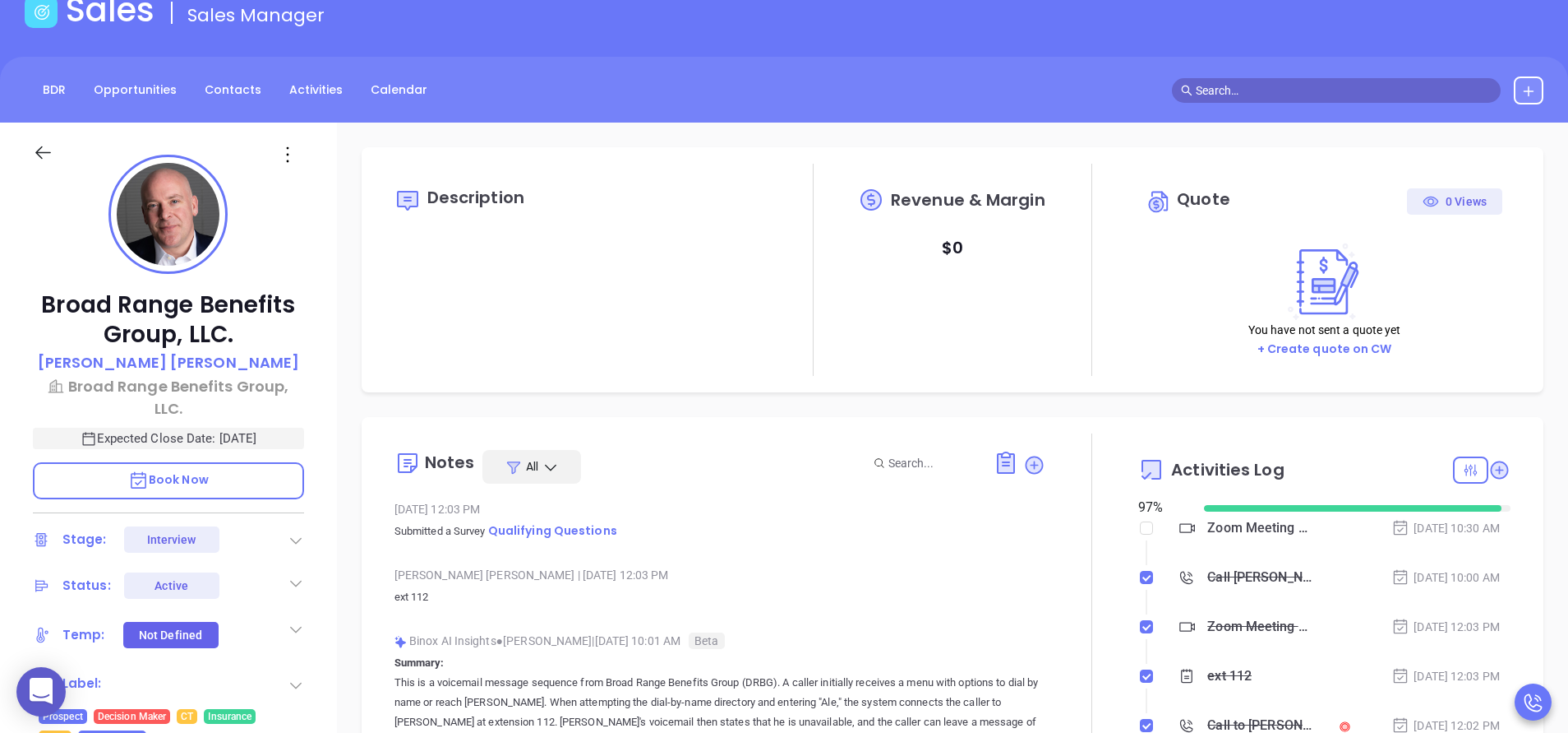
scroll to position [0, 0]
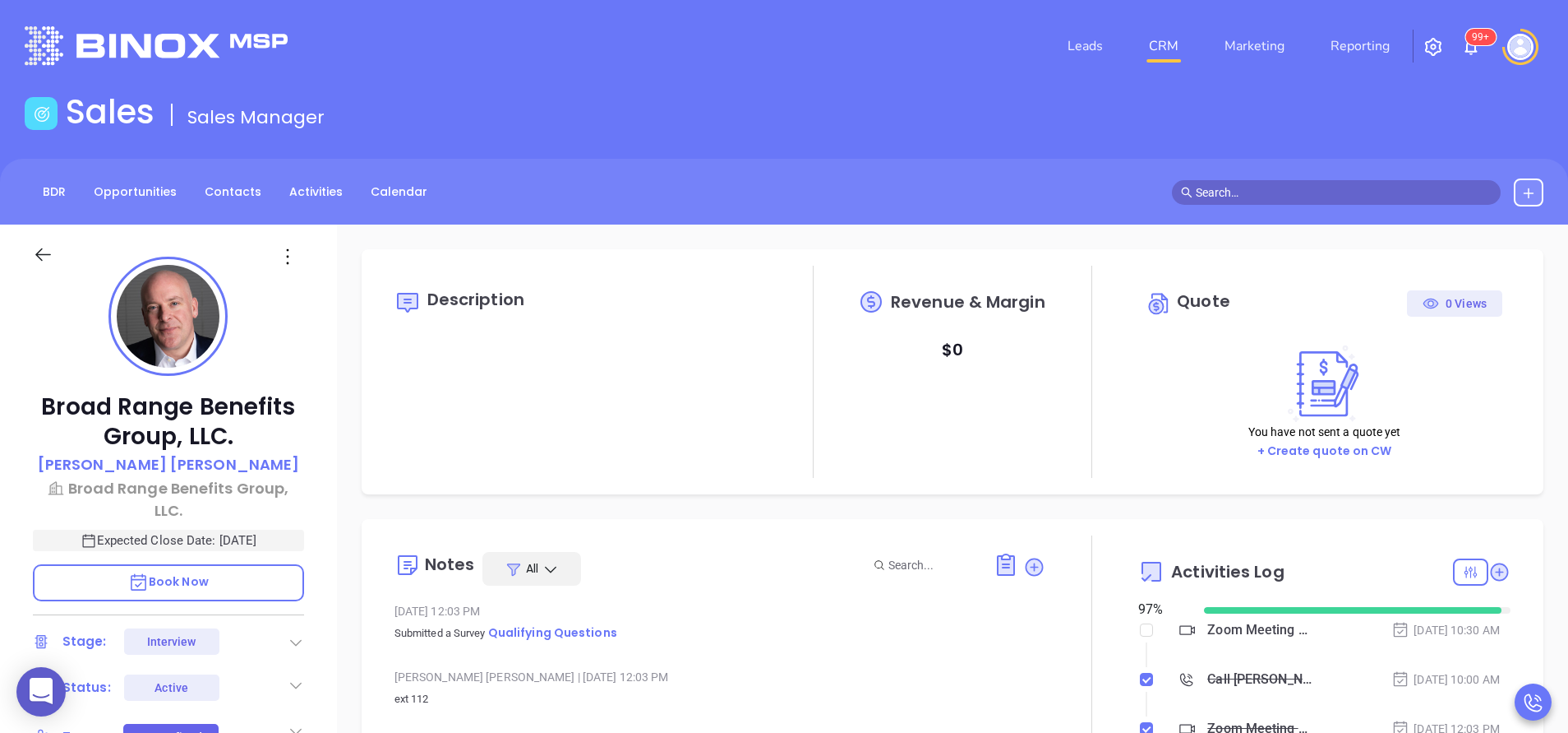
click at [302, 723] on icon at bounding box center [297, 731] width 17 height 17
click at [299, 726] on icon at bounding box center [296, 729] width 11 height 7
click at [182, 724] on div "Not Defined" at bounding box center [170, 737] width 63 height 26
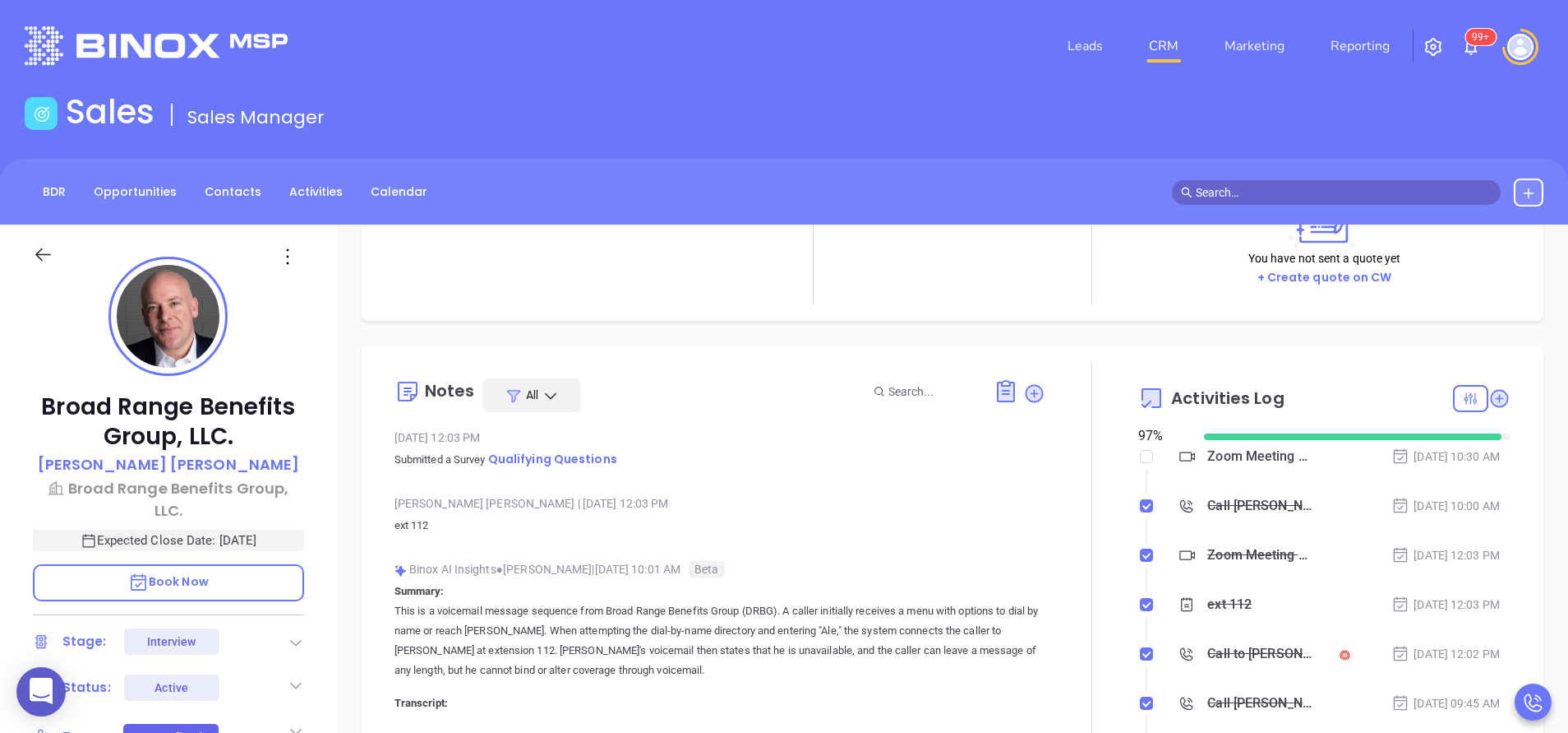
scroll to position [176, 0]
click at [324, 617] on div "Broad Range Benefits Group, LLC. Alex Horton Broad Range Benefits Group, LLC. E…" at bounding box center [168, 682] width 337 height 916
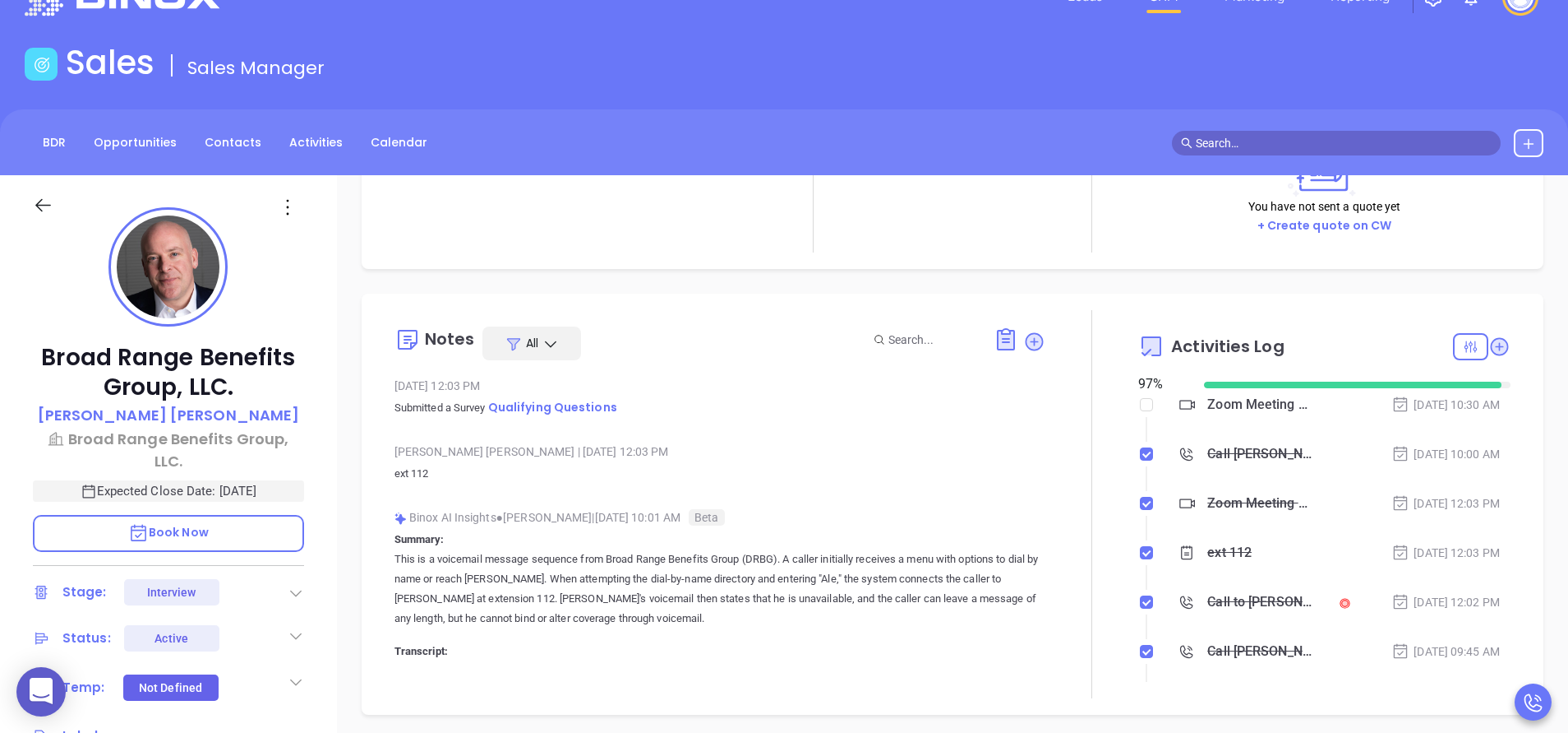
scroll to position [99, 0]
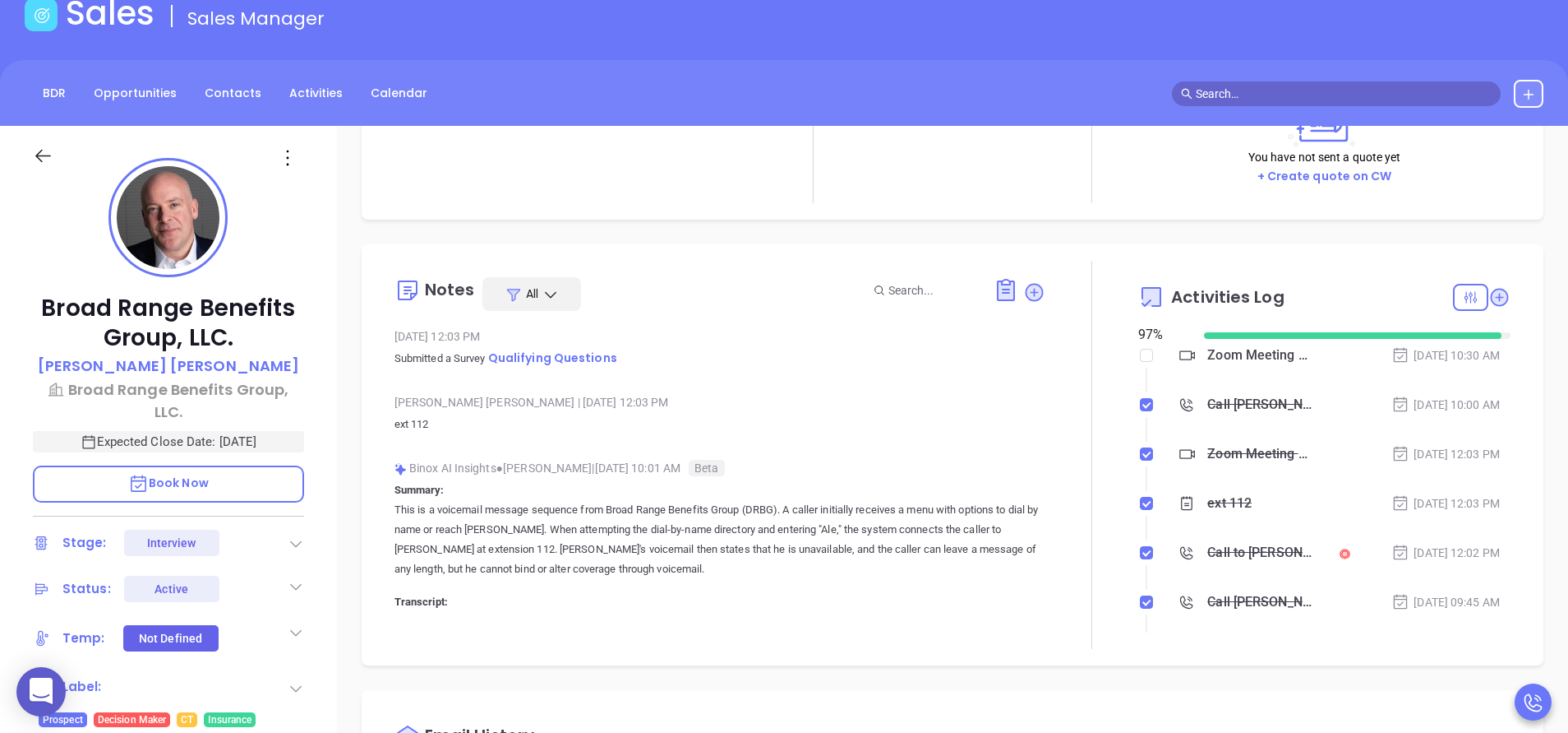
click at [289, 624] on icon at bounding box center [297, 633] width 17 height 17
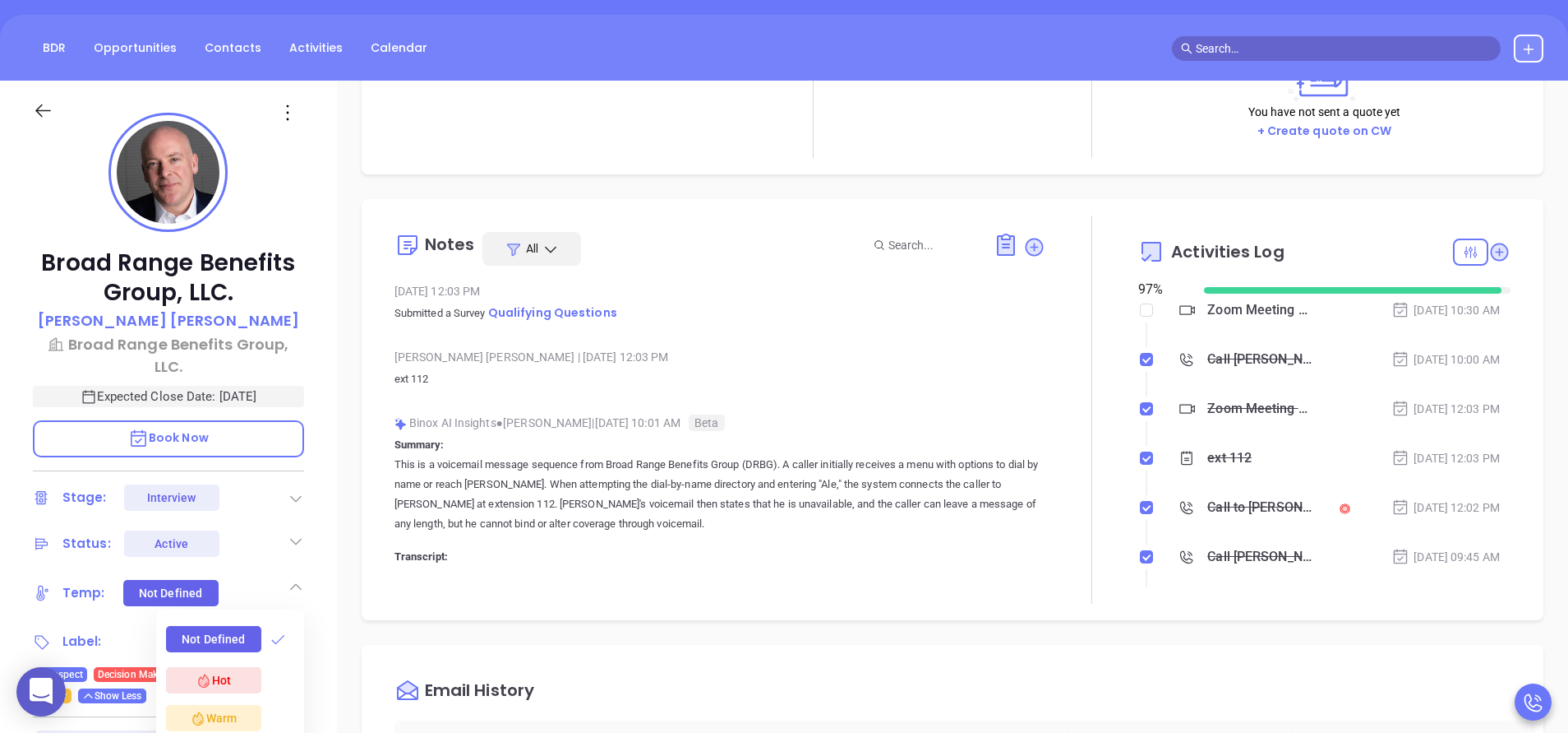
scroll to position [148, 0]
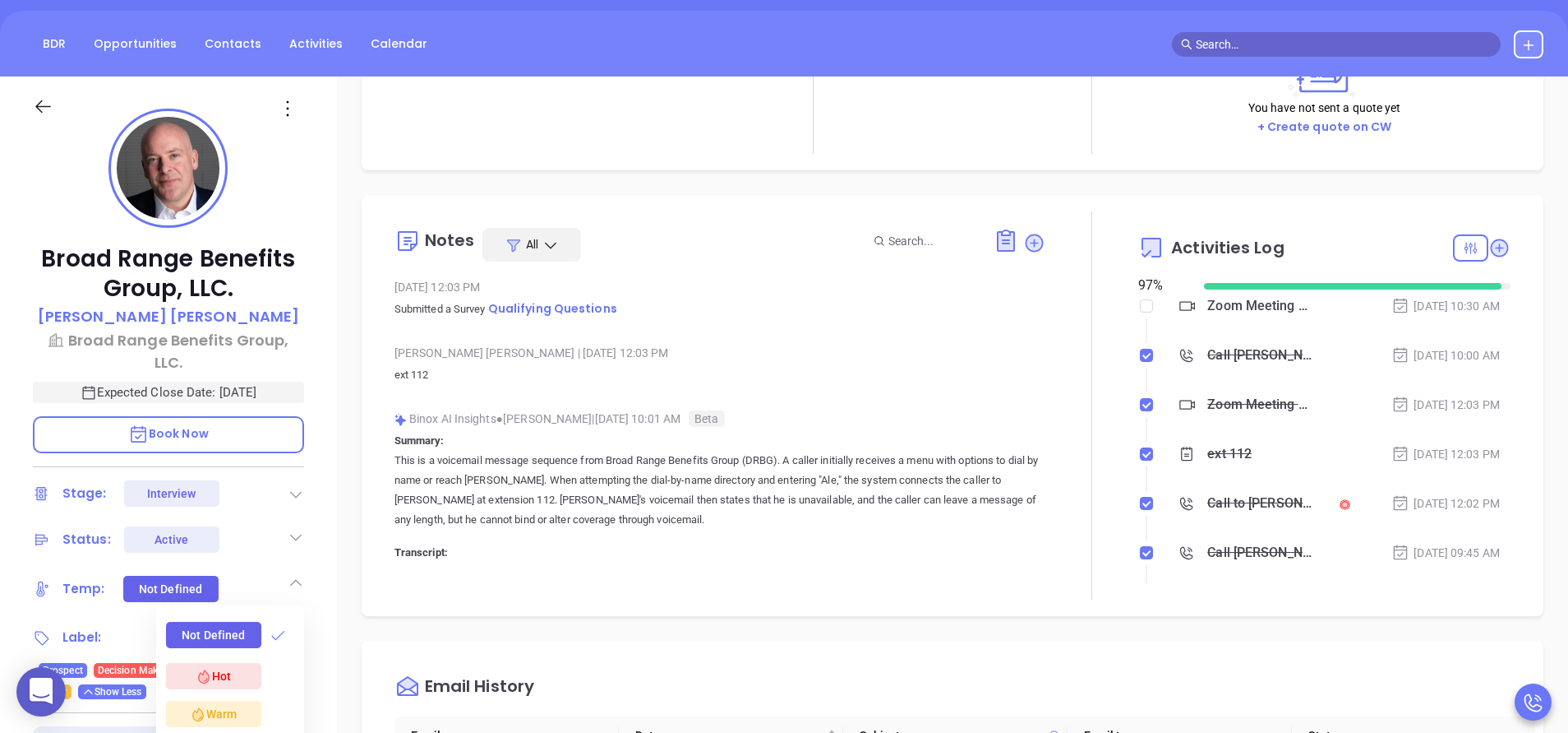
click at [236, 704] on div "Warm" at bounding box center [213, 713] width 47 height 20
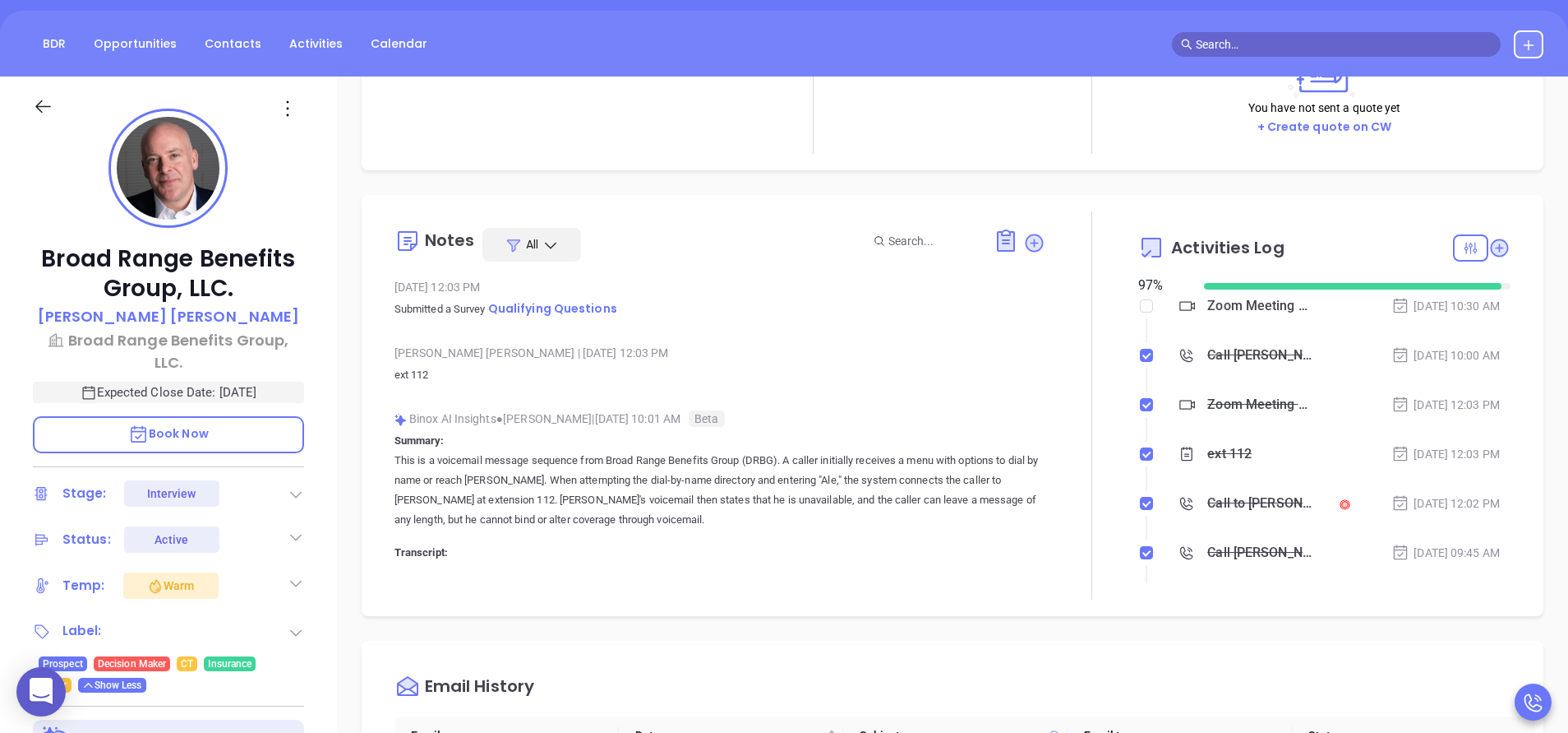
click at [630, 521] on p "This is a voicemail message sequence from Broad Range Benefits Group (DRBG). A …" at bounding box center [720, 490] width 651 height 79
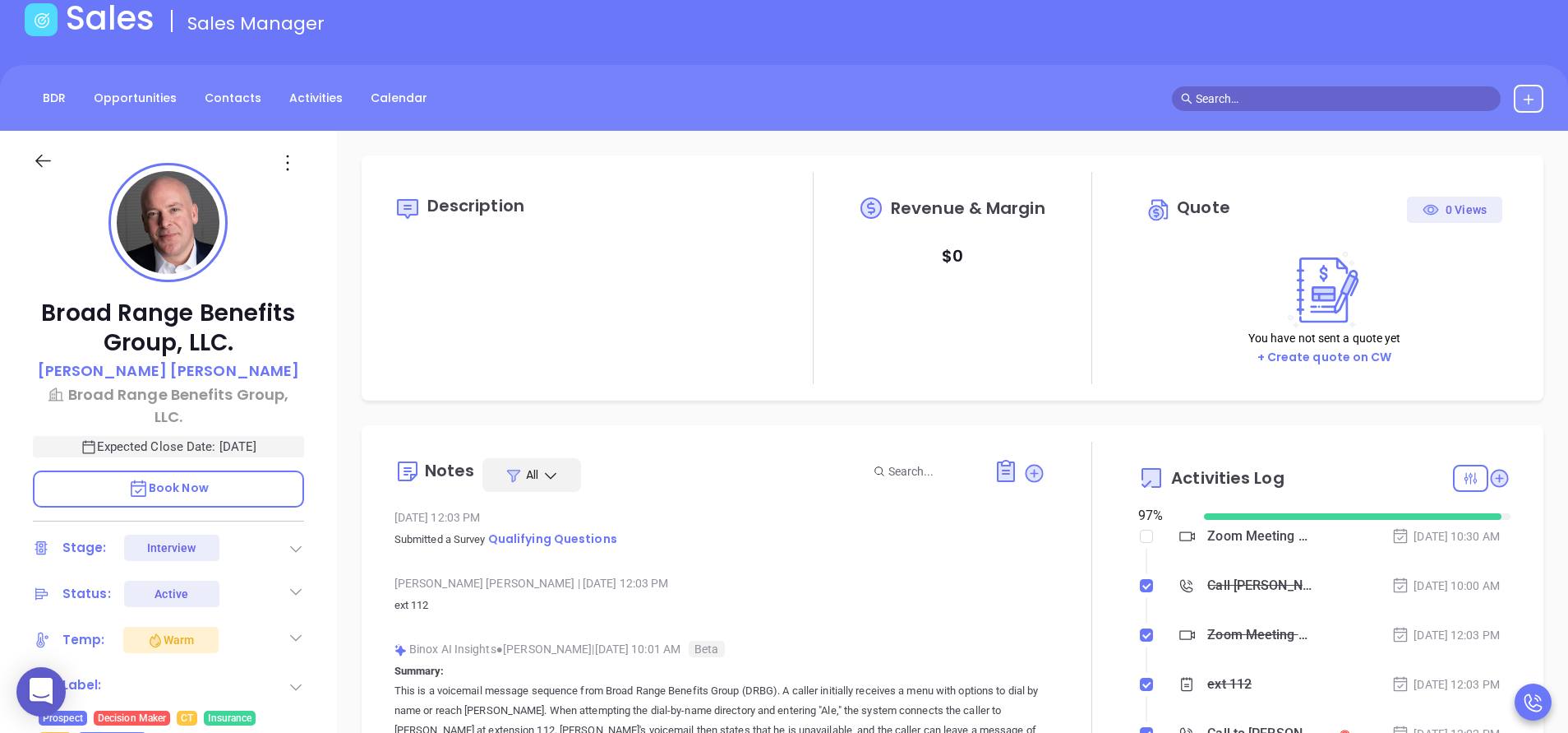
scroll to position [0, 0]
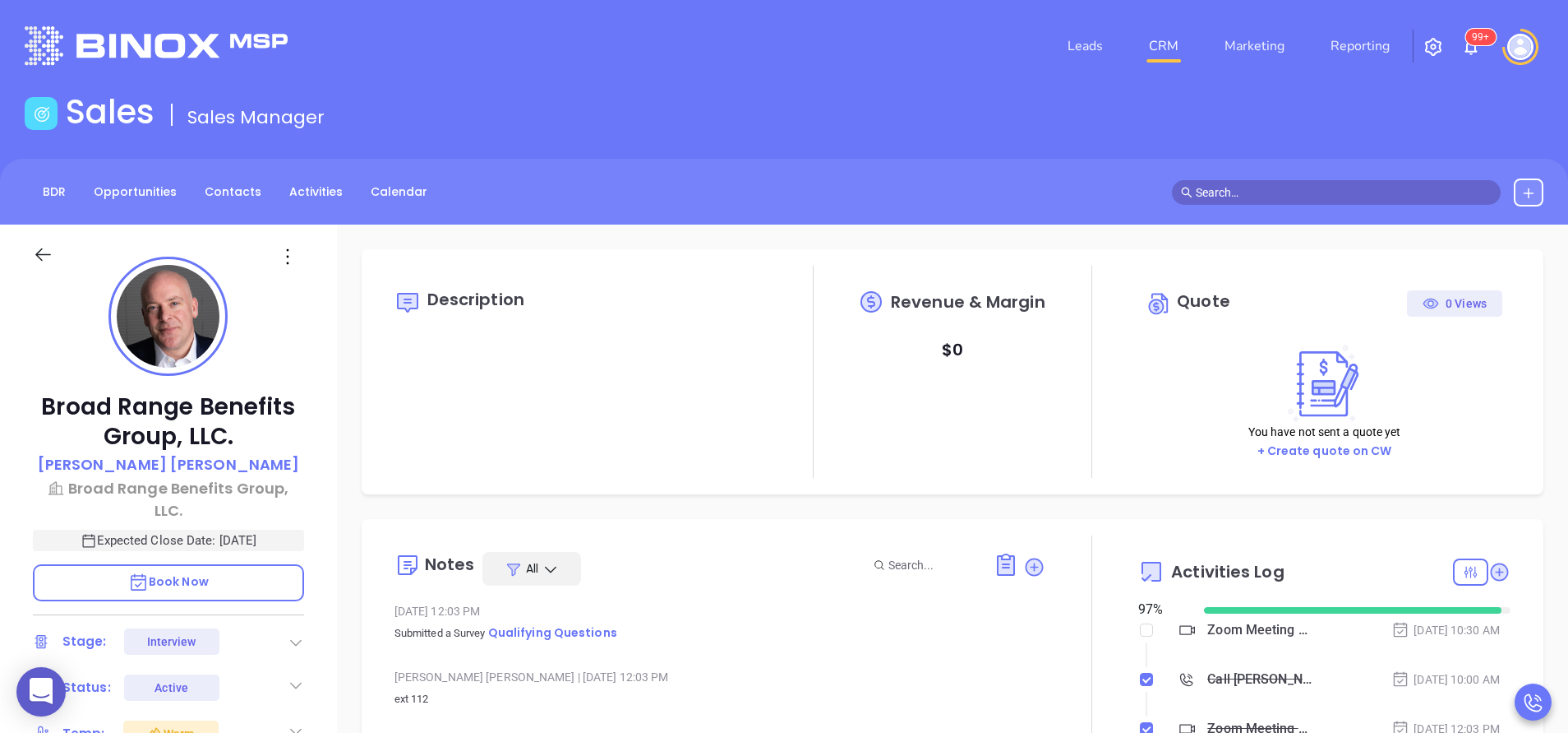
click at [317, 569] on div "Broad Range Benefits Group, LLC. Alex Horton Broad Range Benefits Group, LLC. E…" at bounding box center [168, 682] width 337 height 916
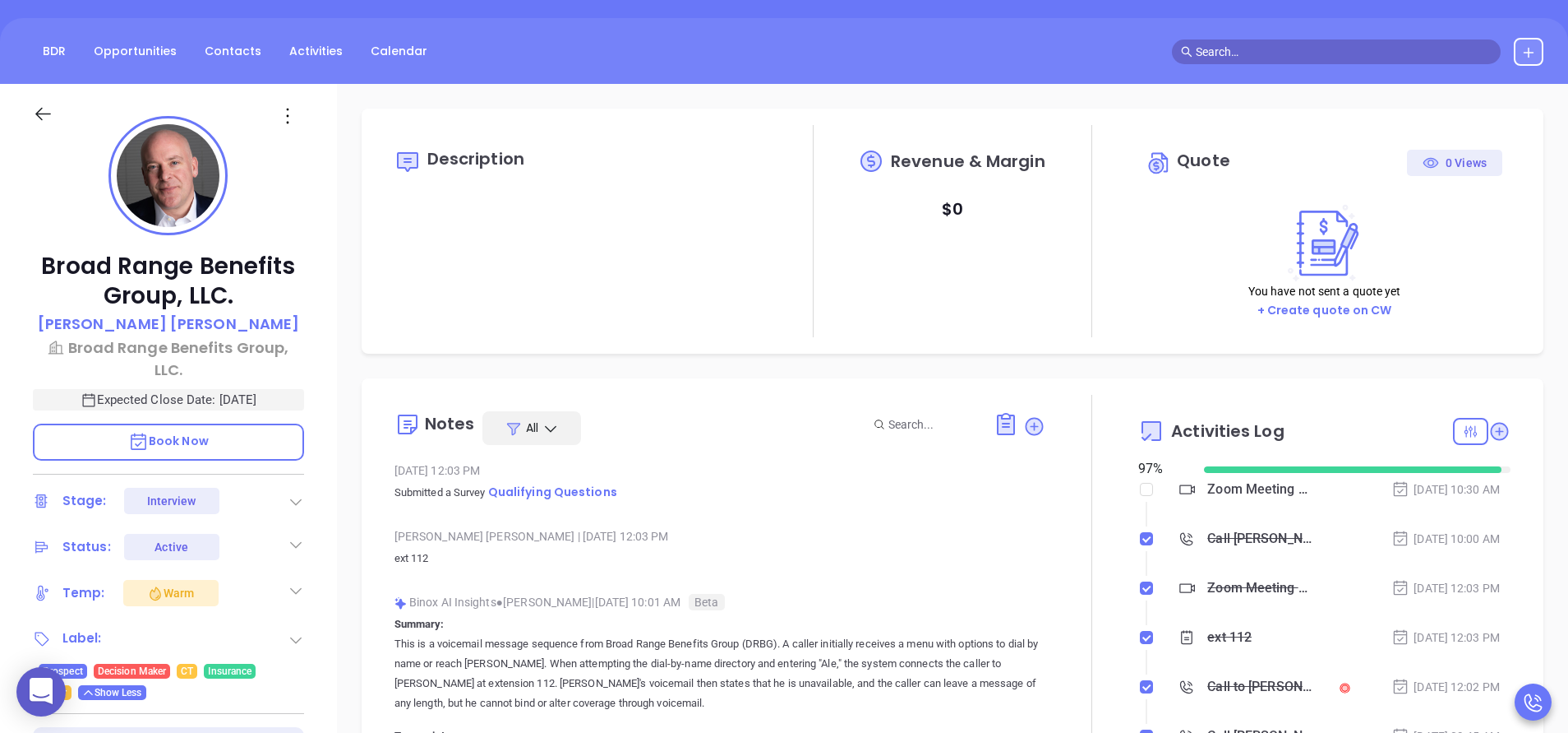
scroll to position [444, 0]
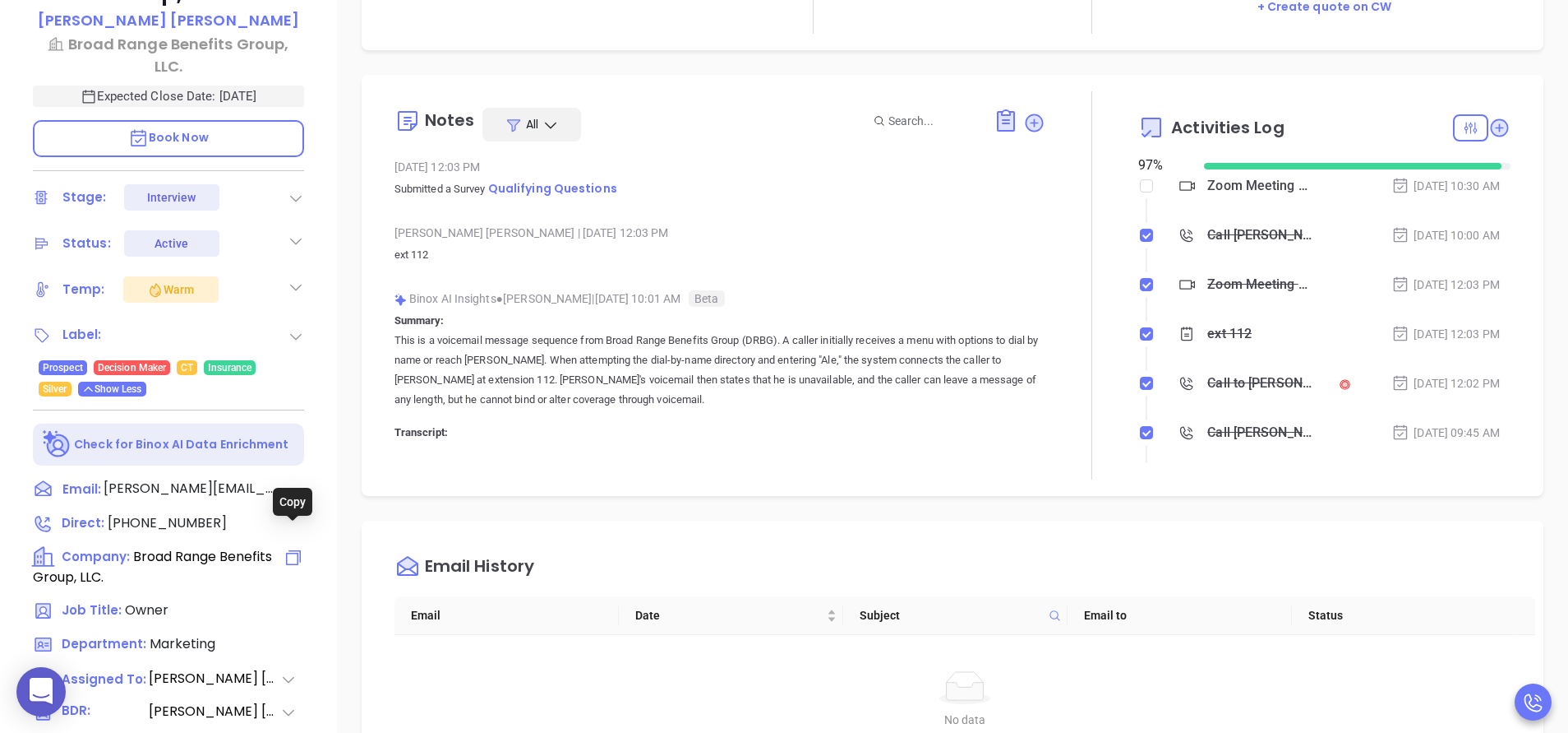
click at [293, 547] on icon at bounding box center [293, 557] width 20 height 20
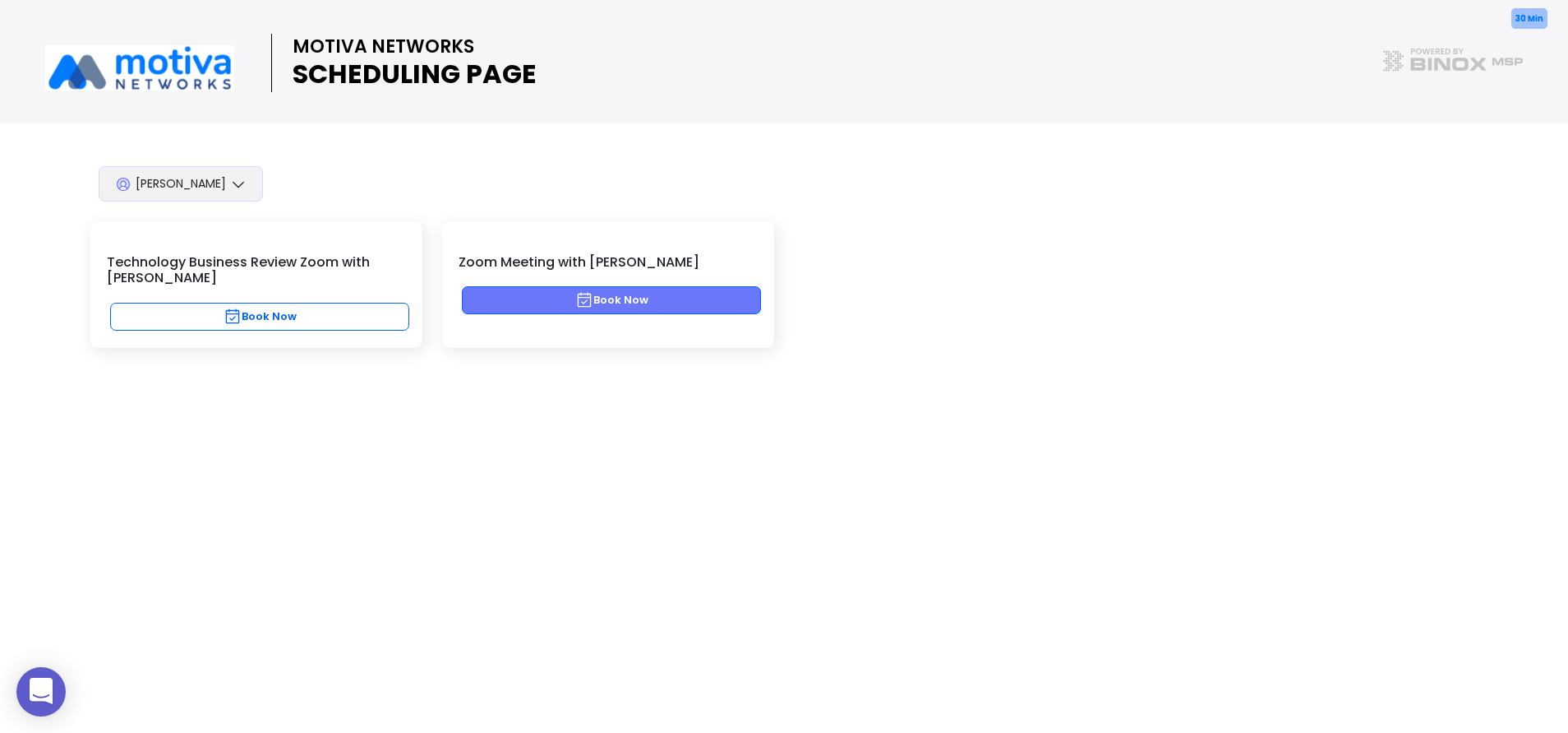
click at [666, 290] on button "Book Now" at bounding box center [611, 300] width 299 height 28
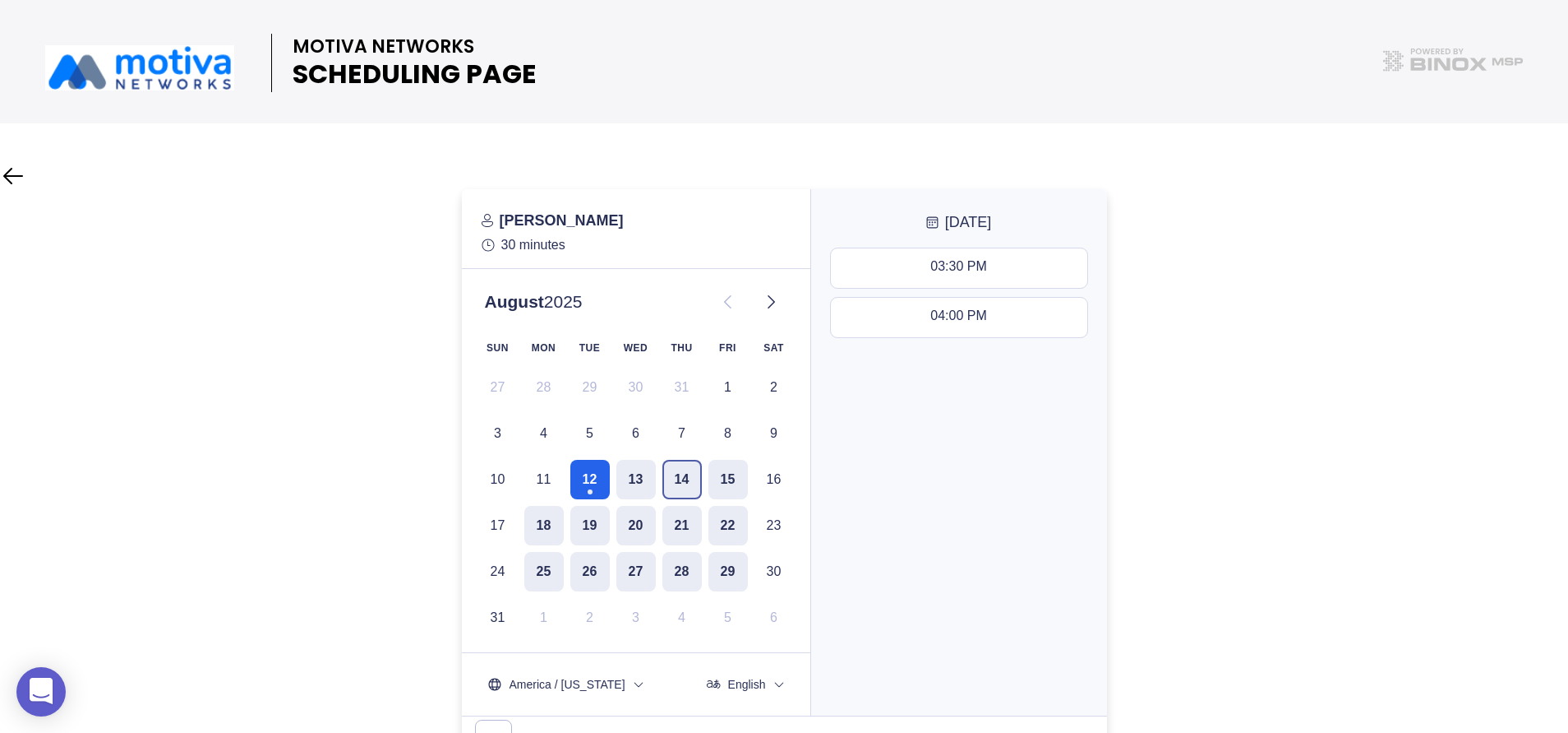
click at [686, 481] on button "14" at bounding box center [682, 480] width 39 height 39
click at [726, 495] on button "15" at bounding box center [728, 480] width 39 height 39
click at [956, 315] on div "10:30 AM - 11:00 AM" at bounding box center [959, 317] width 123 height 18
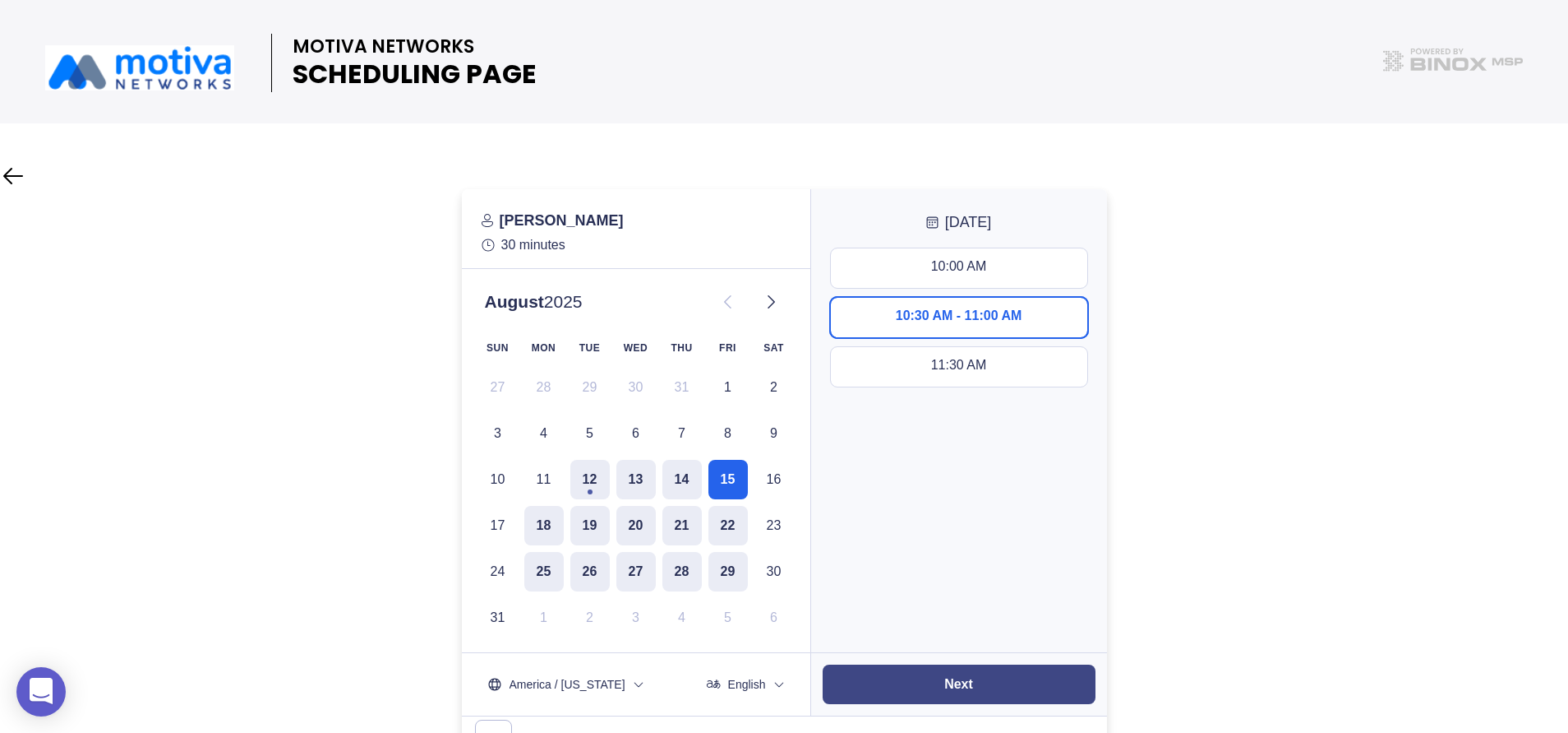
click at [997, 680] on button "Next" at bounding box center [959, 684] width 273 height 39
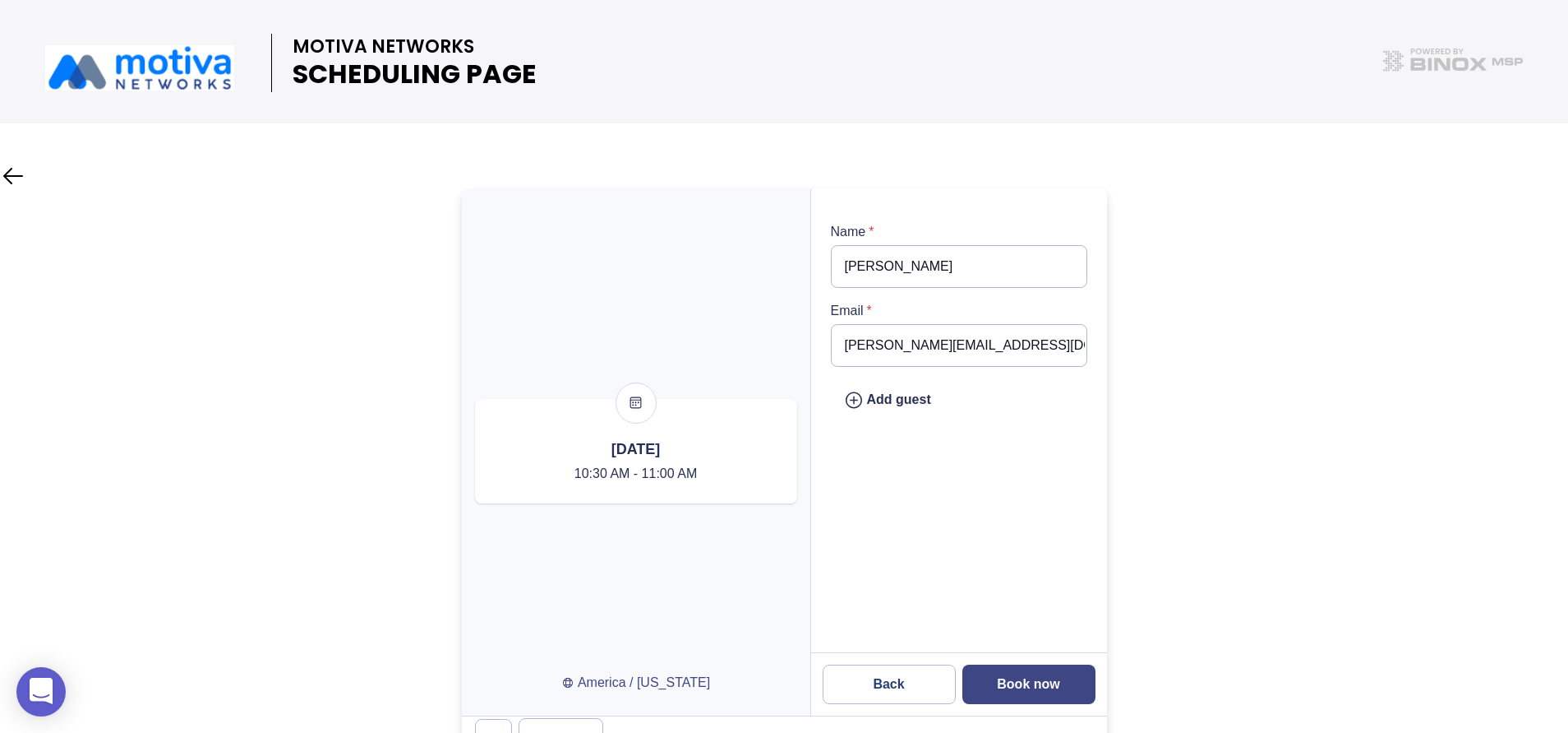
click at [0, 0] on slot "Book now" at bounding box center [0, 0] width 0 height 0
